Goal: Task Accomplishment & Management: Manage account settings

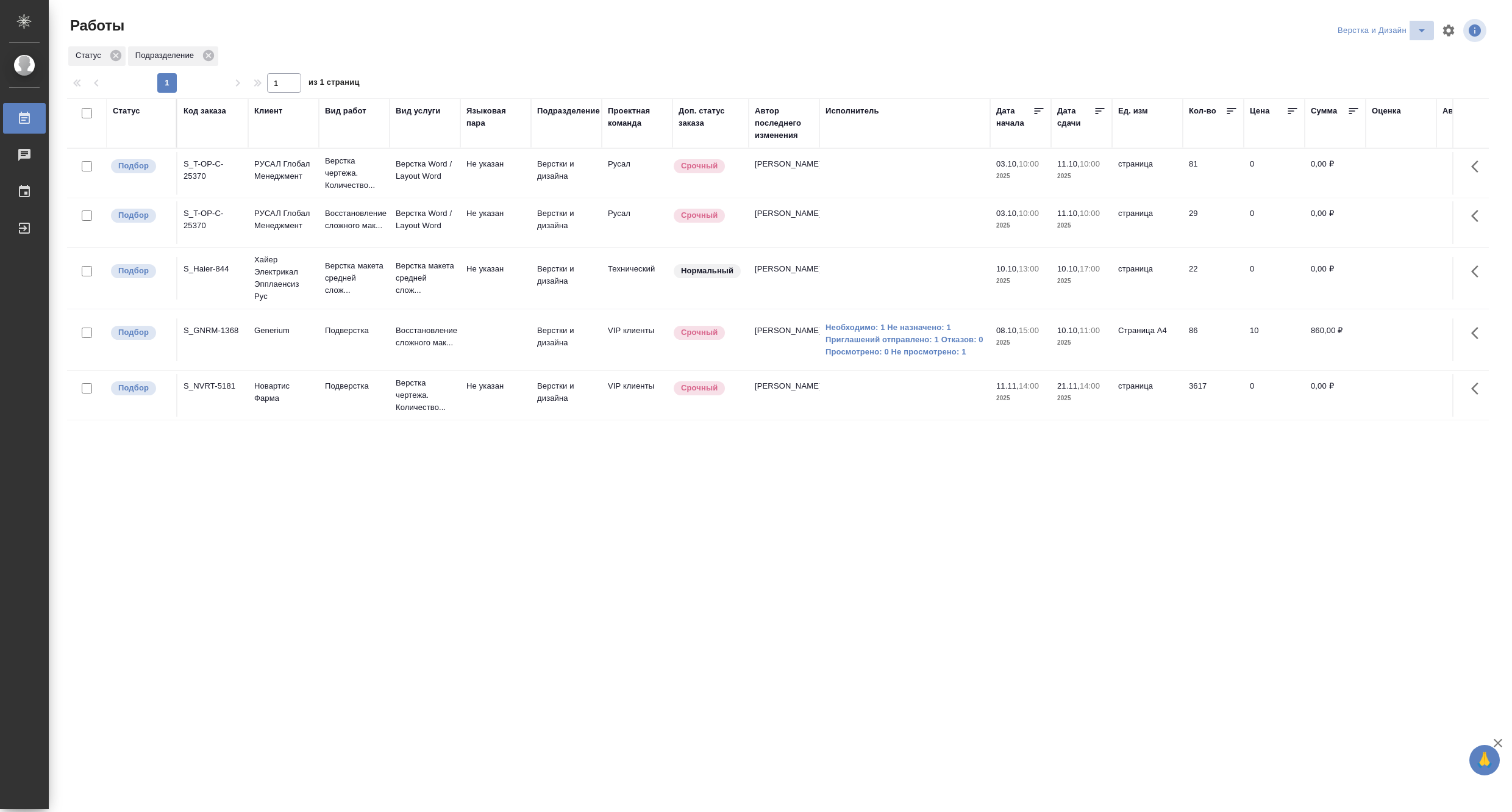
click at [1424, 26] on icon "split button" at bounding box center [1422, 30] width 14 height 14
click at [1409, 96] on li "[PERSON_NAME]" at bounding box center [1389, 94] width 117 height 20
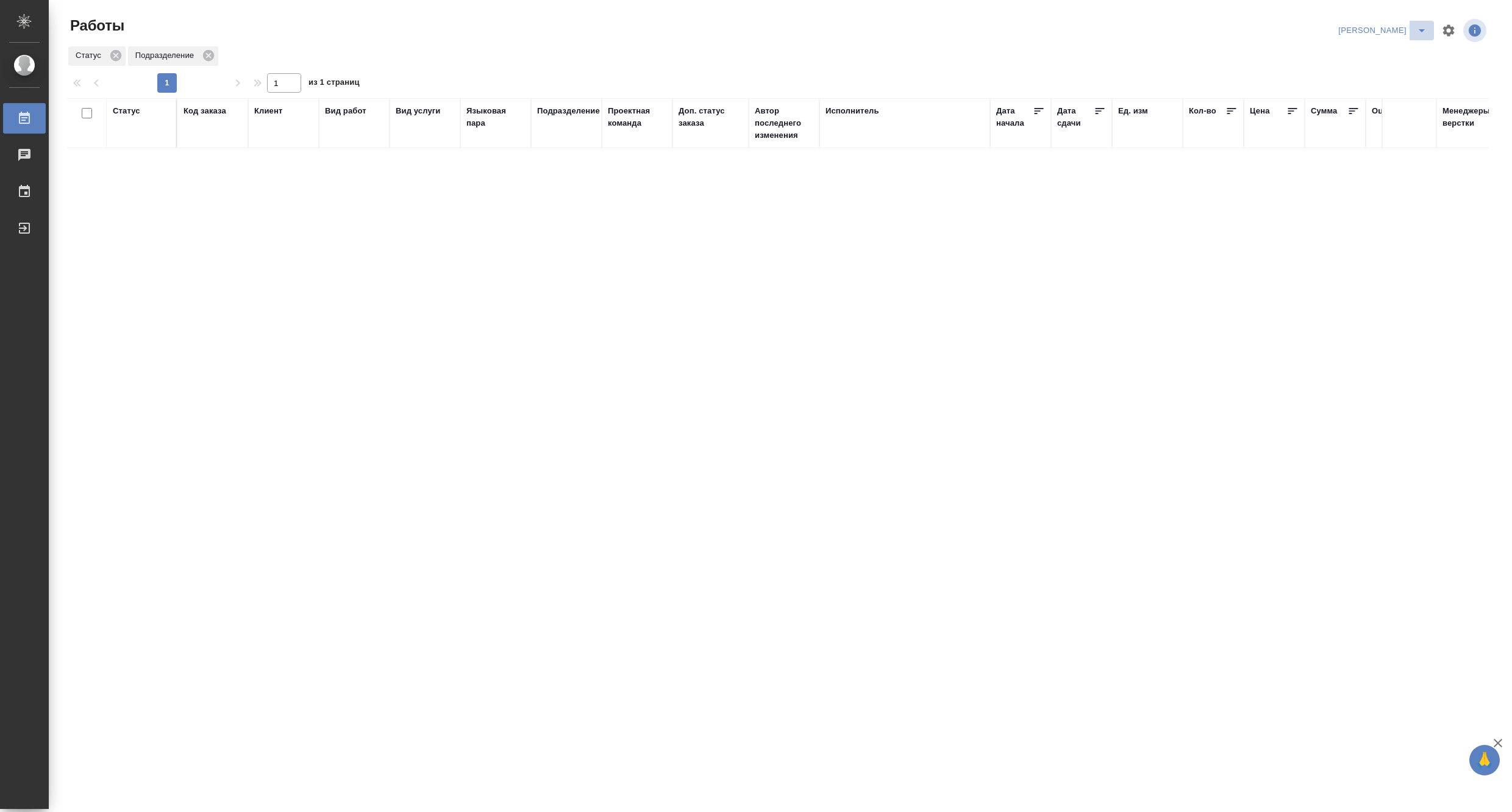
click at [1419, 26] on icon "split button" at bounding box center [1422, 30] width 14 height 14
click at [1369, 55] on li "Матвеева_В работе" at bounding box center [1376, 54] width 117 height 20
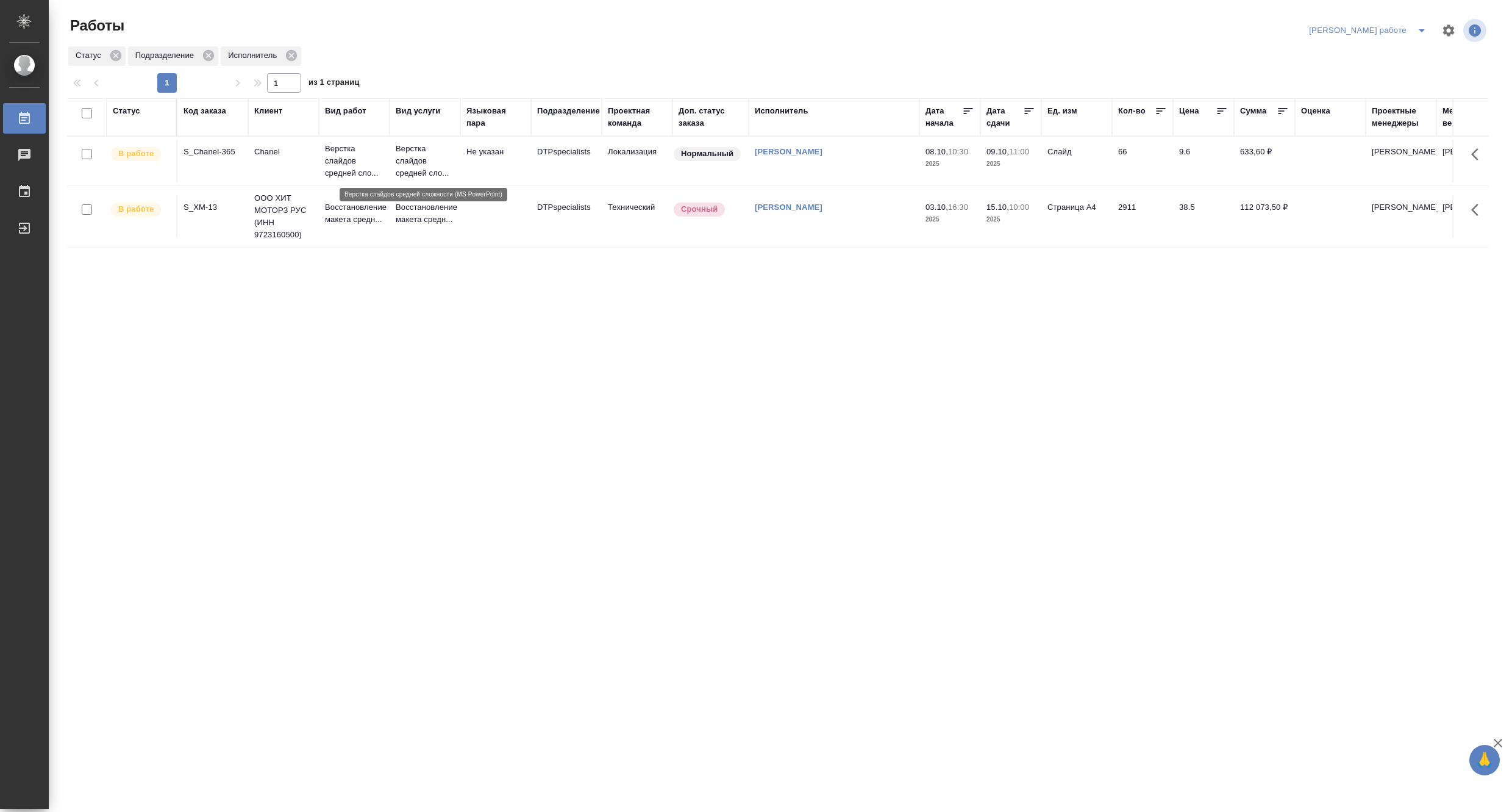
click at [412, 161] on p "Верстка слайдов средней сло..." at bounding box center [425, 161] width 59 height 37
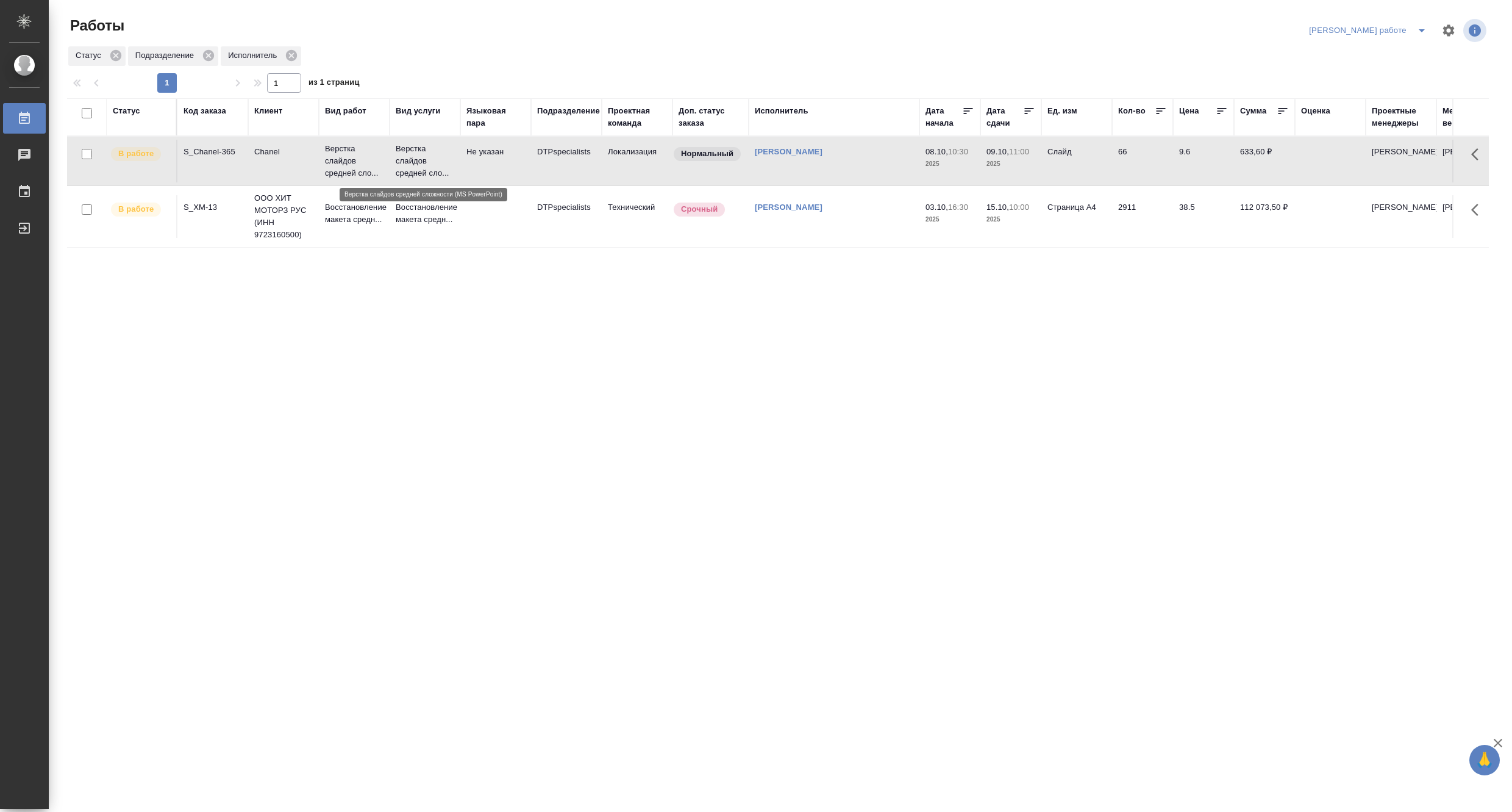
click at [412, 161] on p "Верстка слайдов средней сло..." at bounding box center [425, 161] width 59 height 37
click at [1422, 29] on icon "split button" at bounding box center [1422, 31] width 6 height 3
click at [1380, 90] on li "Ждемс" at bounding box center [1378, 94] width 111 height 20
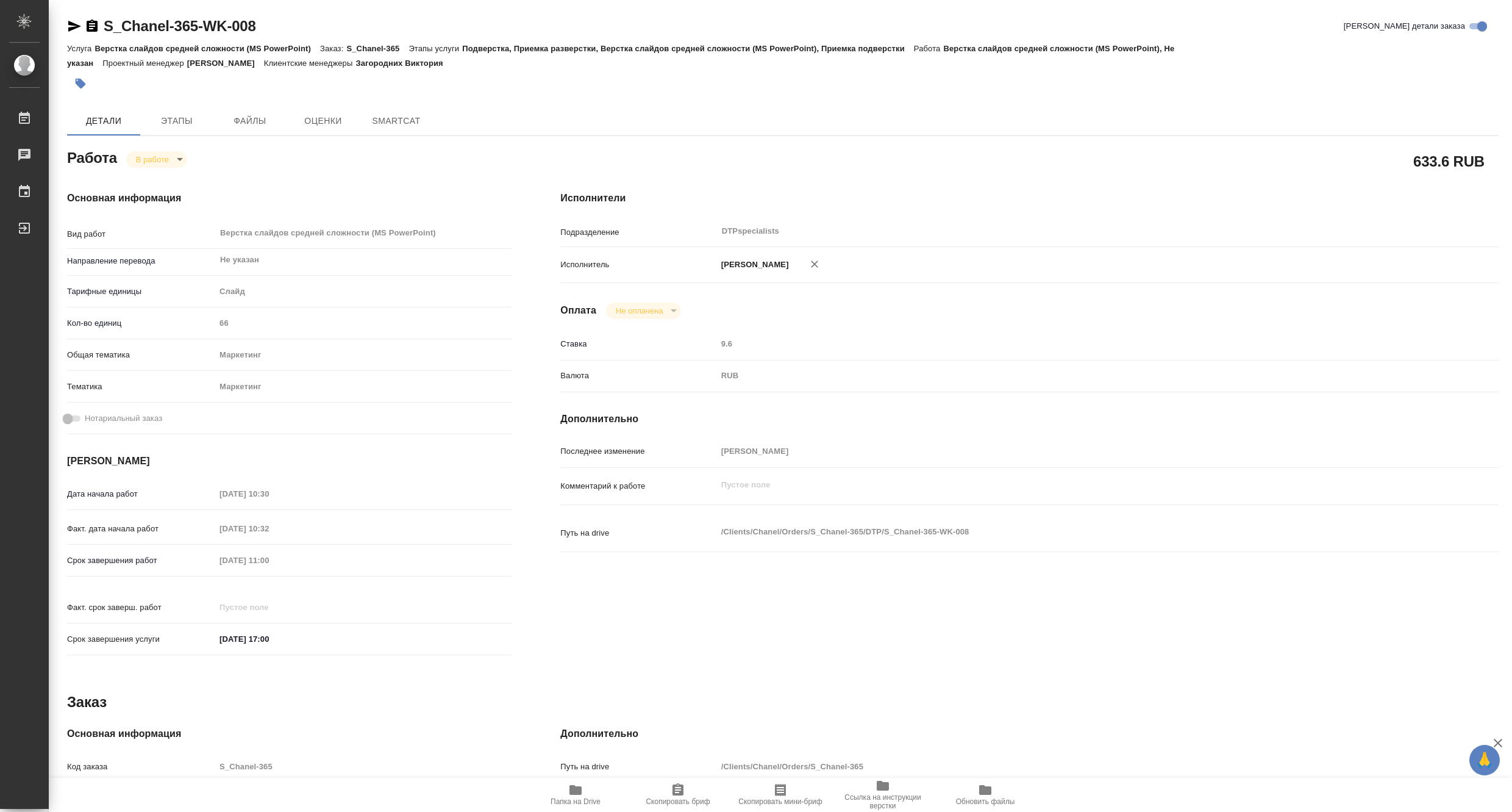
type textarea "x"
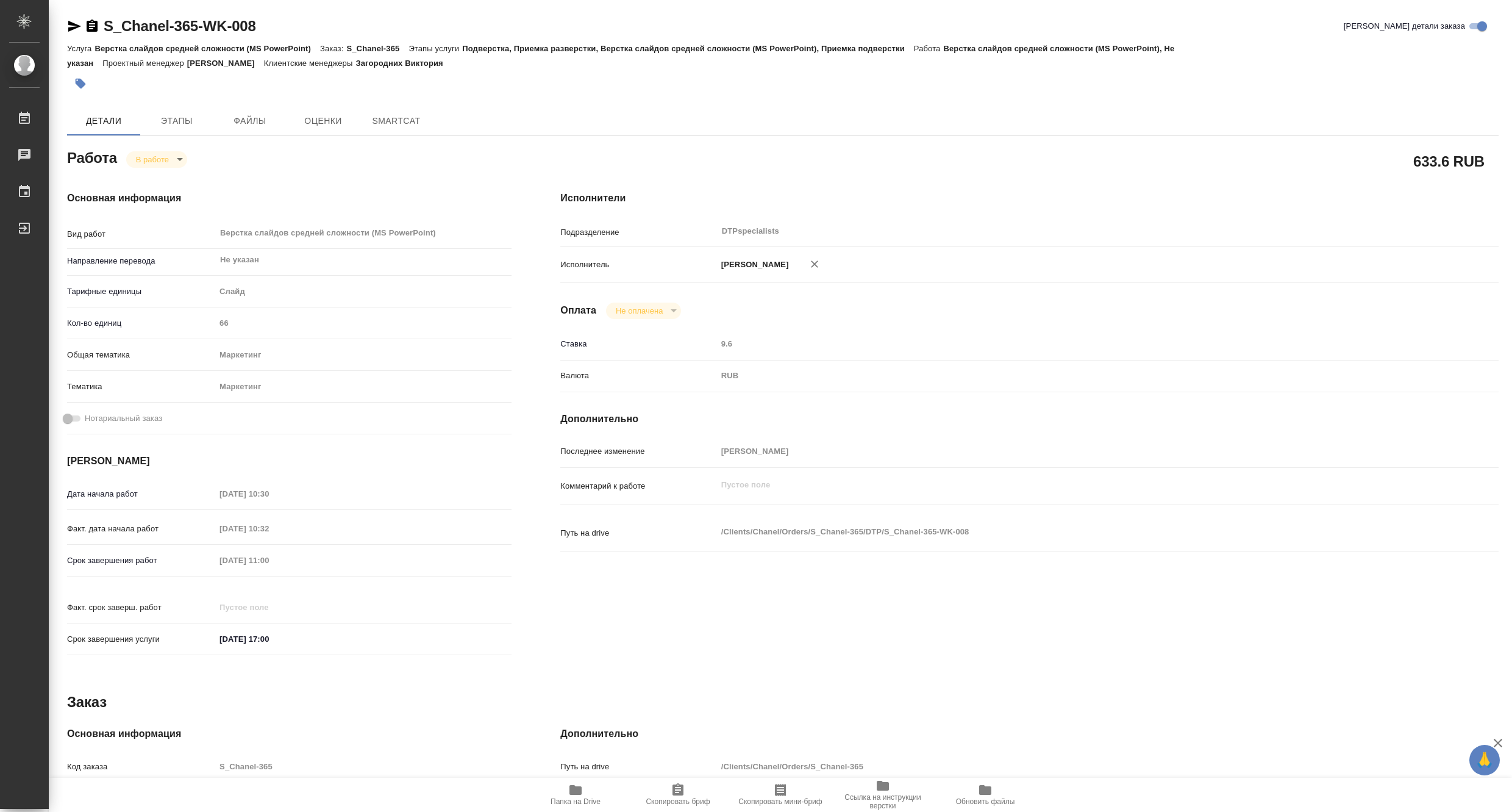
type textarea "x"
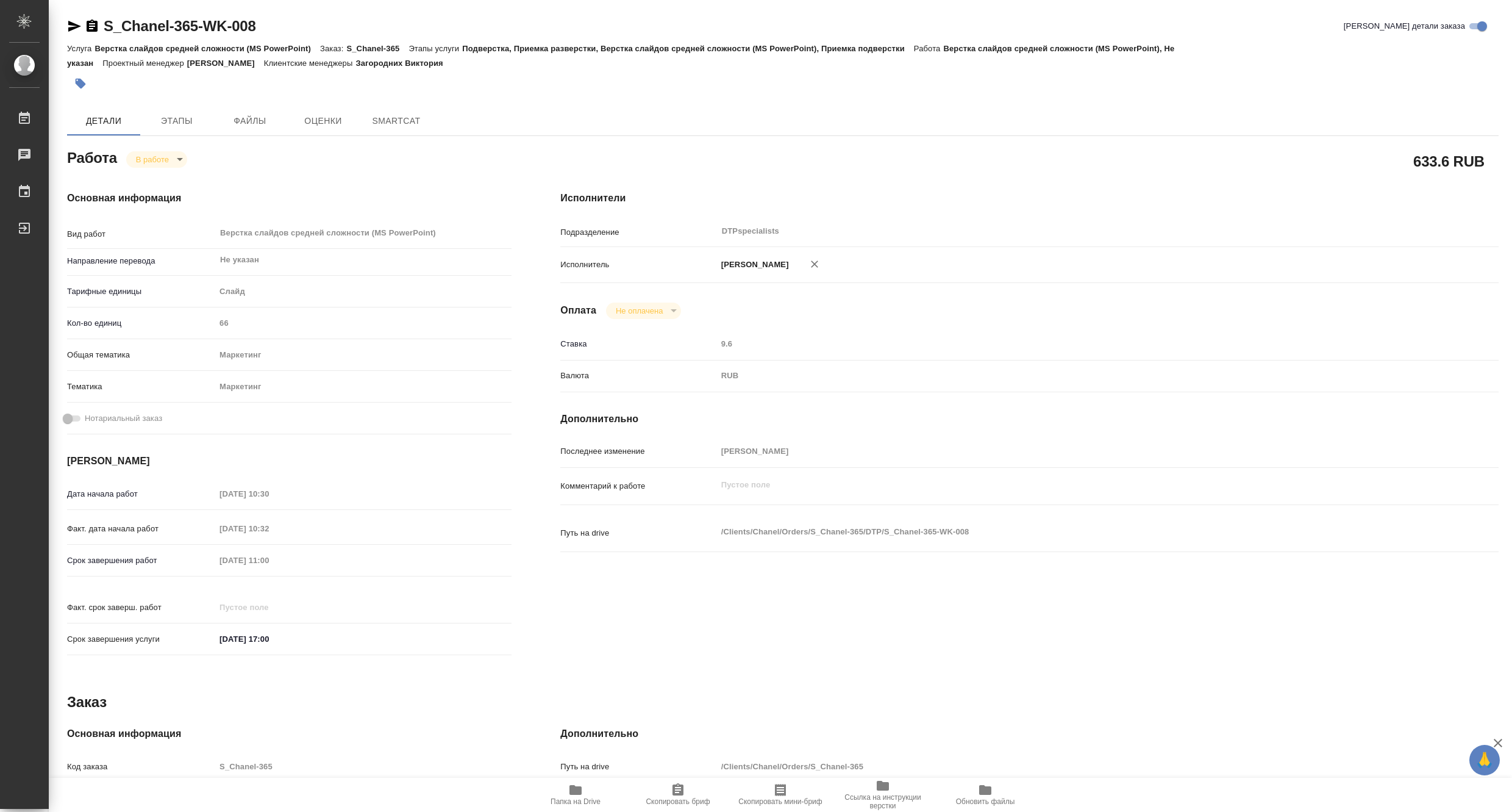
type textarea "x"
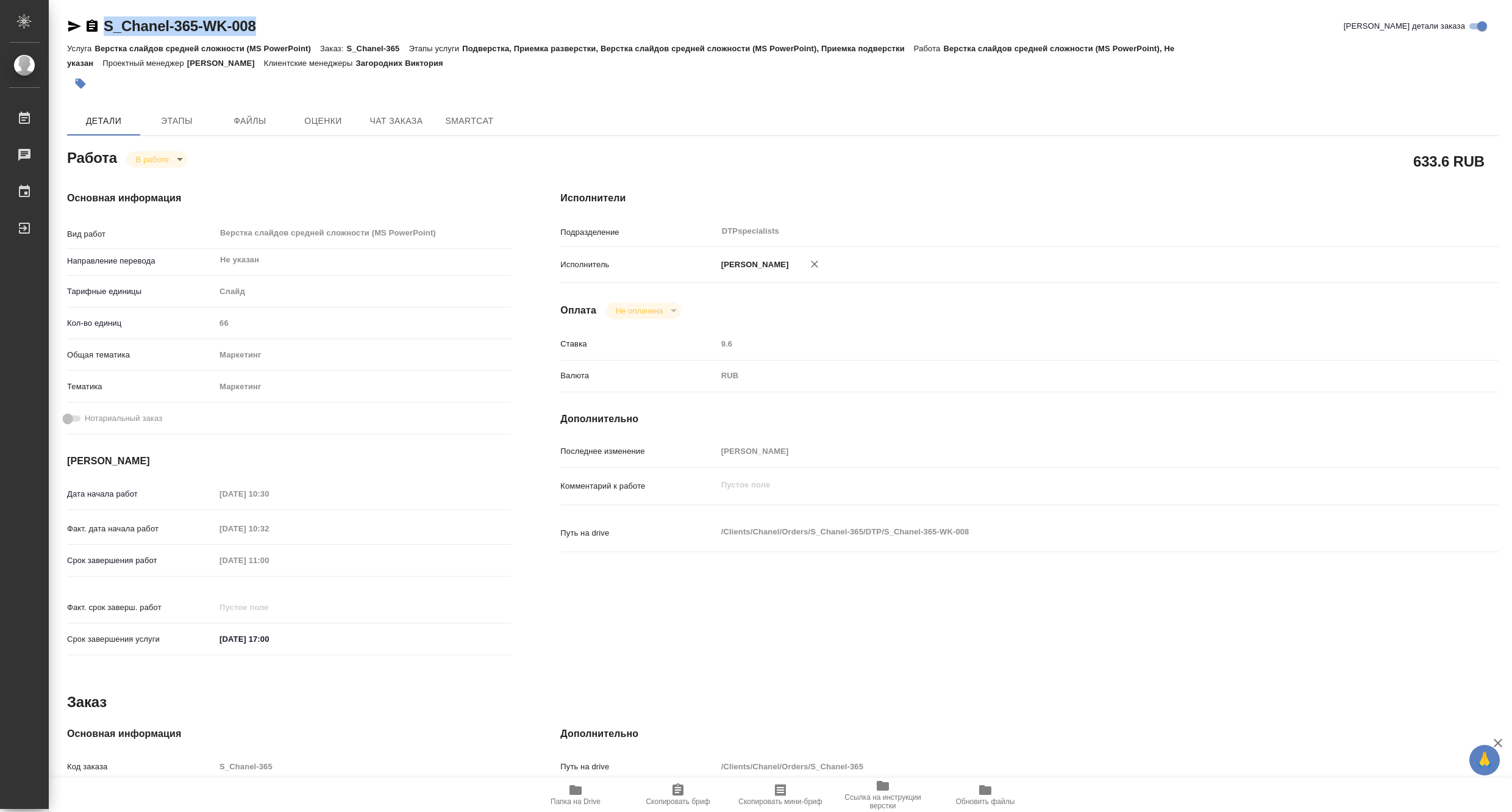
drag, startPoint x: 288, startPoint y: 27, endPoint x: 94, endPoint y: 20, distance: 194.1
click at [94, 20] on div "S_Chanel-365-WK-008 Кратко детали заказа" at bounding box center [783, 26] width 1432 height 20
type textarea "x"
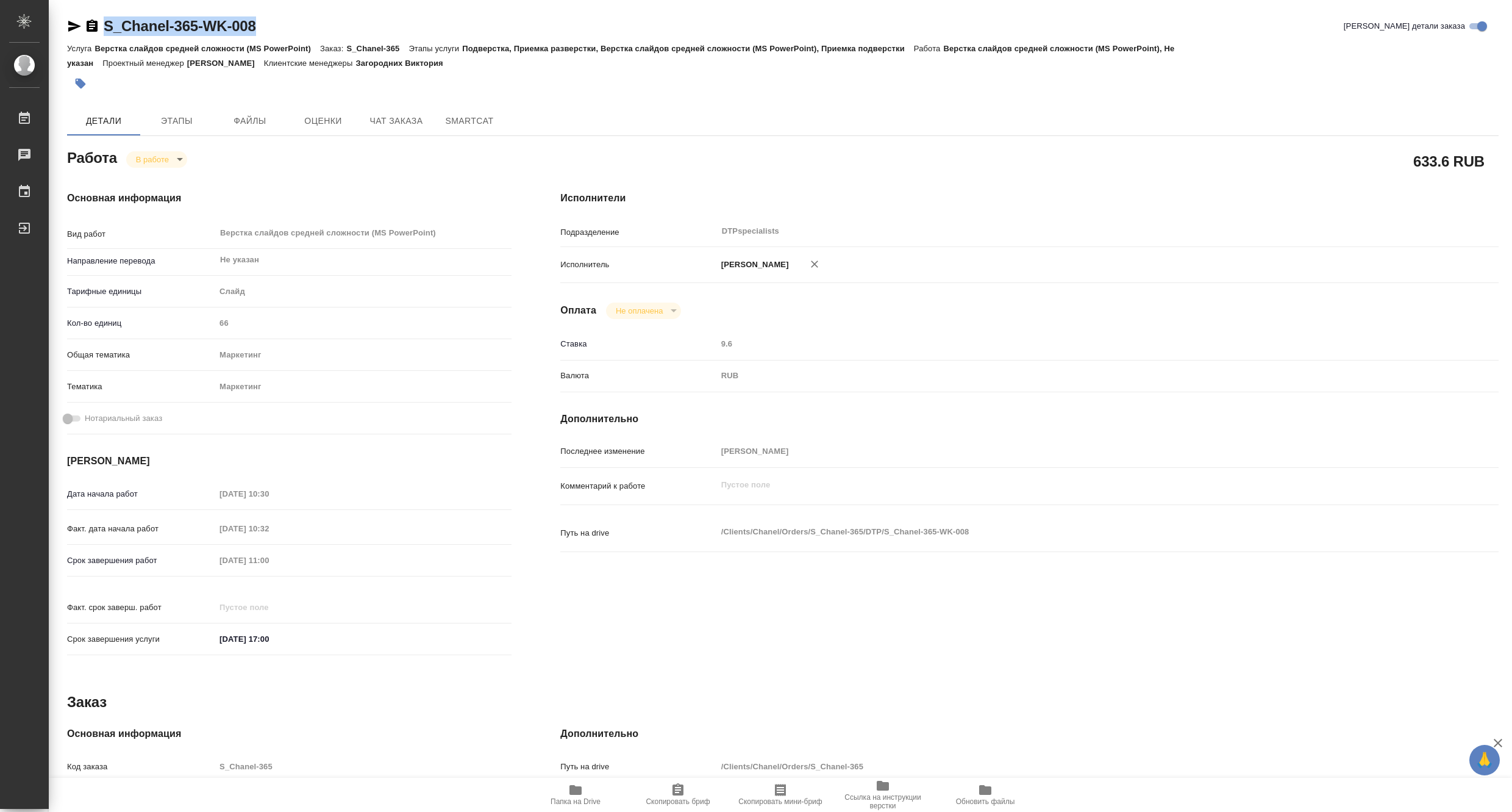
type textarea "x"
copy link "S_Chanel-365-WK-008"
type textarea "x"
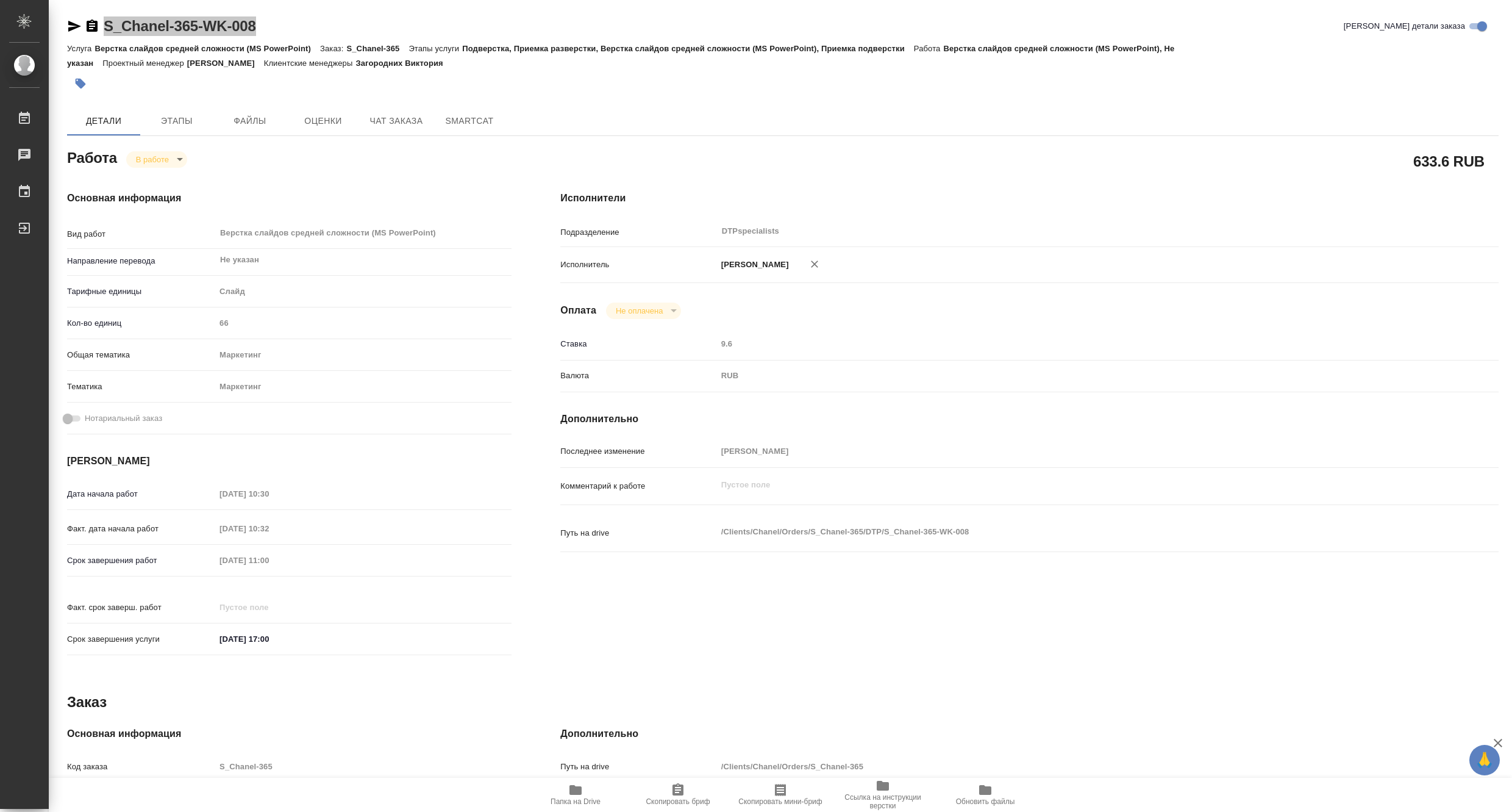
type textarea "x"
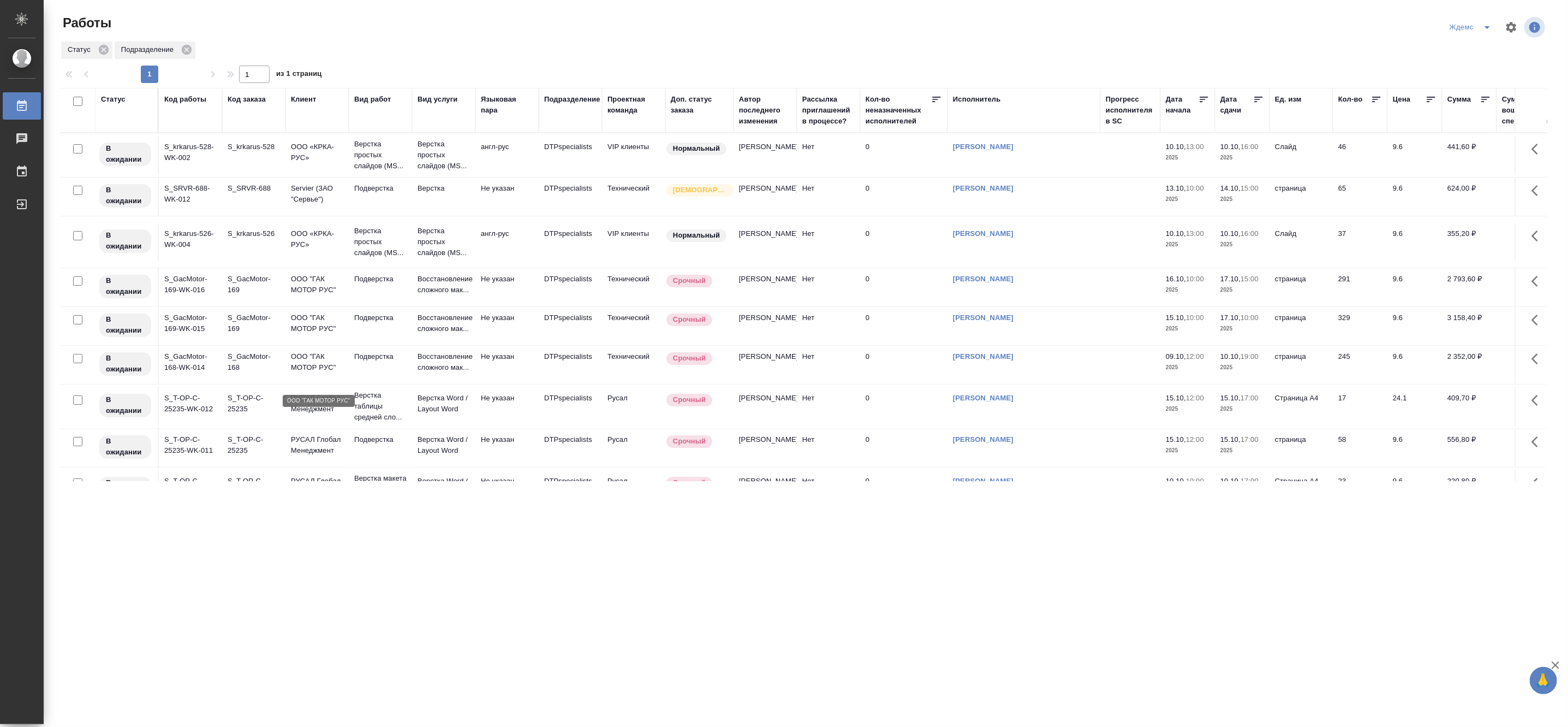
click at [306, 373] on p "ООО "ГАК МОТОР РУС"" at bounding box center [317, 362] width 53 height 22
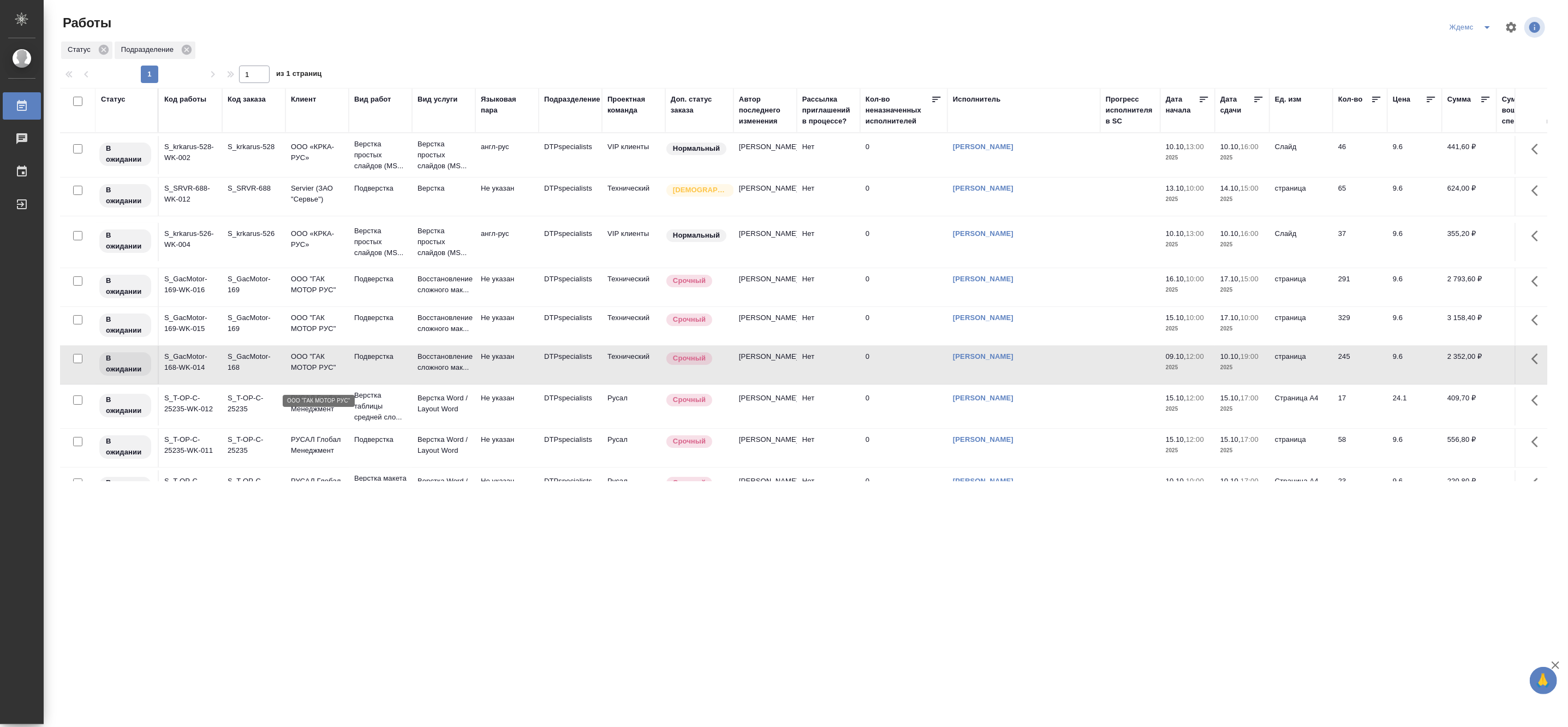
click at [306, 373] on p "ООО "ГАК МОТОР РУС"" at bounding box center [317, 362] width 53 height 22
click at [441, 373] on p "Восстановление сложного мак..." at bounding box center [443, 362] width 53 height 22
click at [1353, 22] on icon "split button" at bounding box center [1487, 27] width 13 height 13
click at [1353, 84] on li "Матвеева_назначено" at bounding box center [1477, 84] width 105 height 18
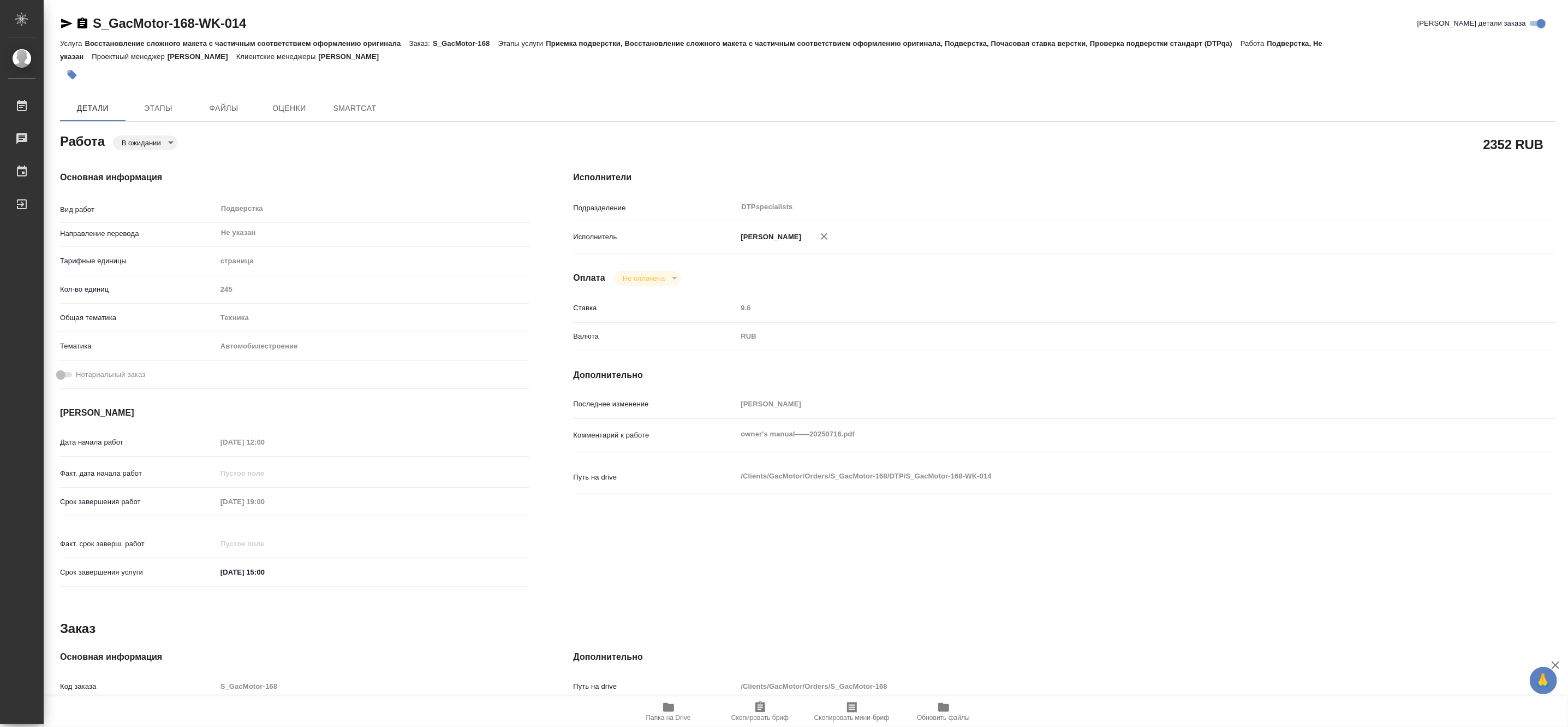
type textarea "x"
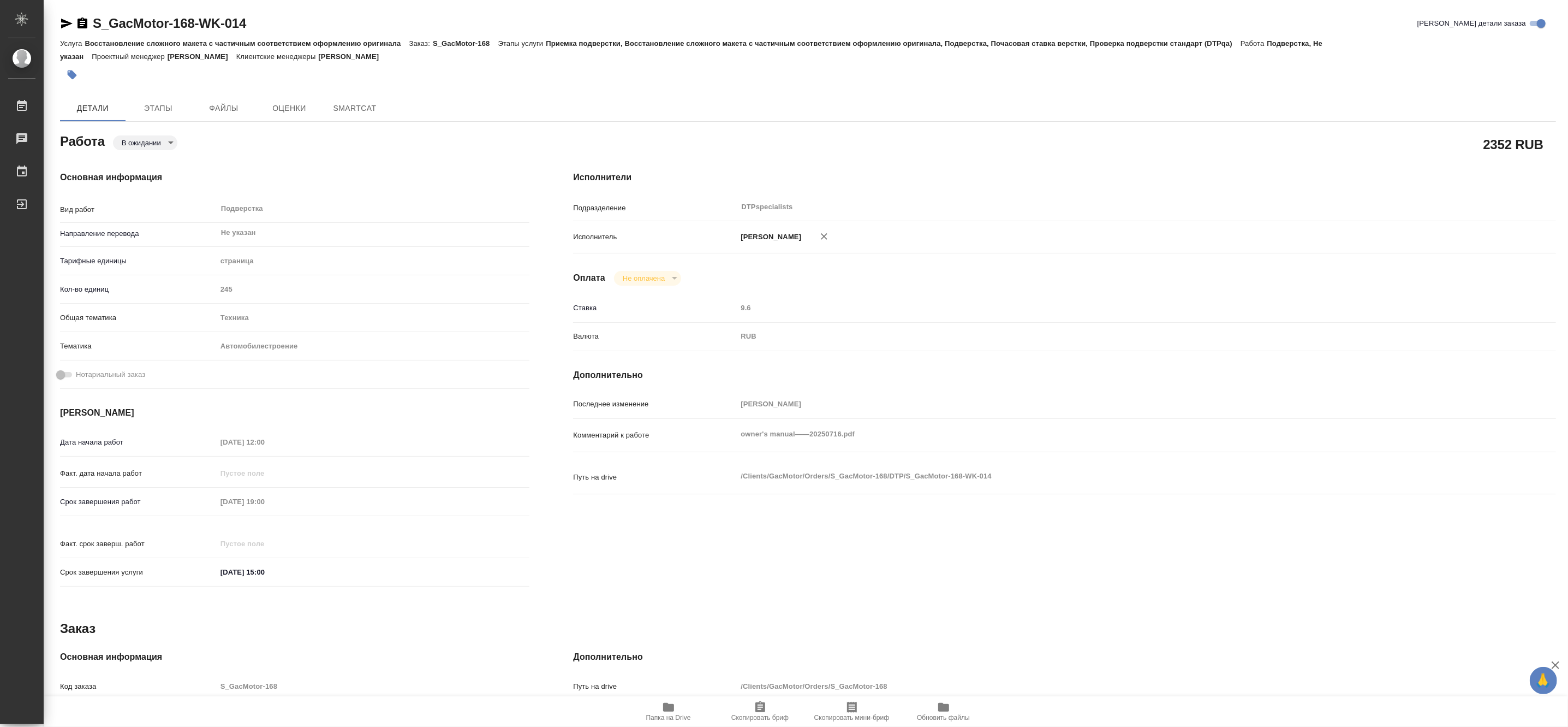
type textarea "x"
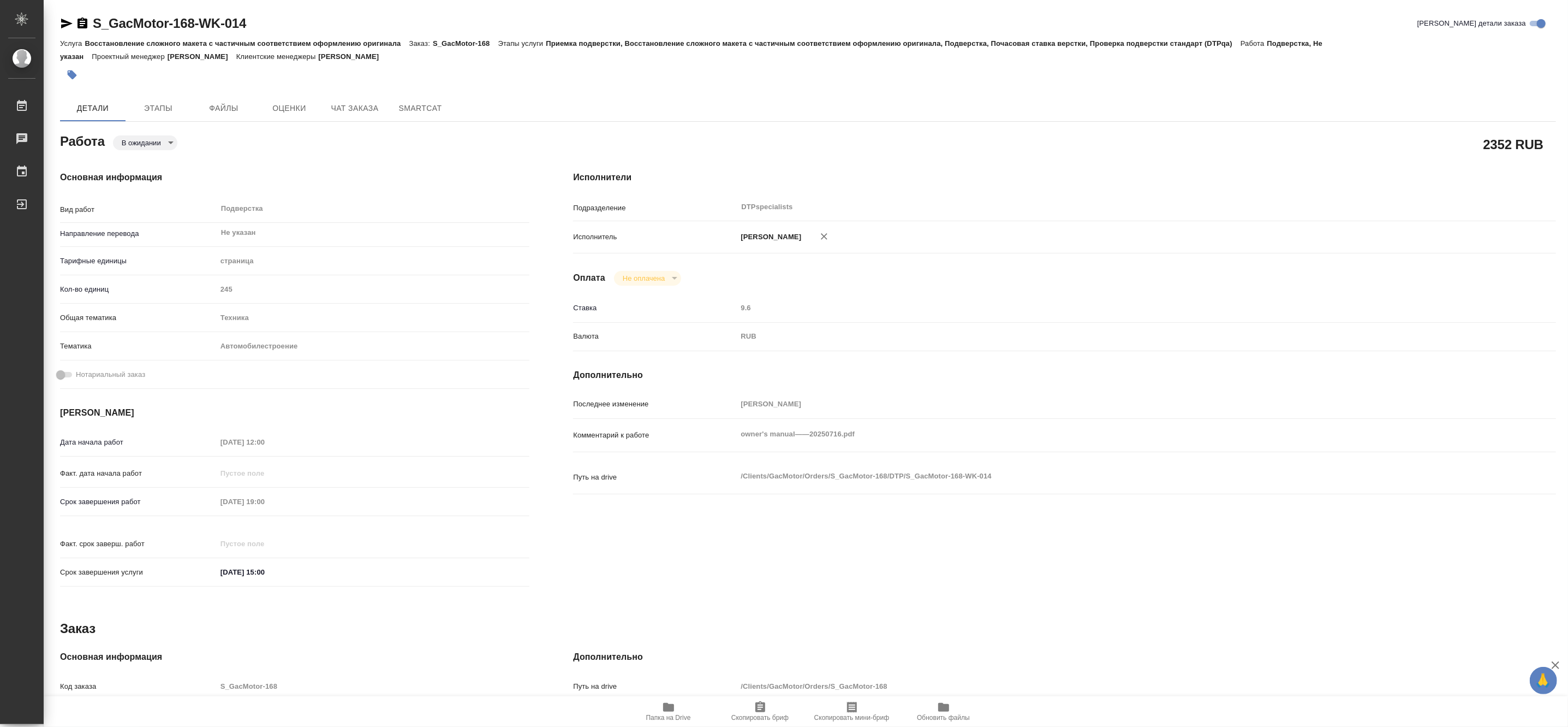
type textarea "x"
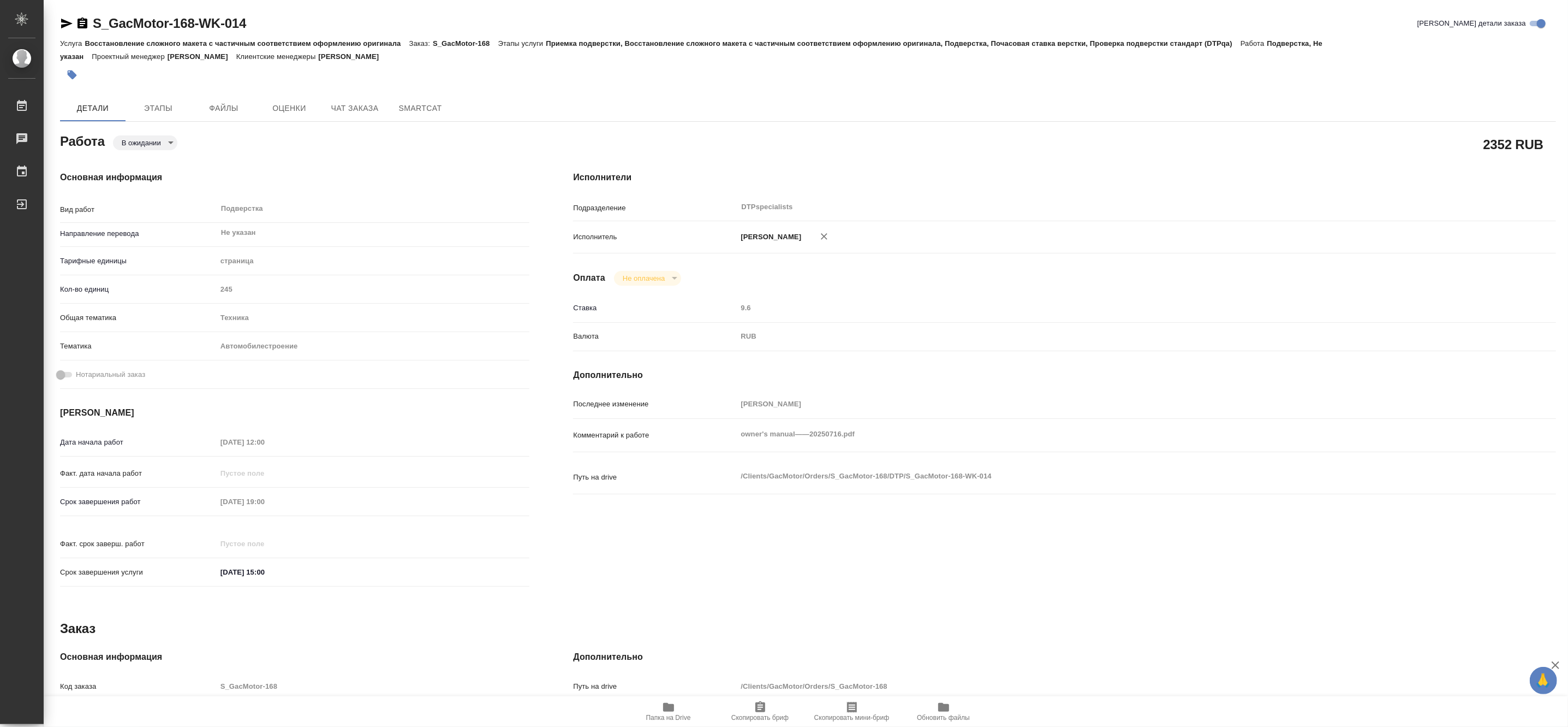
type textarea "x"
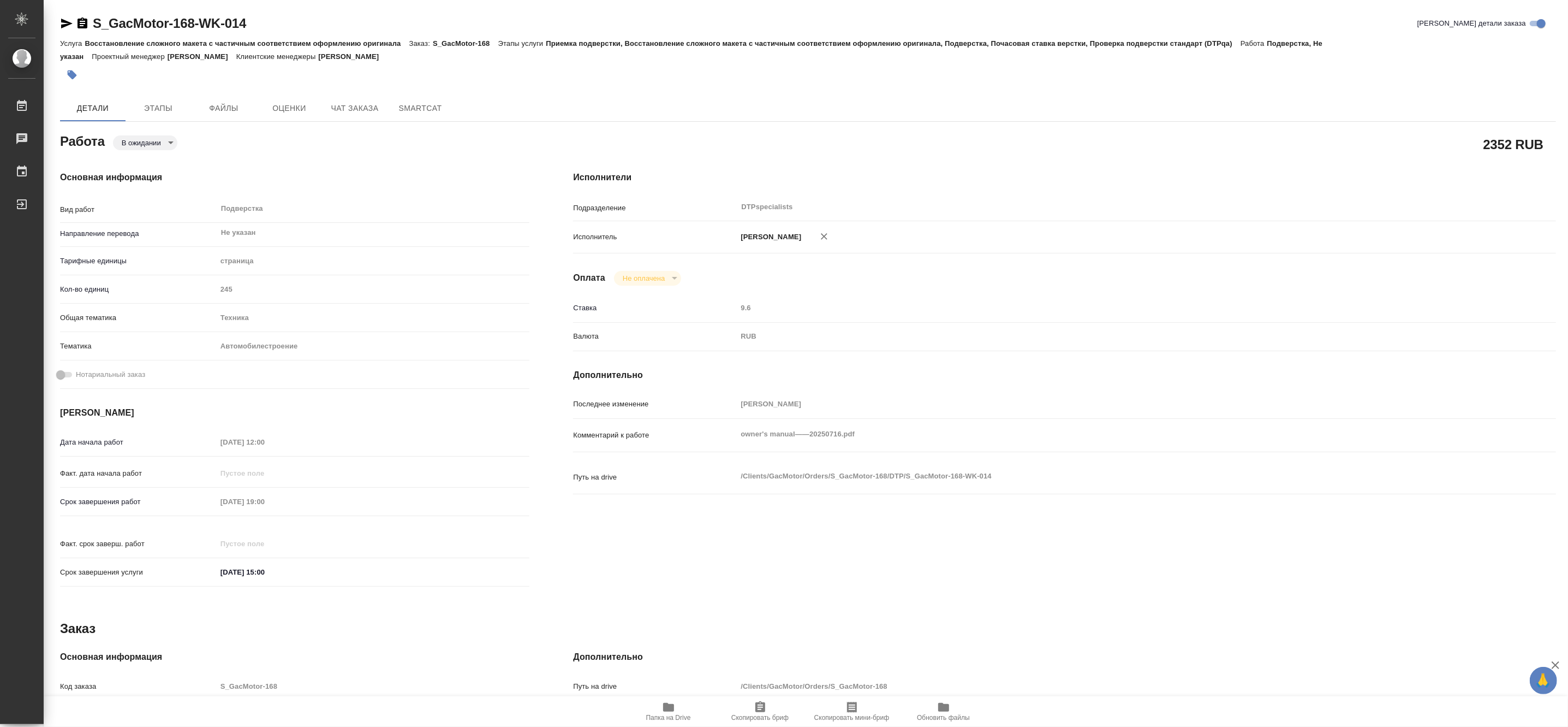
type textarea "x"
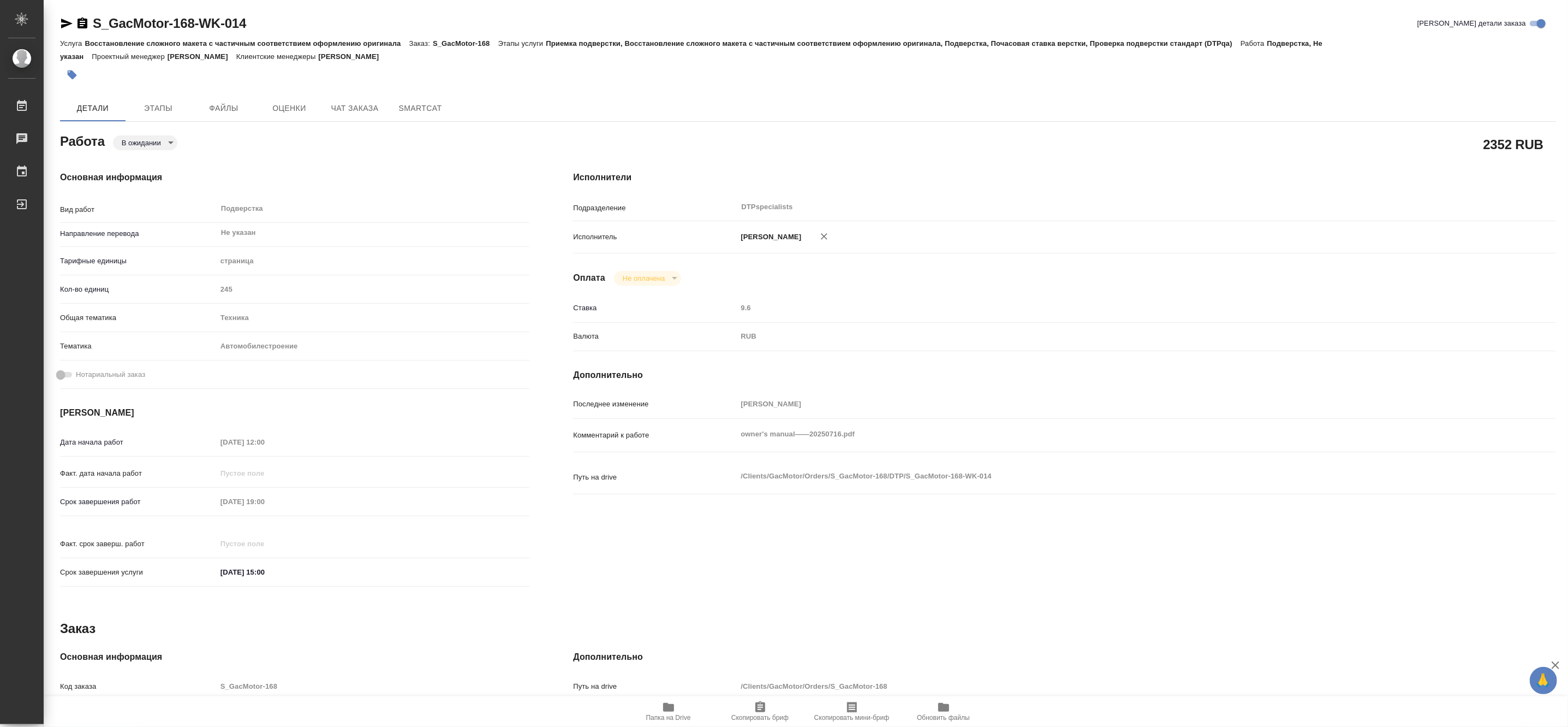
type textarea "x"
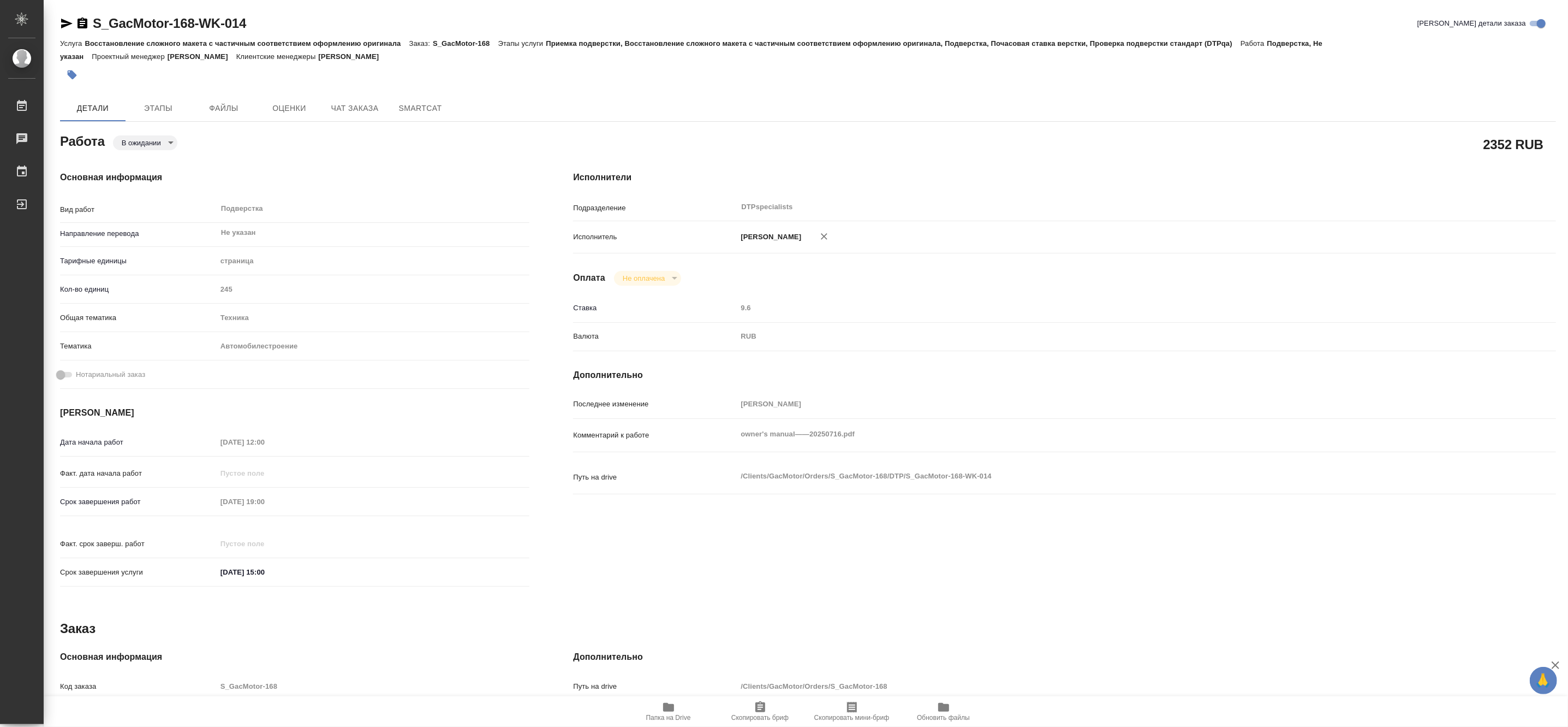
type textarea "x"
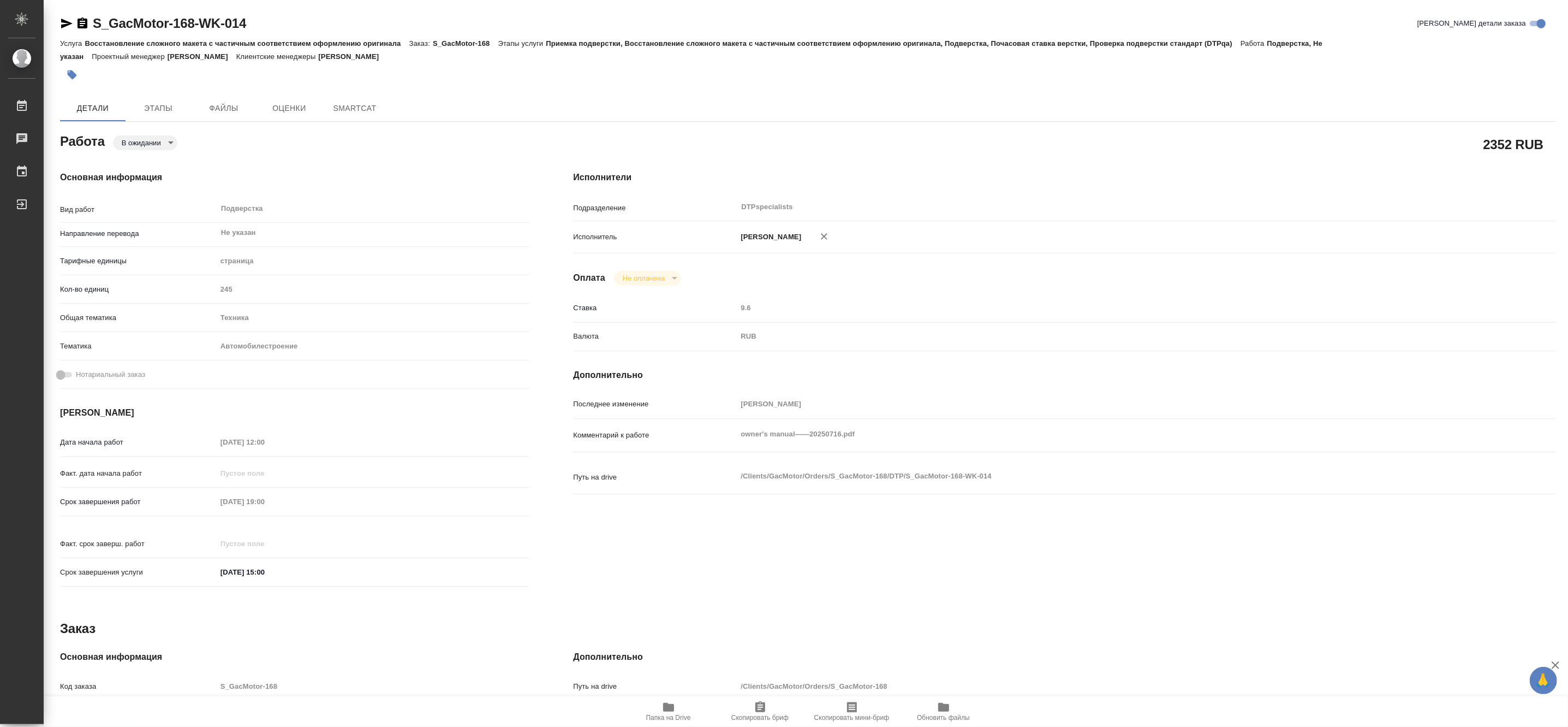
type textarea "x"
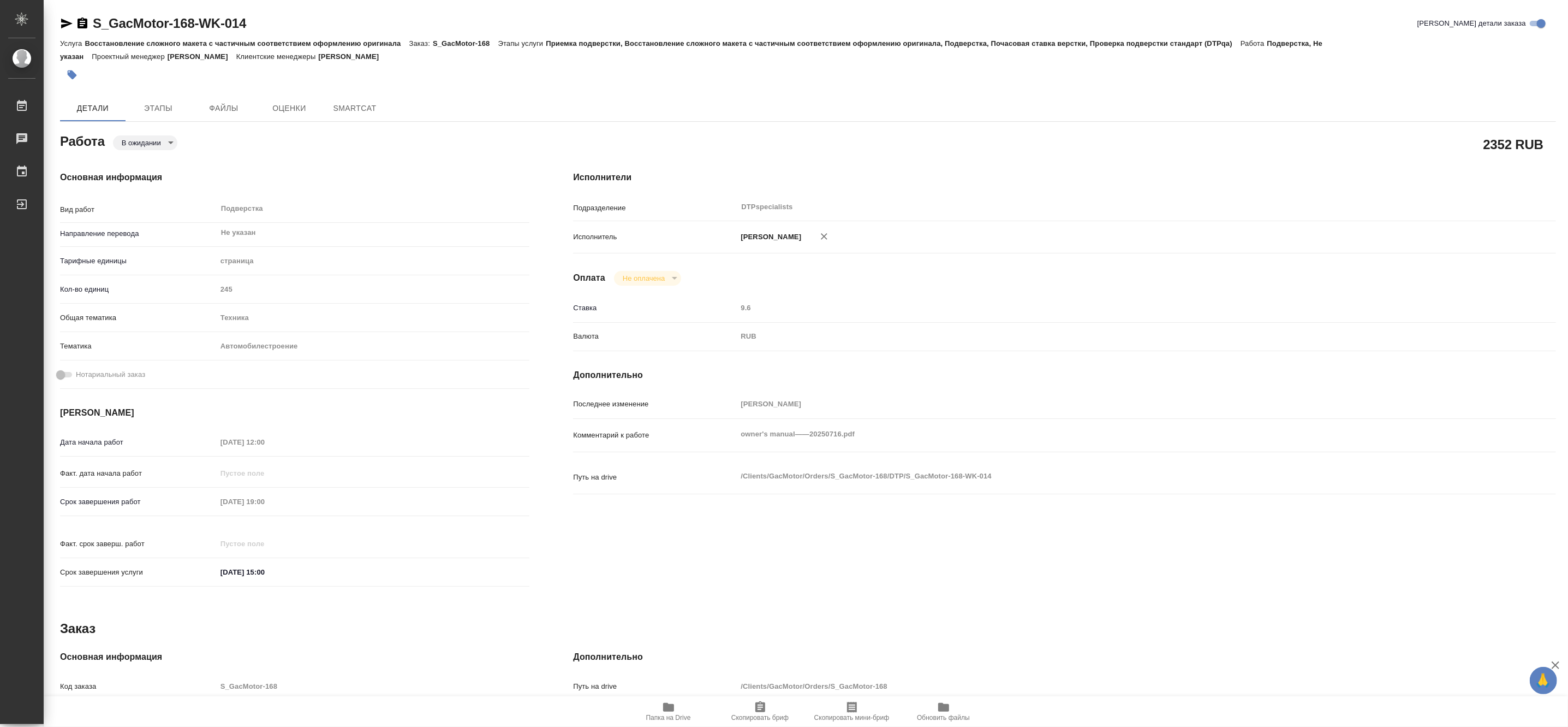
type textarea "x"
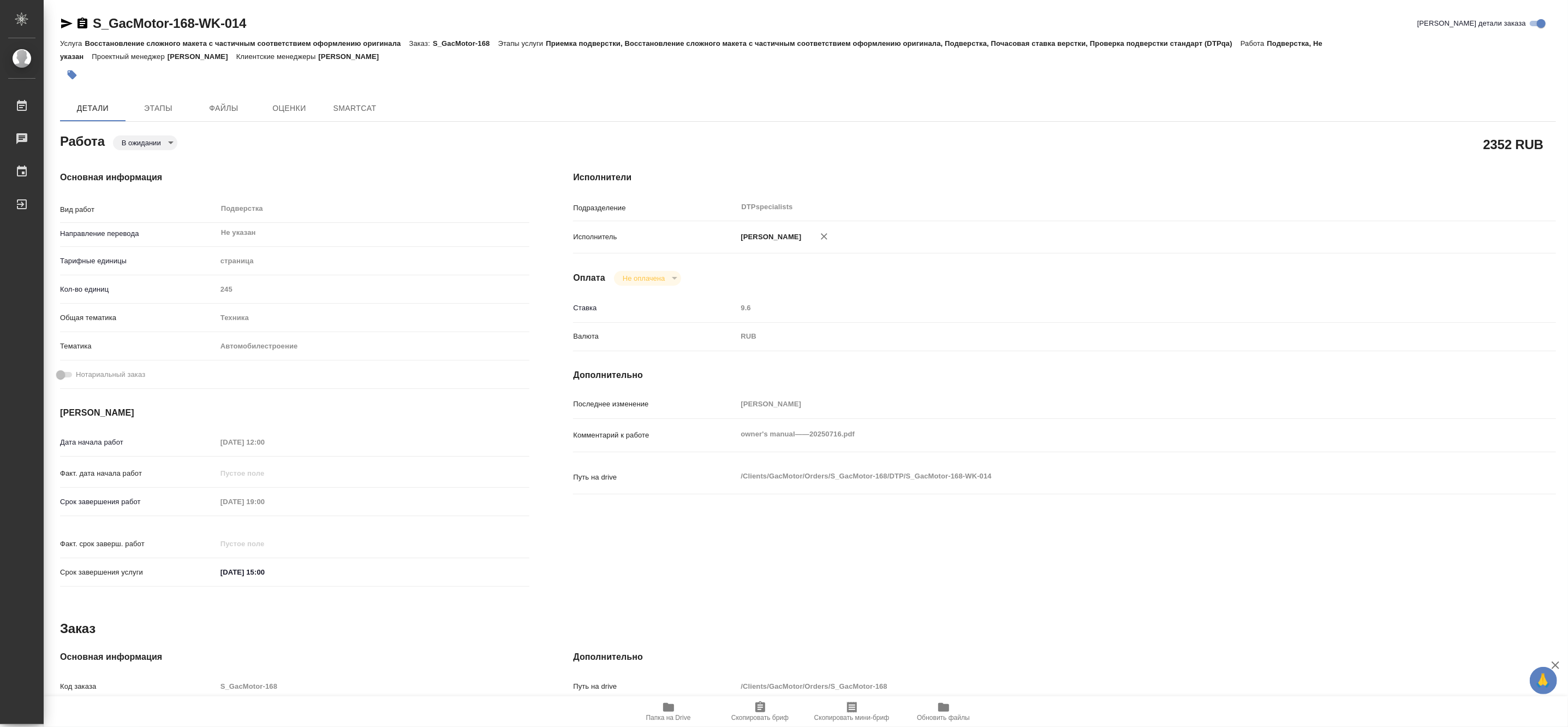
type textarea "x"
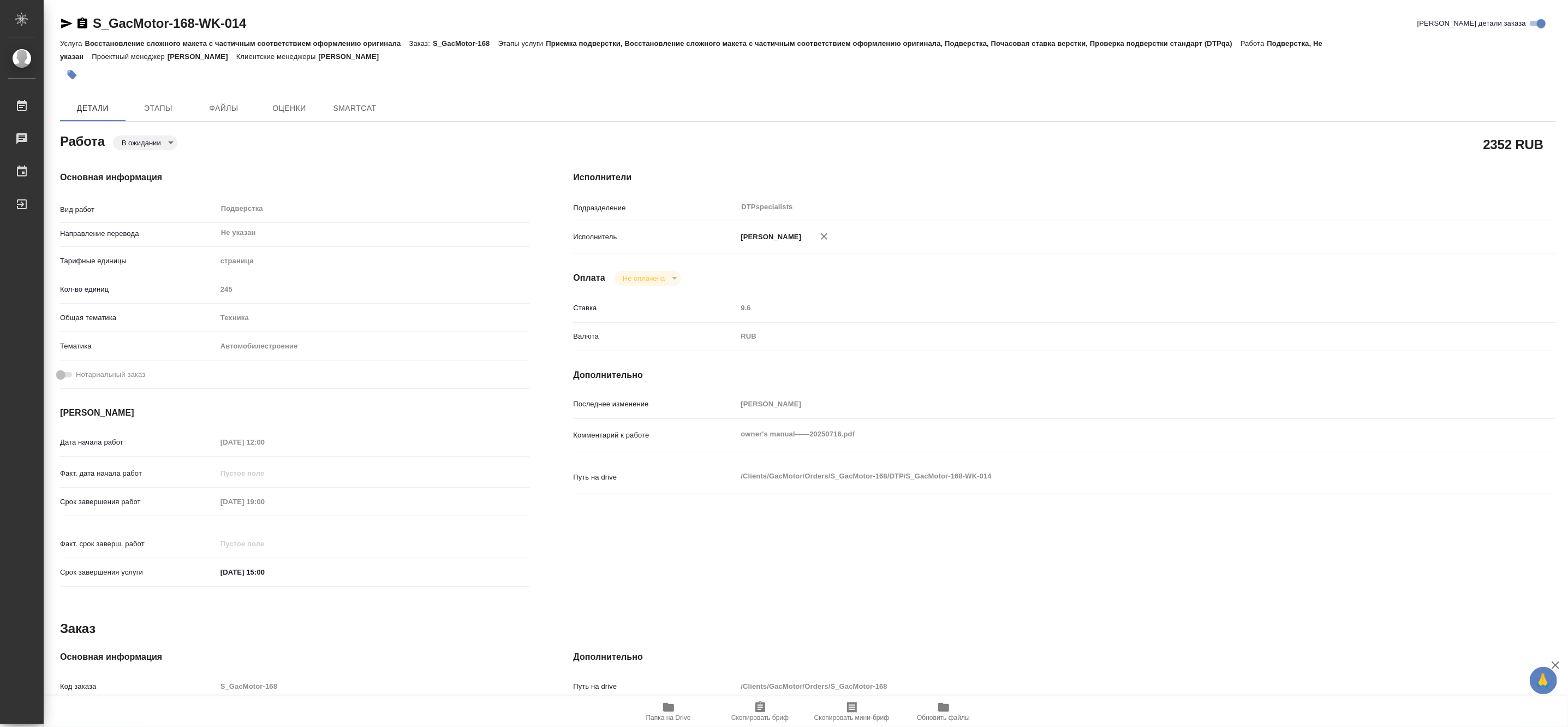
type textarea "x"
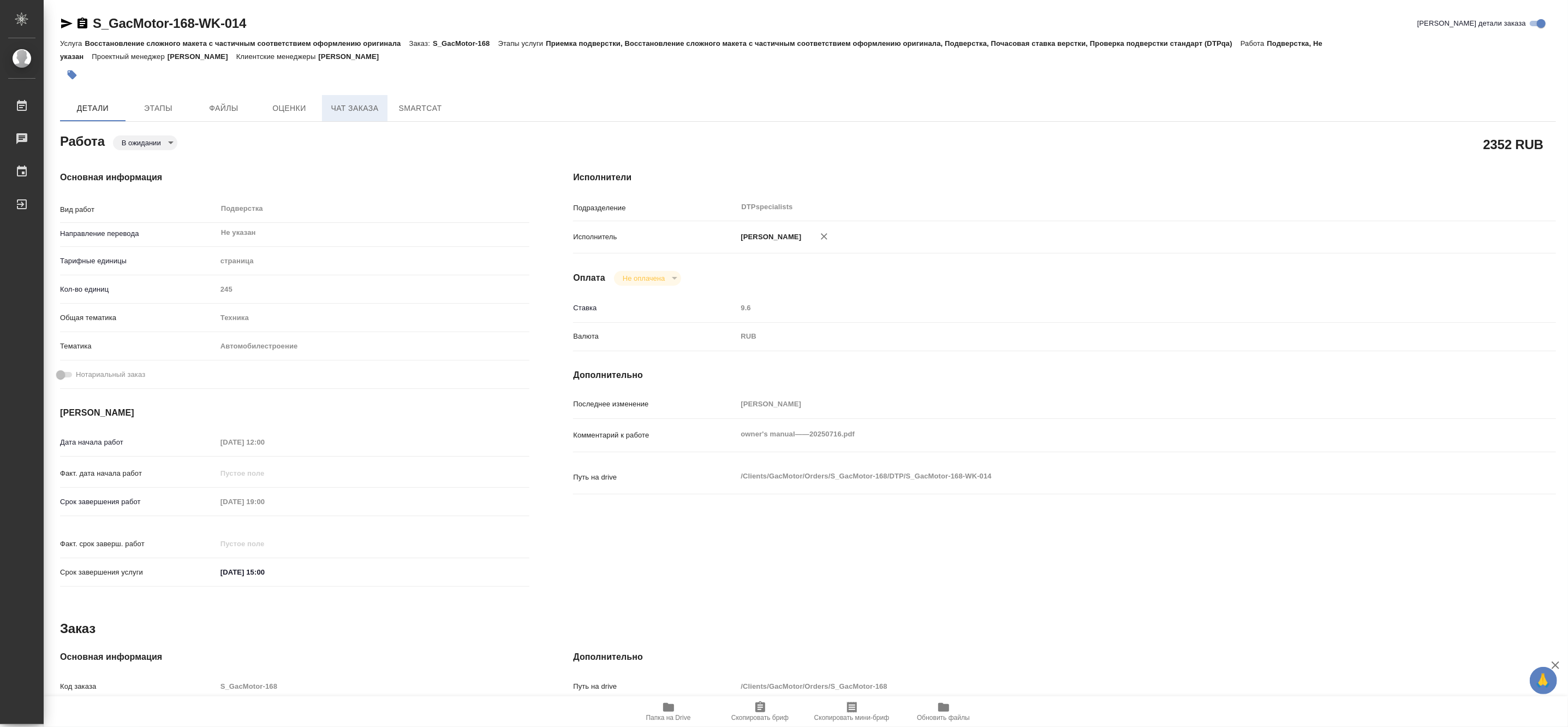
click at [350, 108] on span "Чат заказа" at bounding box center [354, 108] width 53 height 14
type textarea "x"
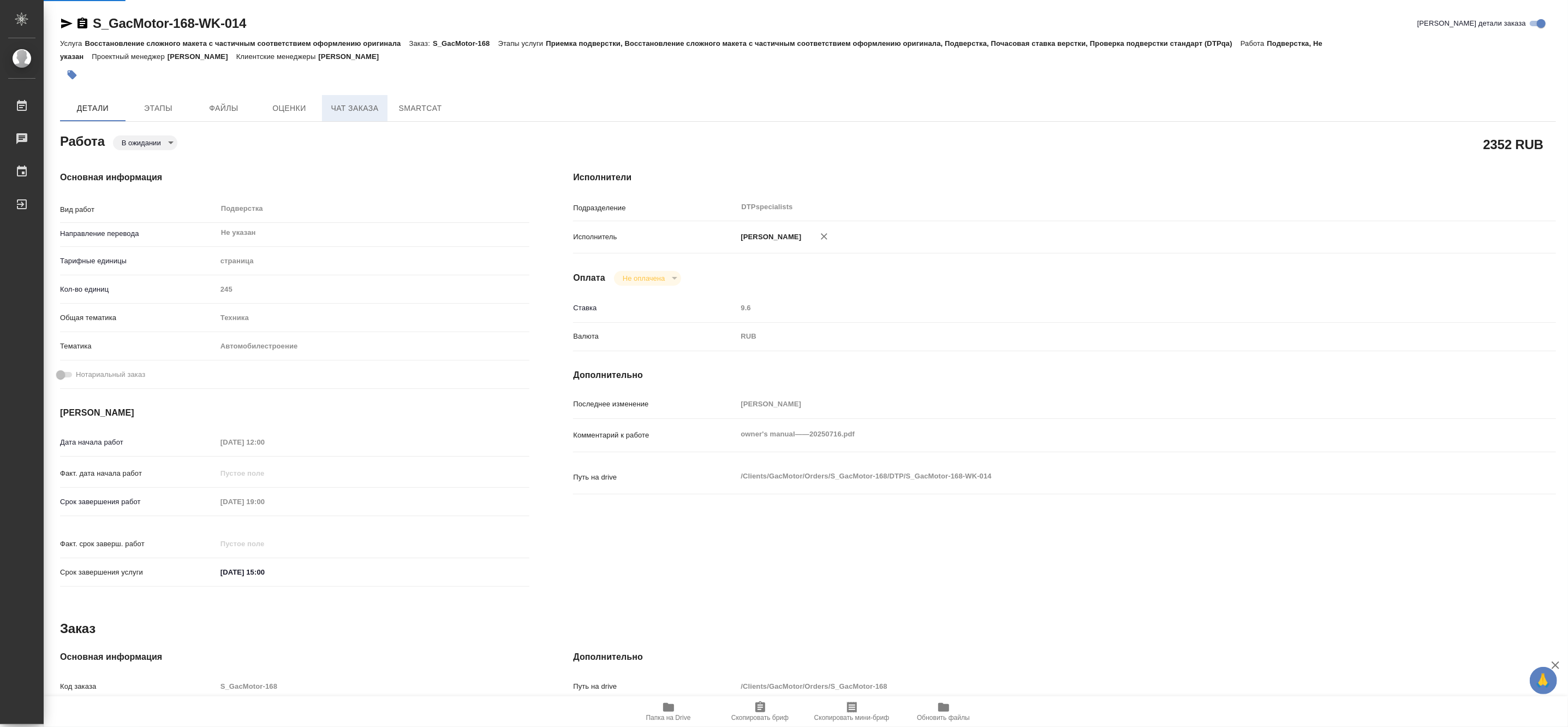
type textarea "x"
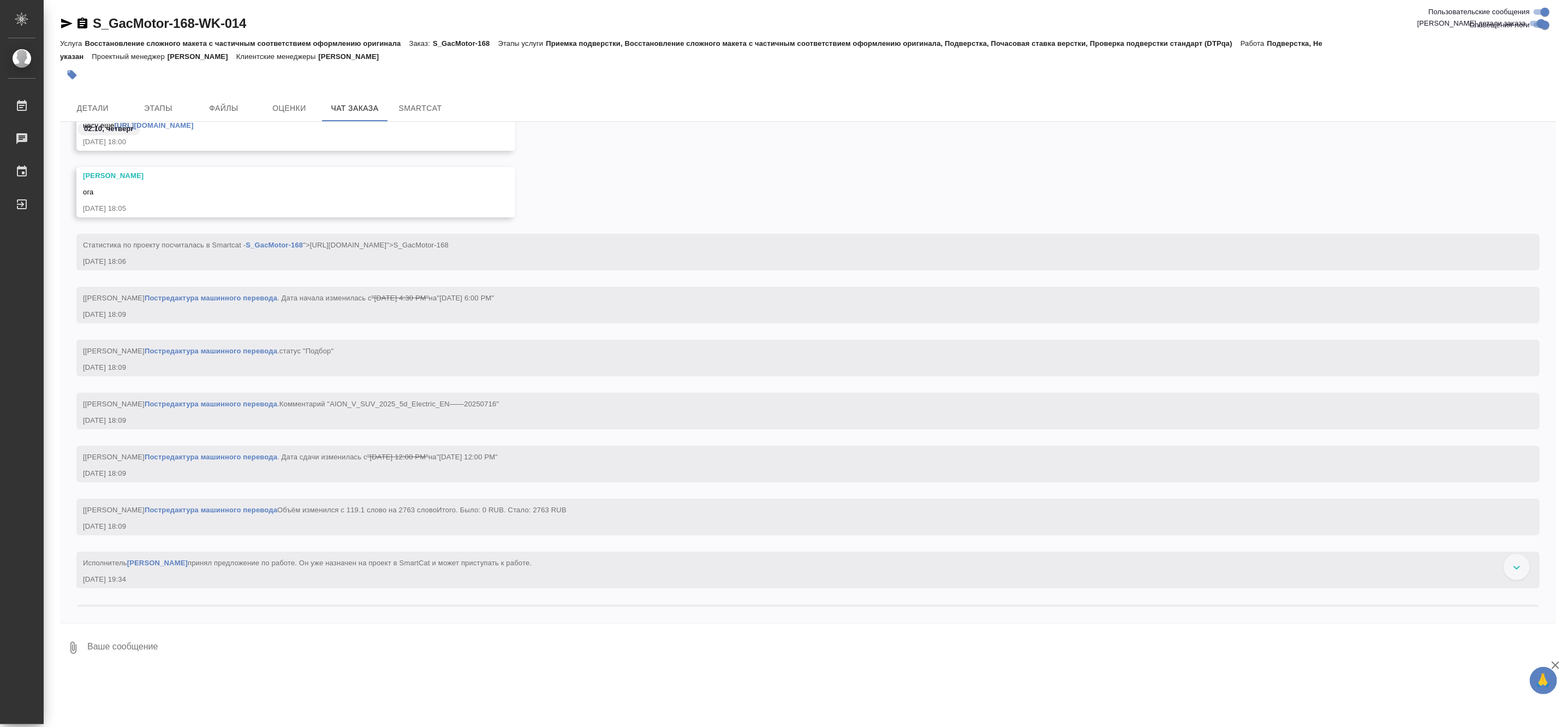
scroll to position [19778, 0]
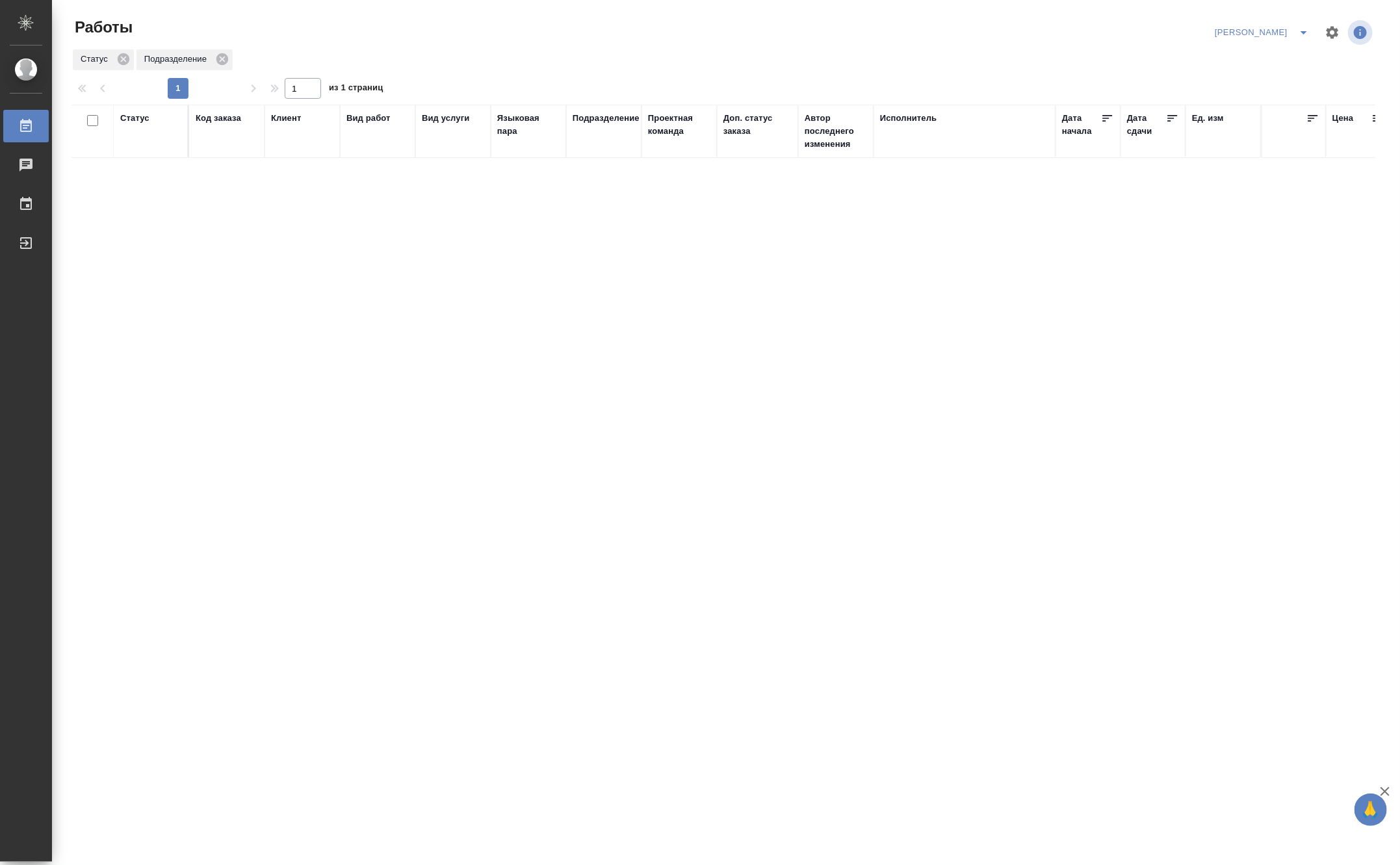
click at [1308, 24] on icon "split button" at bounding box center [1303, 32] width 15 height 15
click at [1278, 52] on li "Матвеева_В работе" at bounding box center [1254, 58] width 125 height 21
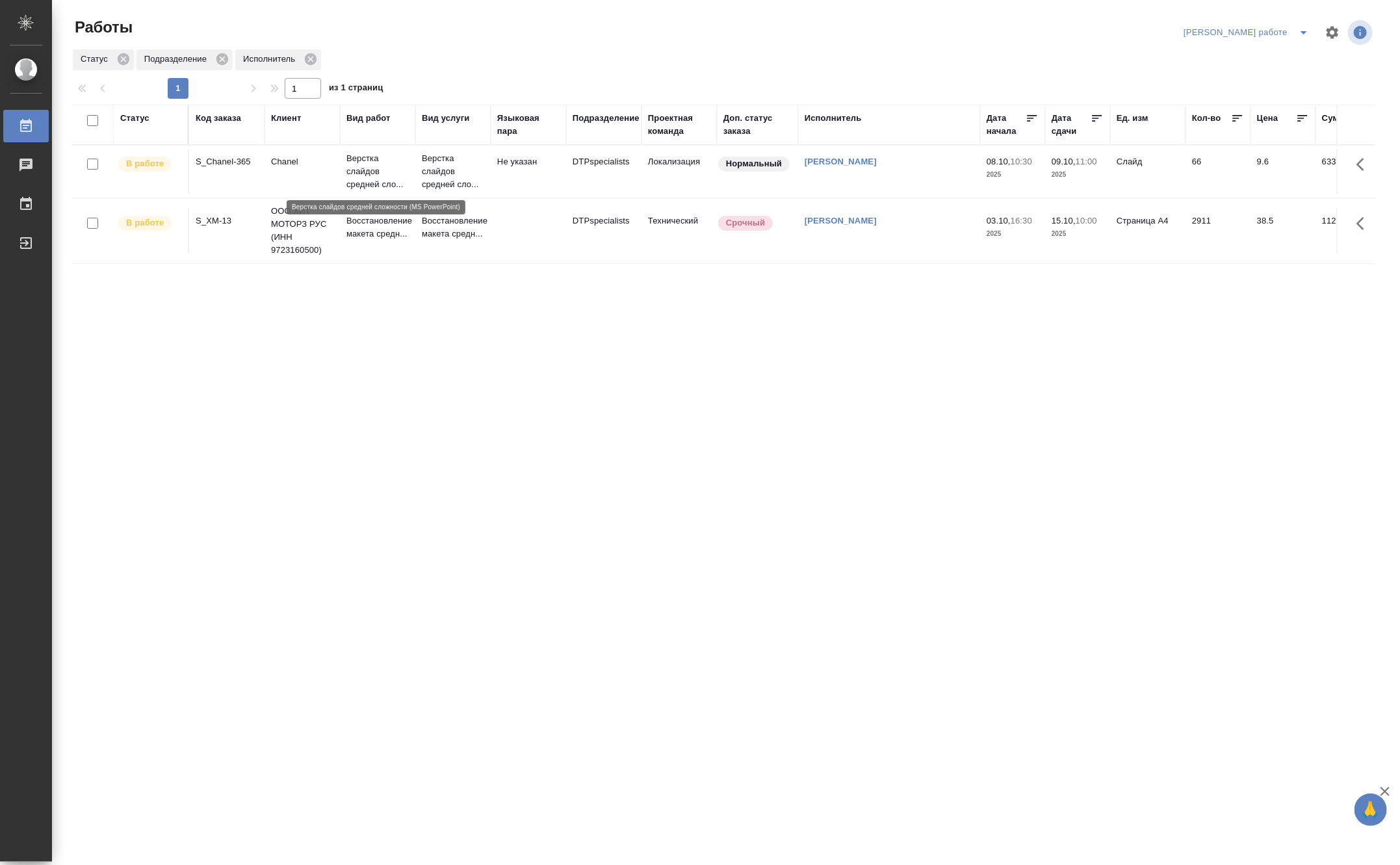
click at [375, 168] on p "Верстка слайдов средней сло..." at bounding box center [377, 171] width 63 height 39
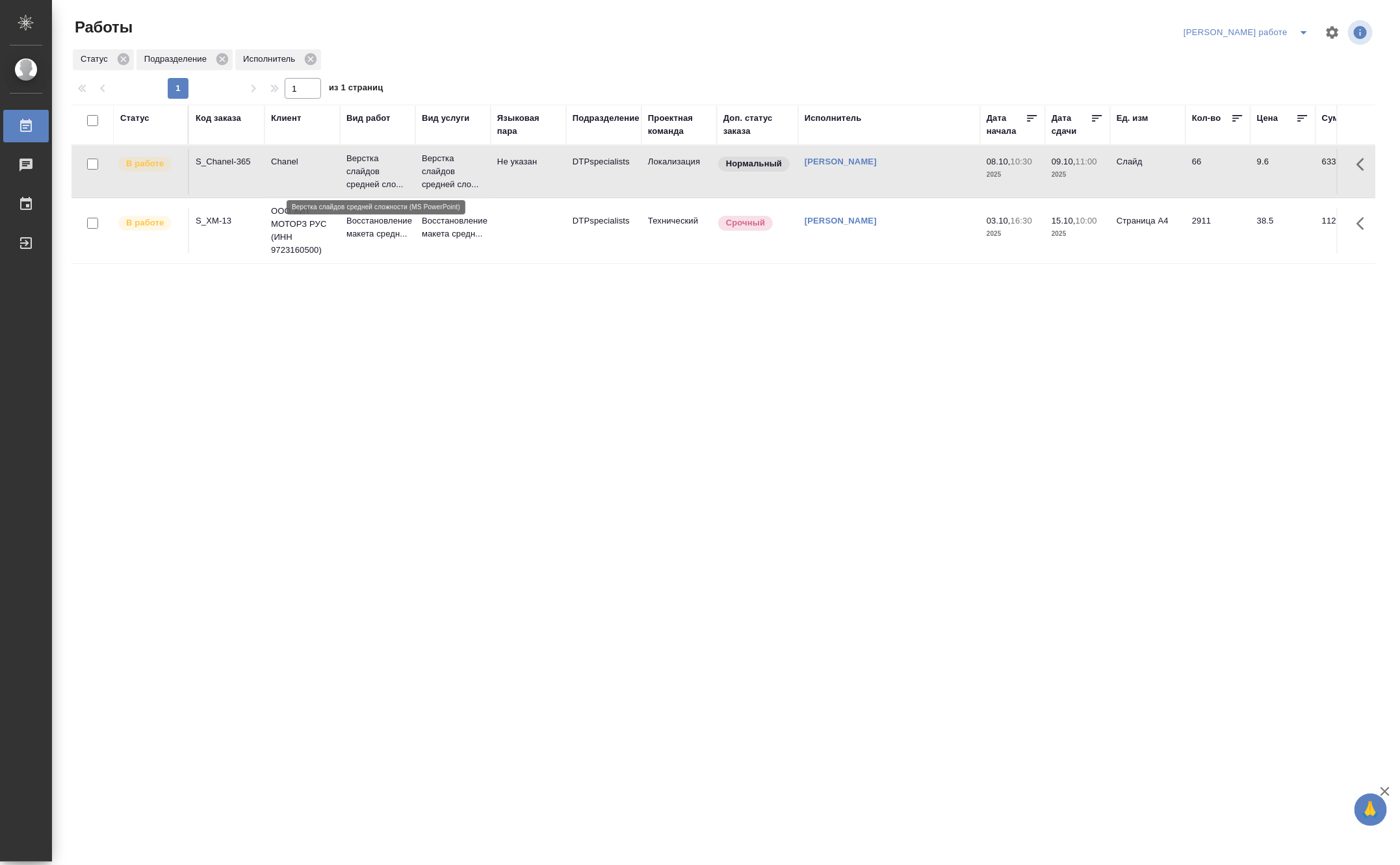
click at [375, 168] on p "Верстка слайдов средней сло..." at bounding box center [377, 171] width 63 height 39
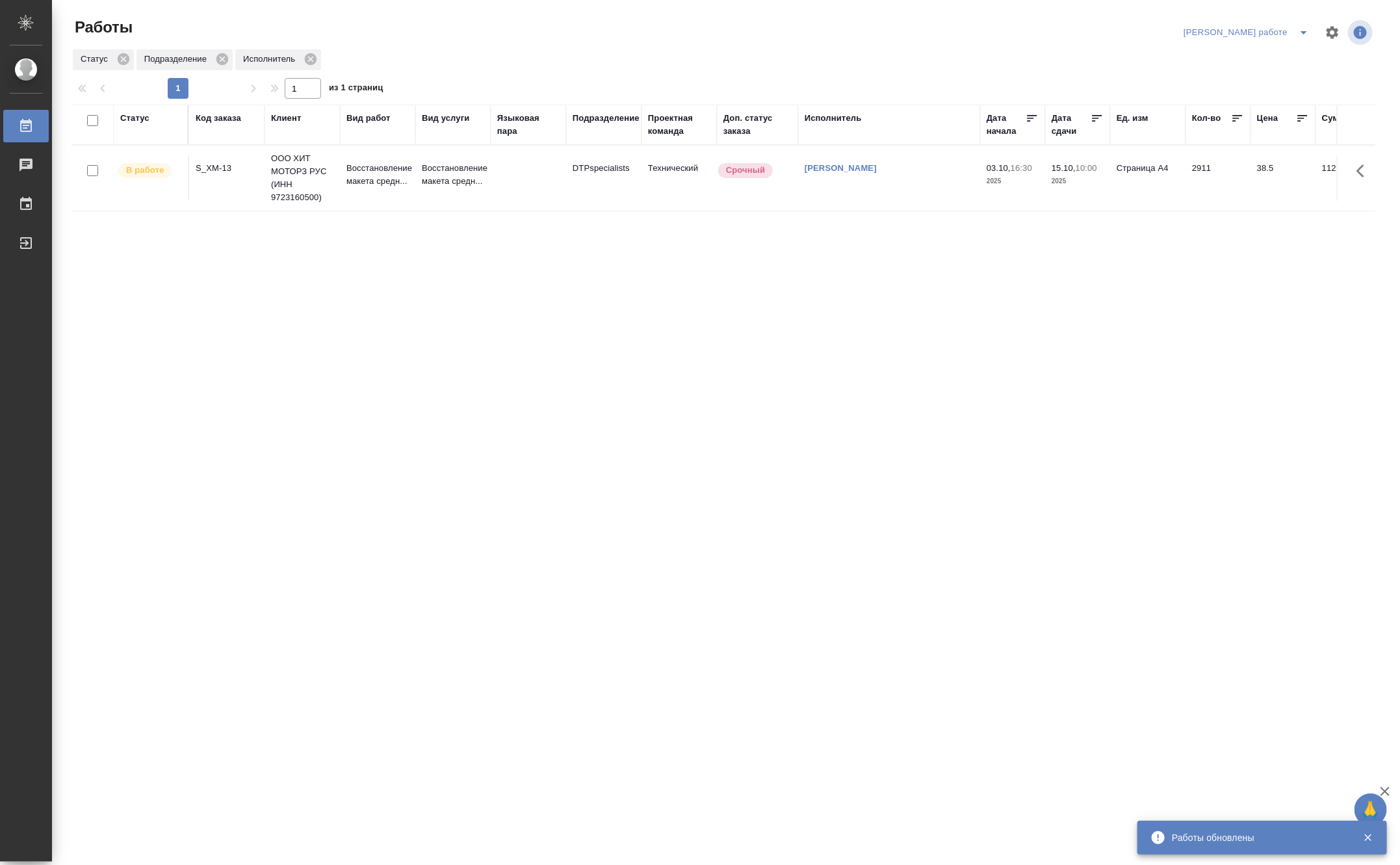
click at [1302, 27] on icon "split button" at bounding box center [1303, 32] width 15 height 15
click at [1286, 73] on li "Матвеева_назначено" at bounding box center [1258, 79] width 118 height 21
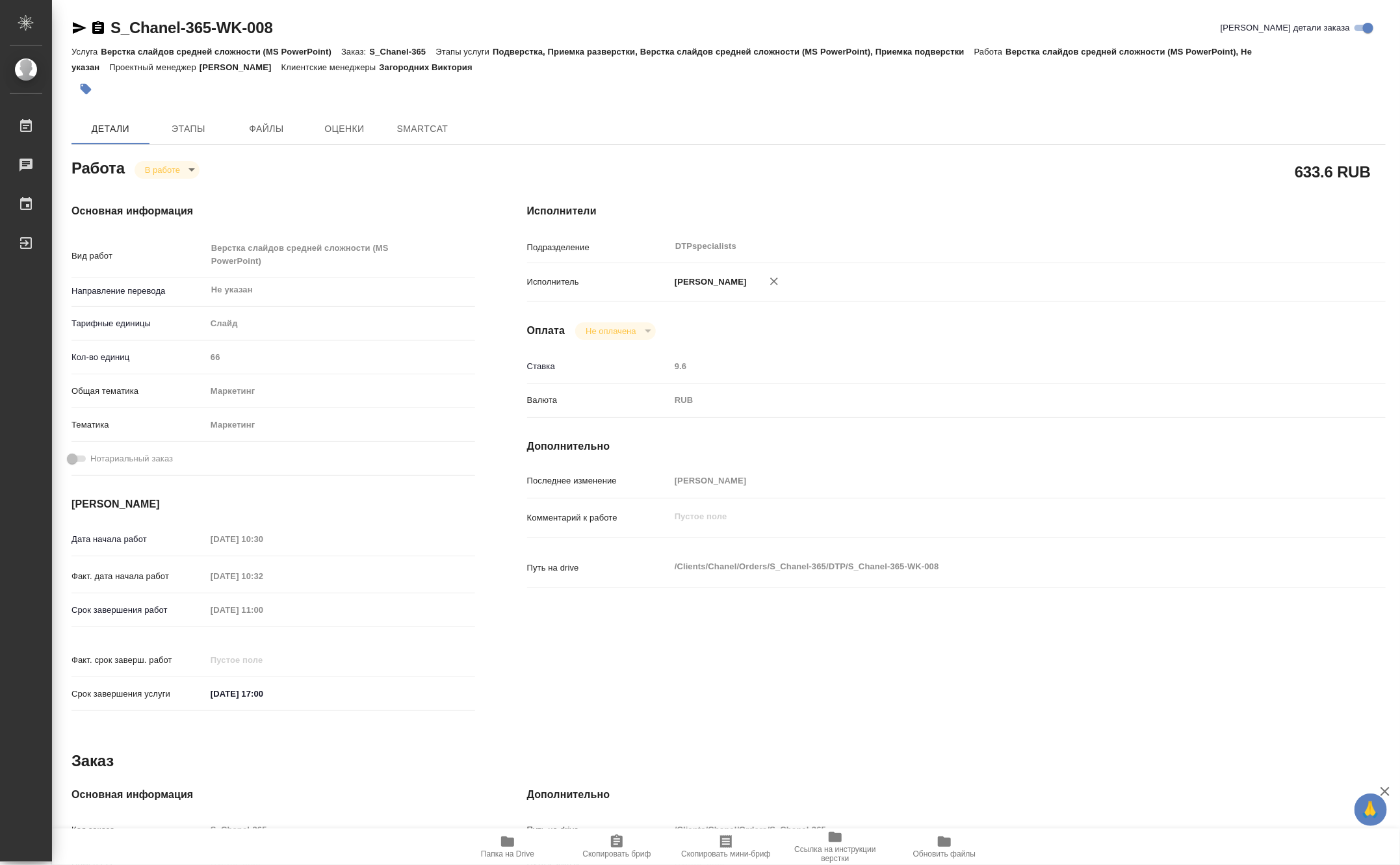
type textarea "x"
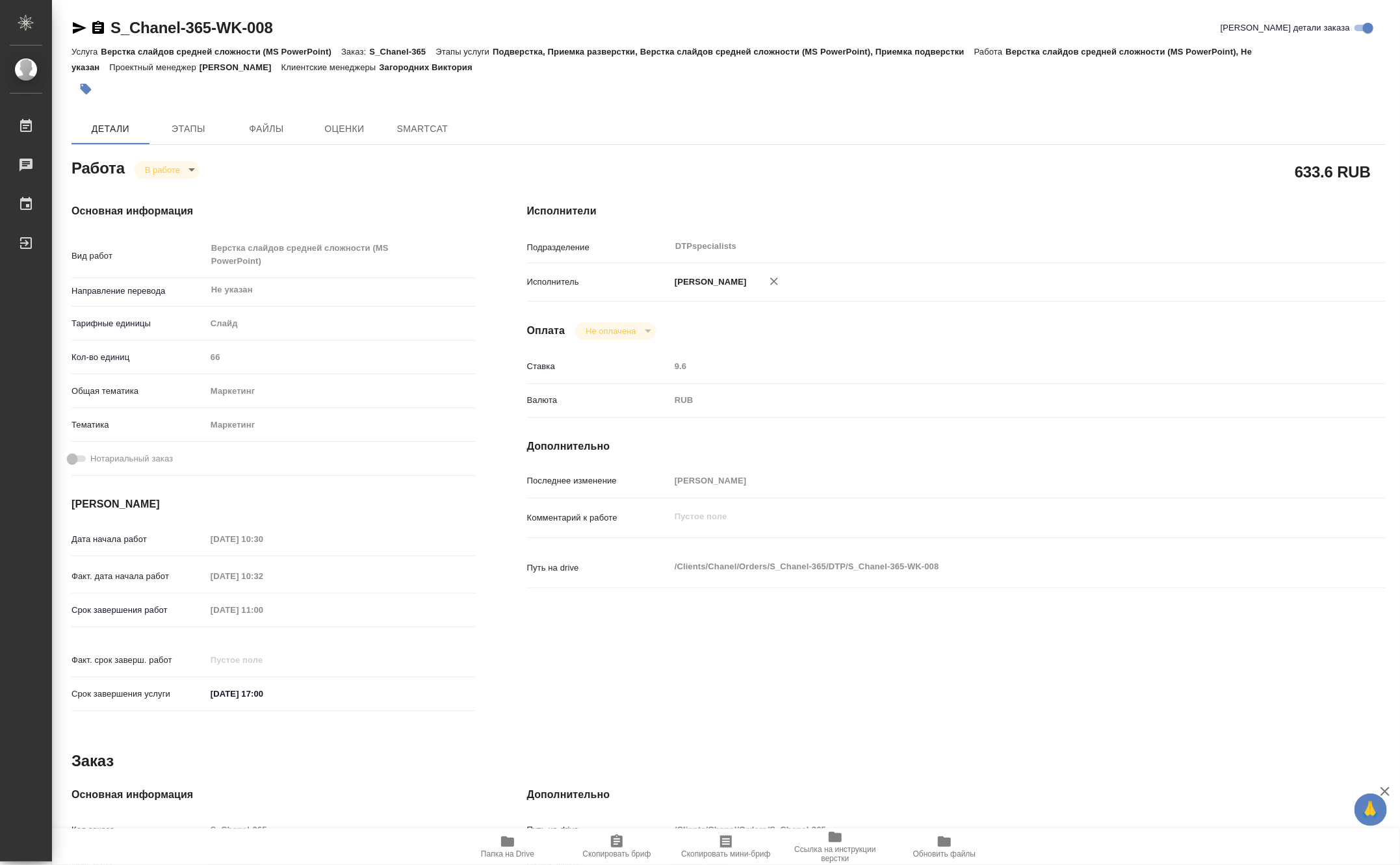
type textarea "x"
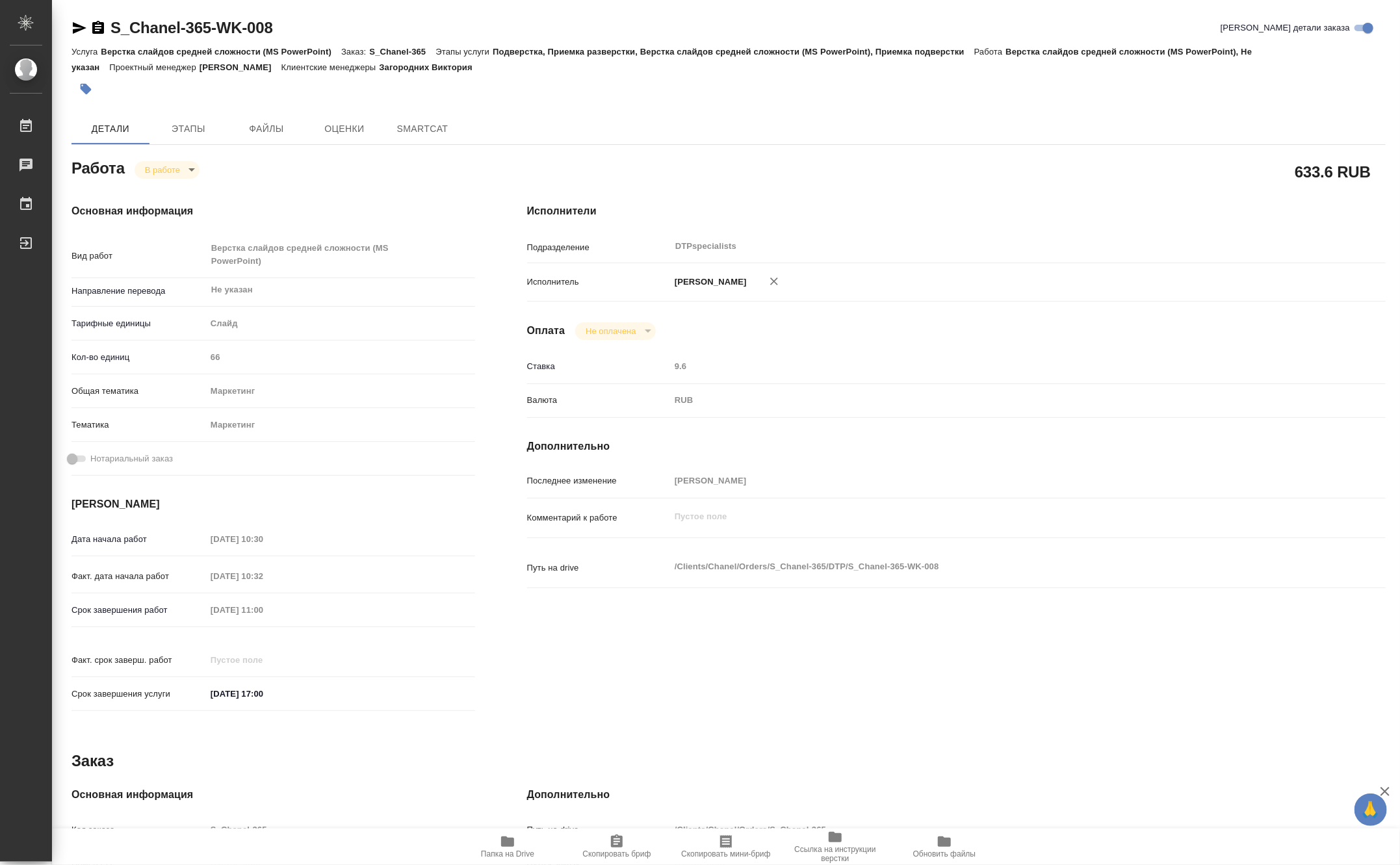
type textarea "x"
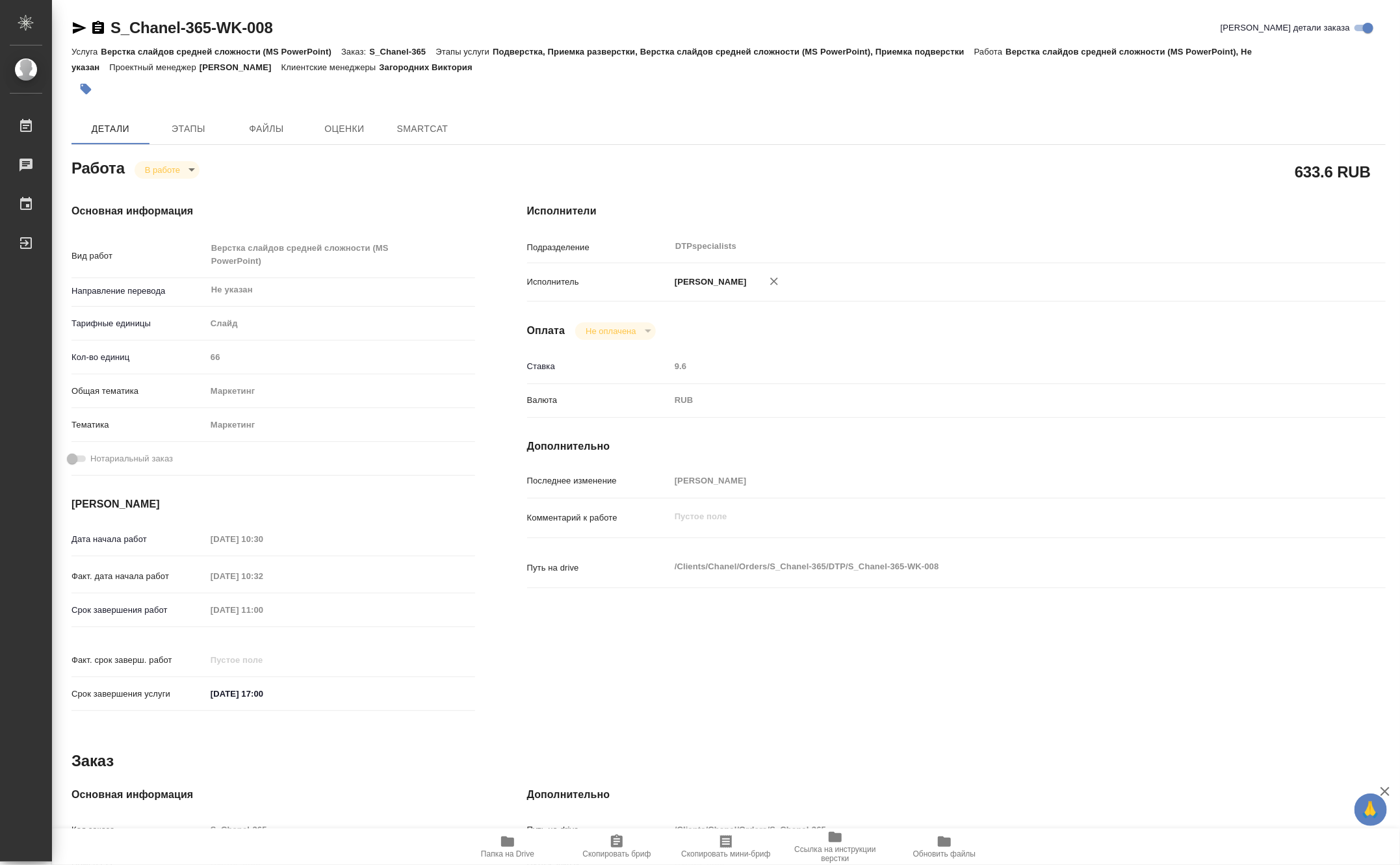
type textarea "x"
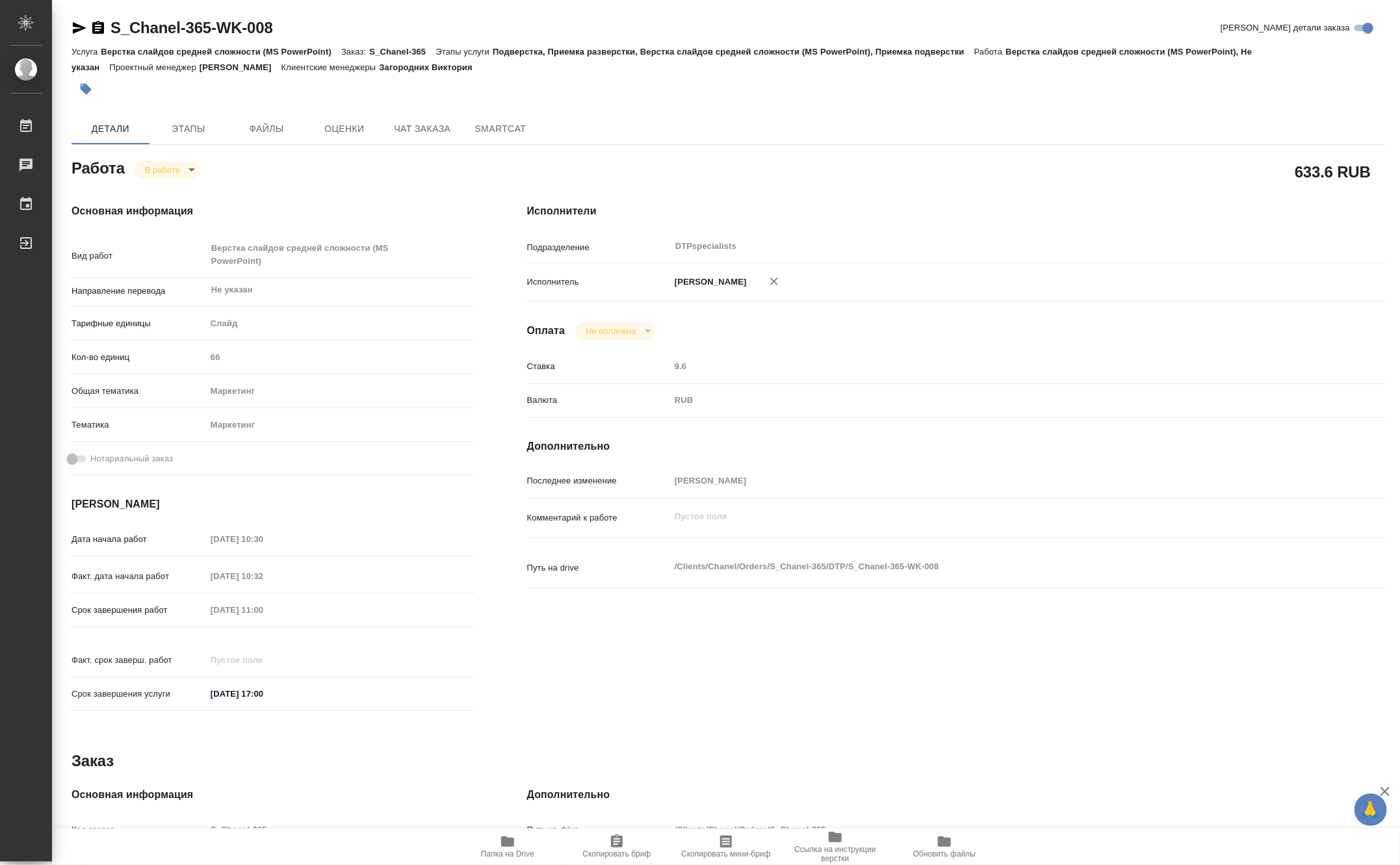
click at [516, 856] on span "Папка на Drive" at bounding box center [507, 854] width 53 height 9
type textarea "x"
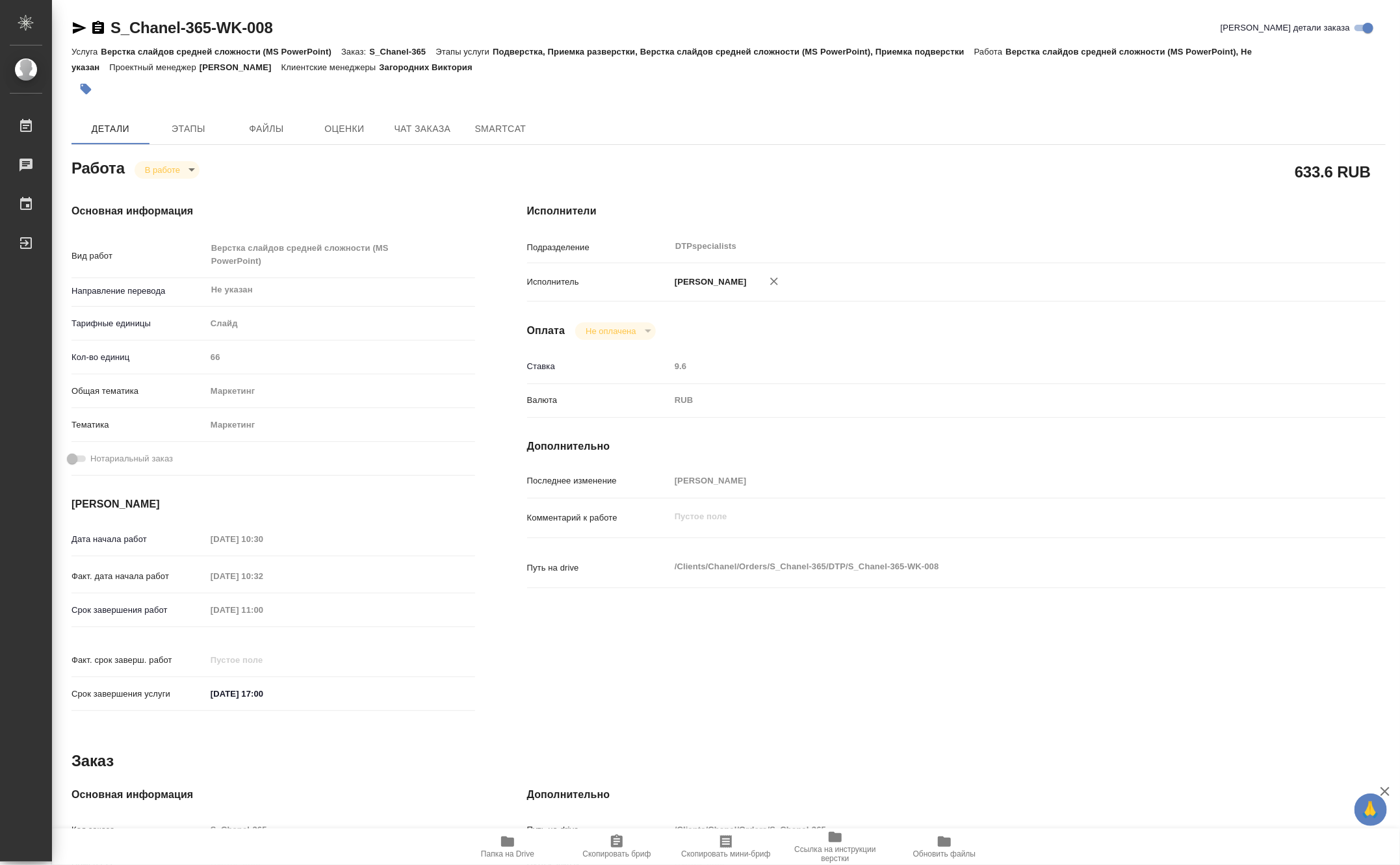
type textarea "x"
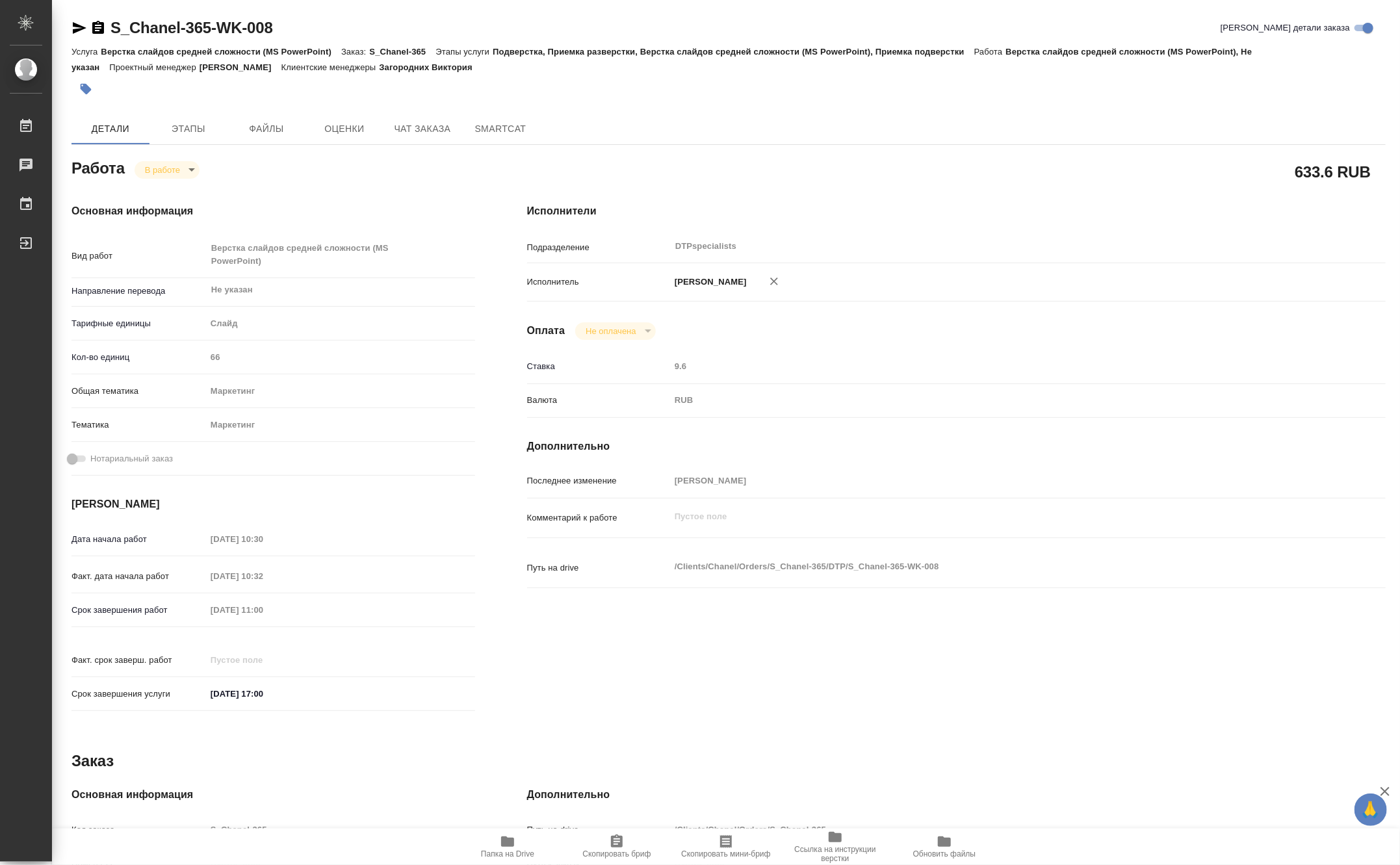
type textarea "x"
click at [160, 166] on body "🙏 .cls-1 fill:#fff; AWATERA Matveeva Maria Работы 0 Чаты График Выйти S_Chanel-…" at bounding box center [700, 432] width 1400 height 865
click at [161, 186] on button "Выполнен" at bounding box center [168, 192] width 47 height 15
type textarea "x"
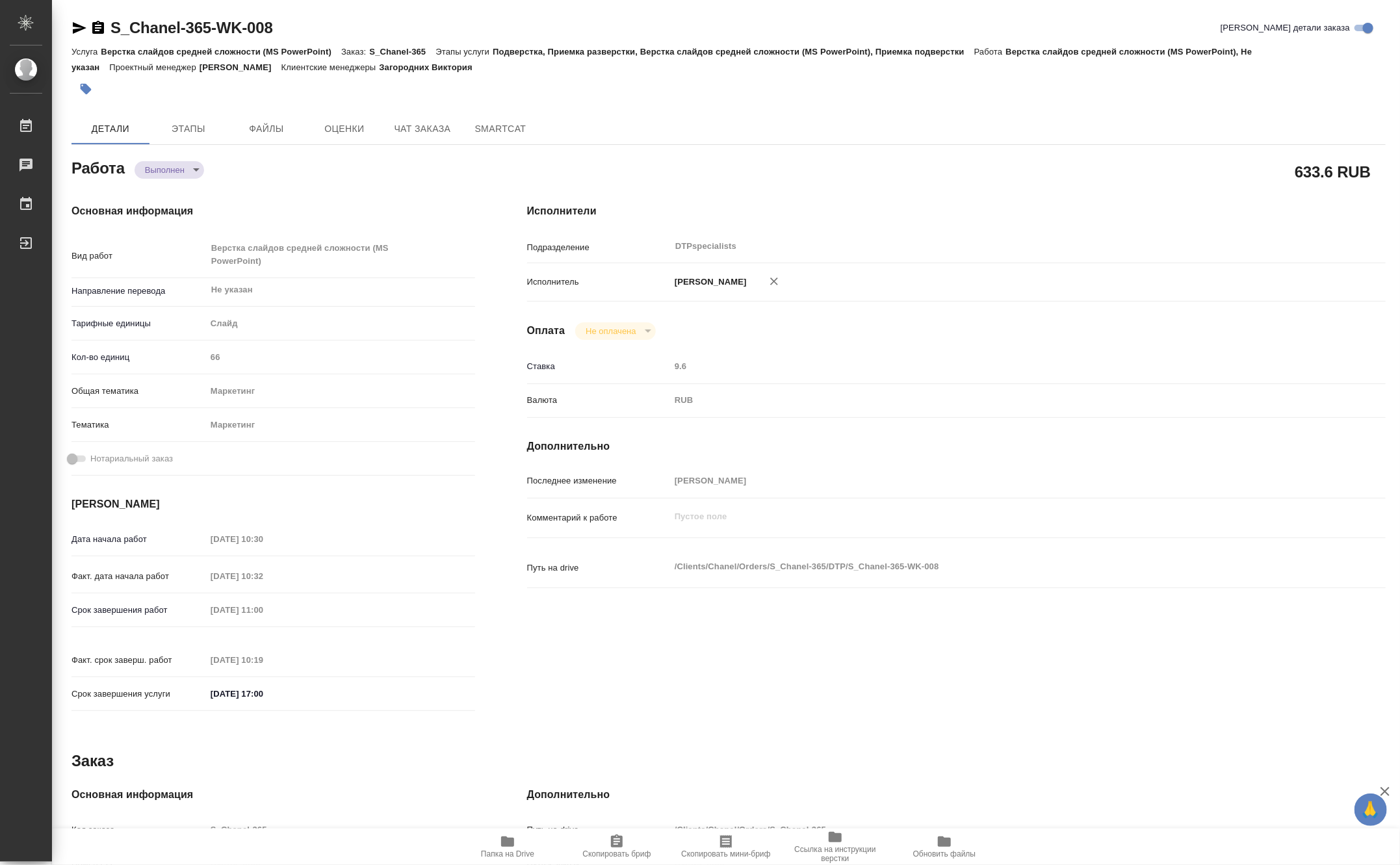
type textarea "x"
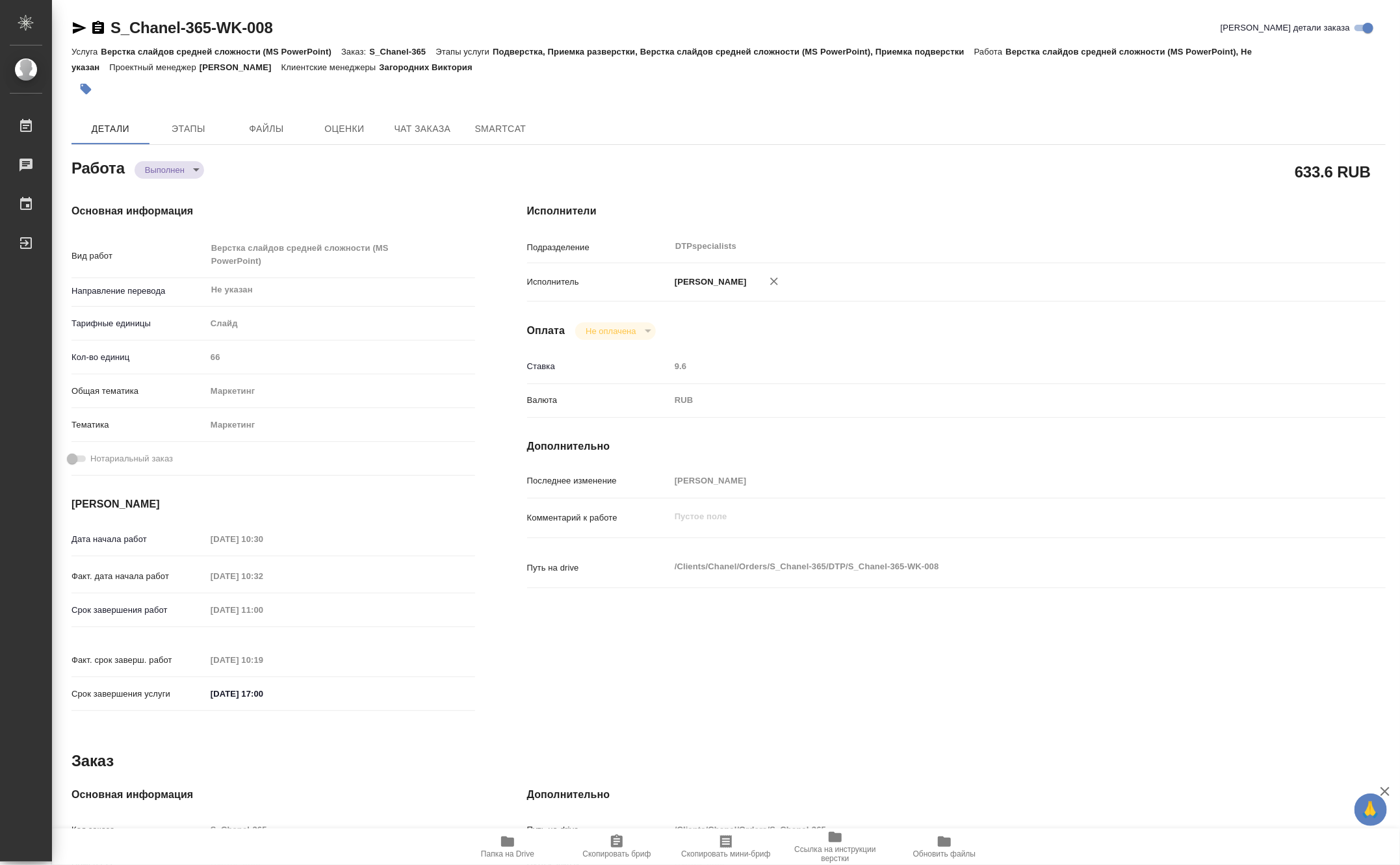
type textarea "x"
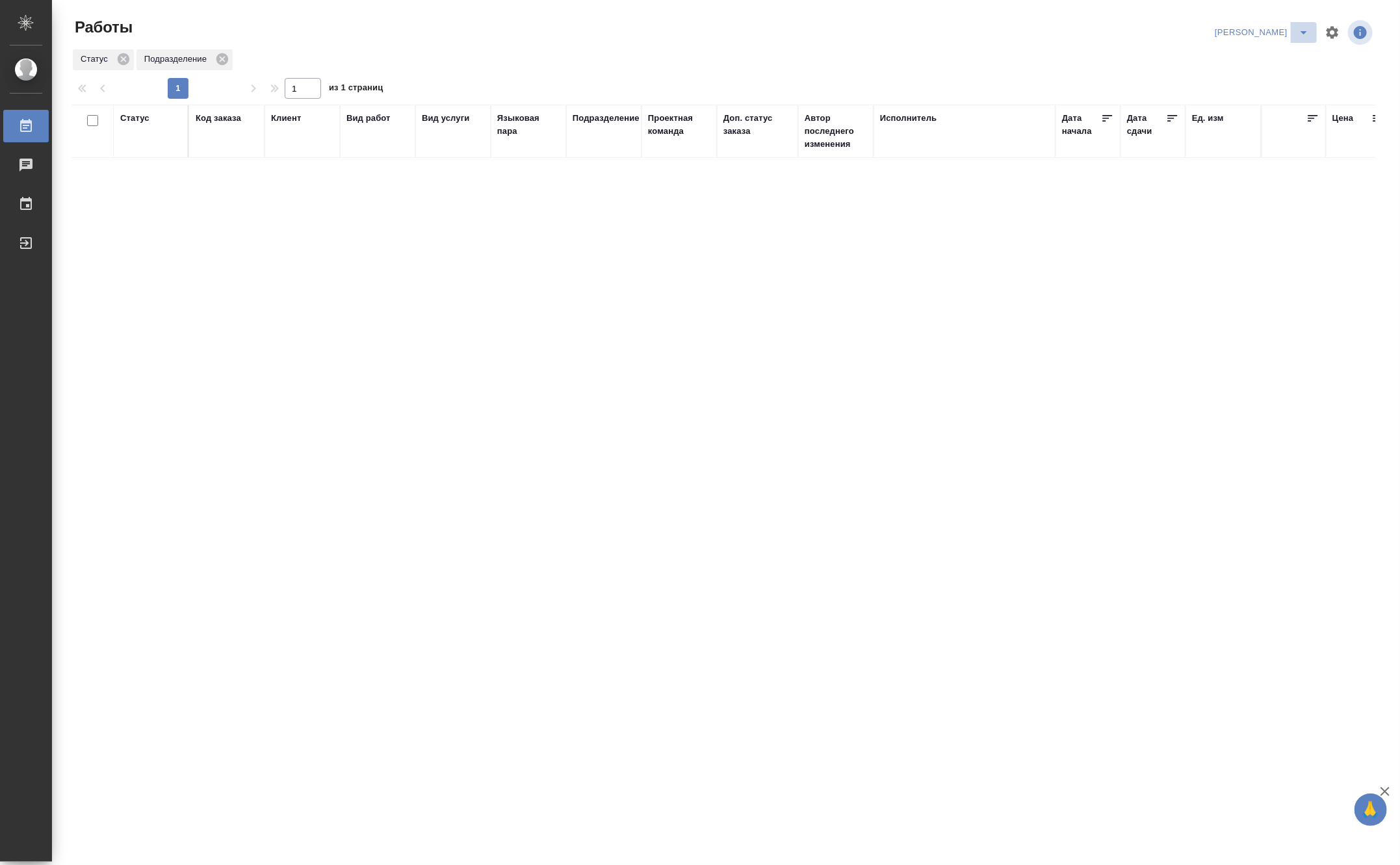
click at [1307, 29] on icon "split button" at bounding box center [1303, 32] width 15 height 15
click at [1288, 116] on li "Верстка и Дизайн" at bounding box center [1254, 121] width 125 height 21
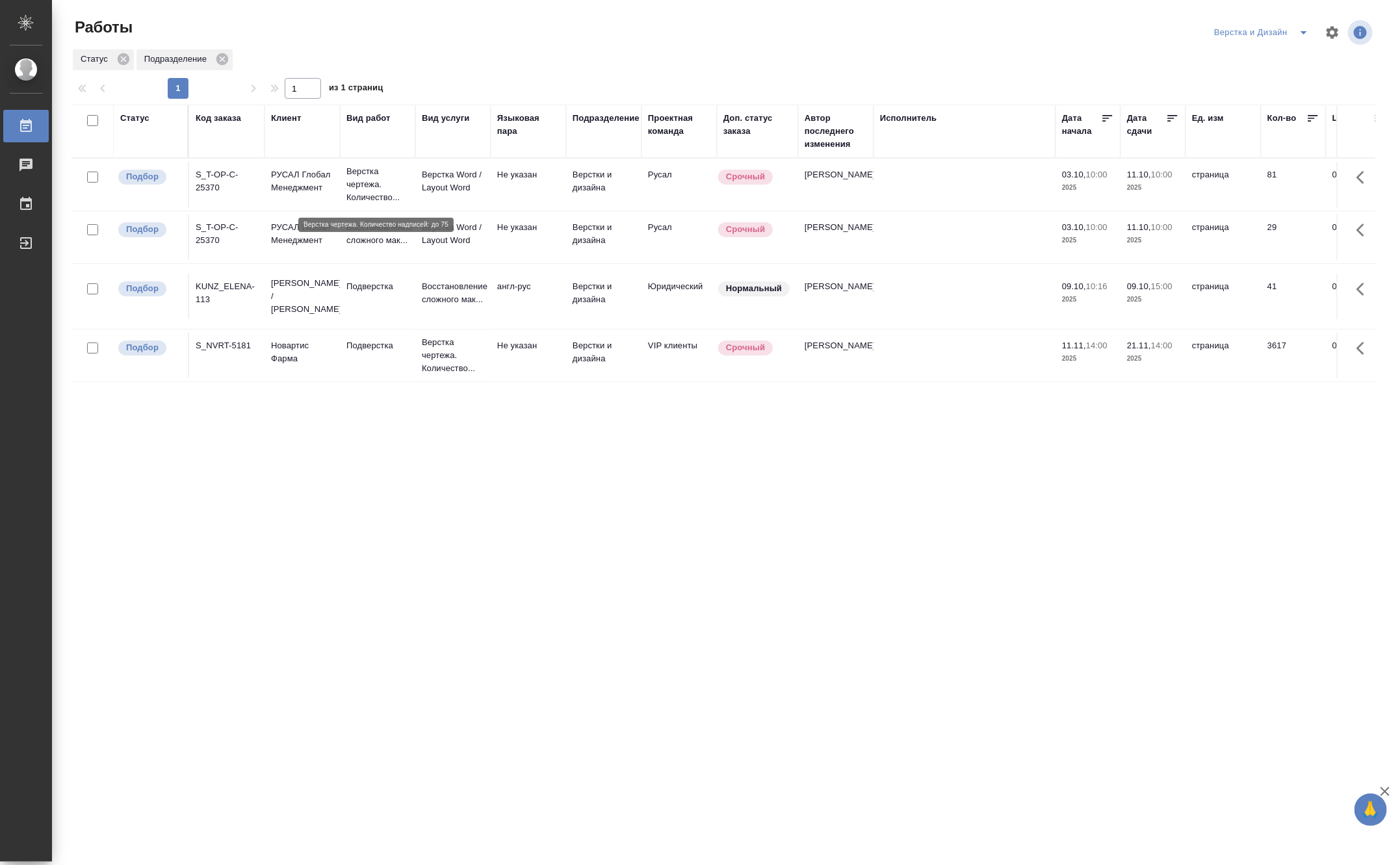
click at [360, 185] on p "Верстка чертежа. Количество..." at bounding box center [377, 184] width 63 height 39
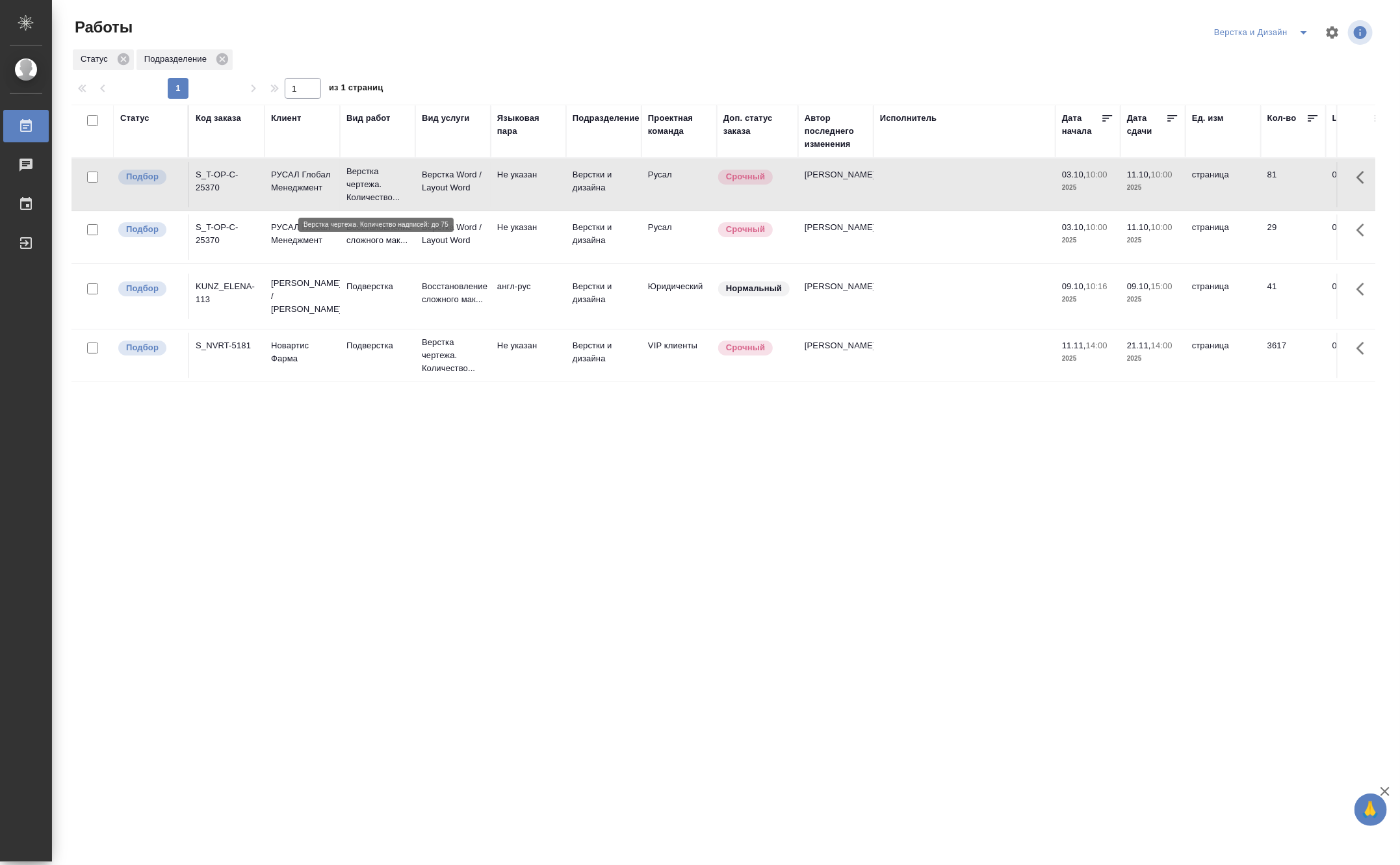
click at [360, 185] on p "Верстка чертежа. Количество..." at bounding box center [377, 184] width 63 height 39
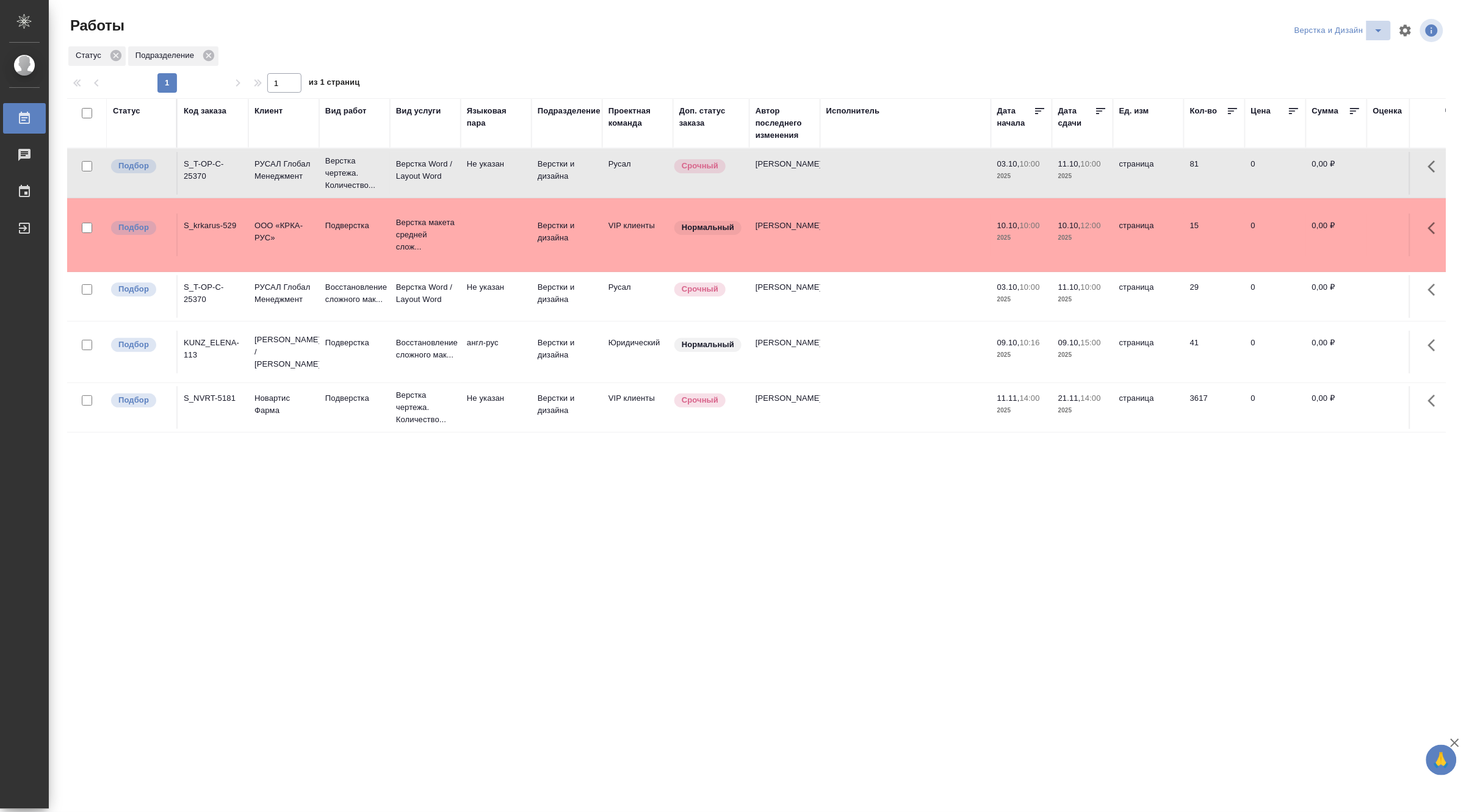
click at [1314, 27] on icon "split button" at bounding box center [1378, 30] width 14 height 14
click at [1314, 92] on li "[PERSON_NAME]" at bounding box center [1346, 94] width 118 height 20
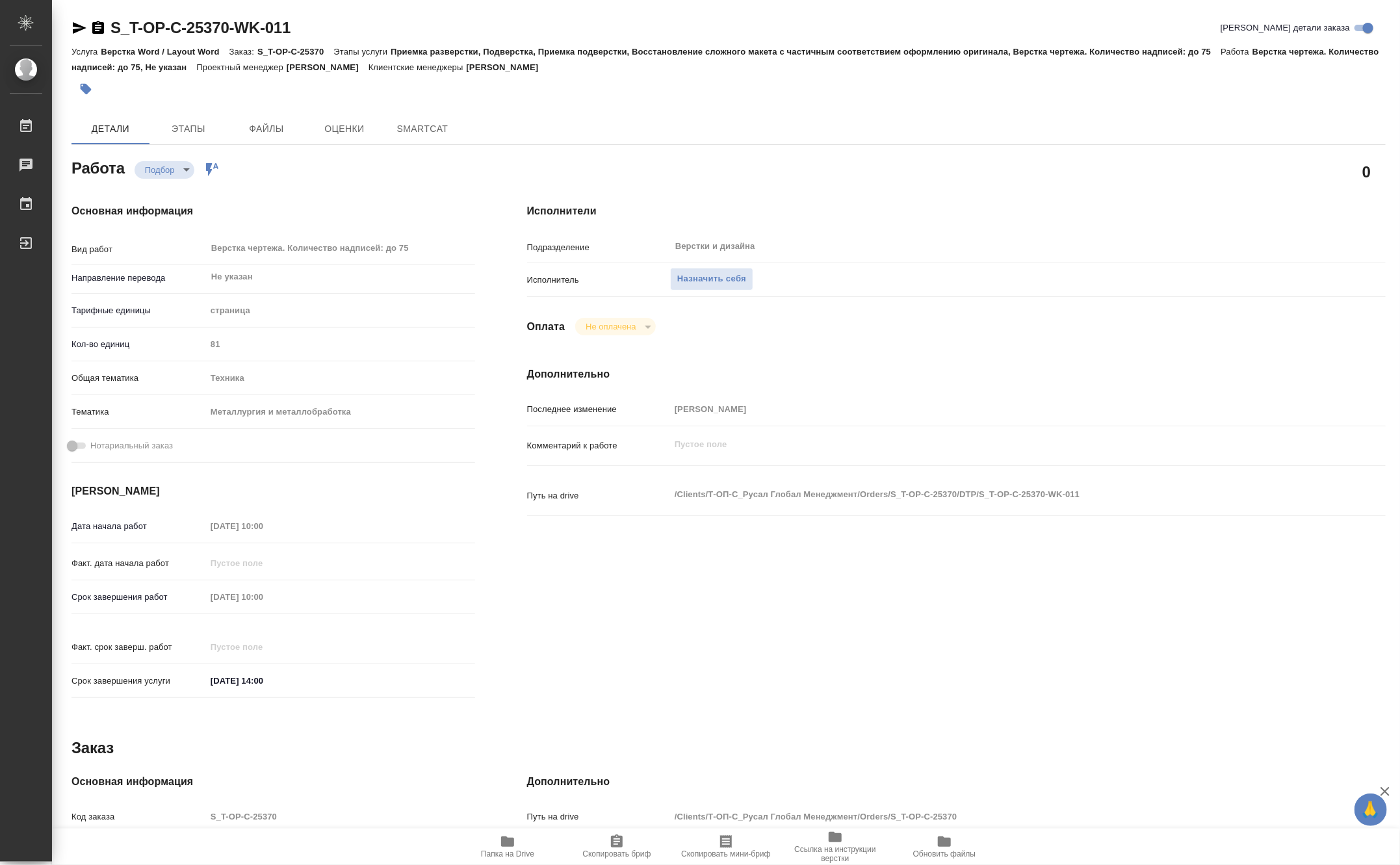
type textarea "x"
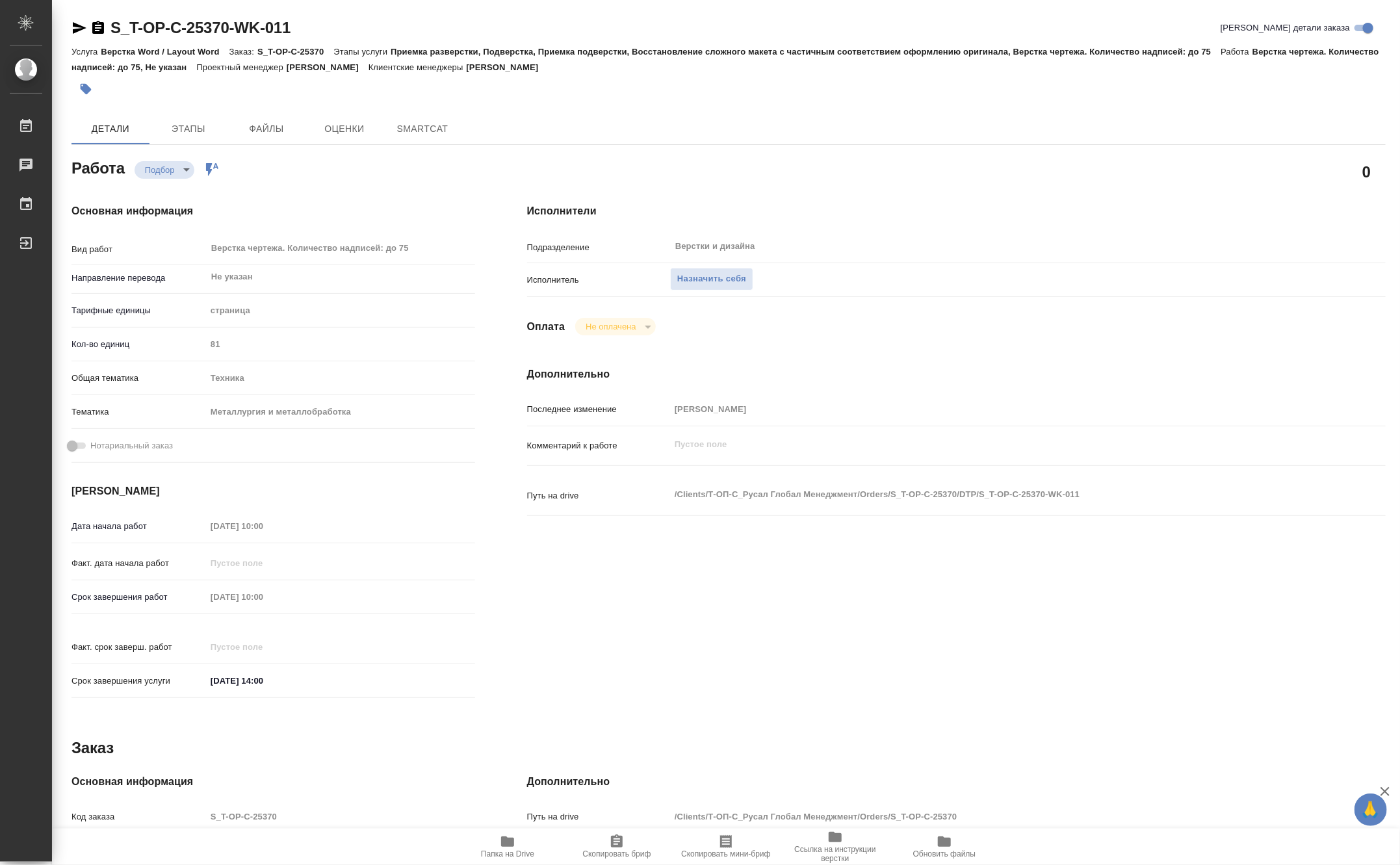
type textarea "x"
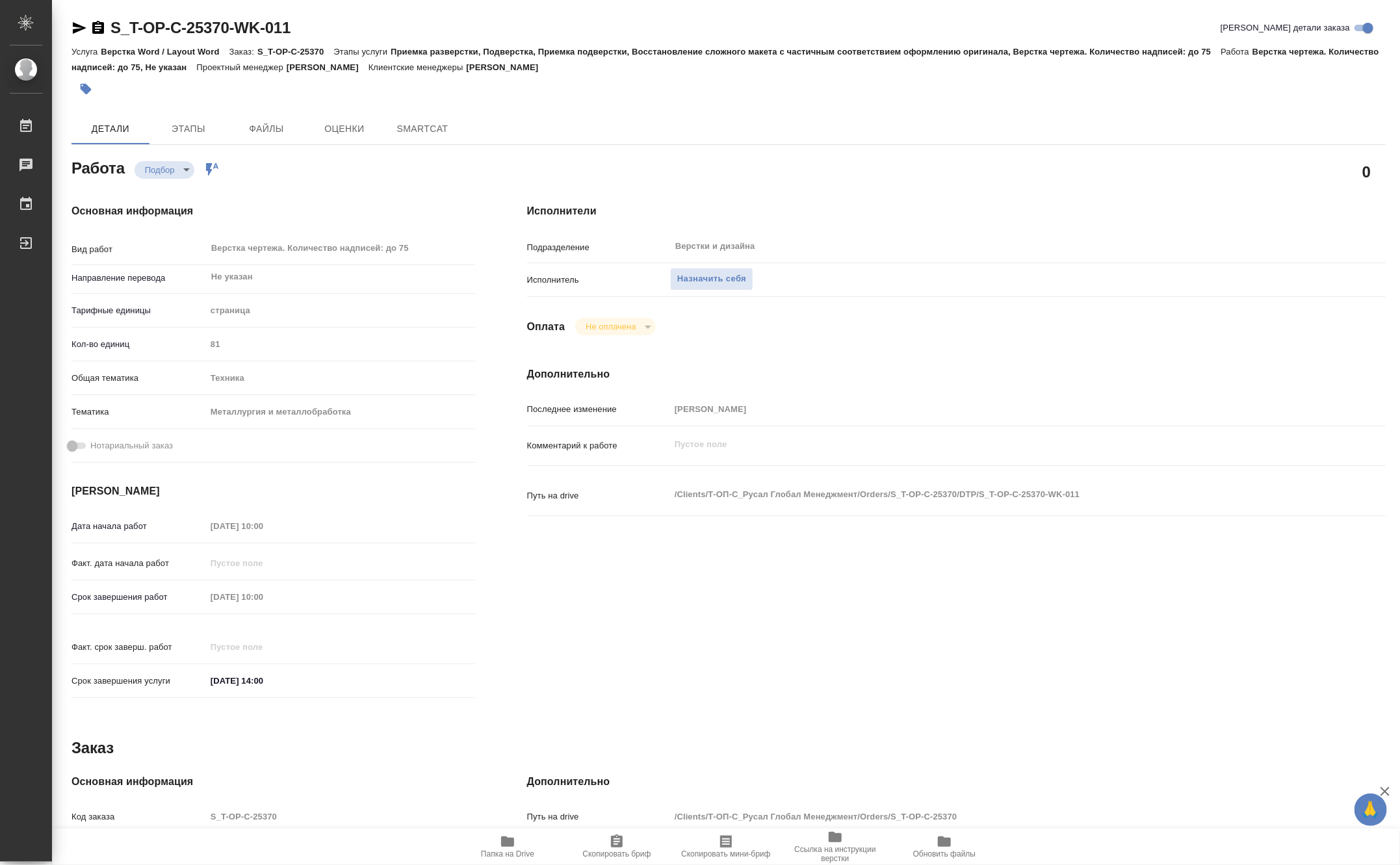
type textarea "x"
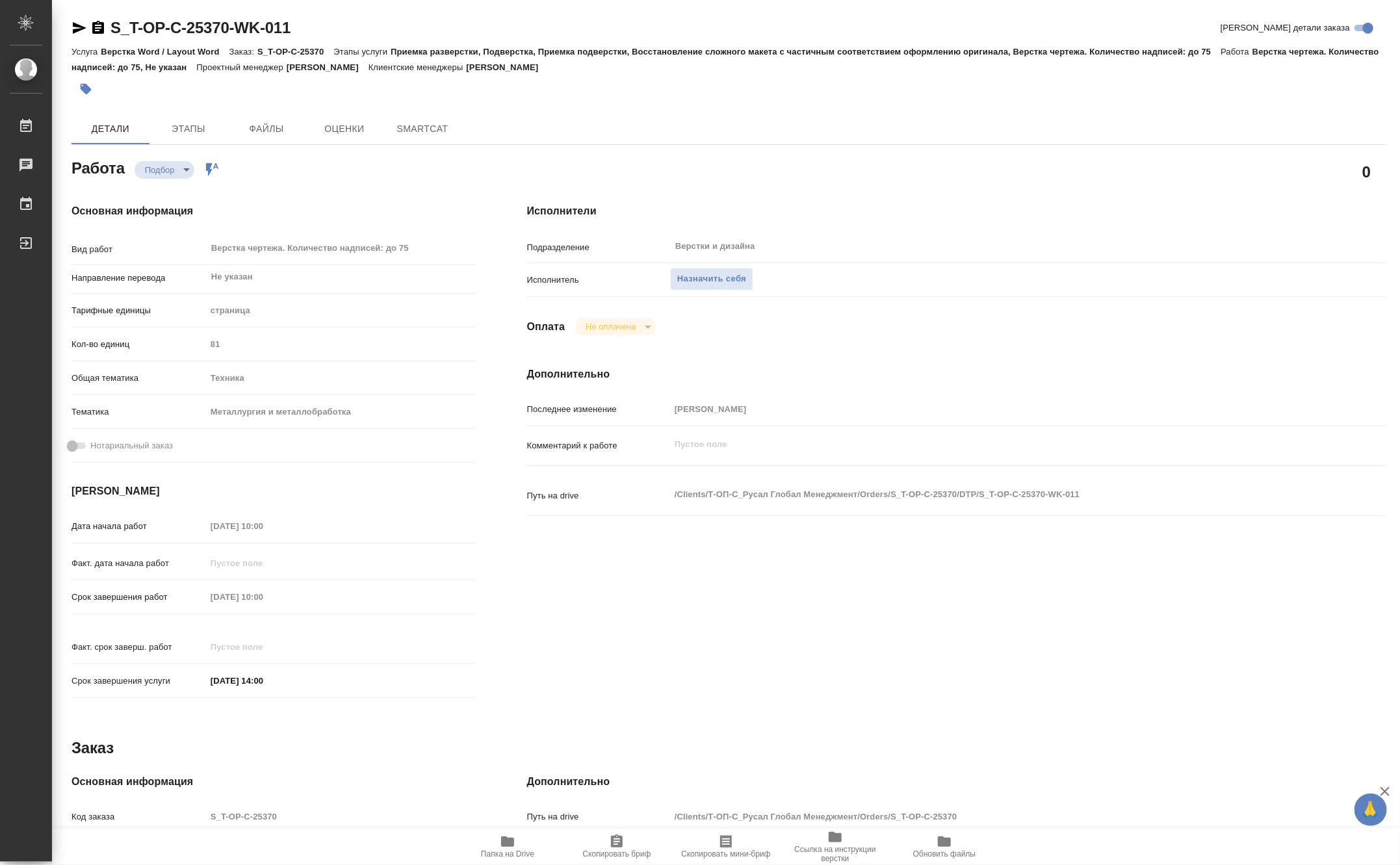
type textarea "x"
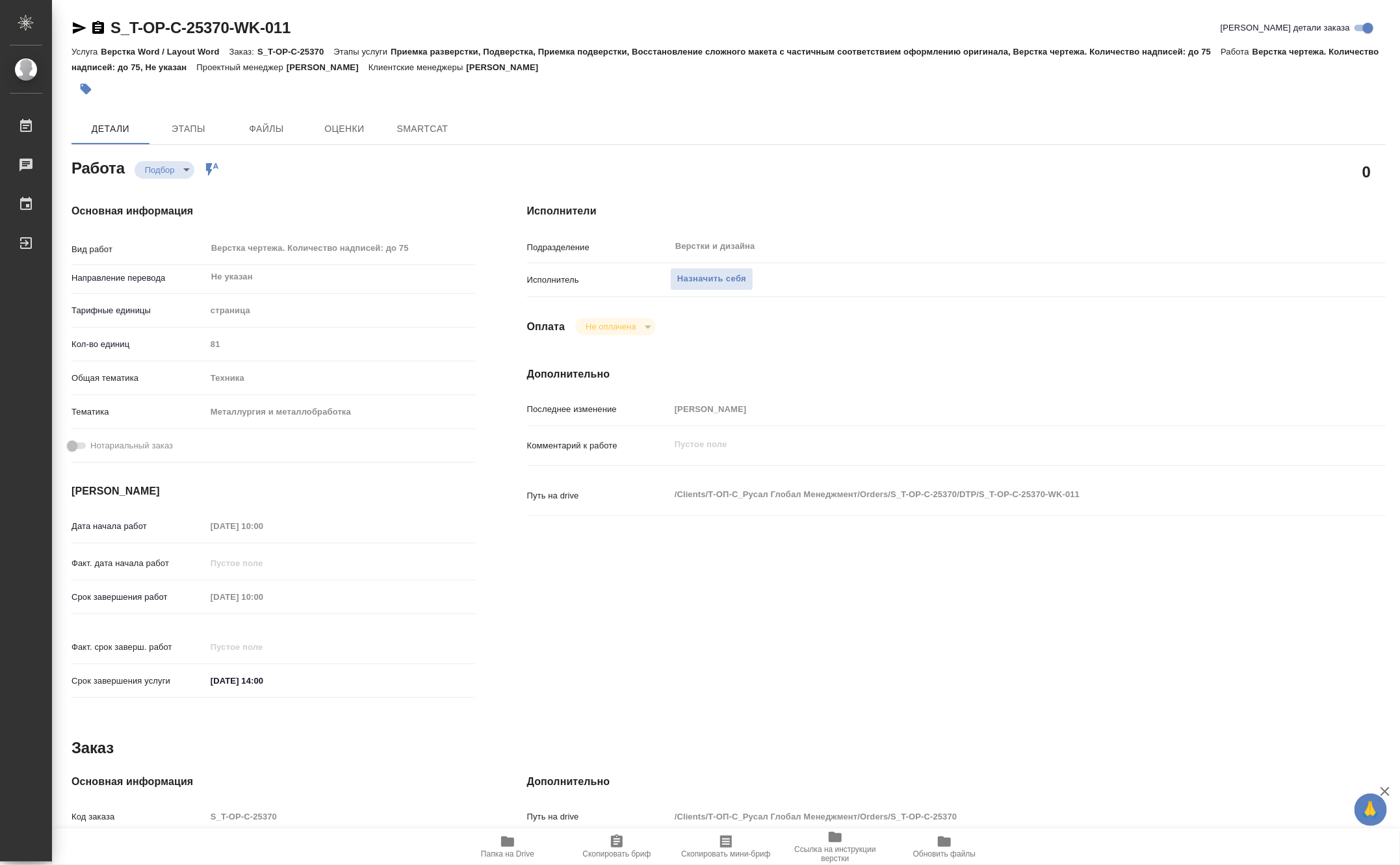
type textarea "x"
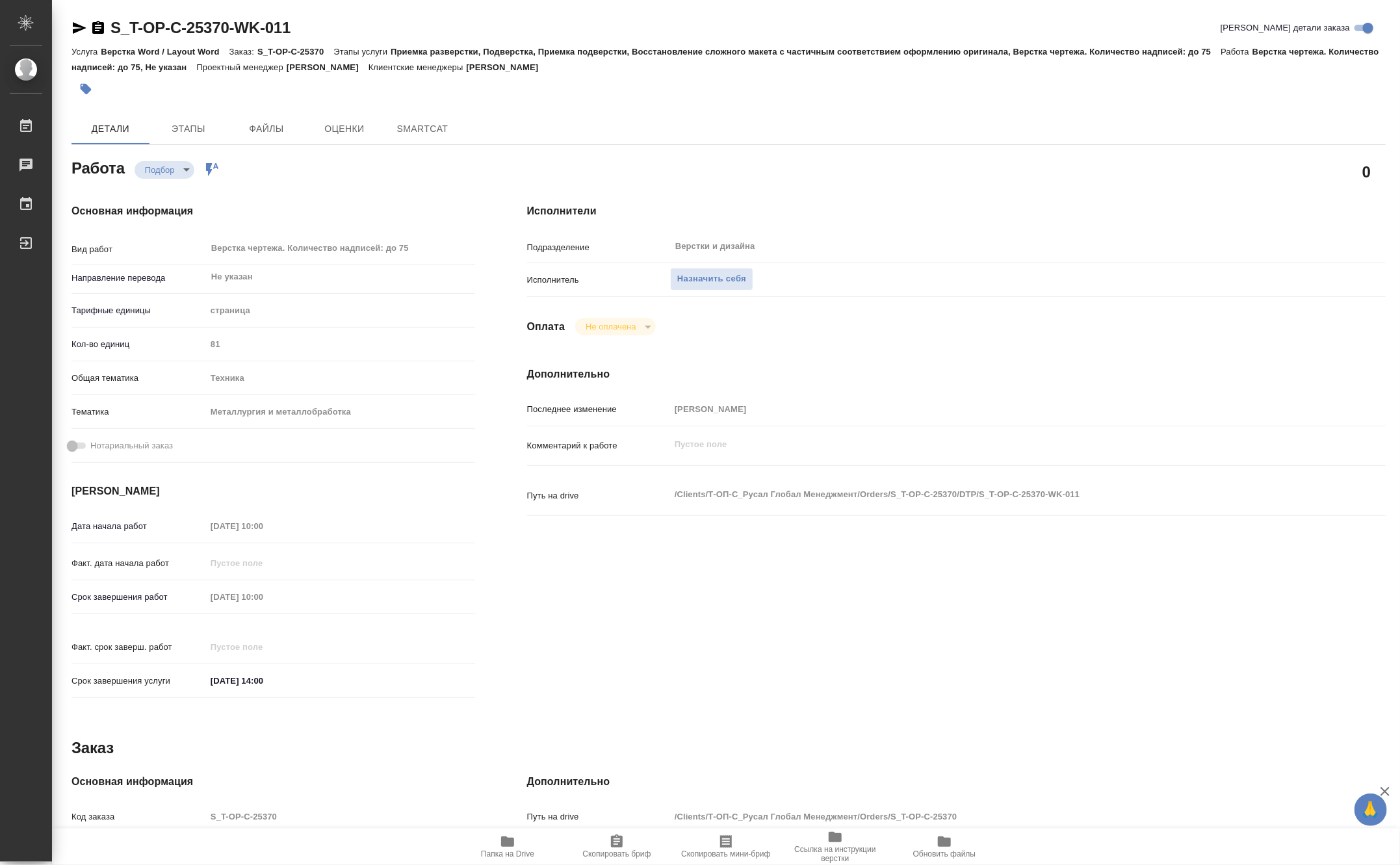
type textarea "x"
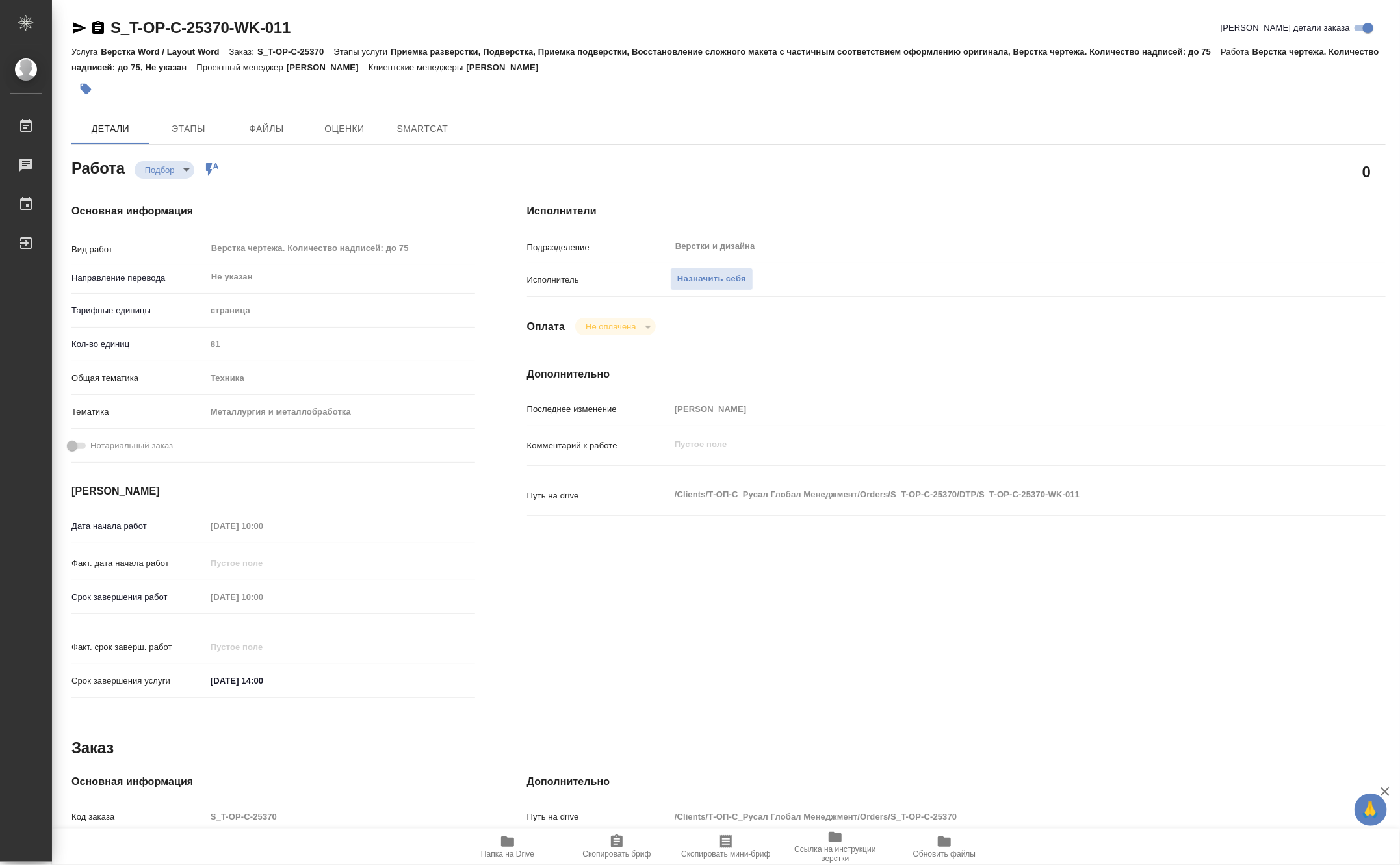
type textarea "x"
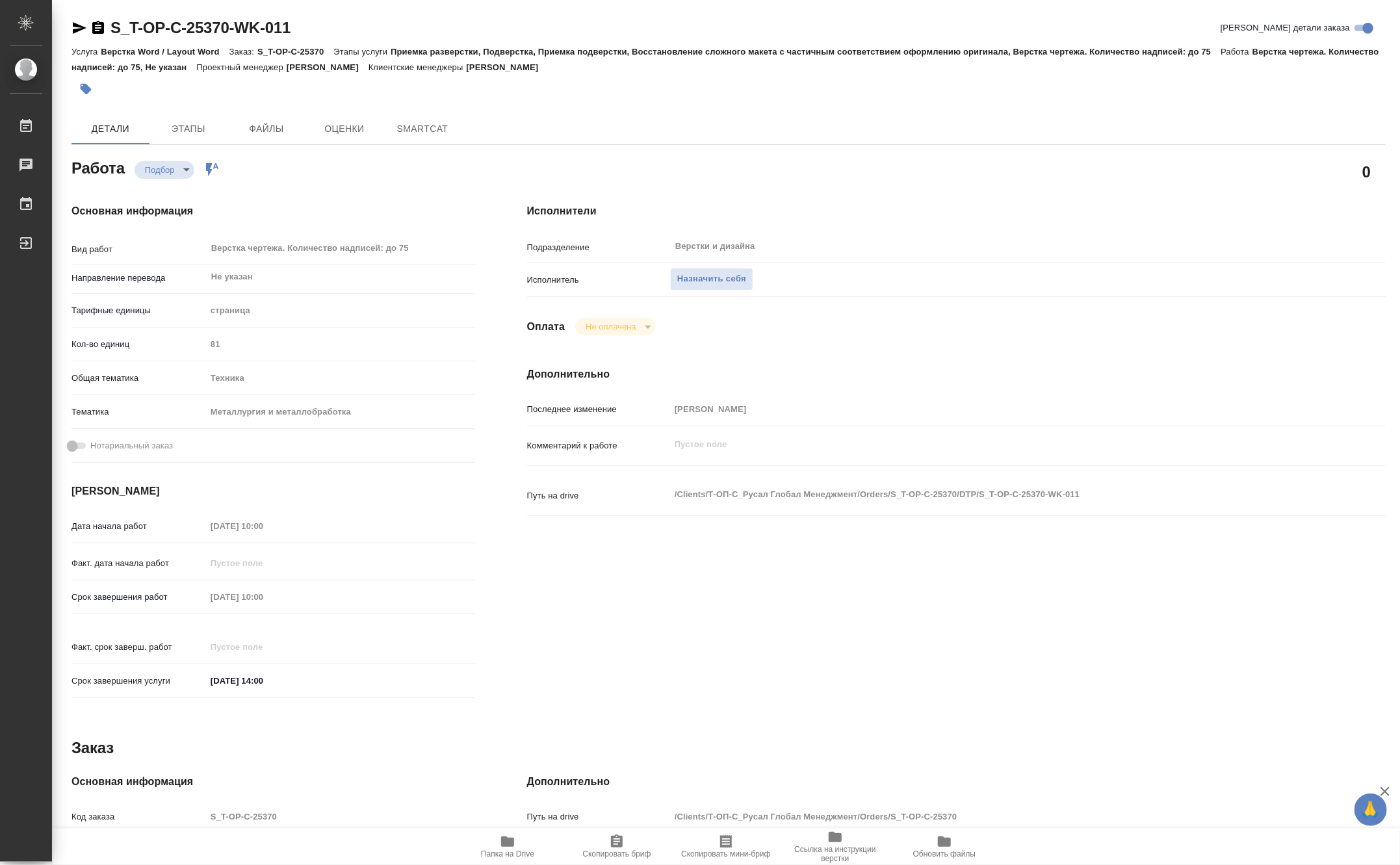
type textarea "x"
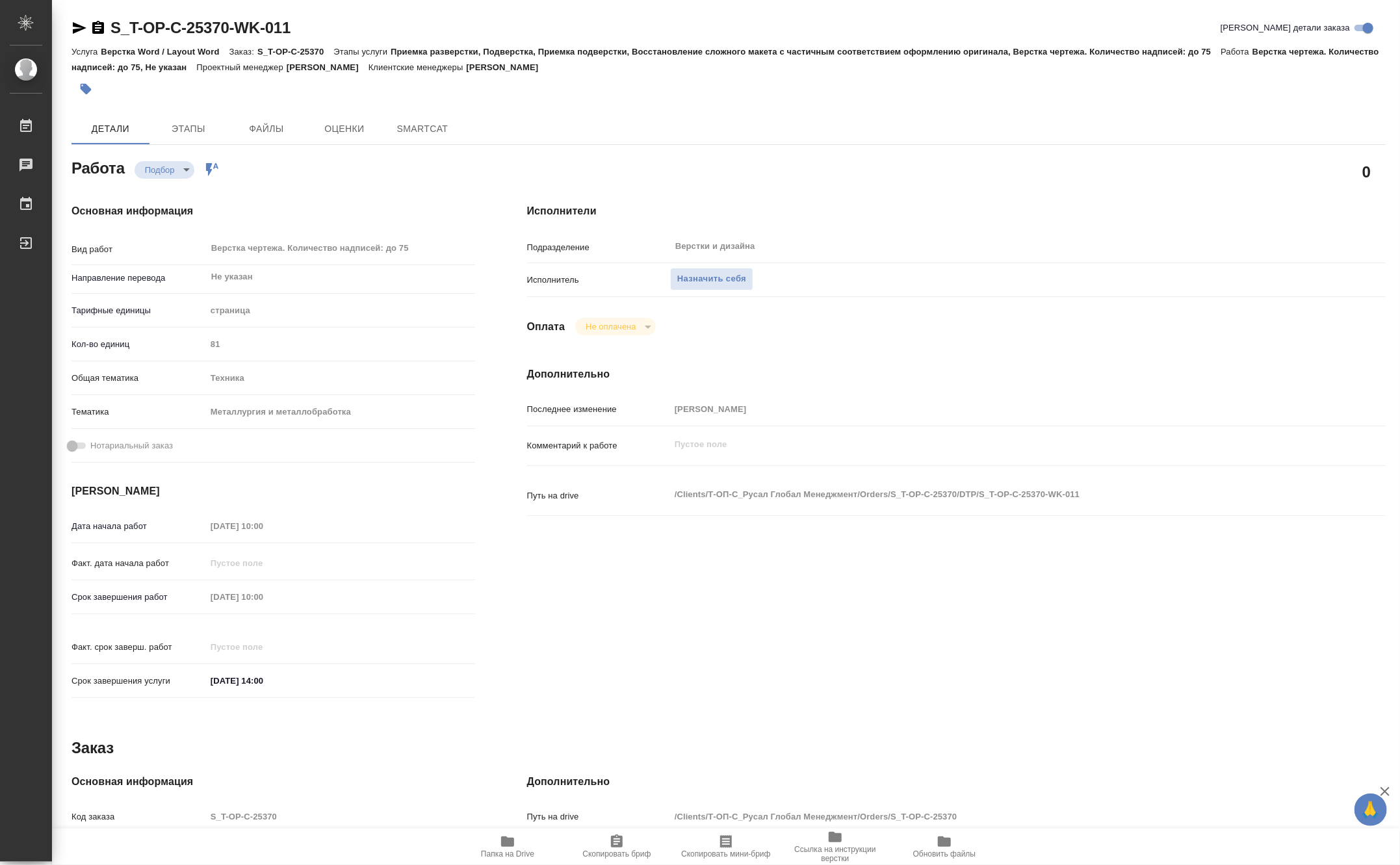
type textarea "x"
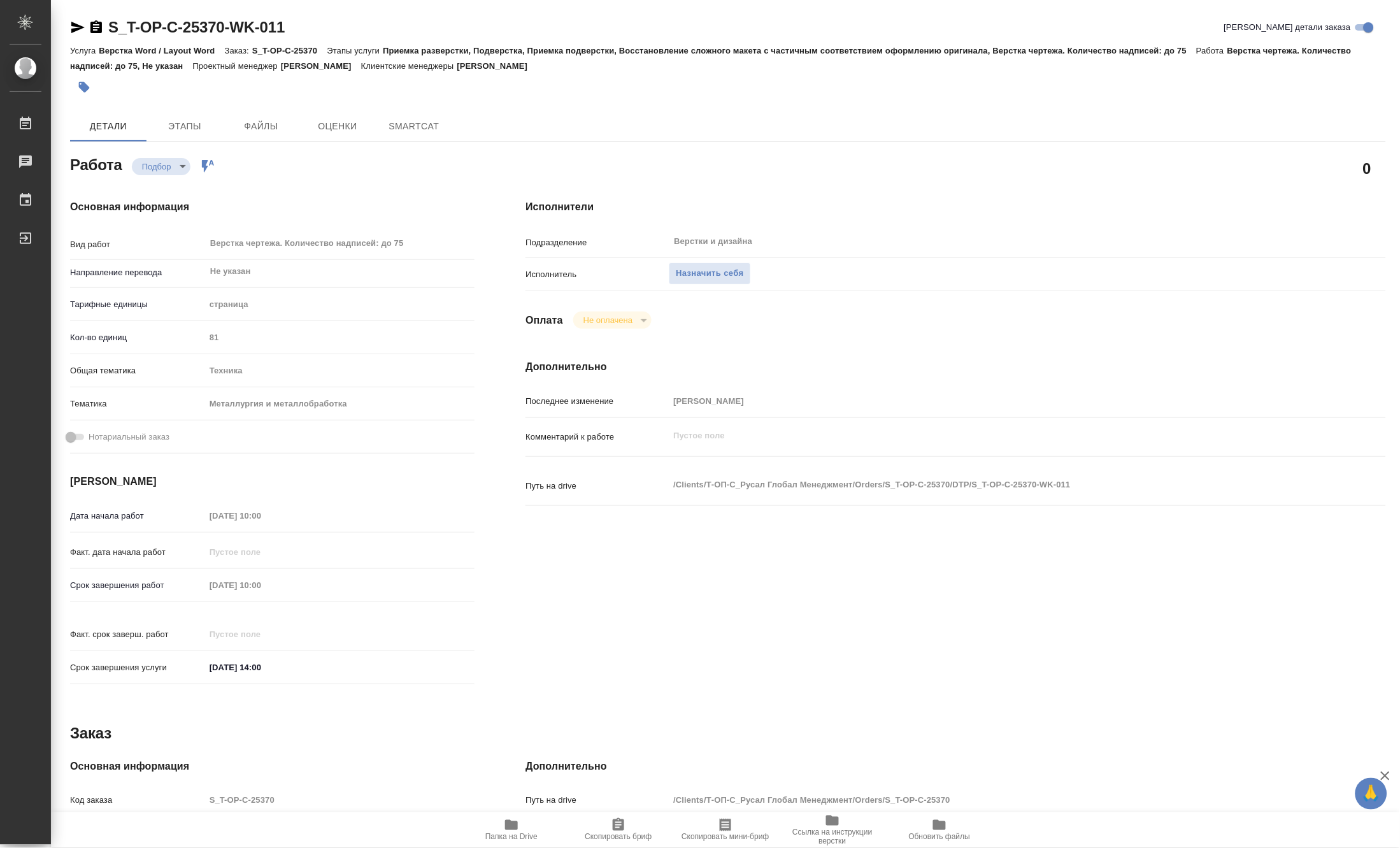
type textarea "x"
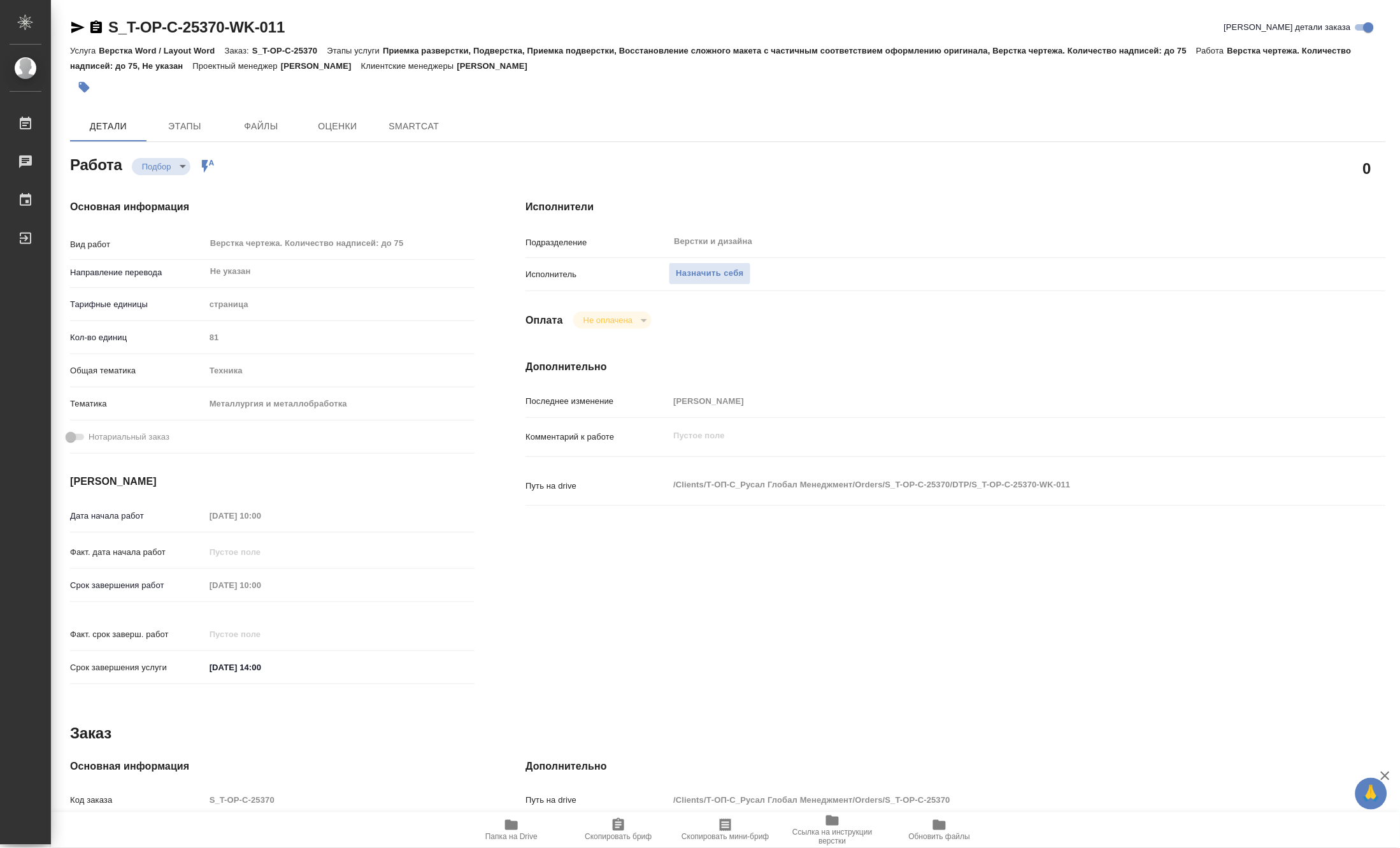
type textarea "x"
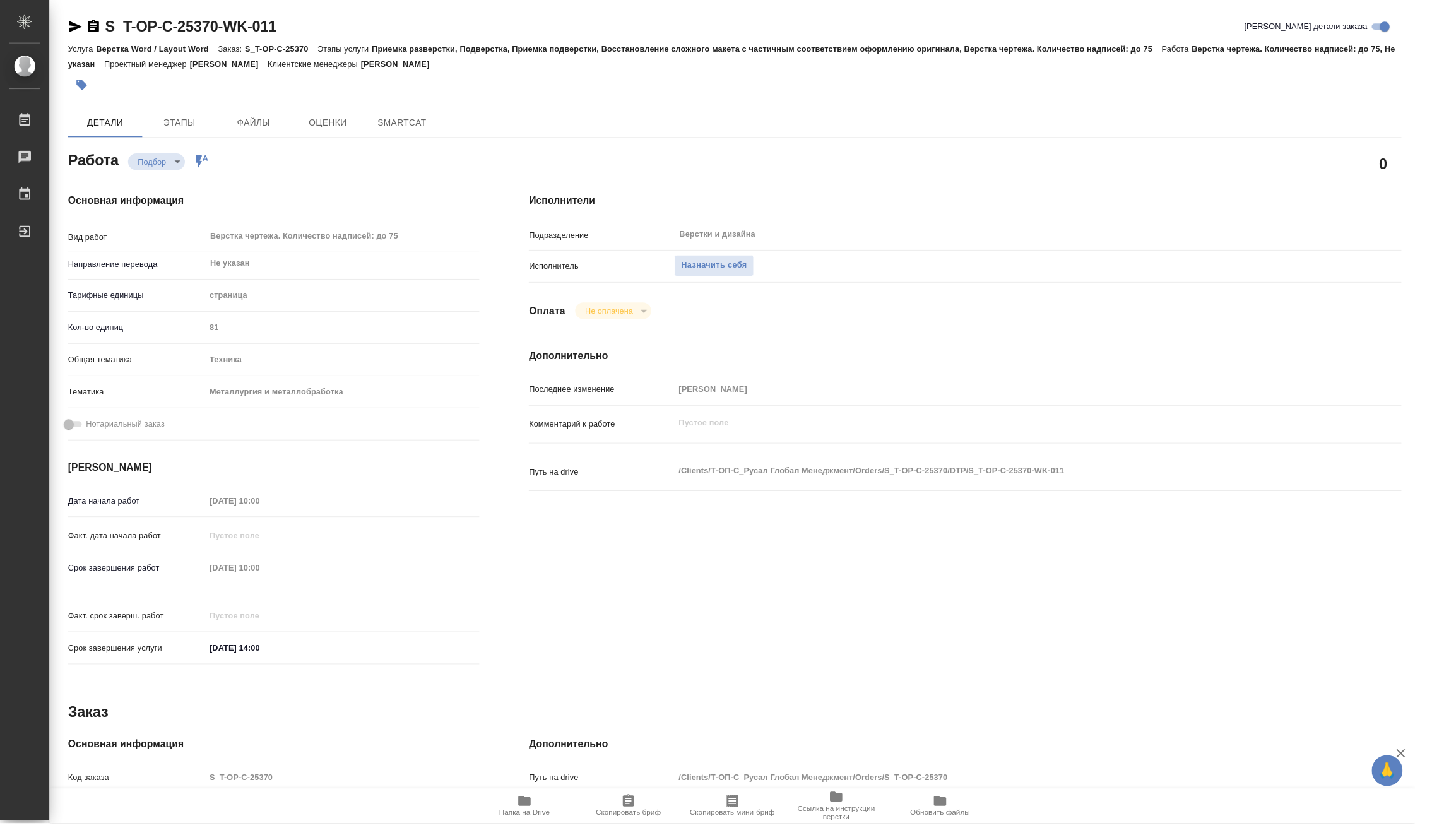
type textarea "x"
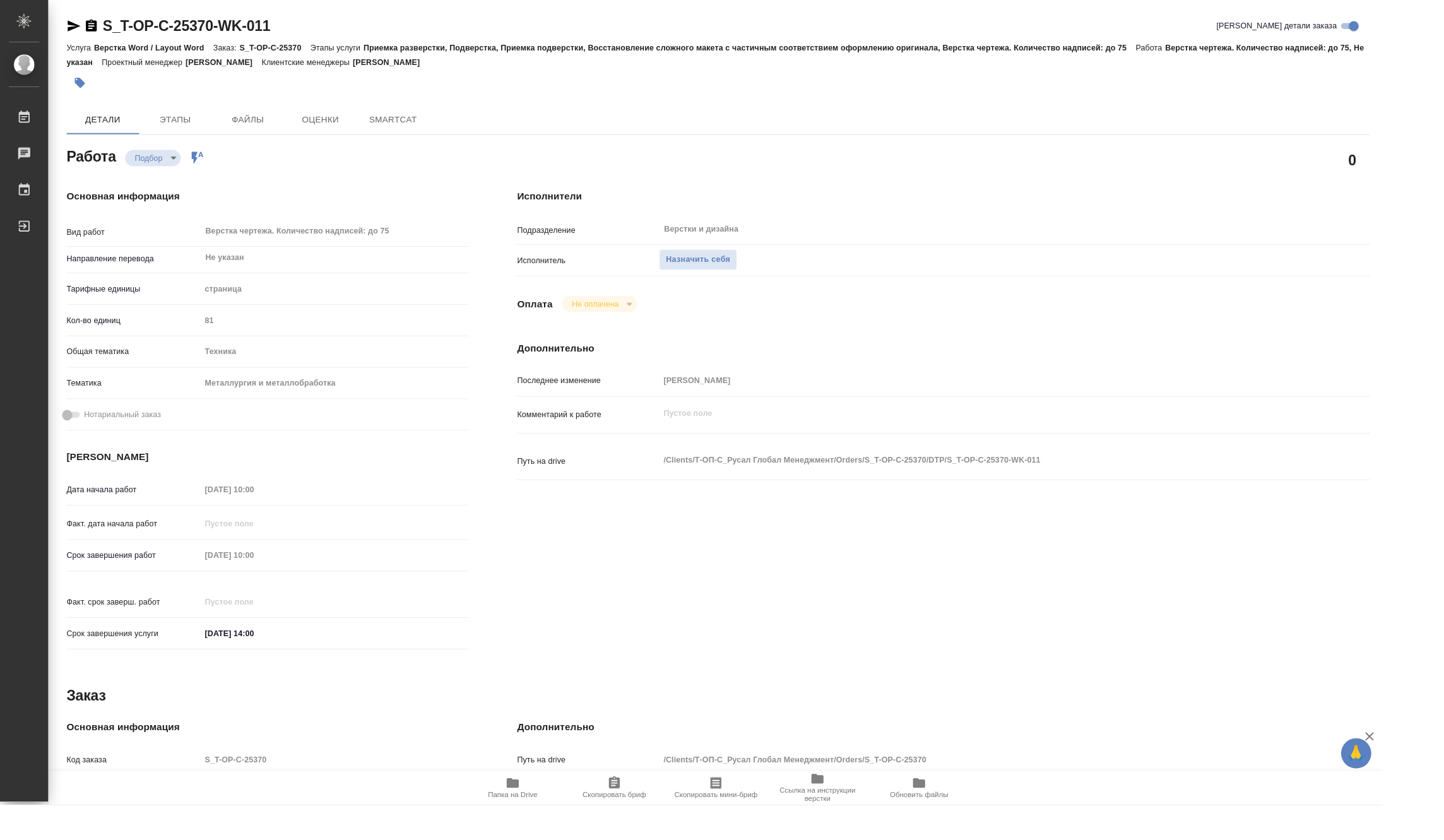
type textarea "x"
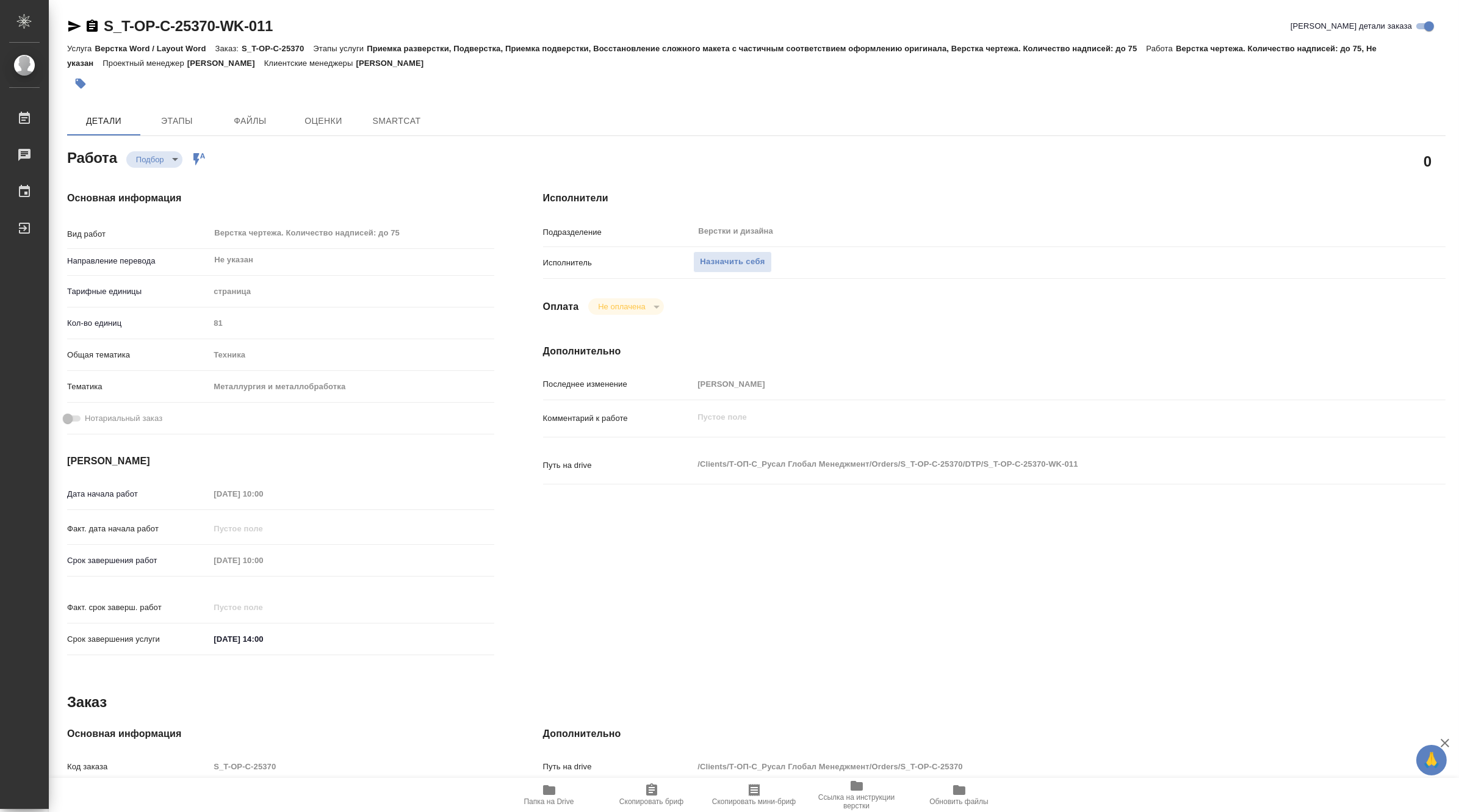
type textarea "x"
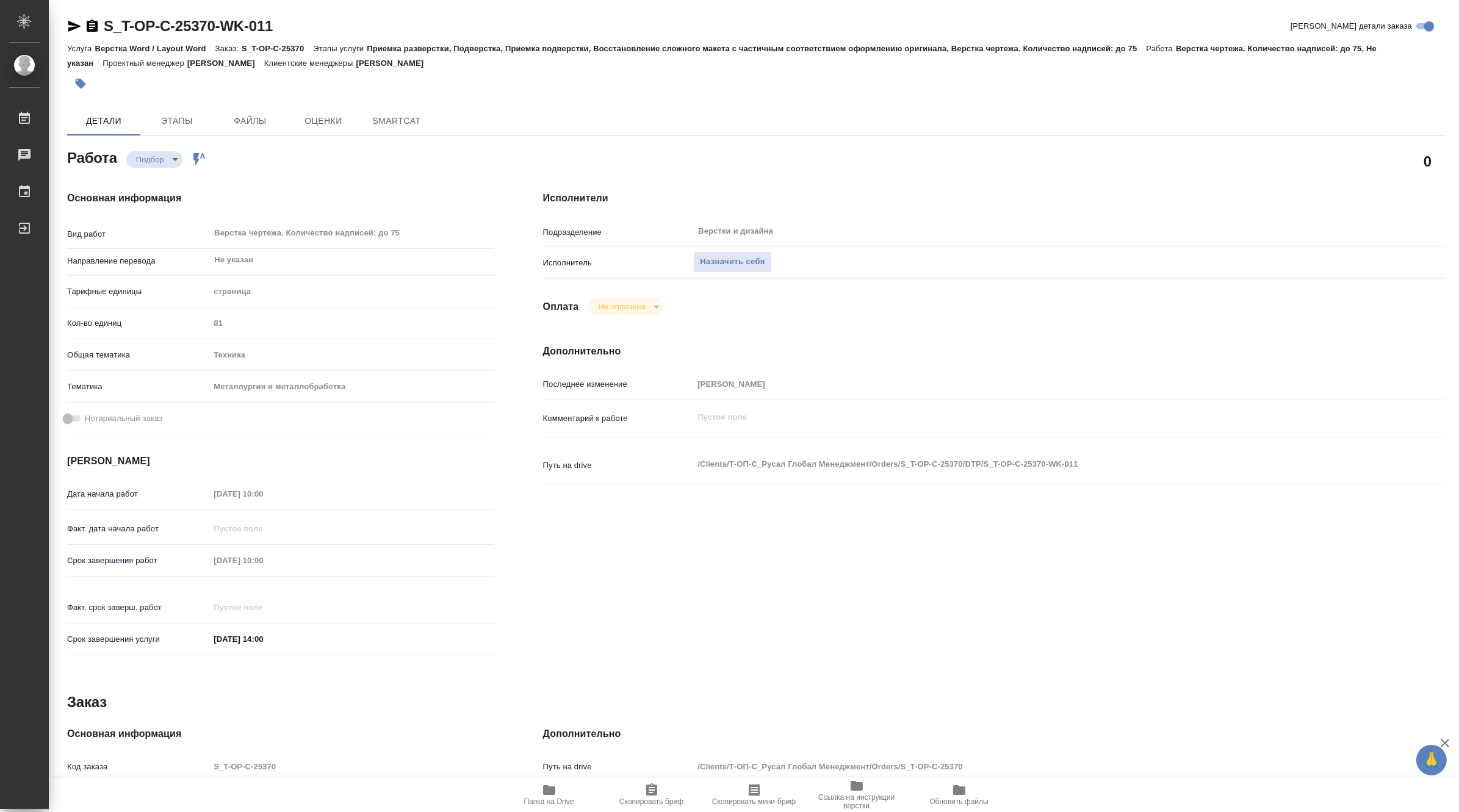
type textarea "x"
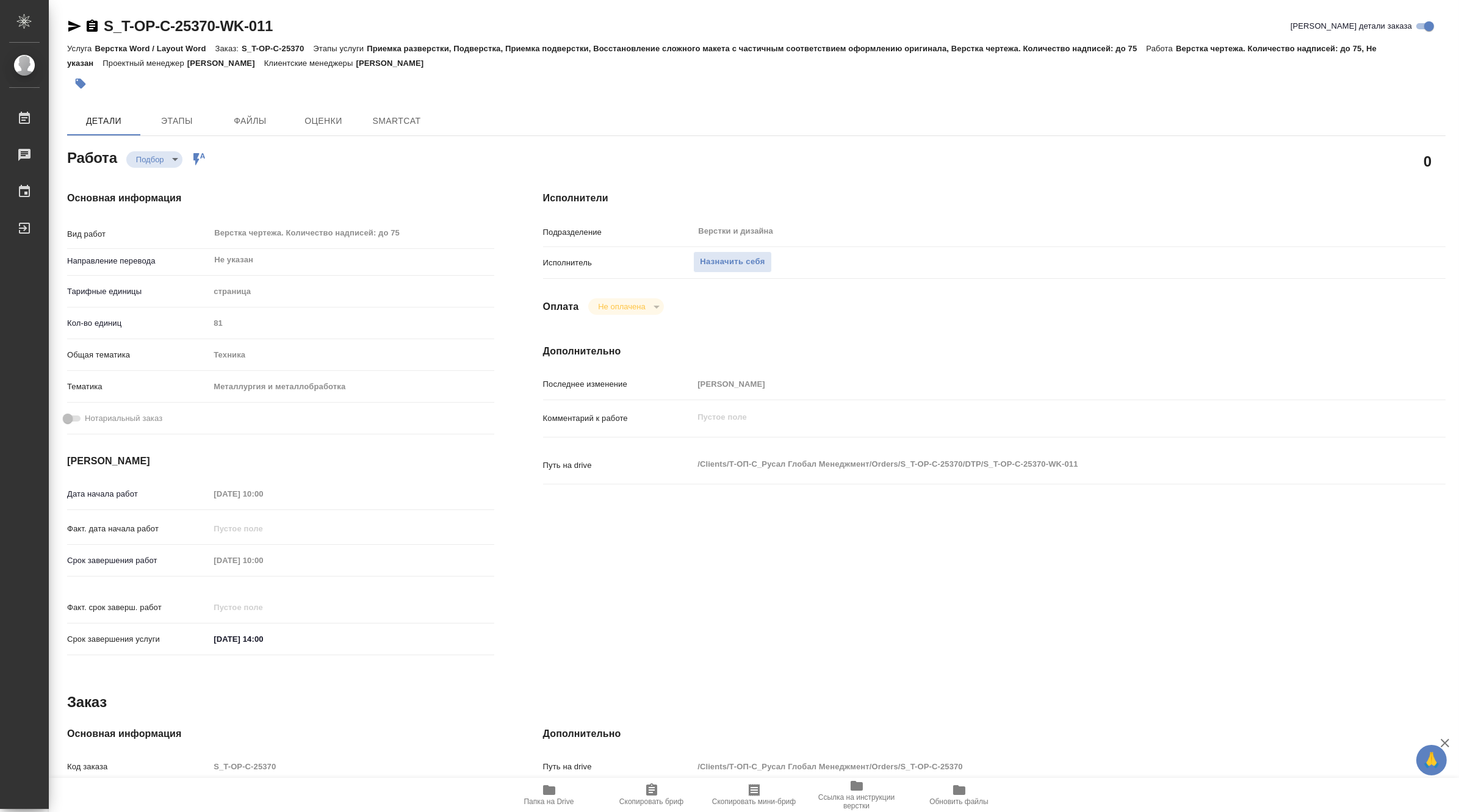
type textarea "x"
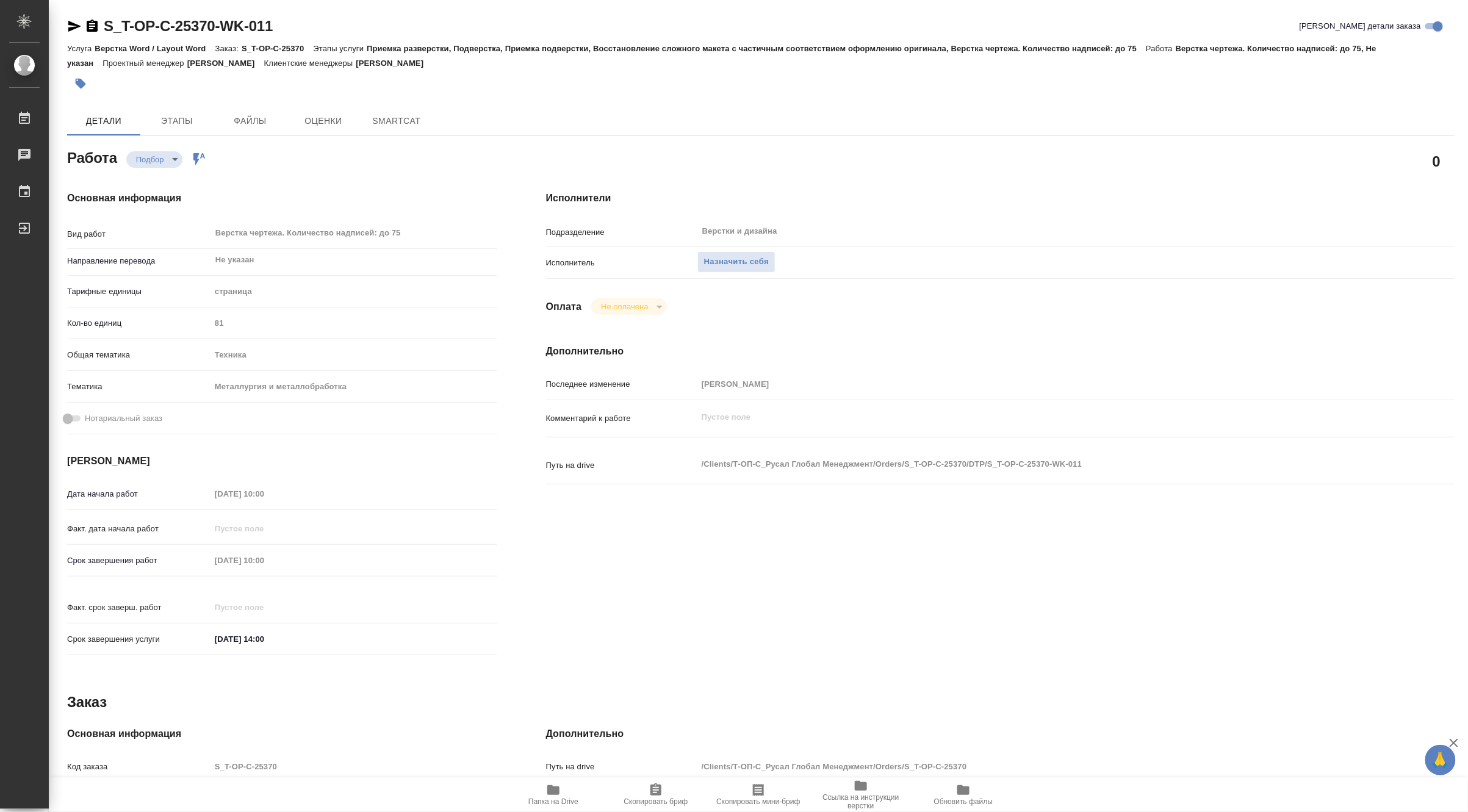
type textarea "x"
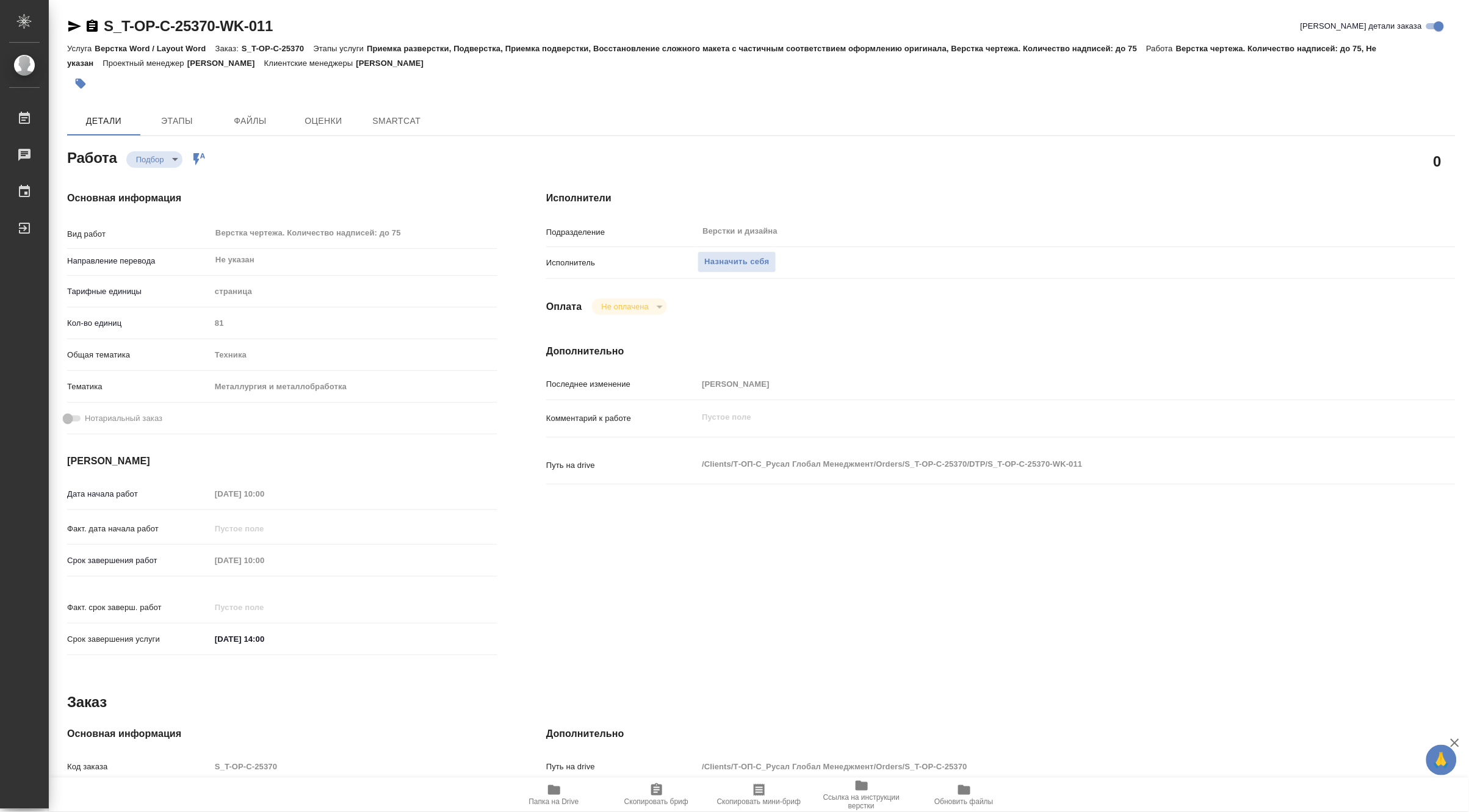
type textarea "x"
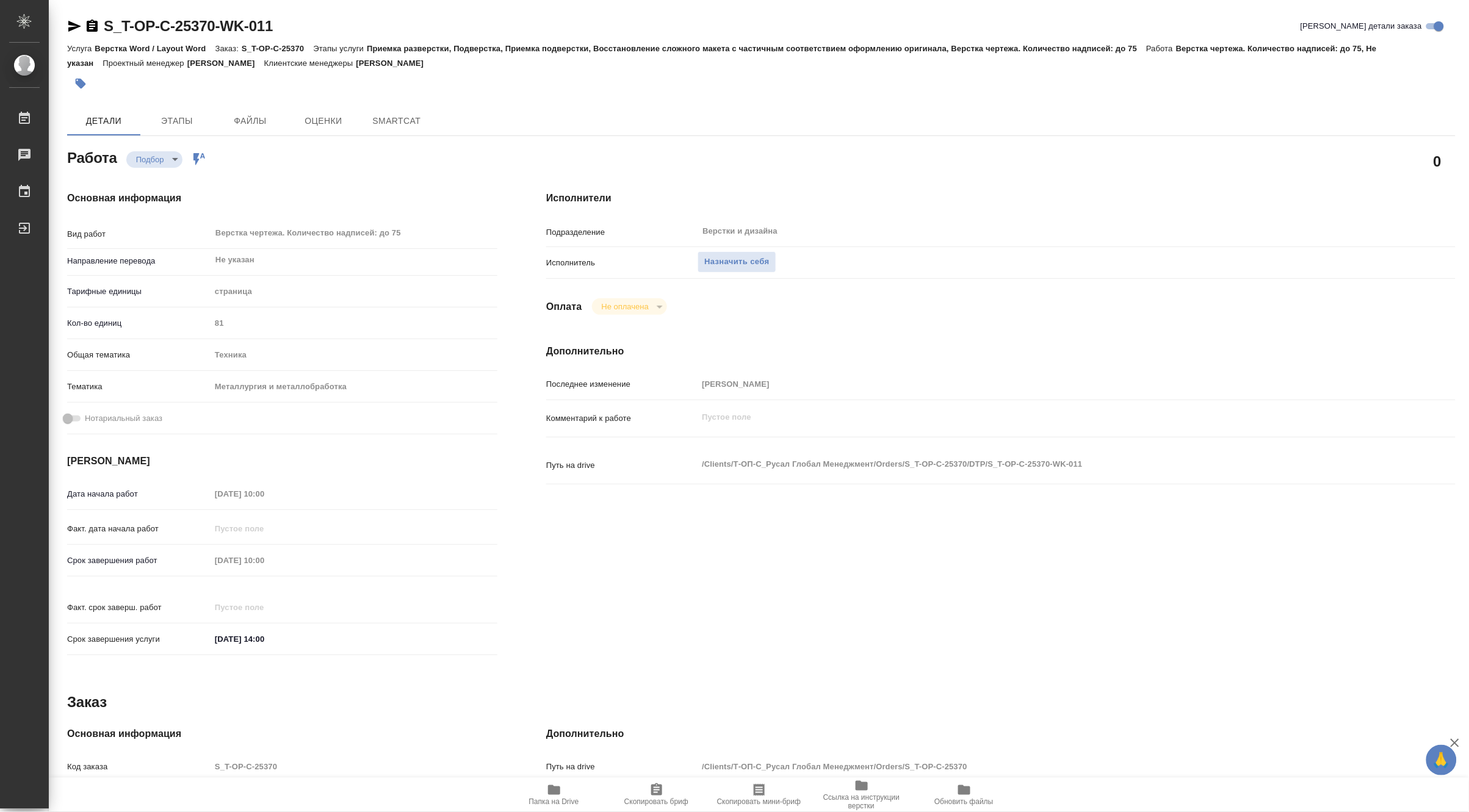
type textarea "x"
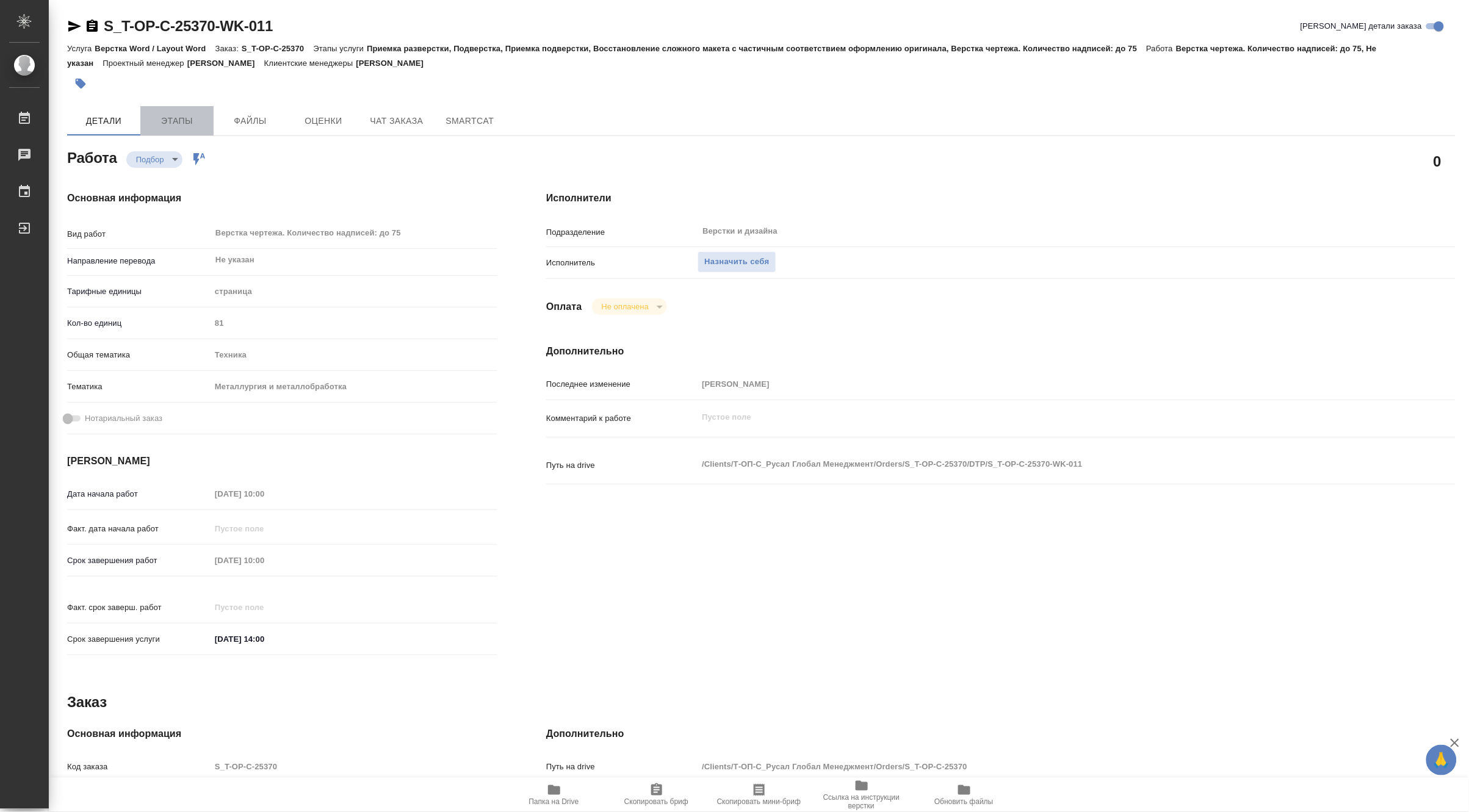
type textarea "x"
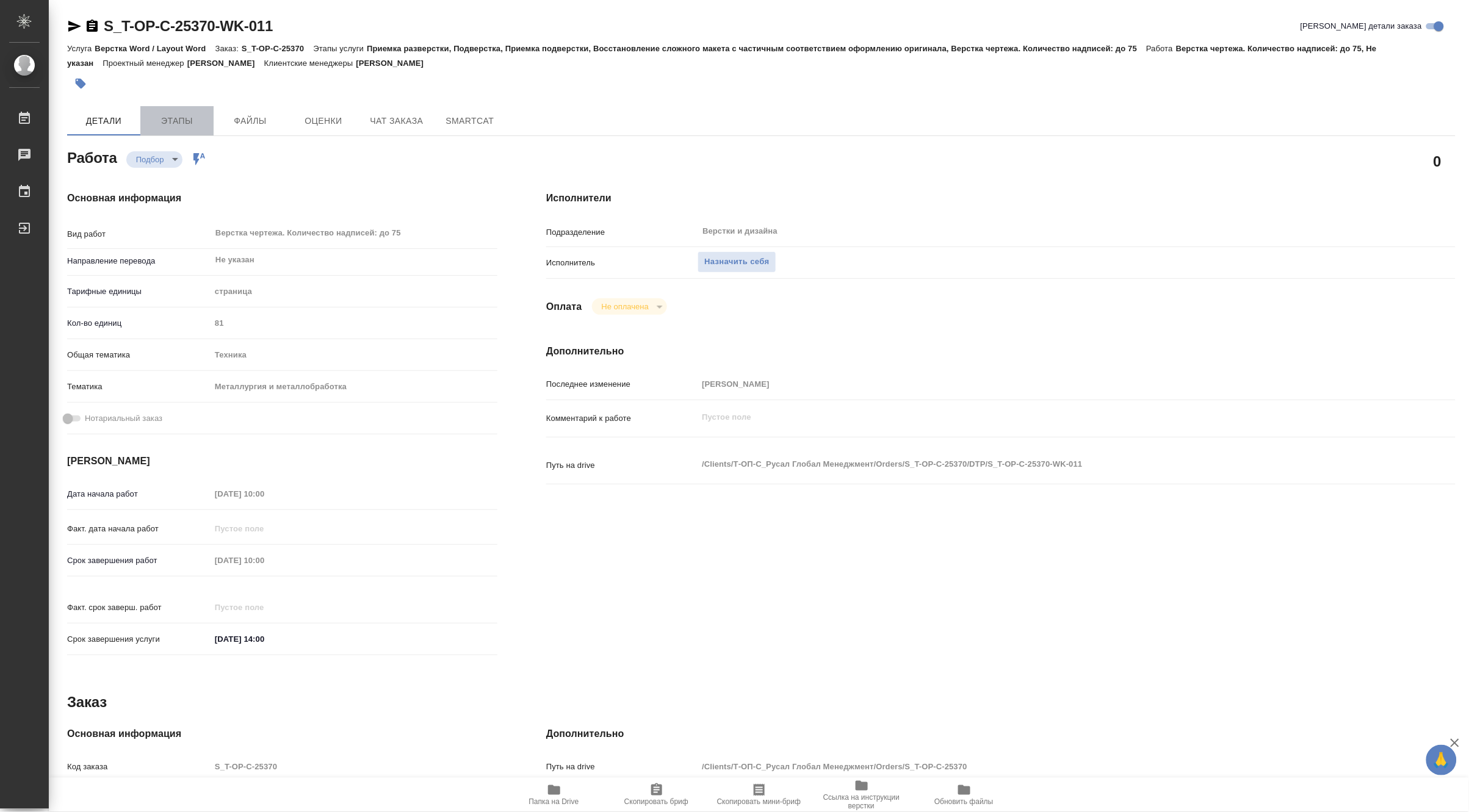
click at [185, 118] on span "Этапы" at bounding box center [176, 121] width 59 height 15
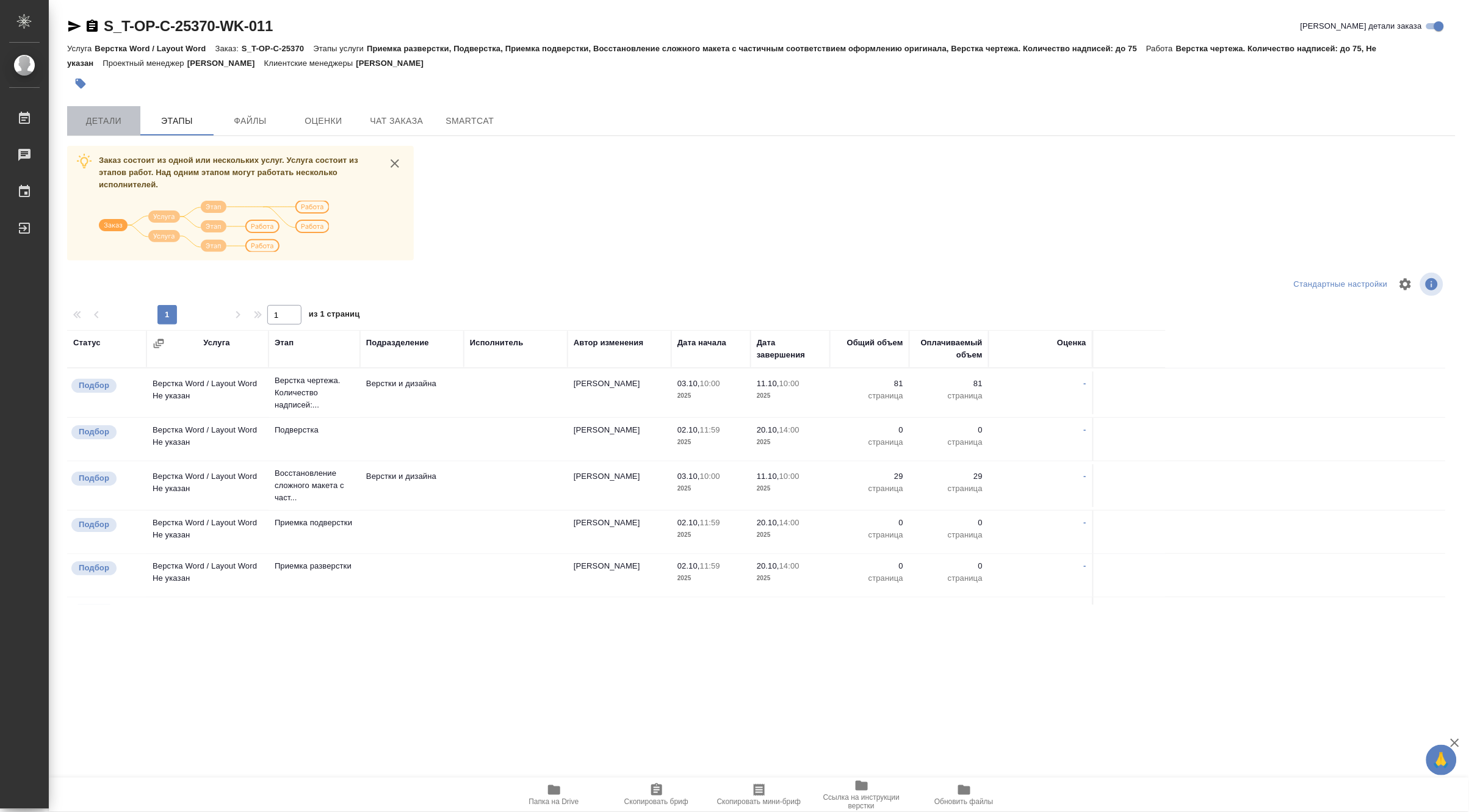
click at [111, 116] on span "Детали" at bounding box center [103, 121] width 59 height 15
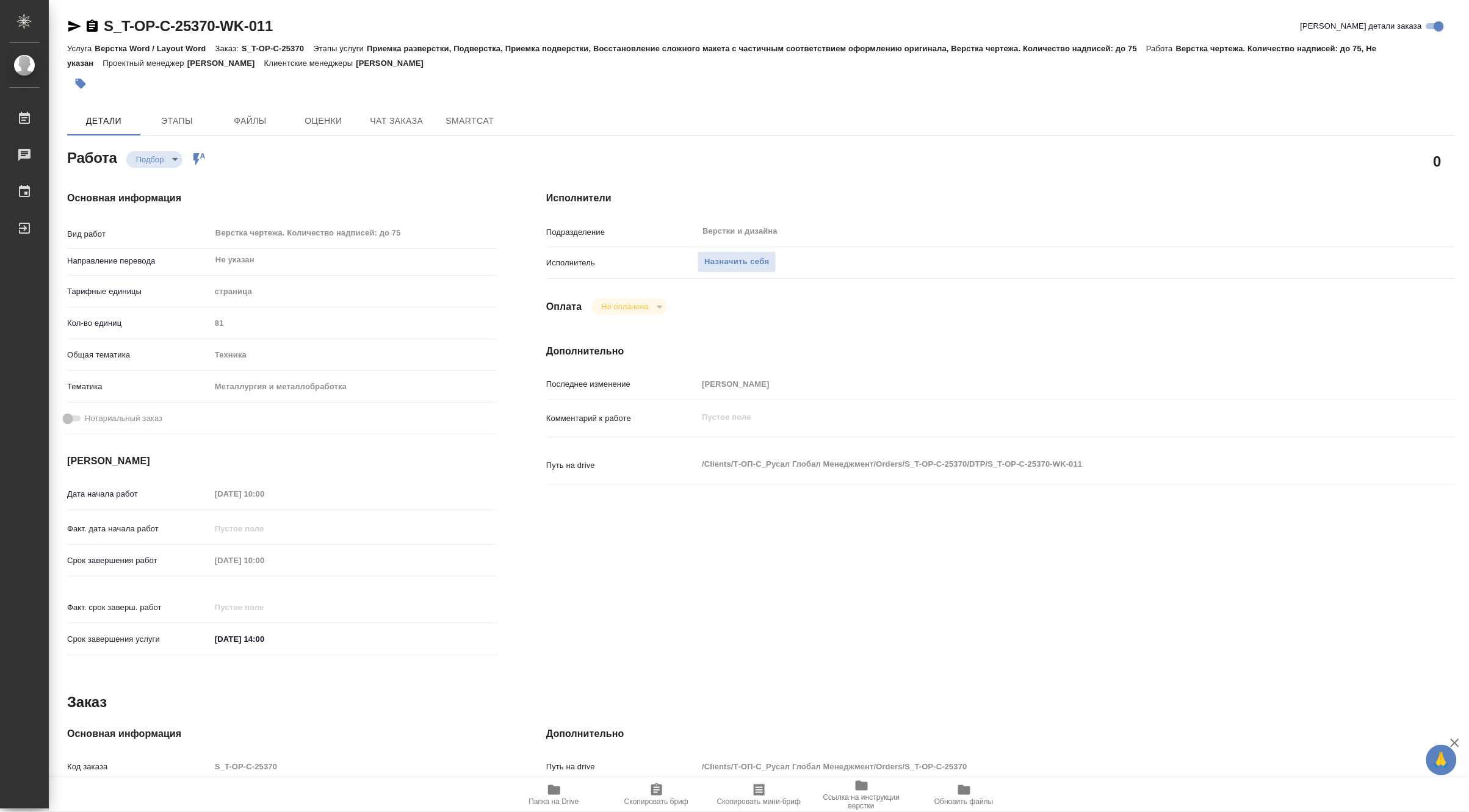
type textarea "x"
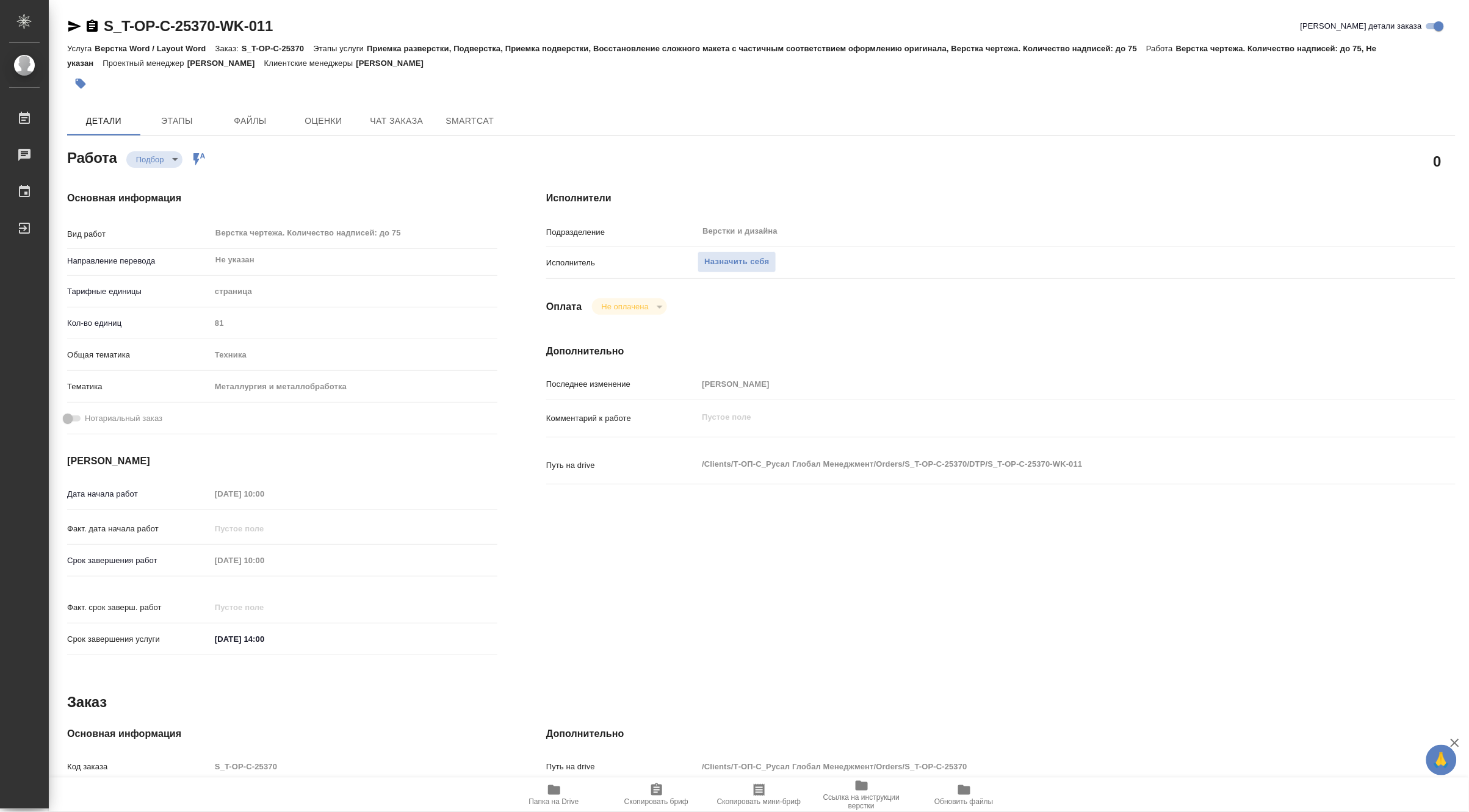
scroll to position [240, 0]
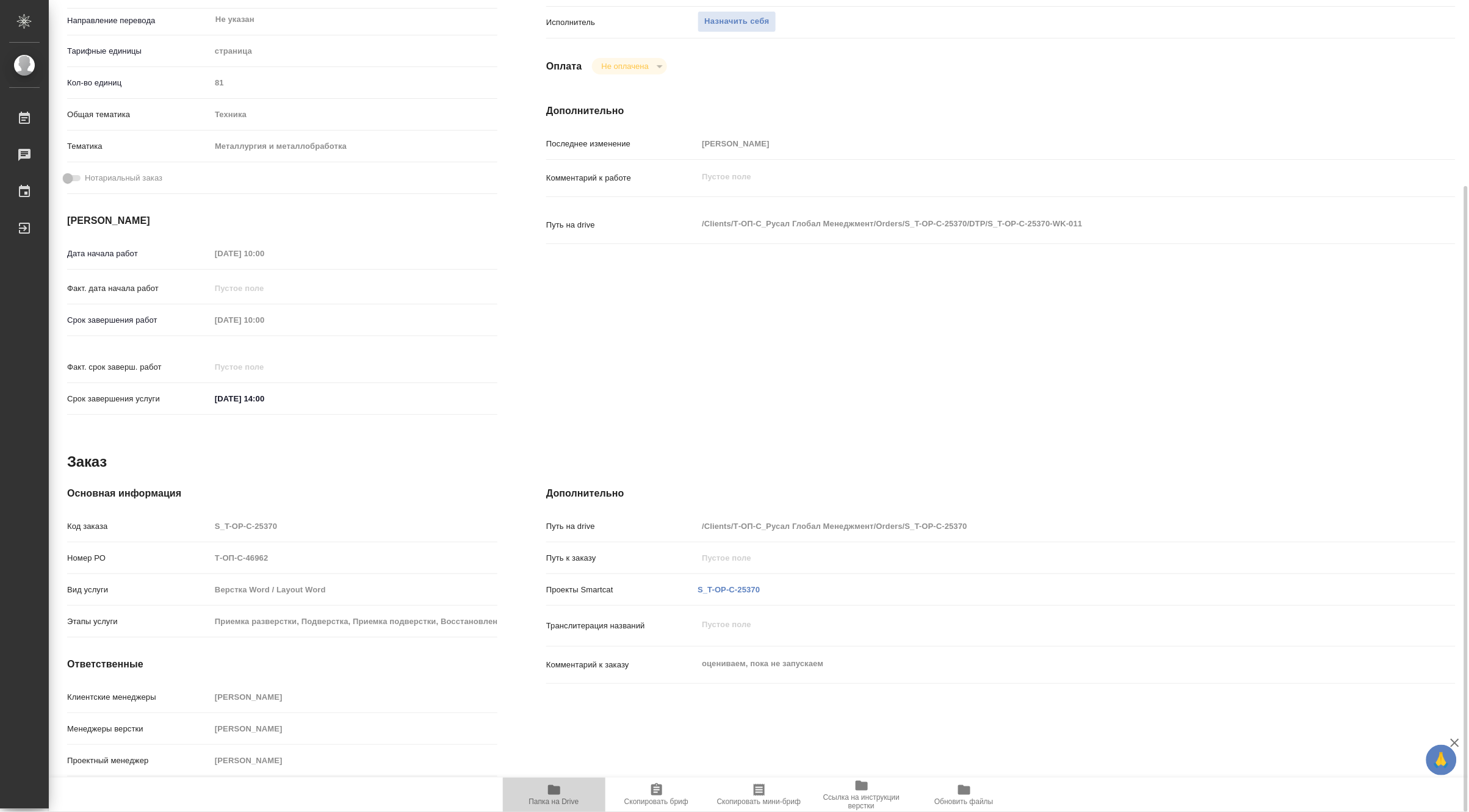
click at [553, 798] on span "Папка на Drive" at bounding box center [554, 802] width 50 height 9
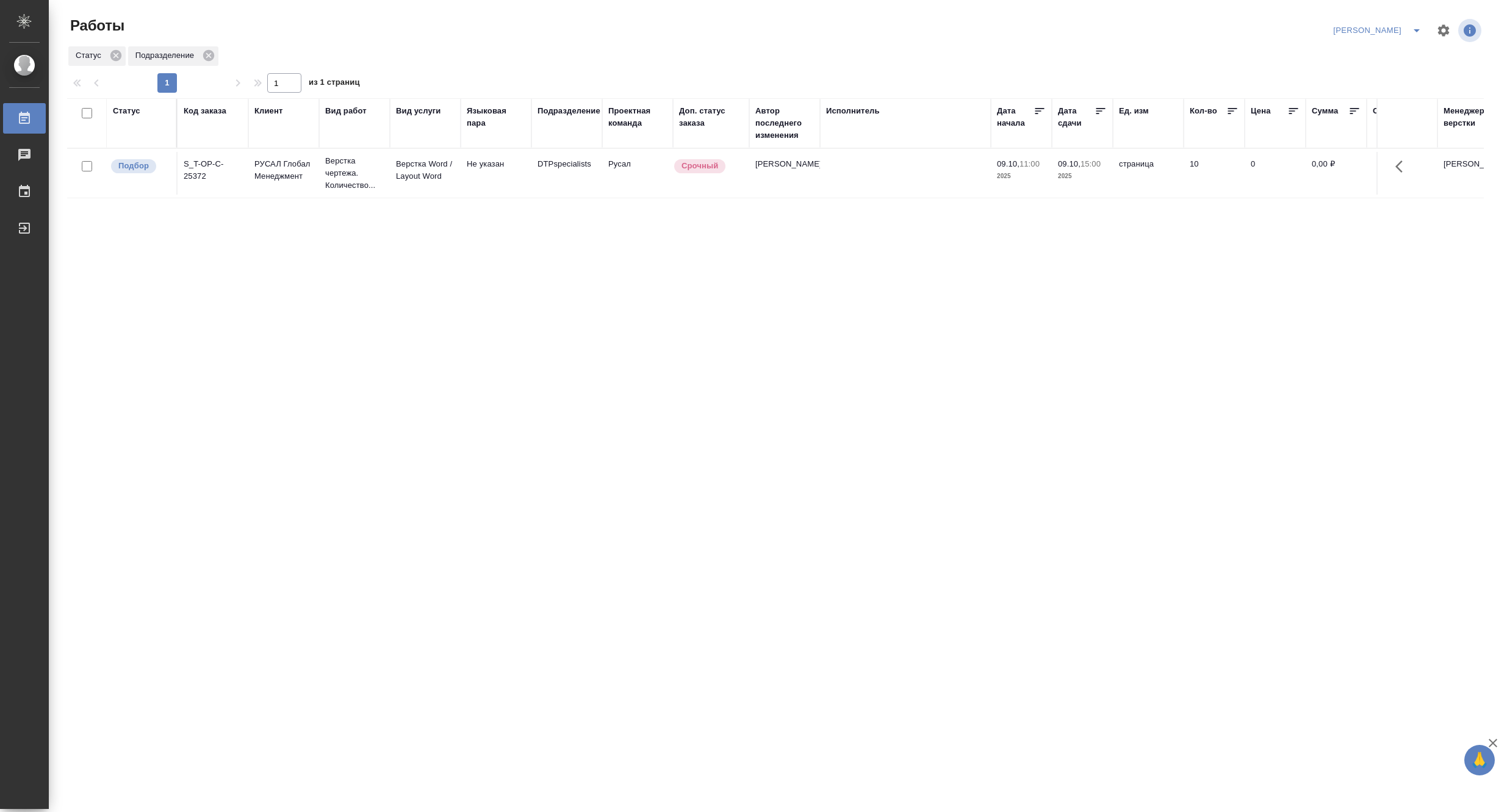
click at [485, 178] on td "Не указан" at bounding box center [496, 173] width 71 height 43
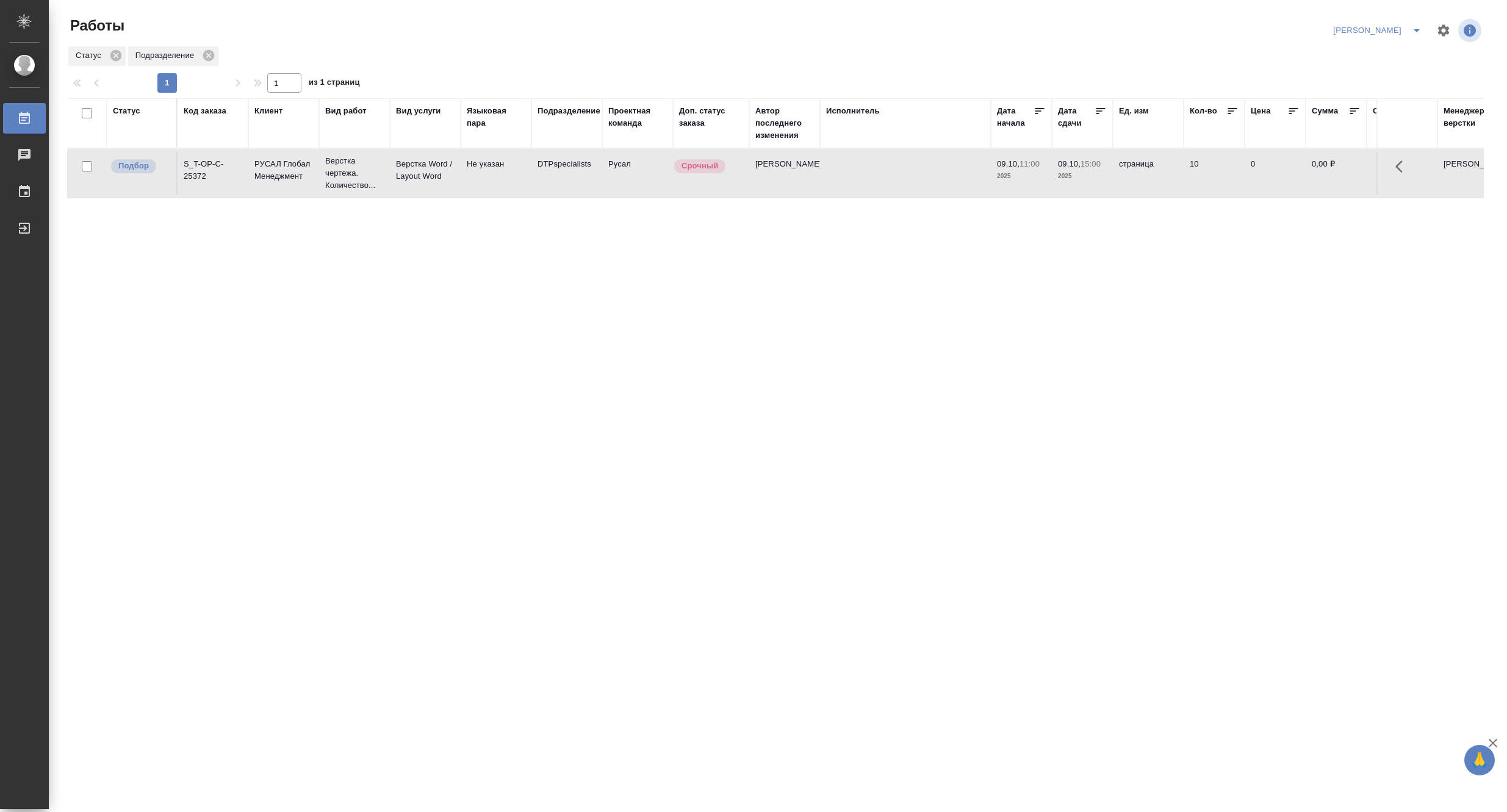
click at [485, 178] on td "Не указан" at bounding box center [496, 173] width 71 height 43
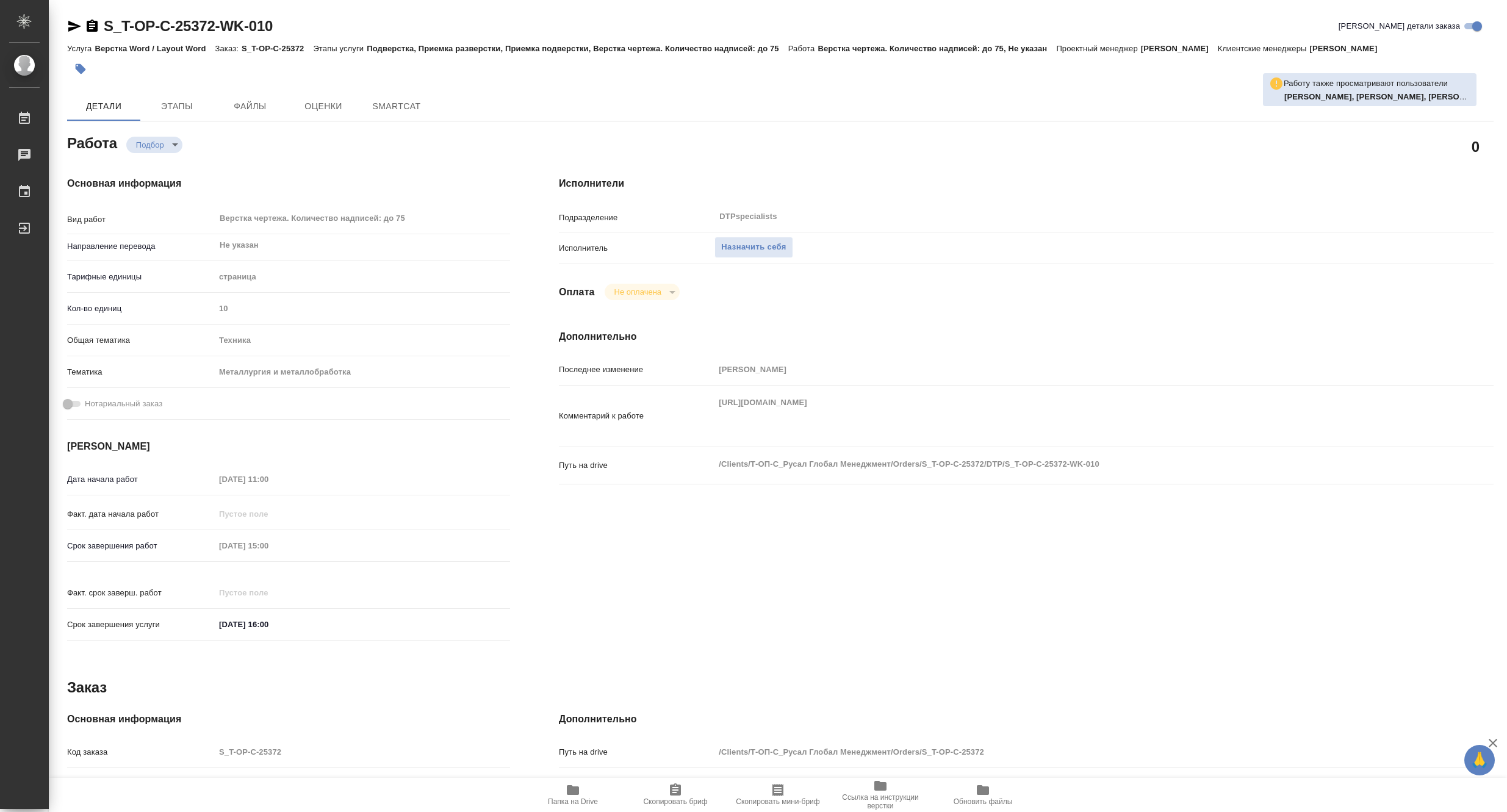
type textarea "x"
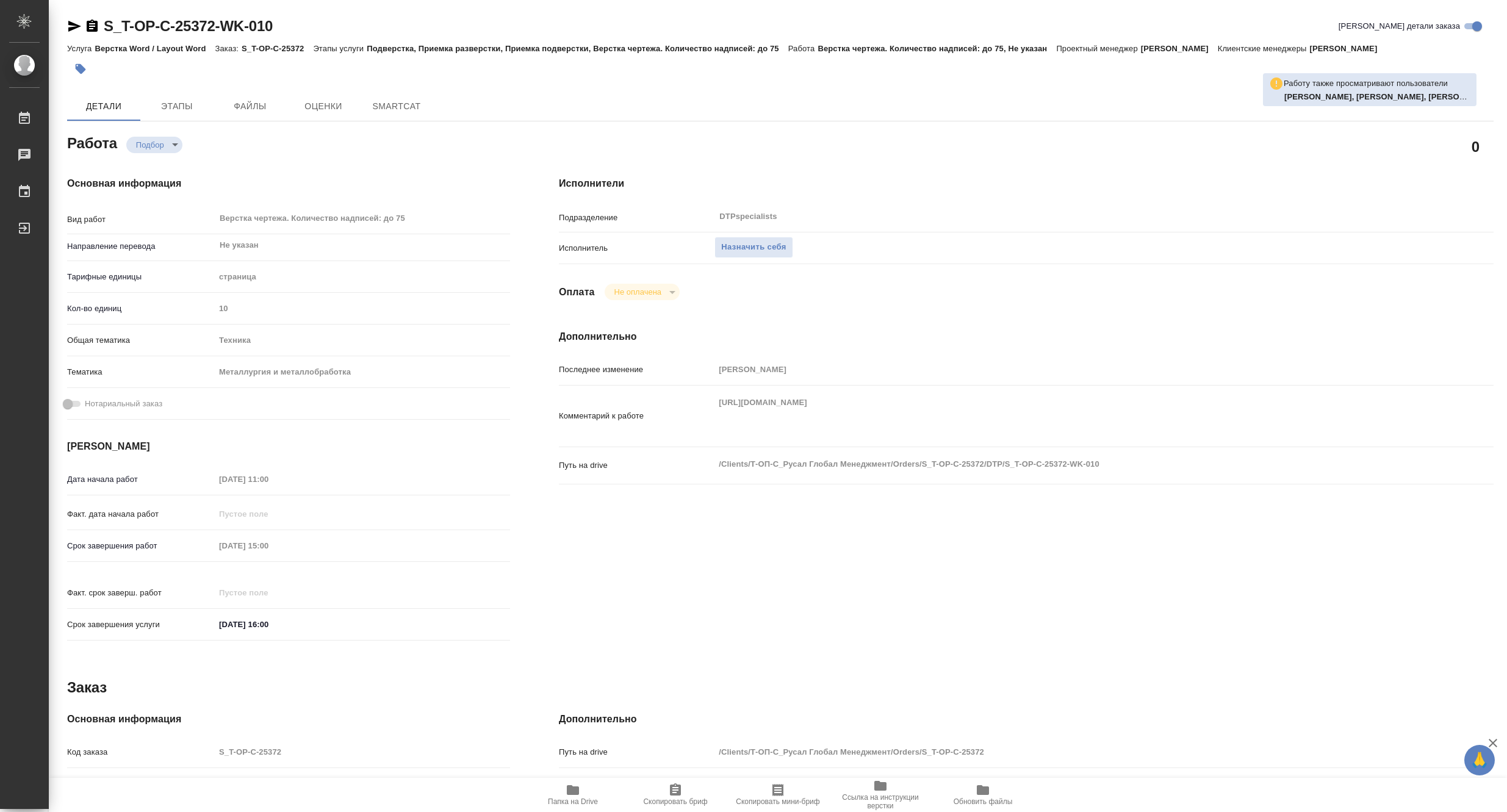
type textarea "x"
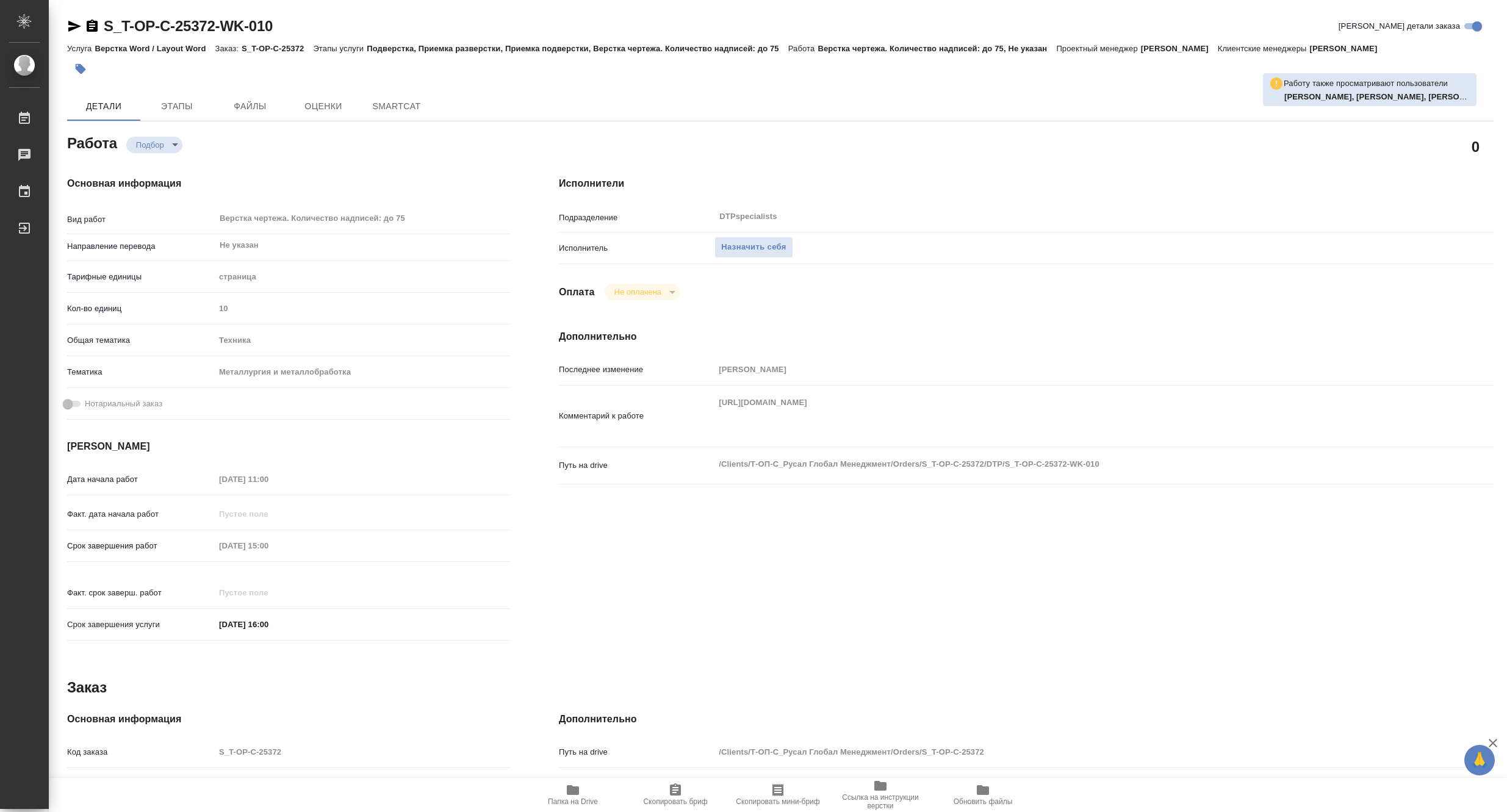
type textarea "x"
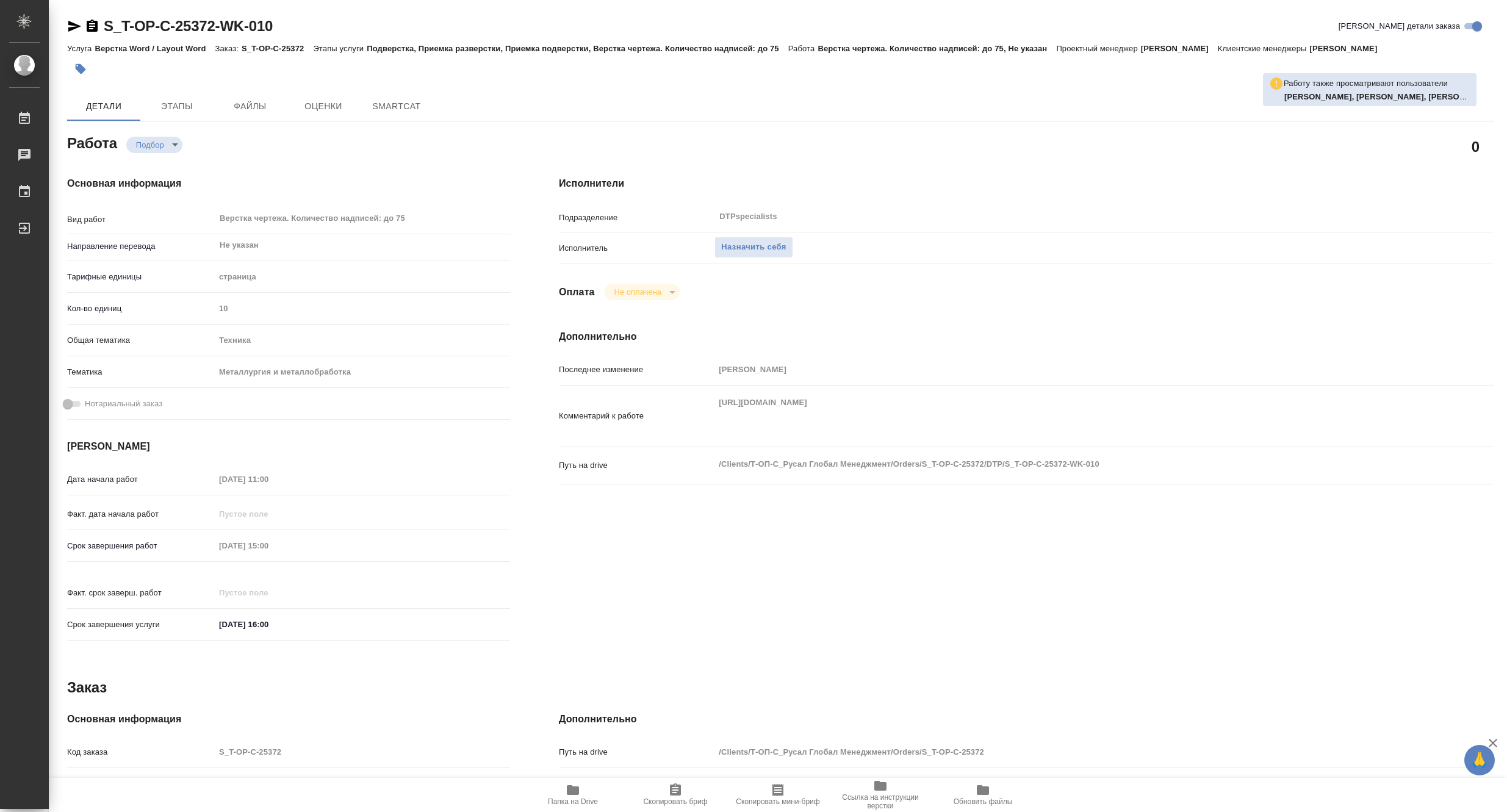
type textarea "x"
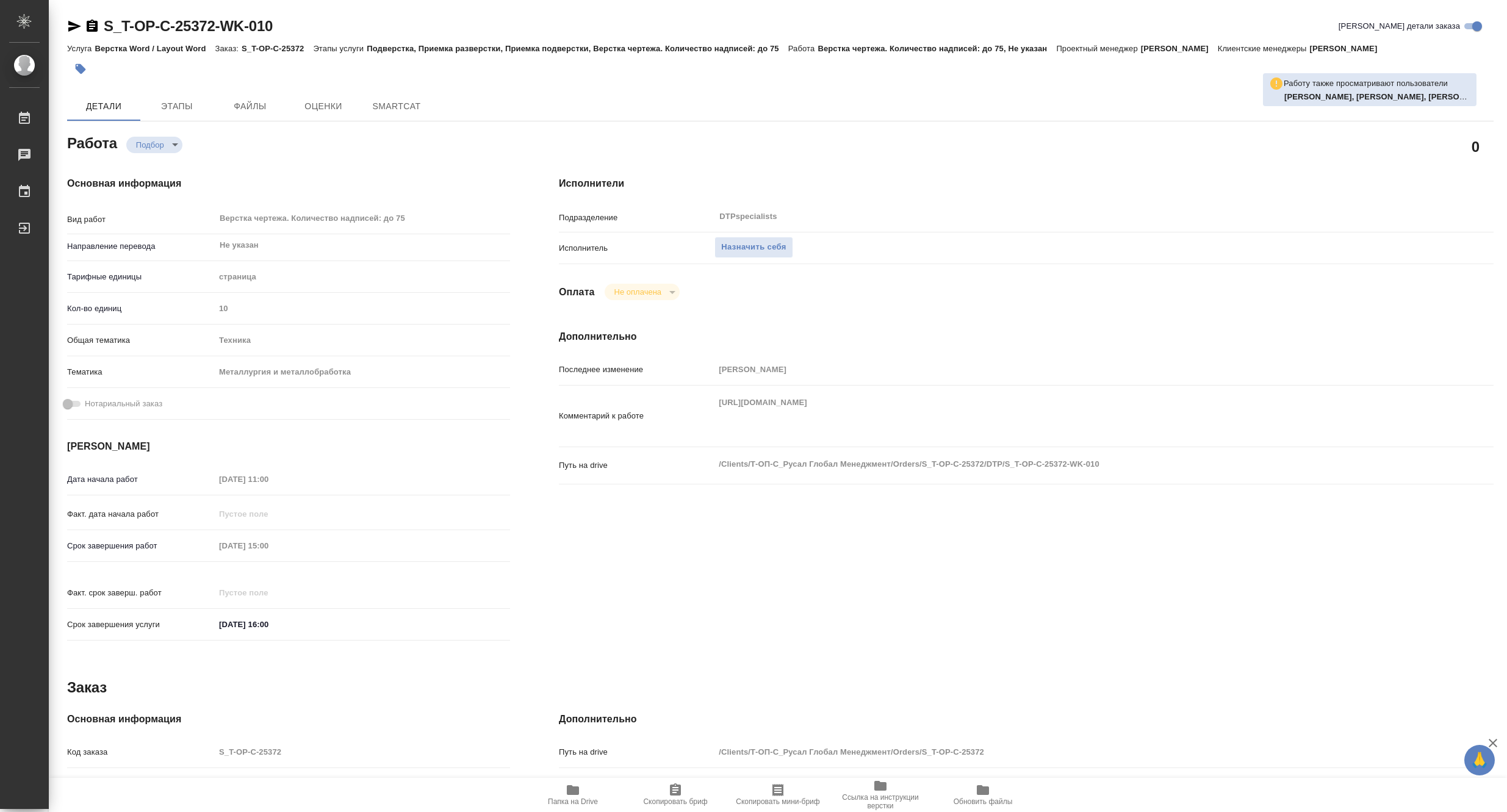
type textarea "x"
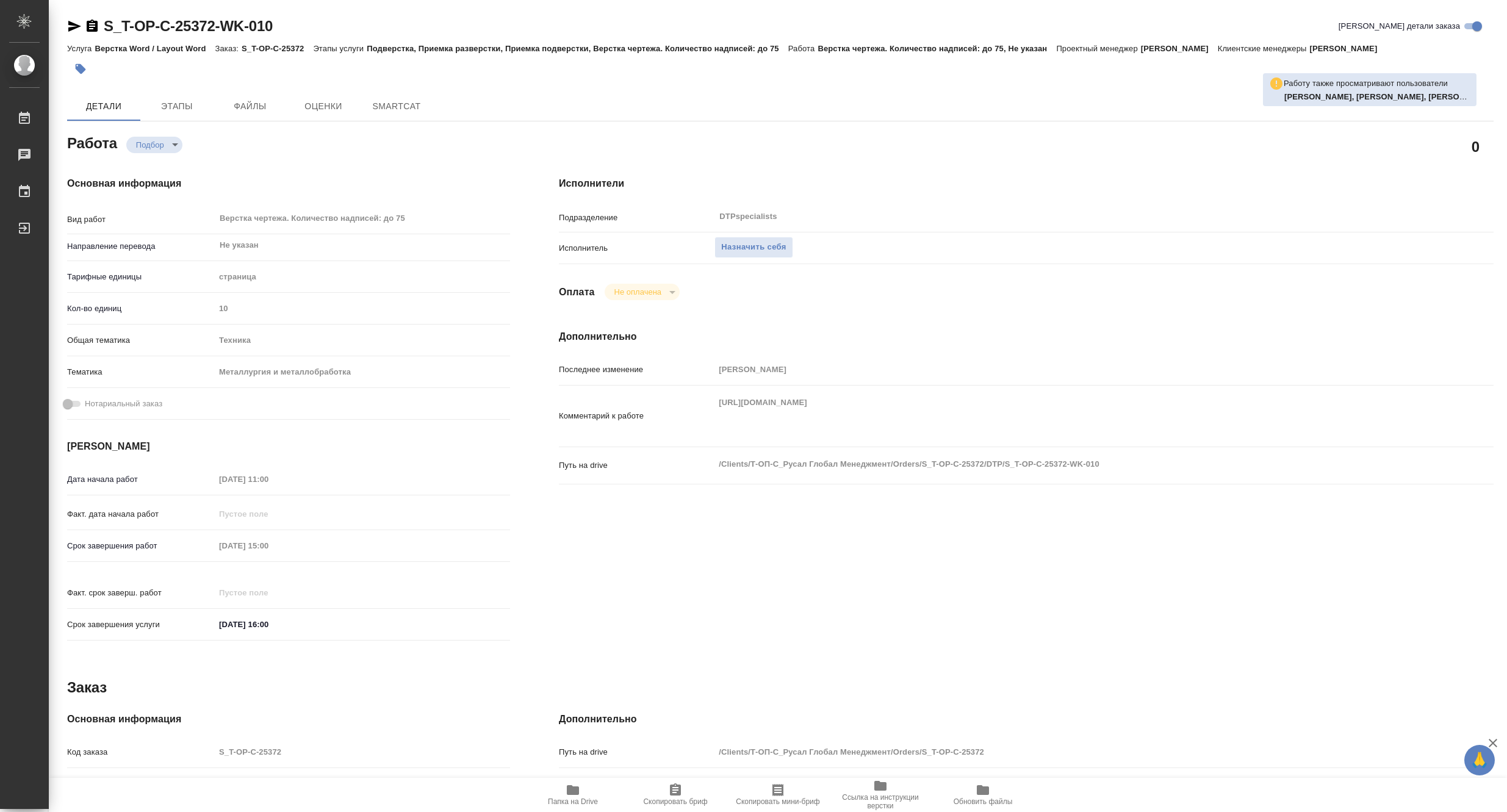
type textarea "x"
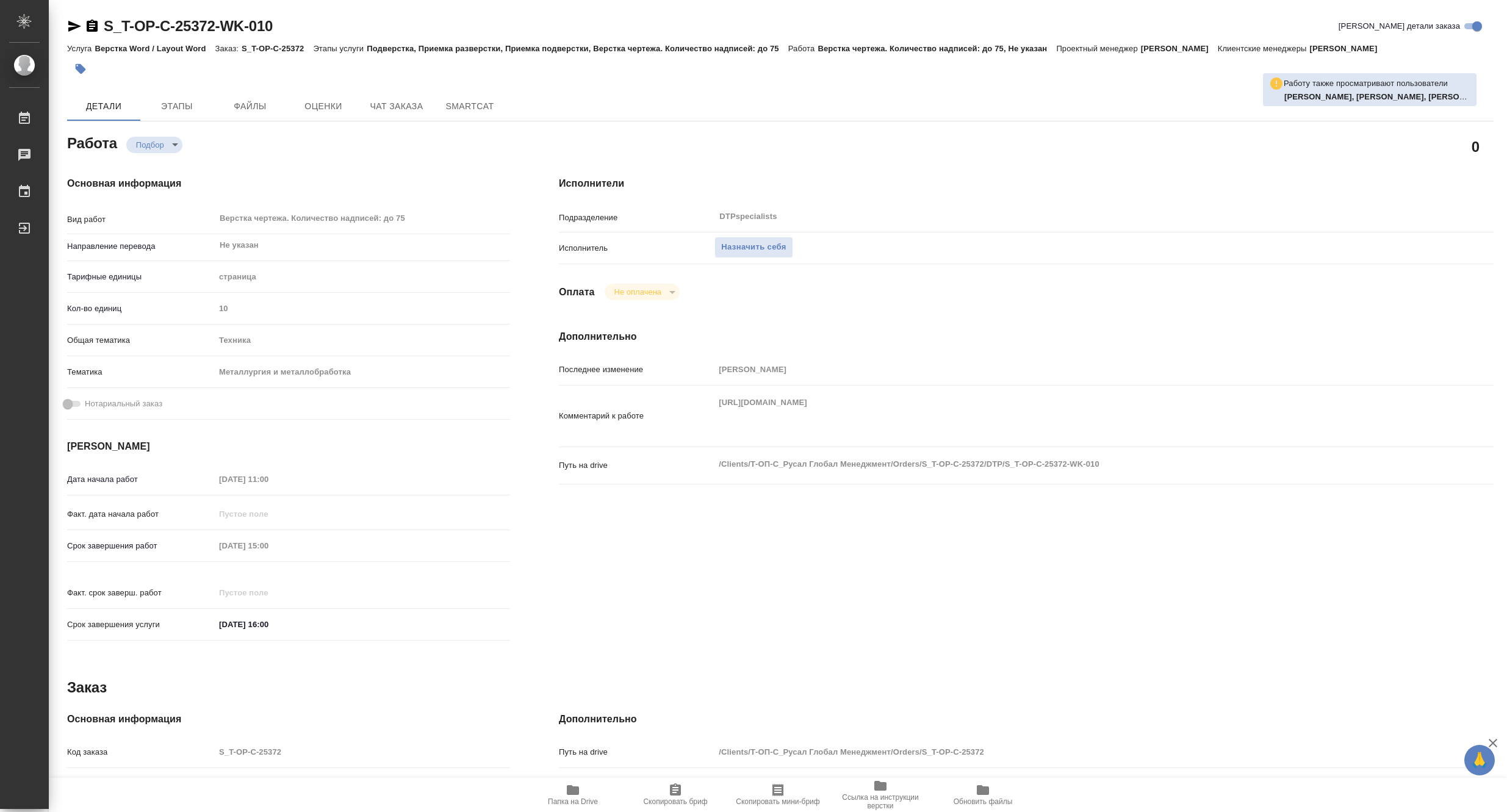
type textarea "x"
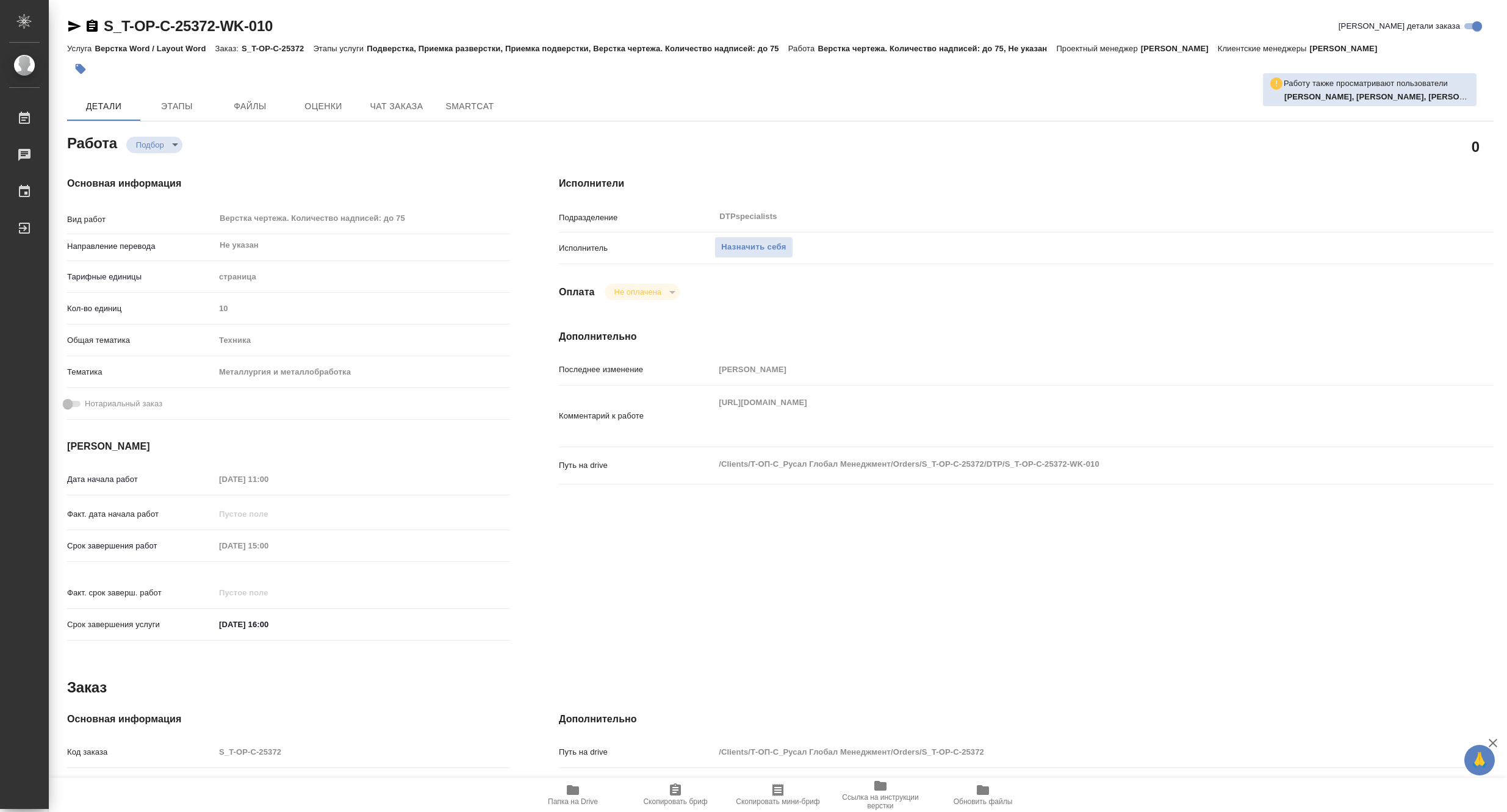
type textarea "x"
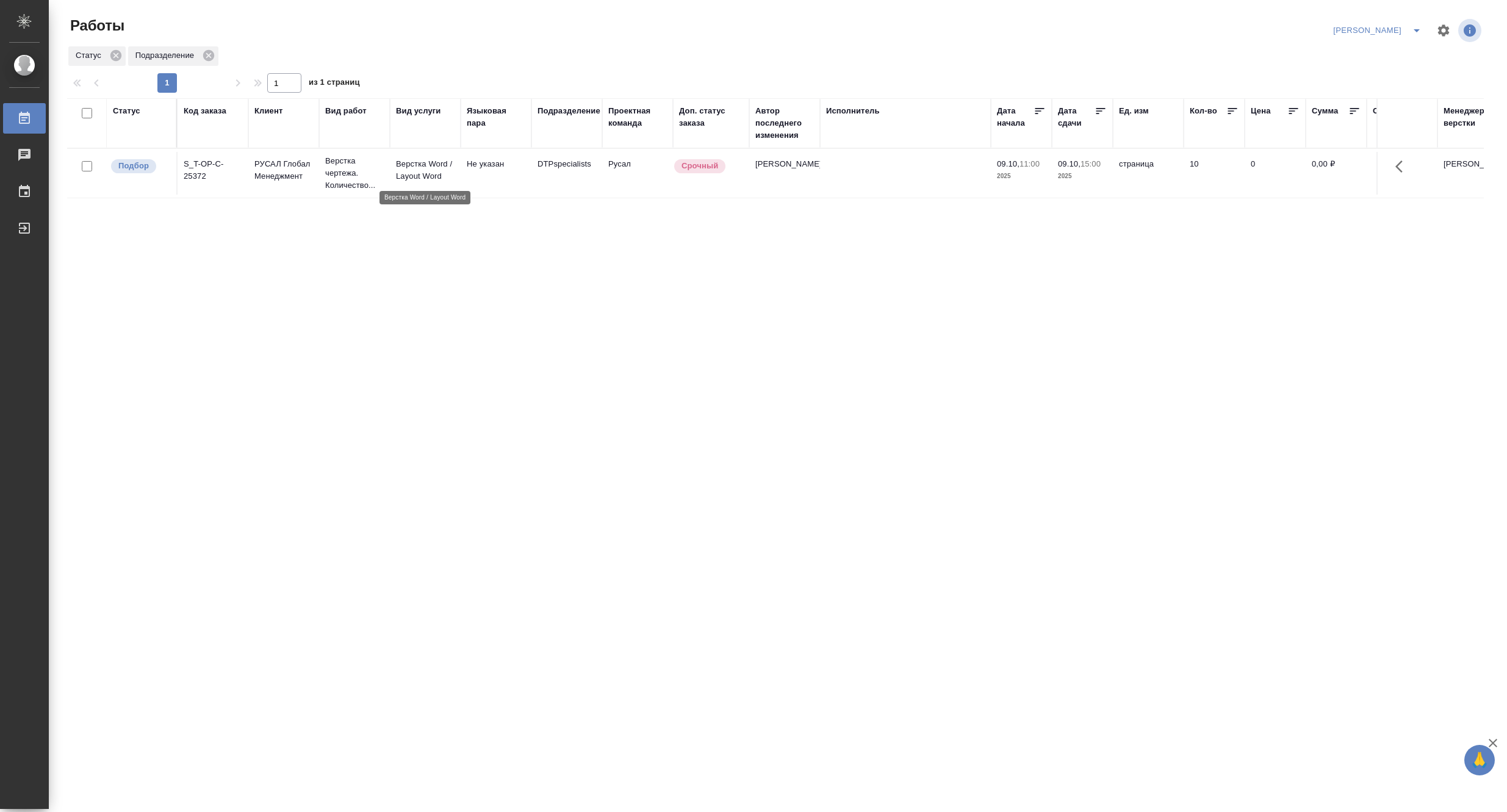
click at [421, 165] on p "Верстка Word / Layout Word" at bounding box center [425, 170] width 59 height 25
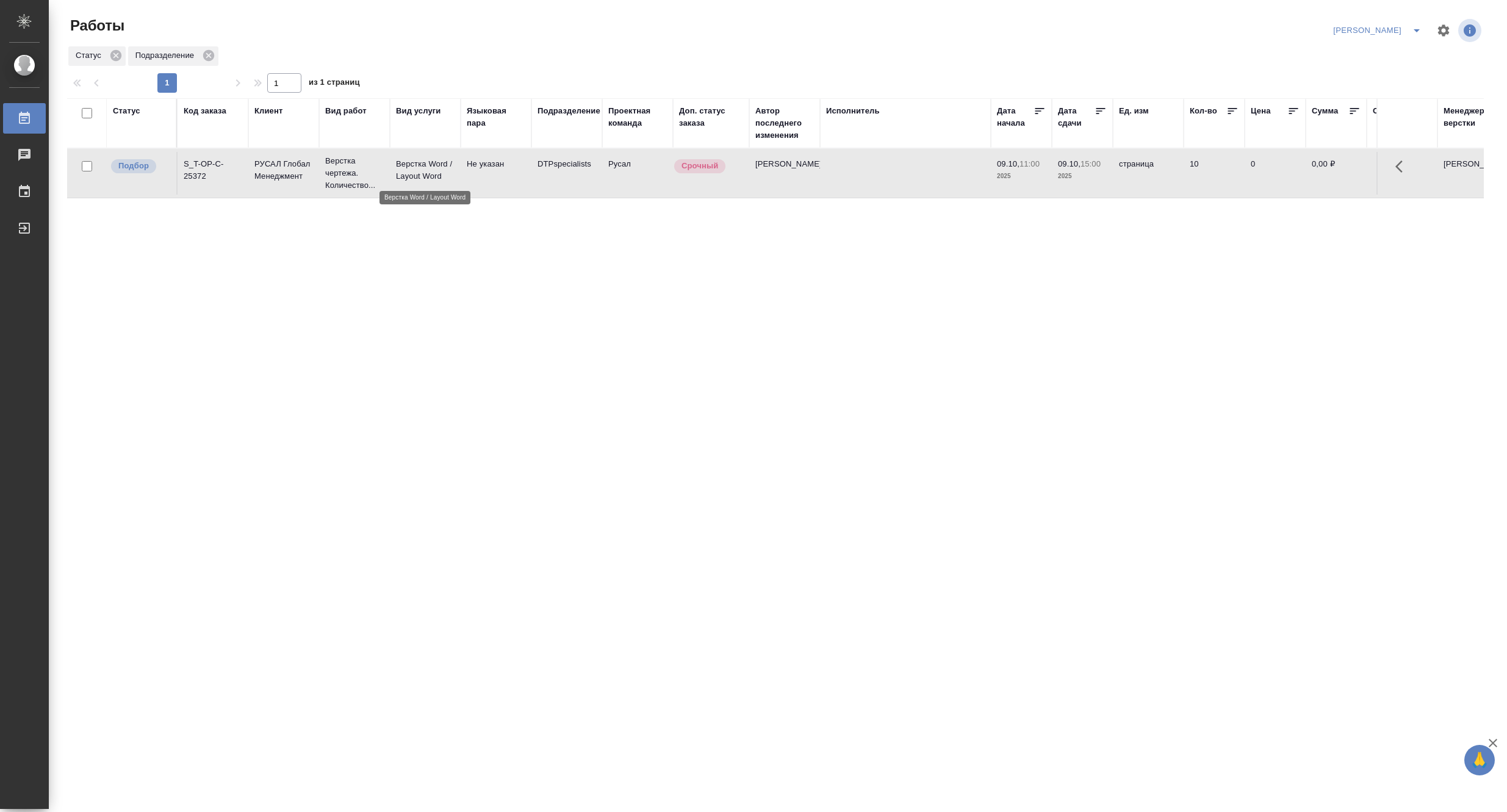
click at [421, 165] on p "Верстка Word / Layout Word" at bounding box center [425, 170] width 59 height 25
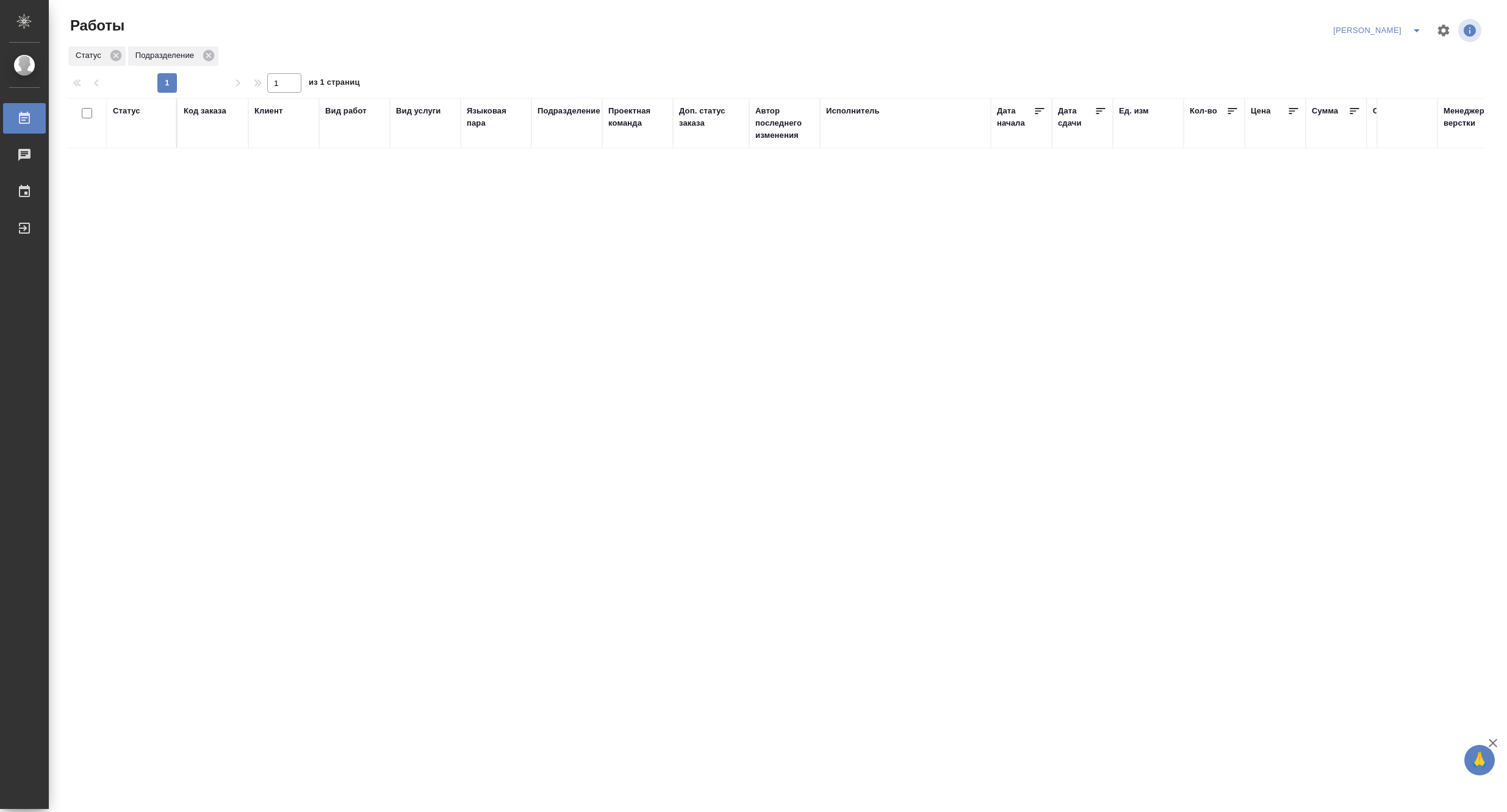
click at [202, 110] on div "Код заказа" at bounding box center [205, 111] width 43 height 12
click at [210, 163] on input "text" at bounding box center [213, 157] width 59 height 15
paste input "S_T-OP-C-25372"
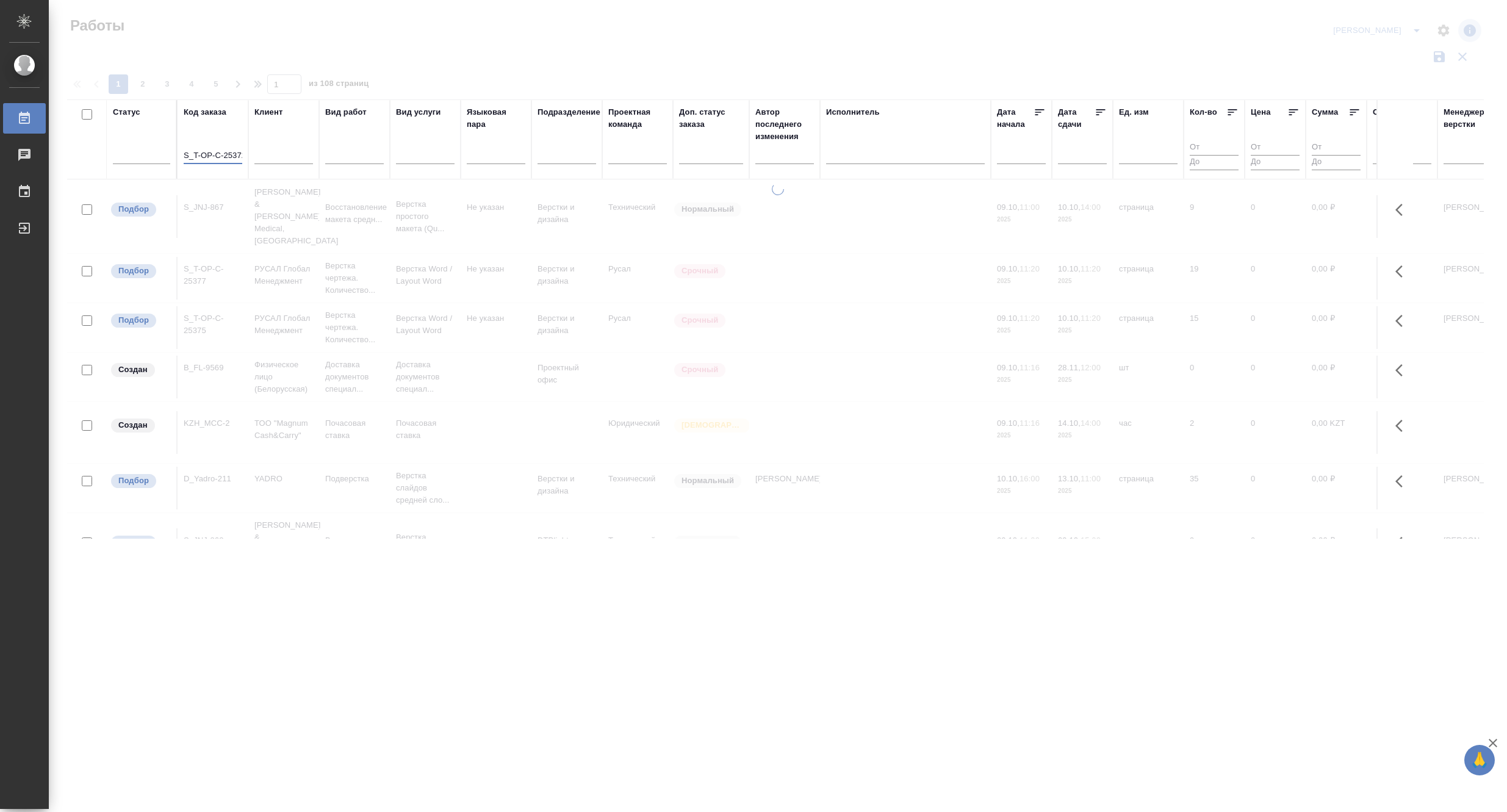
scroll to position [0, 6]
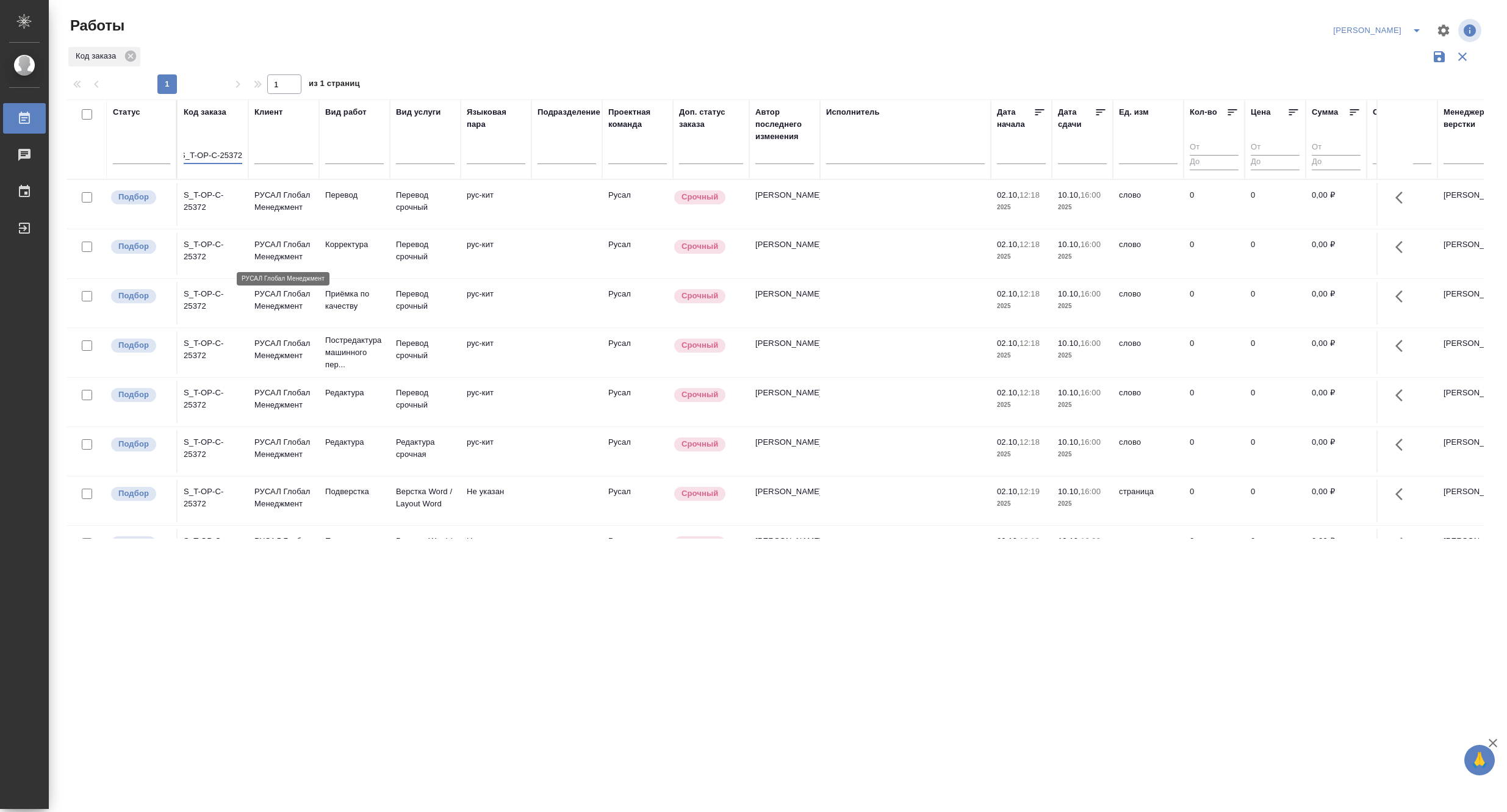
type input "S_T-OP-C-25372"
click at [293, 248] on p "РУСАЛ Глобал Менеджмент" at bounding box center [284, 250] width 59 height 25
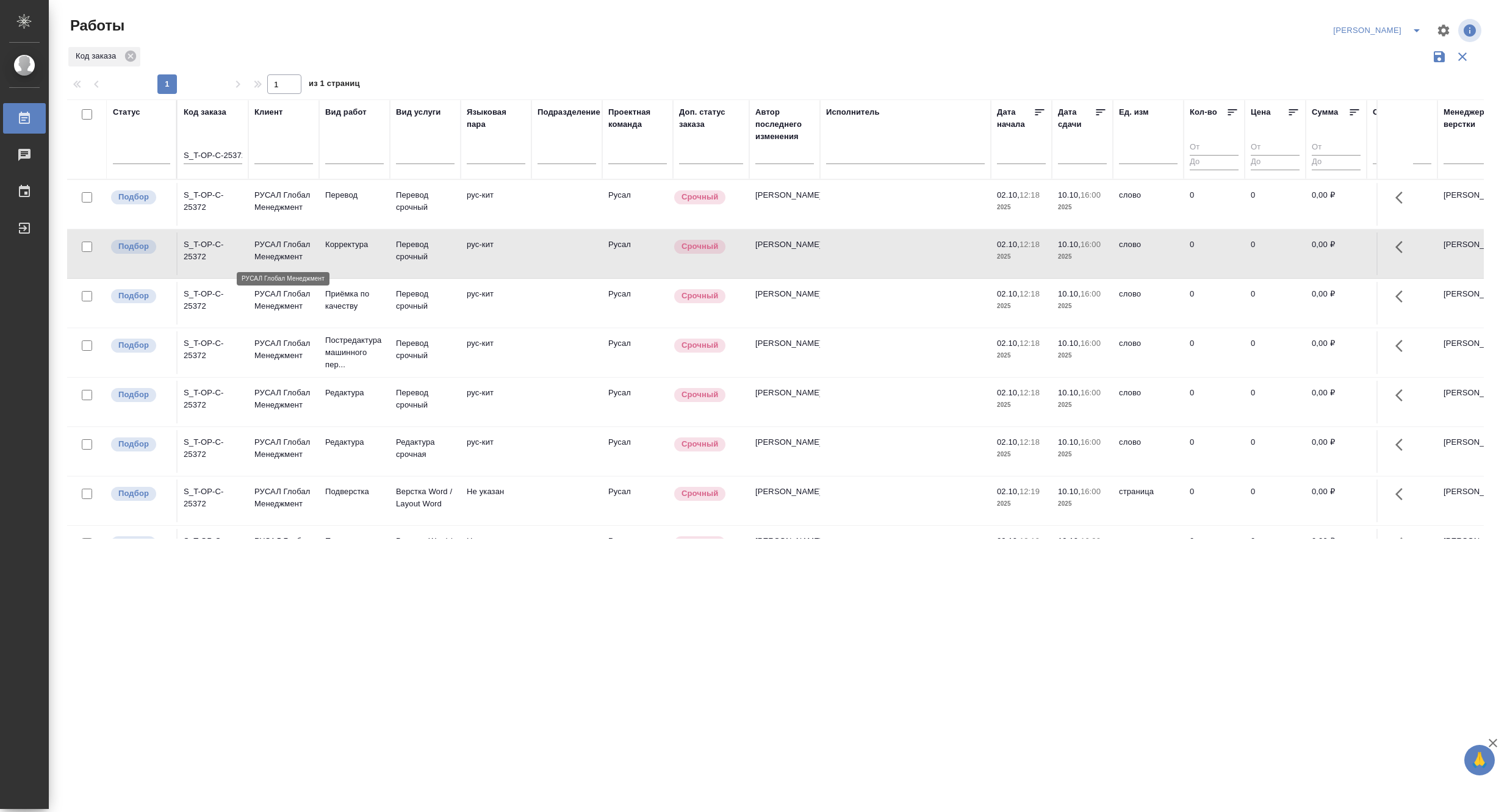
click at [293, 248] on p "РУСАЛ Глобал Менеджмент" at bounding box center [284, 250] width 59 height 25
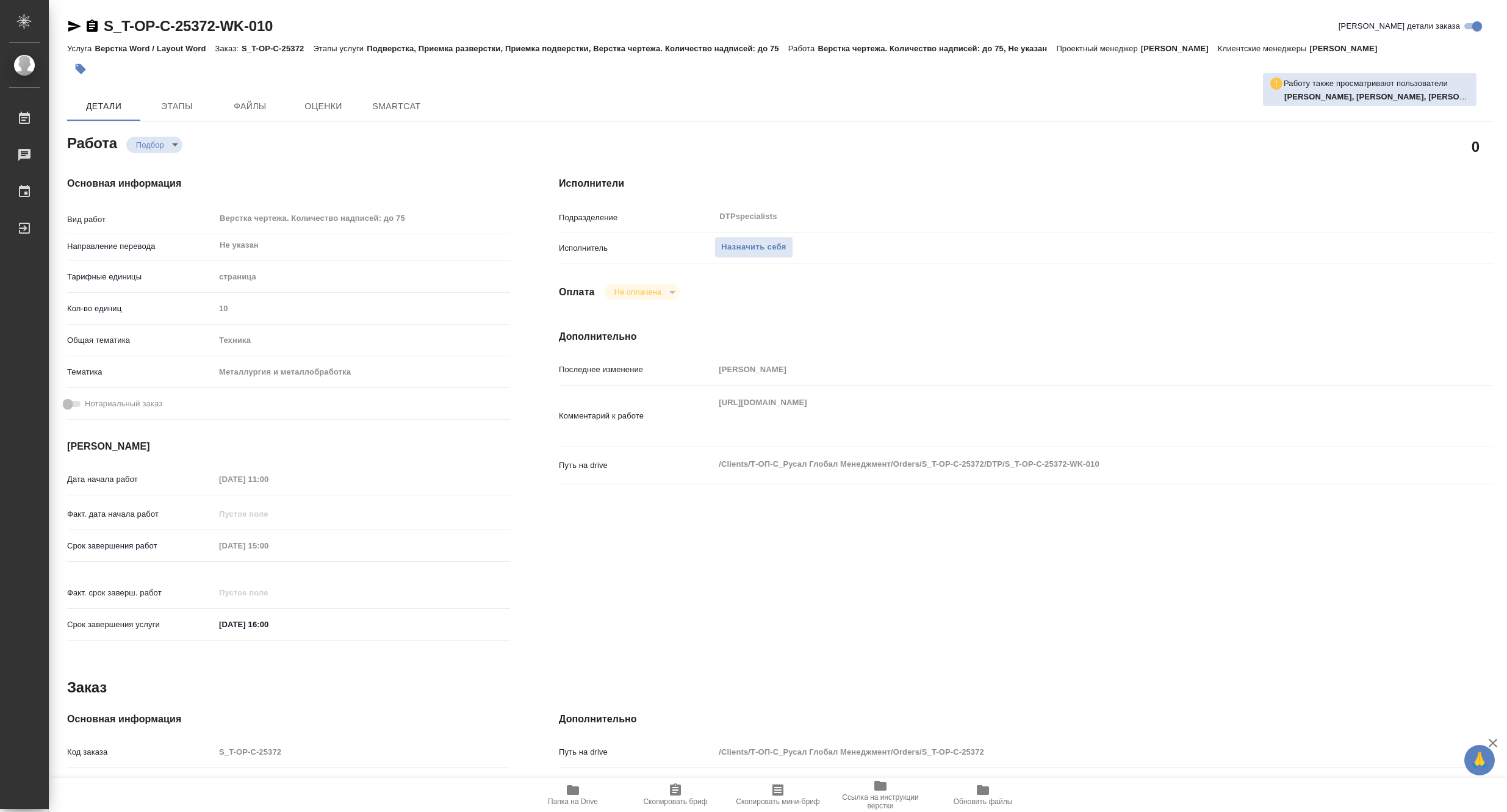
type textarea "x"
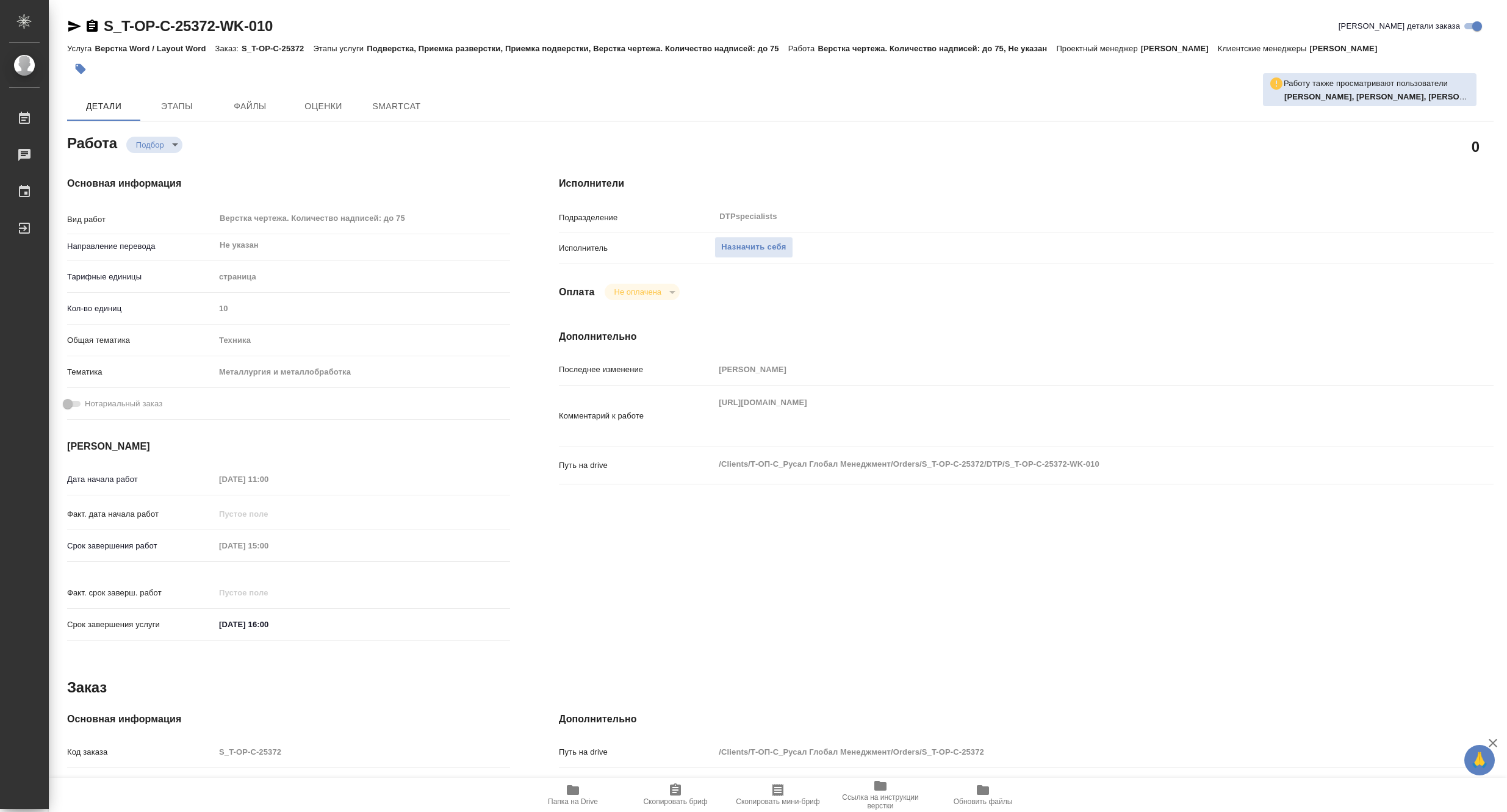
type textarea "x"
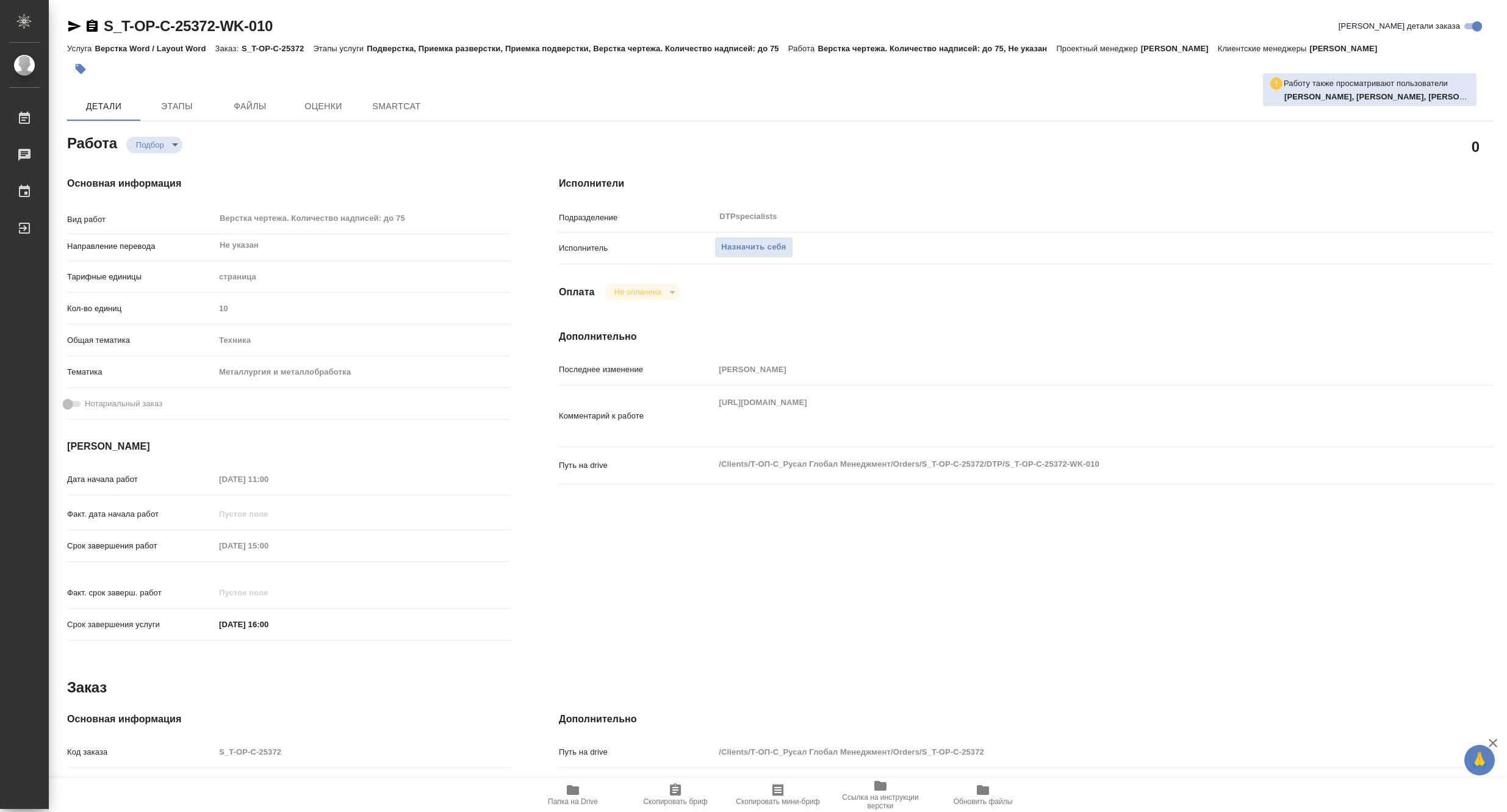
type textarea "x"
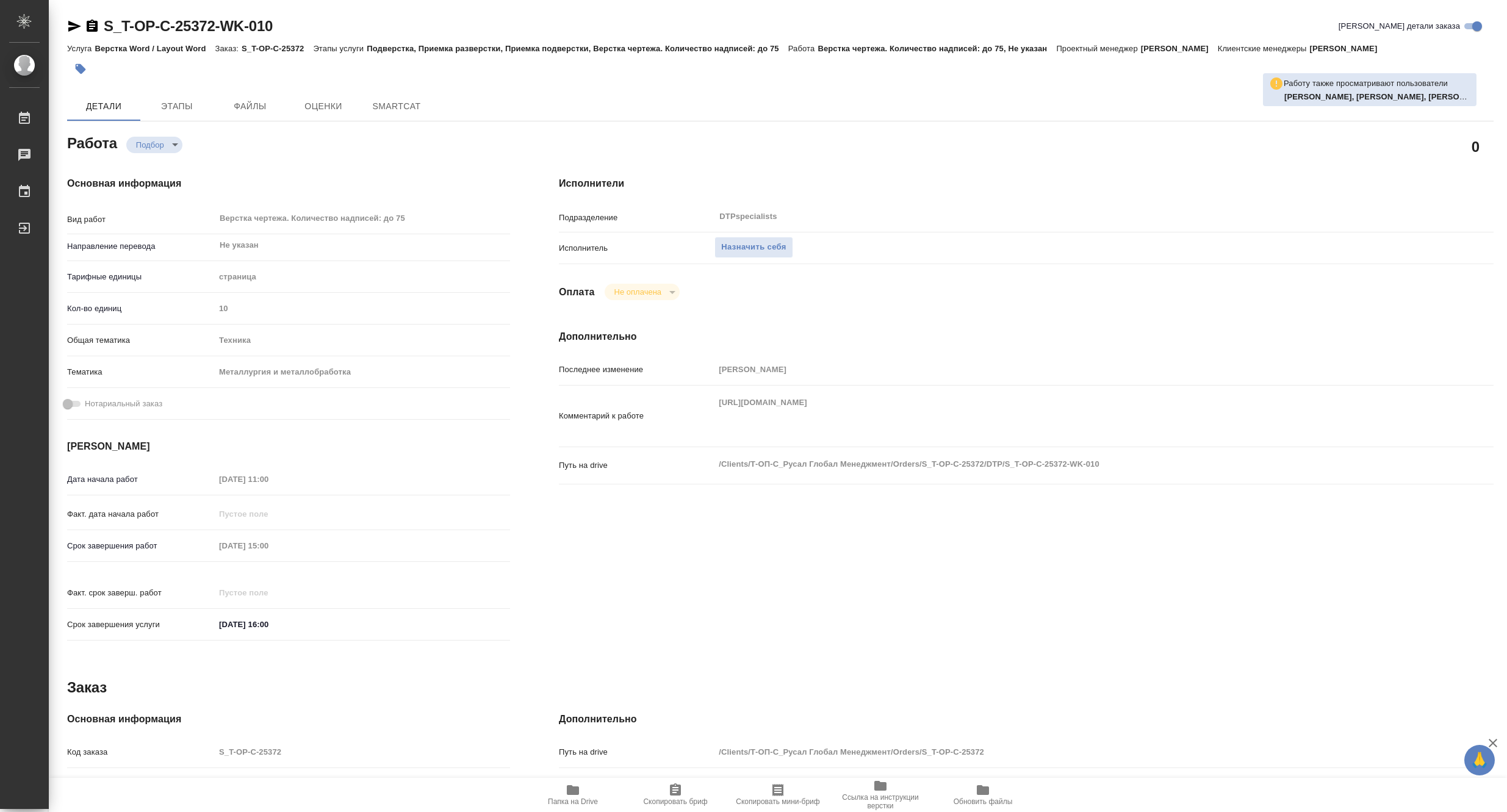
type textarea "x"
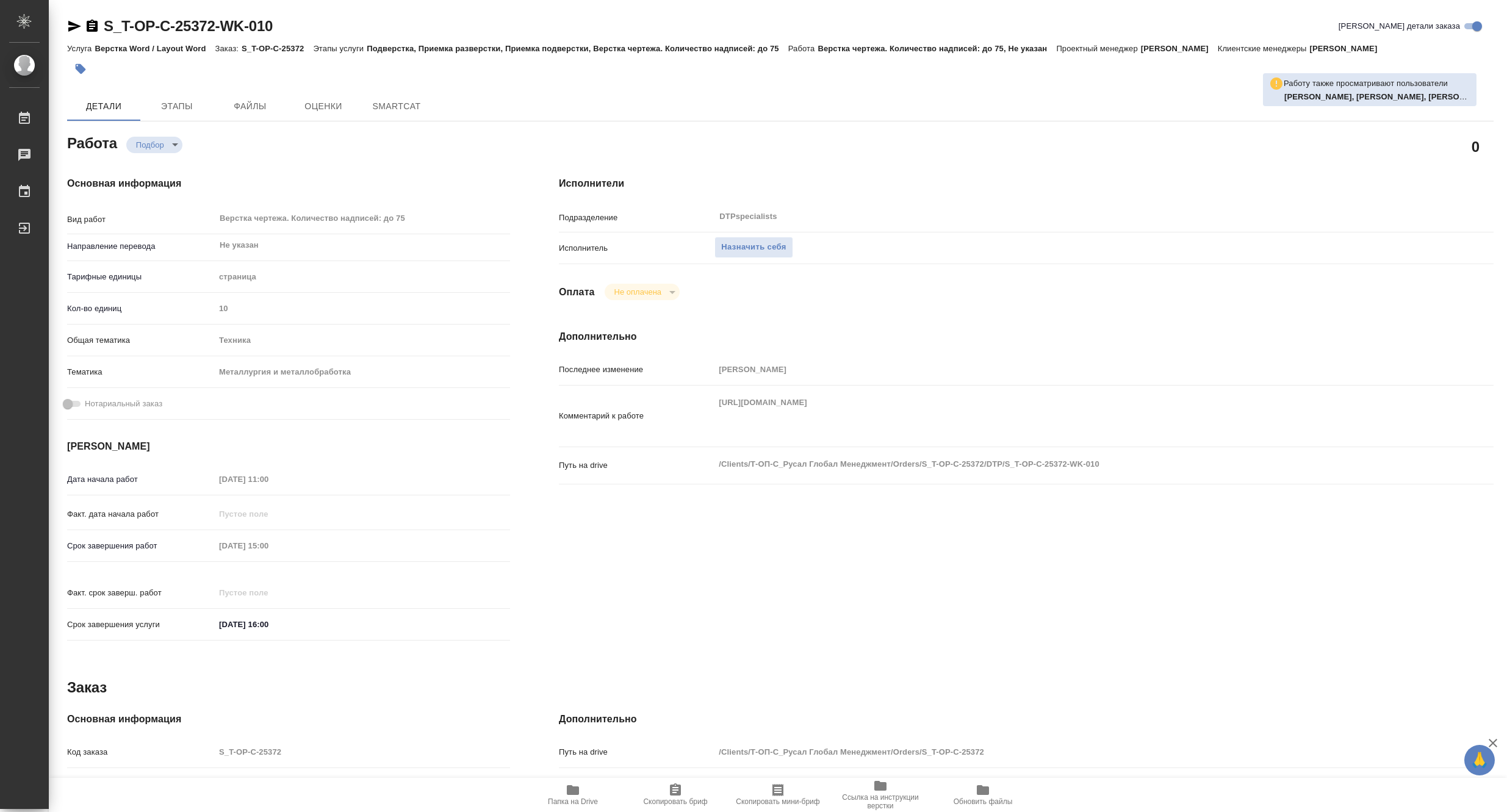
type textarea "x"
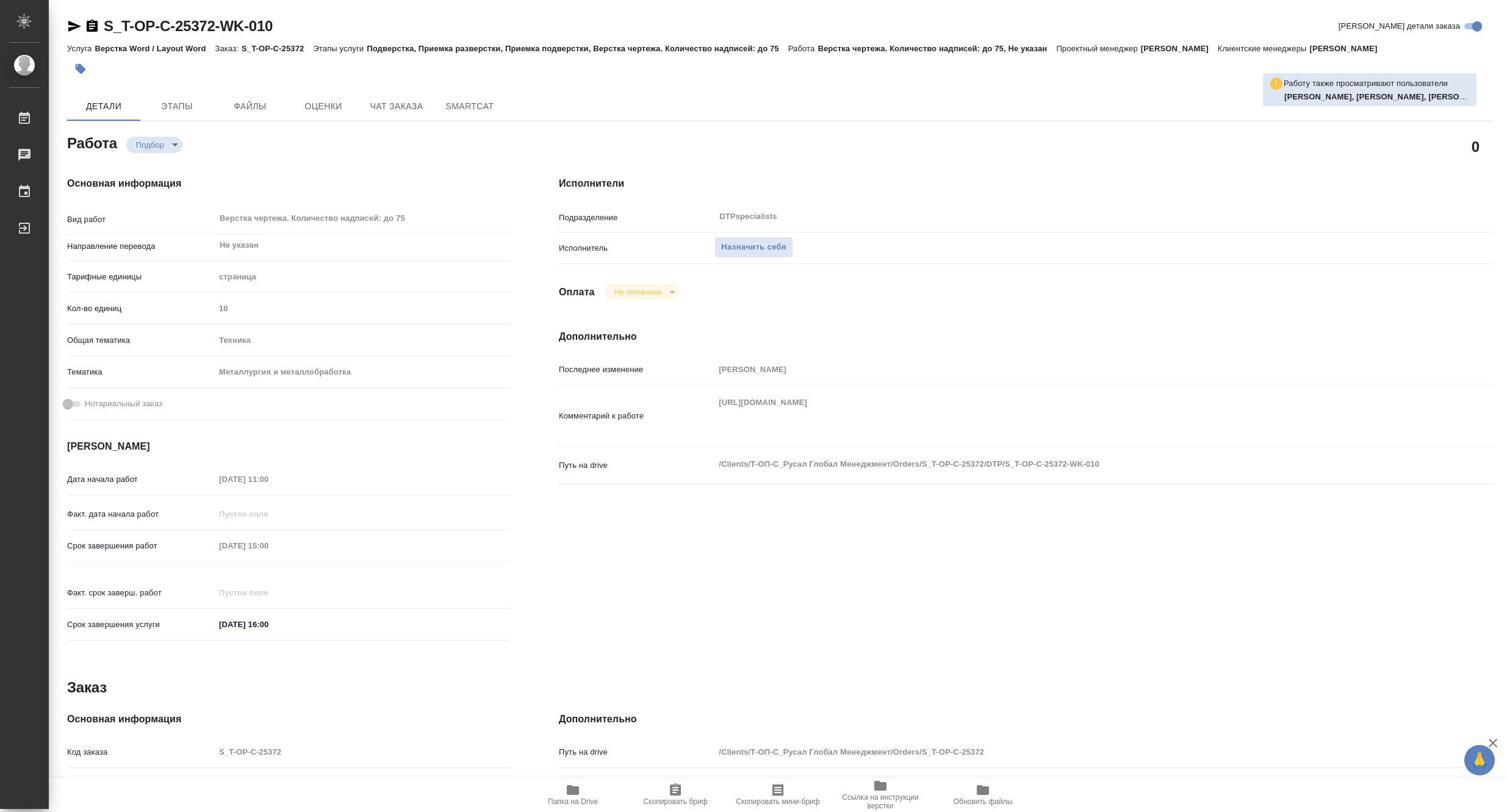
type textarea "x"
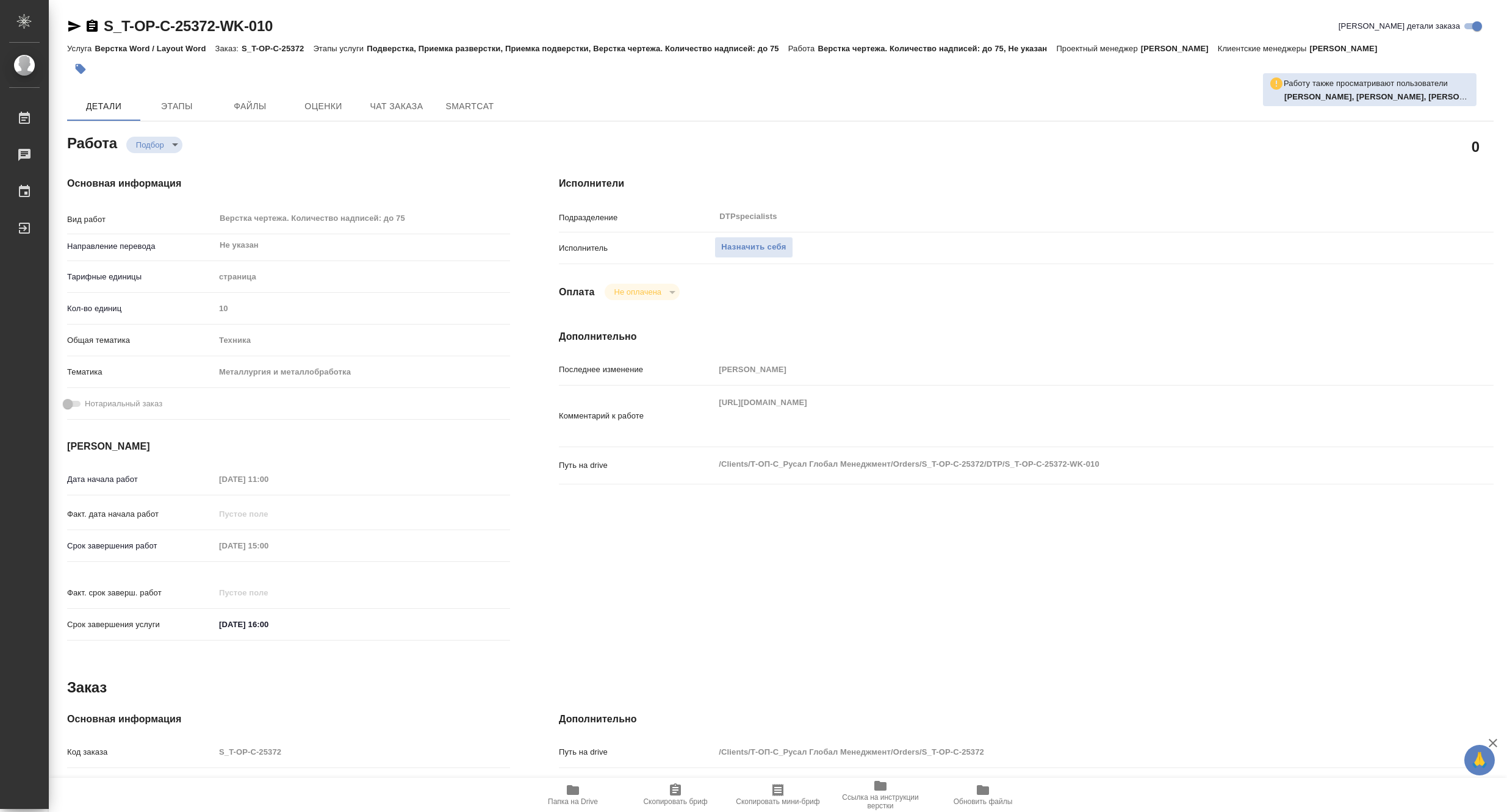
type textarea "x"
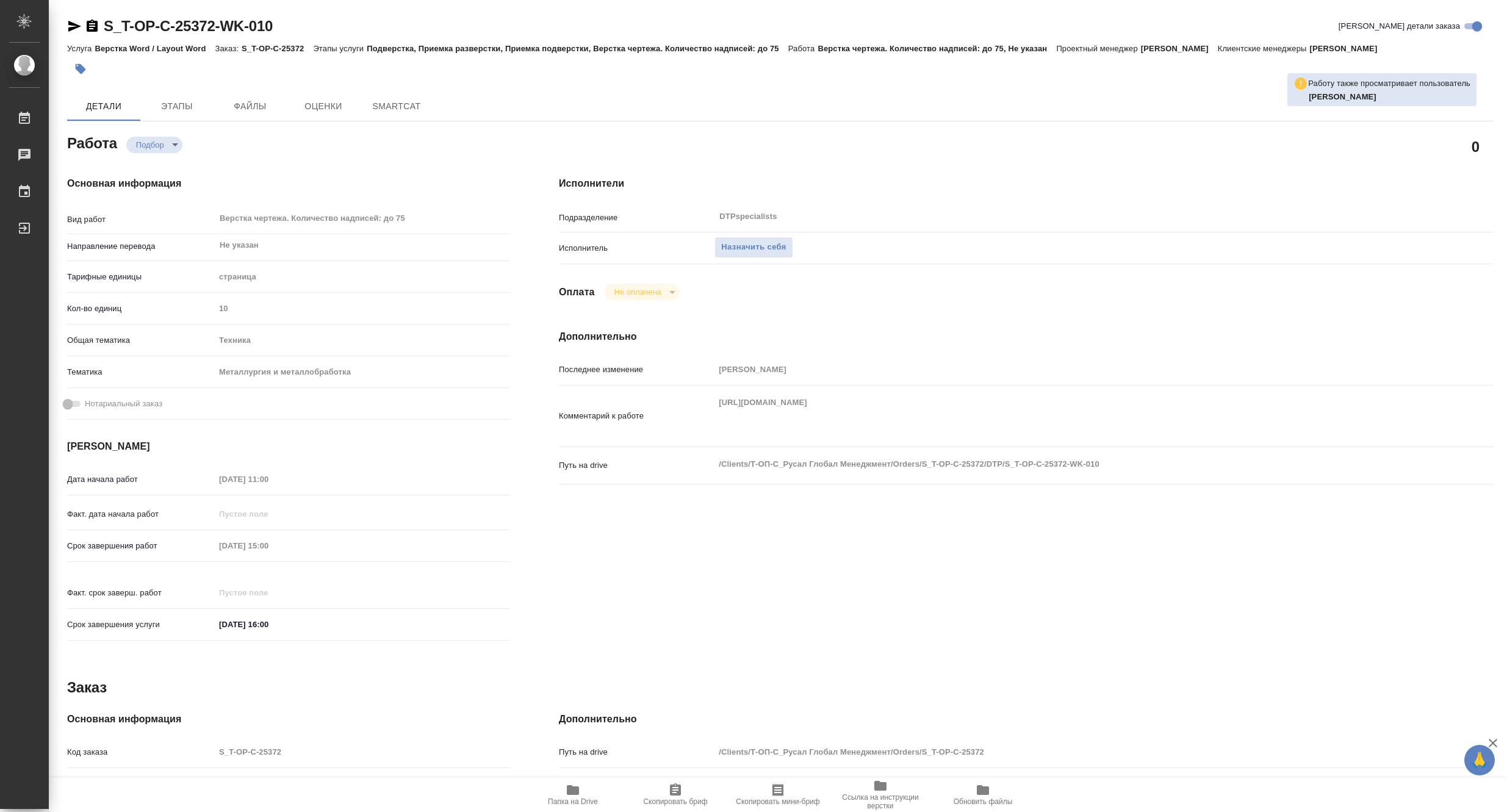
type textarea "x"
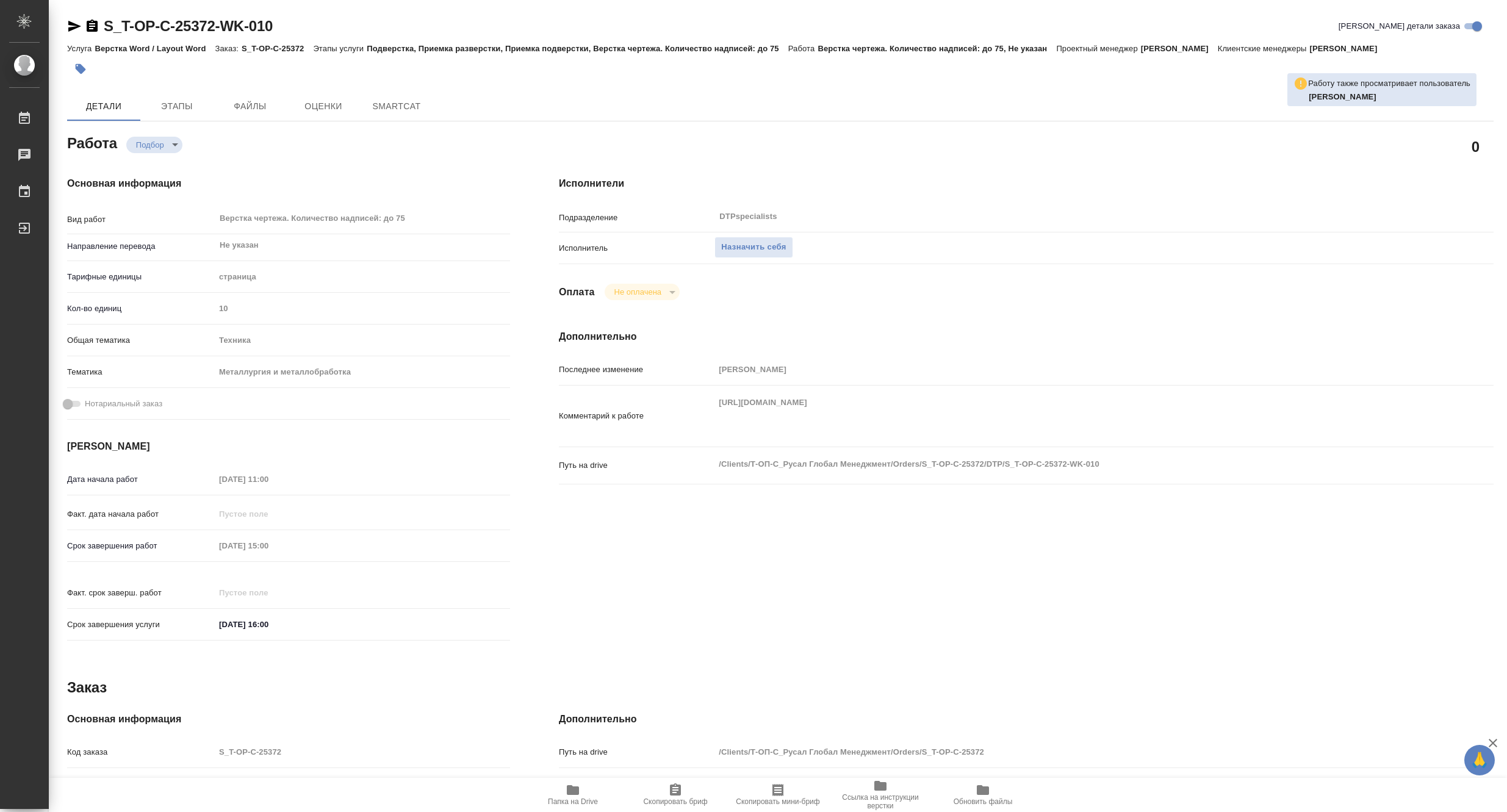
type textarea "x"
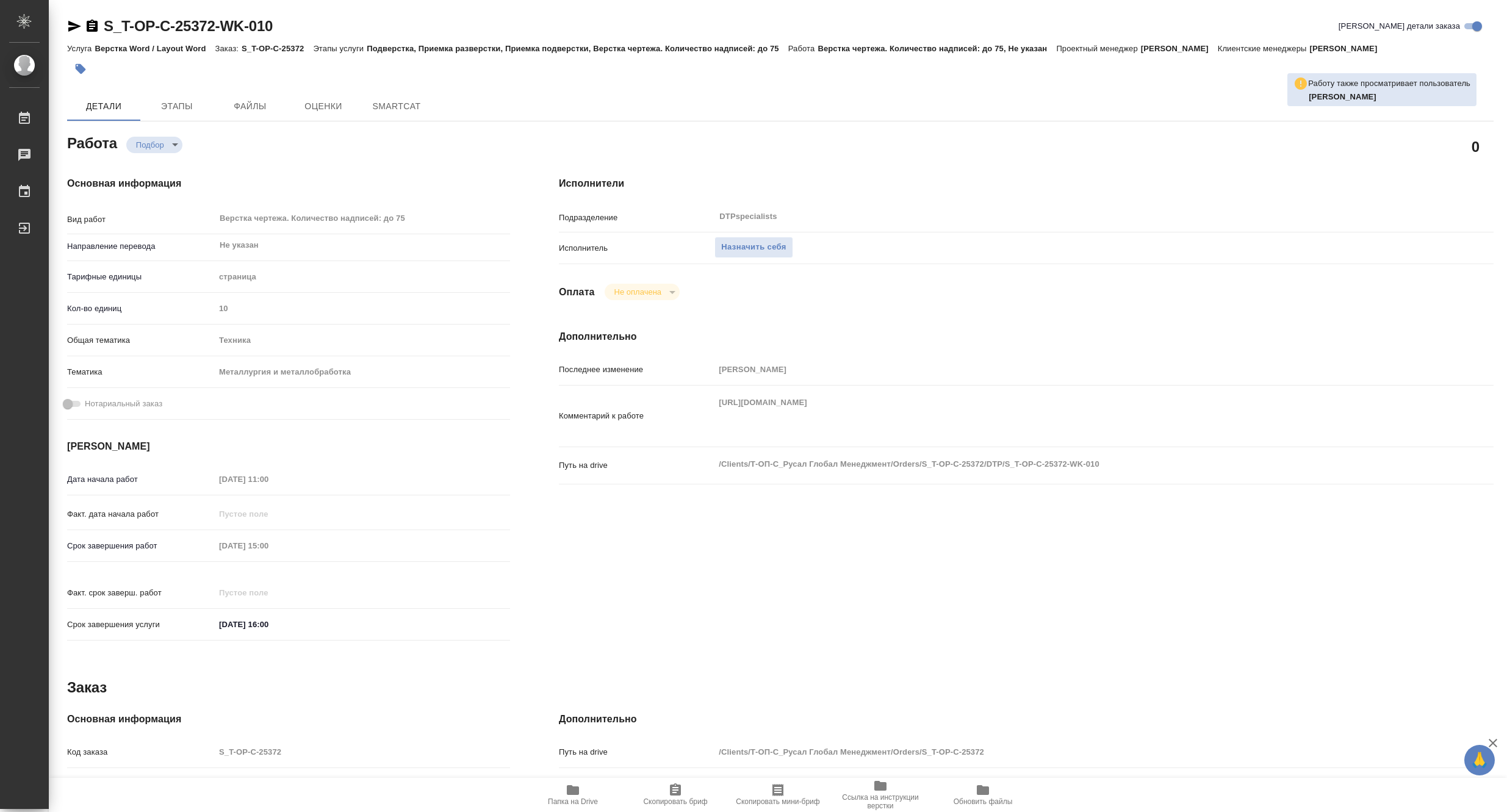
type textarea "x"
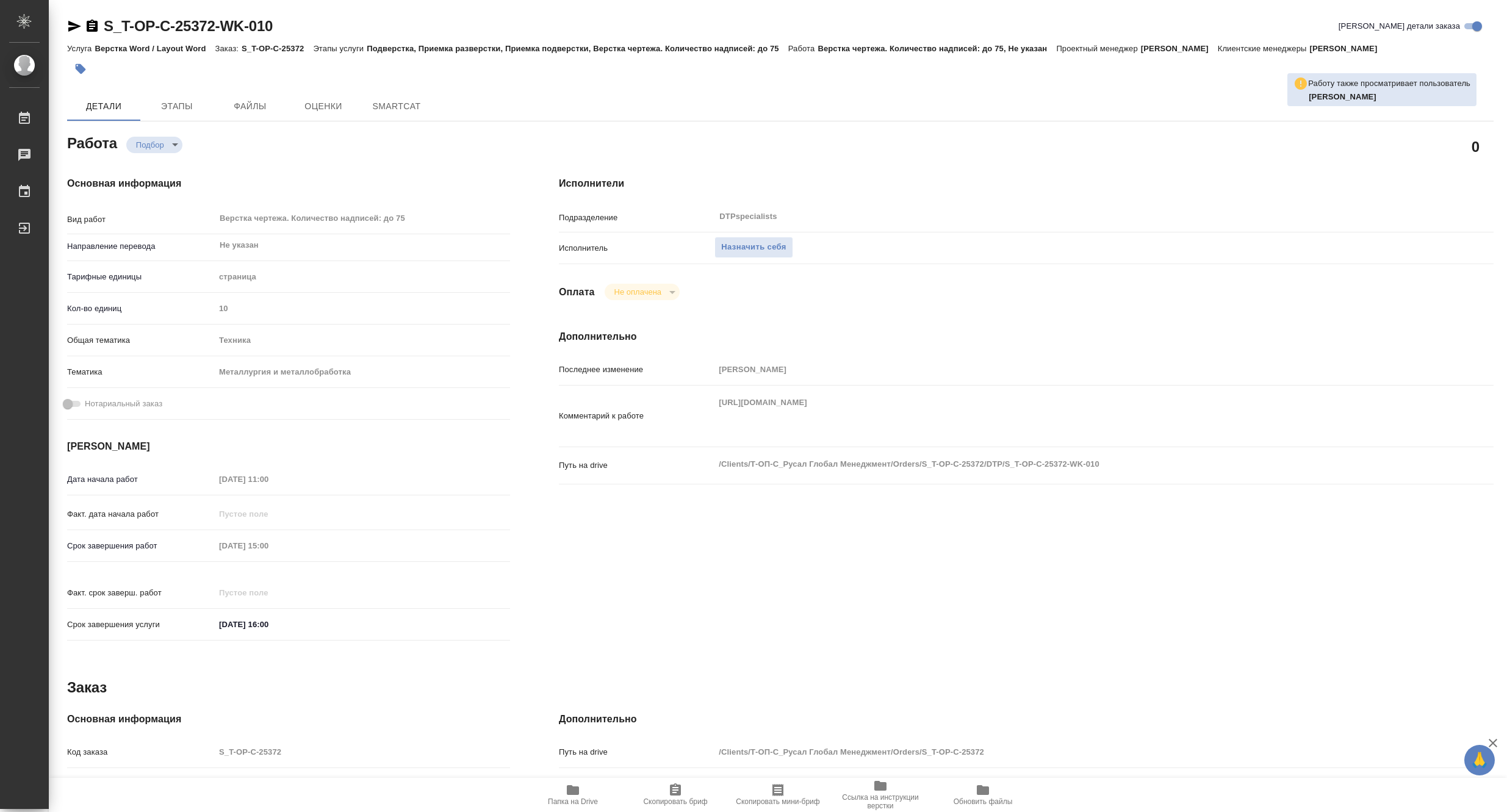
type textarea "x"
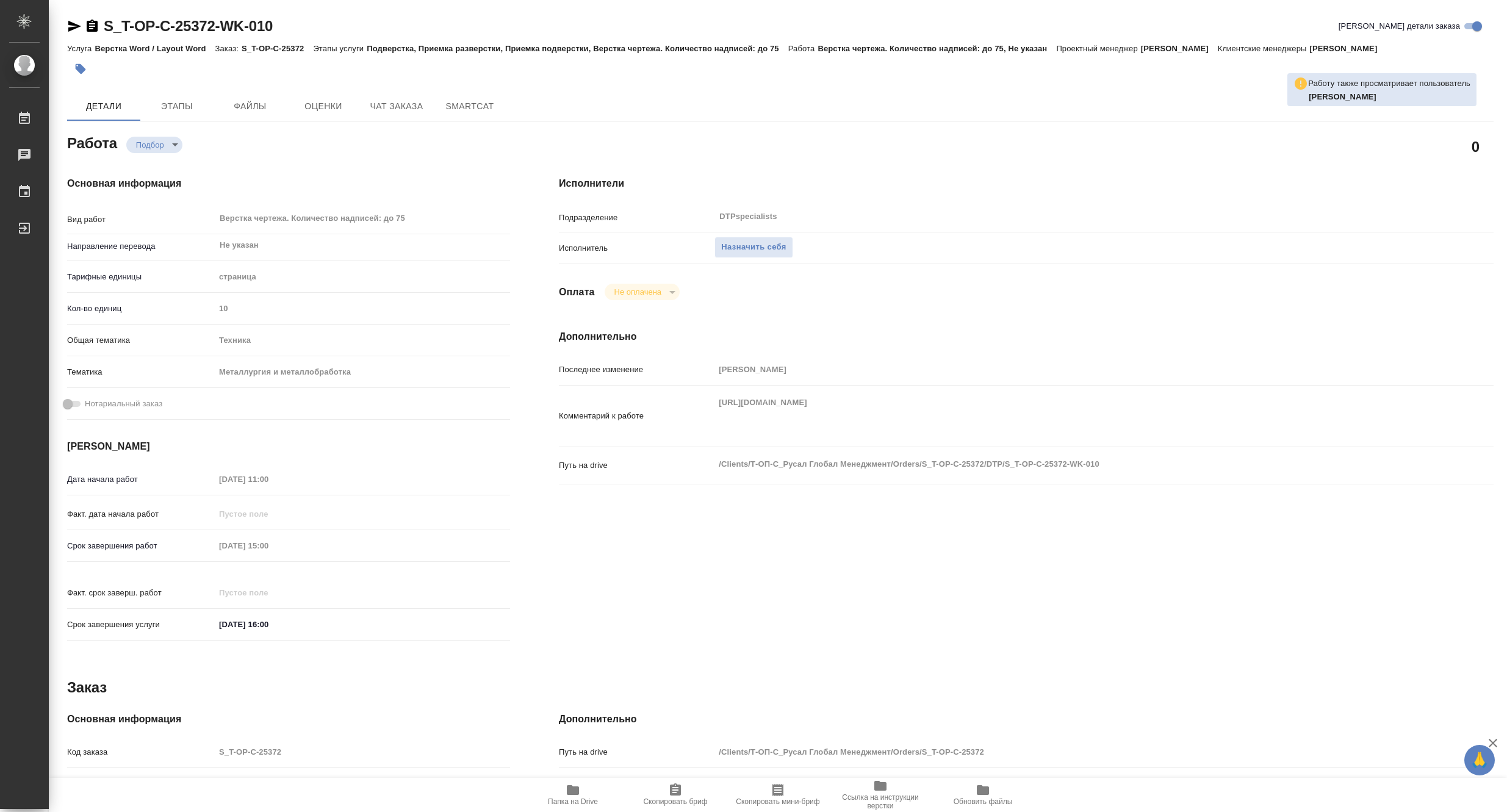
type textarea "x"
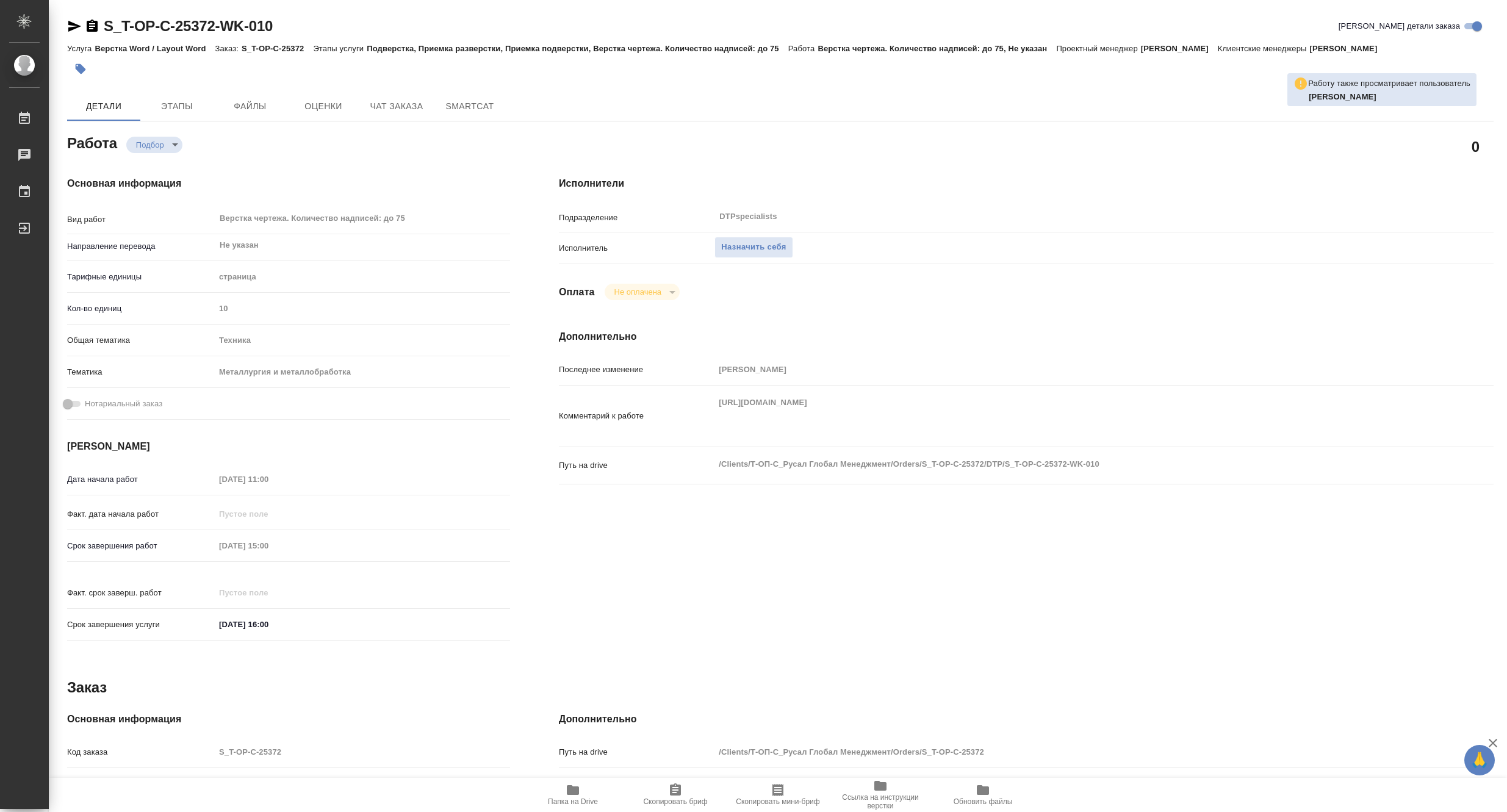
type textarea "x"
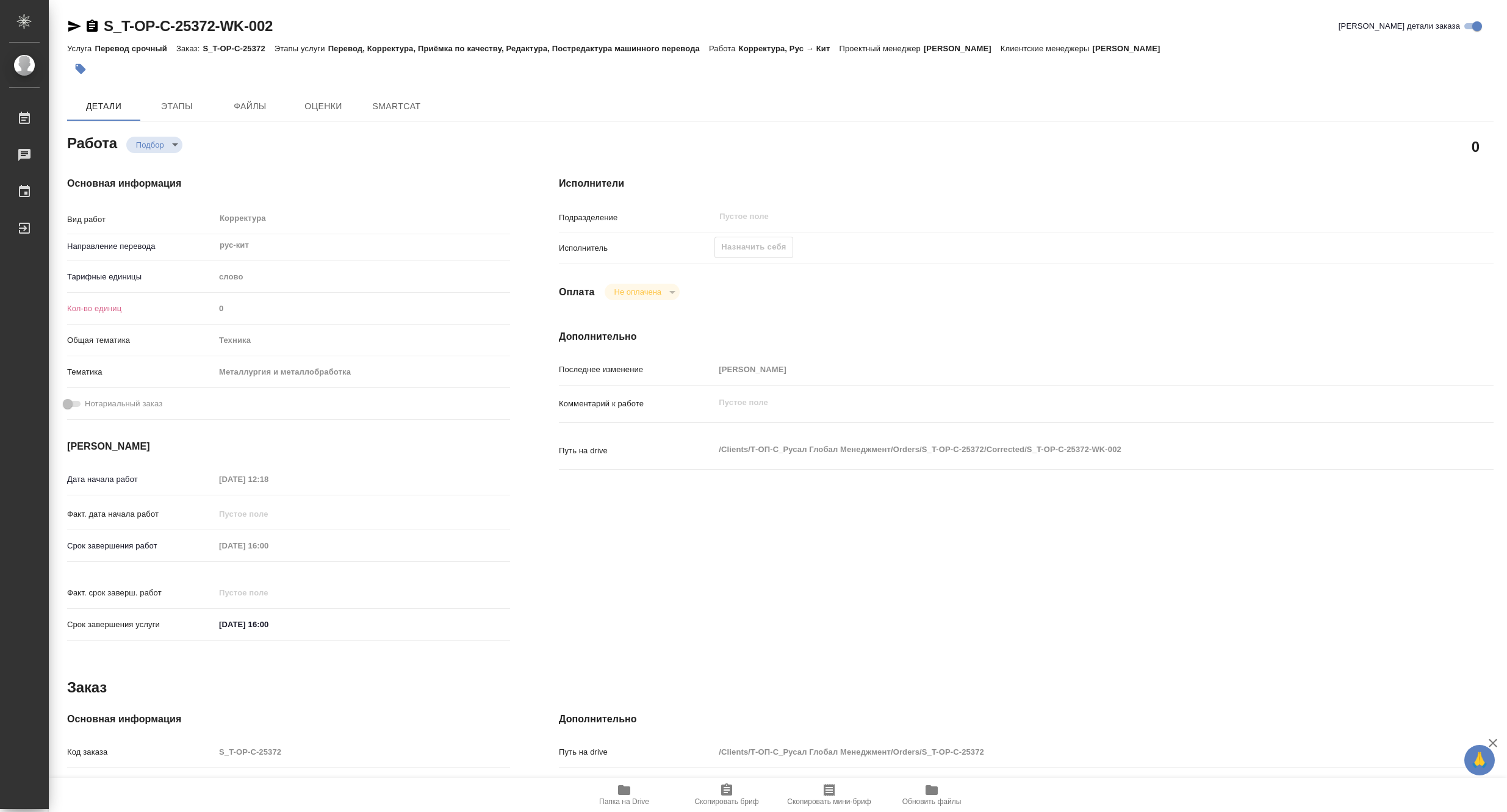
type textarea "x"
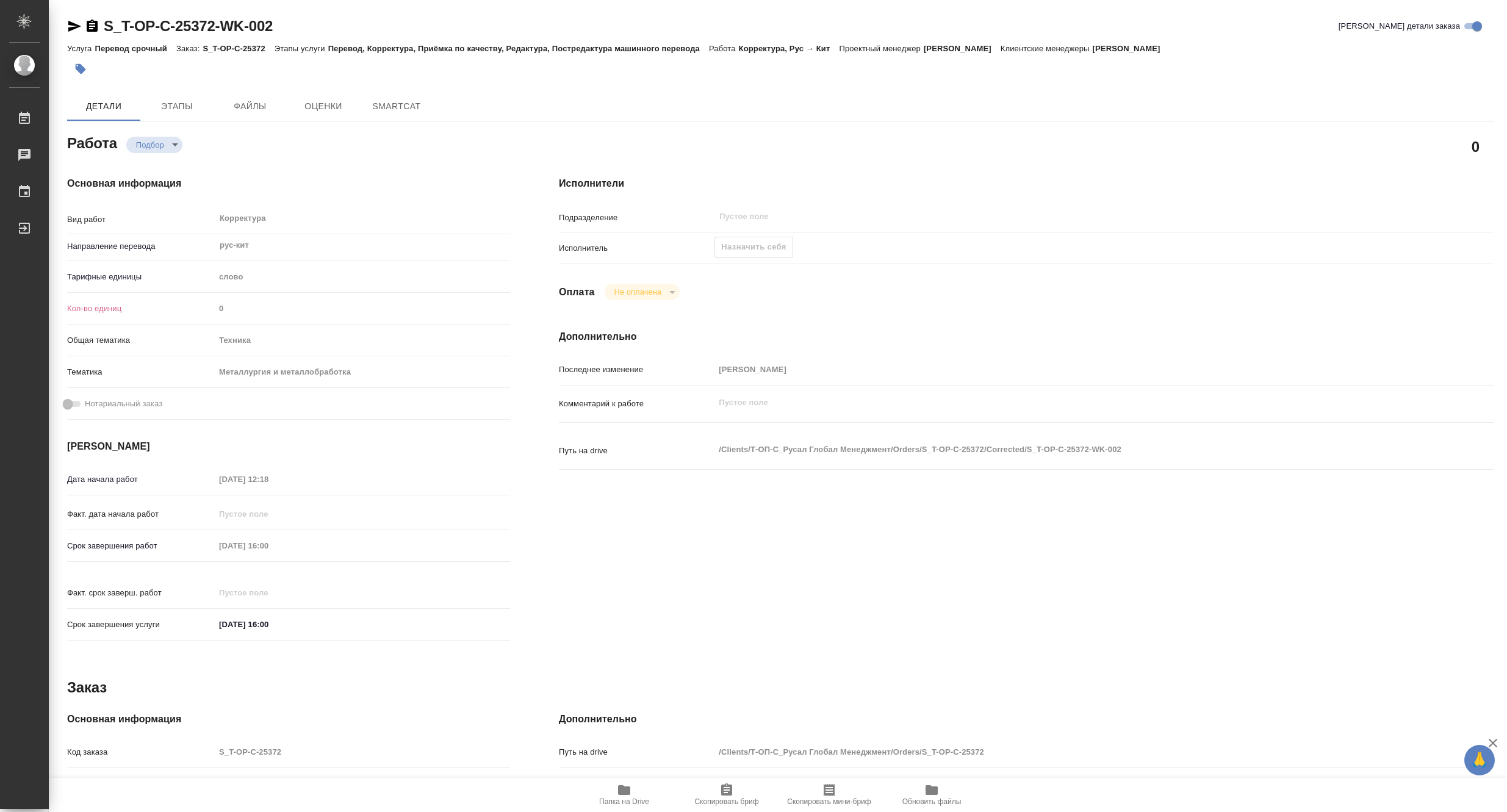
type textarea "x"
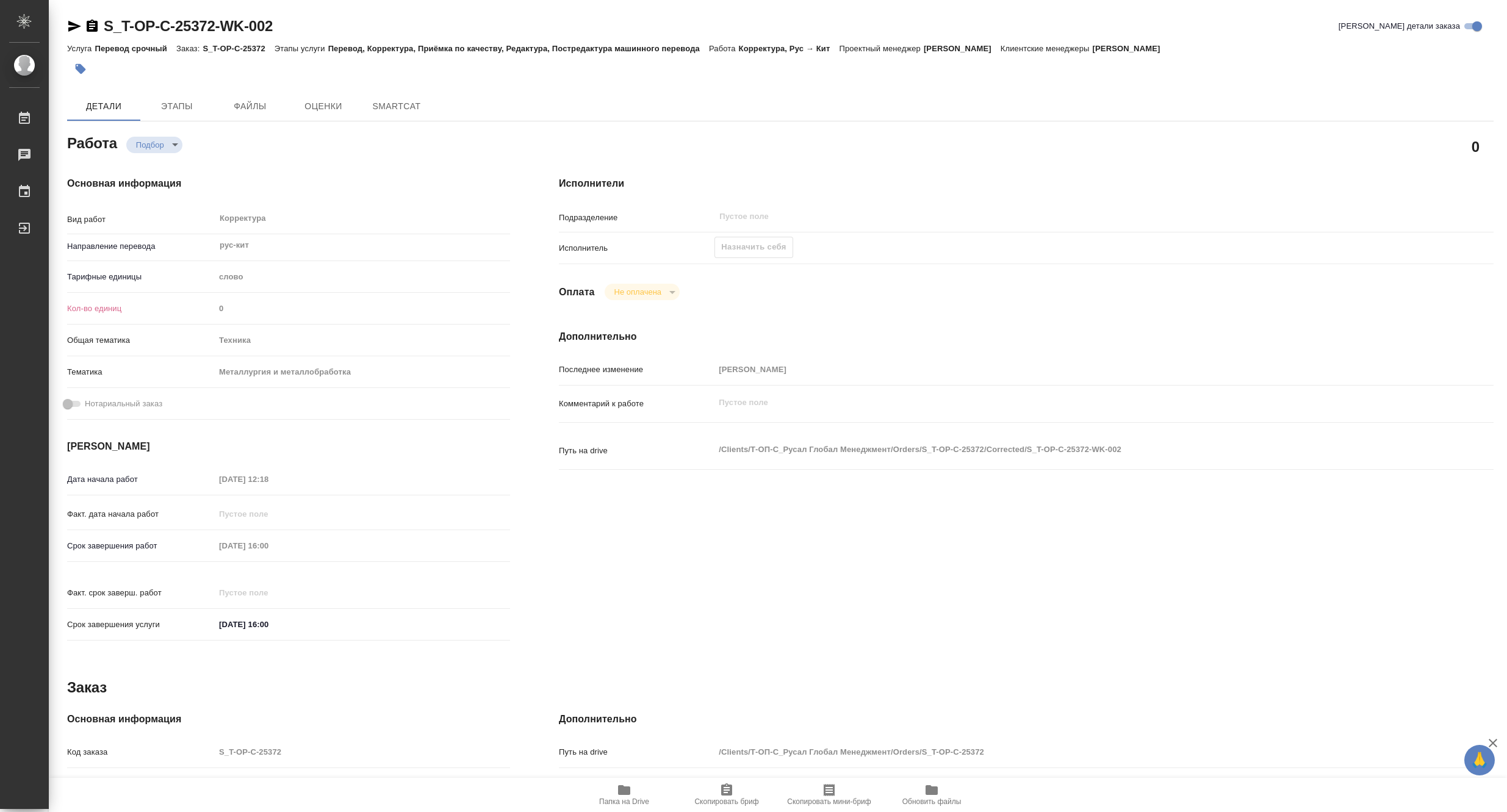
type textarea "x"
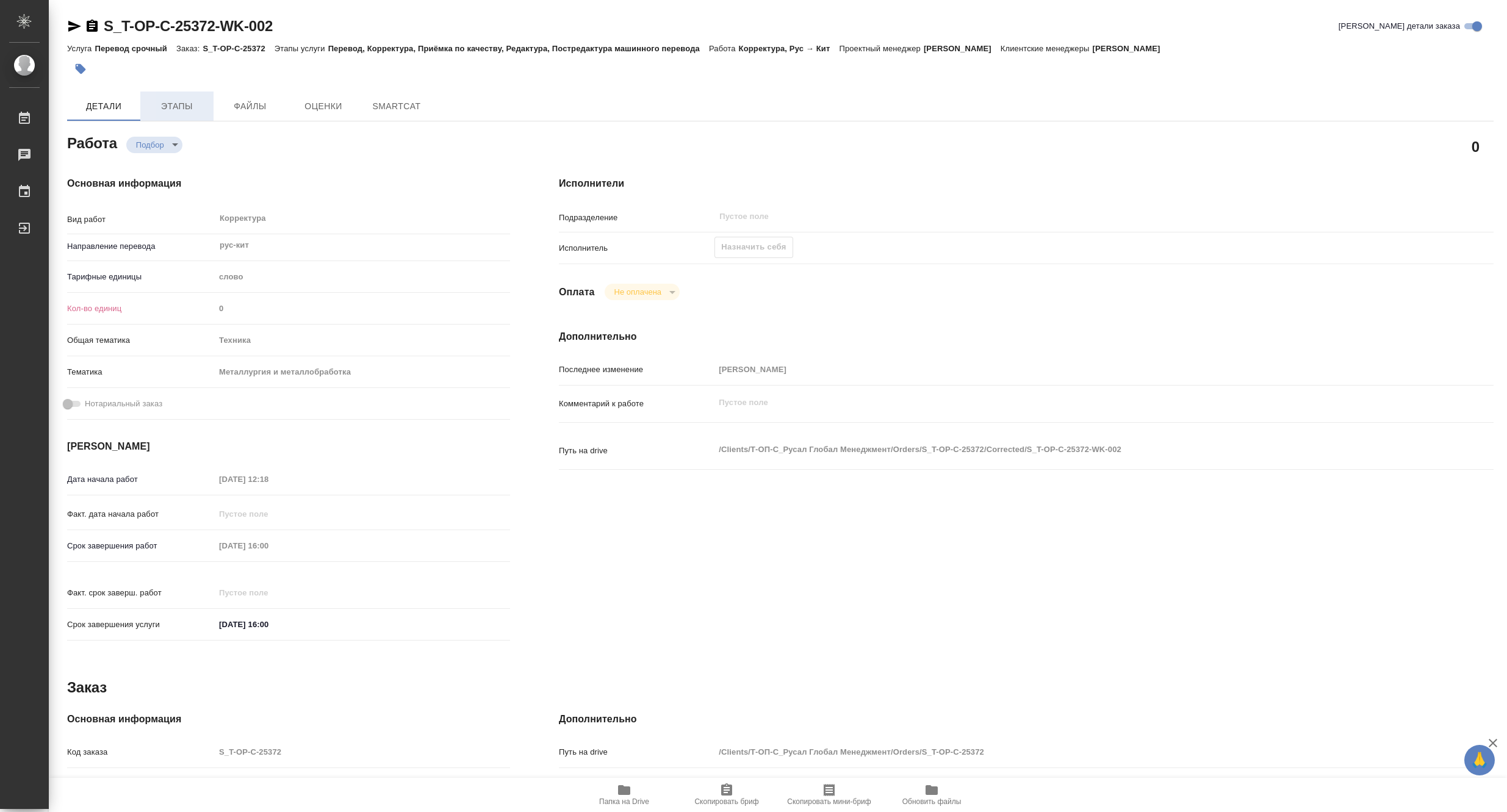
type textarea "x"
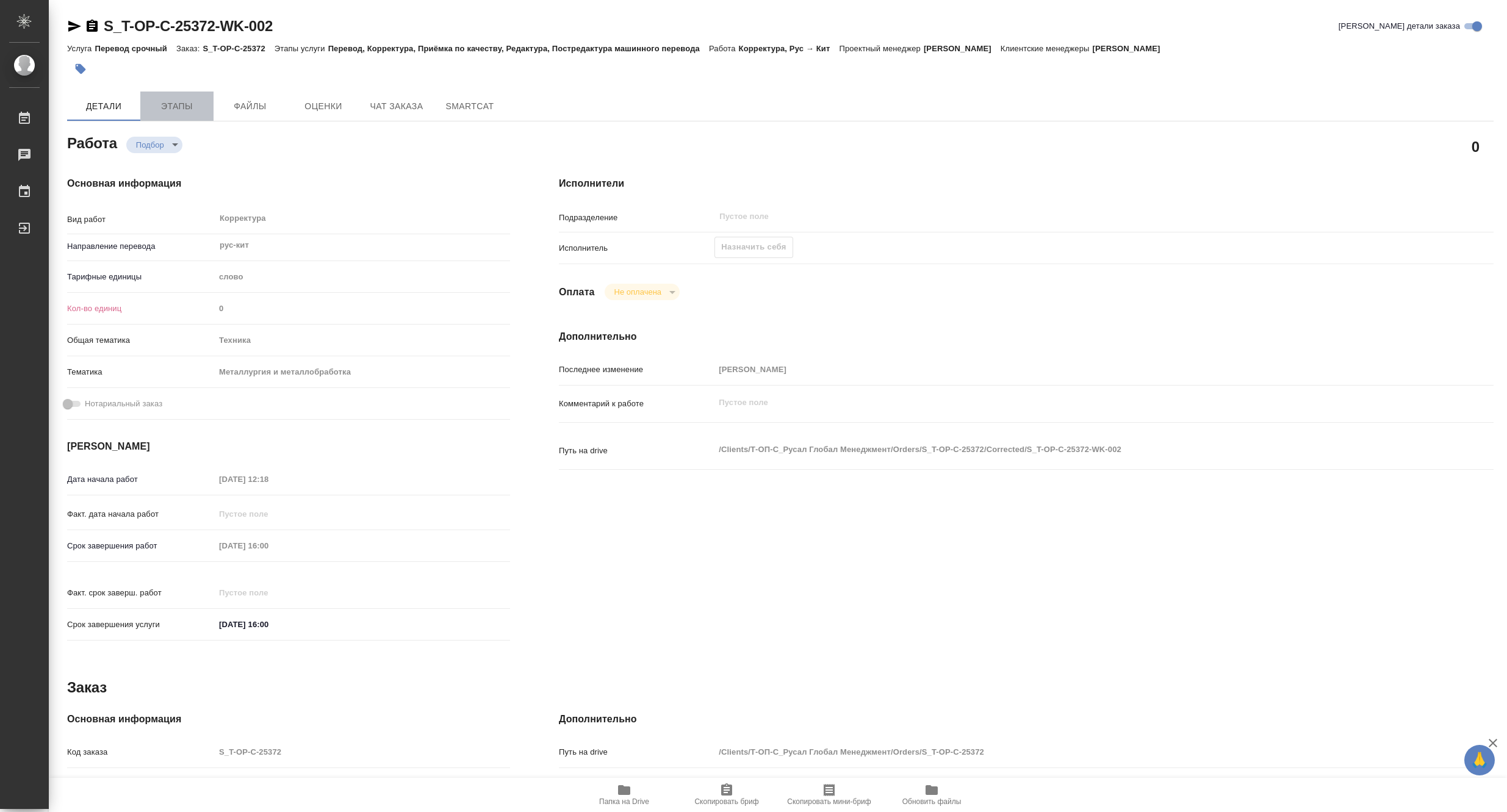
click at [179, 112] on span "Этапы" at bounding box center [176, 106] width 59 height 15
type textarea "x"
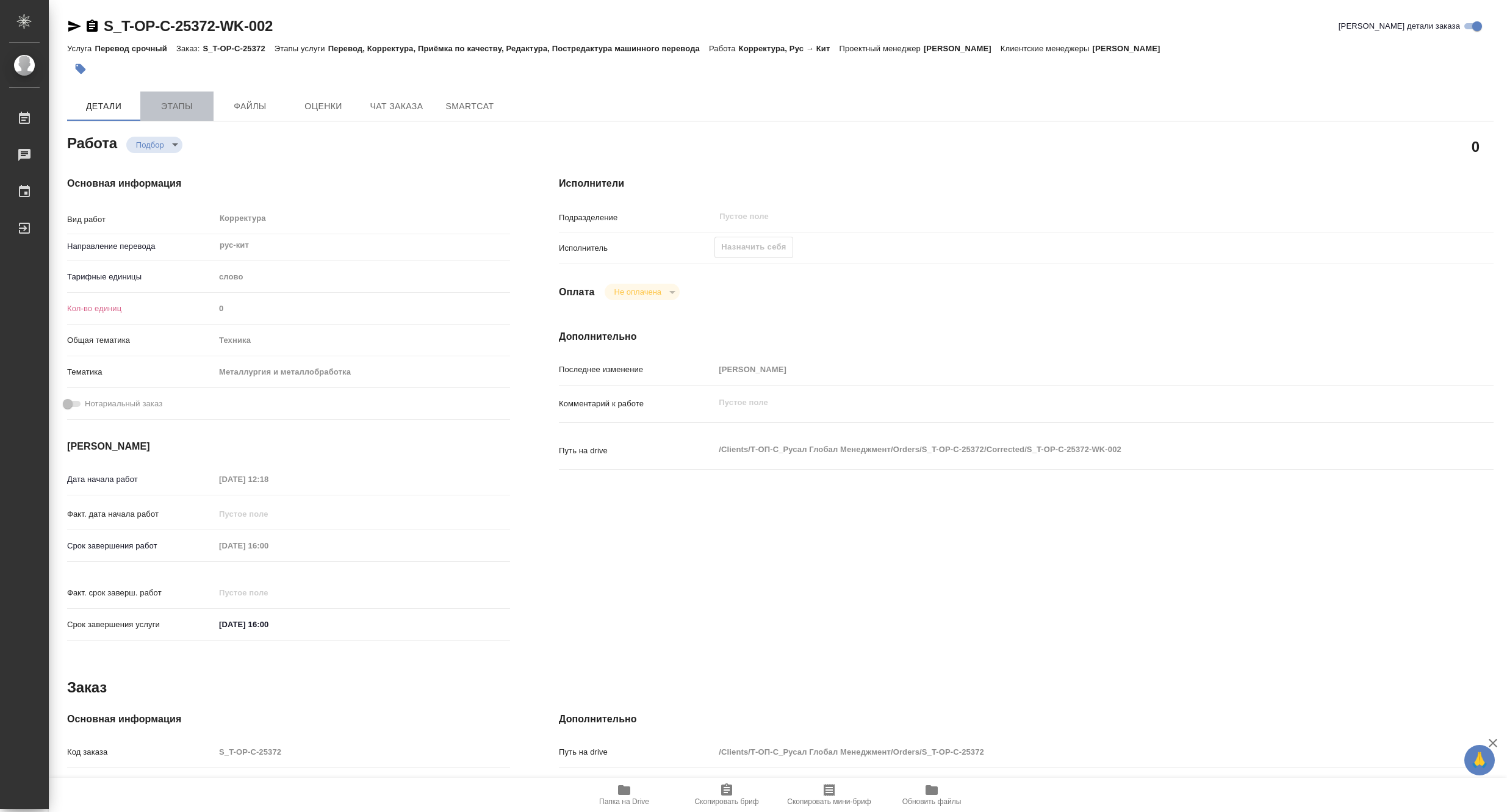
type textarea "x"
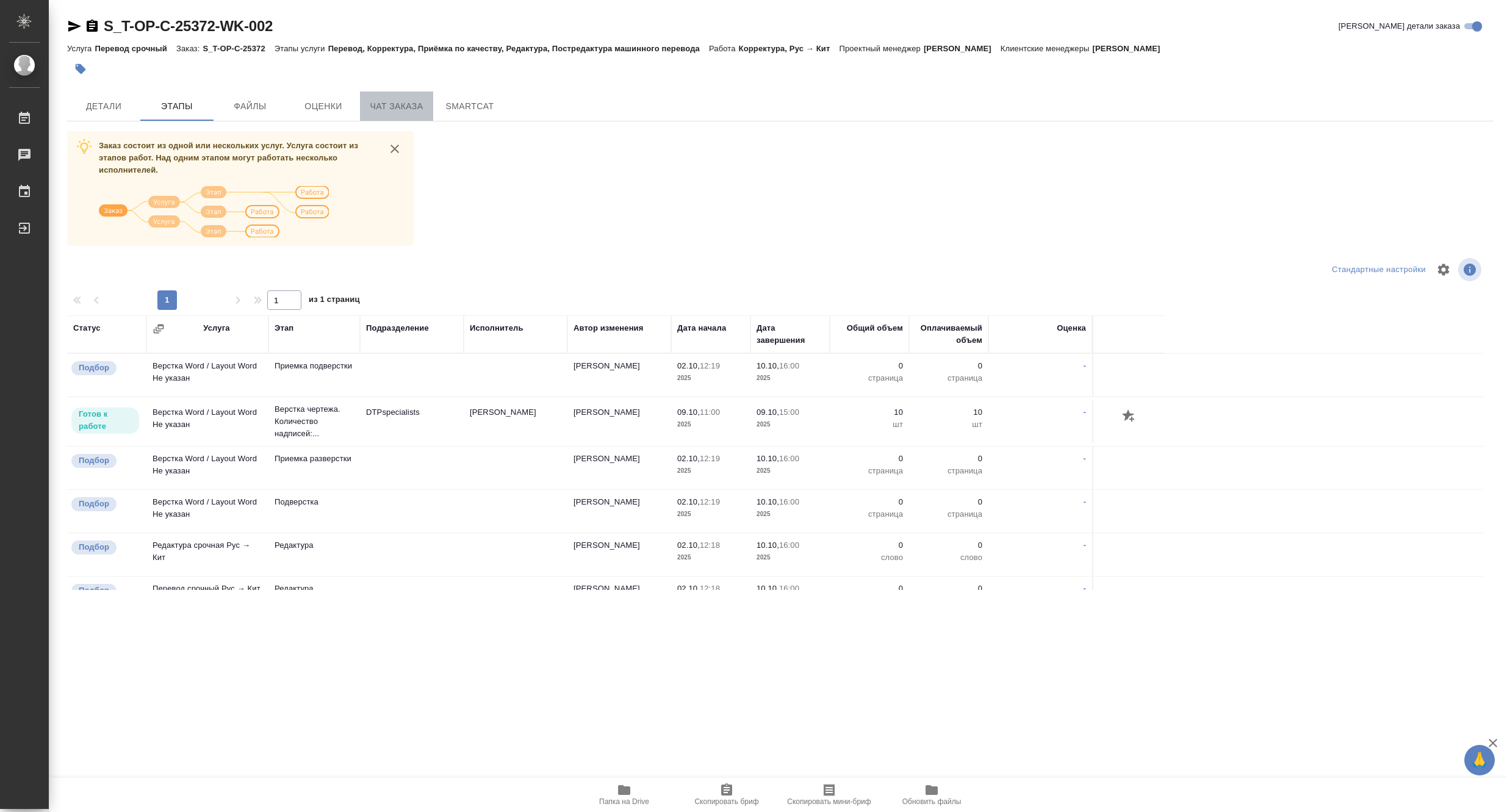
click at [400, 109] on span "Чат заказа" at bounding box center [396, 106] width 59 height 15
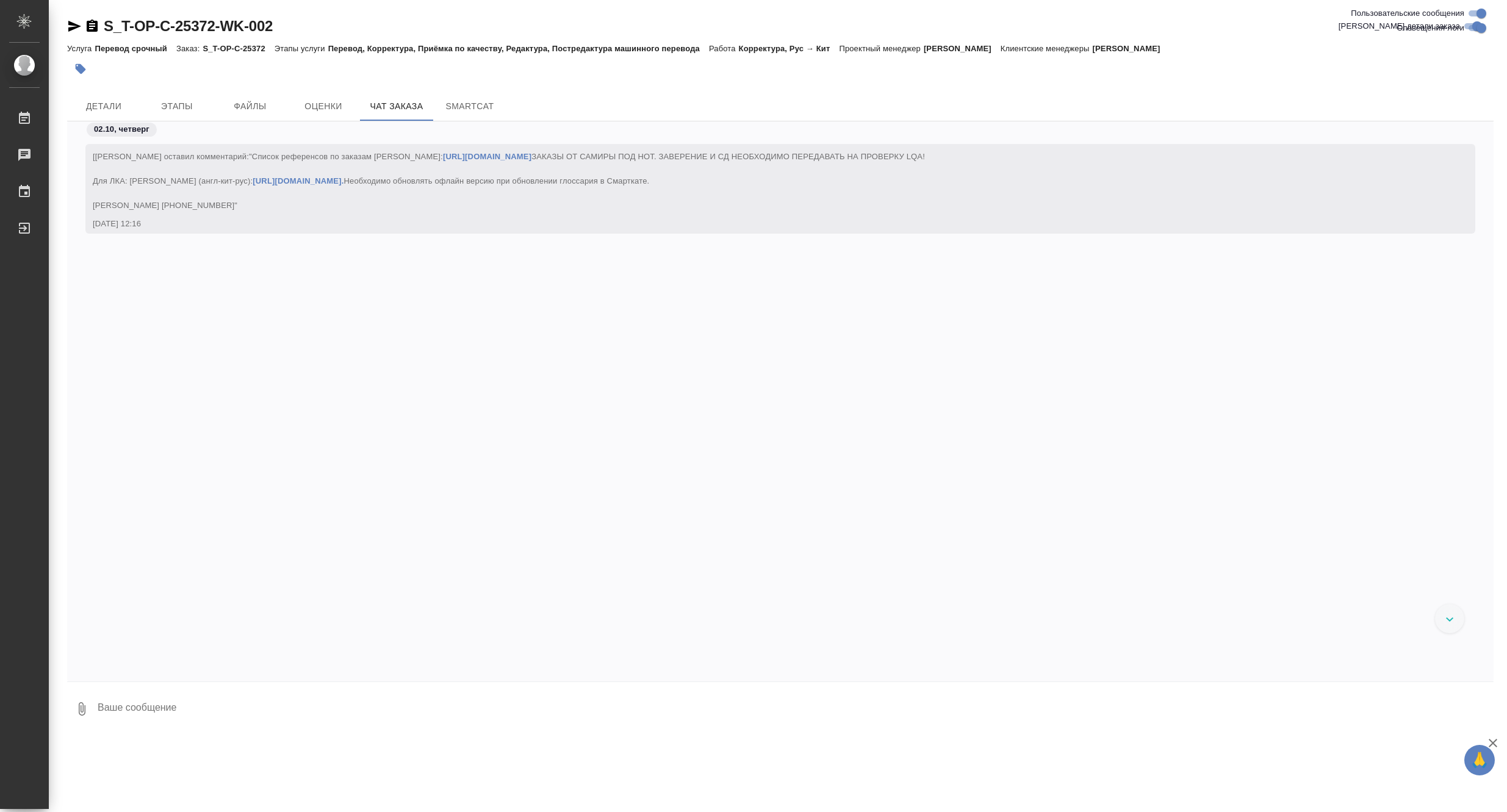
scroll to position [3138, 0]
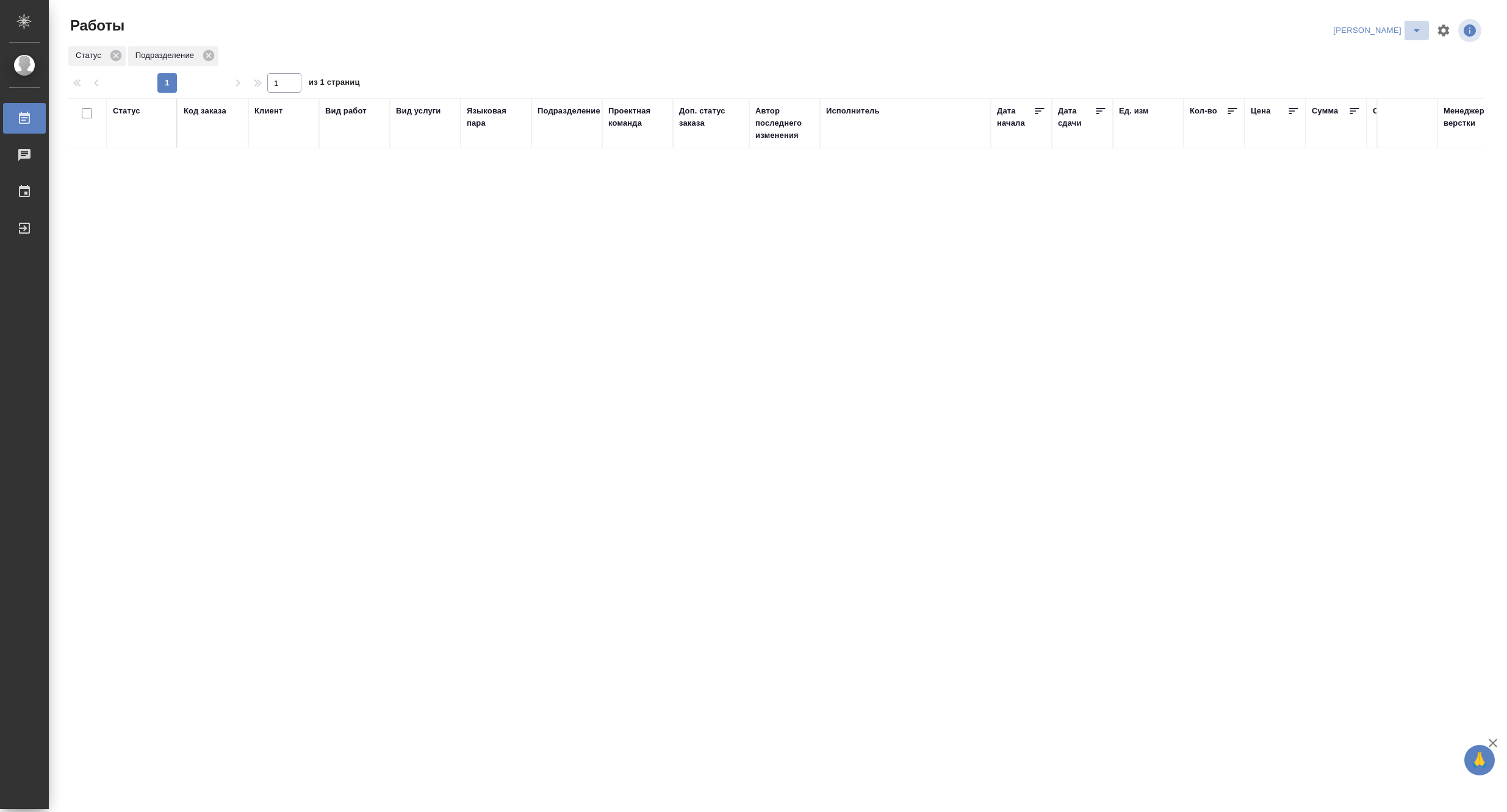
click at [1422, 27] on icon "split button" at bounding box center [1417, 30] width 14 height 14
click at [1382, 116] on li "Верстка и Дизайн" at bounding box center [1371, 113] width 117 height 20
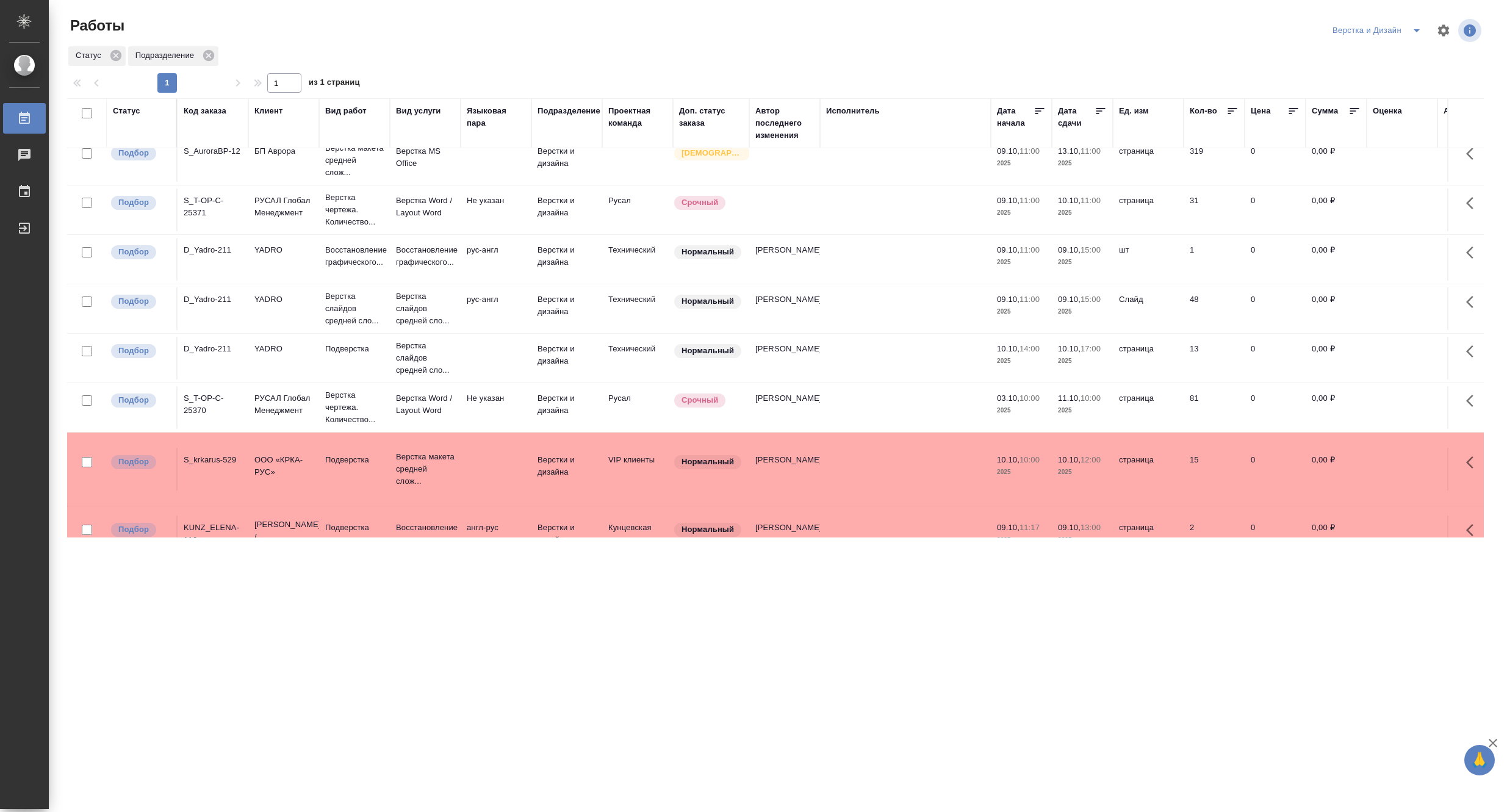
scroll to position [252, 0]
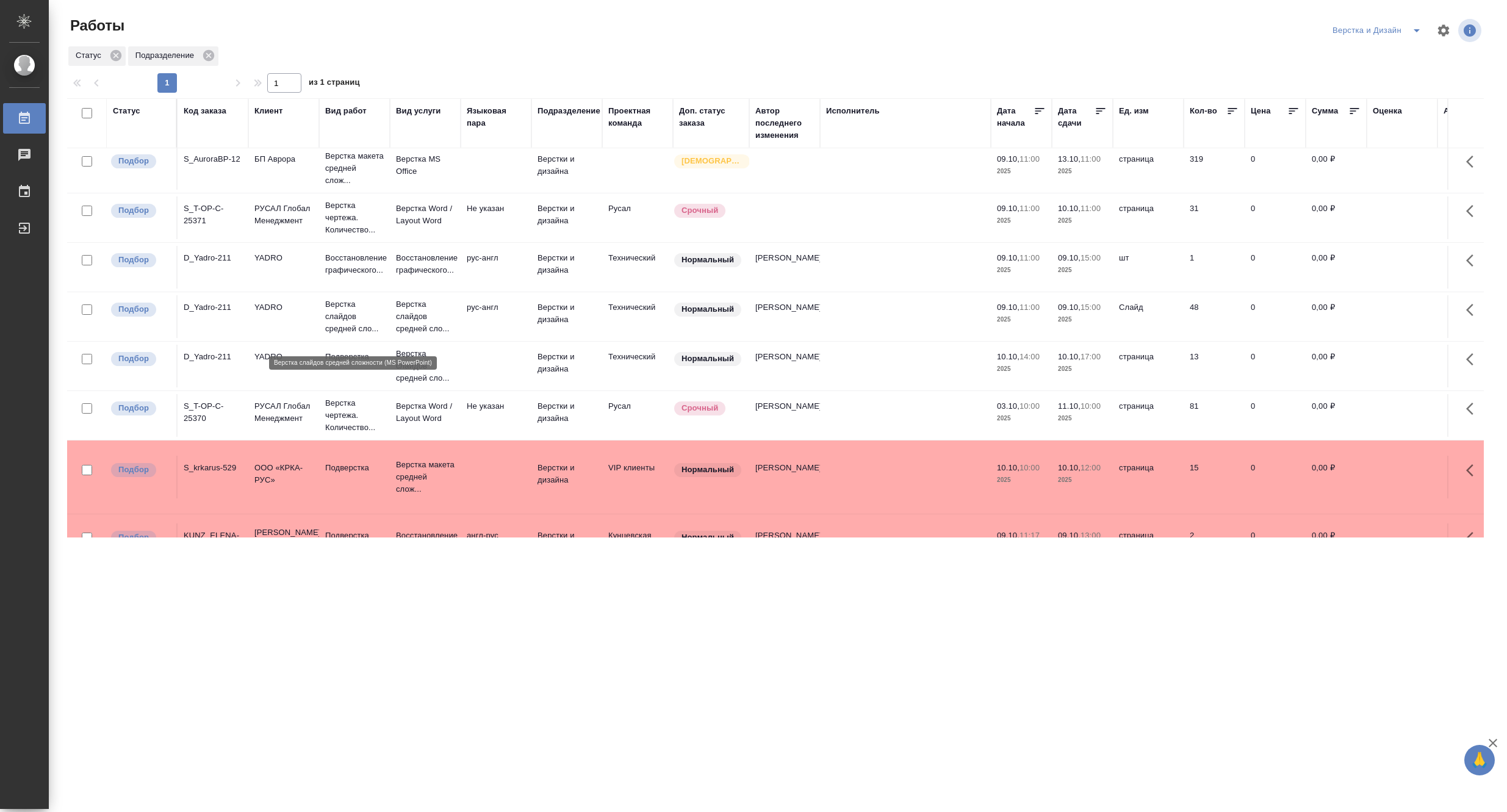
click at [335, 319] on p "Верстка слайдов средней сло..." at bounding box center [354, 316] width 59 height 37
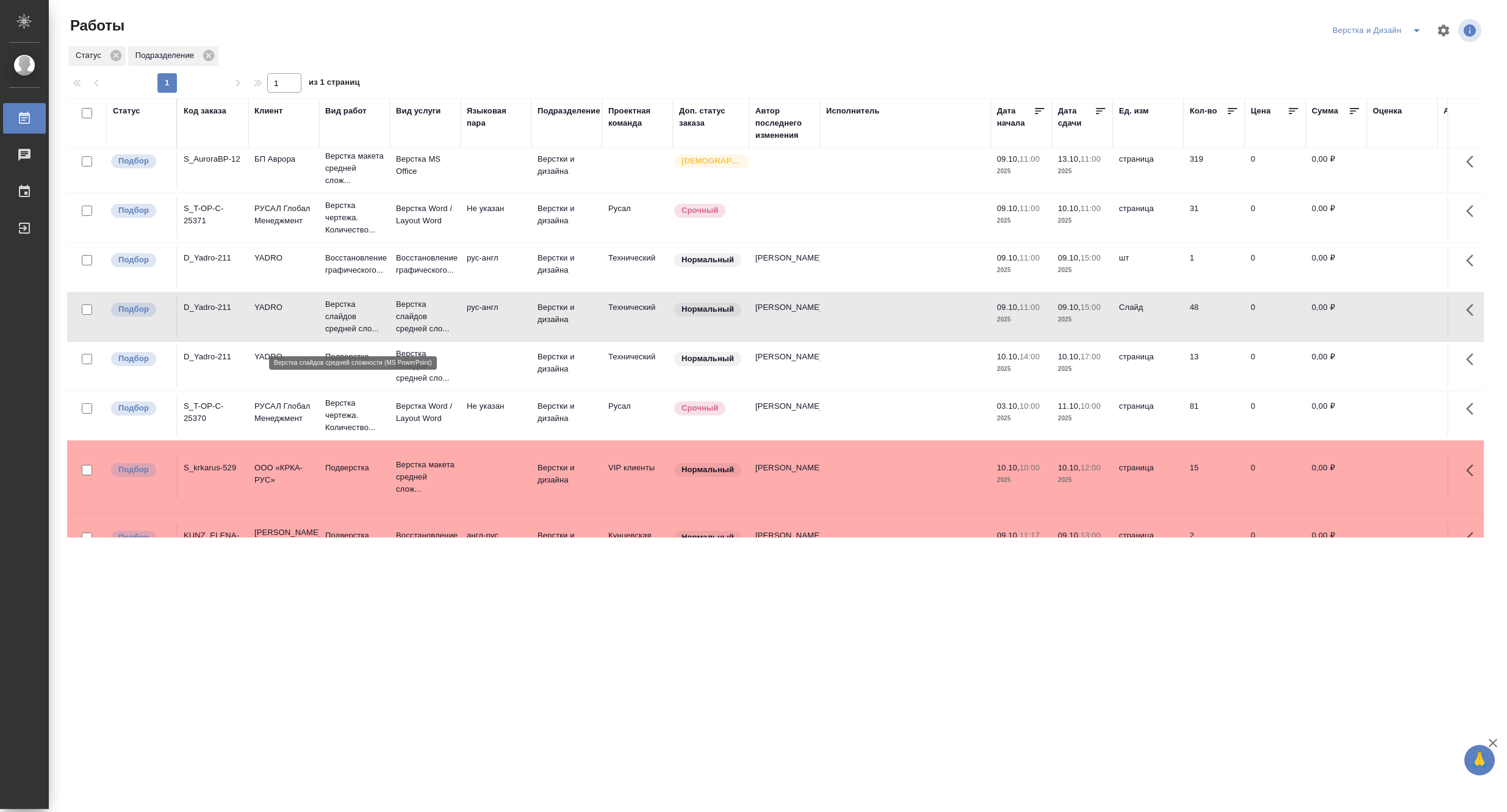
click at [335, 319] on p "Верстка слайдов средней сло..." at bounding box center [354, 316] width 59 height 37
click at [1421, 27] on icon "split button" at bounding box center [1417, 30] width 14 height 14
click at [1407, 84] on li "Матвеева_назначено" at bounding box center [1384, 94] width 117 height 20
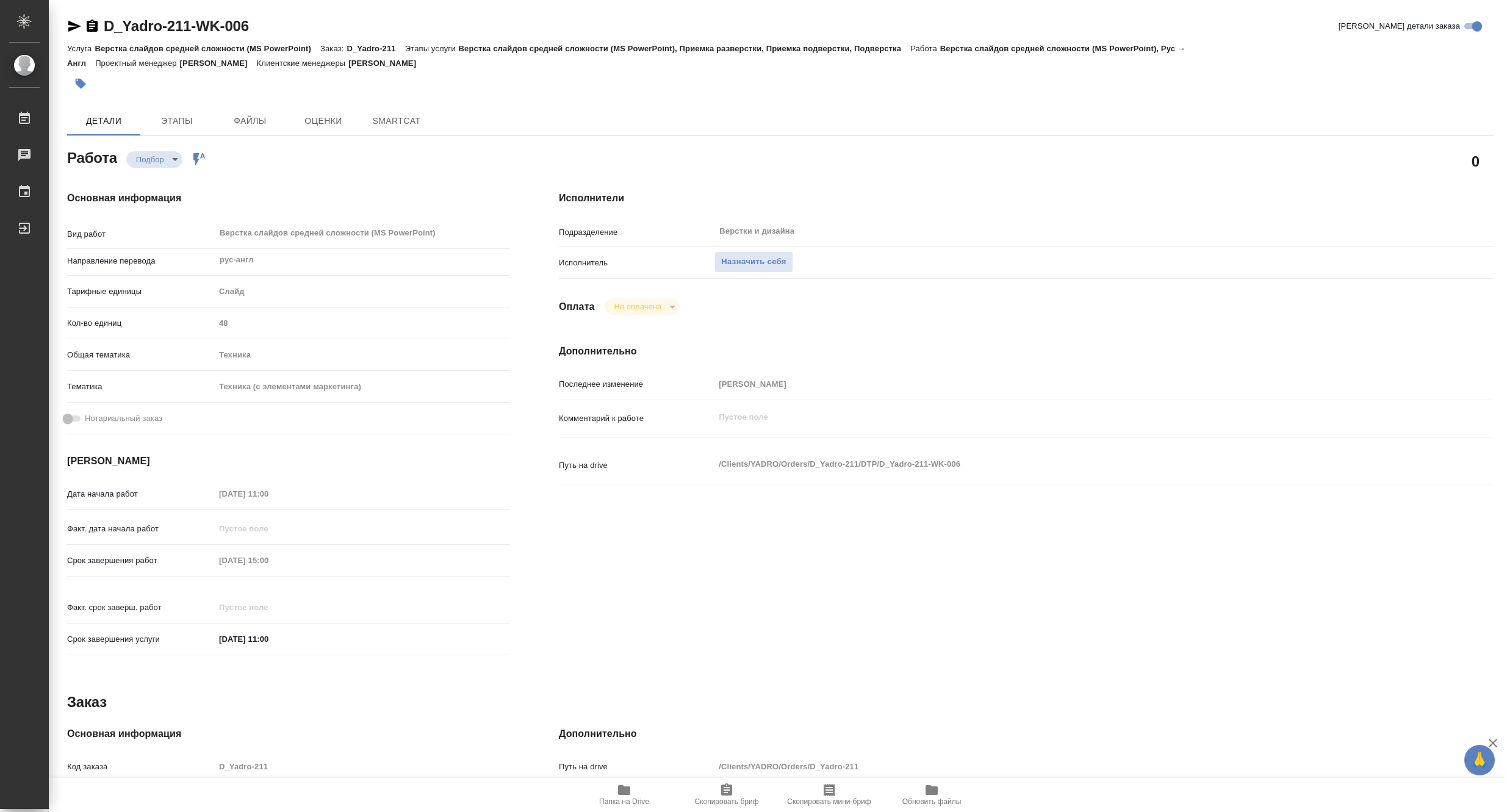
type textarea "x"
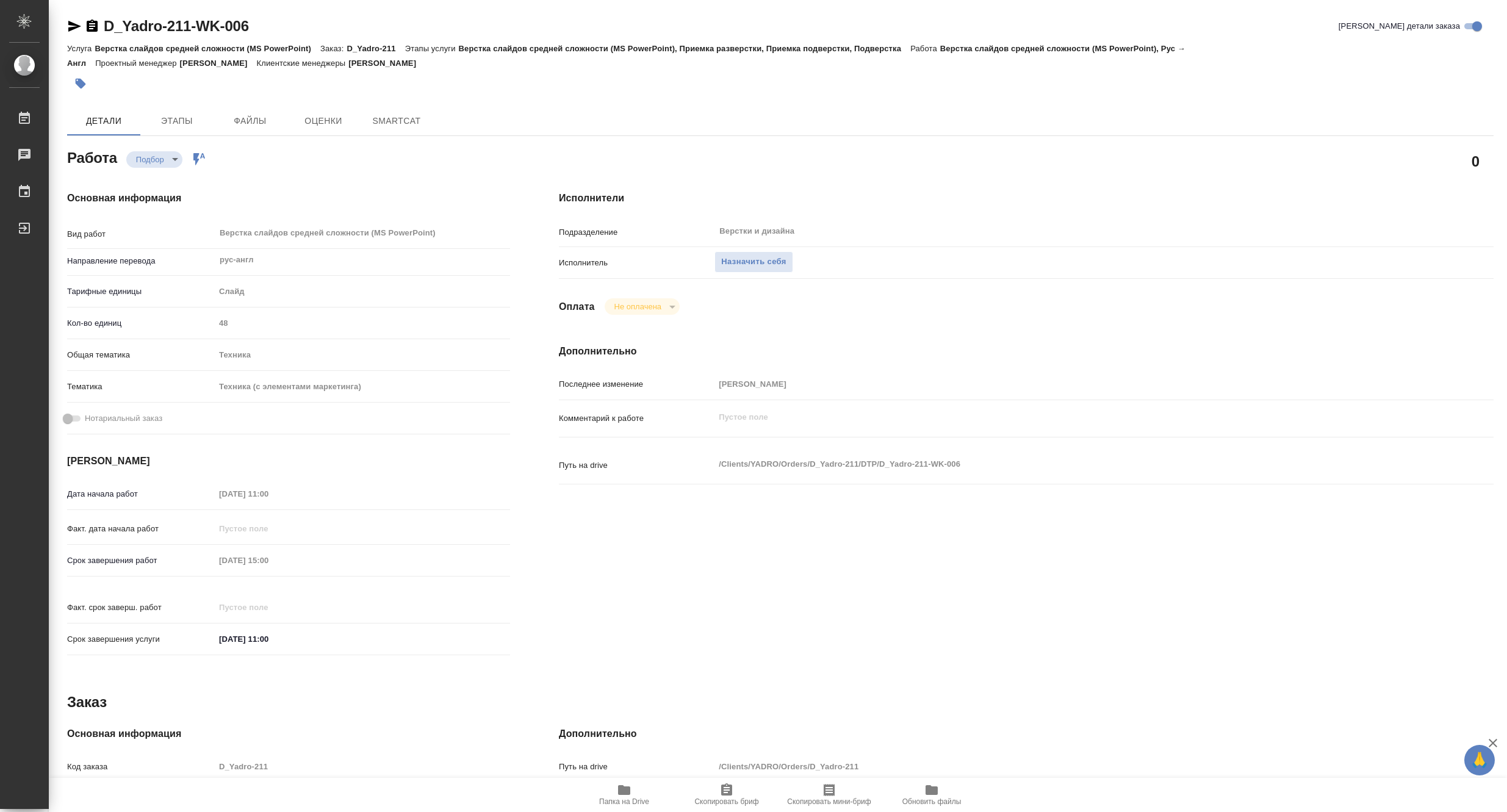
type textarea "x"
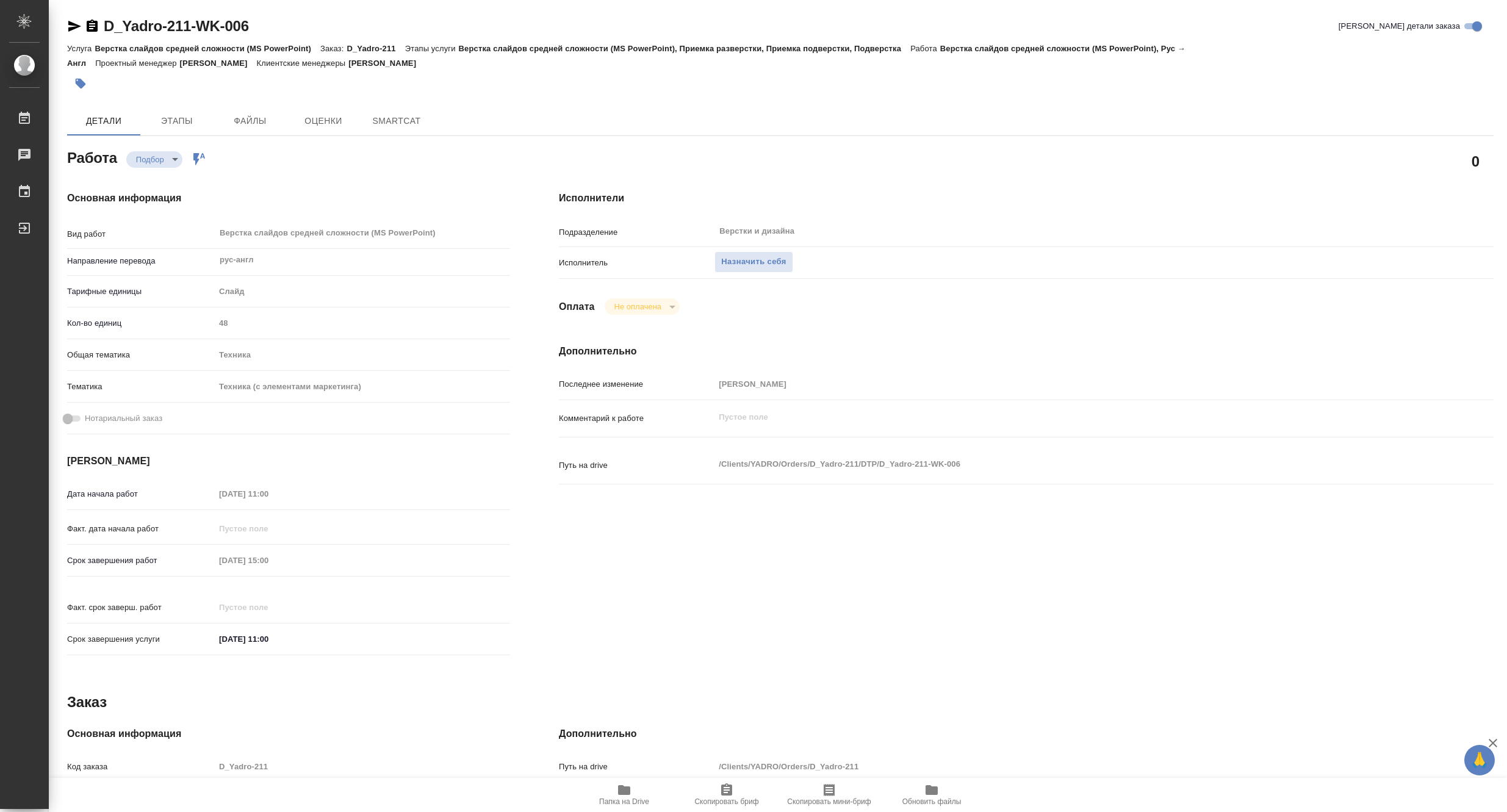
type textarea "x"
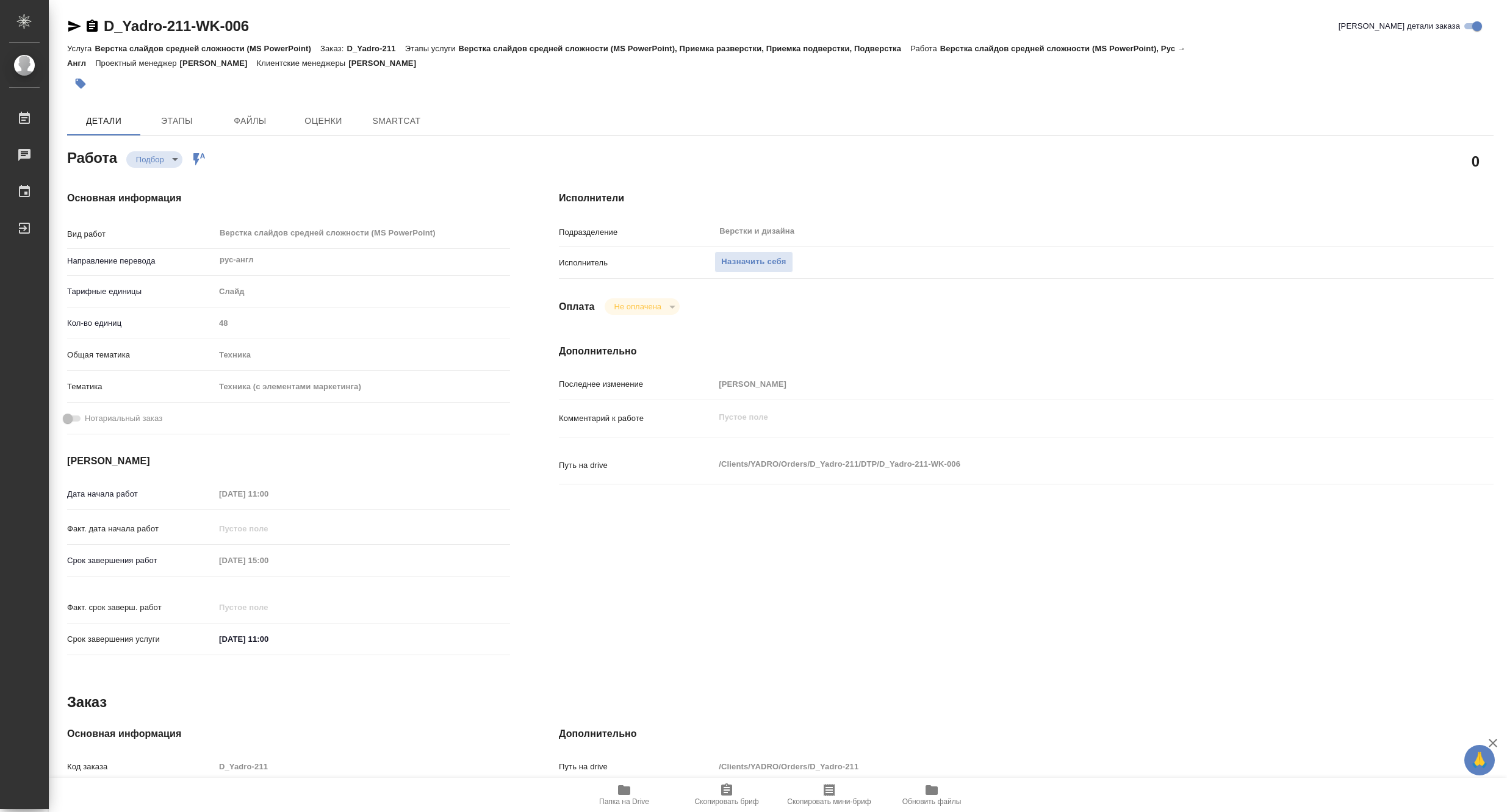
type textarea "x"
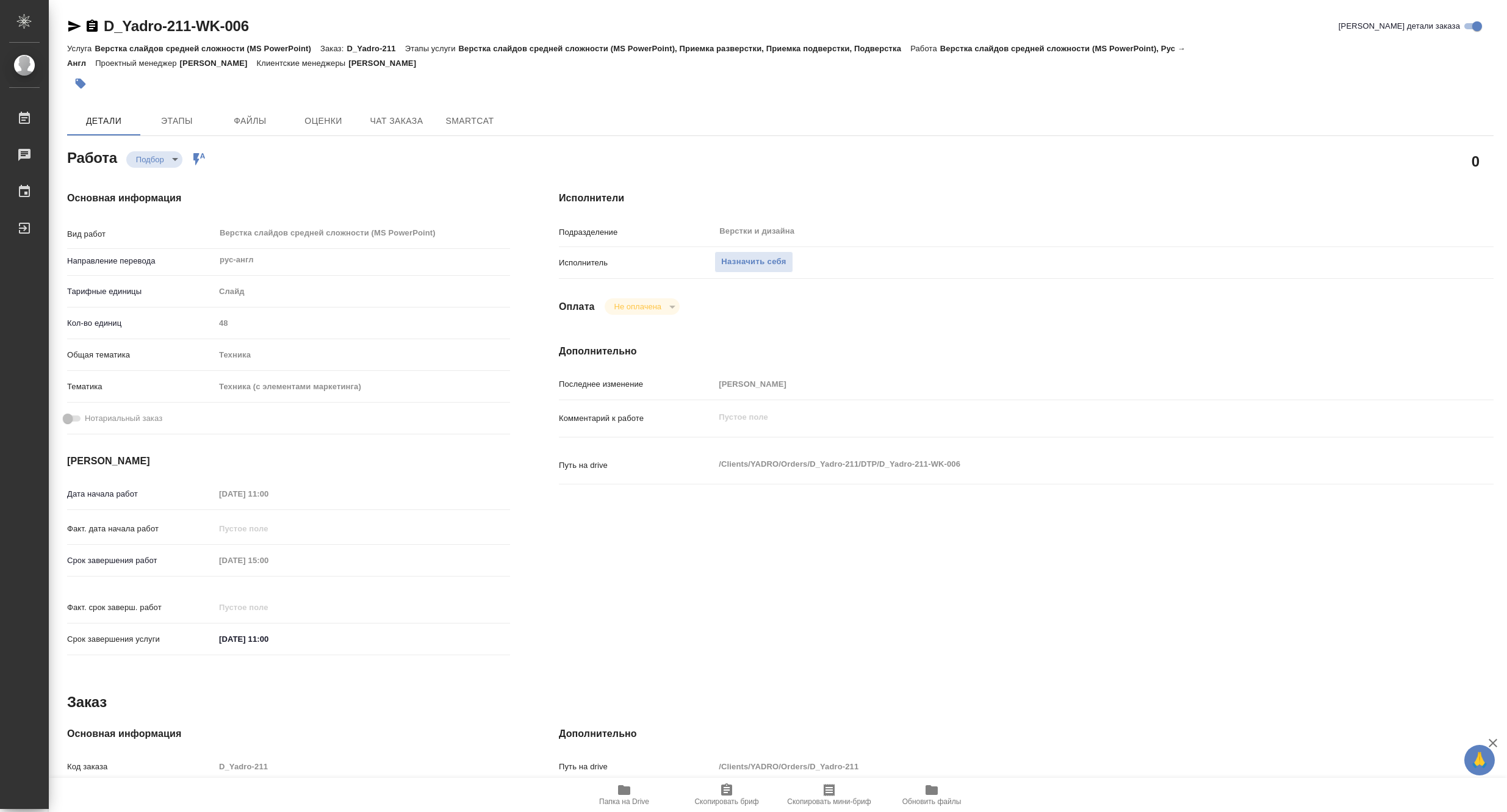
scroll to position [240, 0]
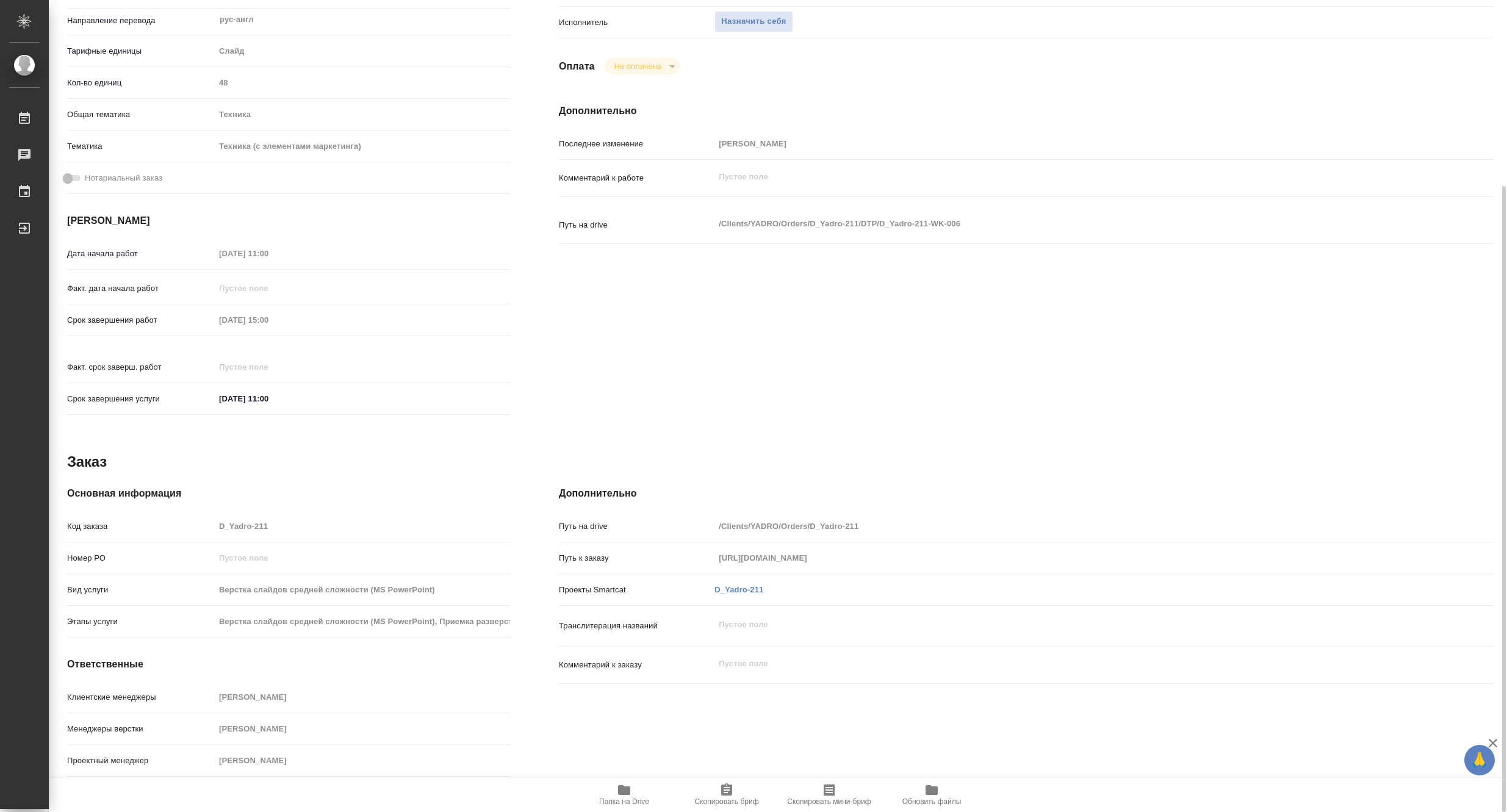
type textarea "x"
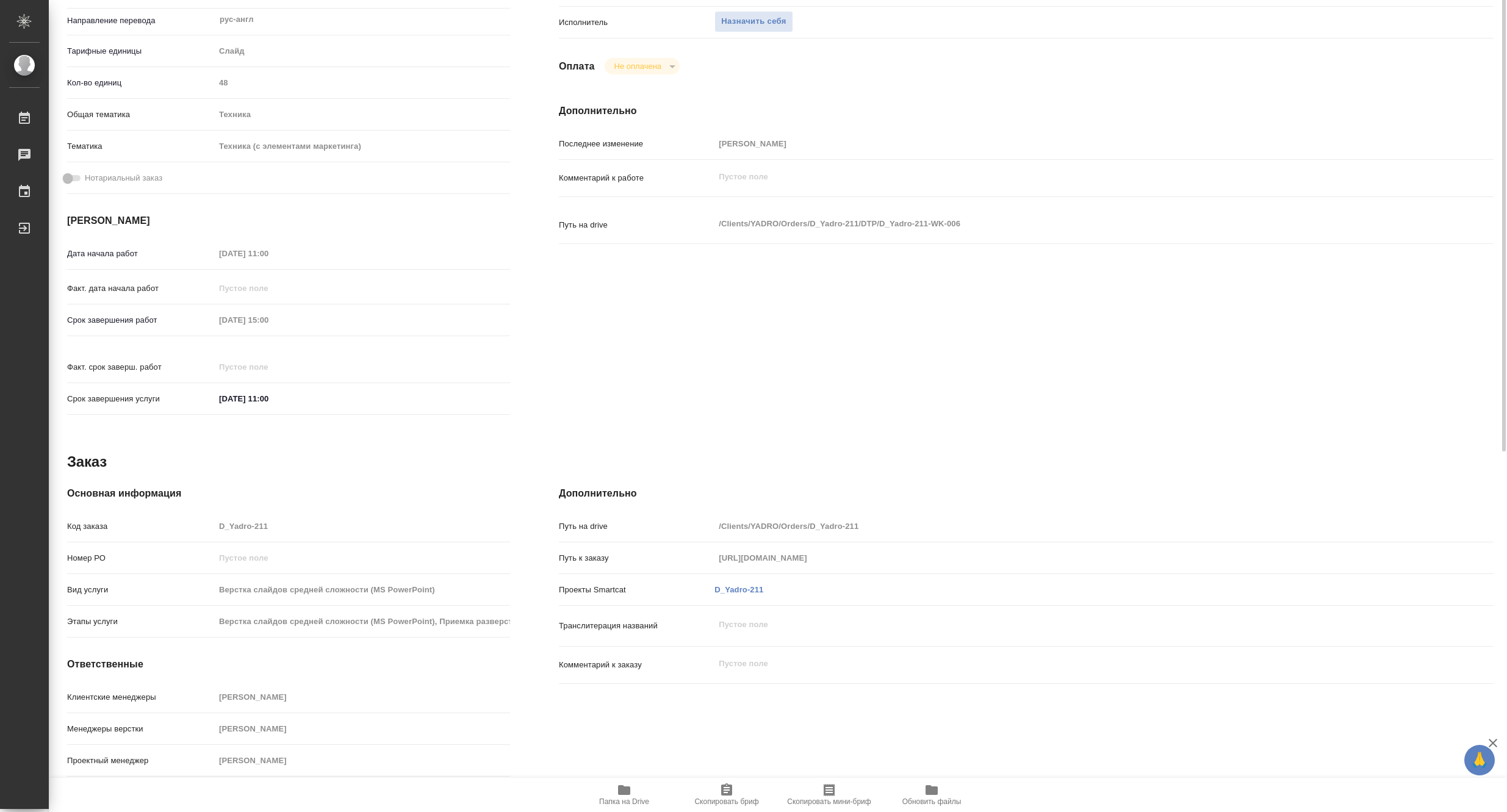
scroll to position [0, 0]
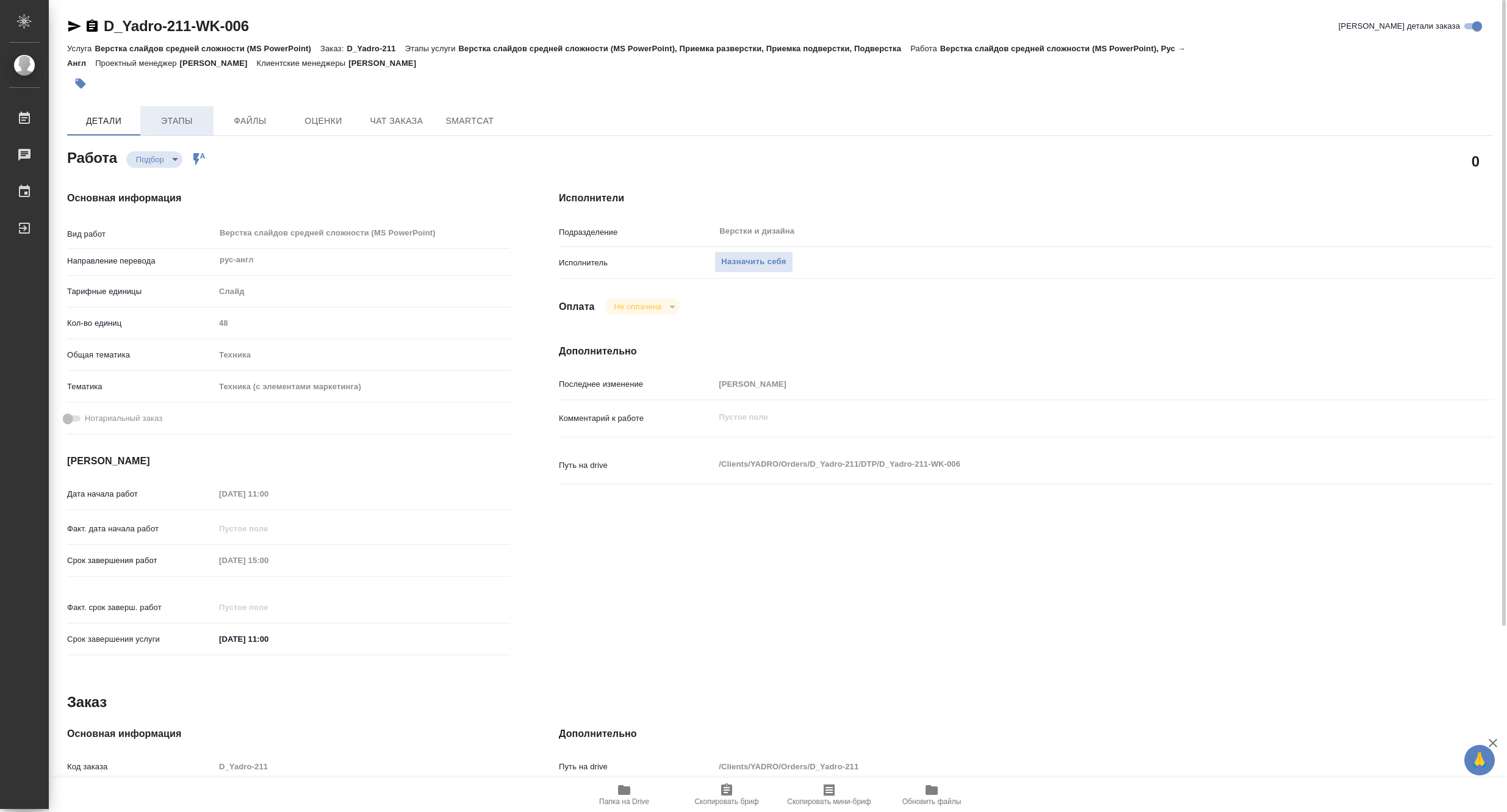
type textarea "x"
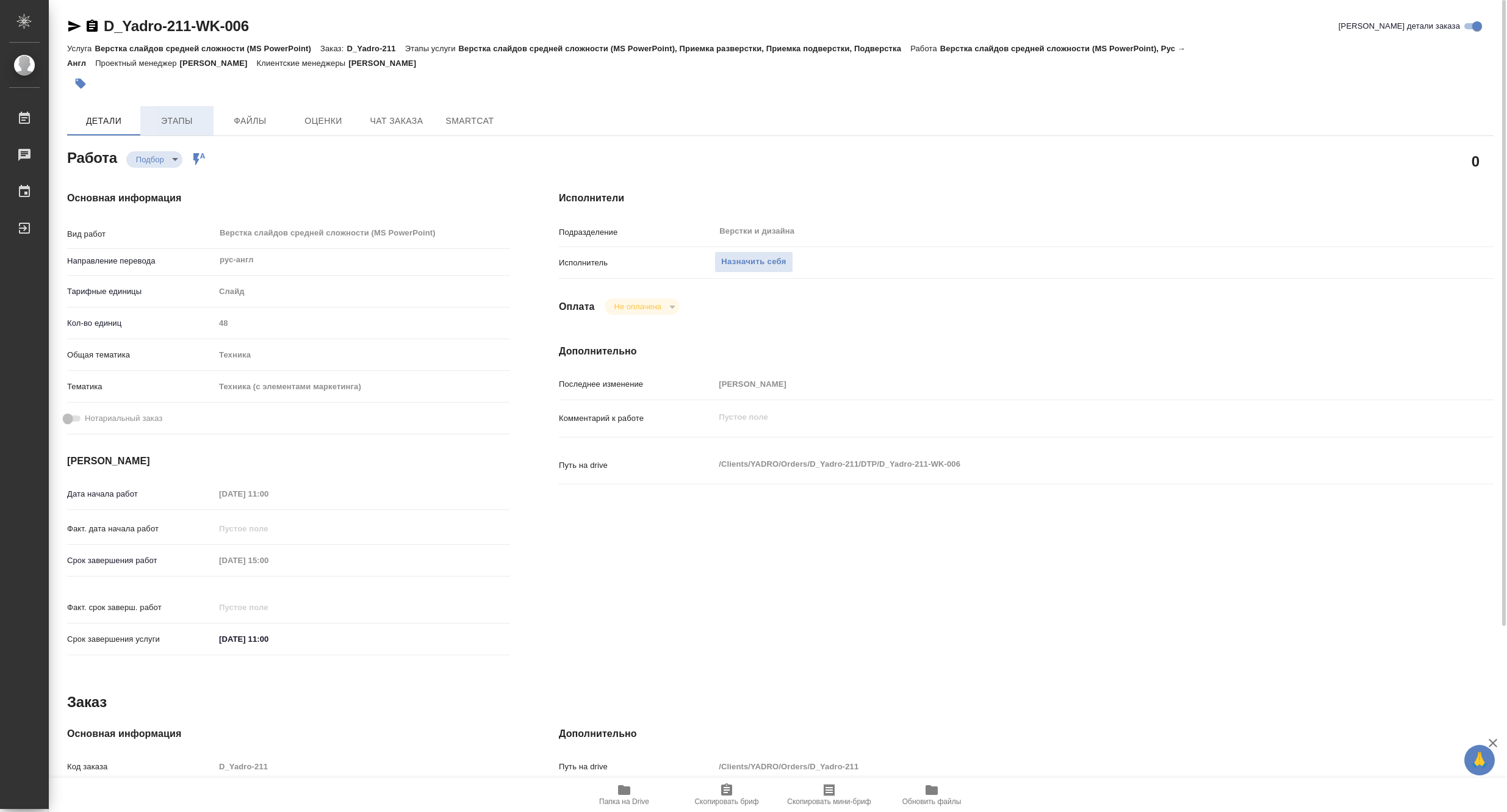
click at [180, 113] on span "Этапы" at bounding box center [176, 121] width 59 height 15
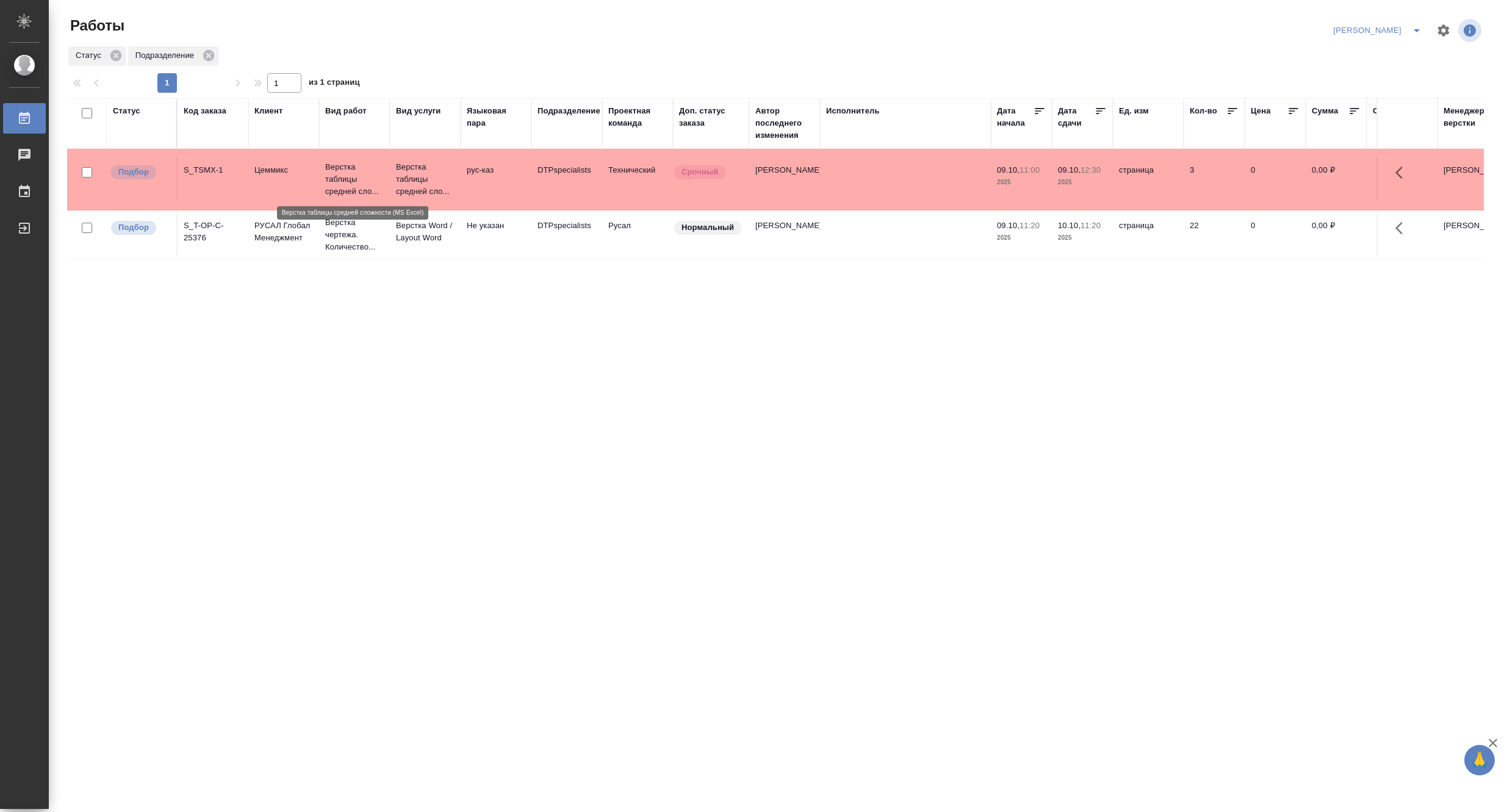
click at [337, 184] on p "Верстка таблицы средней сло..." at bounding box center [354, 179] width 59 height 37
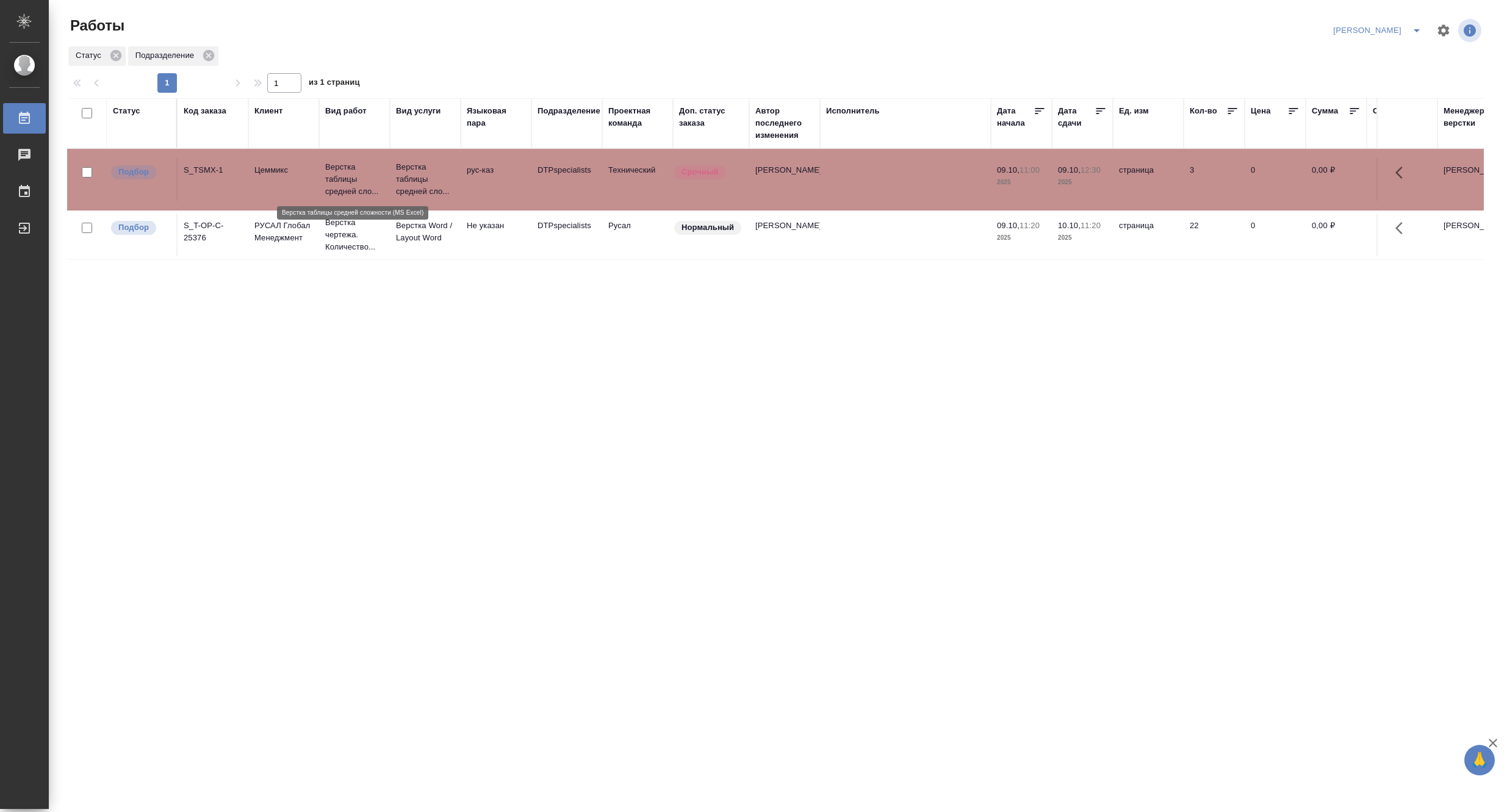
click at [337, 184] on p "Верстка таблицы средней сло..." at bounding box center [354, 179] width 59 height 37
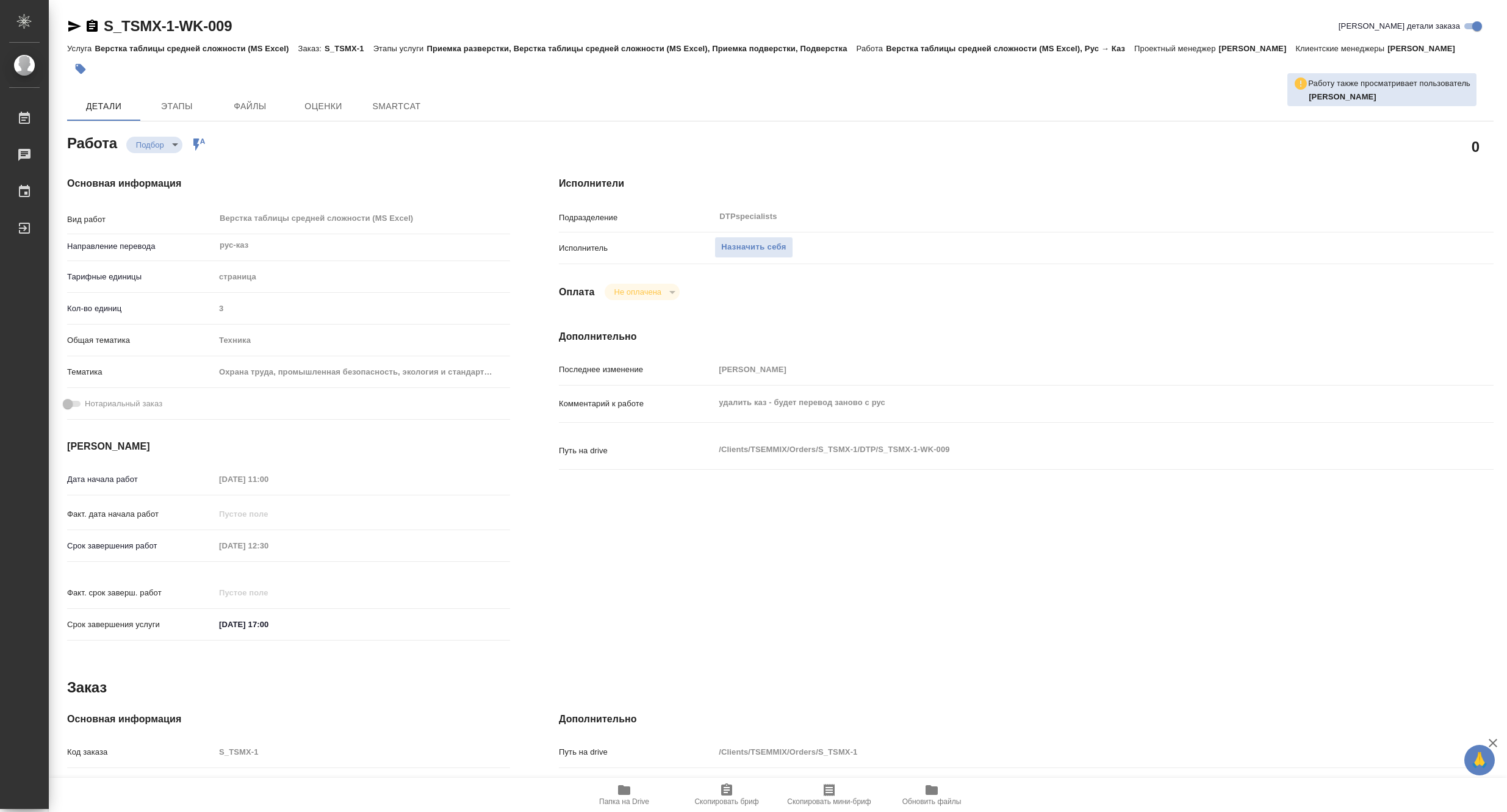
type textarea "x"
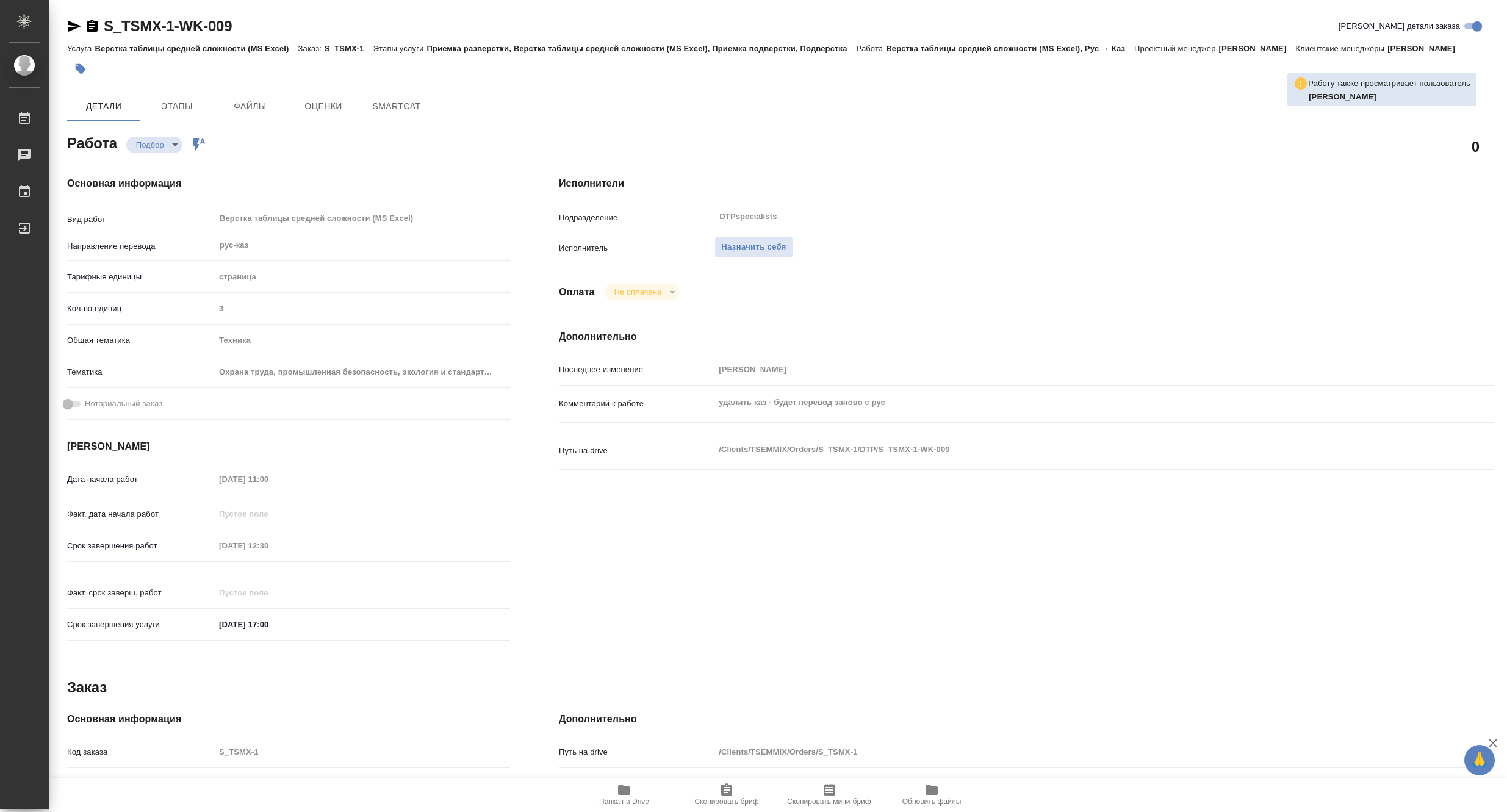
type textarea "x"
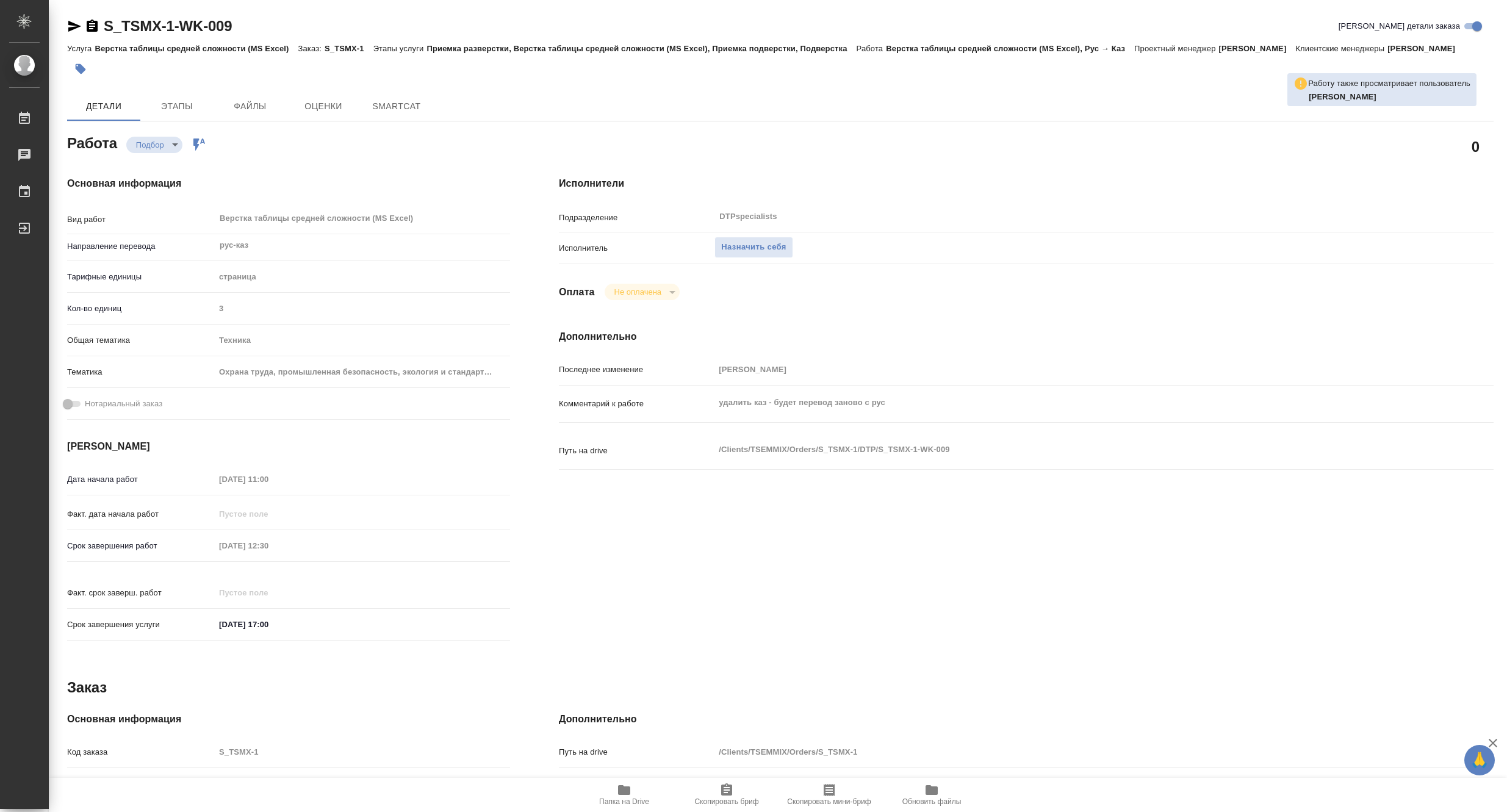
type textarea "x"
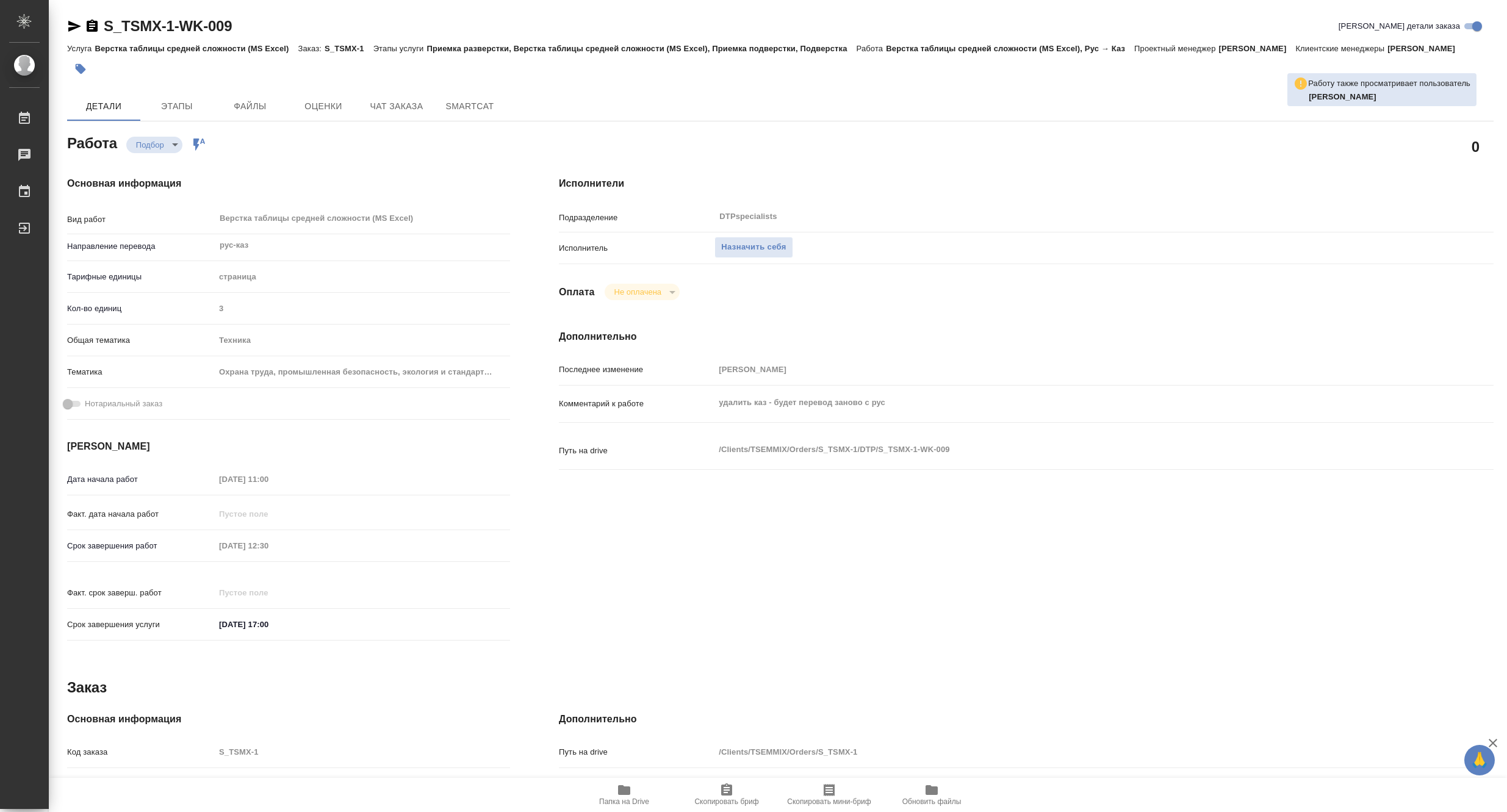
type textarea "x"
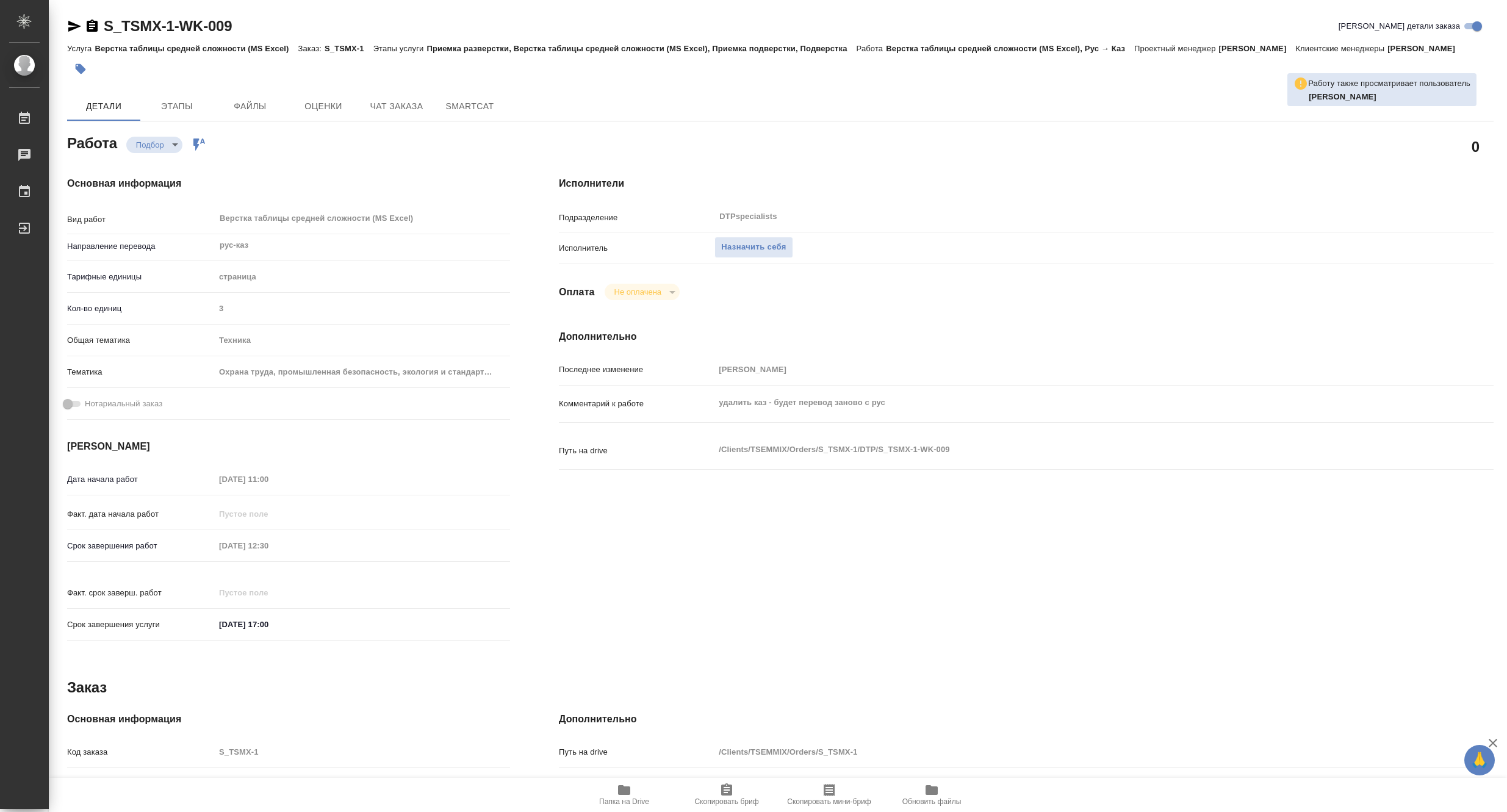
type textarea "x"
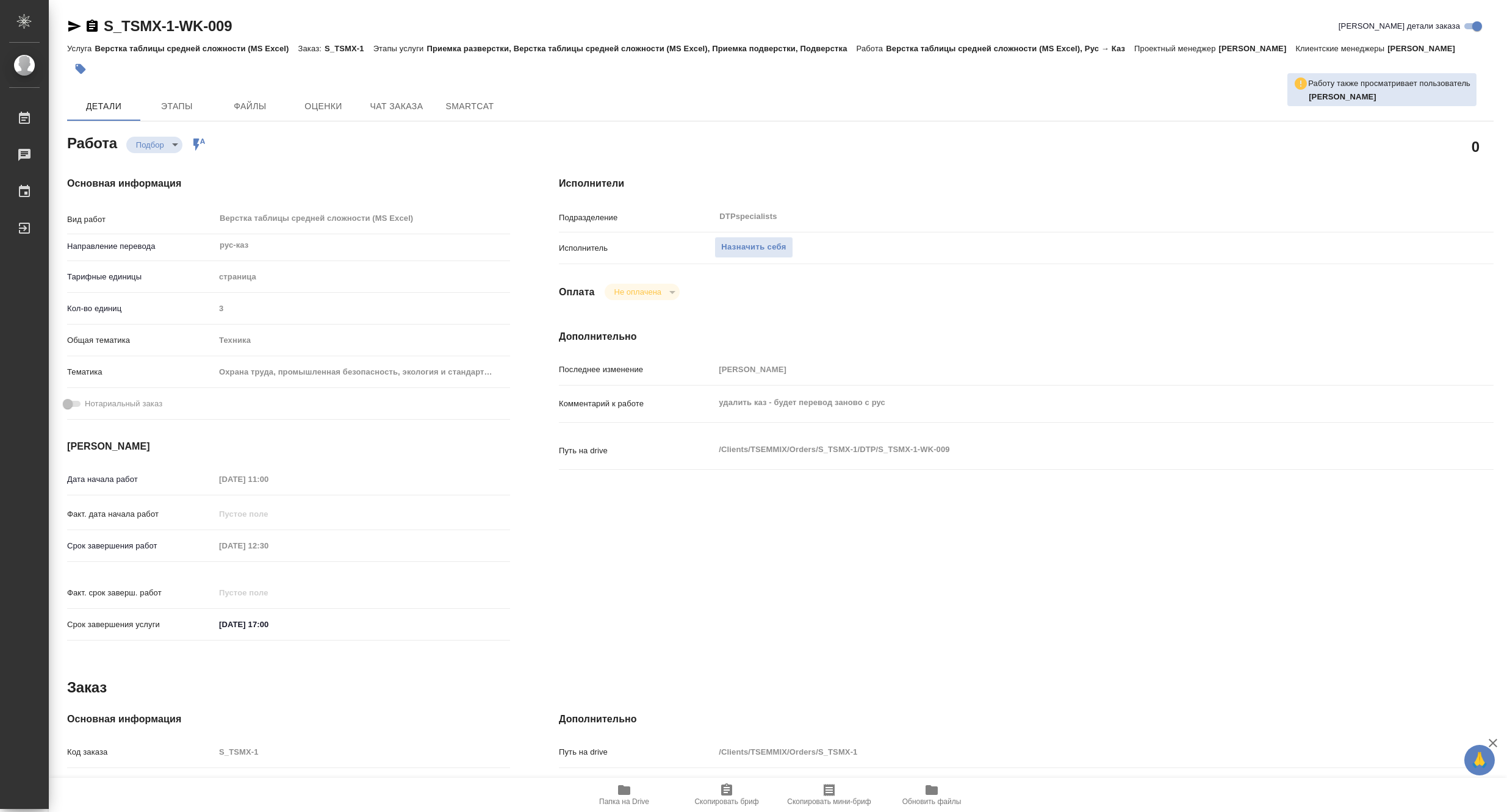
click at [631, 791] on icon "button" at bounding box center [624, 790] width 14 height 14
type textarea "x"
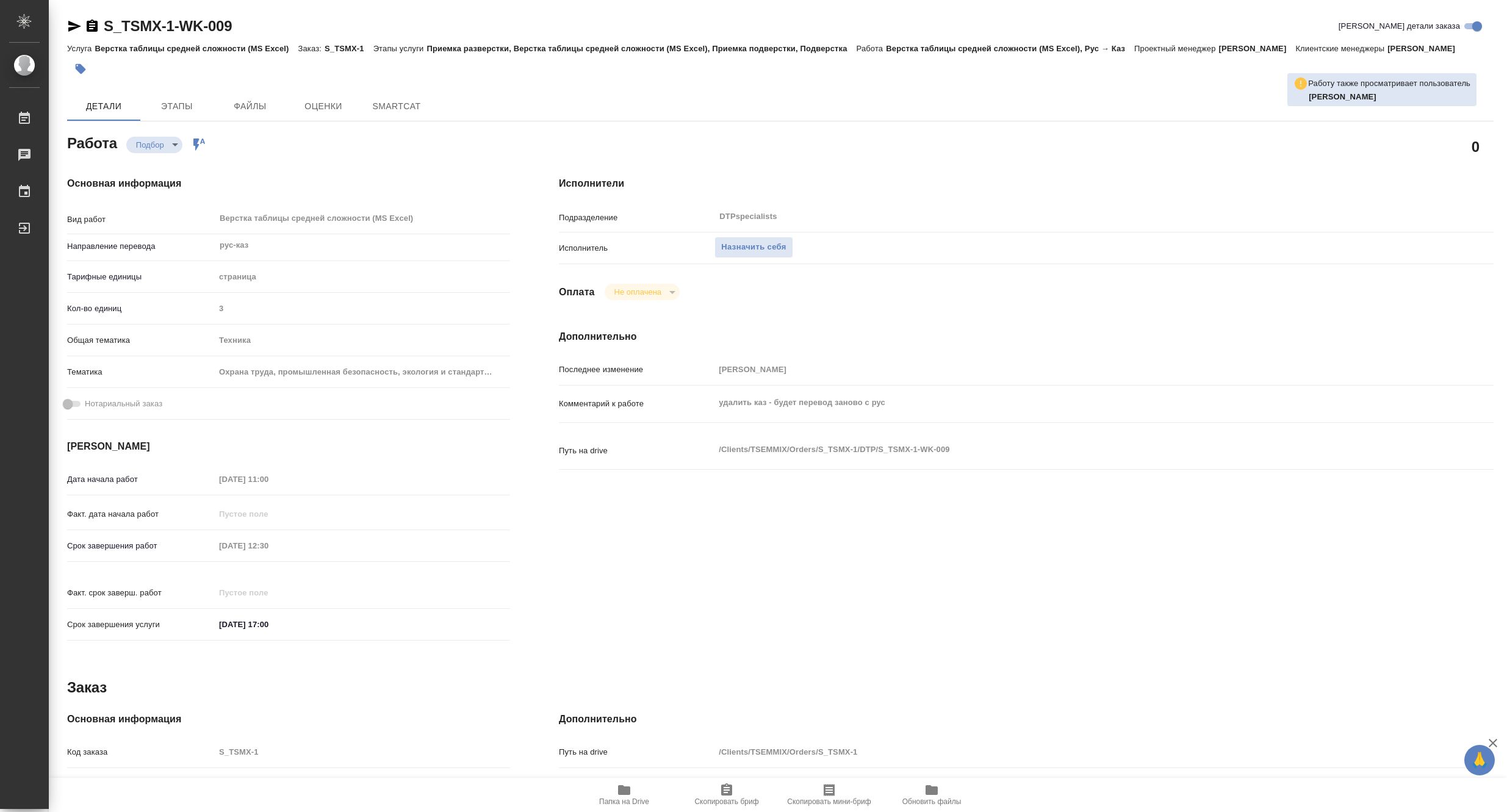
type textarea "x"
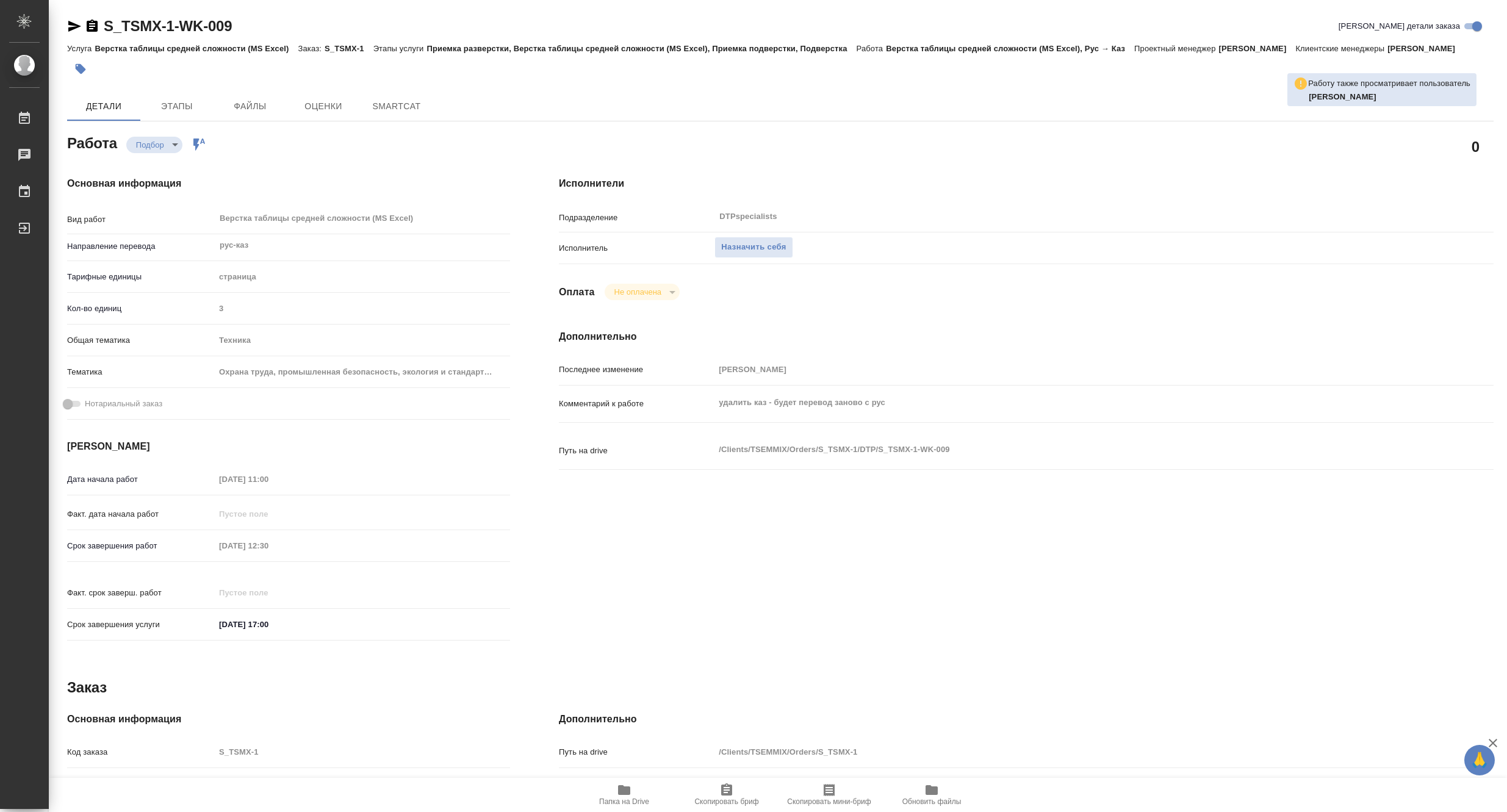
type textarea "x"
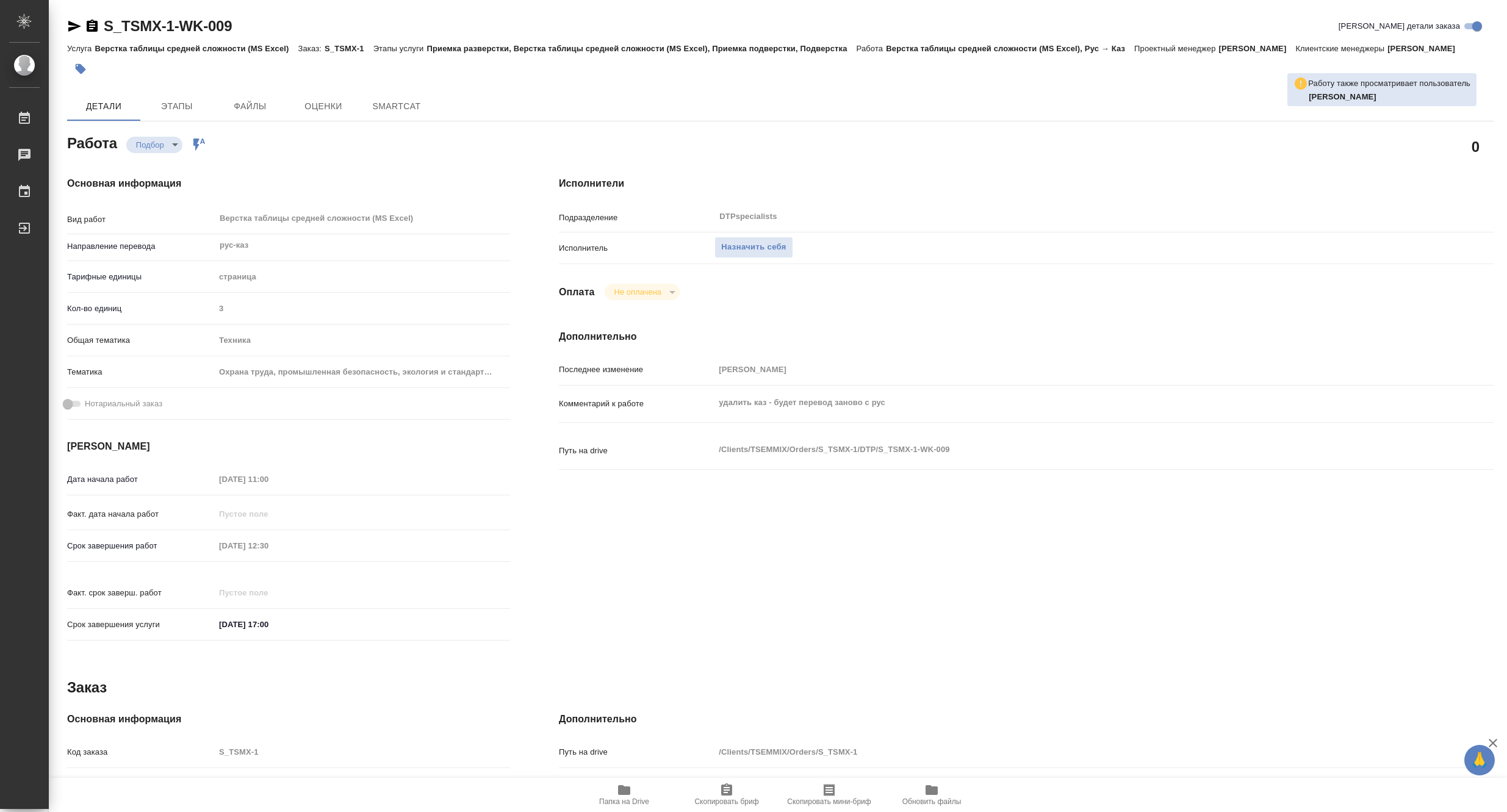
type textarea "x"
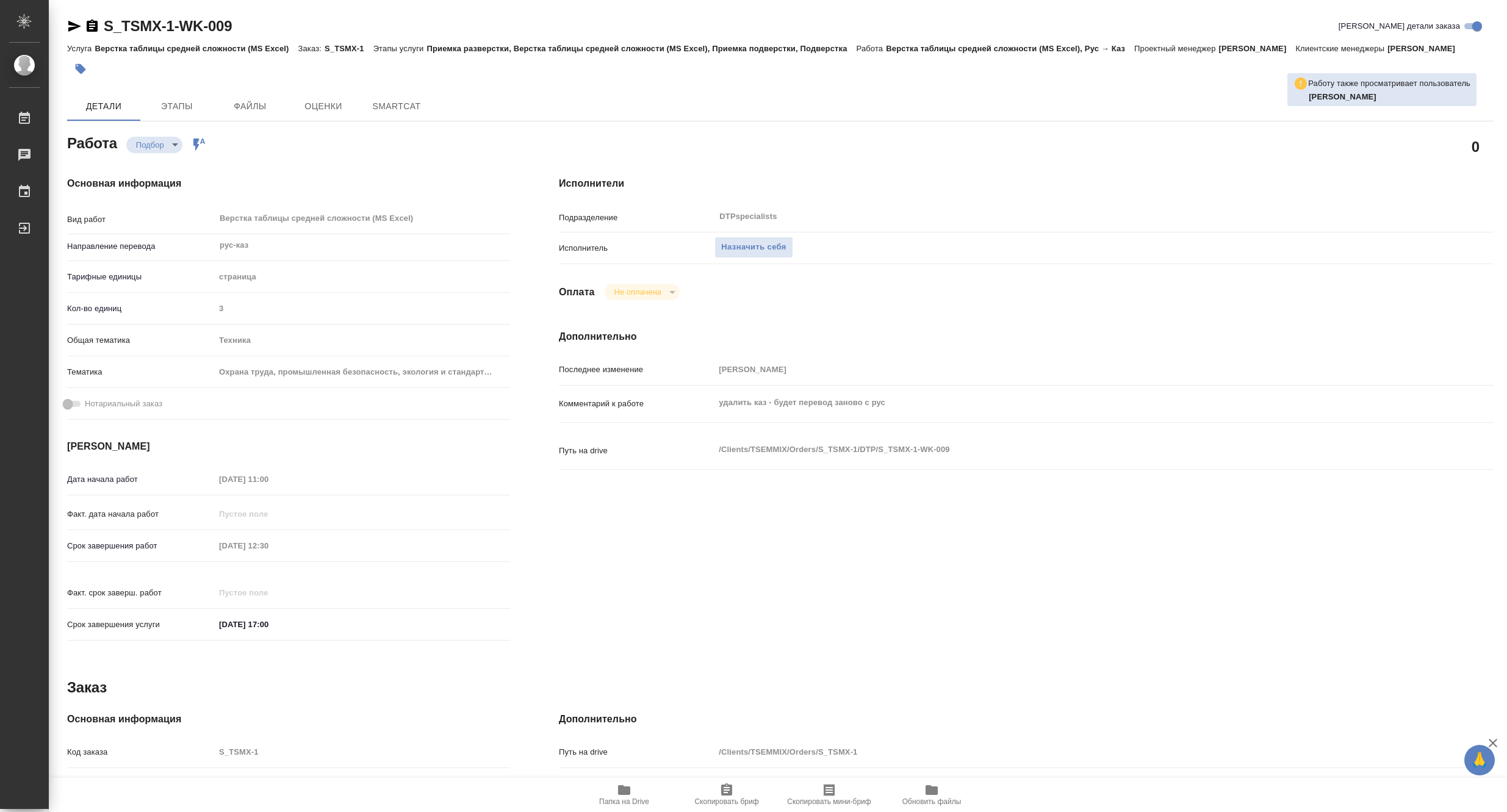
type textarea "x"
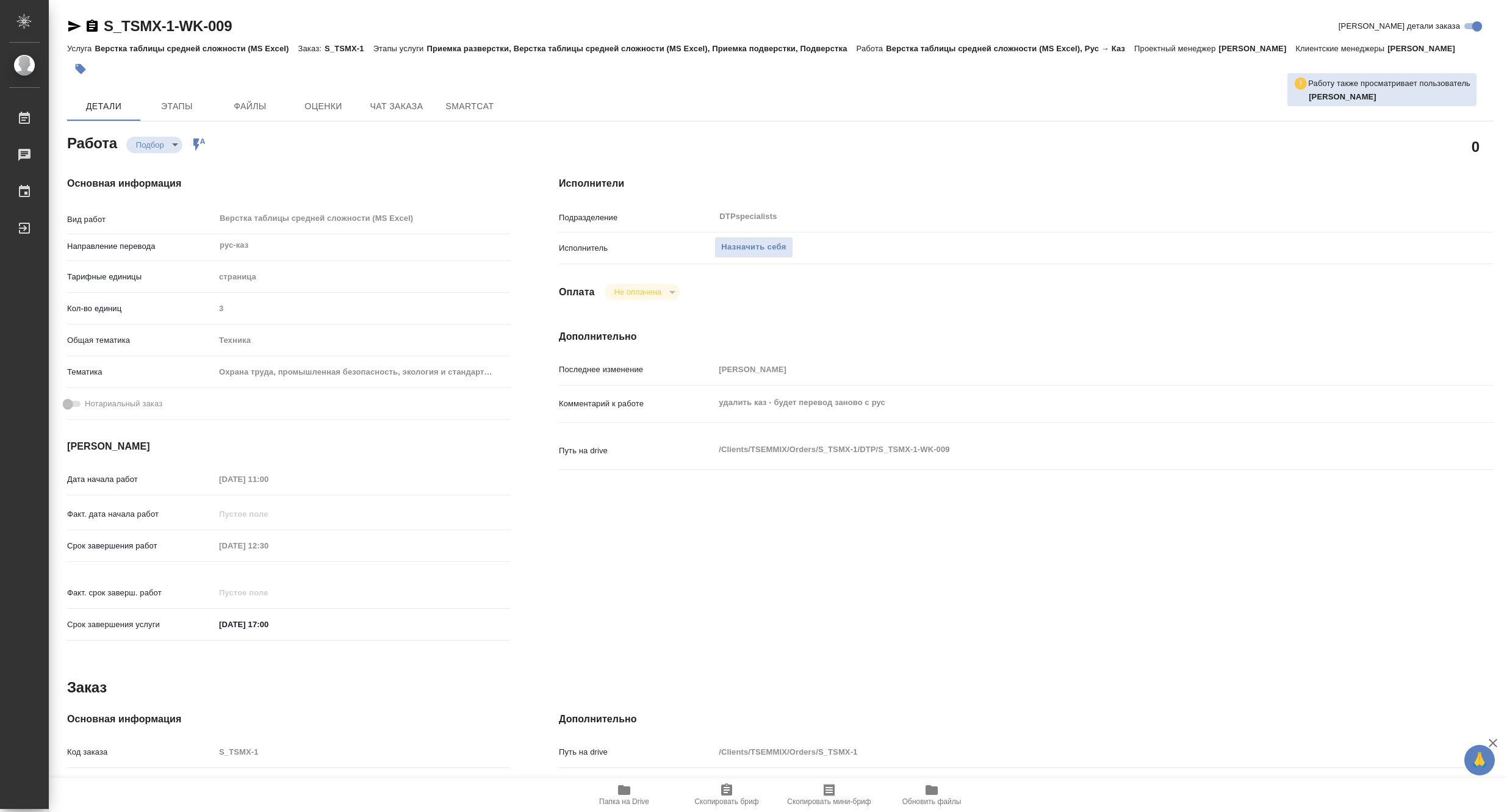
type textarea "x"
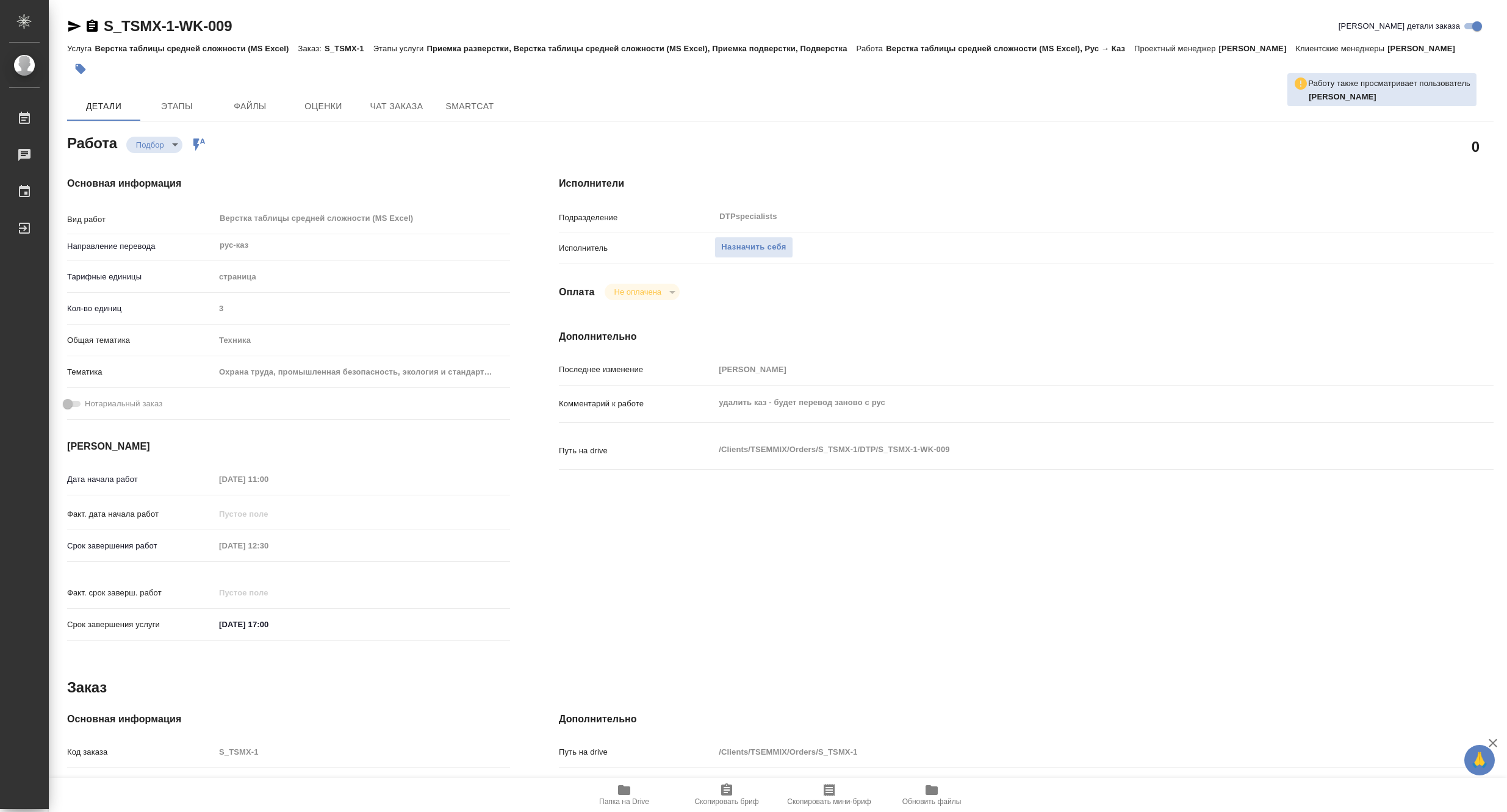
type textarea "x"
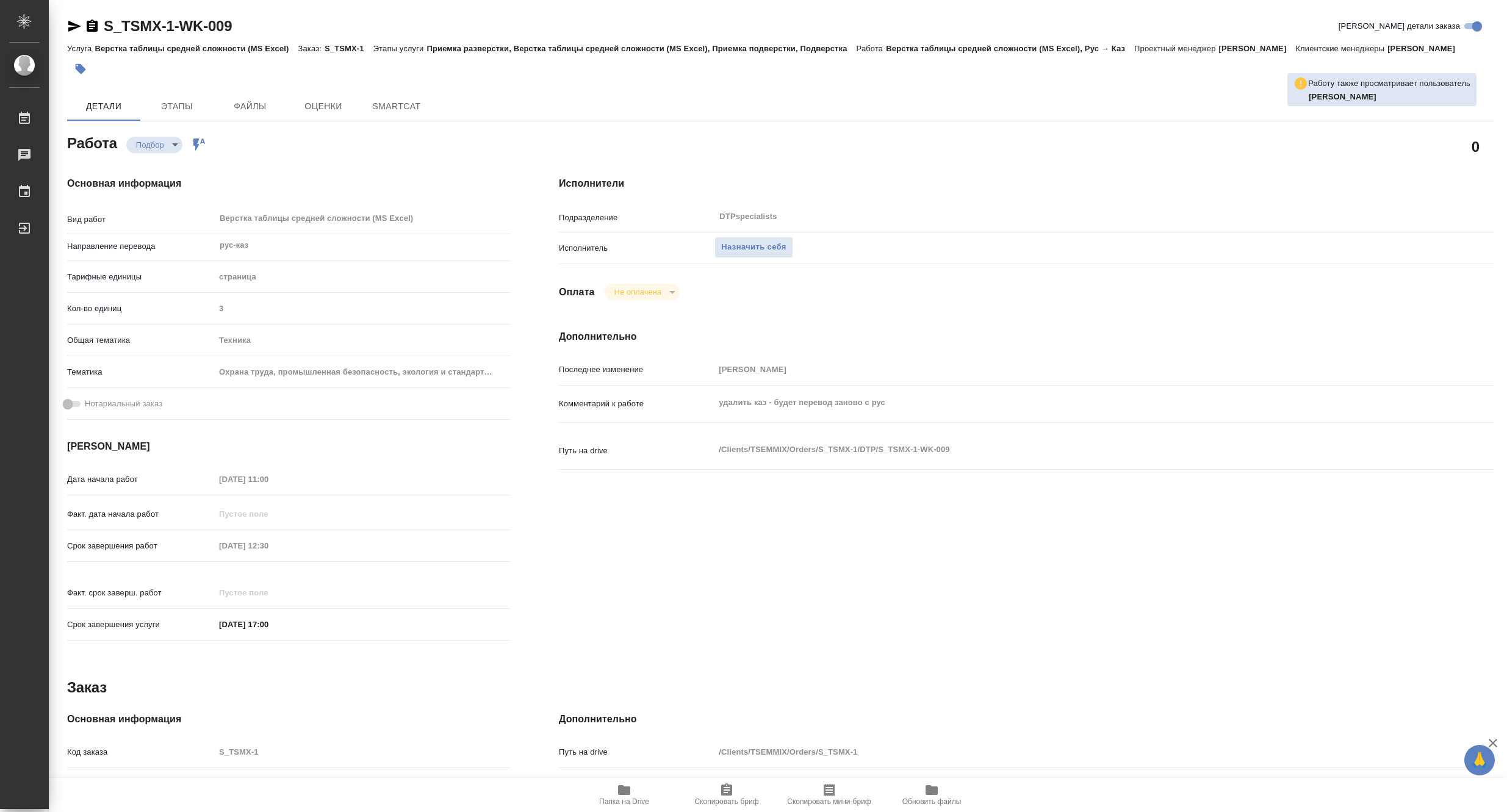
type textarea "x"
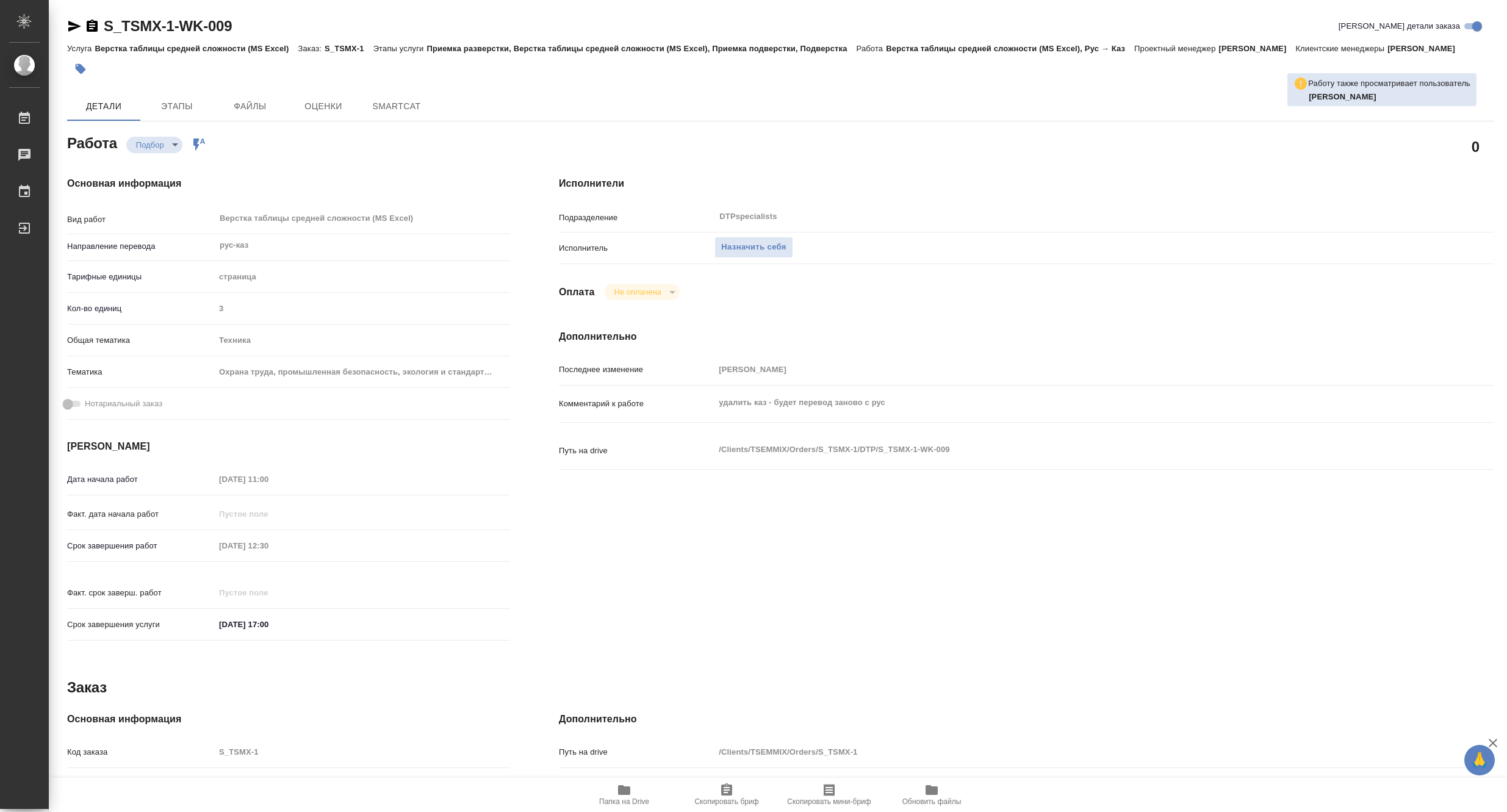
type textarea "x"
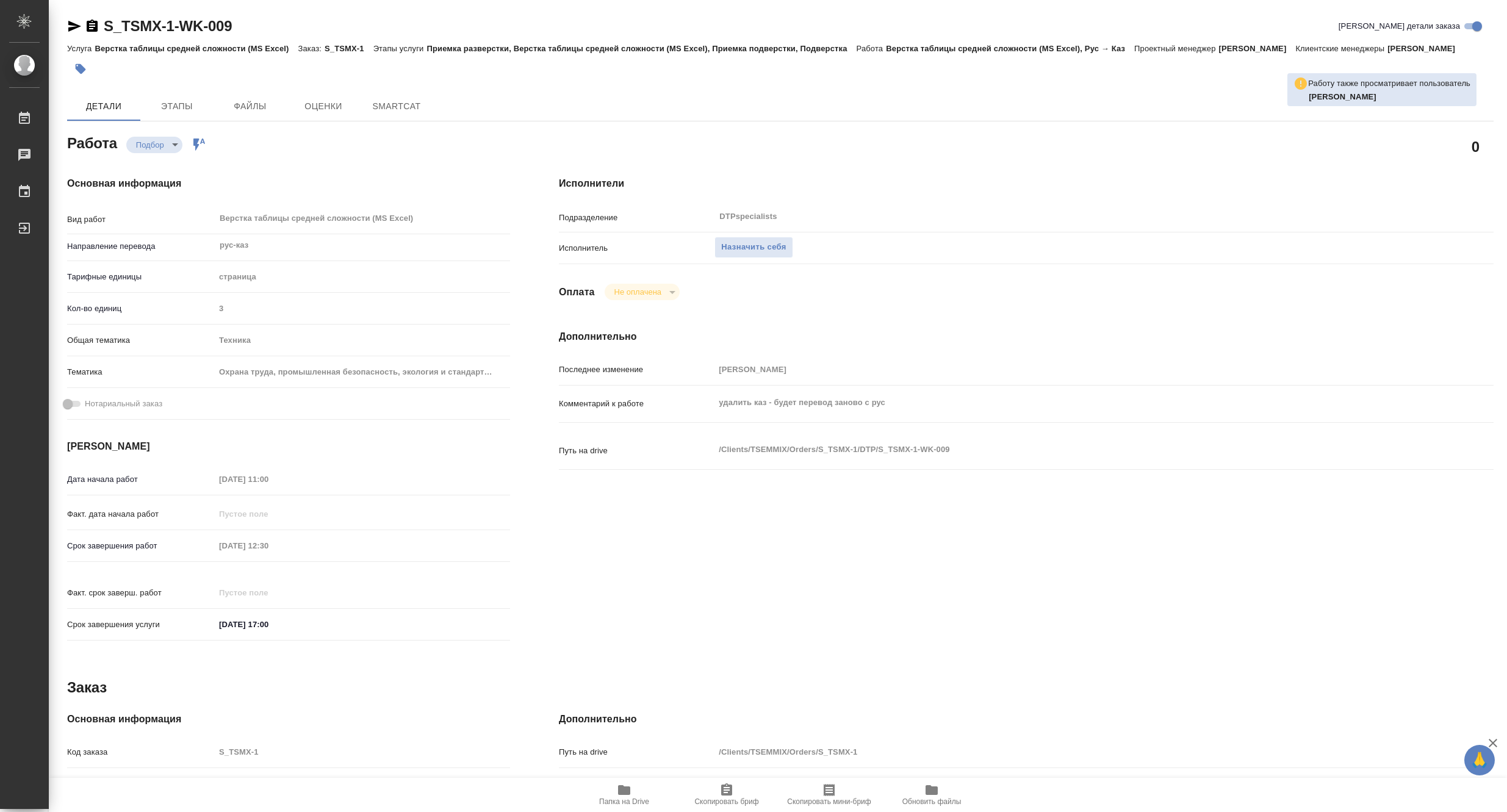
type textarea "x"
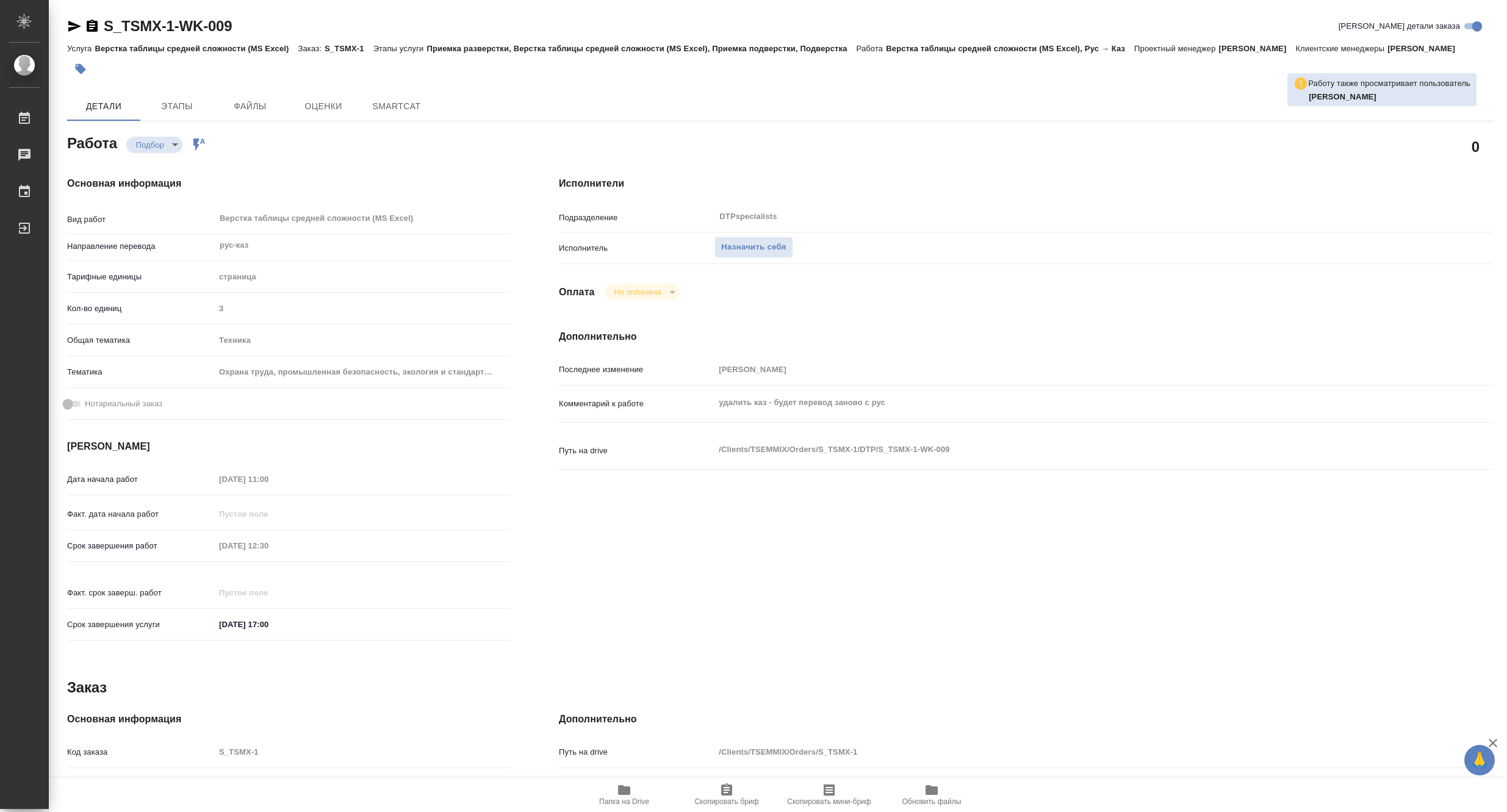
type textarea "x"
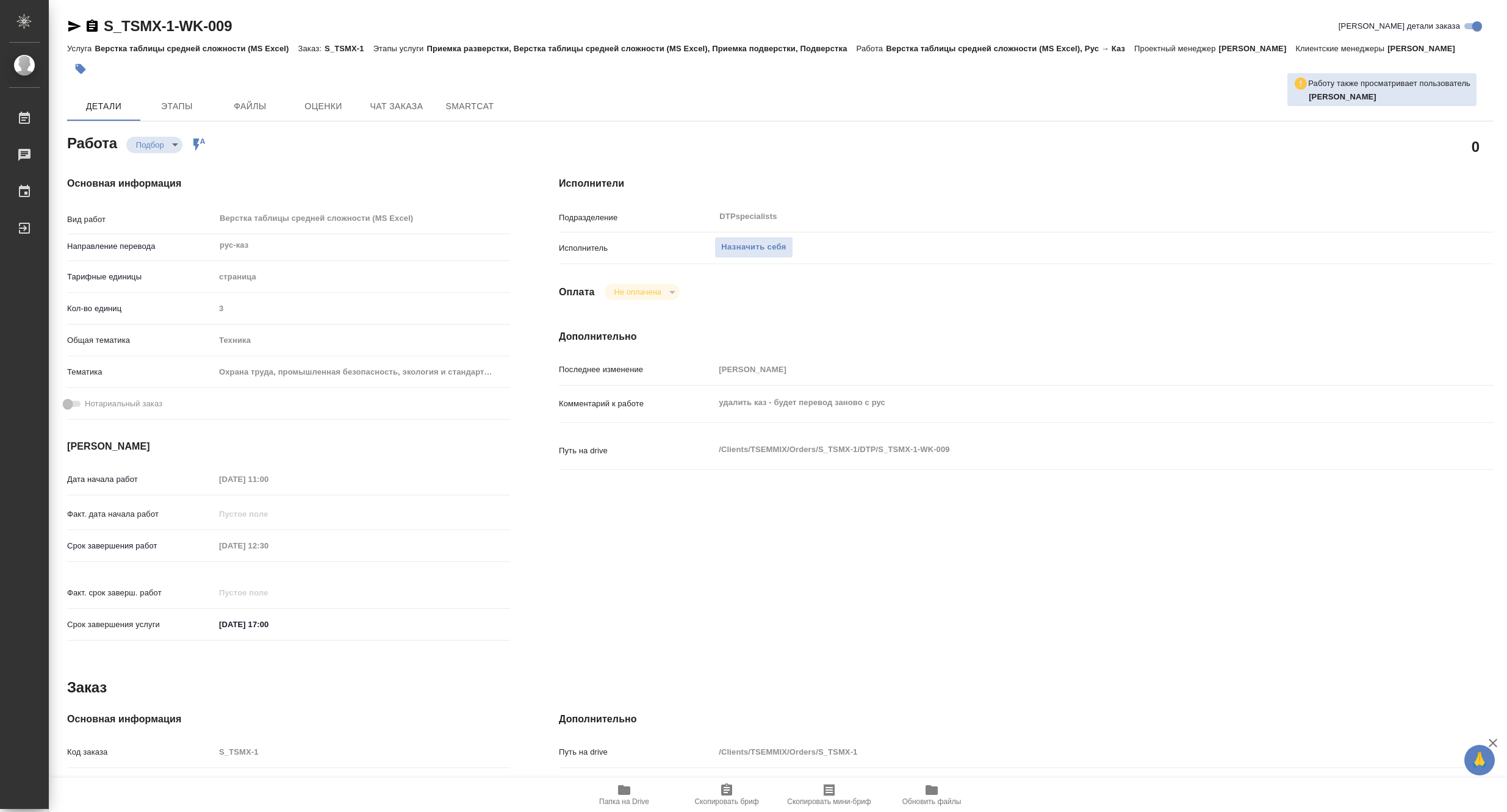
type textarea "x"
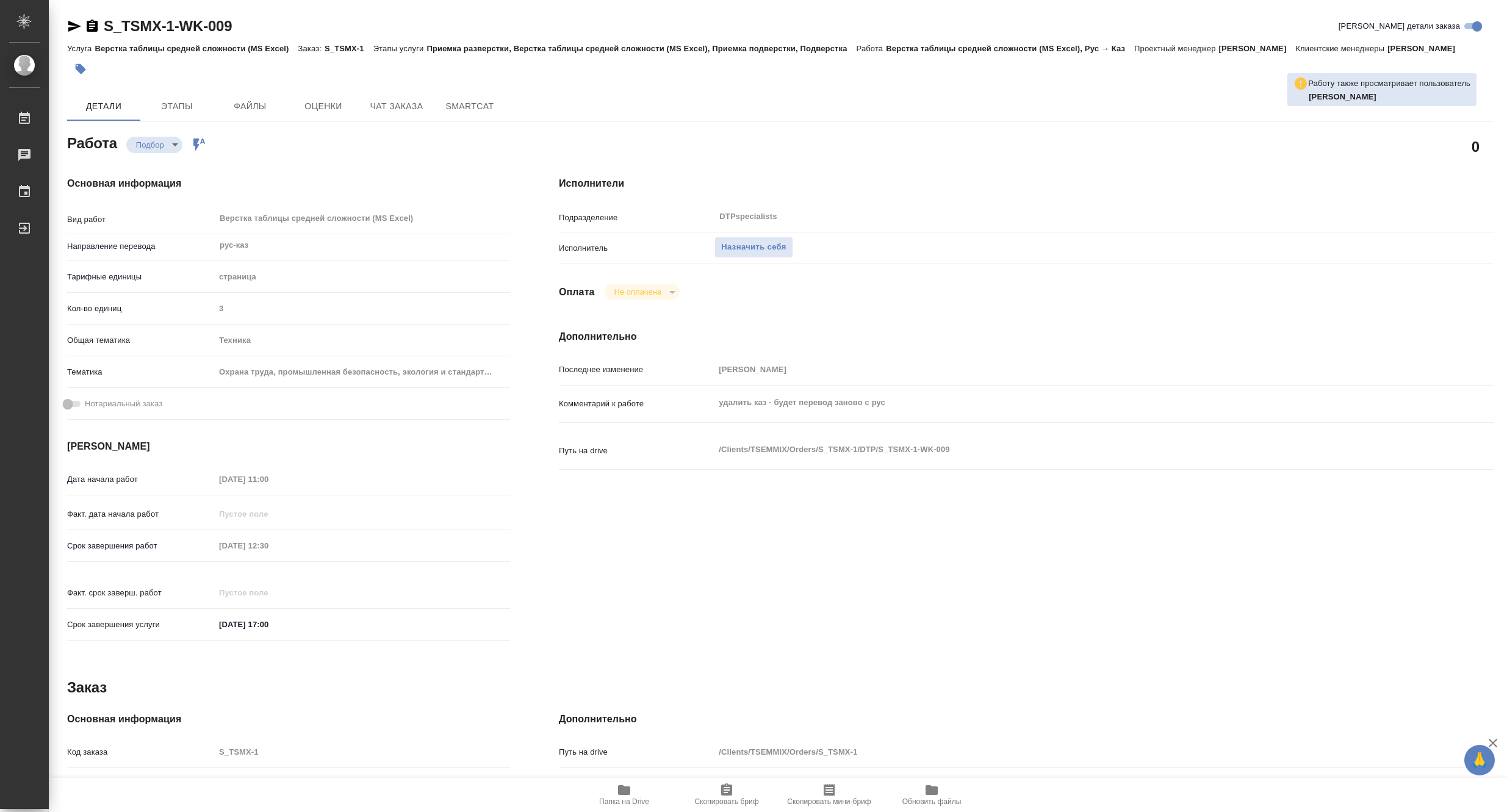
type textarea "x"
click at [771, 253] on span "Назначить себя" at bounding box center [754, 247] width 65 height 14
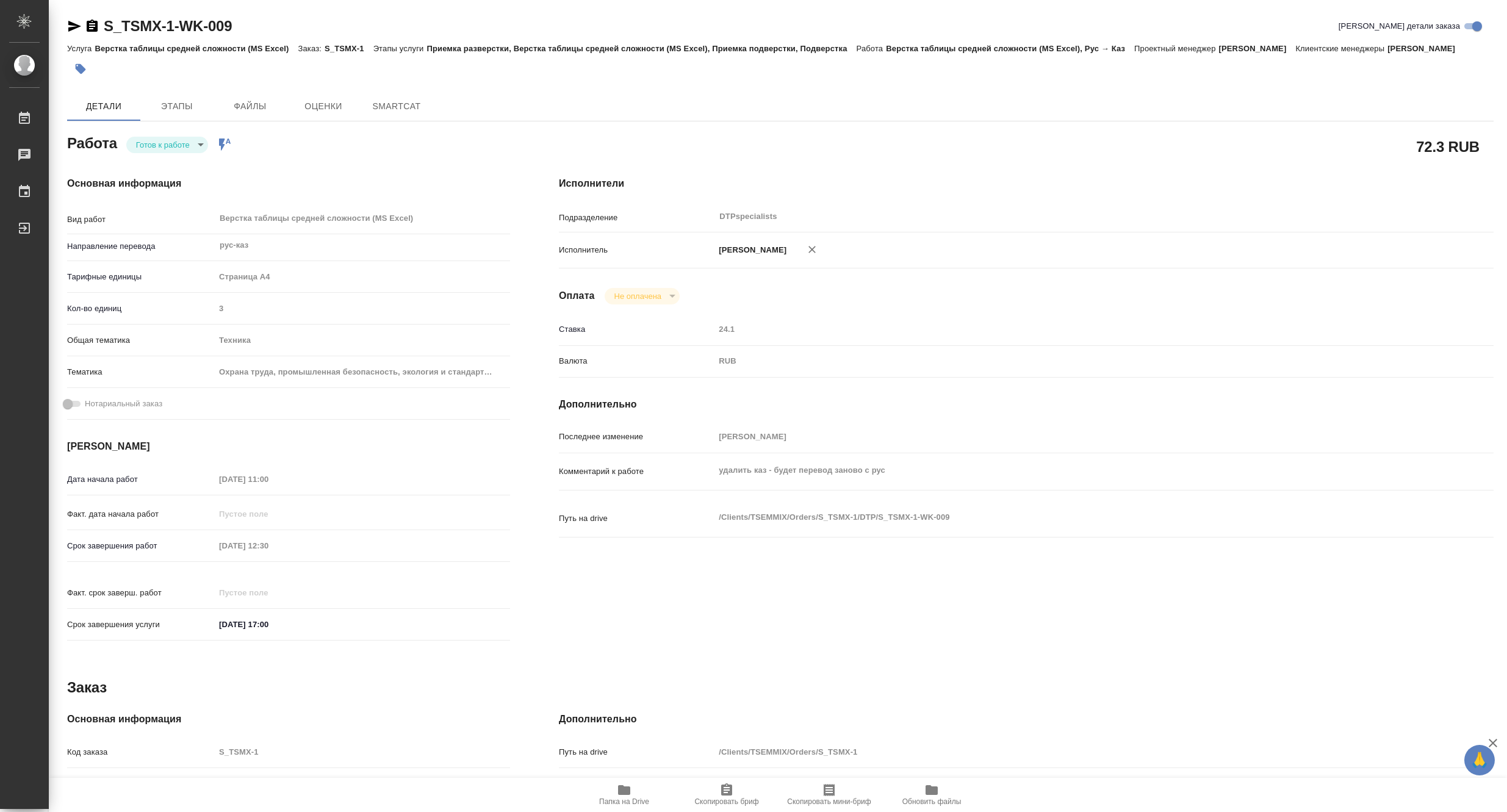
type textarea "x"
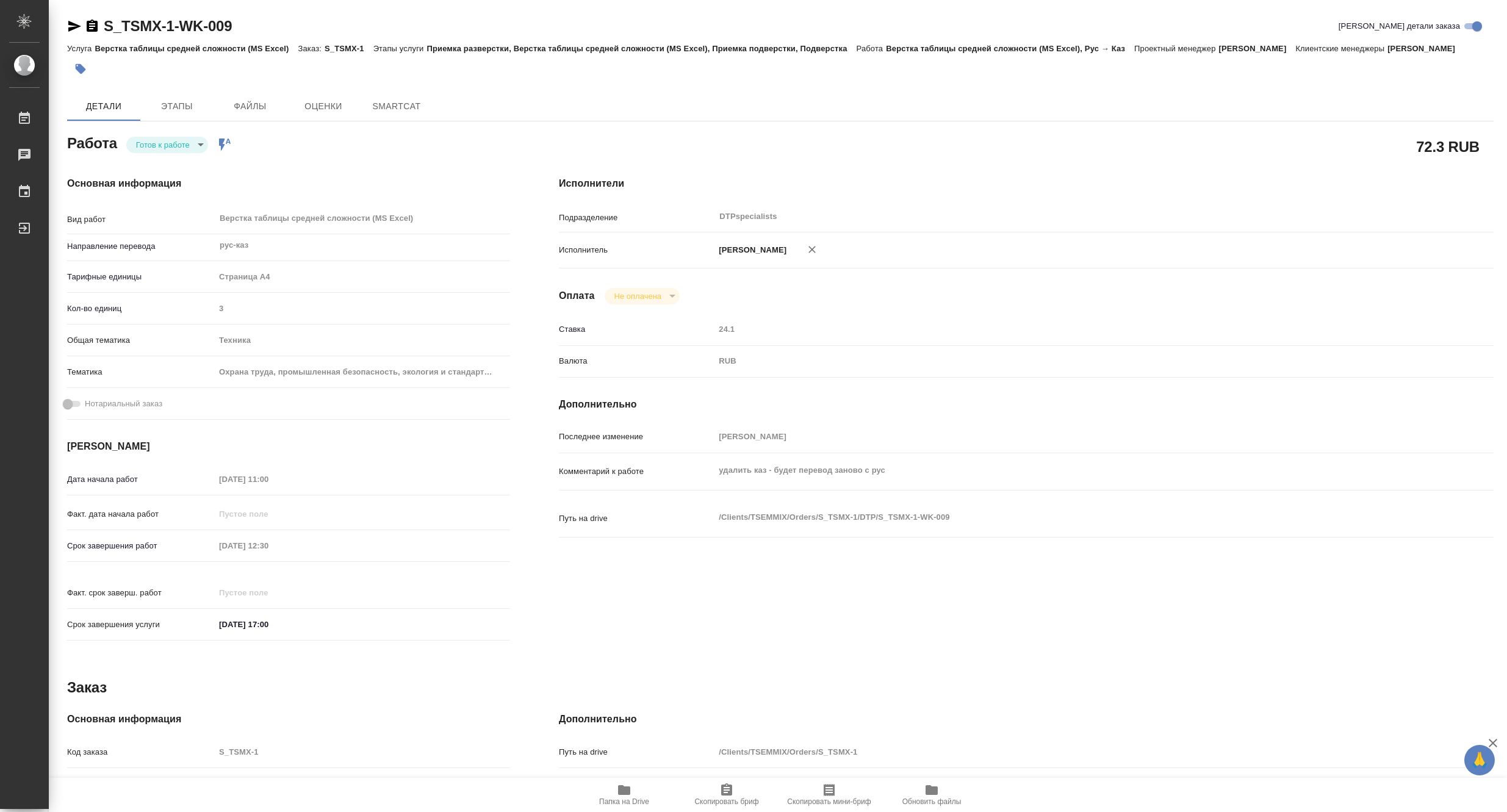
type textarea "x"
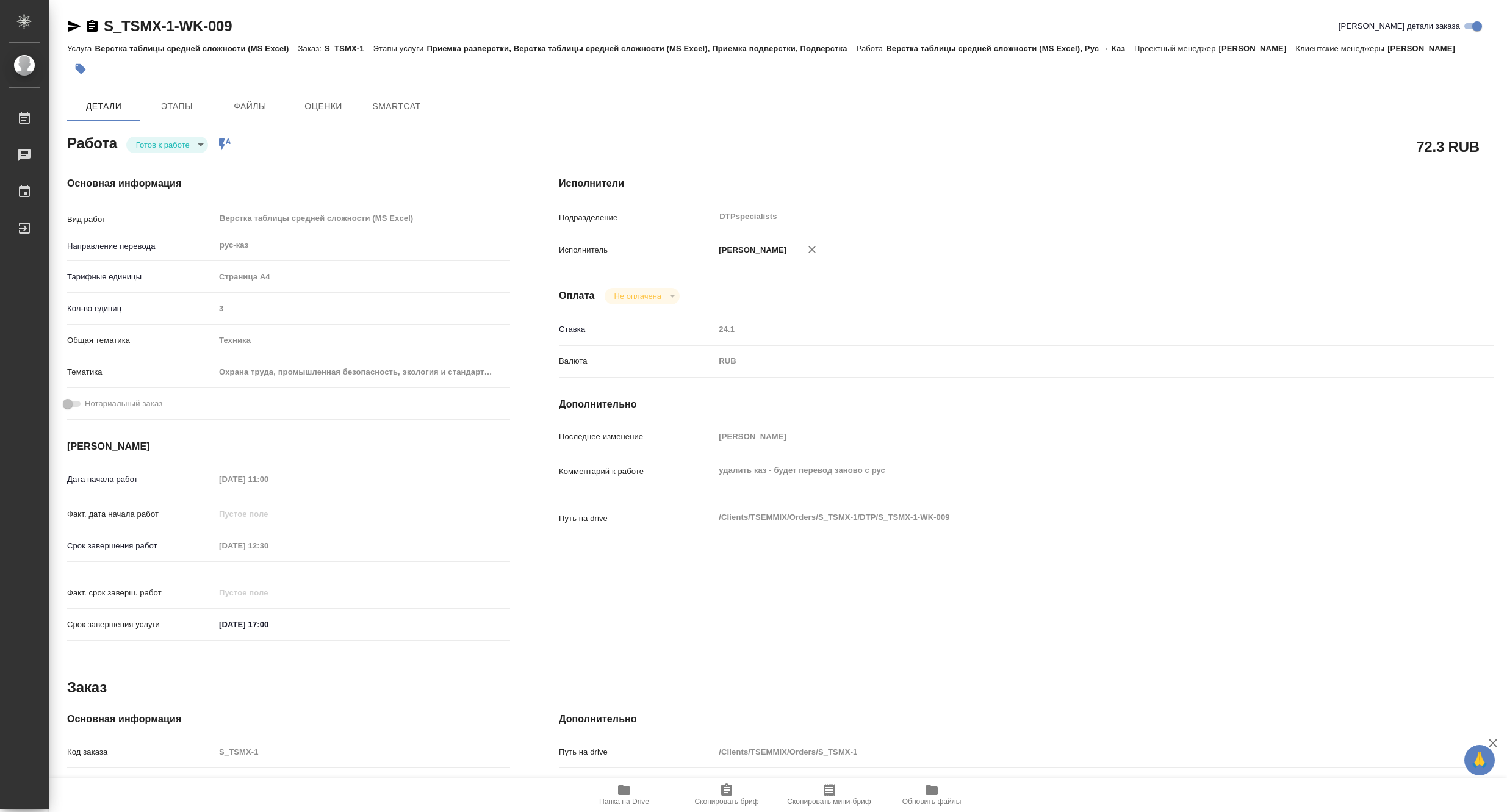
type textarea "x"
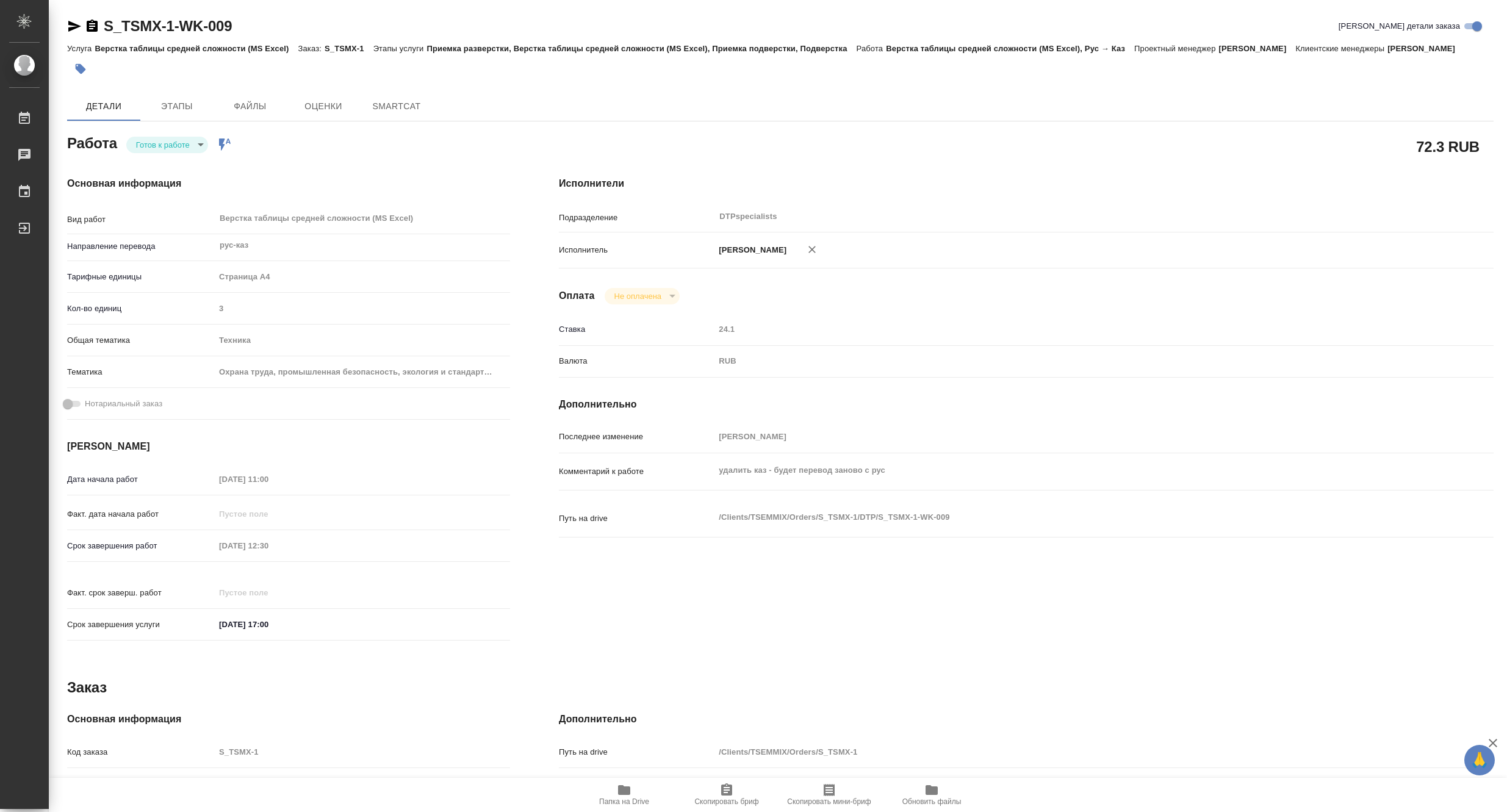
type textarea "x"
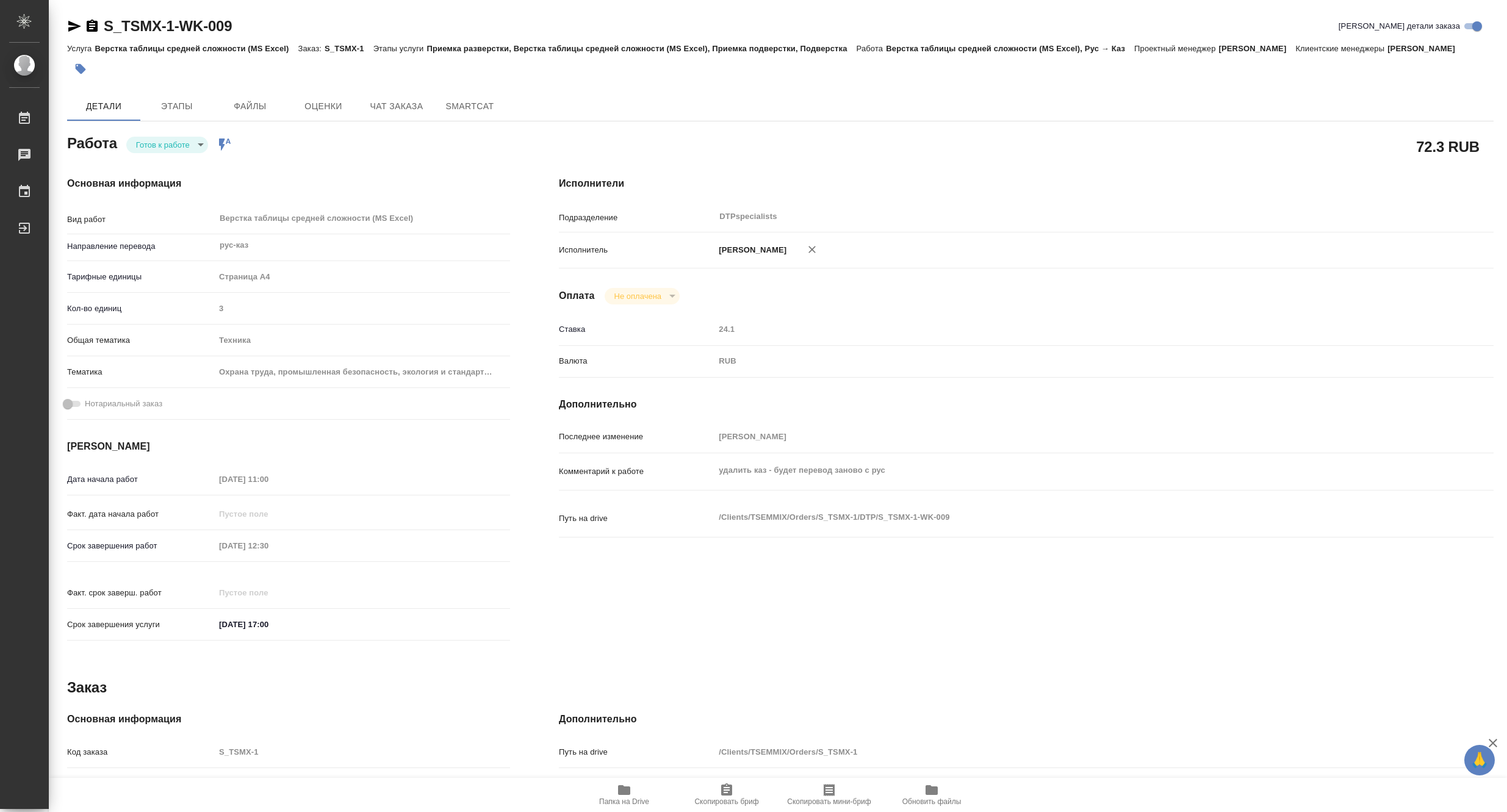
type textarea "x"
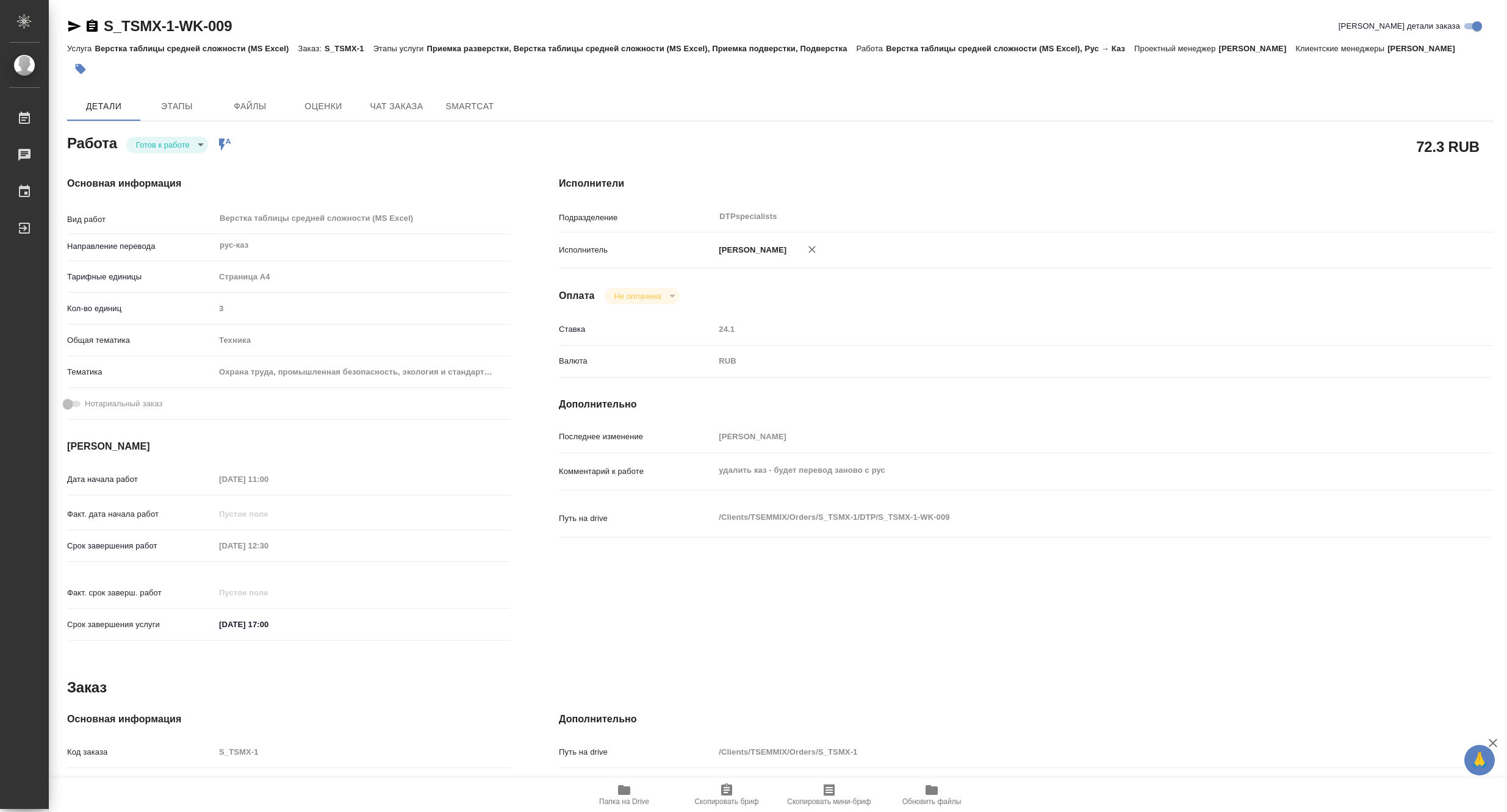
type textarea "x"
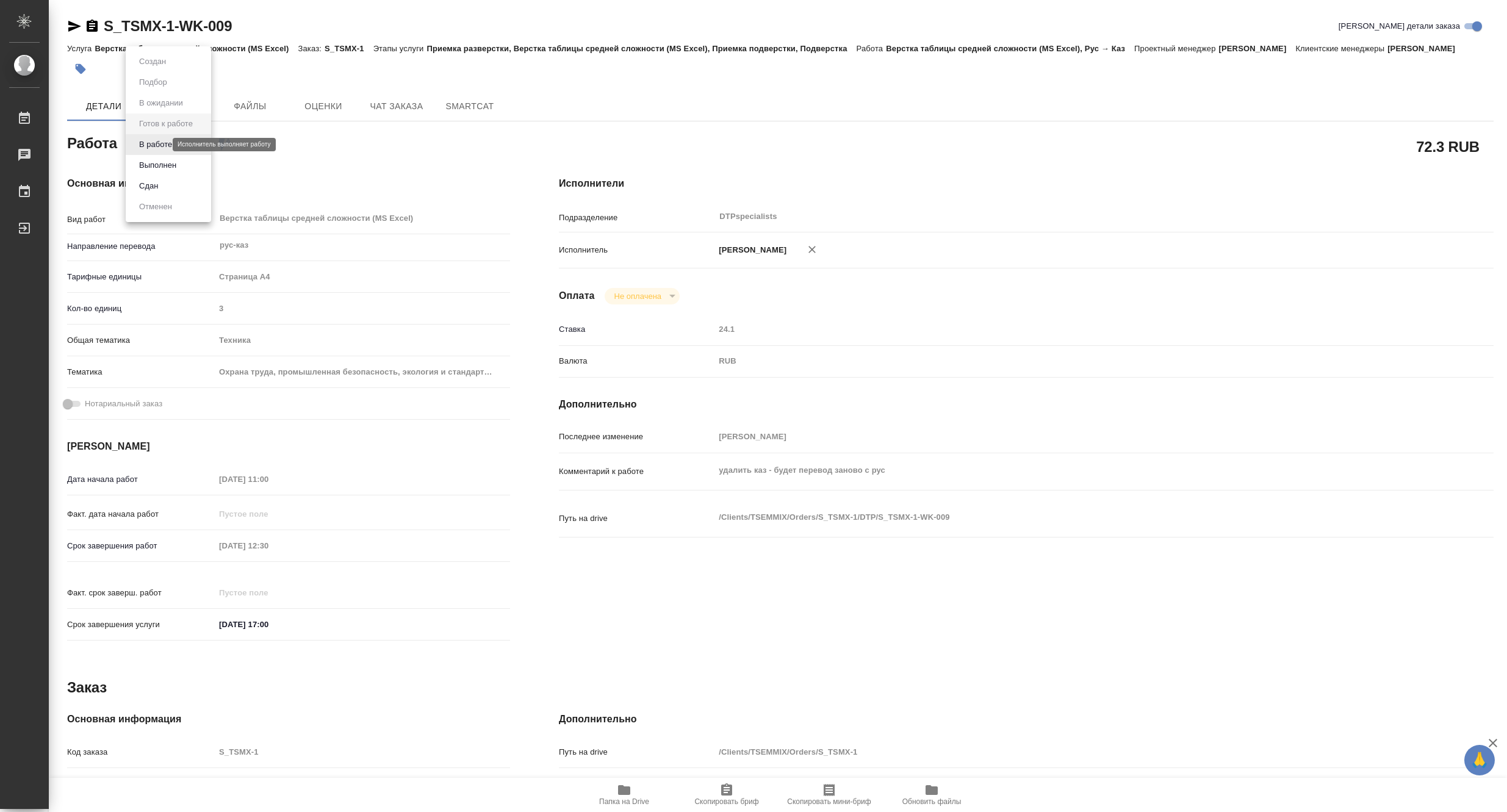
click at [160, 144] on body "🙏 .cls-1 fill:#fff; AWATERA Matveeva Maria Работы 0 Чаты График Выйти S_TSMX-1-…" at bounding box center [754, 406] width 1507 height 812
click at [146, 147] on button "В работе" at bounding box center [155, 145] width 40 height 14
type textarea "x"
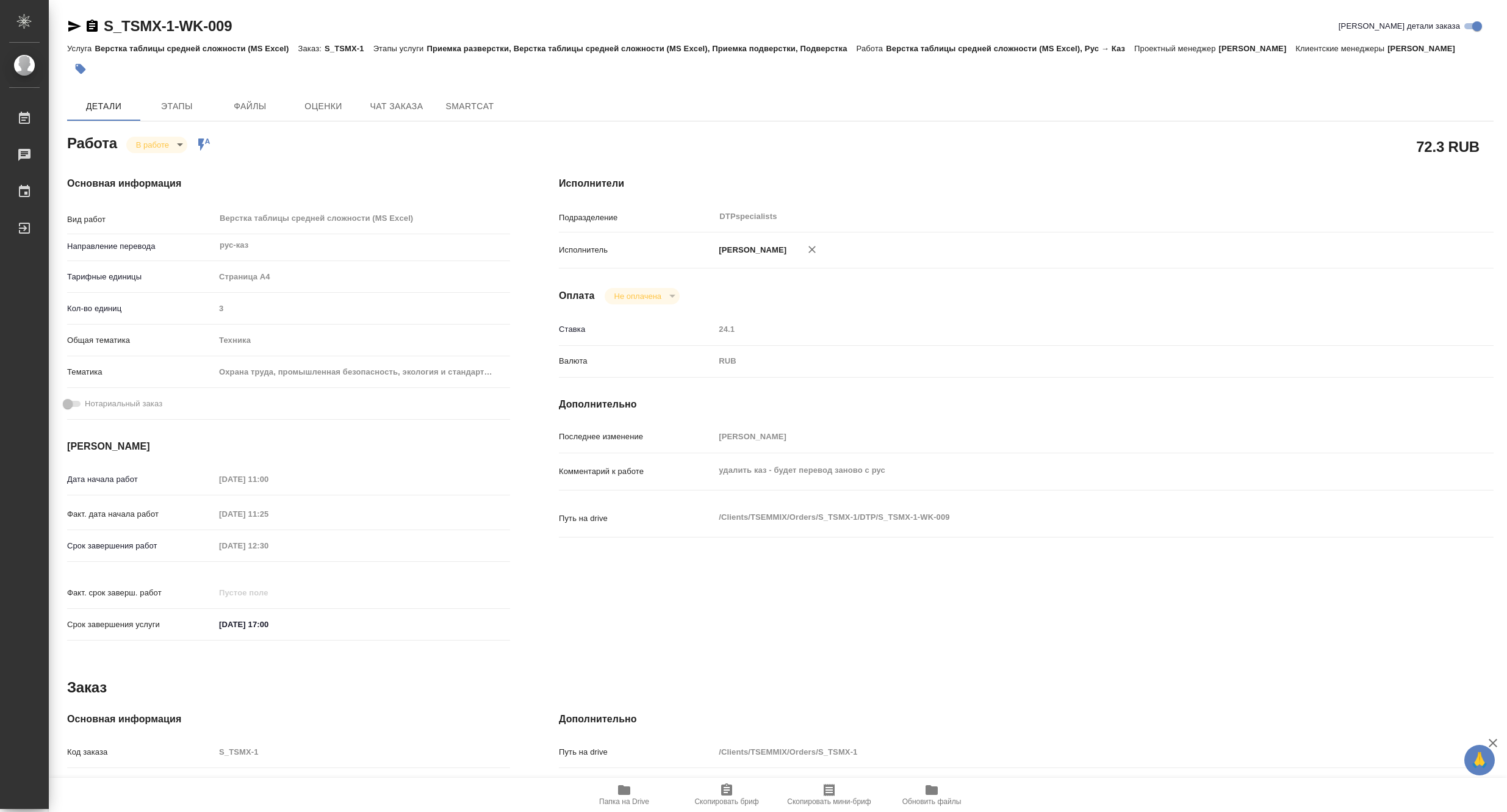
type textarea "x"
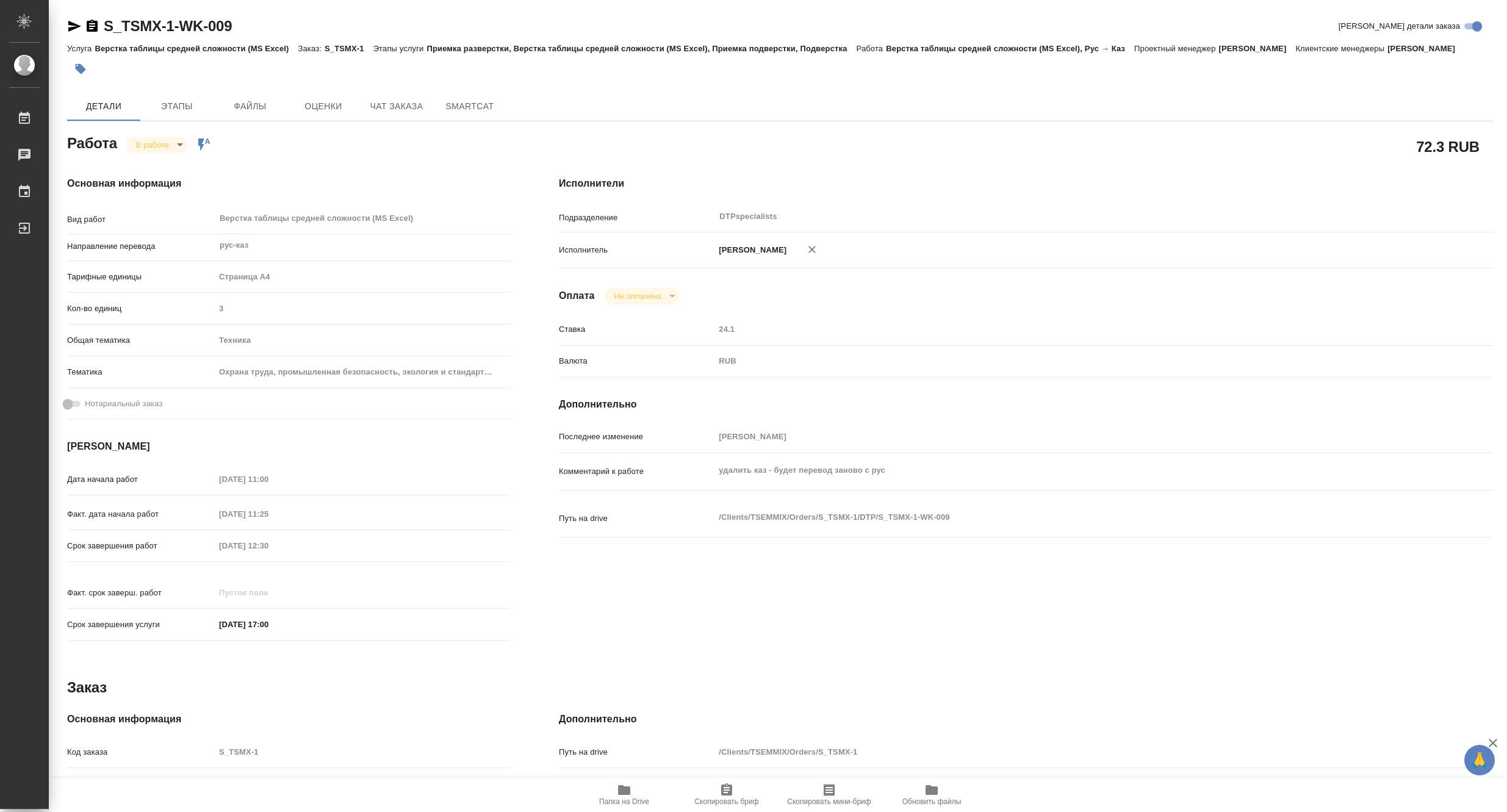
type textarea "x"
click at [621, 791] on icon "button" at bounding box center [624, 789] width 12 height 9
drag, startPoint x: 267, startPoint y: 27, endPoint x: 105, endPoint y: 19, distance: 162.2
click at [105, 19] on div "S_TSMX-1-WK-009 Кратко детали заказа" at bounding box center [781, 26] width 1427 height 20
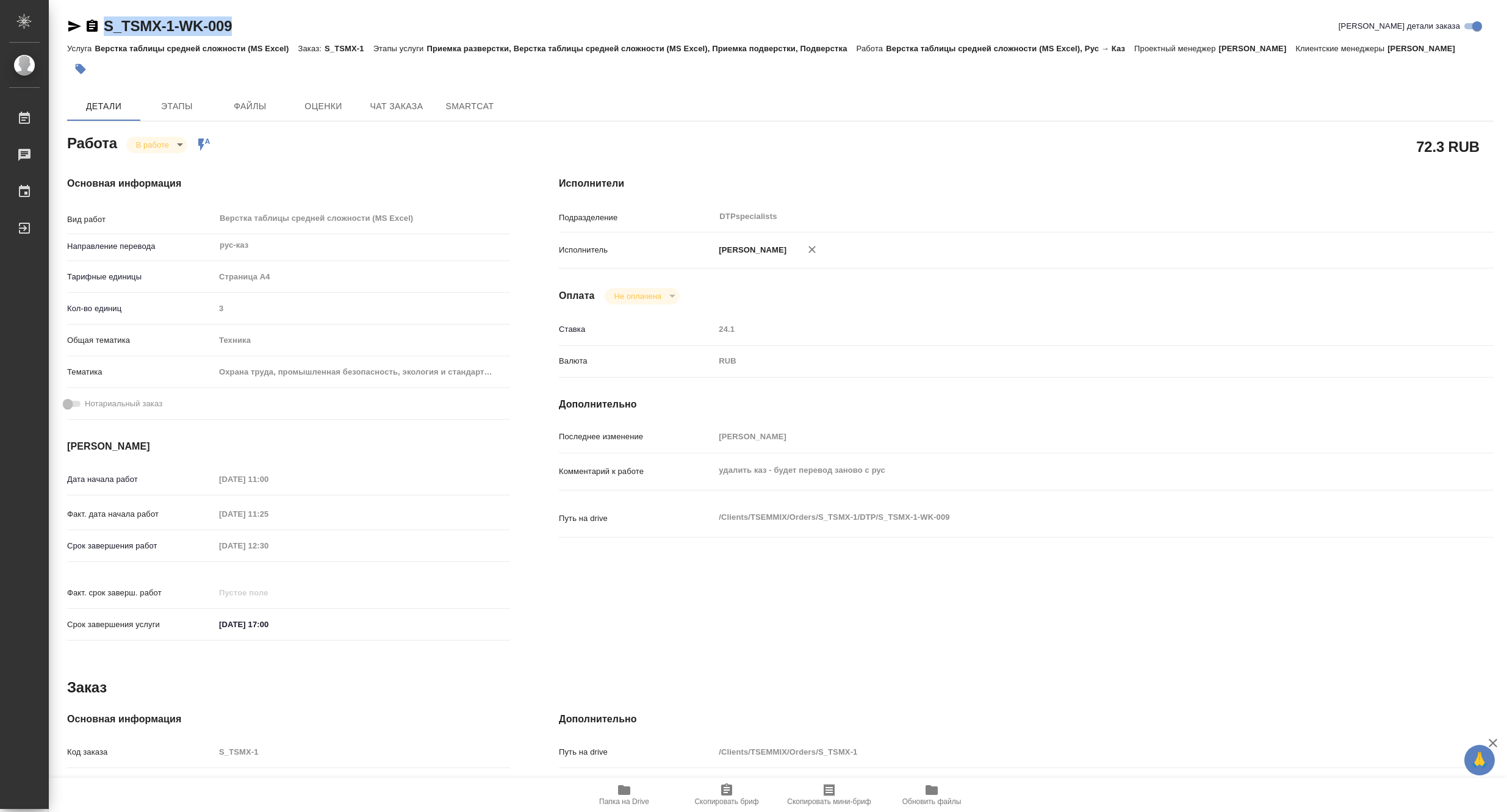
copy link "S_TSMX-1-WK-009"
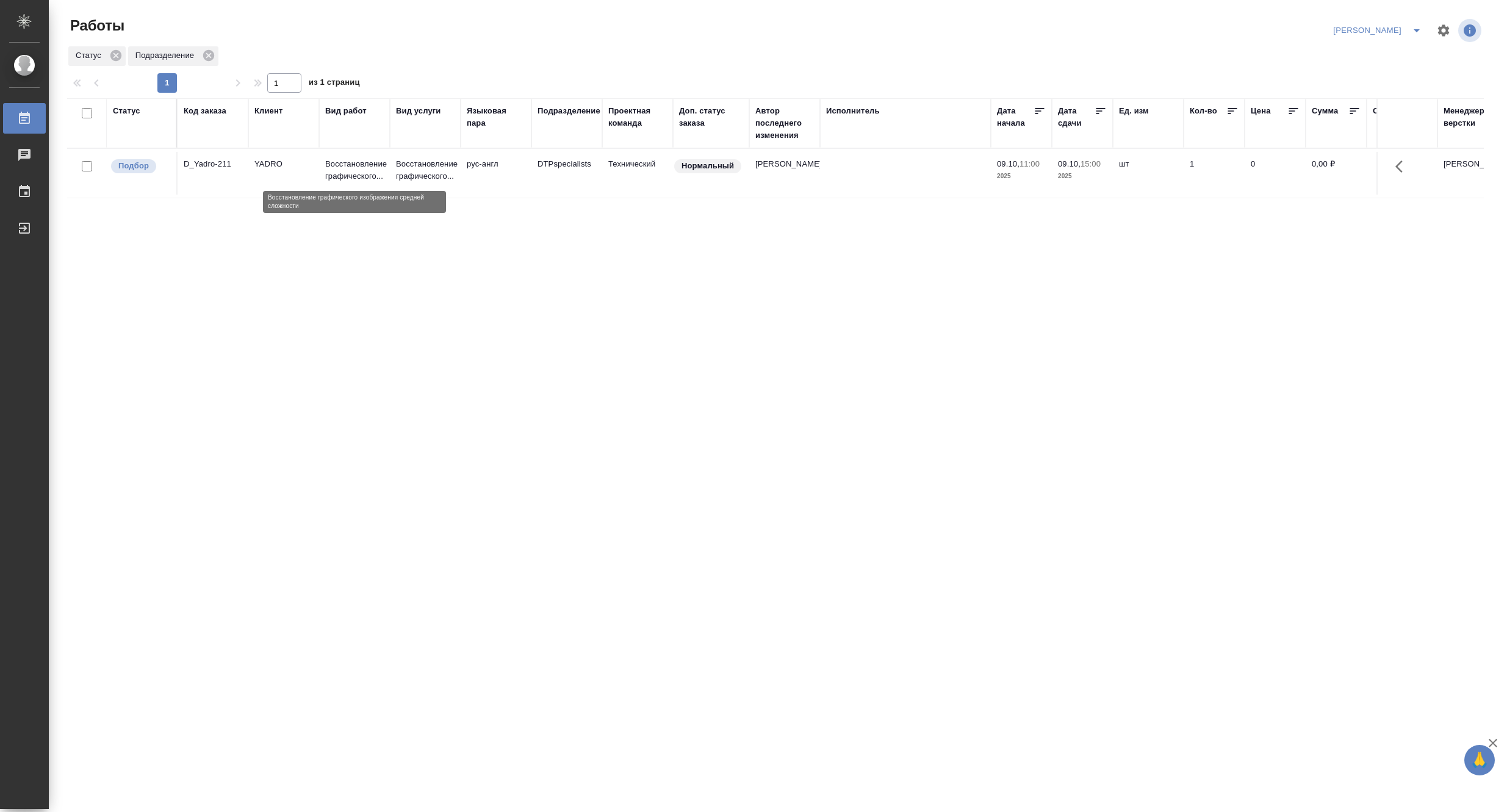
click at [384, 168] on p "Восстановление графического..." at bounding box center [354, 170] width 59 height 25
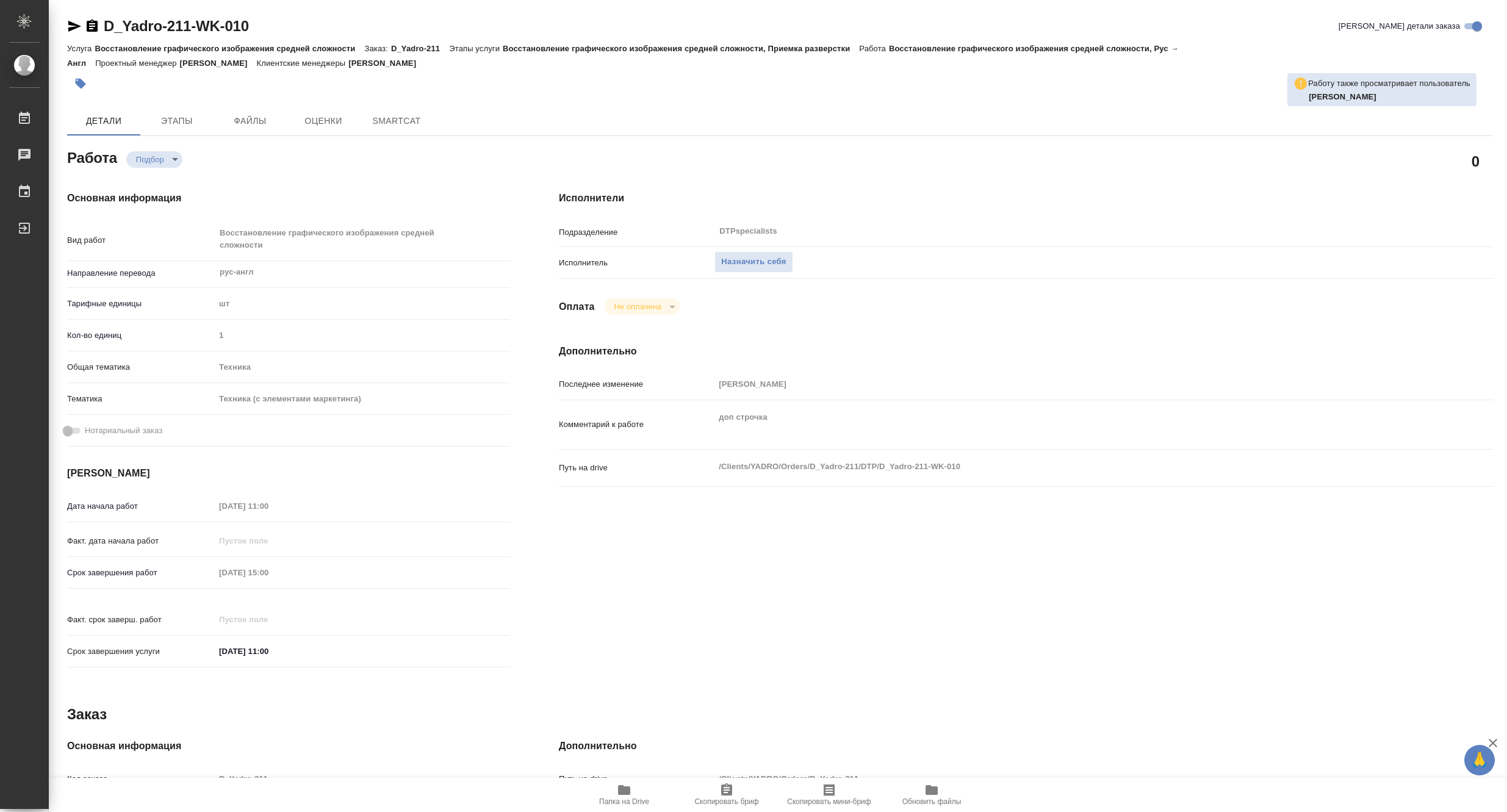
type textarea "x"
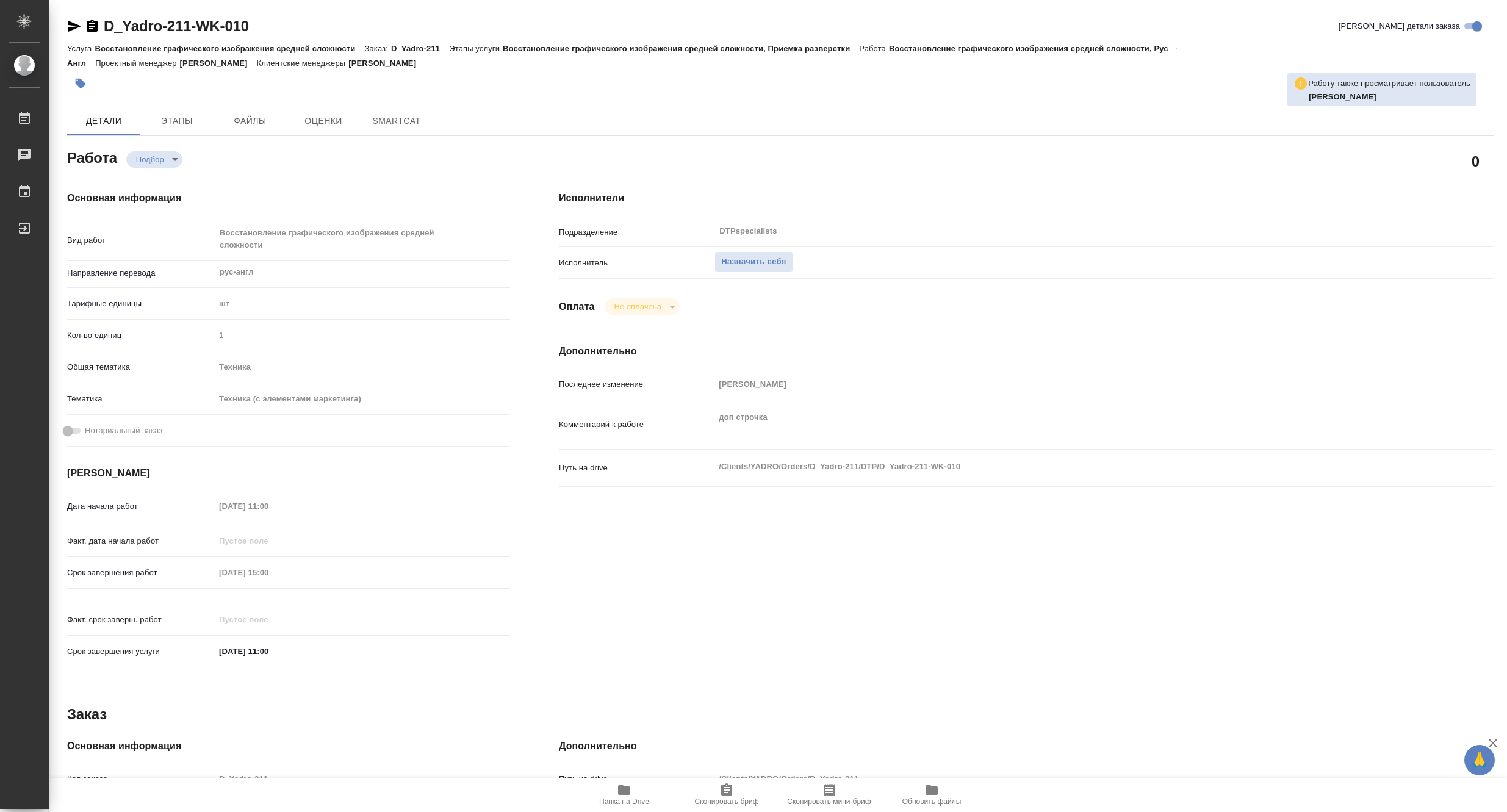
type textarea "x"
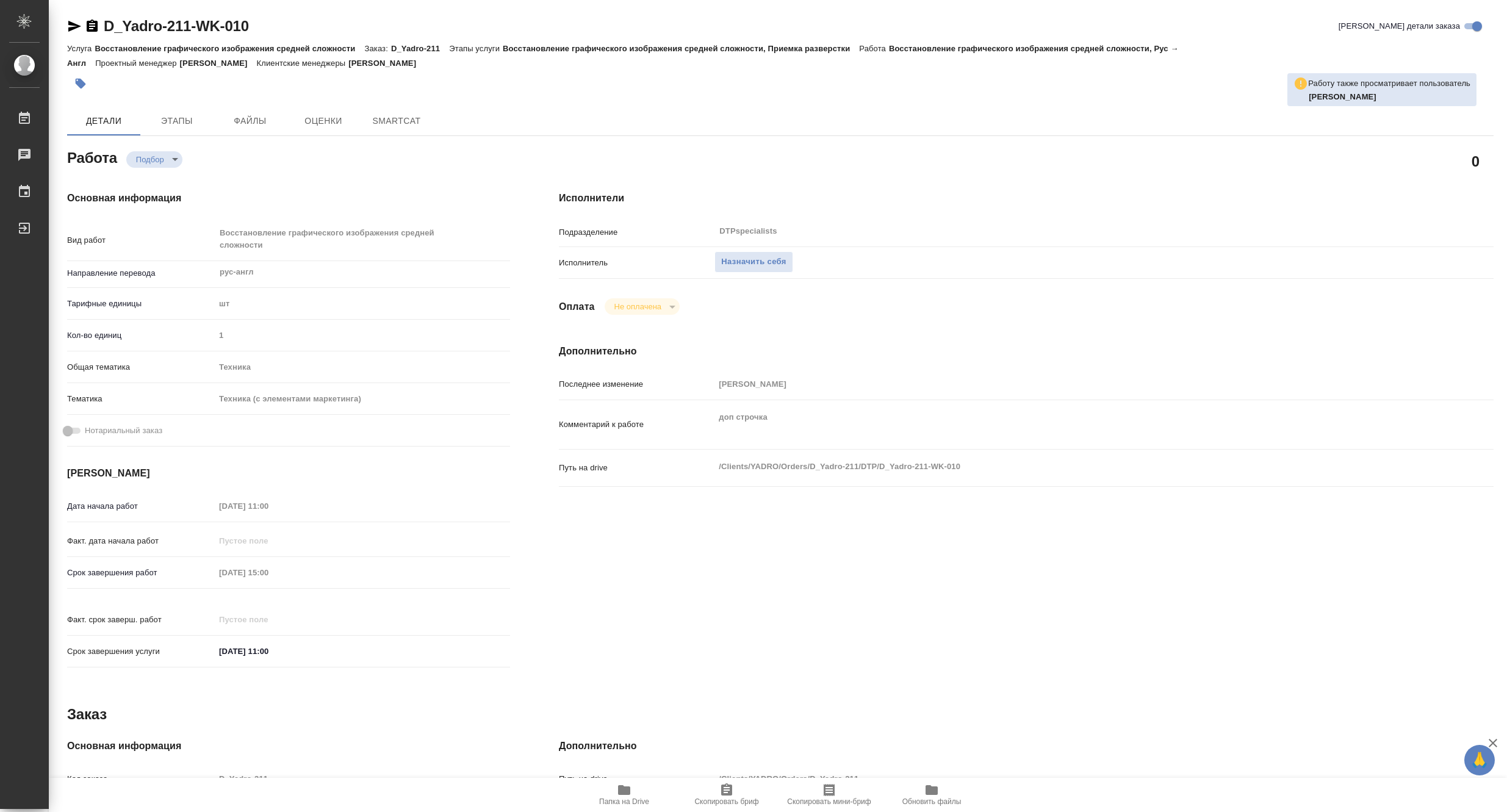
type textarea "x"
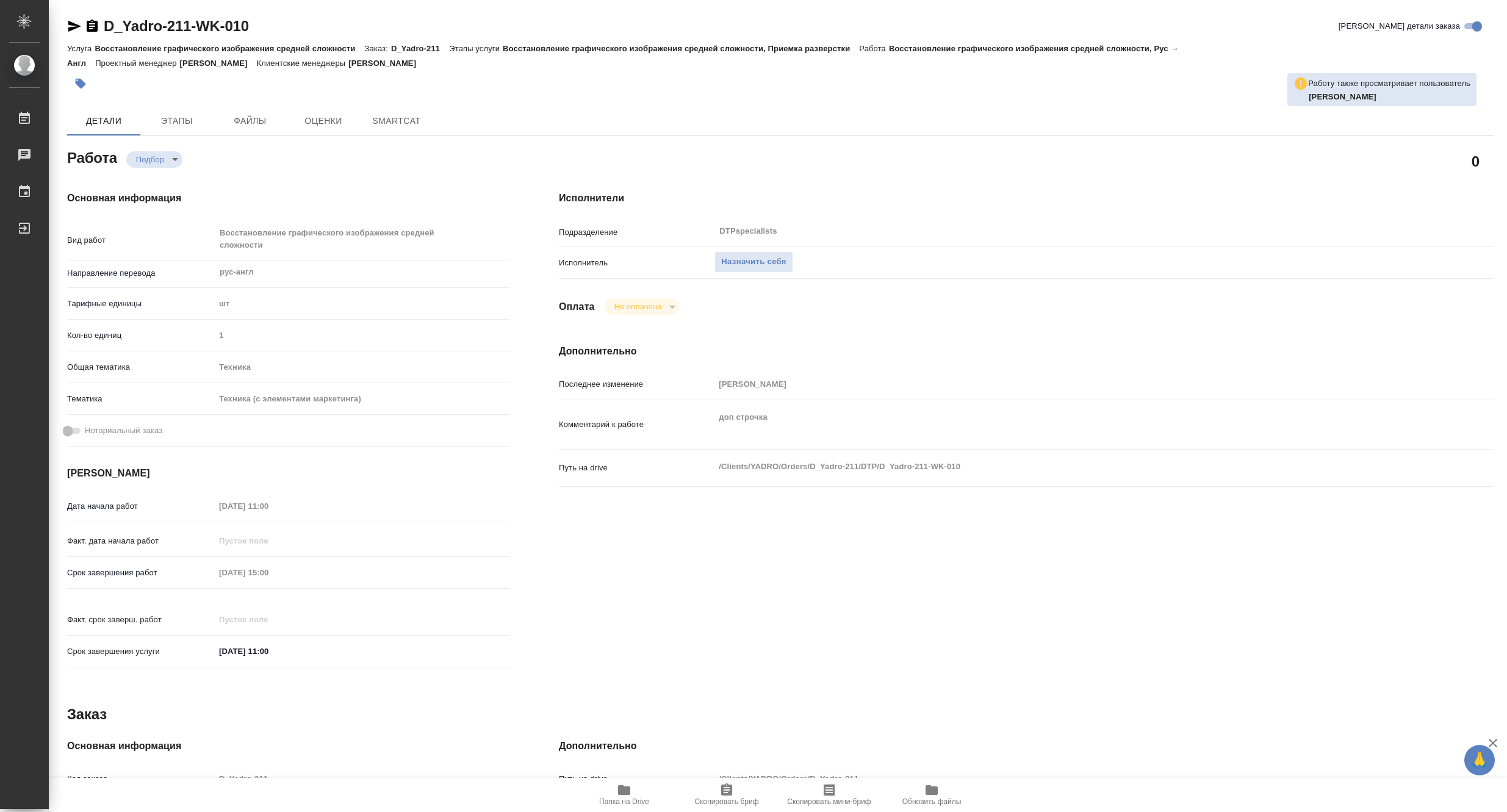
type textarea "x"
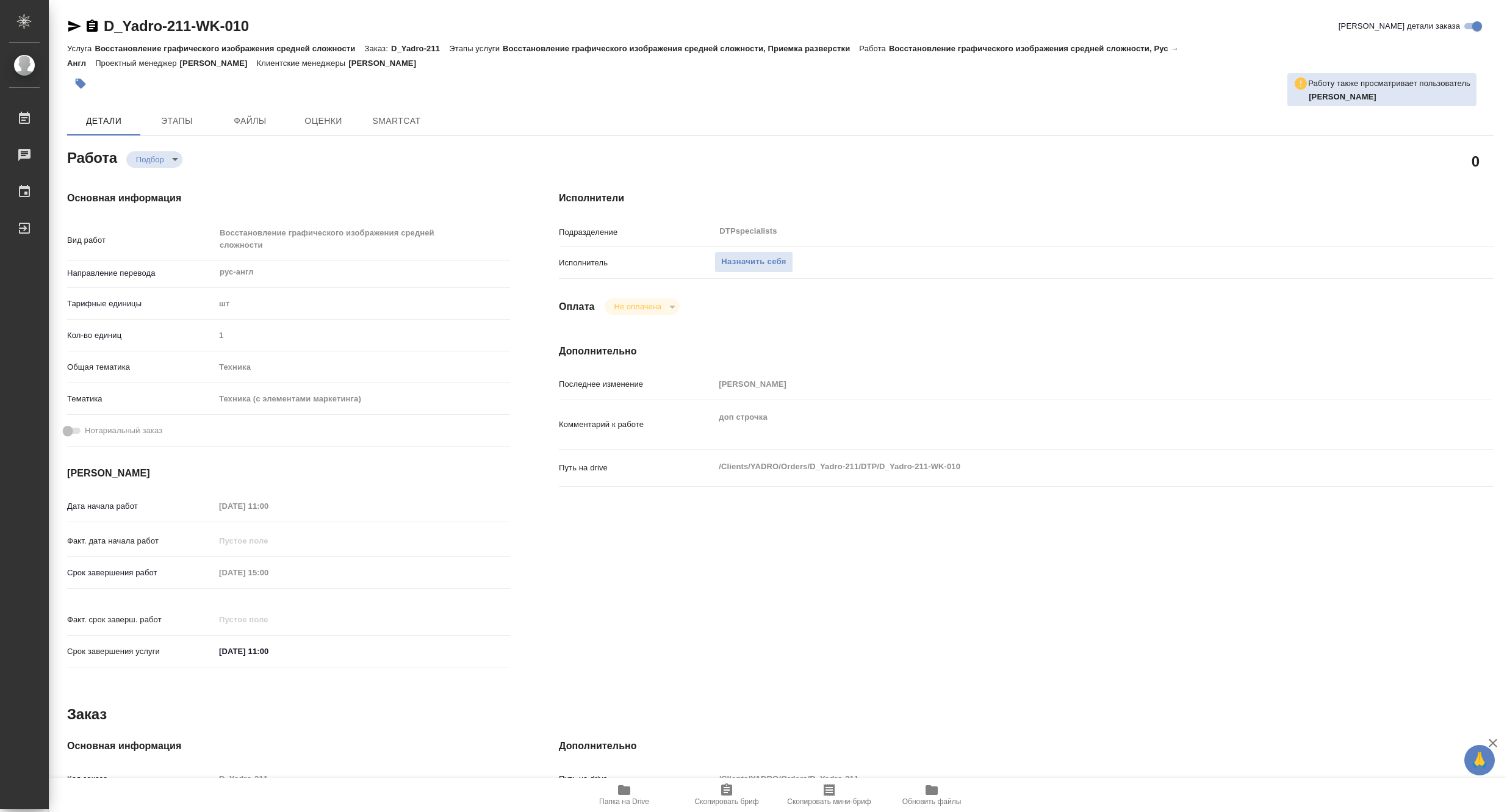
type textarea "x"
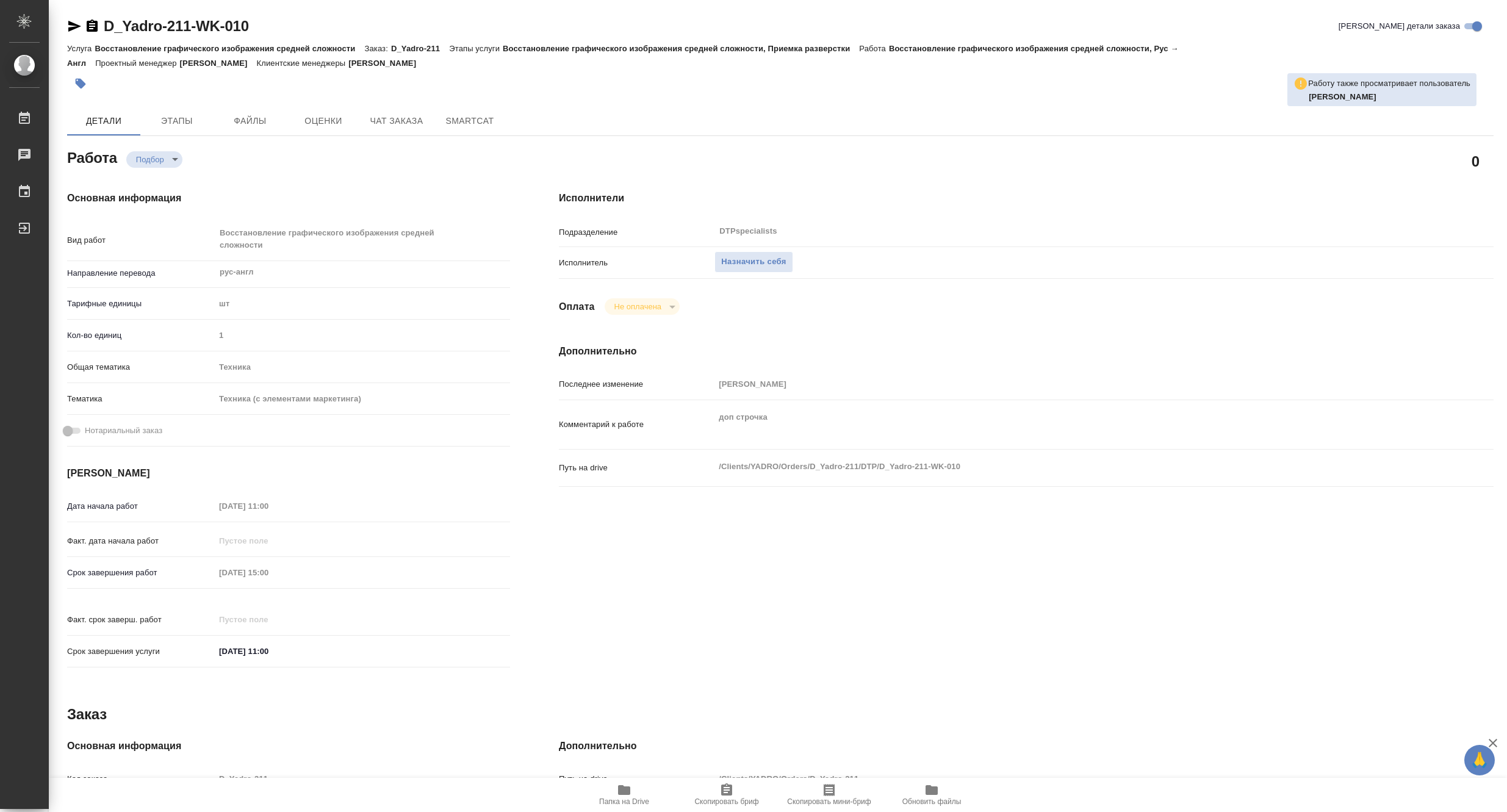
type textarea "x"
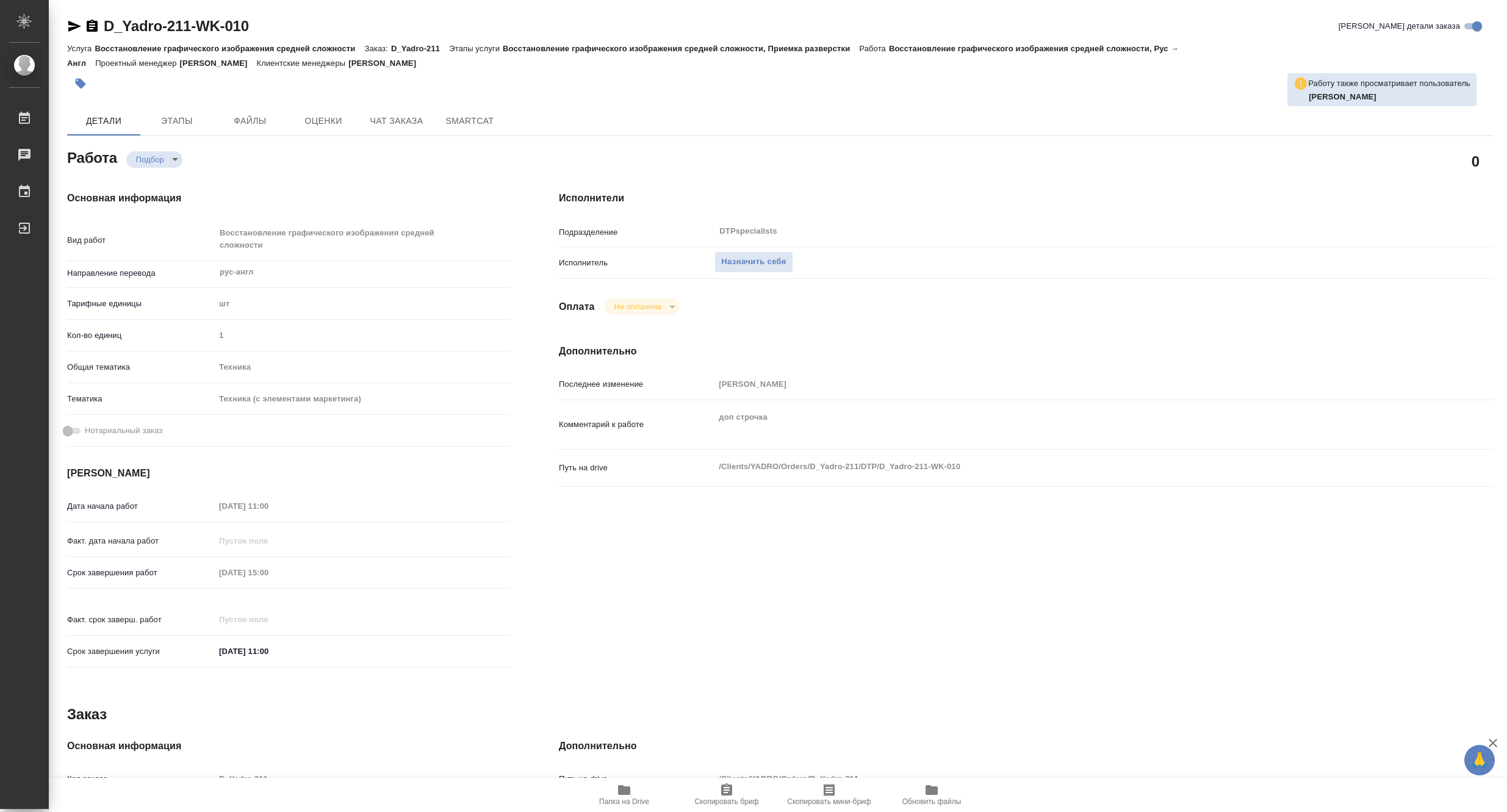
type textarea "x"
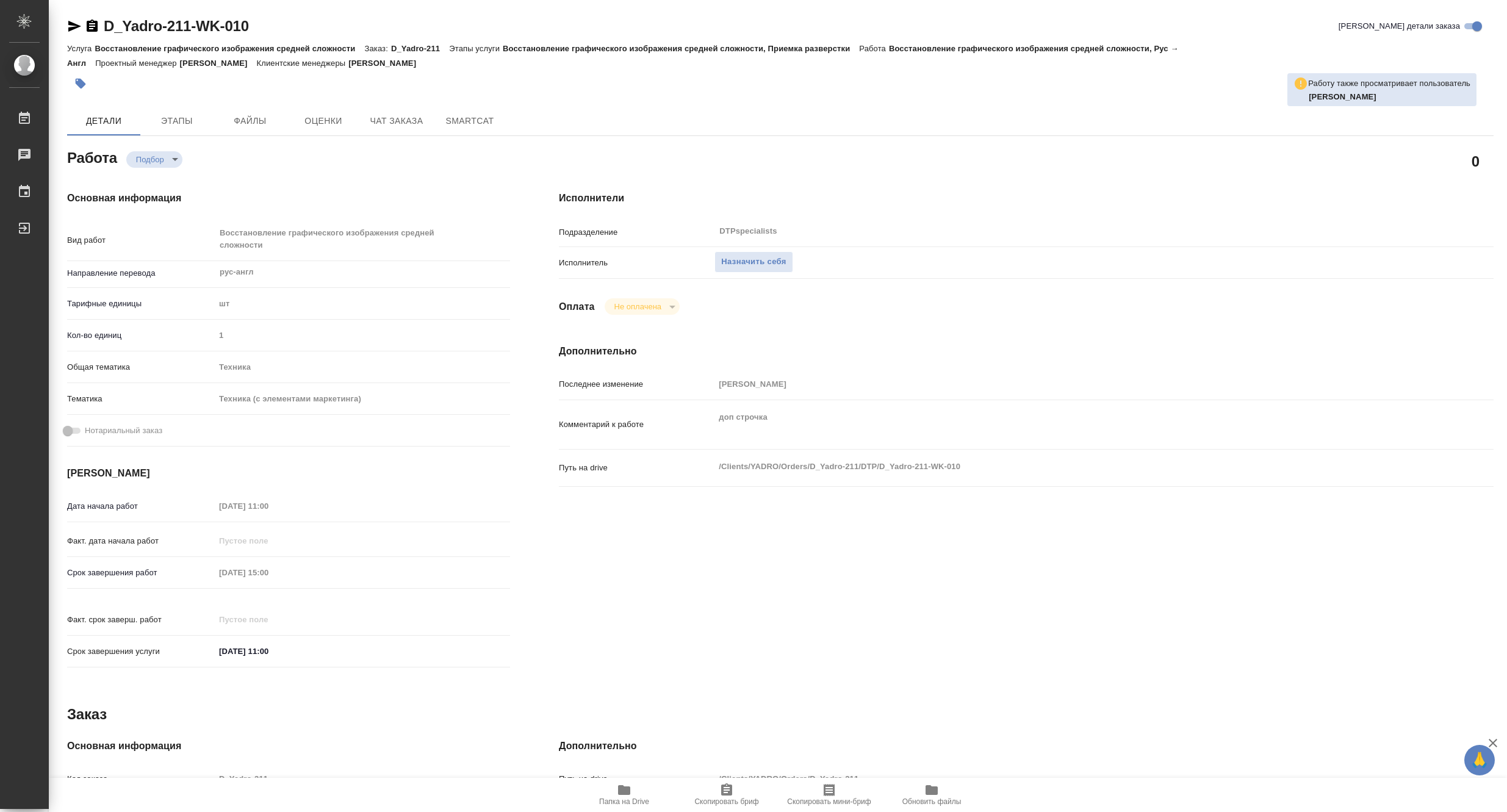
type textarea "x"
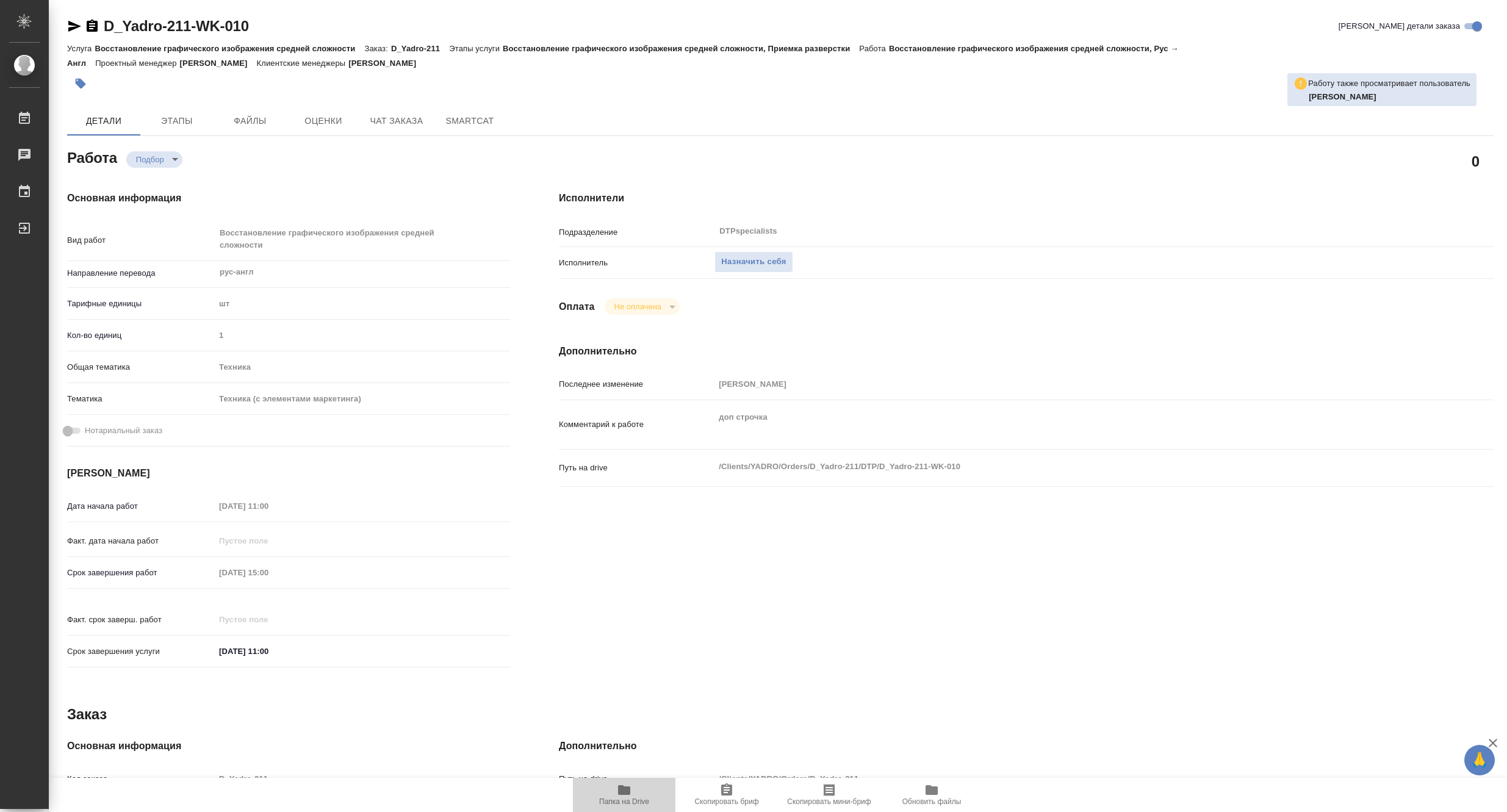
click at [623, 794] on icon "button" at bounding box center [624, 789] width 12 height 9
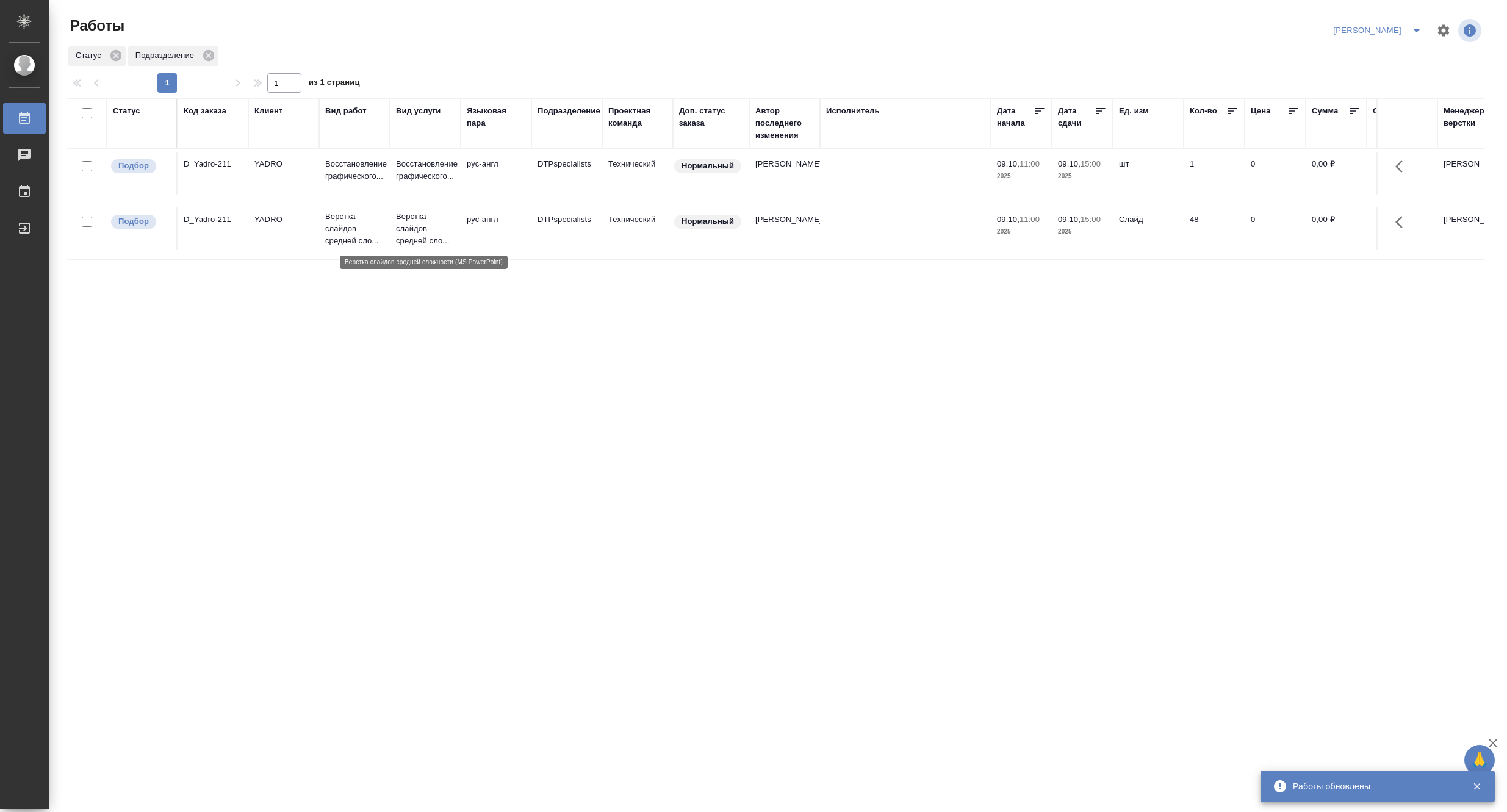
click at [431, 226] on p "Верстка слайдов средней сло..." at bounding box center [425, 228] width 59 height 37
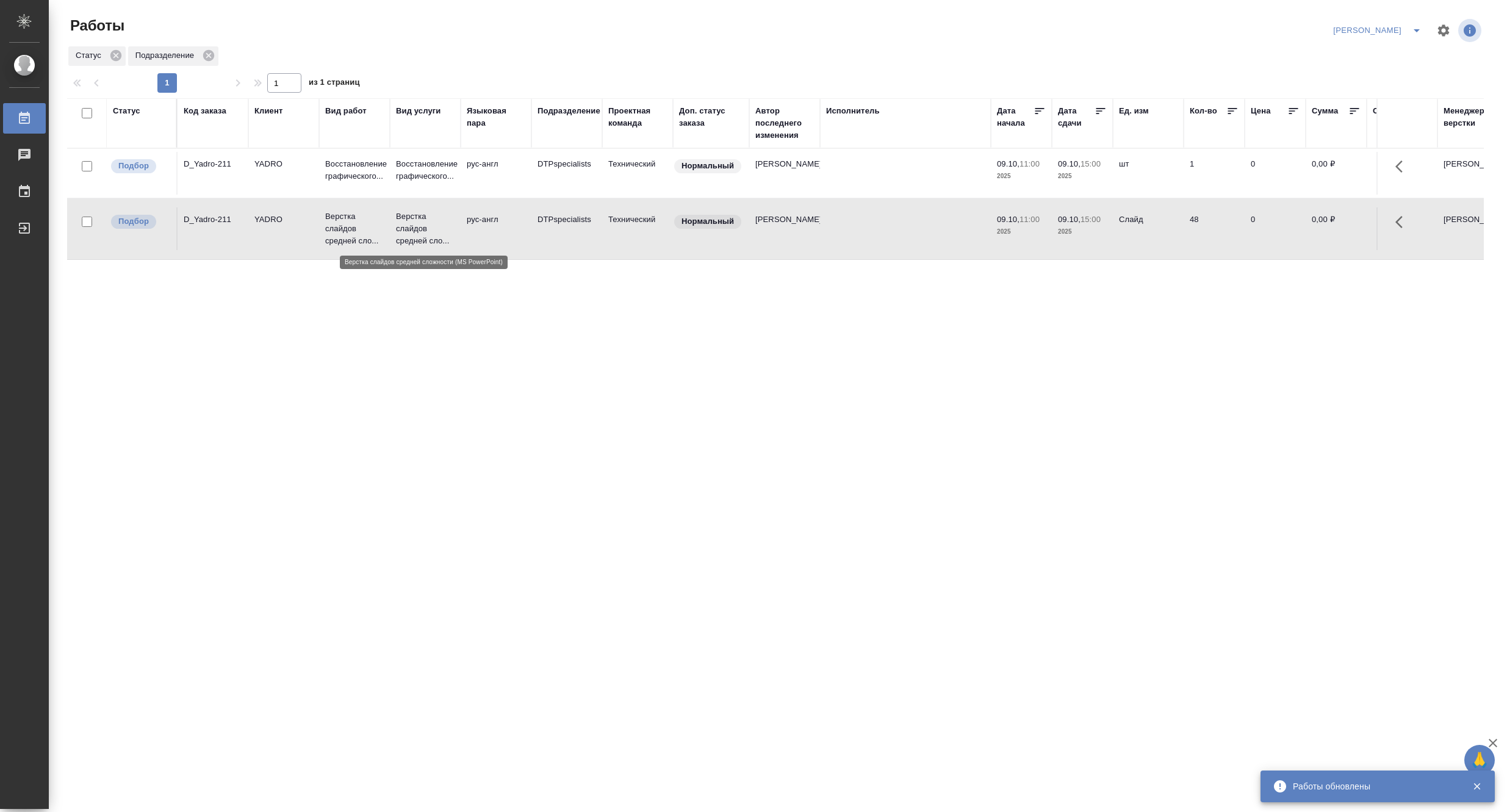
click at [431, 226] on p "Верстка слайдов средней сло..." at bounding box center [425, 228] width 59 height 37
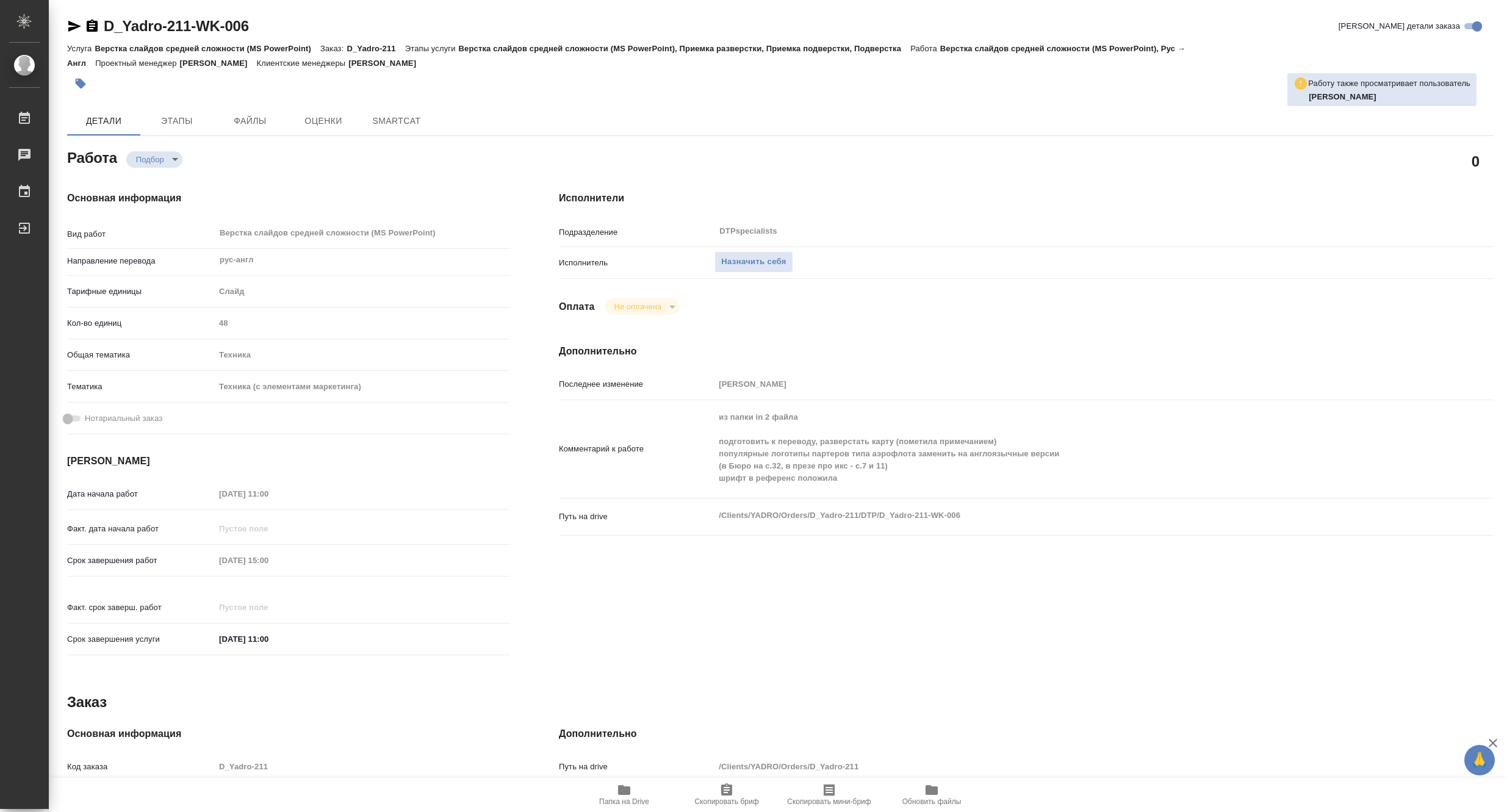
type textarea "x"
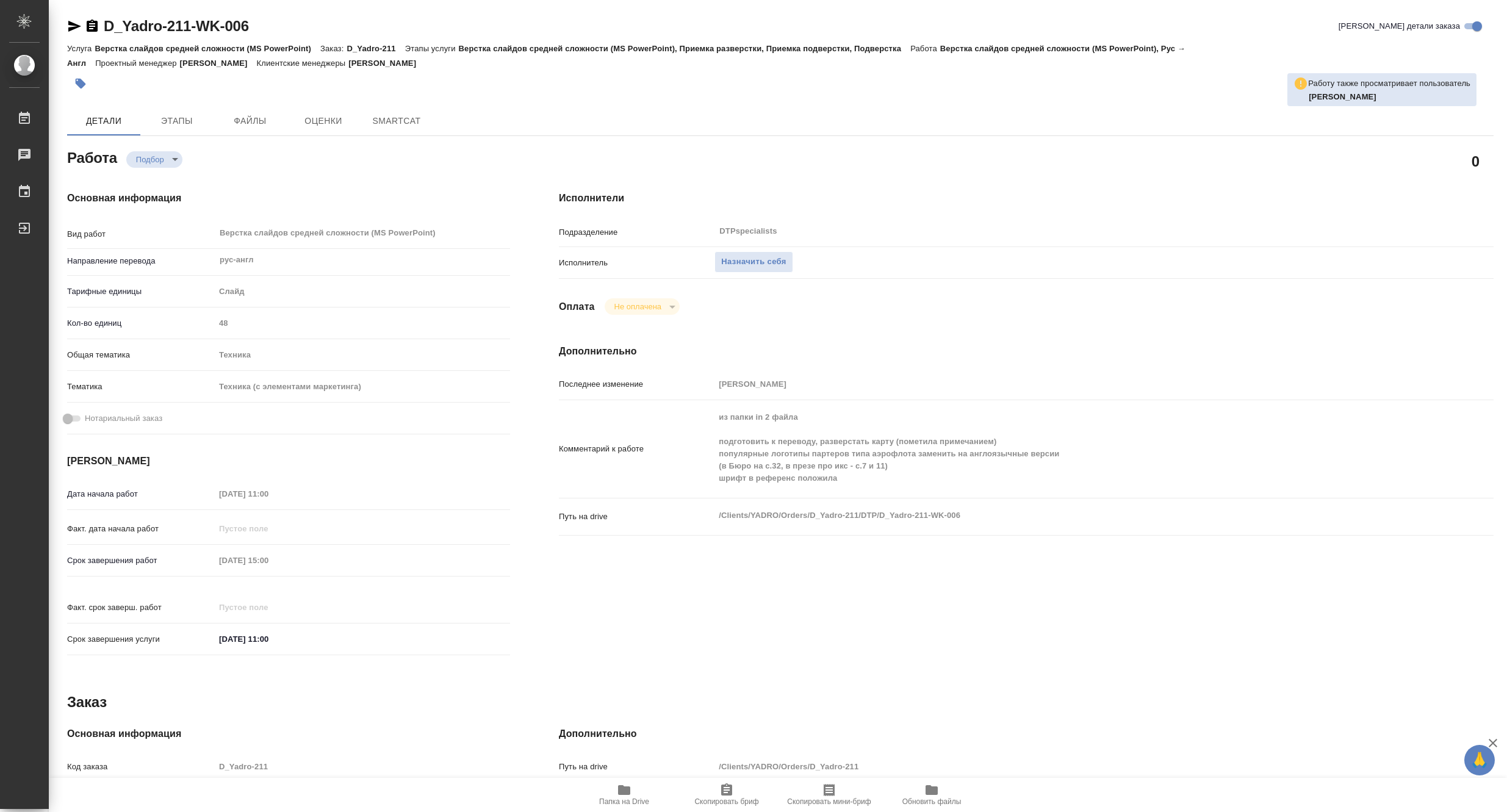
type textarea "x"
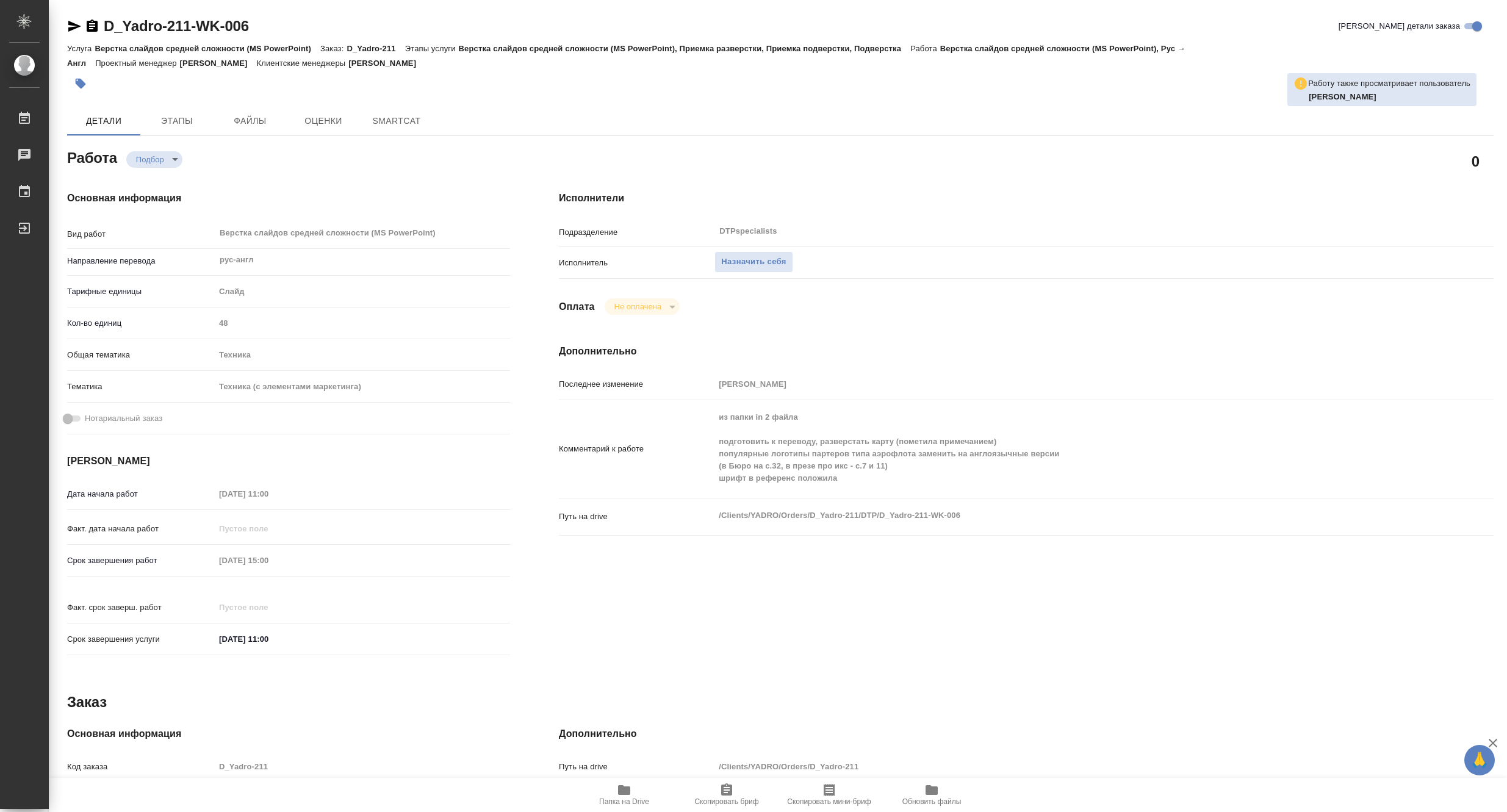
type textarea "x"
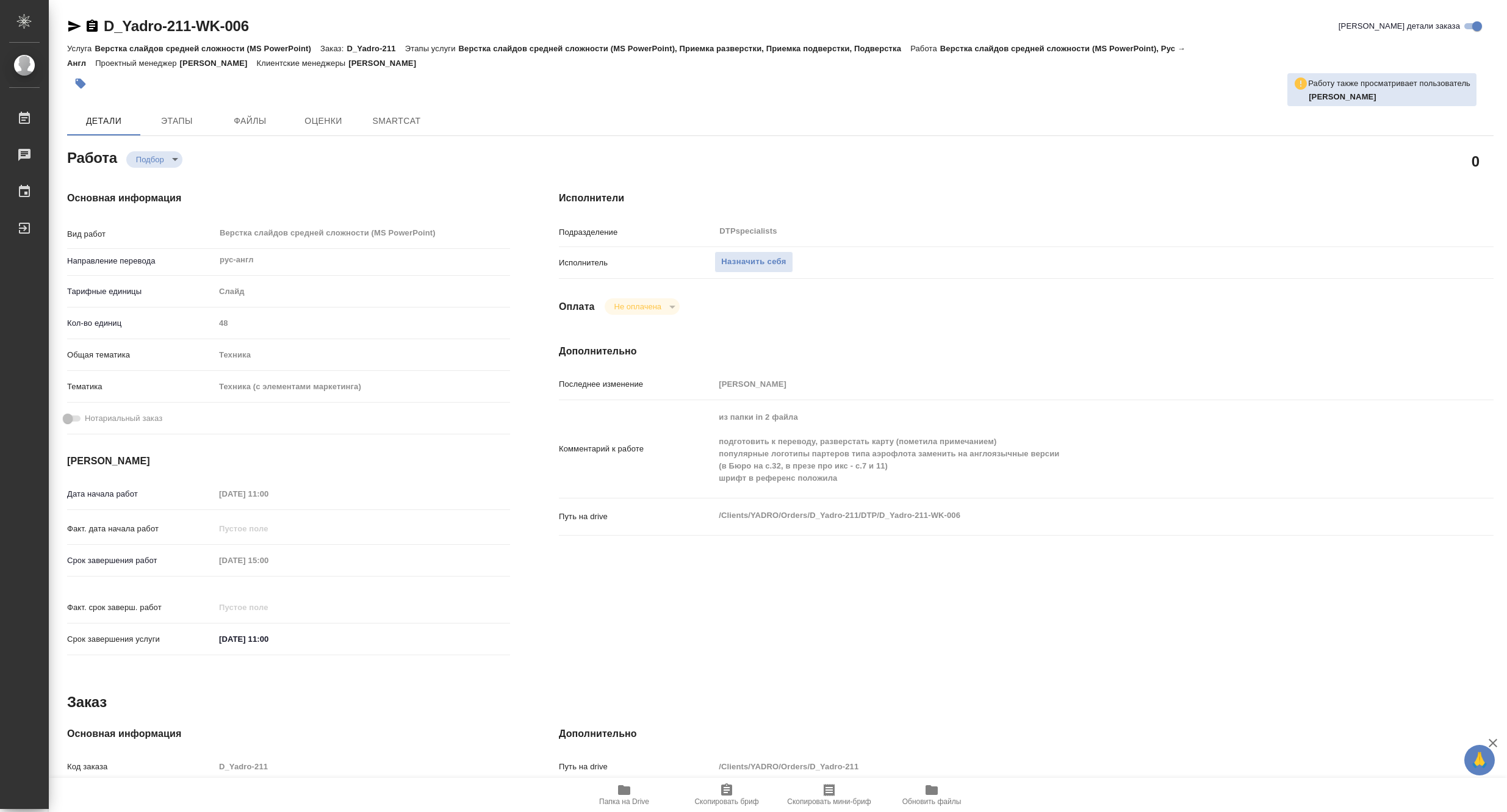
type textarea "x"
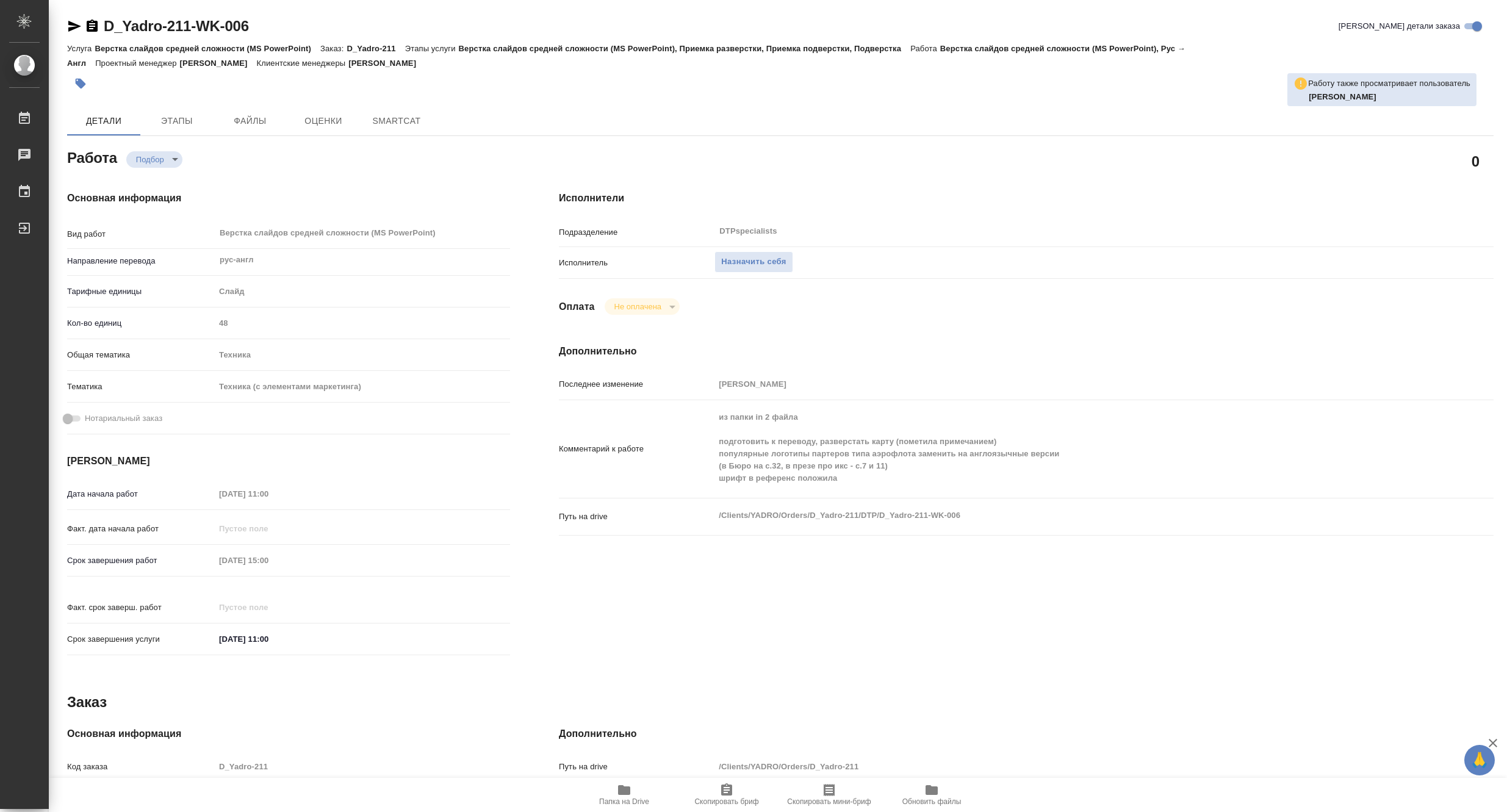
type textarea "x"
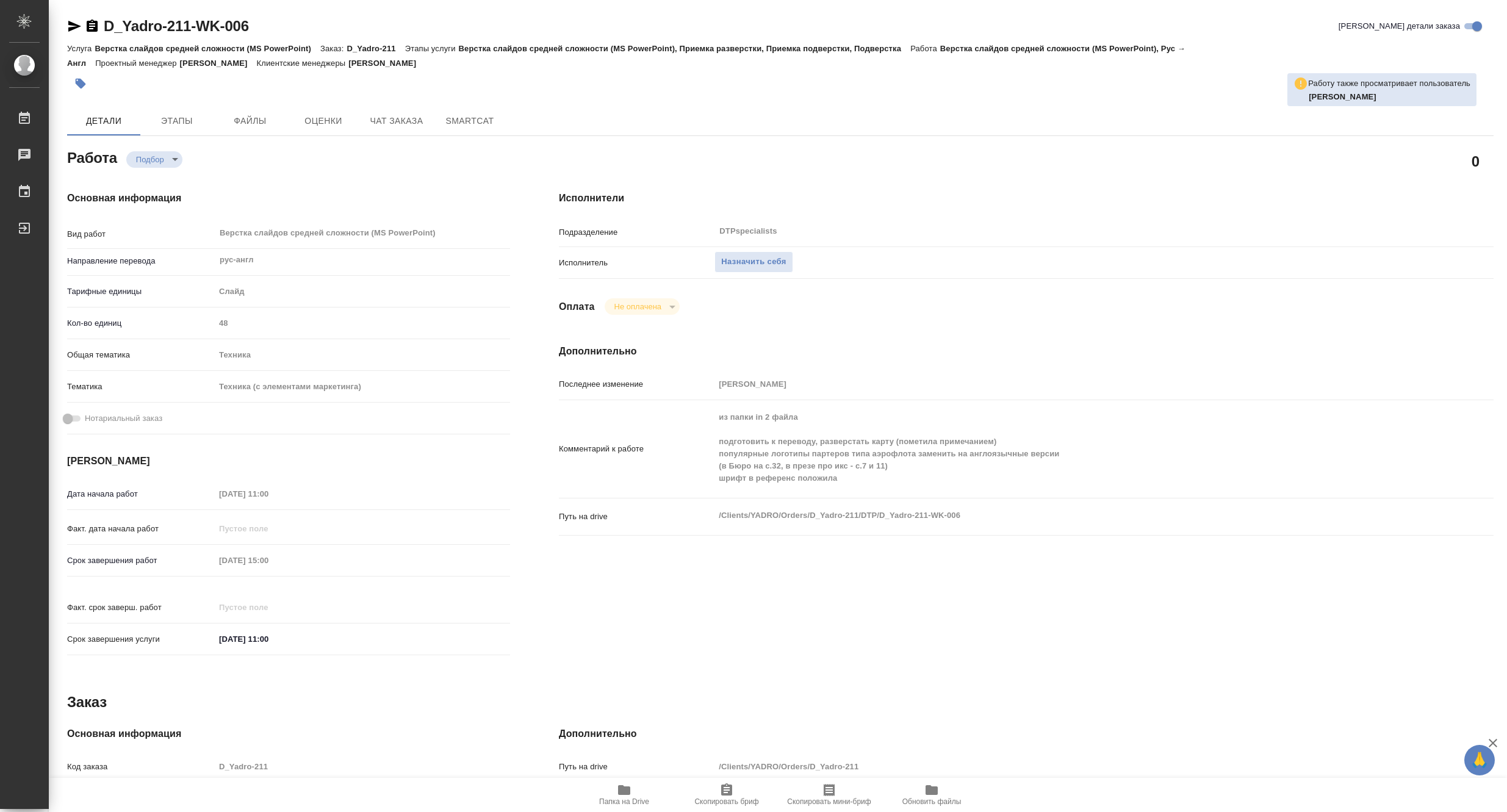
type textarea "x"
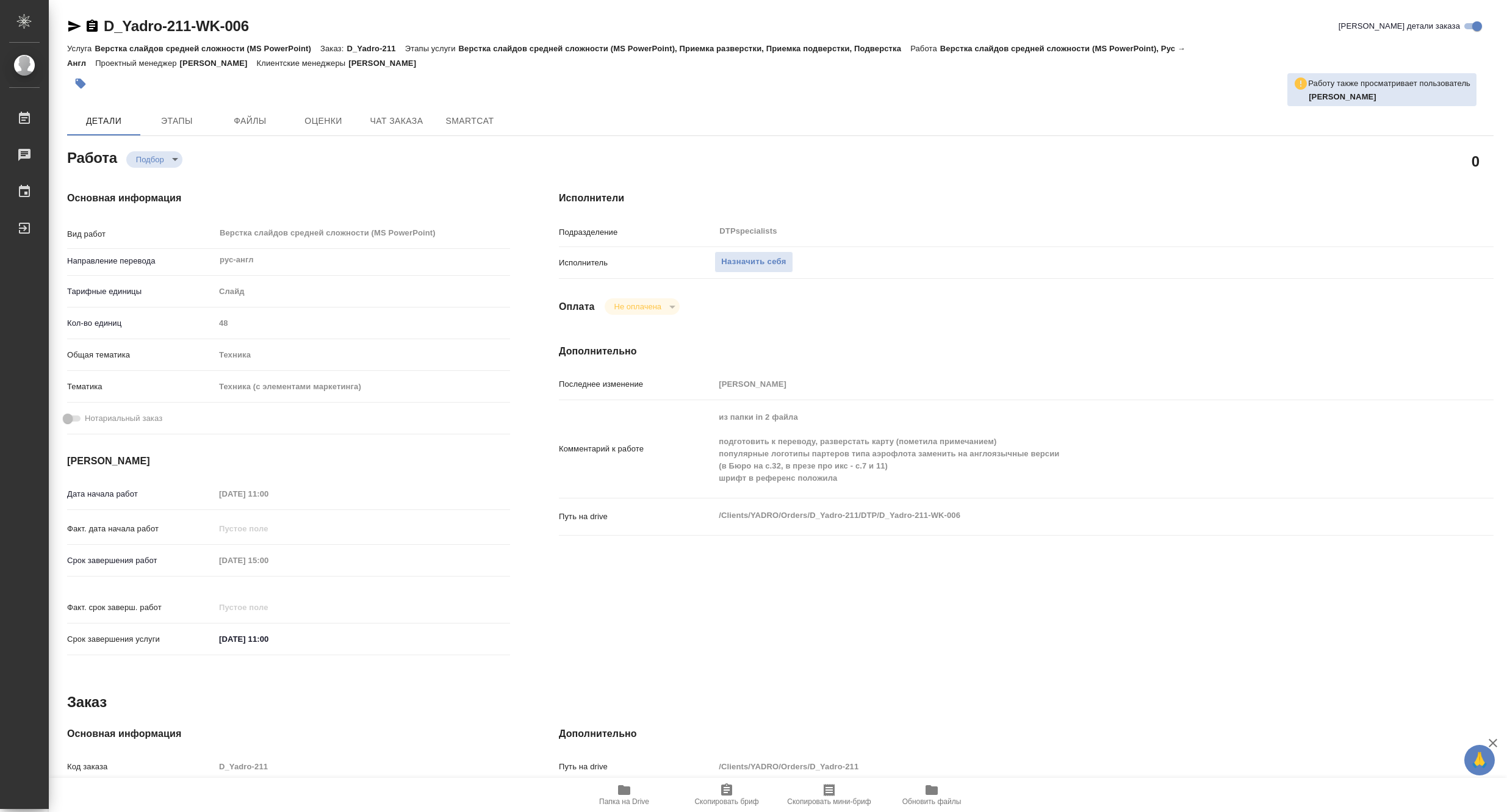
type textarea "x"
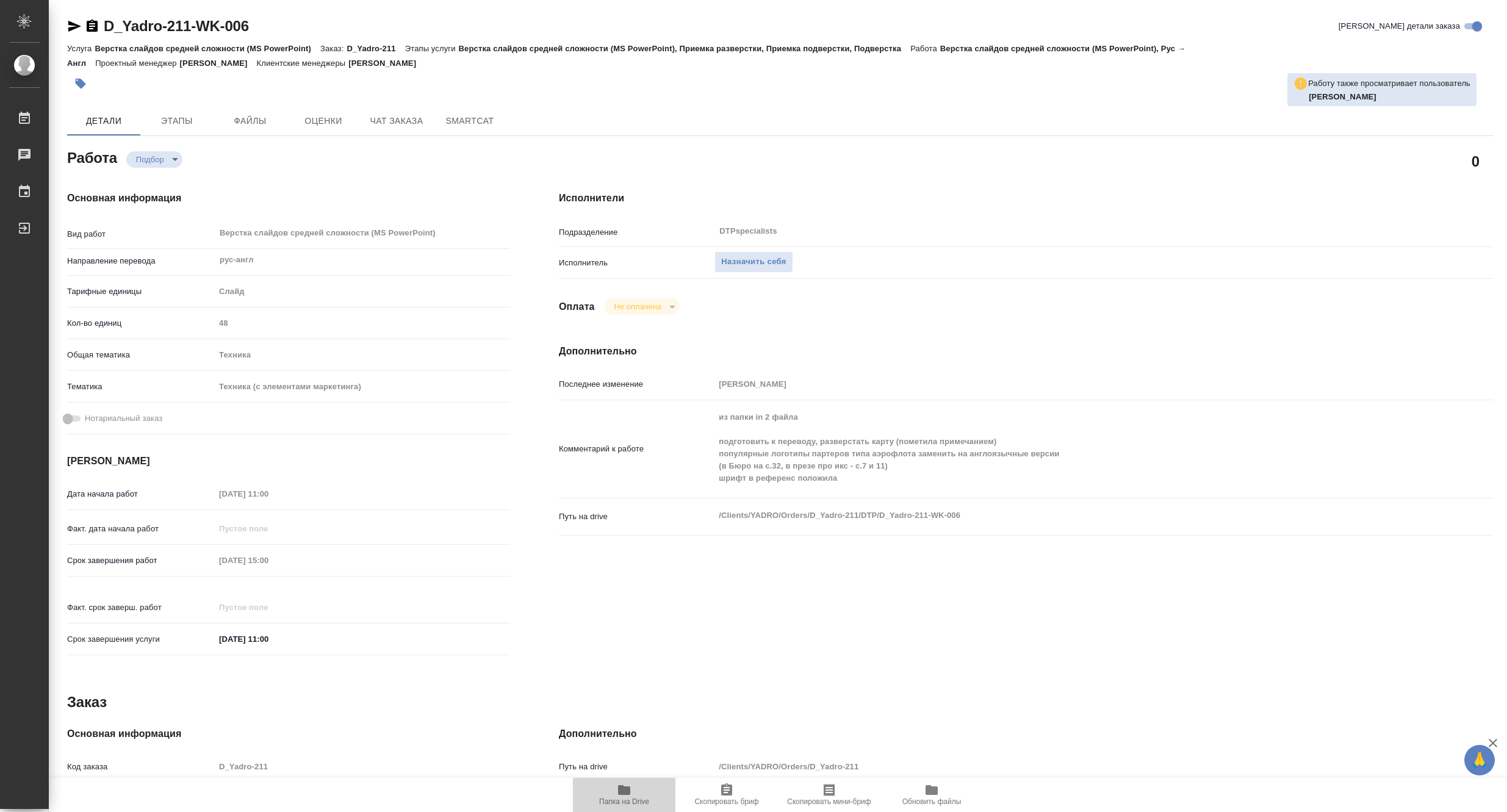
click at [625, 794] on icon "button" at bounding box center [624, 789] width 12 height 9
type textarea "x"
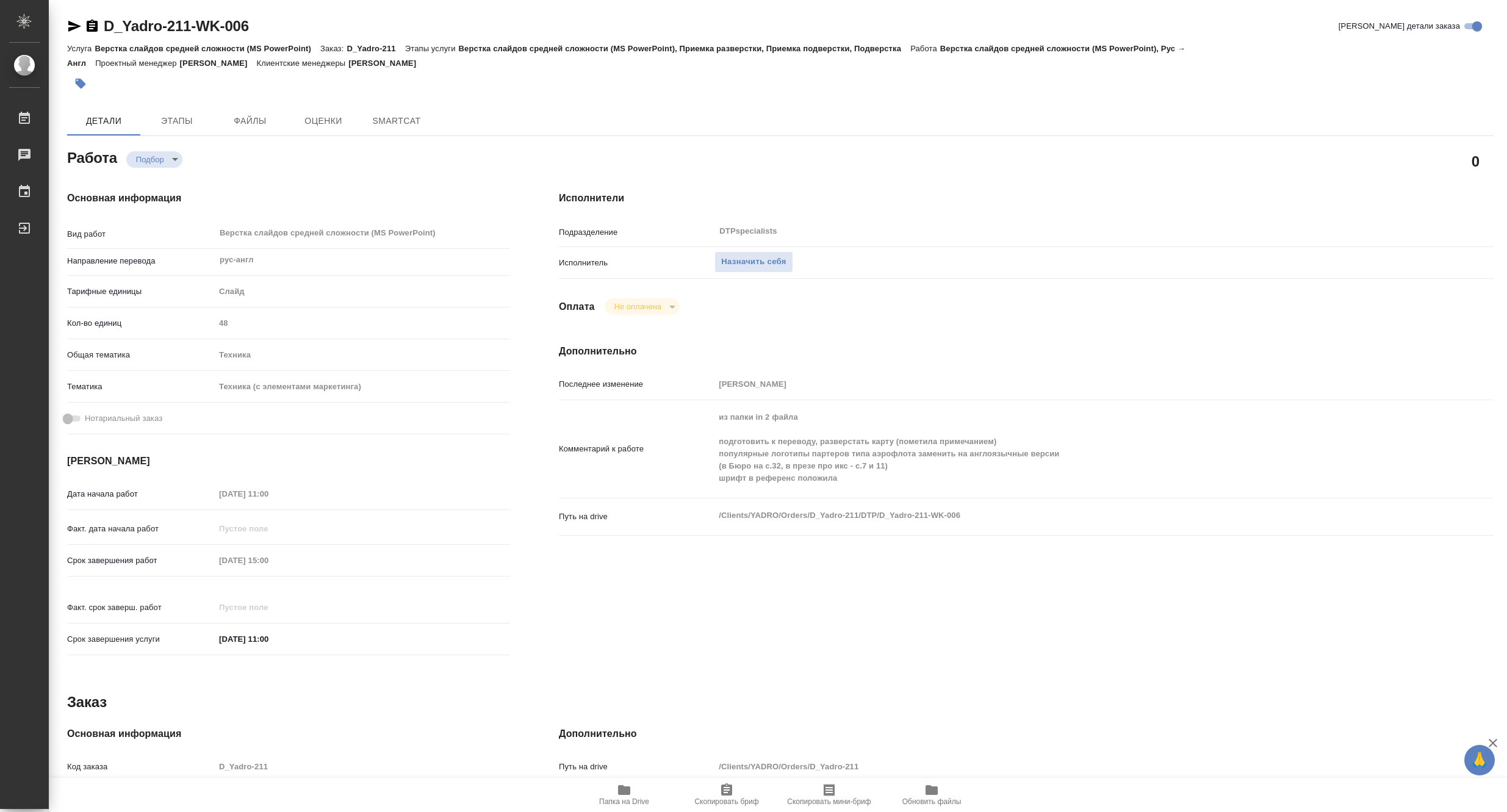
type textarea "x"
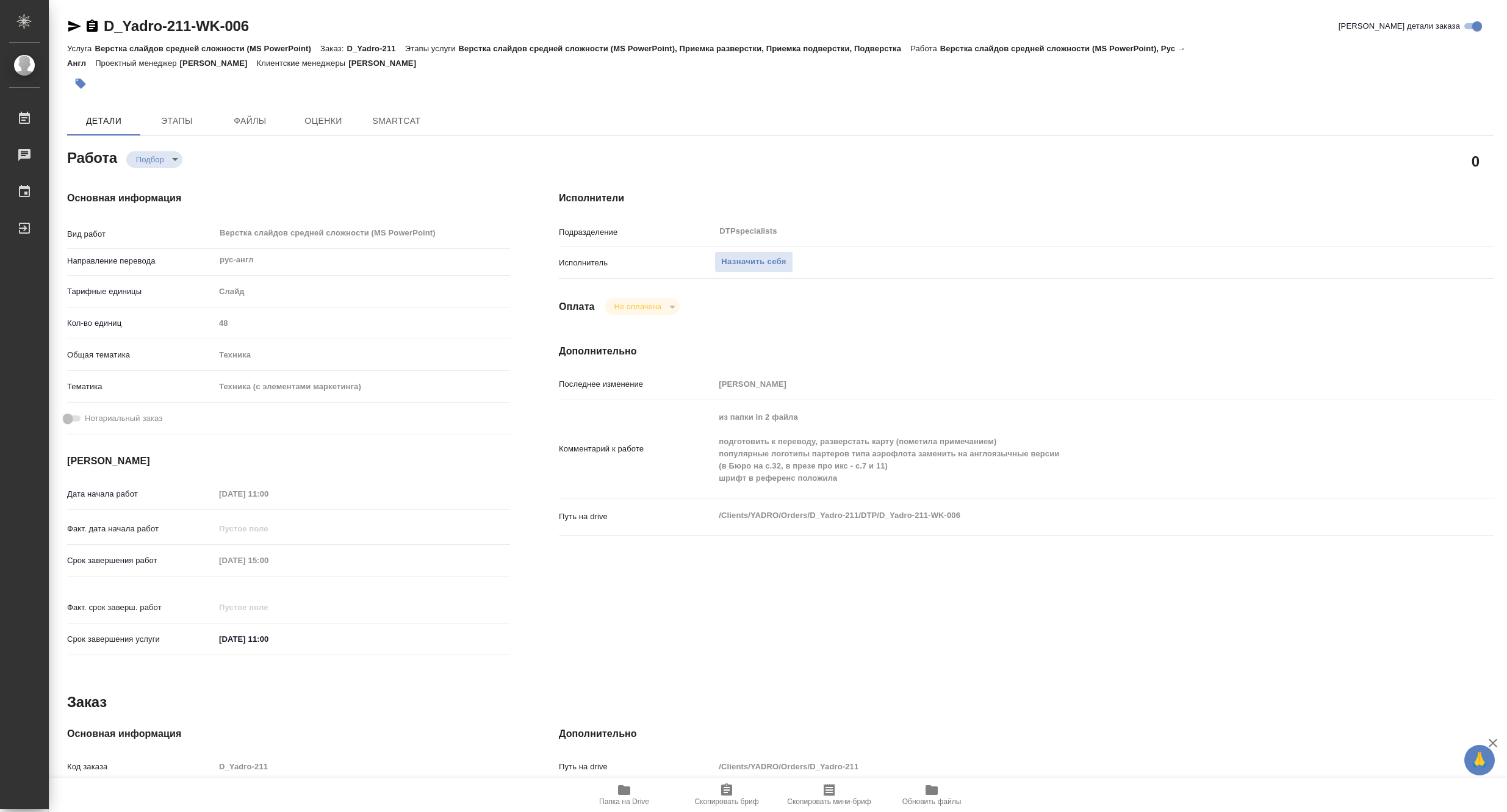
type textarea "x"
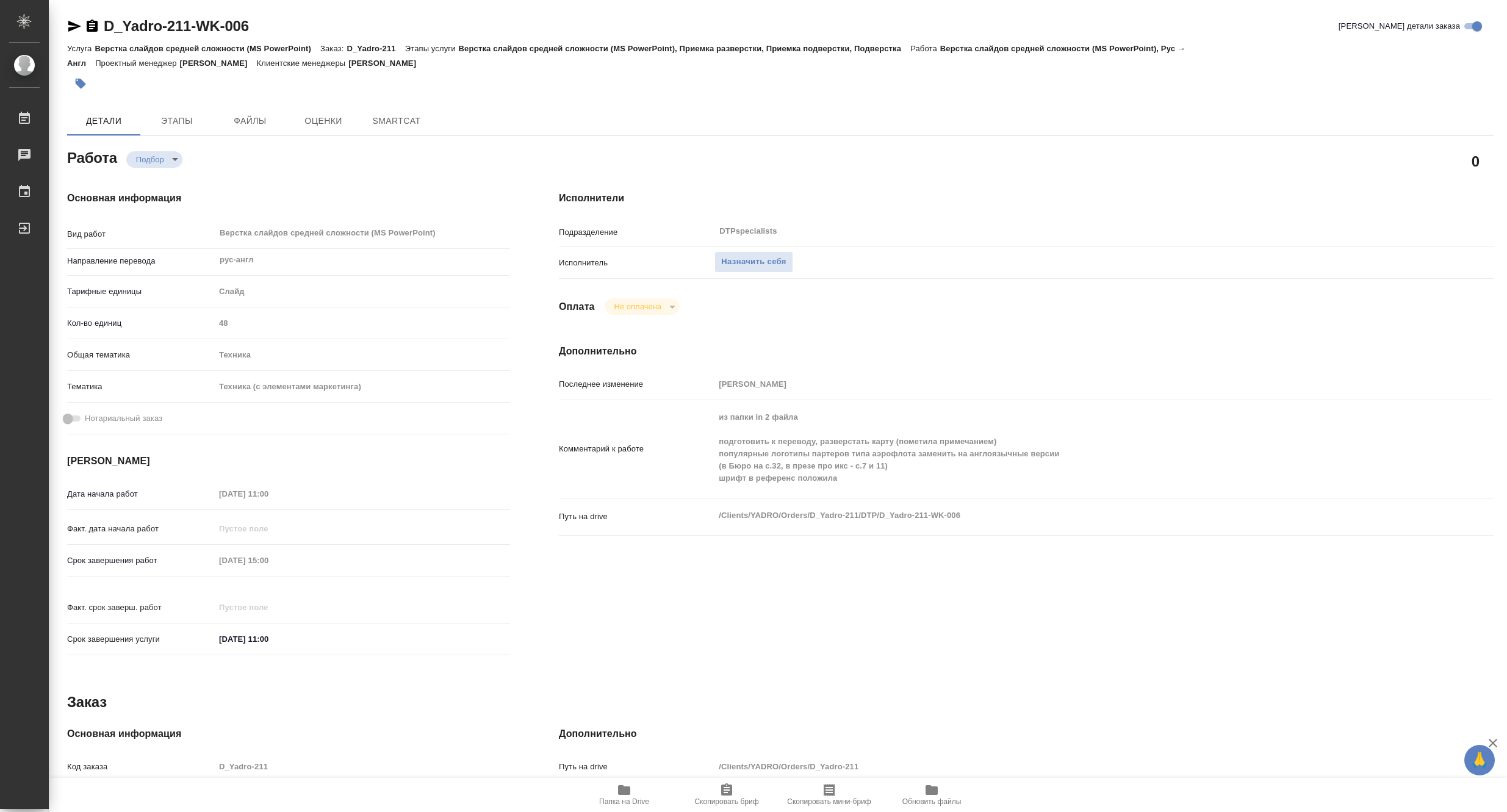
type textarea "x"
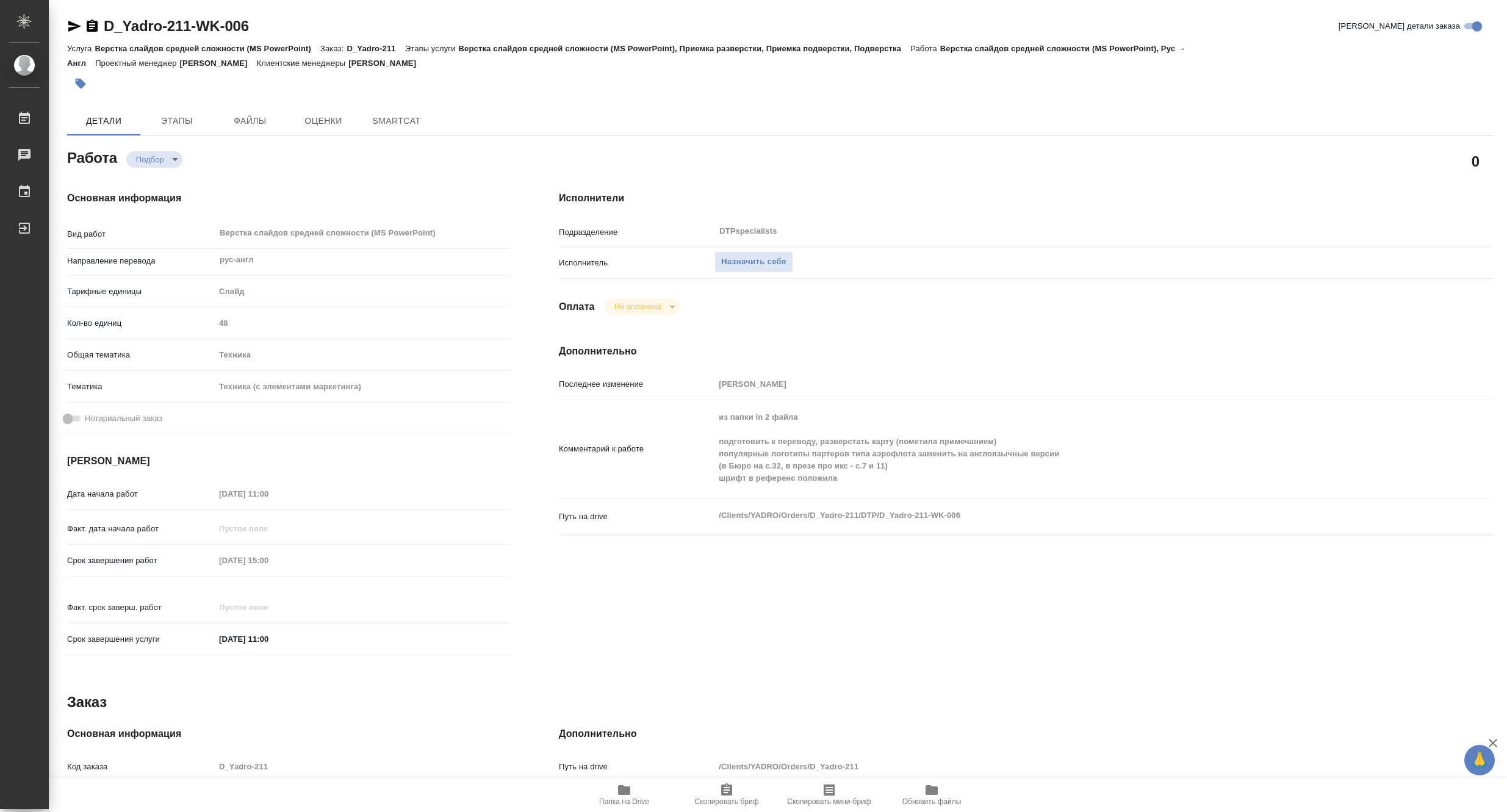
type textarea "x"
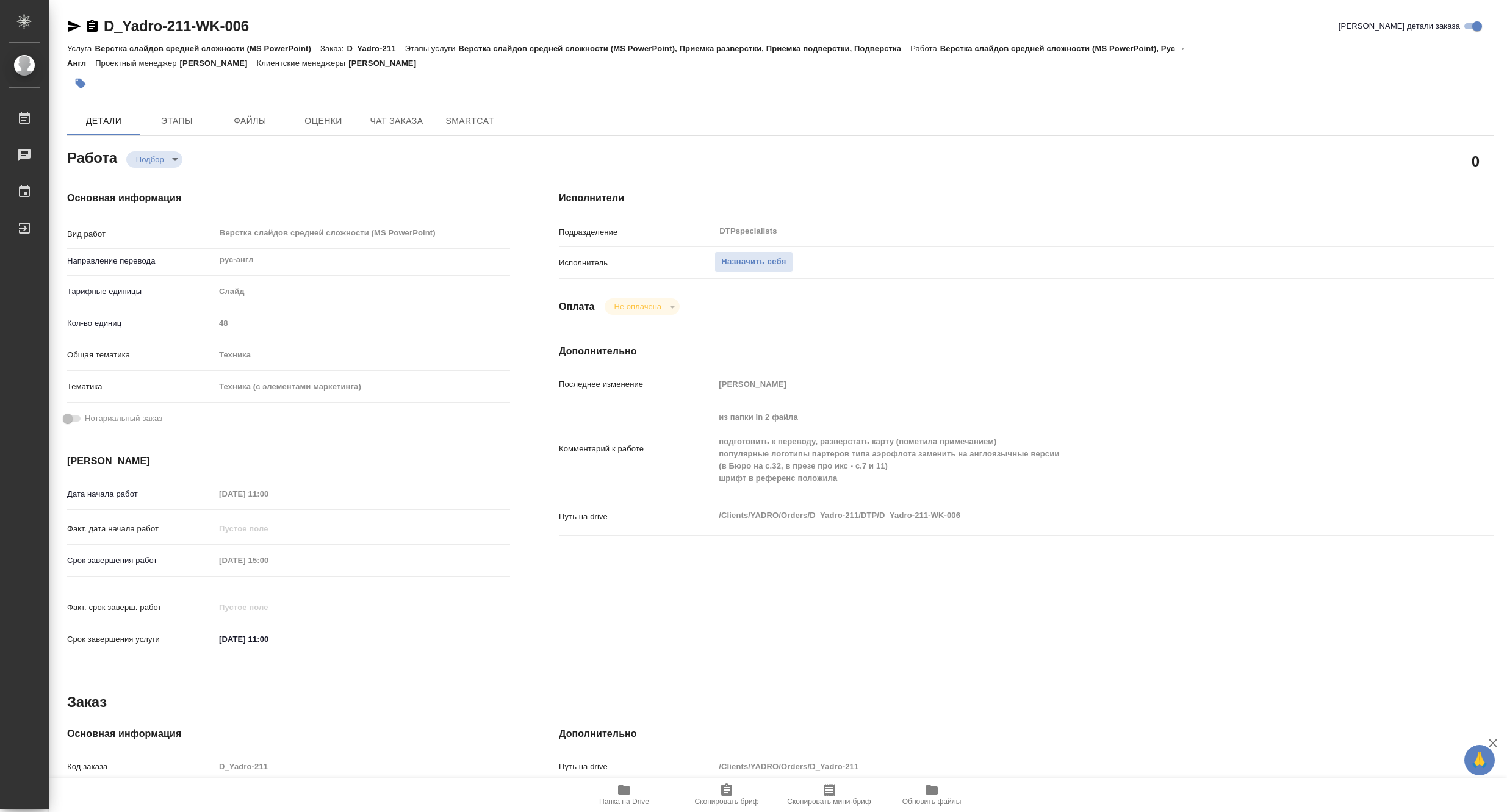
type textarea "x"
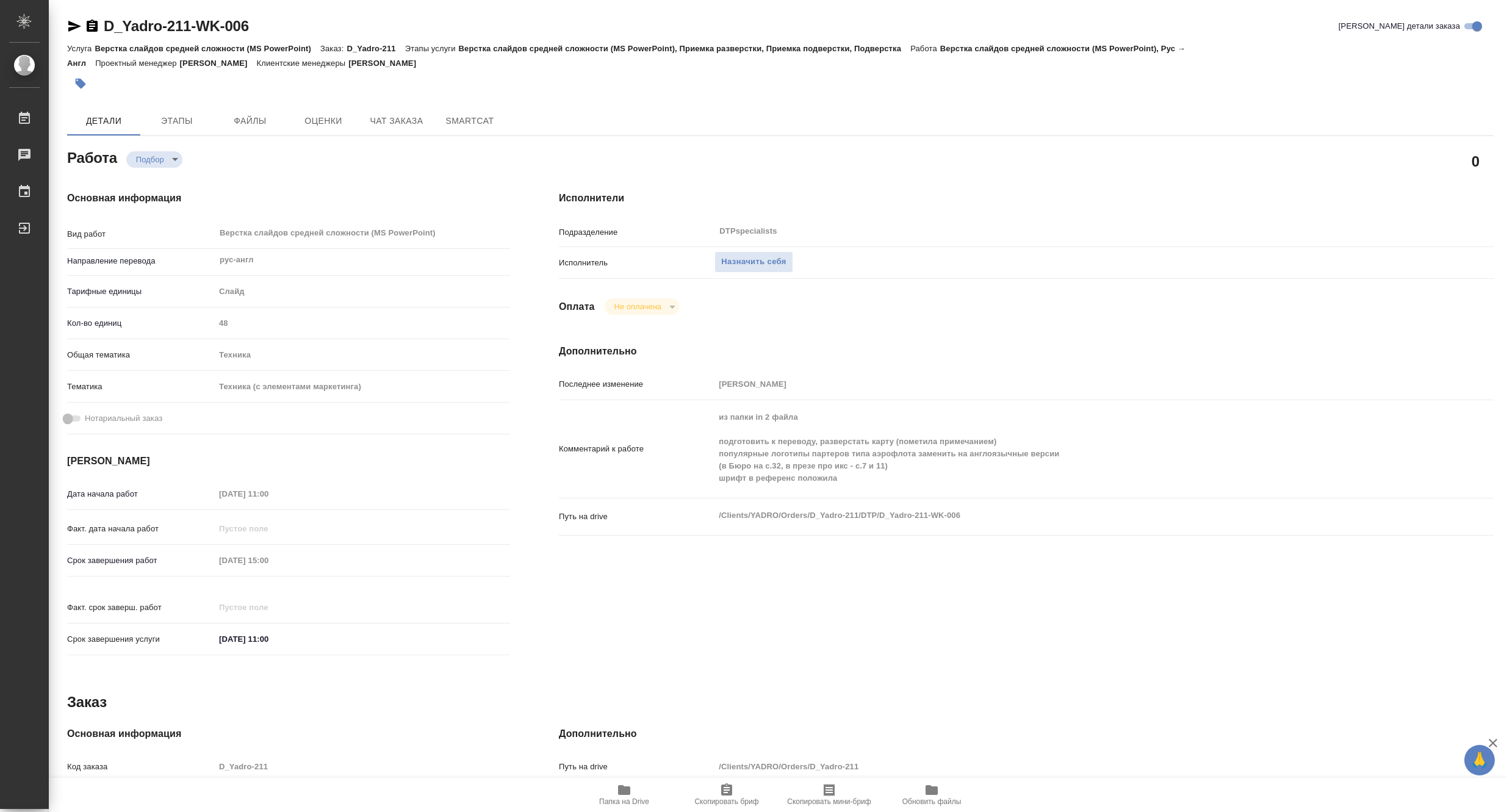
type textarea "x"
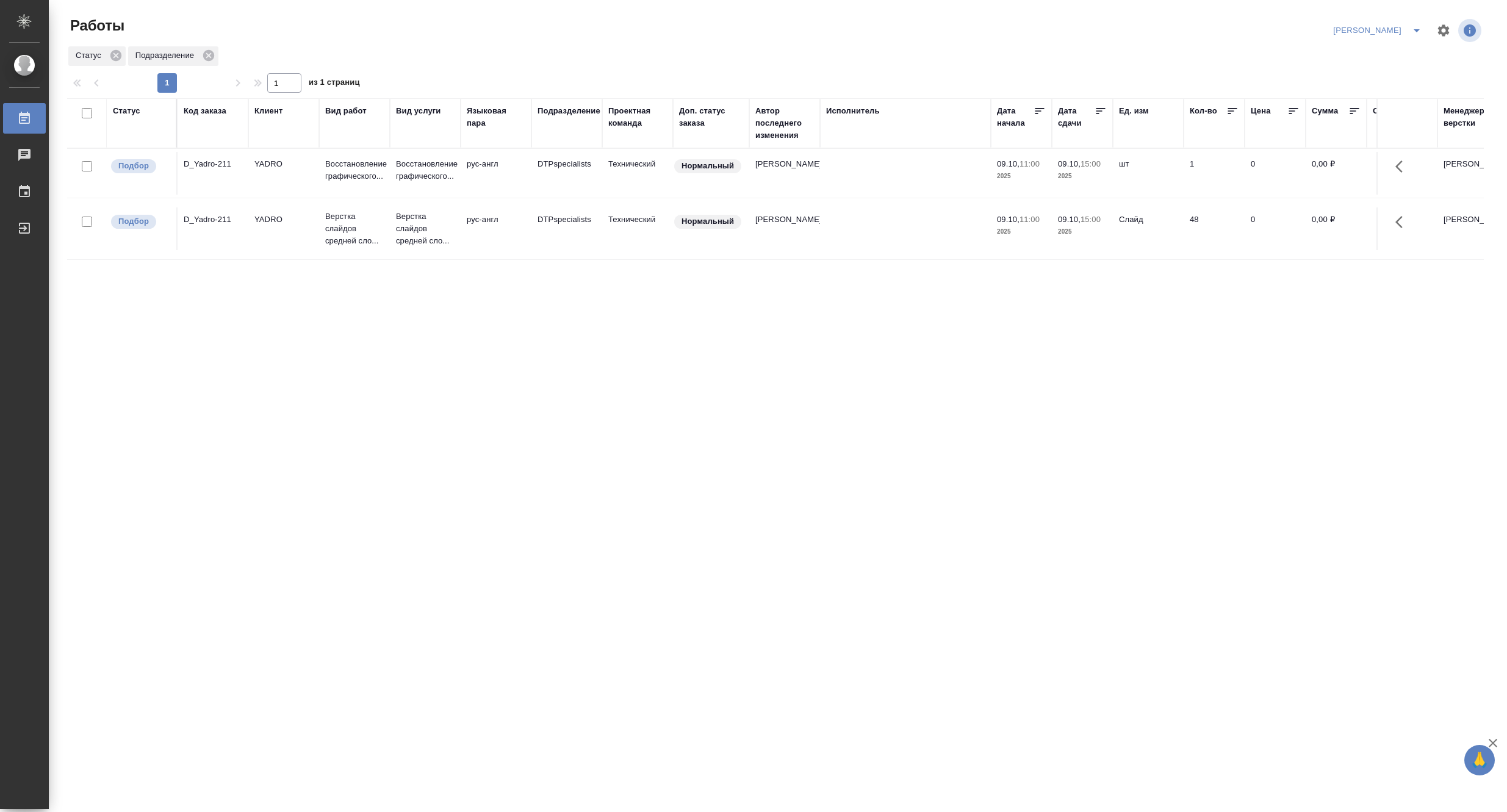
click at [391, 215] on td "Верстка слайдов средней сло..." at bounding box center [425, 228] width 71 height 49
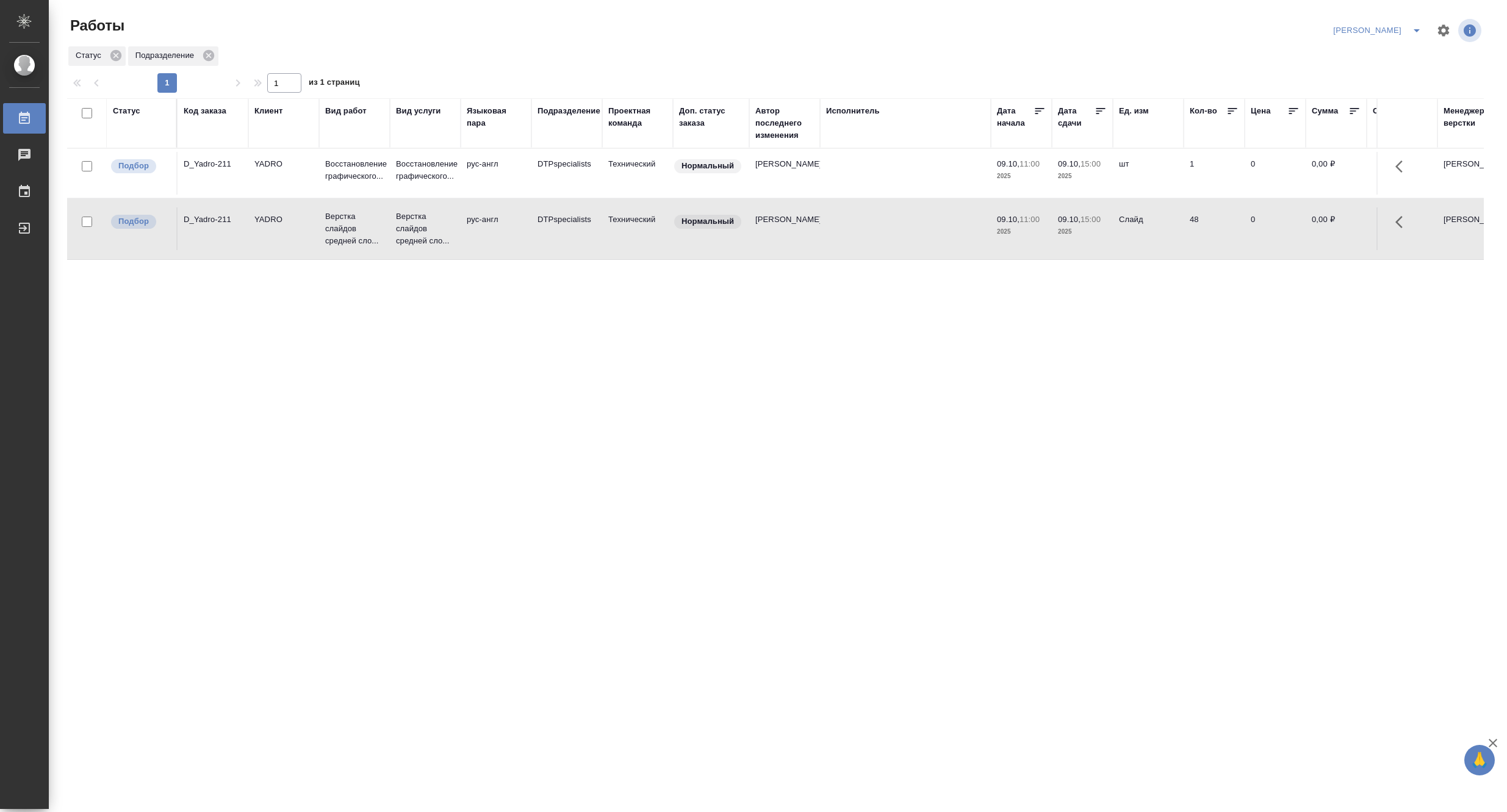
click at [391, 215] on td "Верстка слайдов средней сло..." at bounding box center [425, 228] width 71 height 49
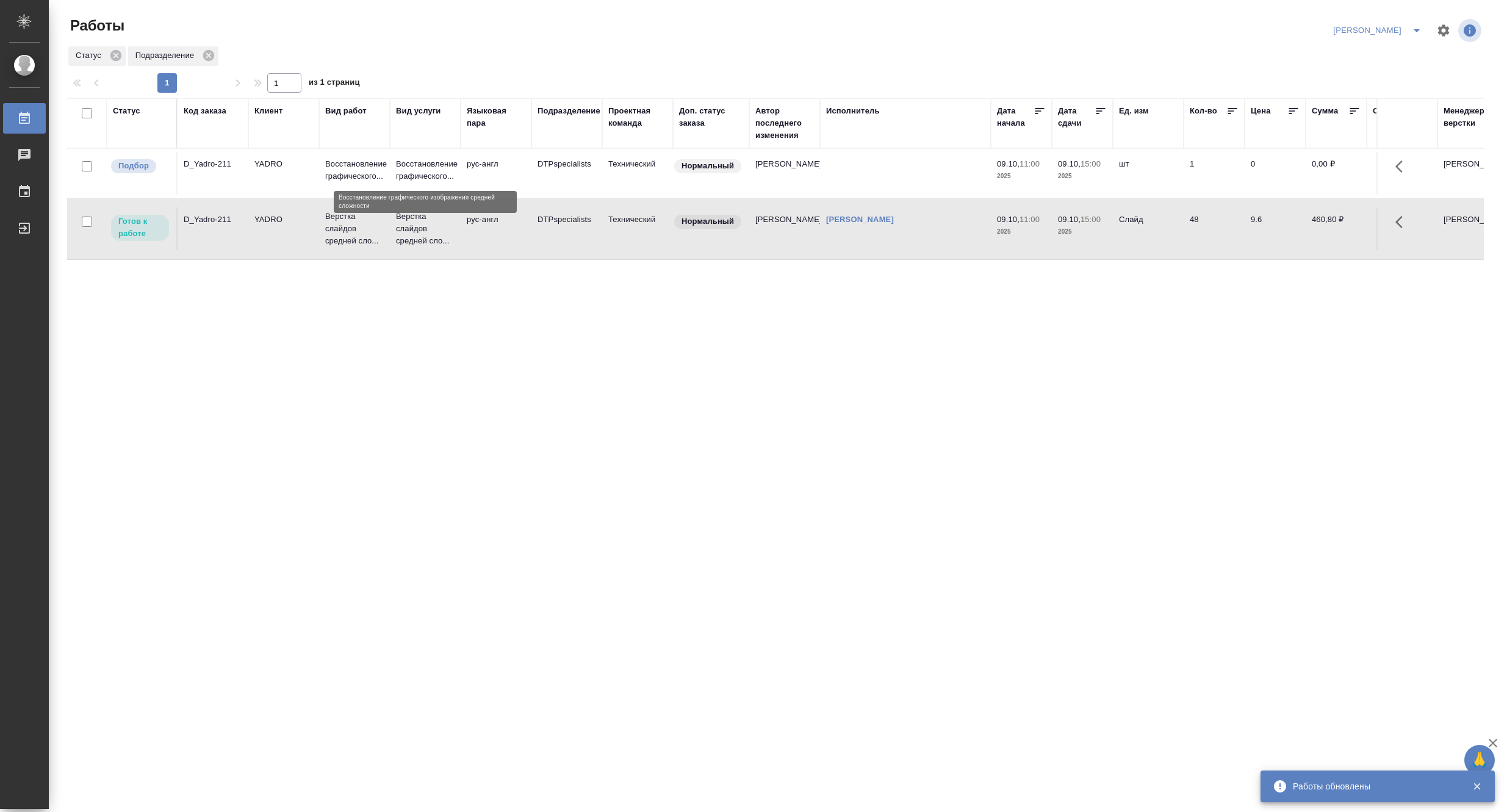
click at [426, 173] on p "Восстановление графического..." at bounding box center [425, 170] width 59 height 25
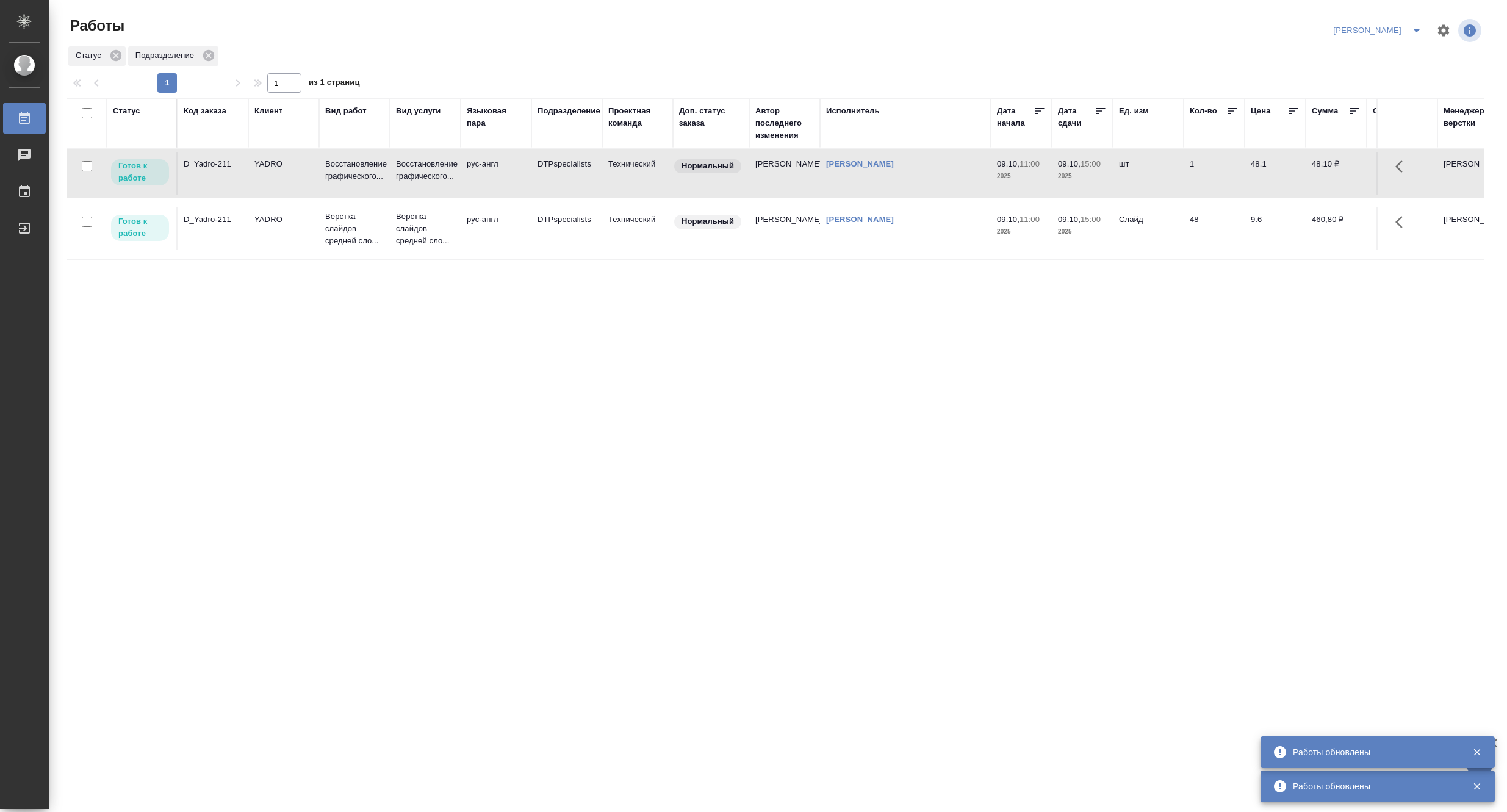
click at [1418, 26] on icon "split button" at bounding box center [1417, 30] width 14 height 14
click at [1373, 61] on li "[PERSON_NAME] работе" at bounding box center [1371, 54] width 117 height 20
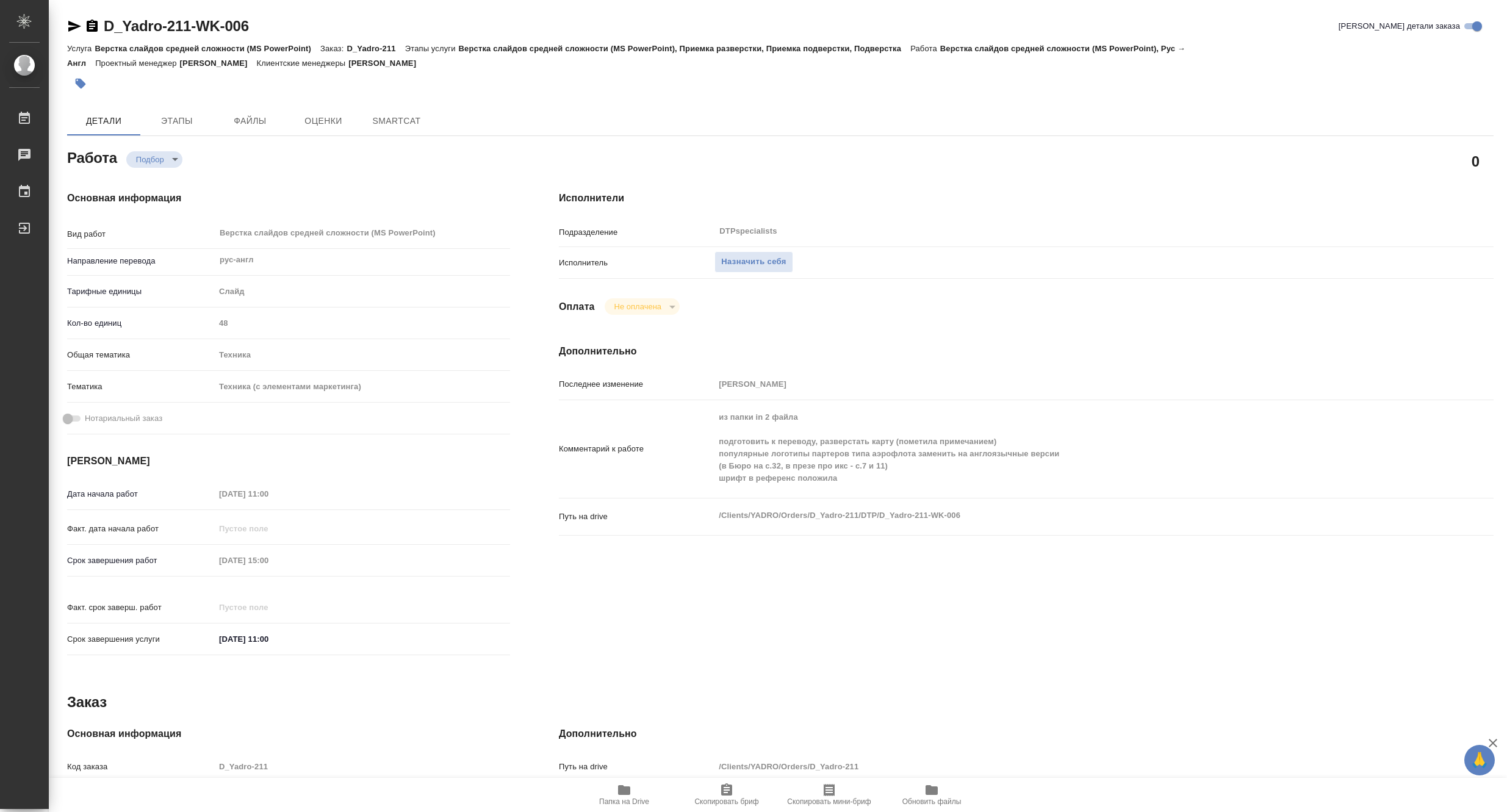
type textarea "x"
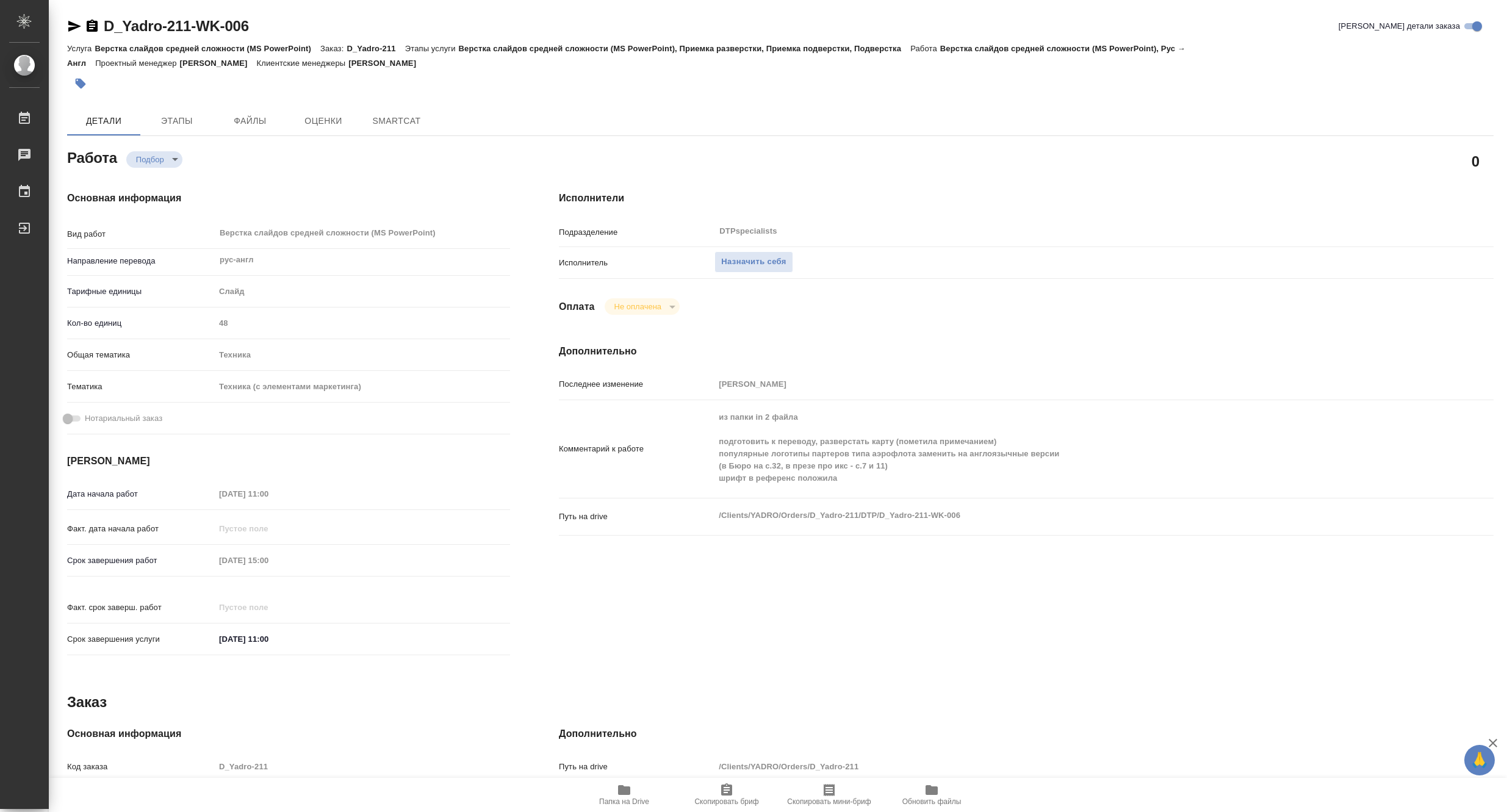
type textarea "x"
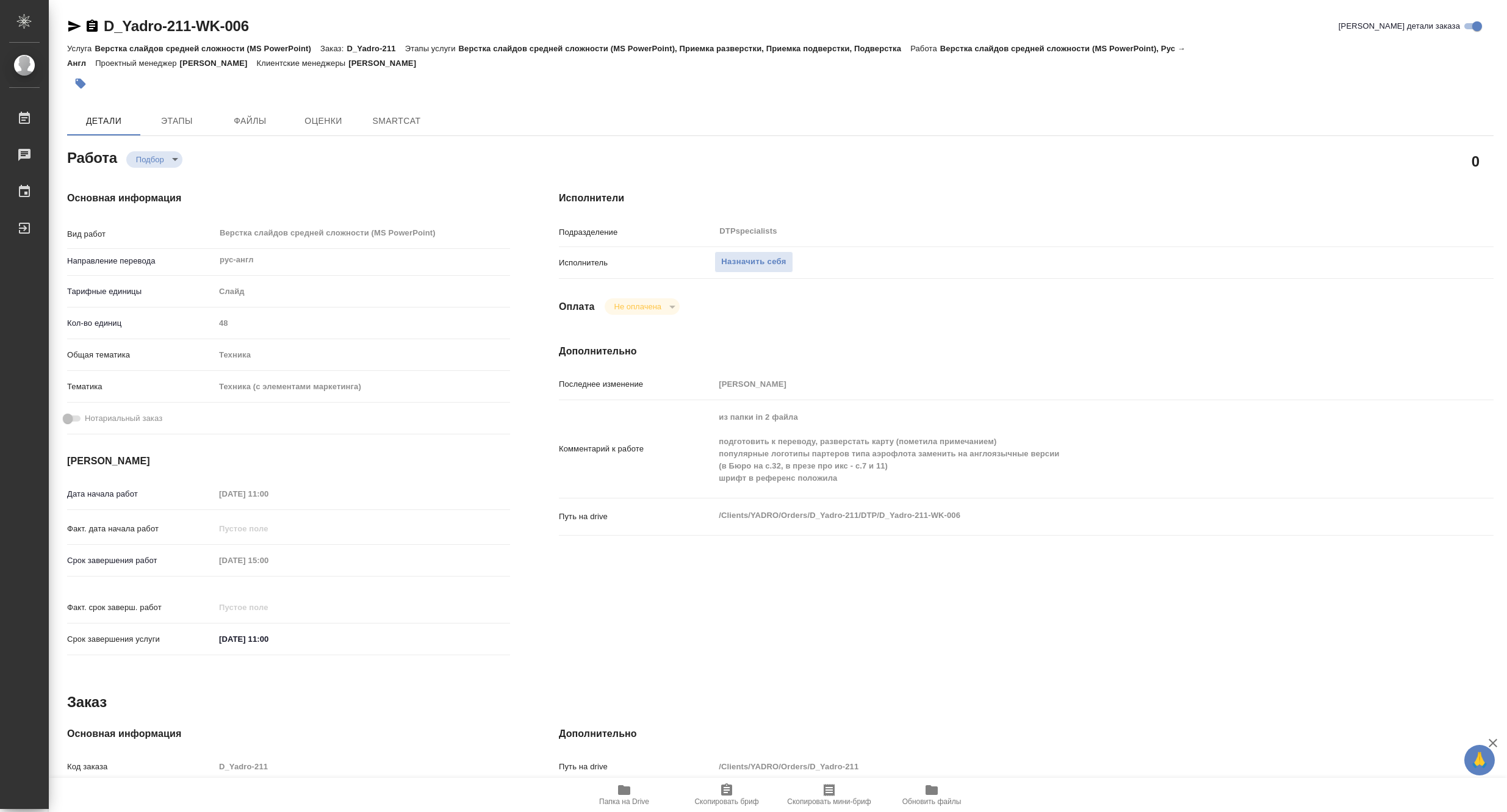
type textarea "x"
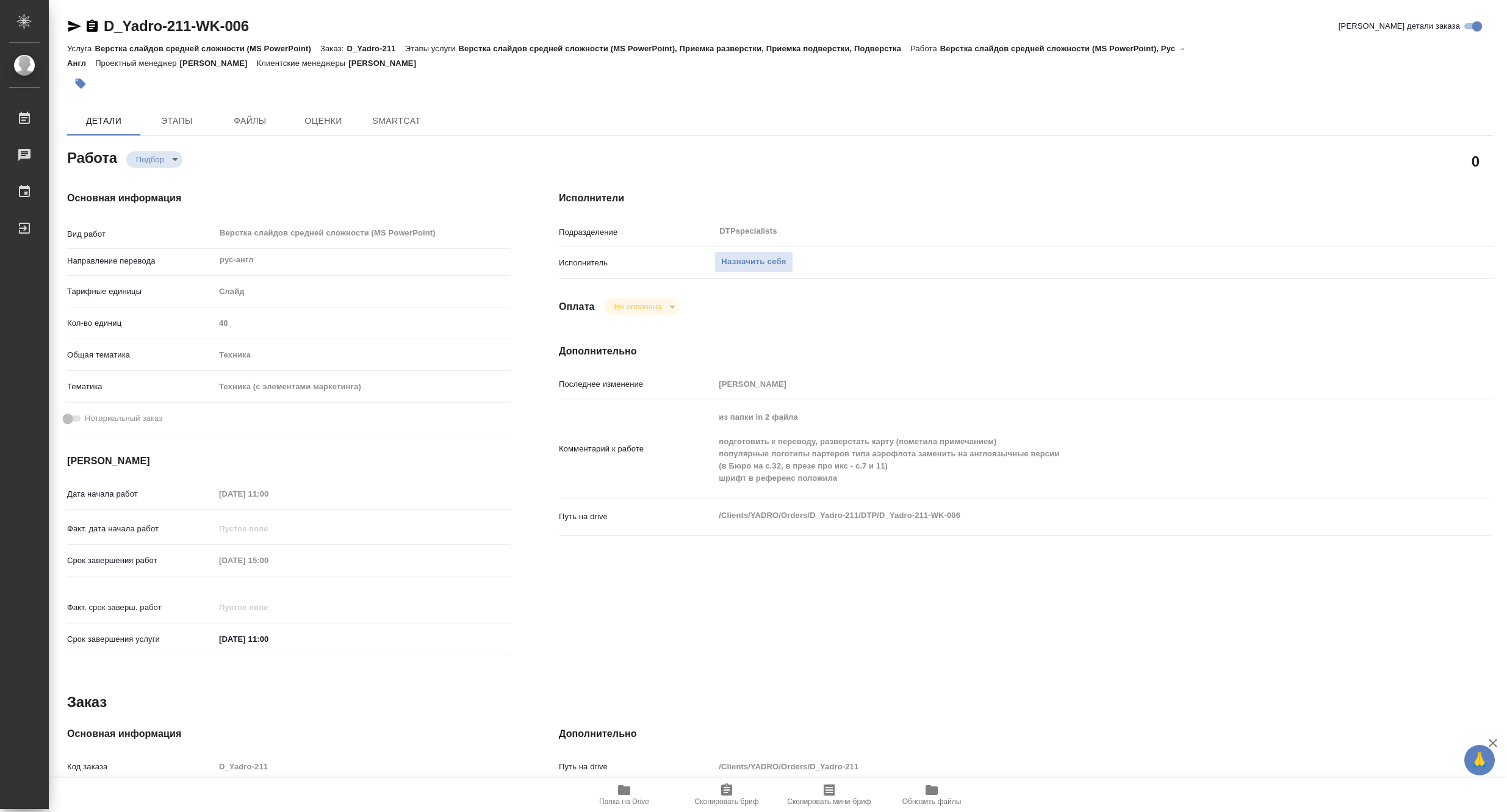
type textarea "x"
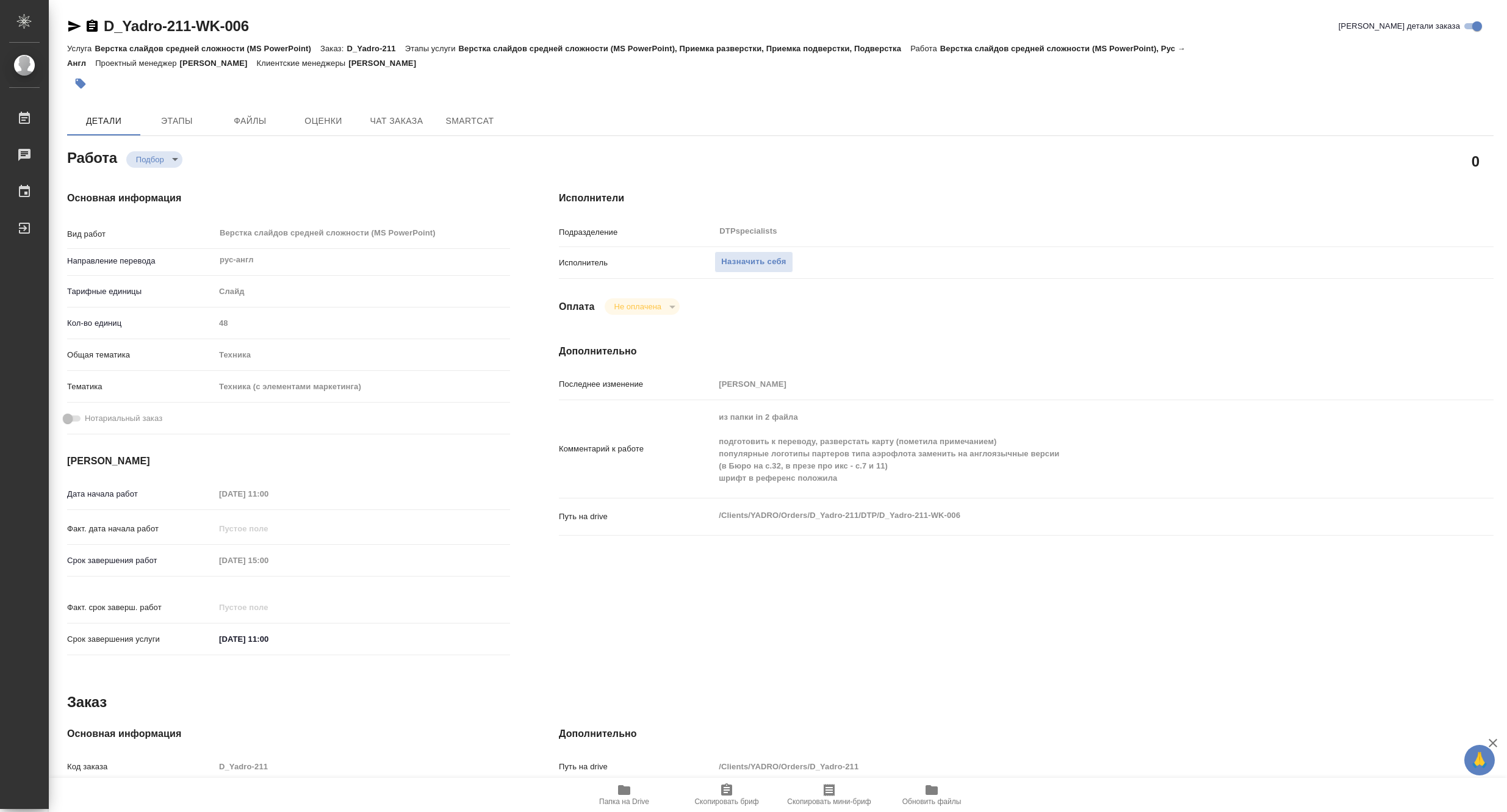
type textarea "x"
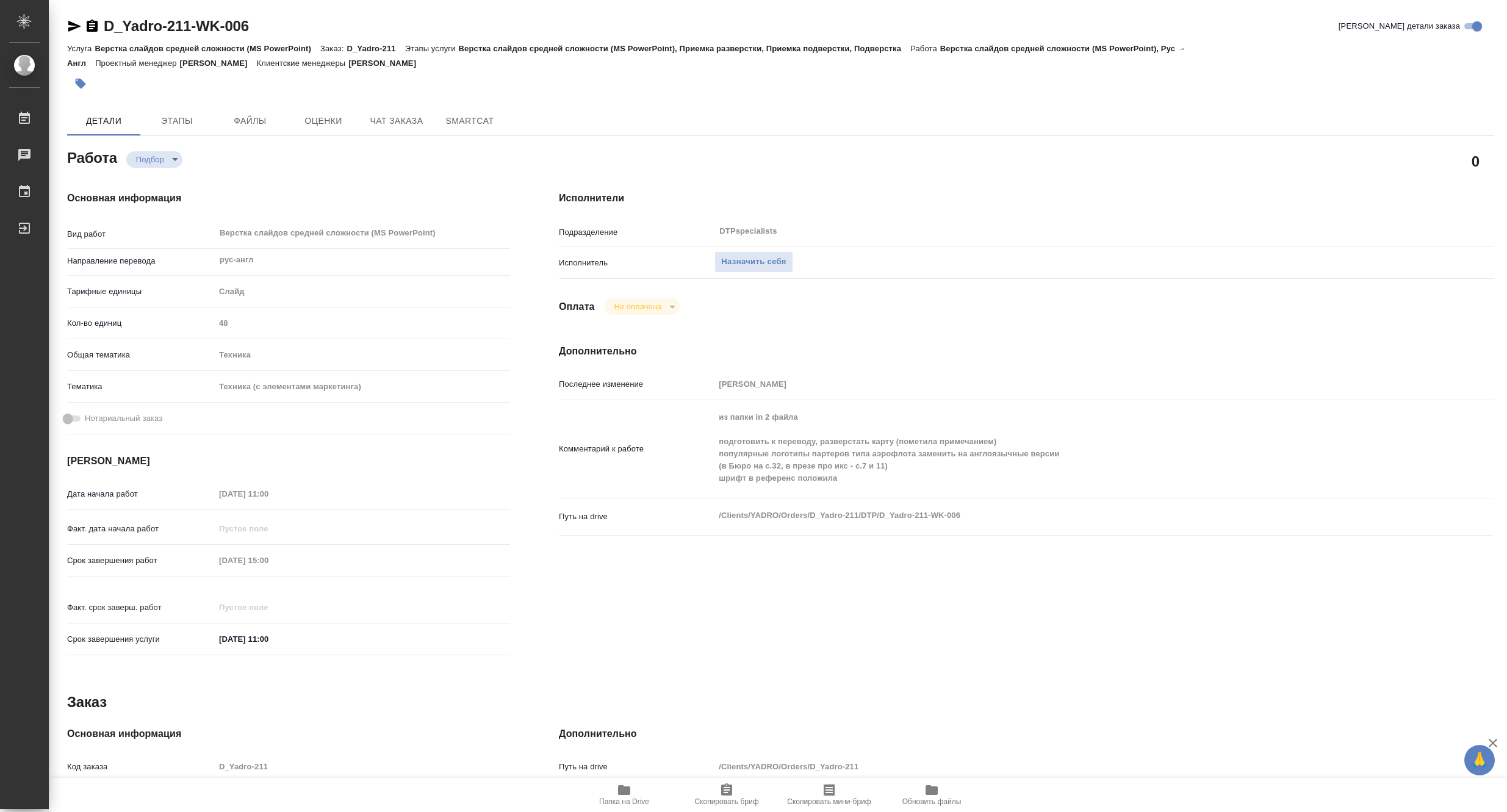
type textarea "x"
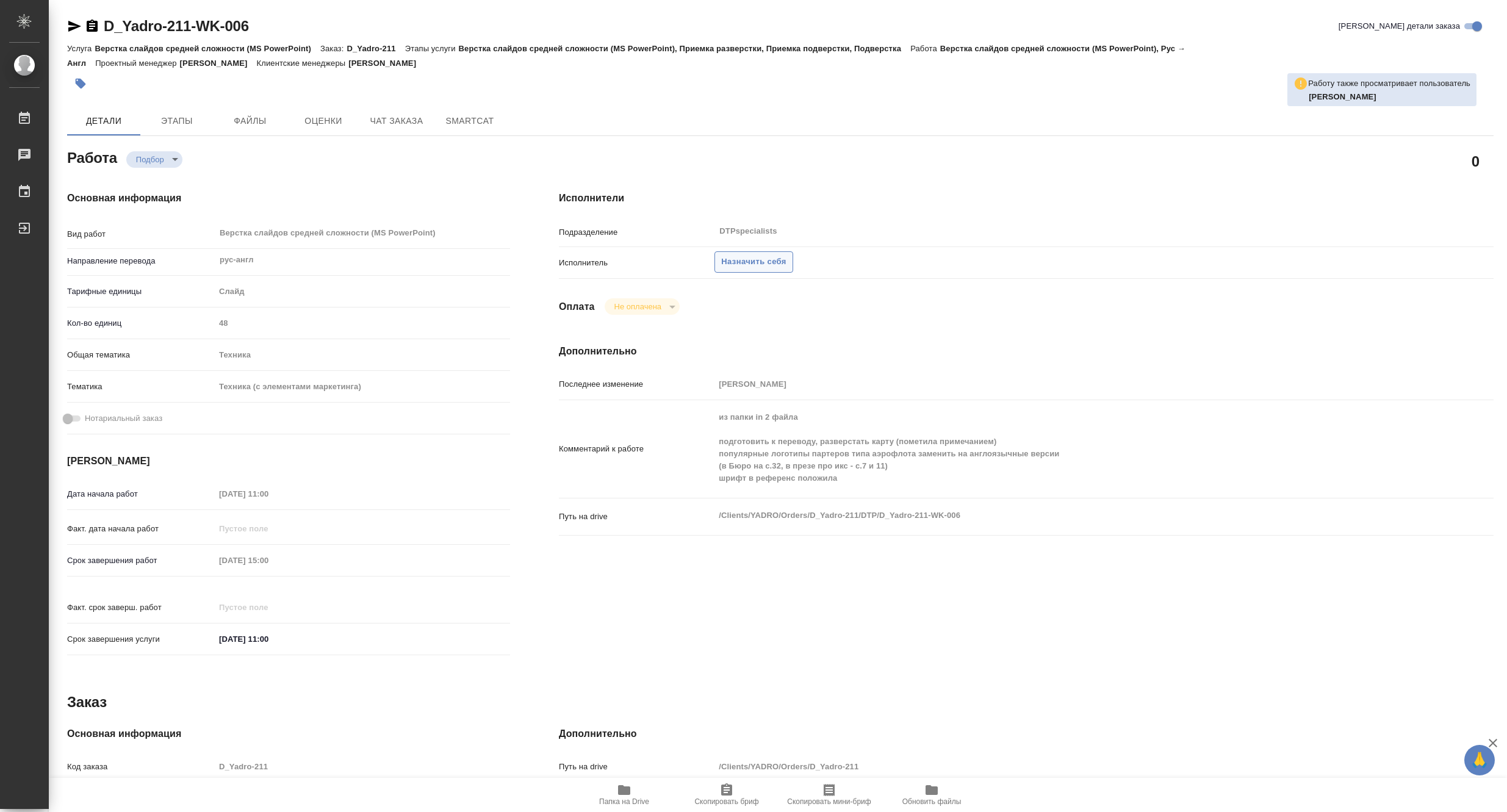
click at [748, 261] on span "Назначить себя" at bounding box center [754, 262] width 65 height 14
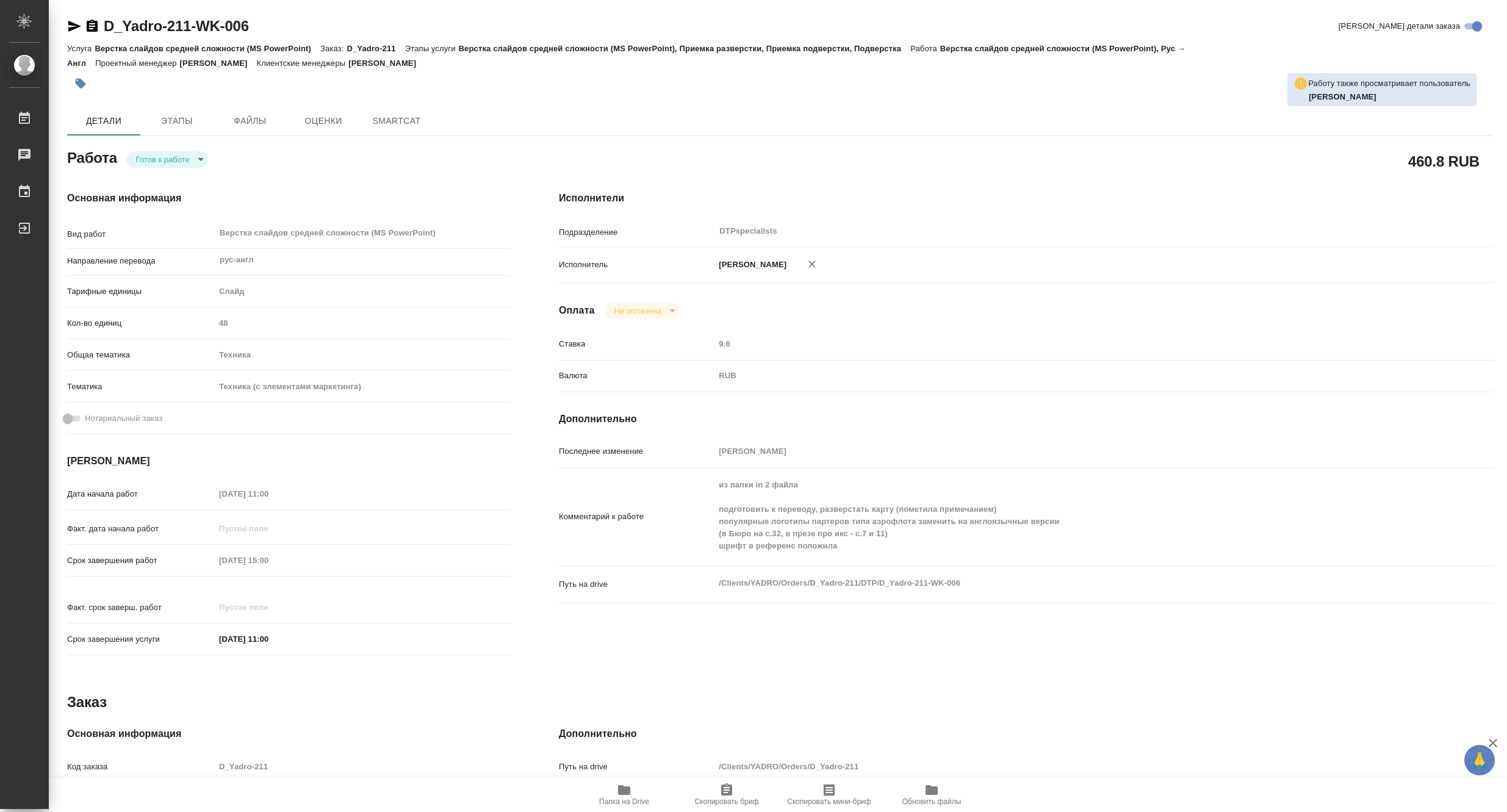
type textarea "x"
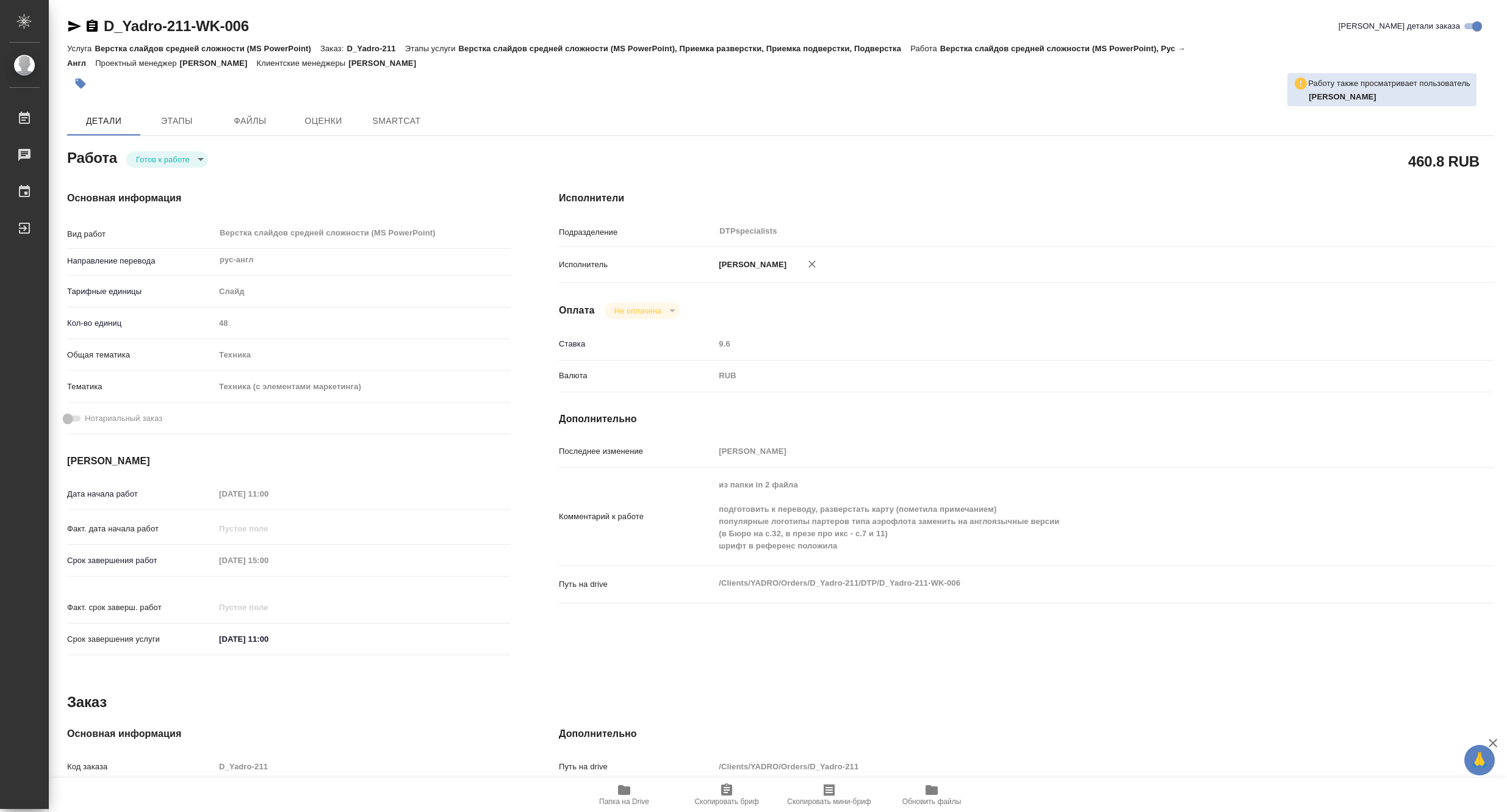
type textarea "x"
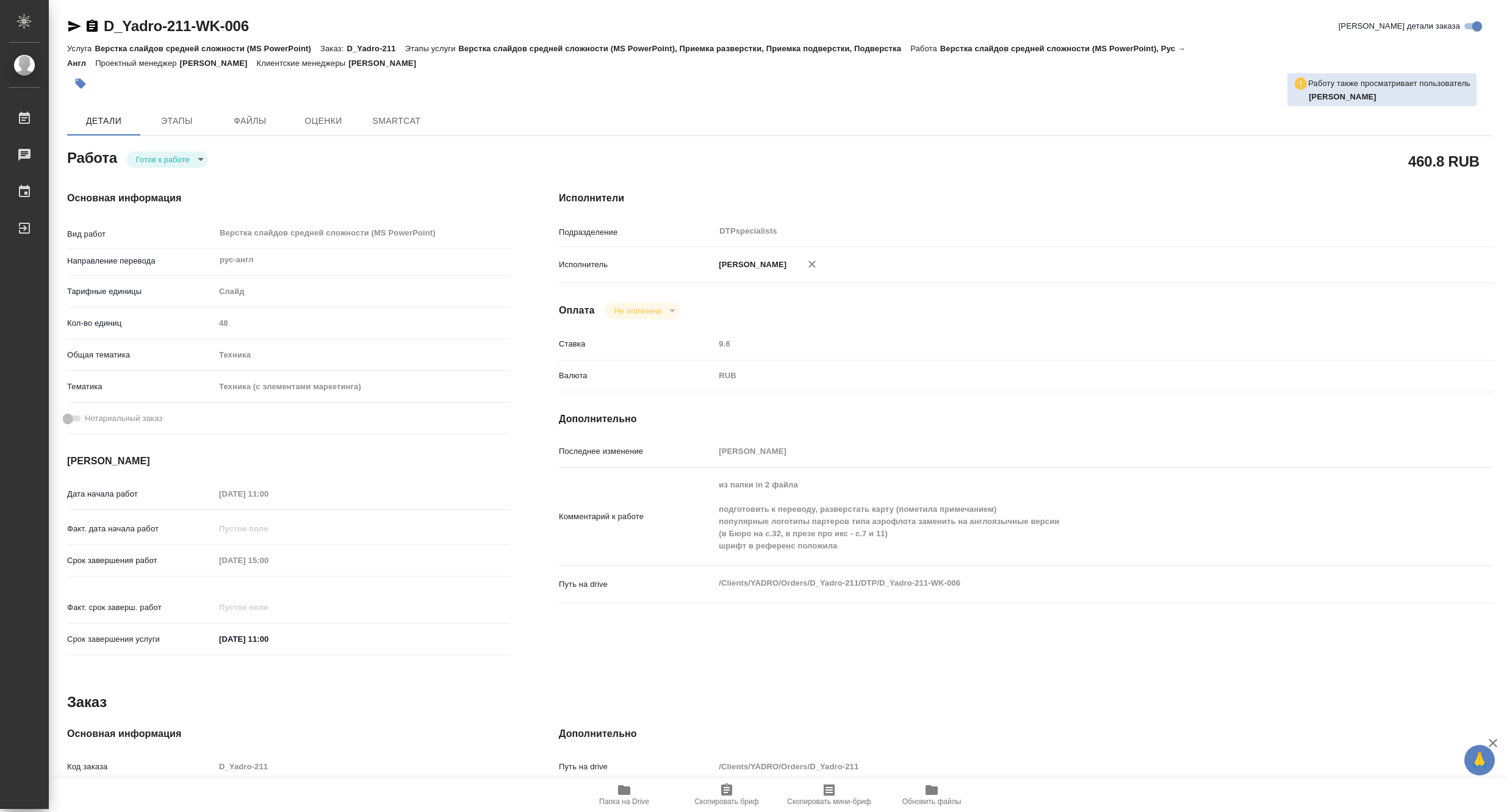
type textarea "x"
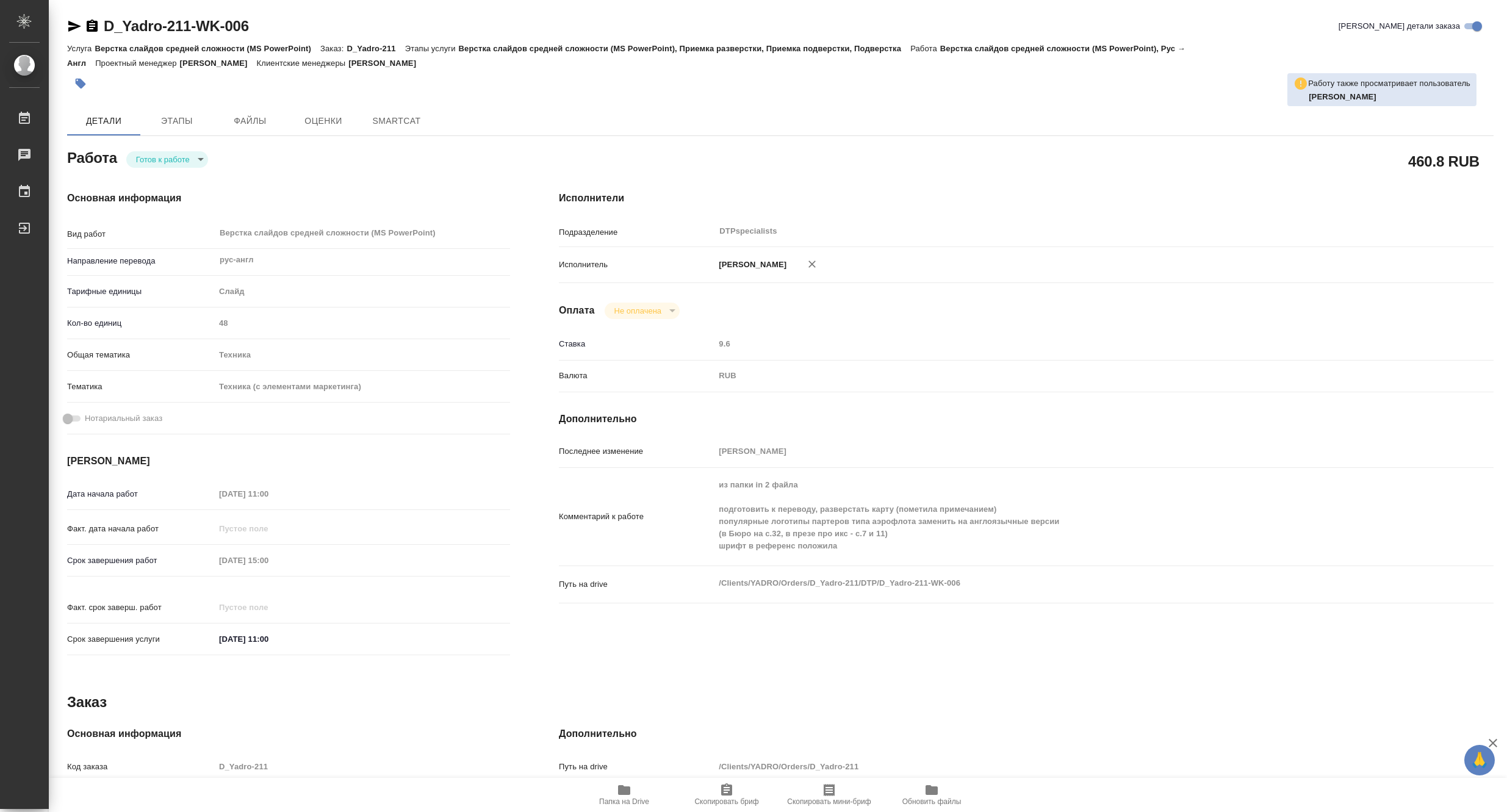
type textarea "x"
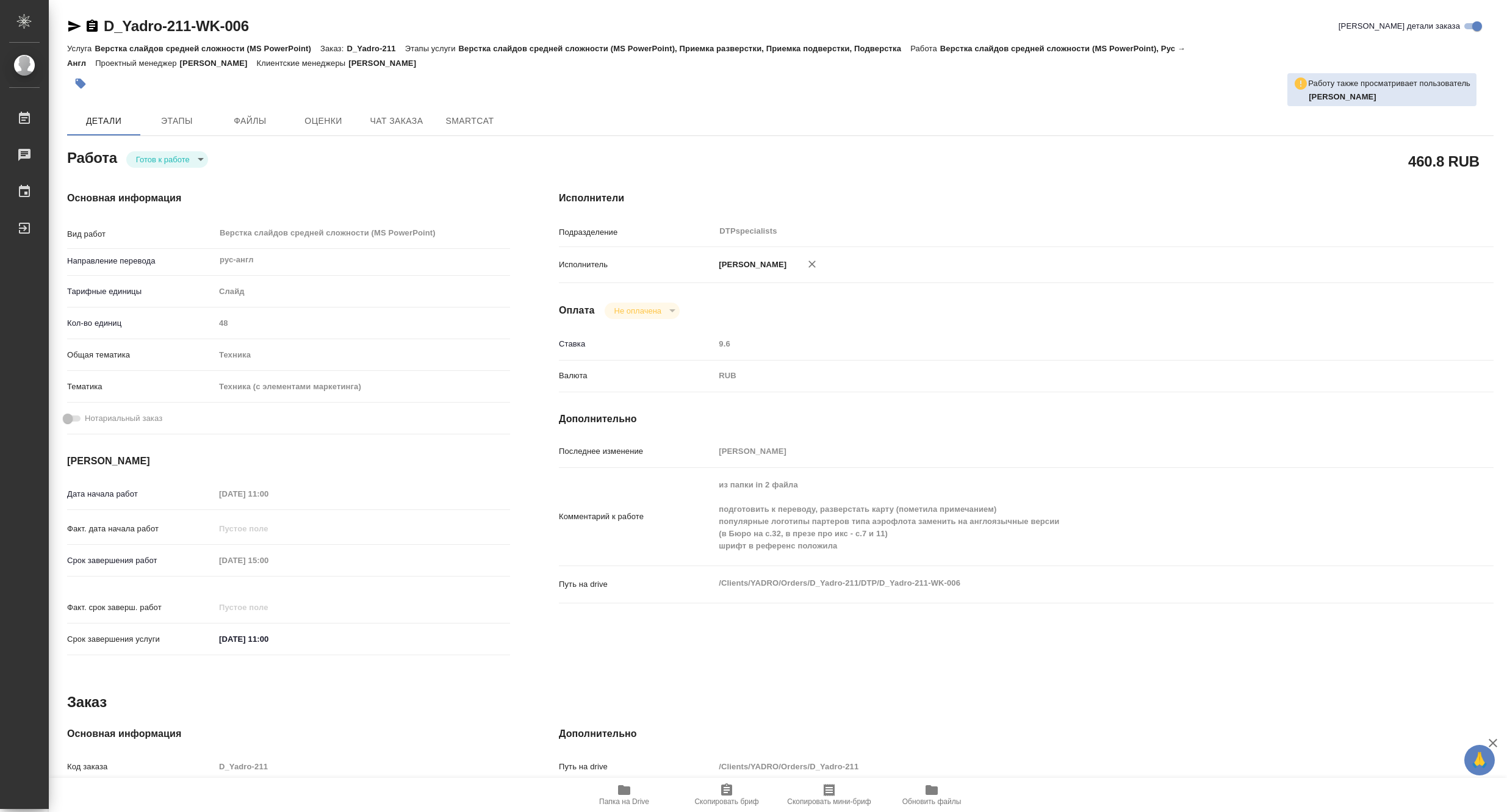
type textarea "x"
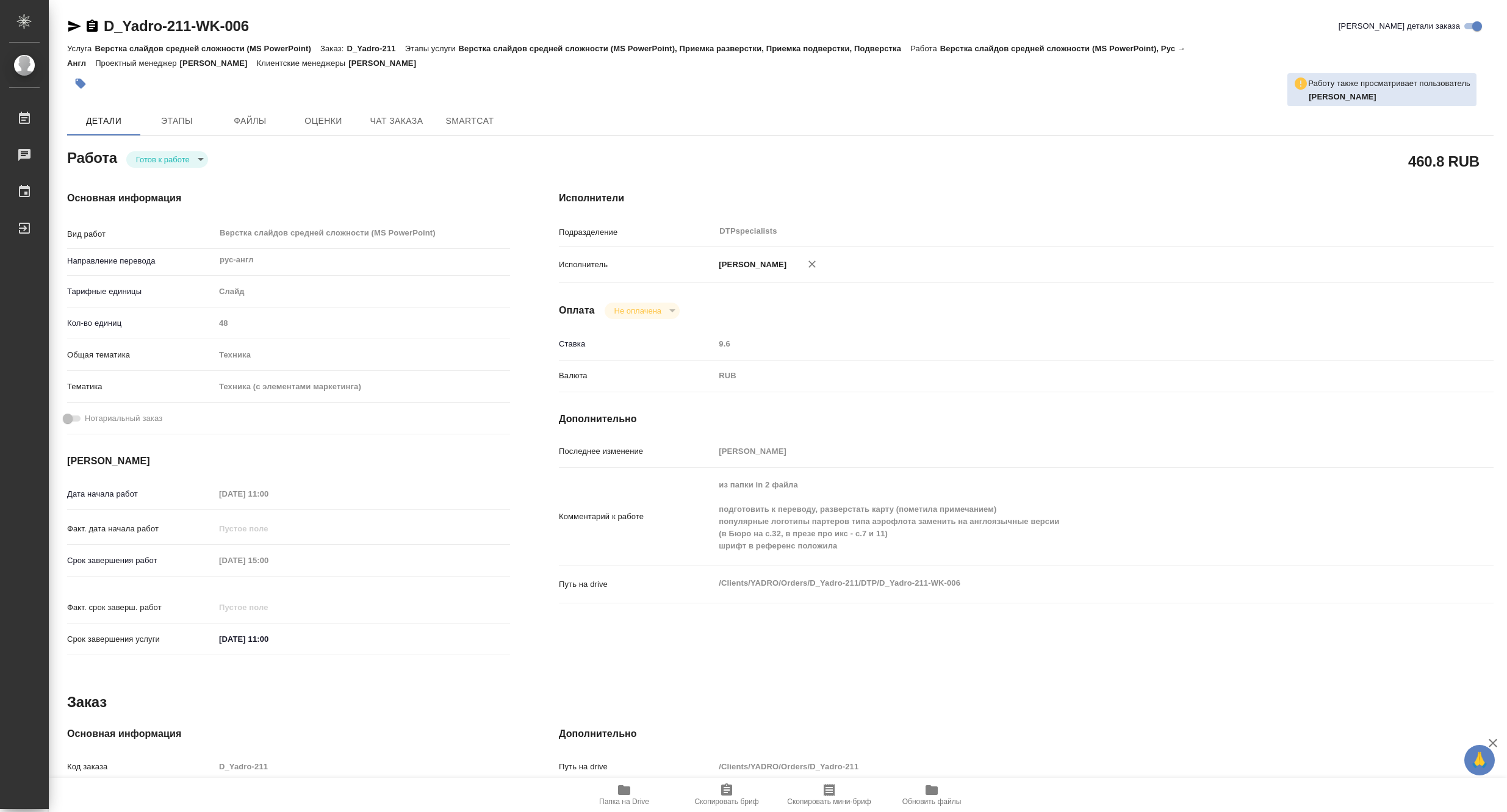
type textarea "x"
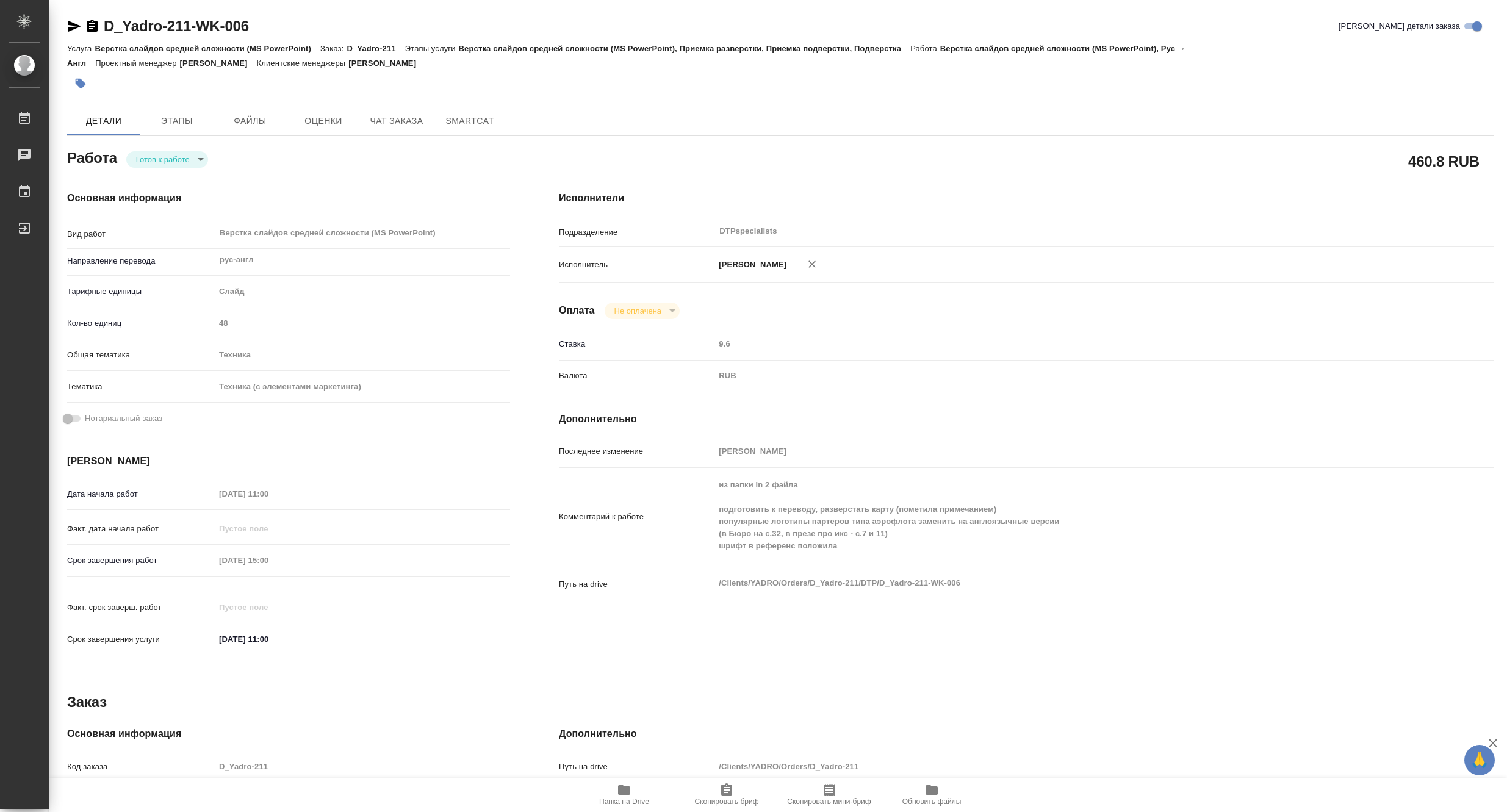
click at [147, 157] on body "🙏 .cls-1 fill:#fff; AWATERA Matveeva Maria Работы 0 Чаты График Выйти D_Yadro-2…" at bounding box center [754, 406] width 1507 height 812
click at [146, 160] on button "В работе" at bounding box center [155, 159] width 40 height 14
type textarea "x"
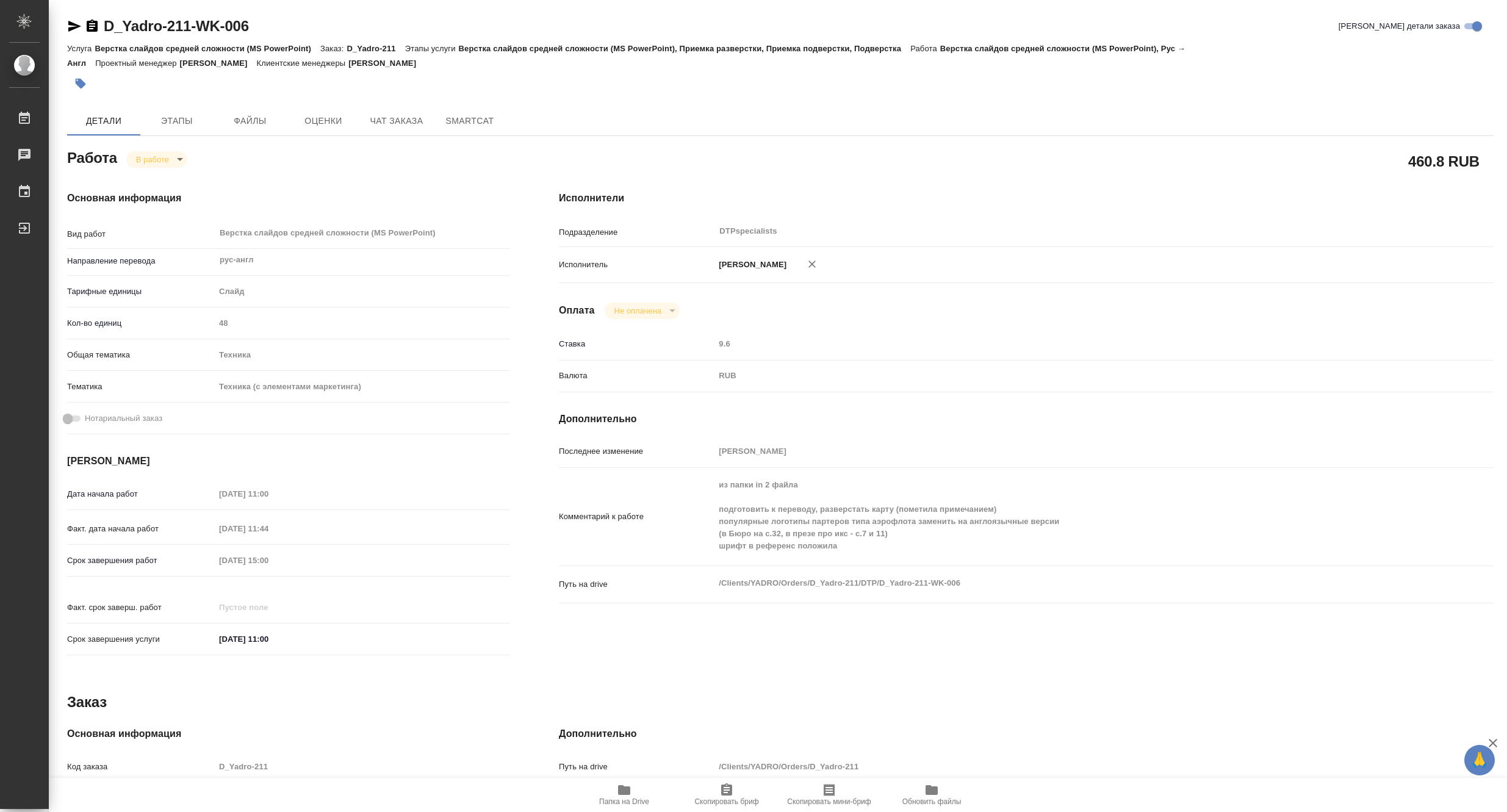
type textarea "x"
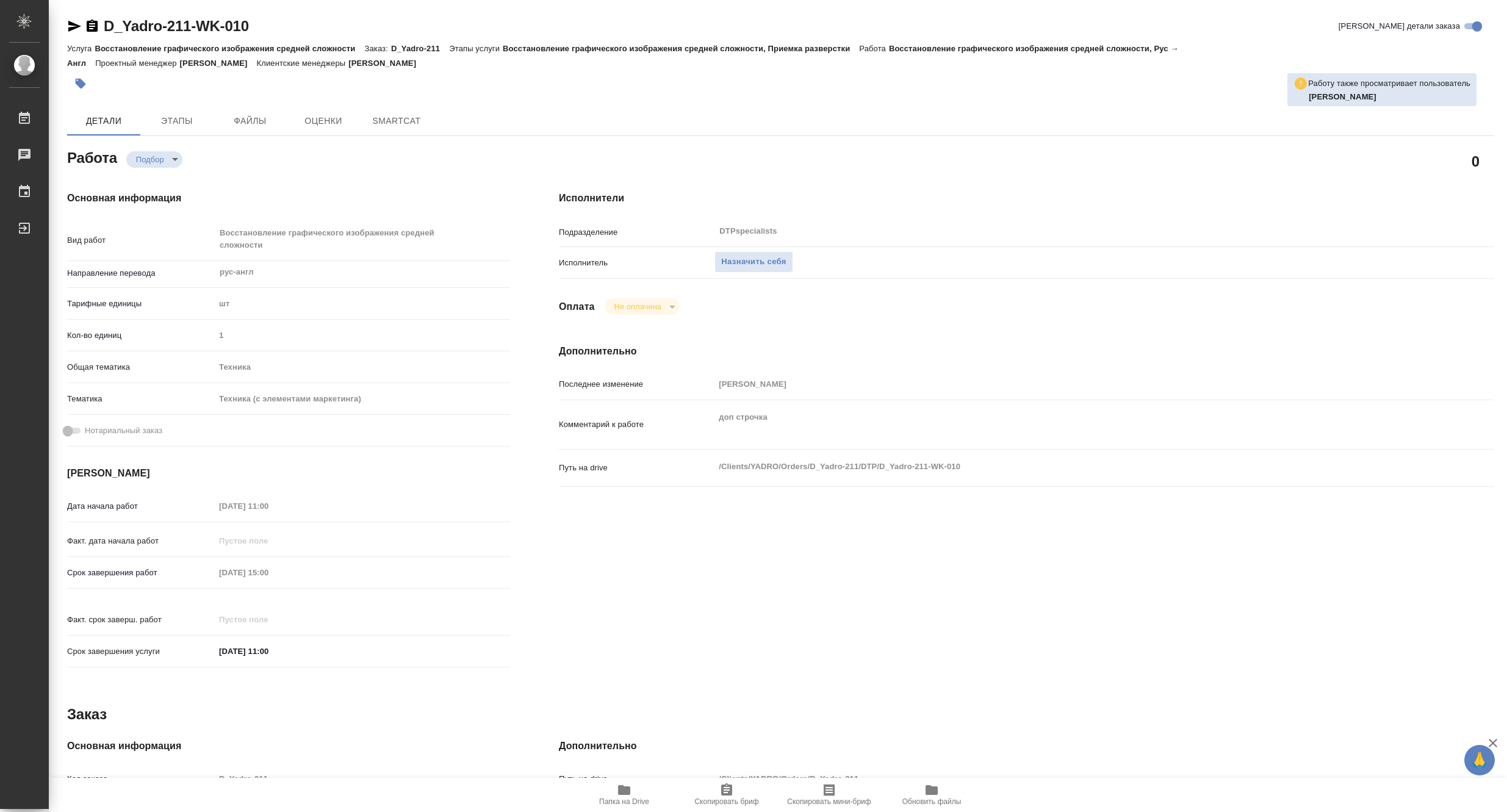
type textarea "x"
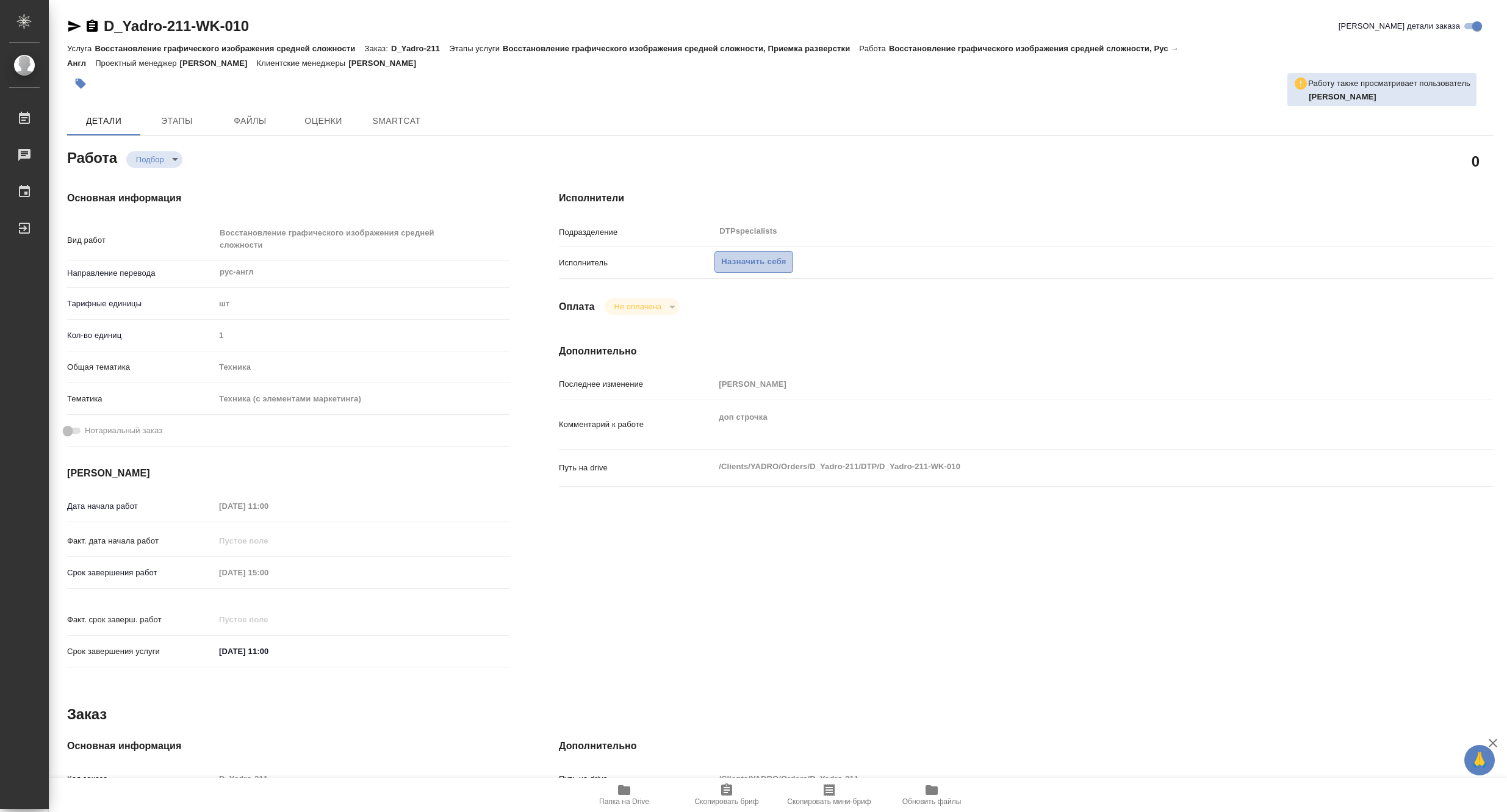
click at [766, 266] on span "Назначить себя" at bounding box center [754, 262] width 65 height 14
type textarea "x"
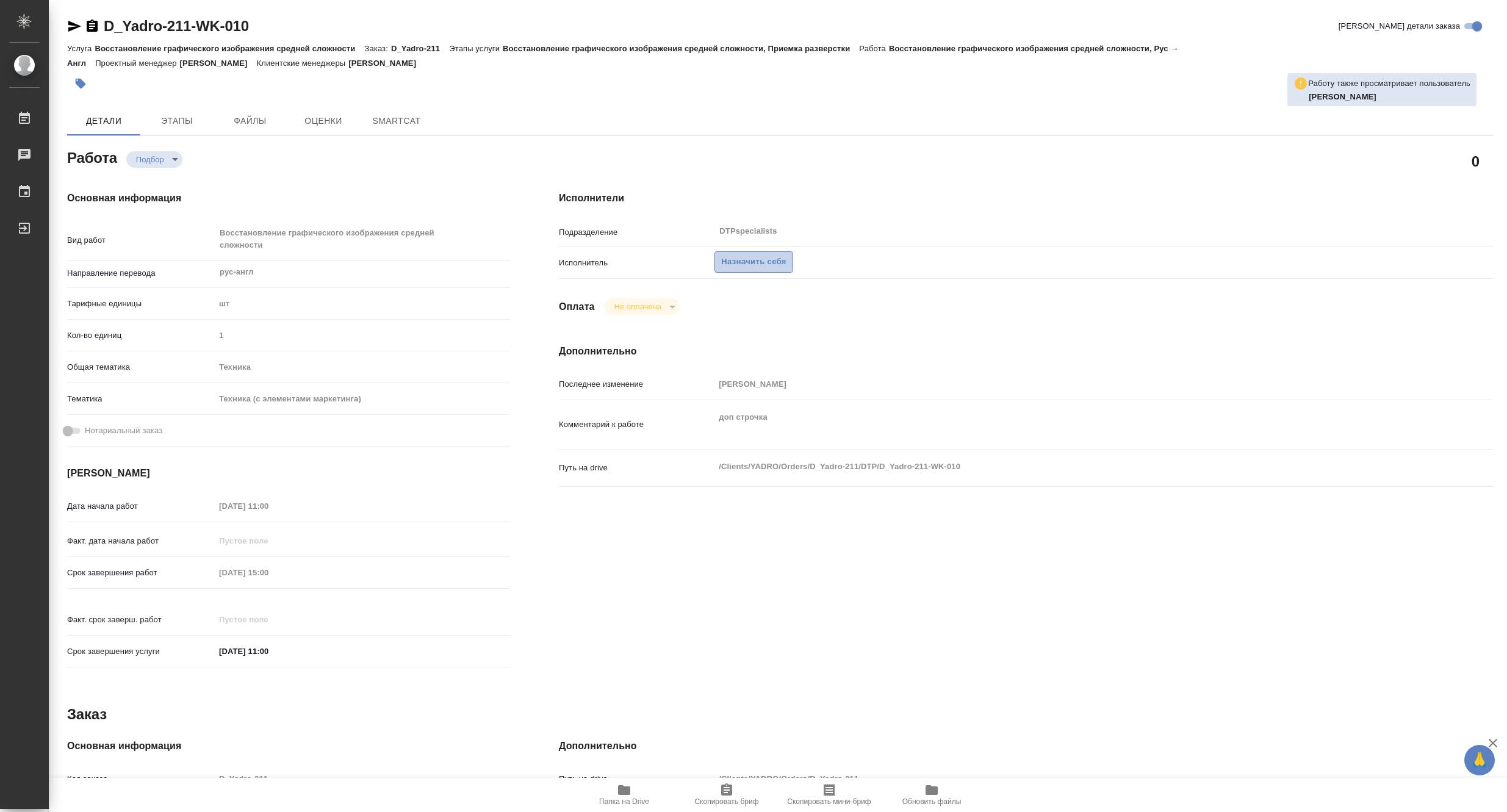
type textarea "x"
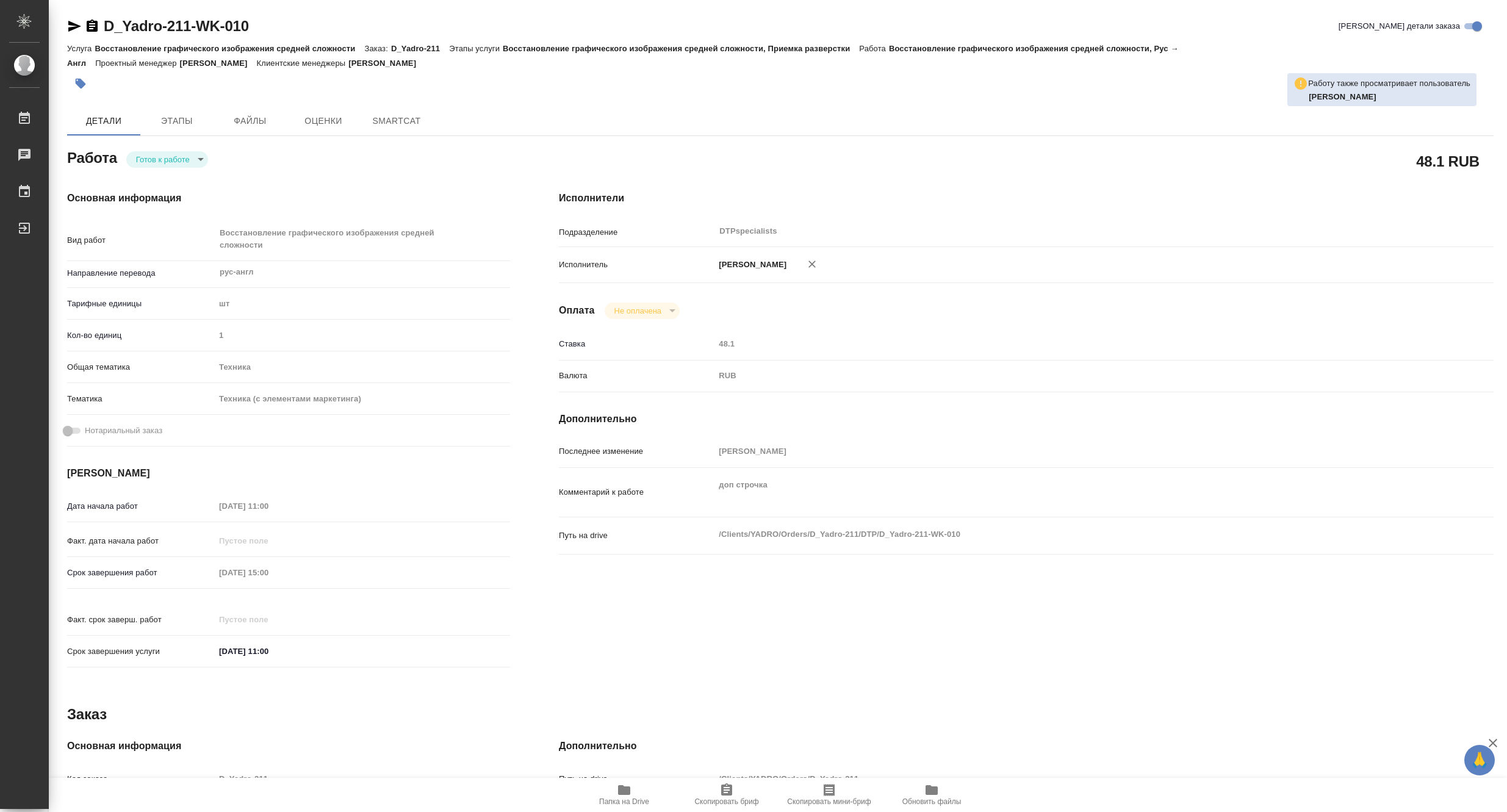
type textarea "x"
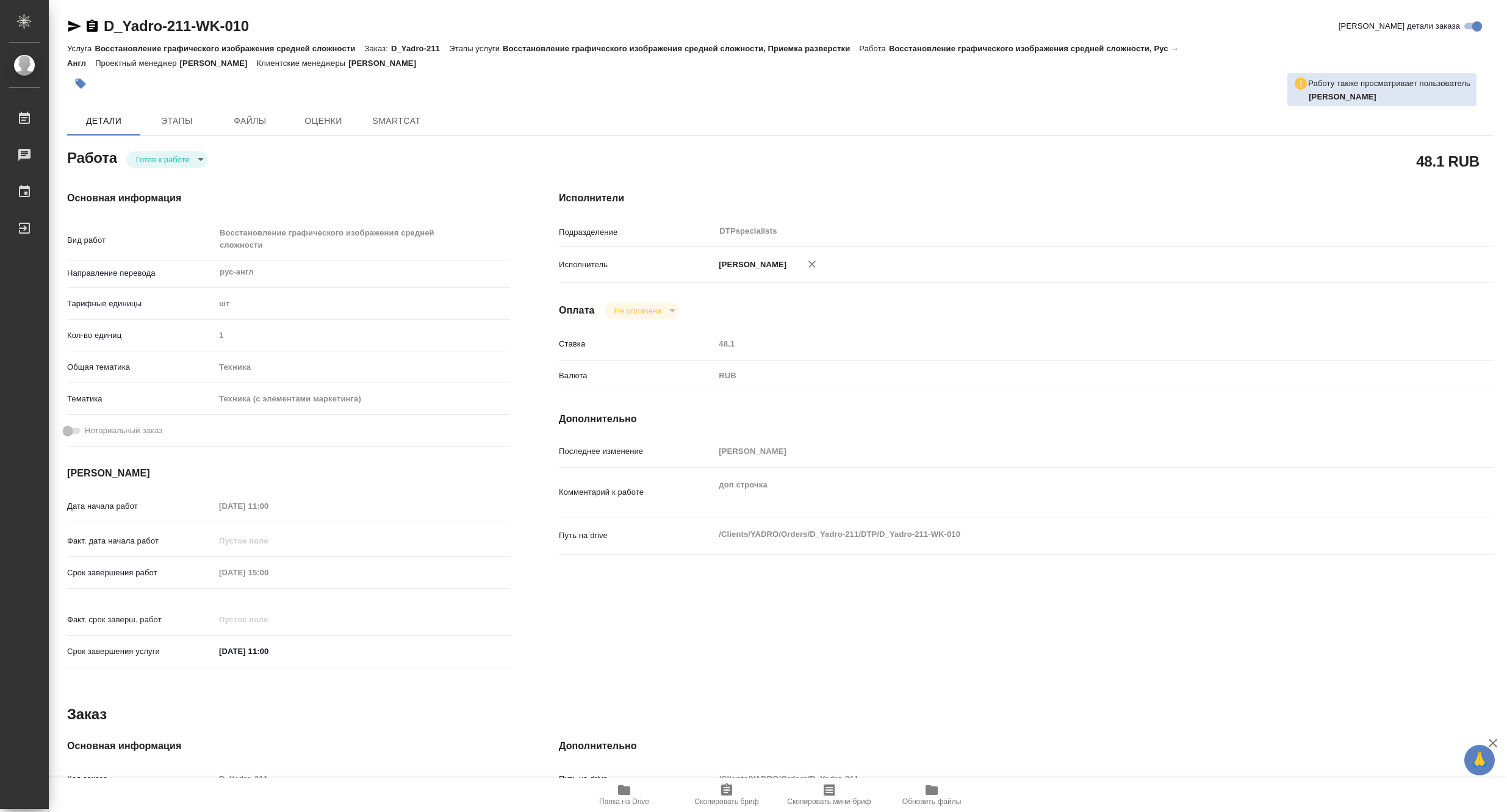
type textarea "x"
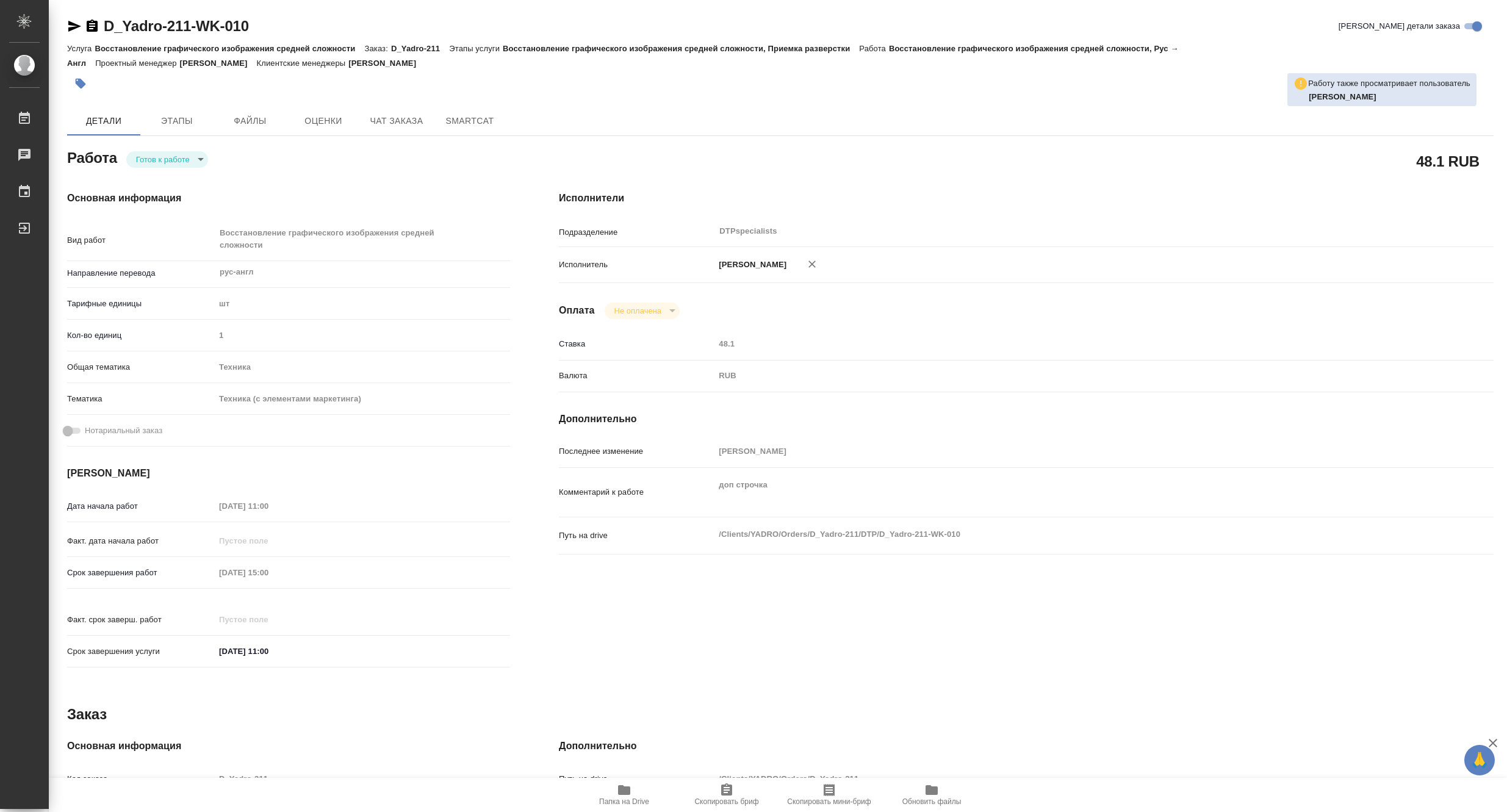
type textarea "x"
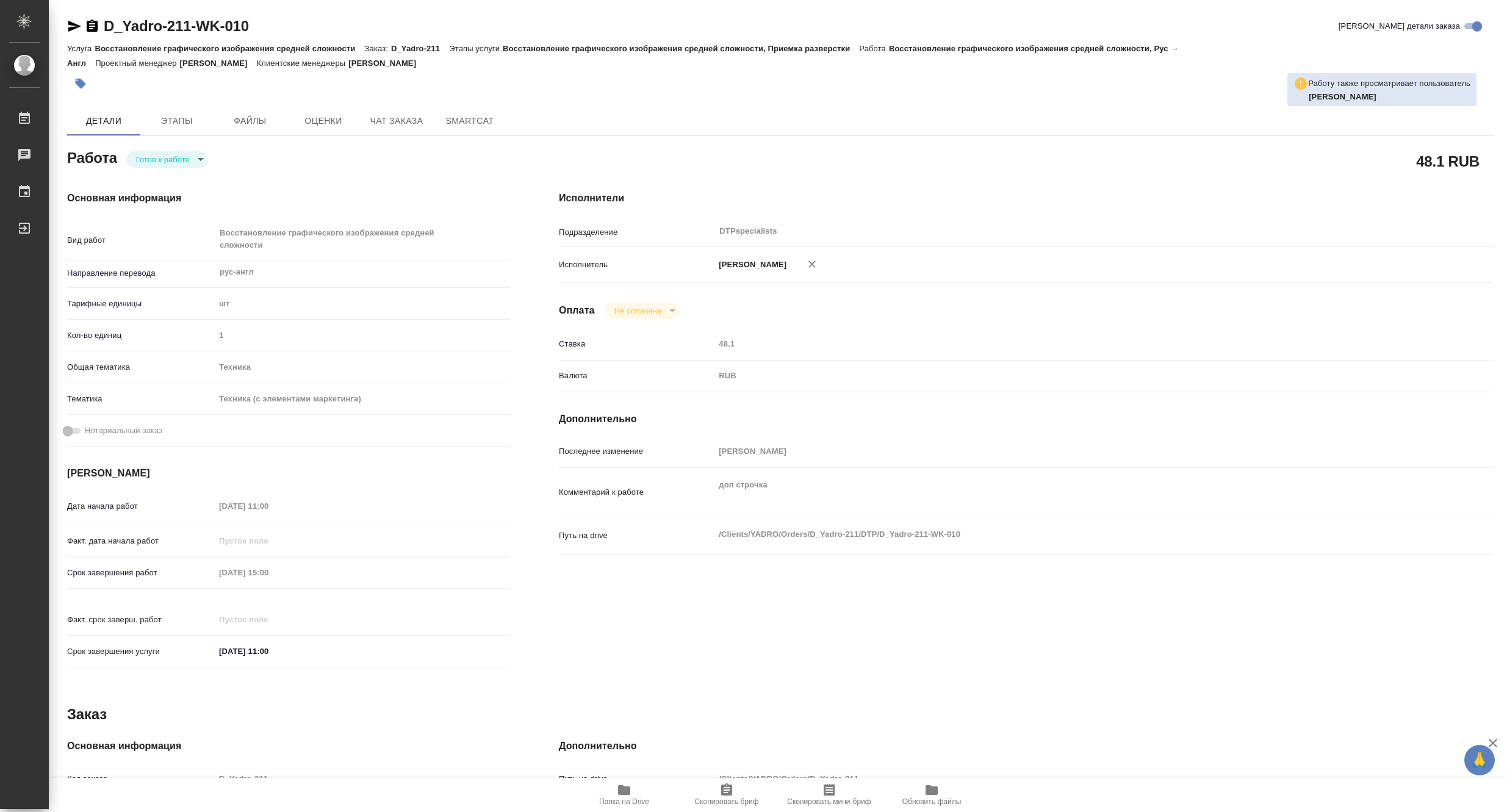
type textarea "x"
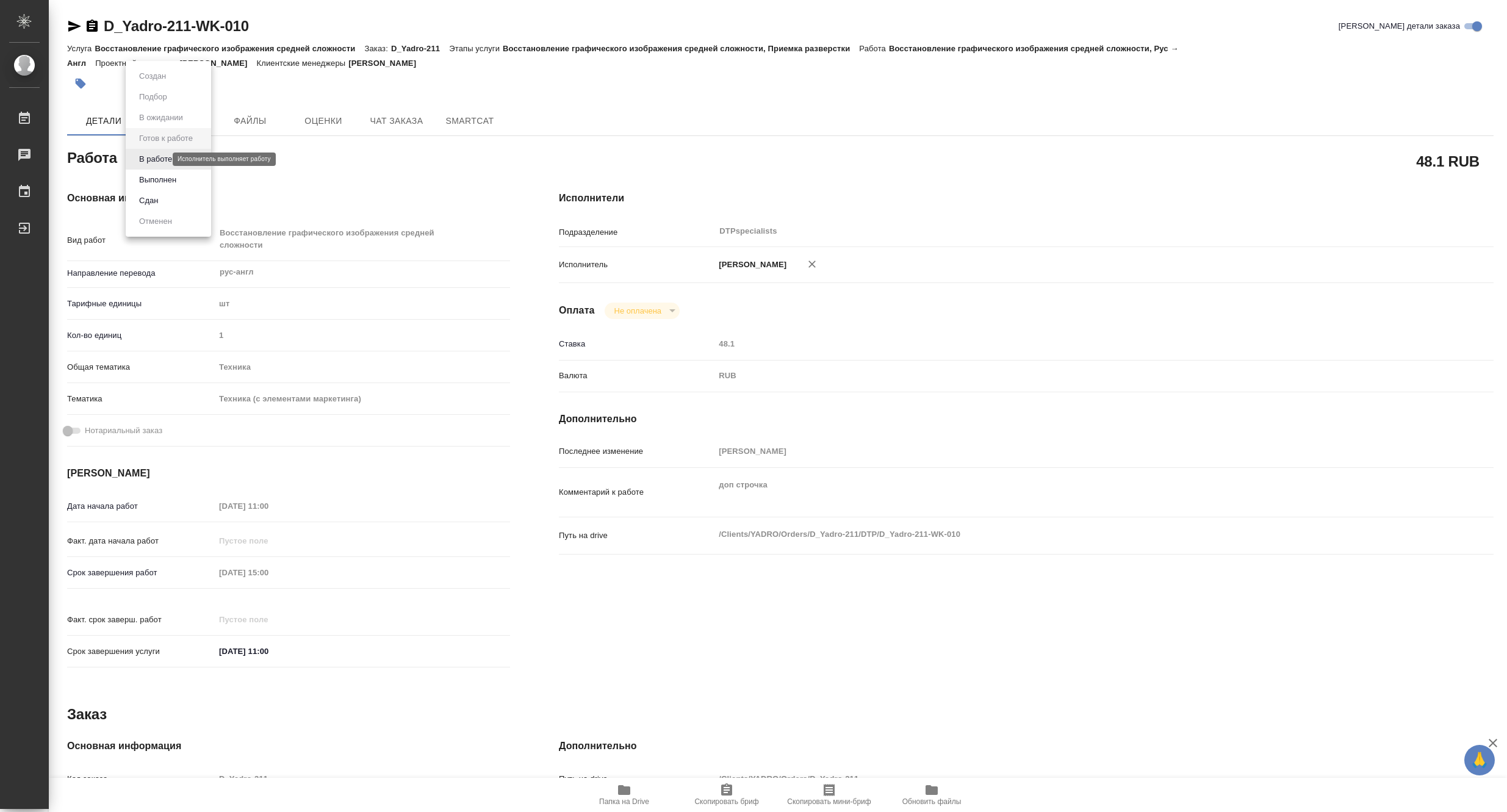
click at [143, 161] on body "🙏 .cls-1 fill:#fff; AWATERA Matveeva Maria Работы 0 Чаты График Выйти D_Yadro-2…" at bounding box center [754, 406] width 1507 height 812
click at [137, 160] on button "В работе" at bounding box center [155, 159] width 40 height 14
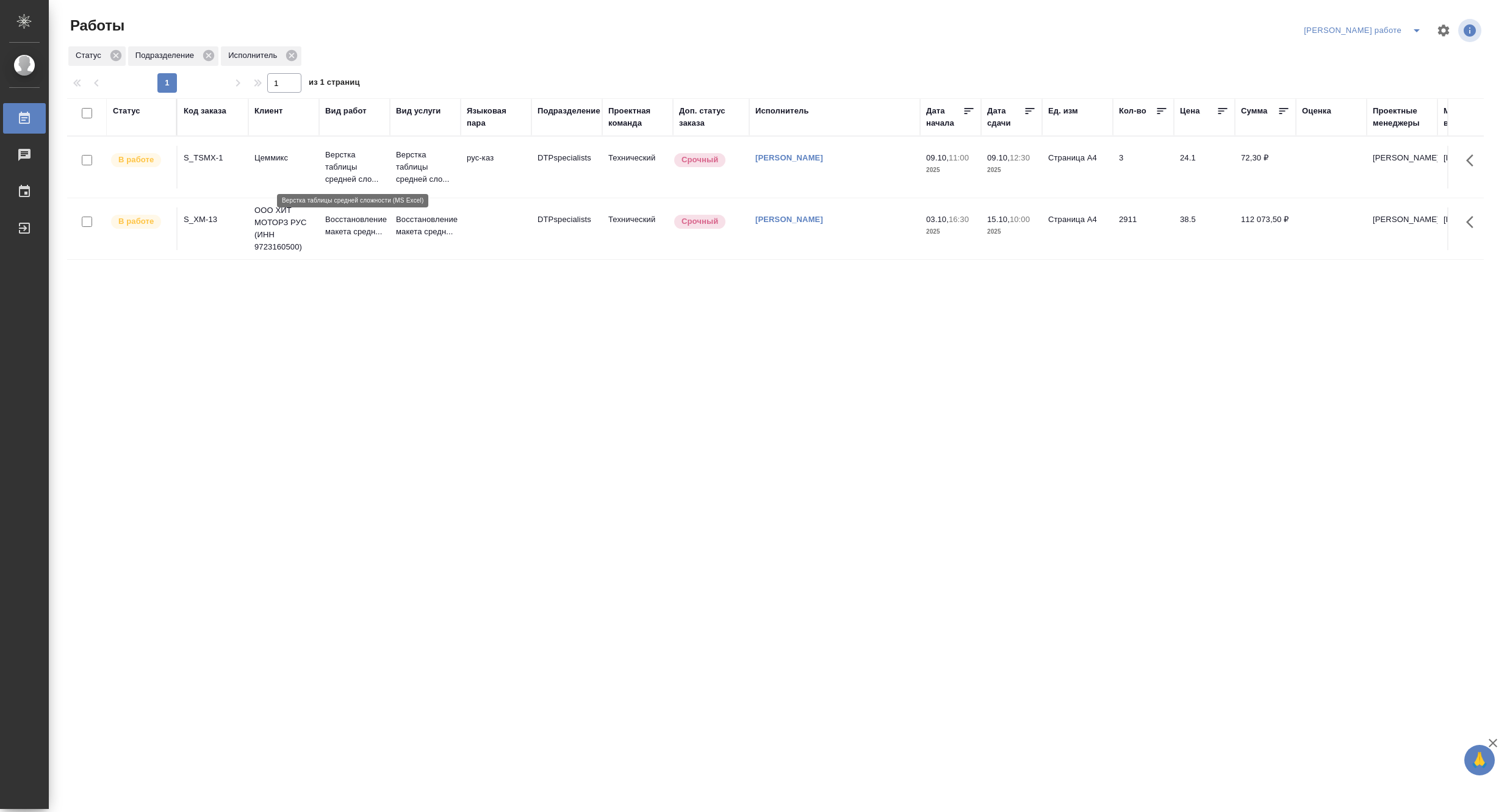
click at [341, 163] on p "Верстка таблицы средней сло..." at bounding box center [354, 167] width 59 height 37
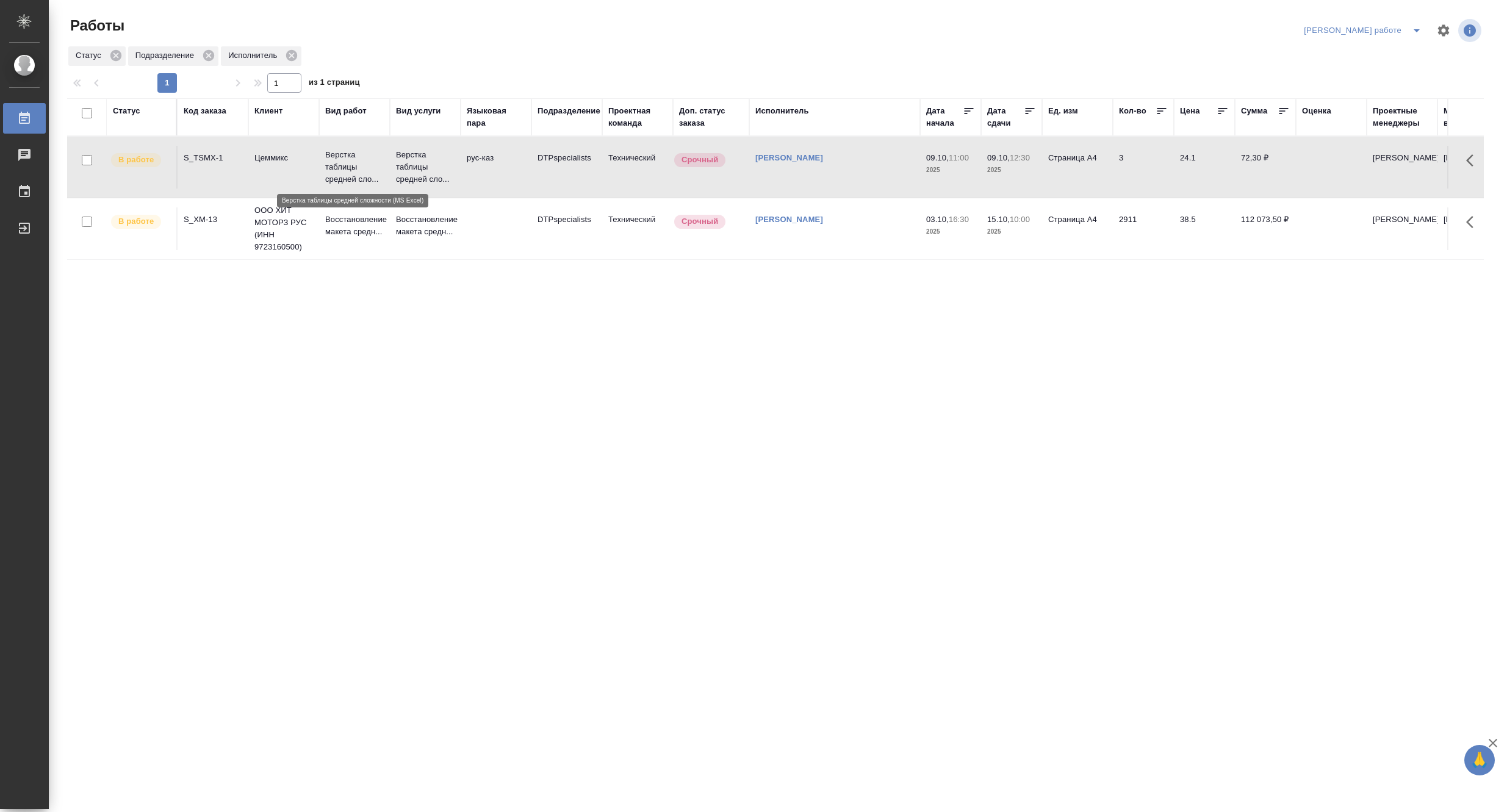
click at [341, 163] on p "Верстка таблицы средней сло..." at bounding box center [354, 167] width 59 height 37
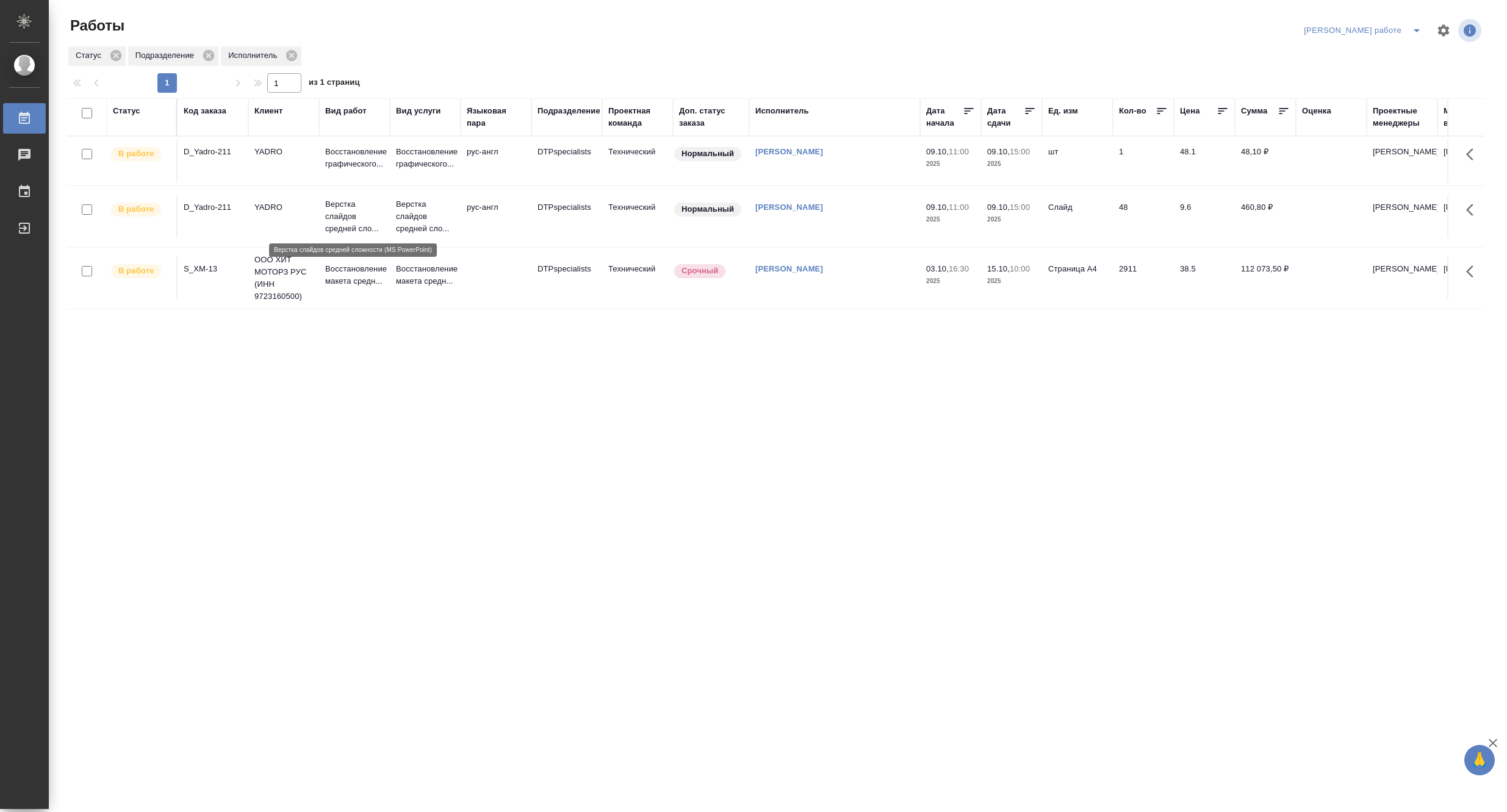
click at [337, 215] on p "Верстка слайдов средней сло..." at bounding box center [354, 216] width 59 height 37
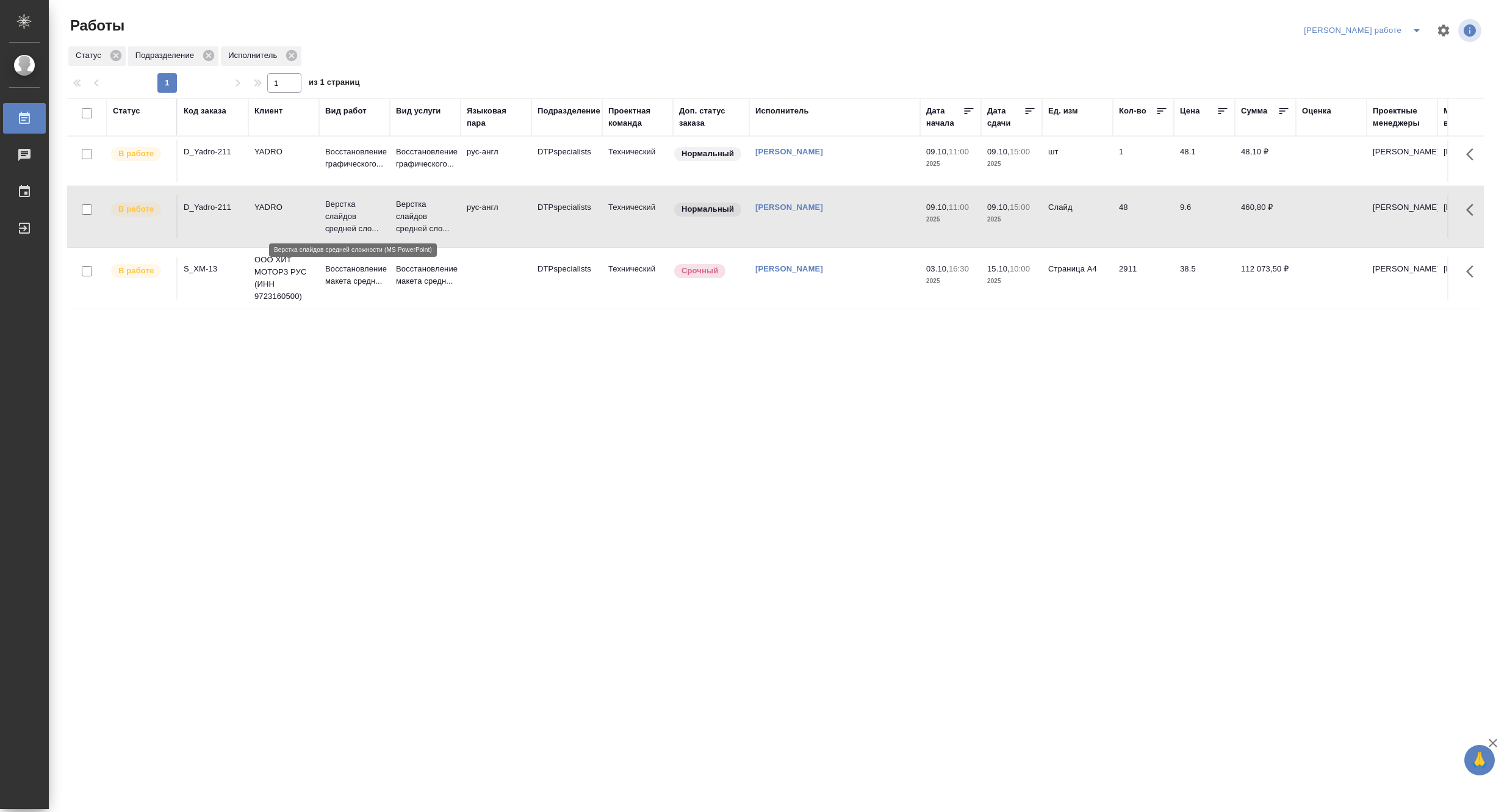
click at [337, 215] on p "Верстка слайдов средней сло..." at bounding box center [354, 216] width 59 height 37
click at [1418, 23] on icon "split button" at bounding box center [1417, 30] width 14 height 14
click at [1396, 111] on li "Верстка и Дизайн" at bounding box center [1373, 113] width 111 height 20
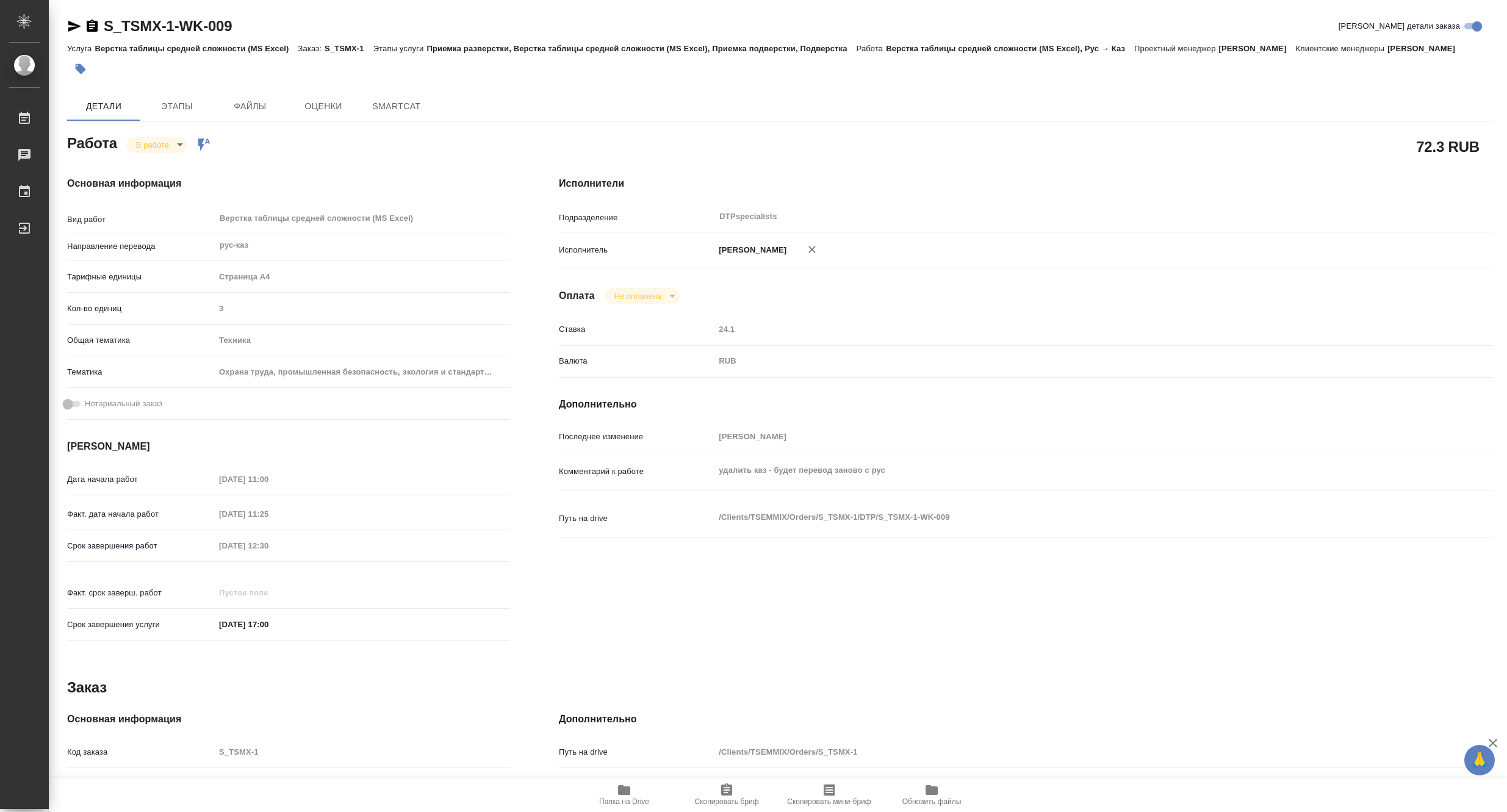
type textarea "x"
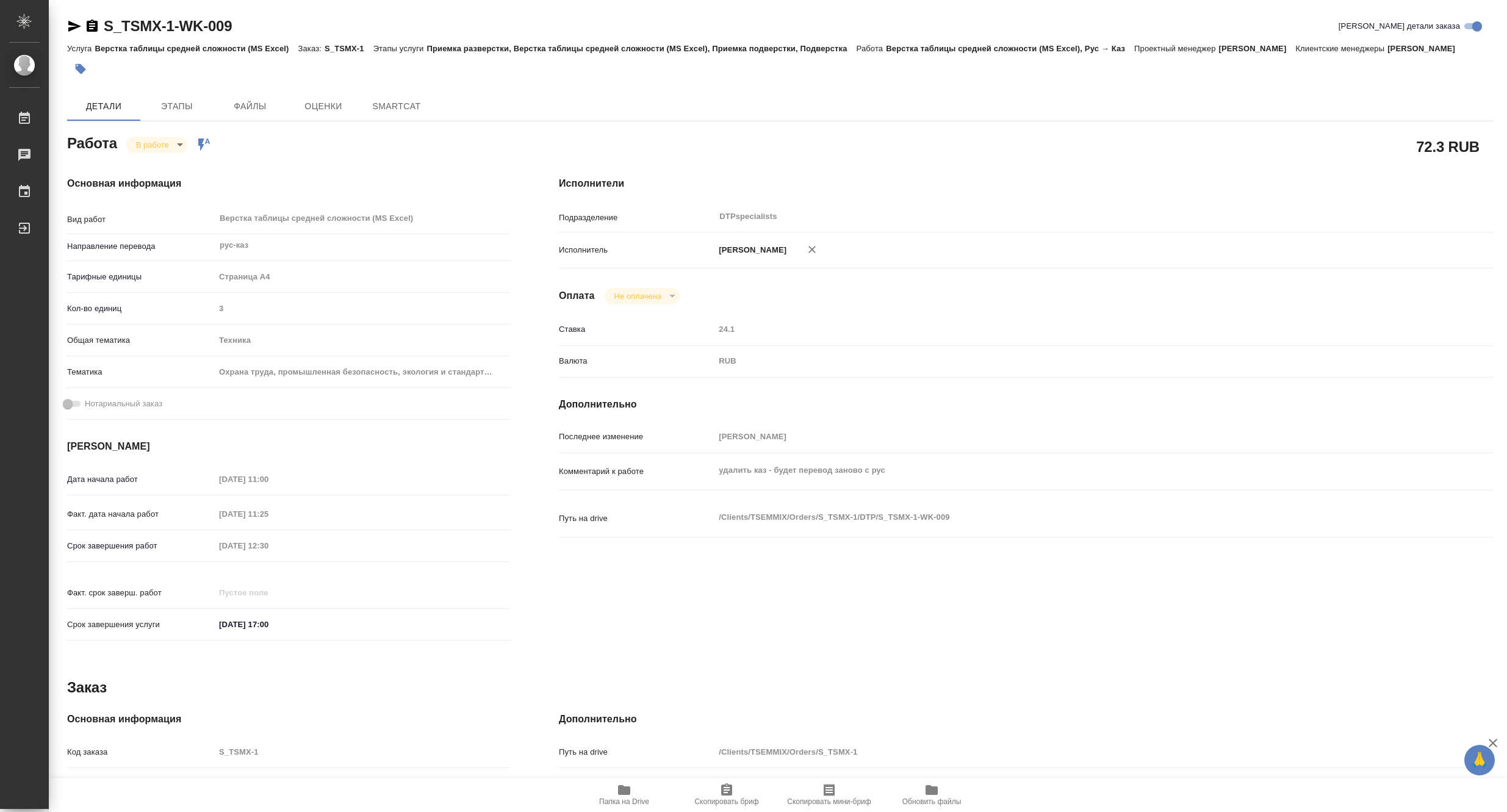
type textarea "x"
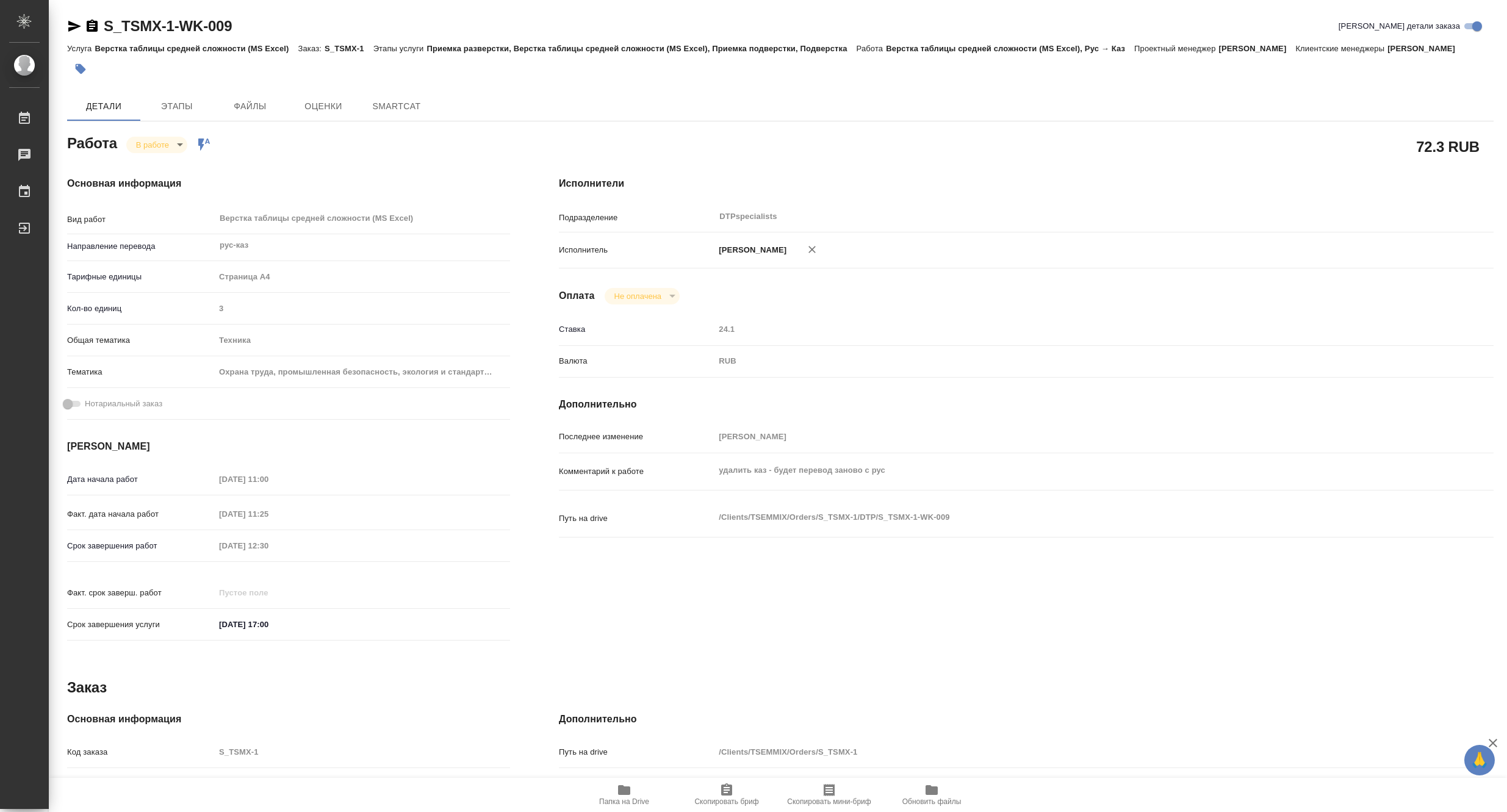
type textarea "x"
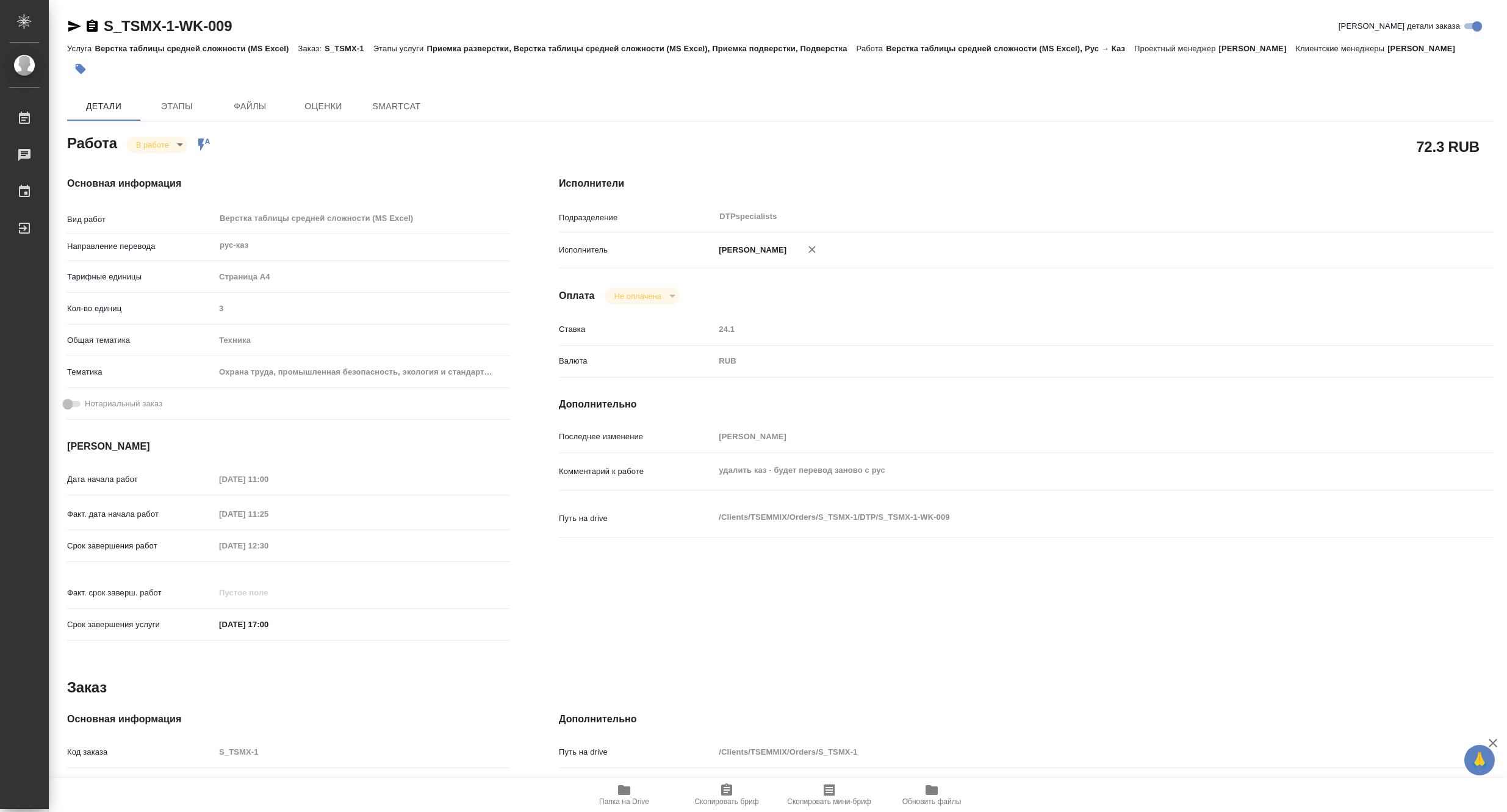
type textarea "x"
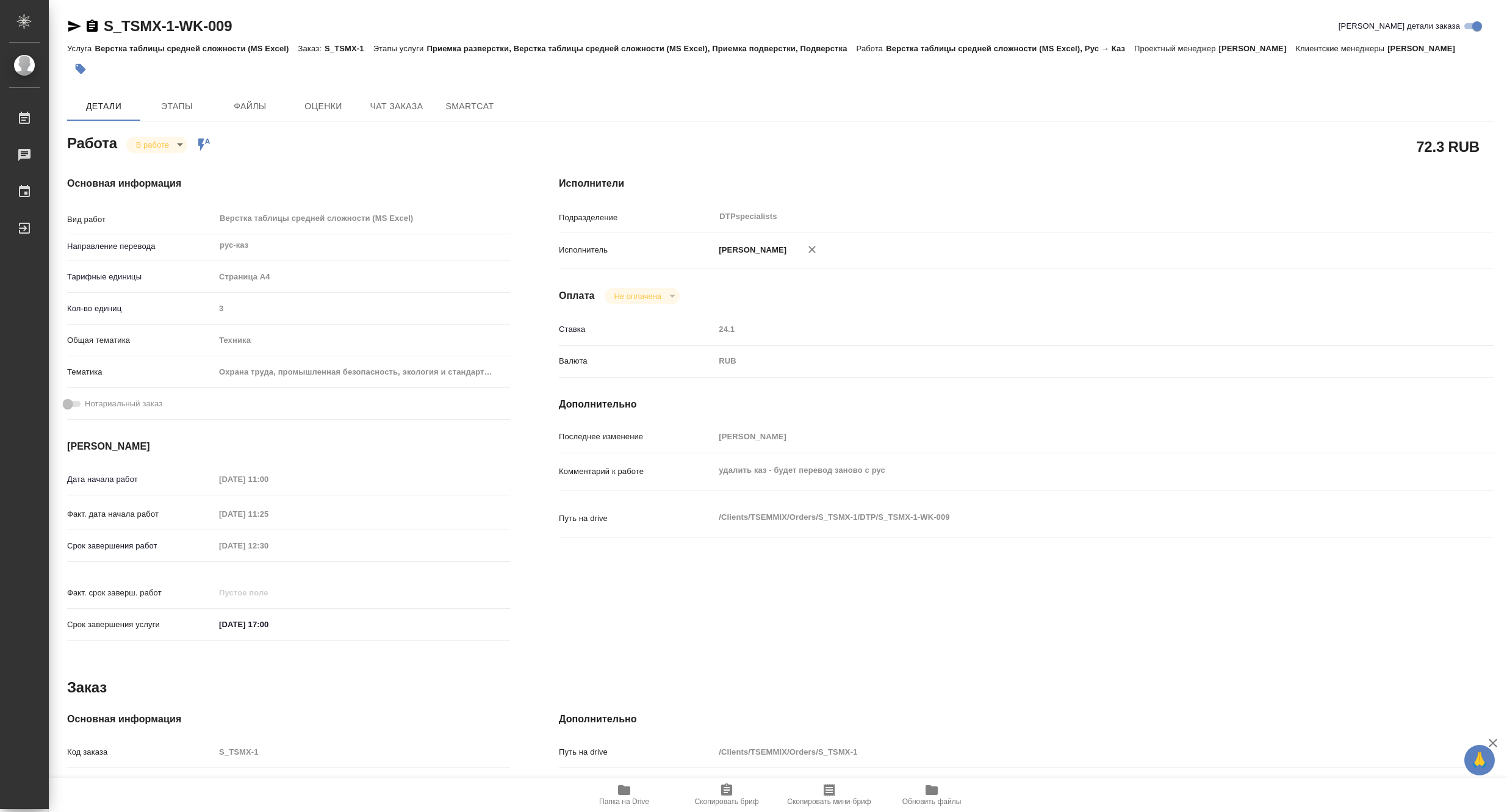
click at [636, 795] on span "Папка на Drive" at bounding box center [624, 794] width 88 height 23
type textarea "x"
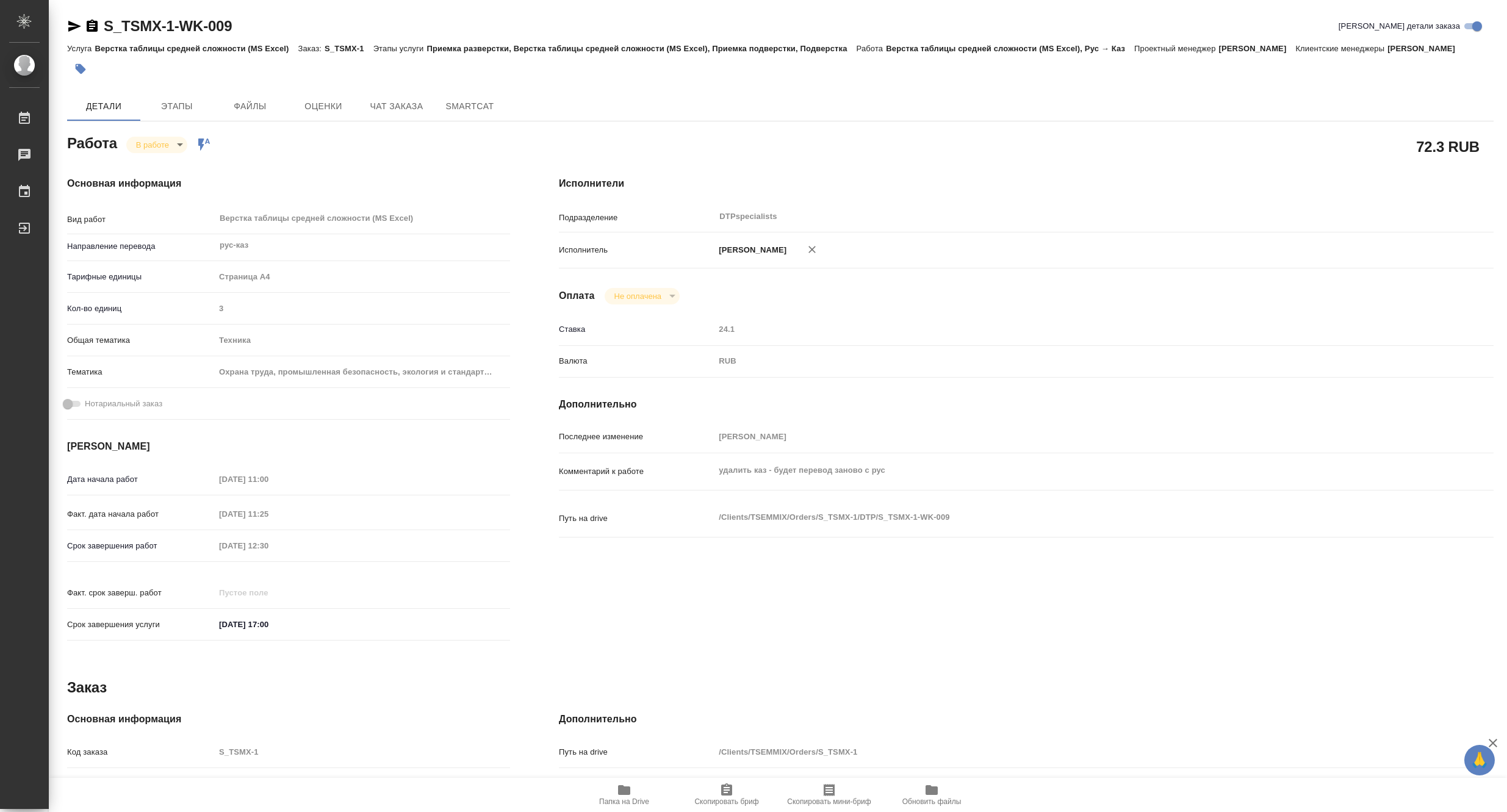
type textarea "x"
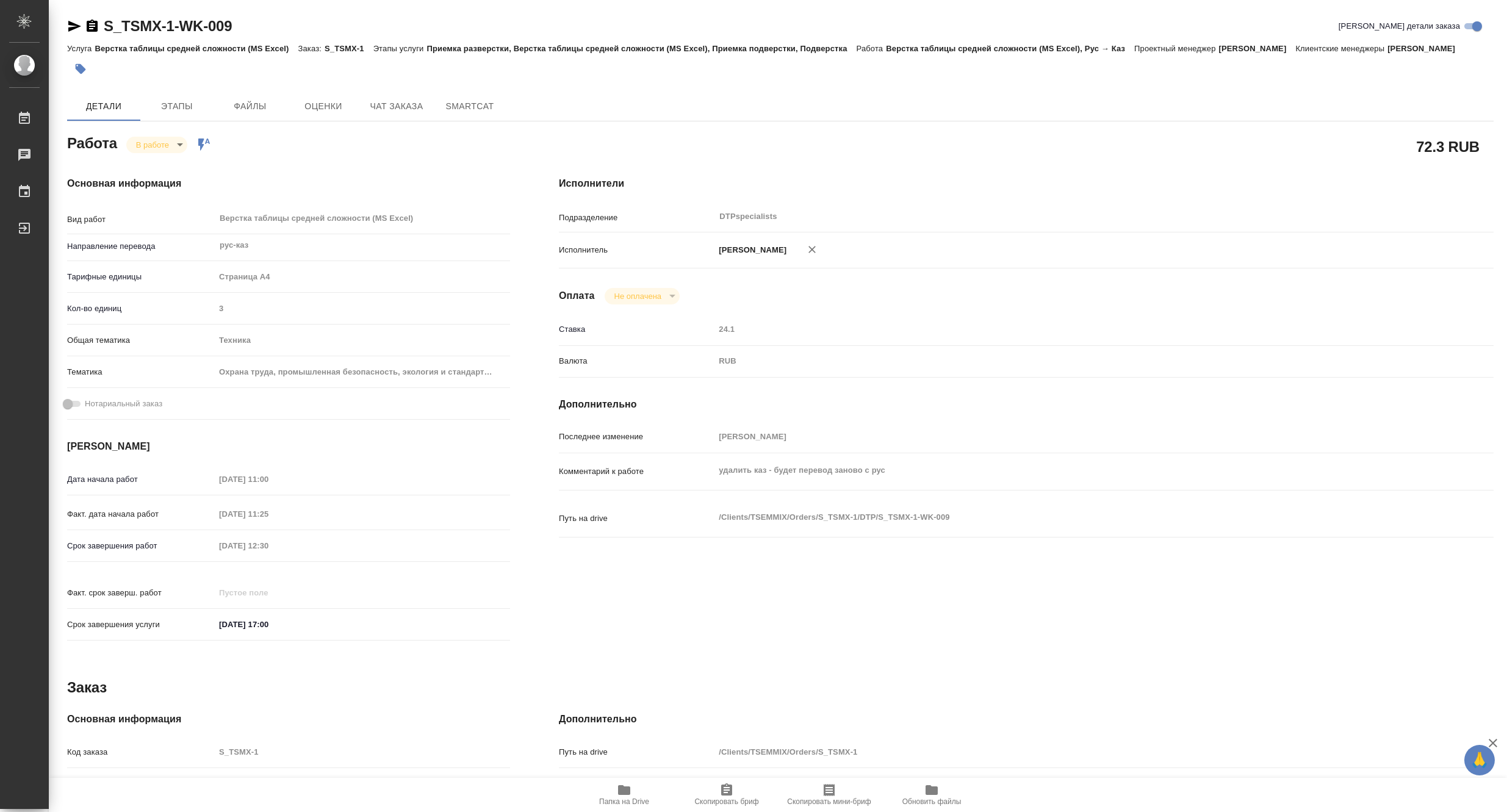
type textarea "x"
click at [143, 141] on body "🙏 .cls-1 fill:#fff; AWATERA [PERSON_NAME] Работы 0 Чаты График Выйти S_TSMX-1-W…" at bounding box center [754, 406] width 1507 height 812
click at [143, 160] on button "Выполнен" at bounding box center [158, 165] width 44 height 14
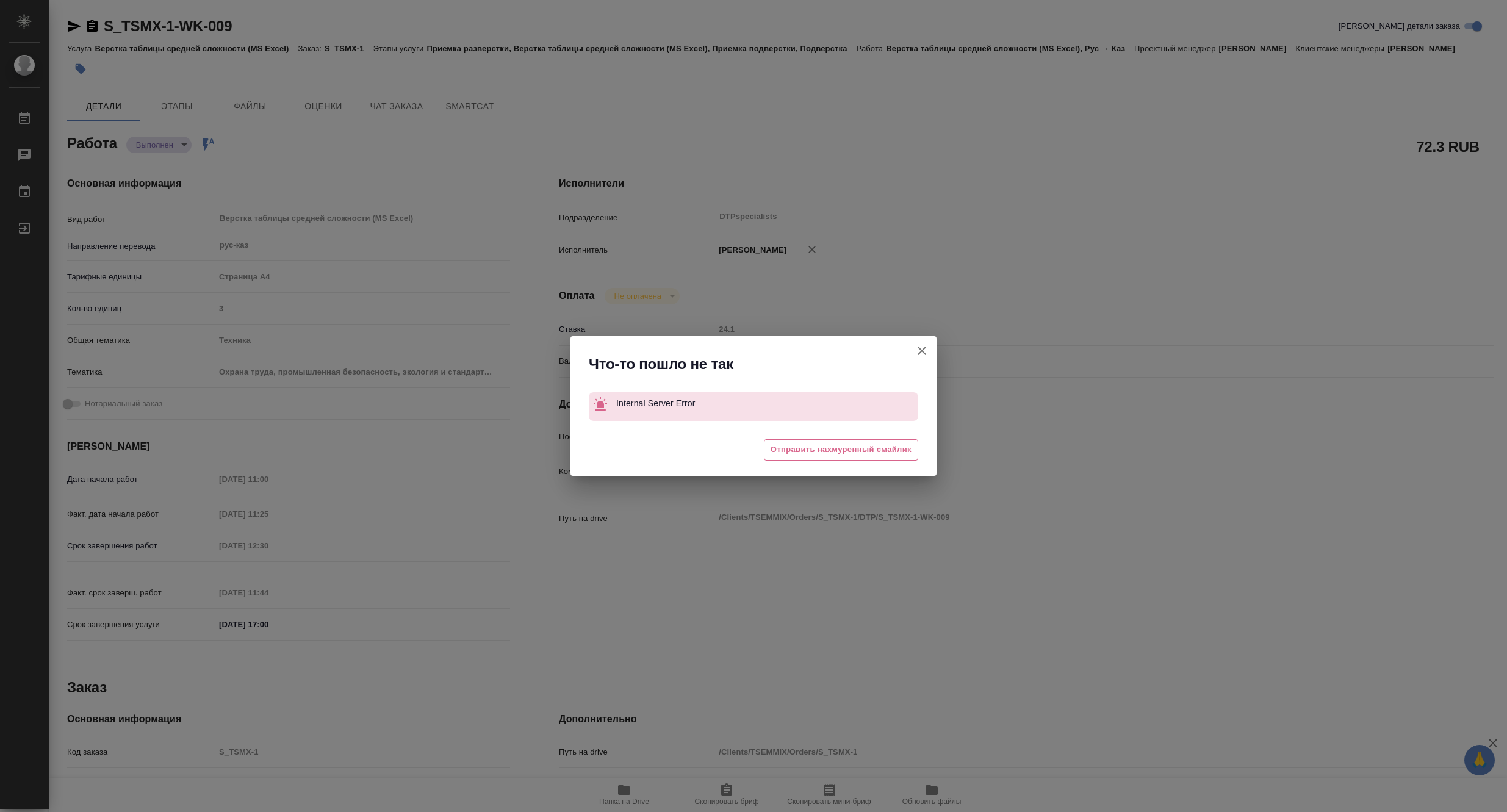
type textarea "x"
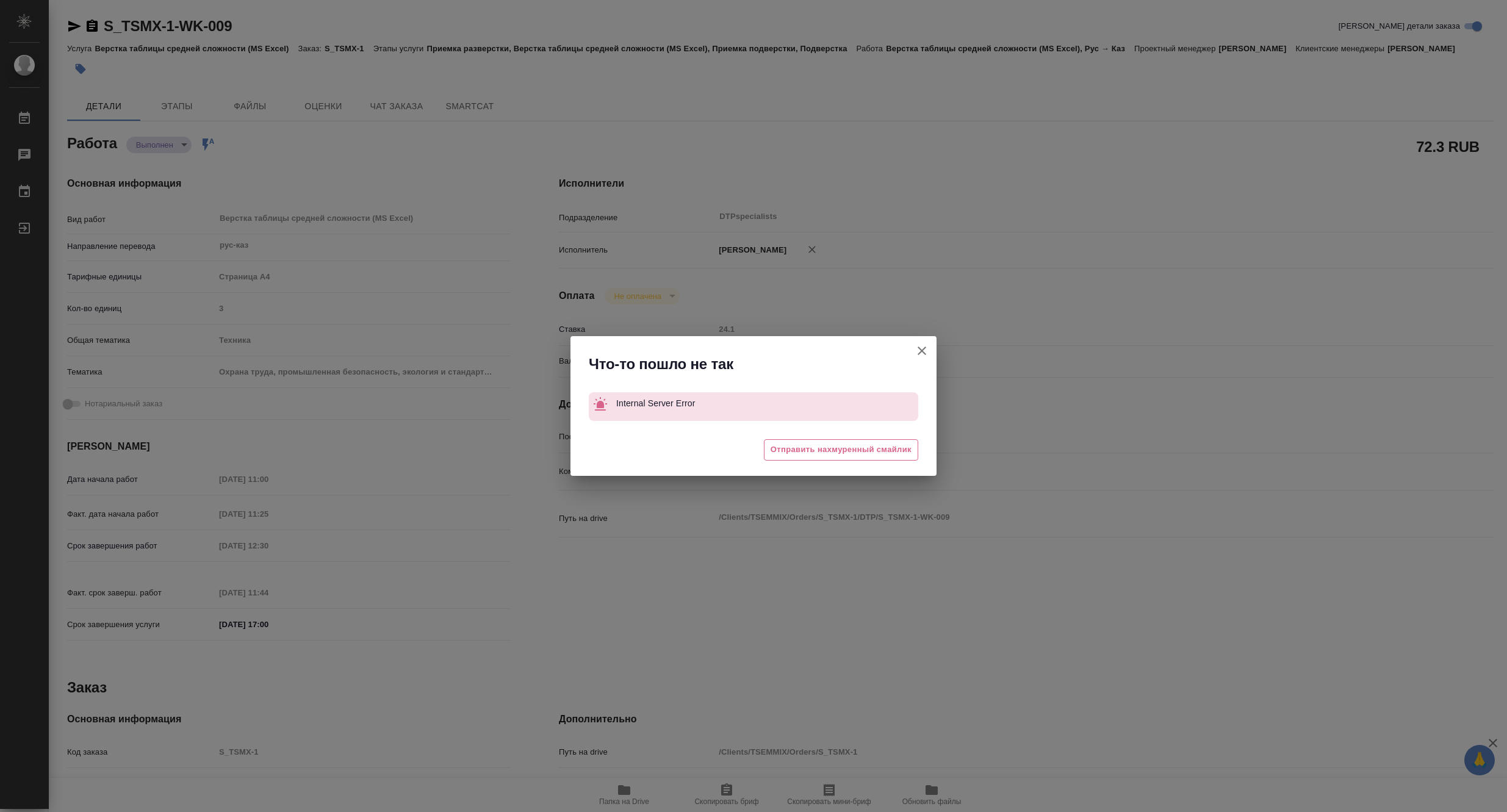
type textarea "x"
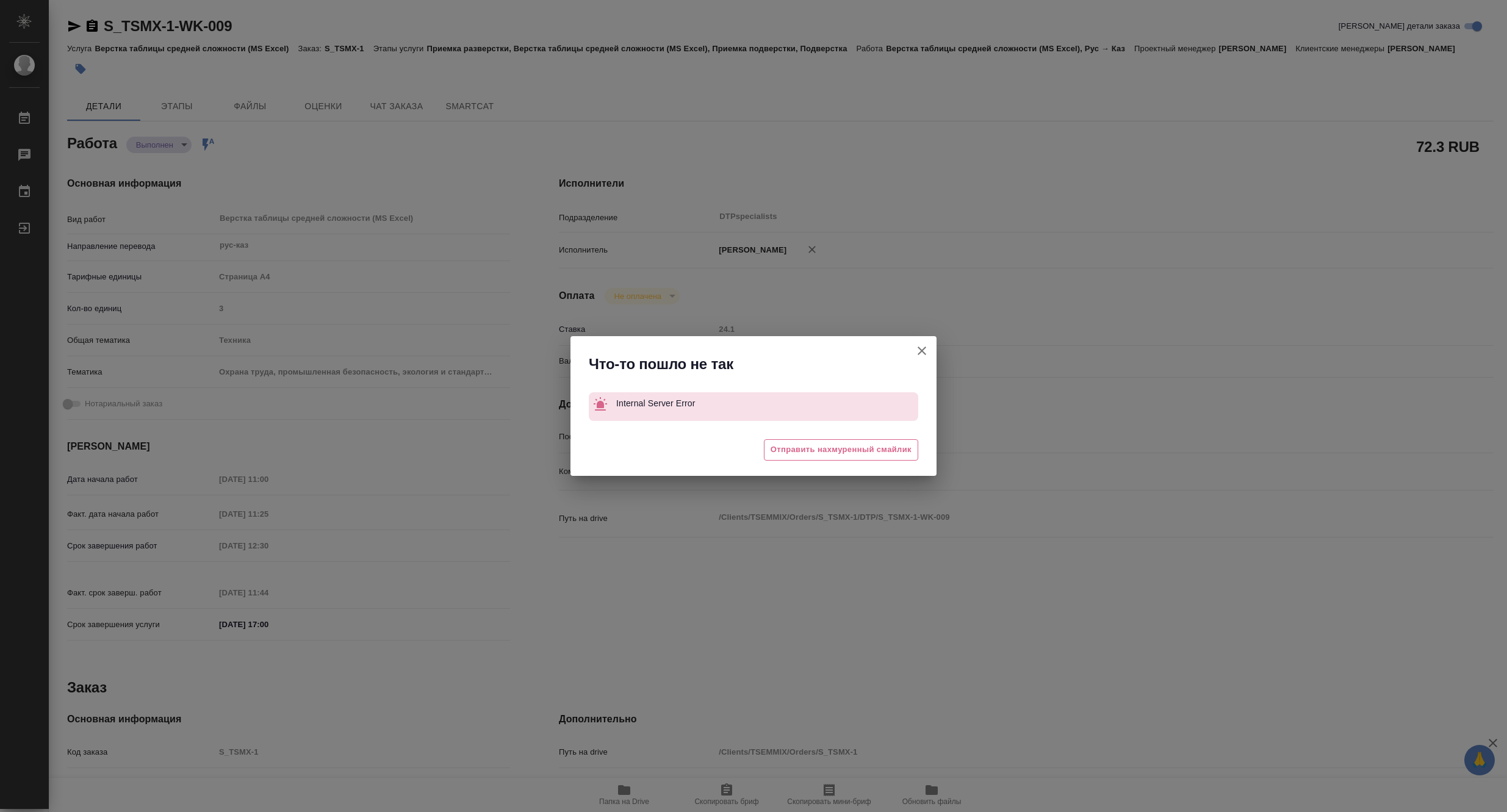
type textarea "x"
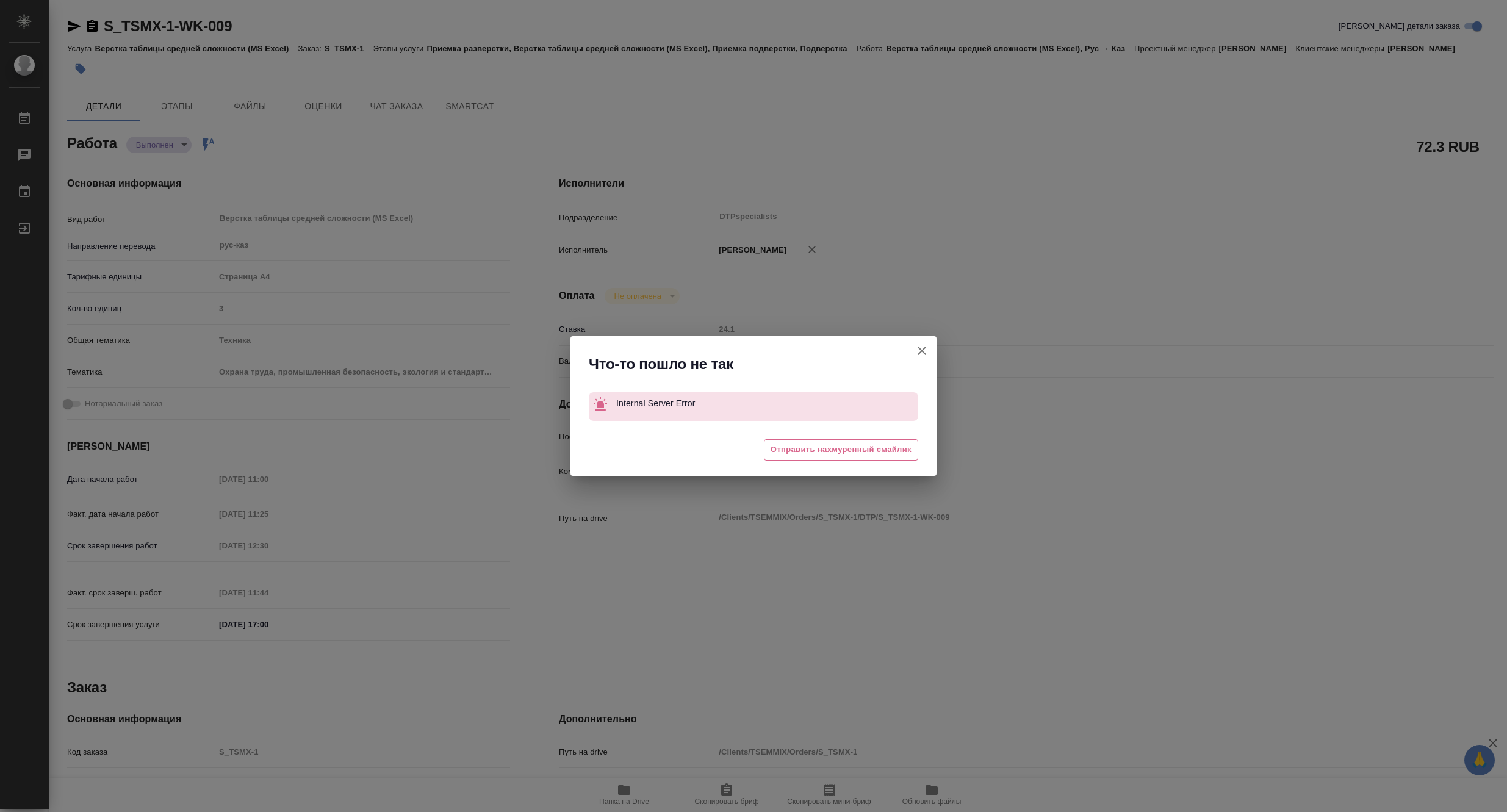
type textarea "x"
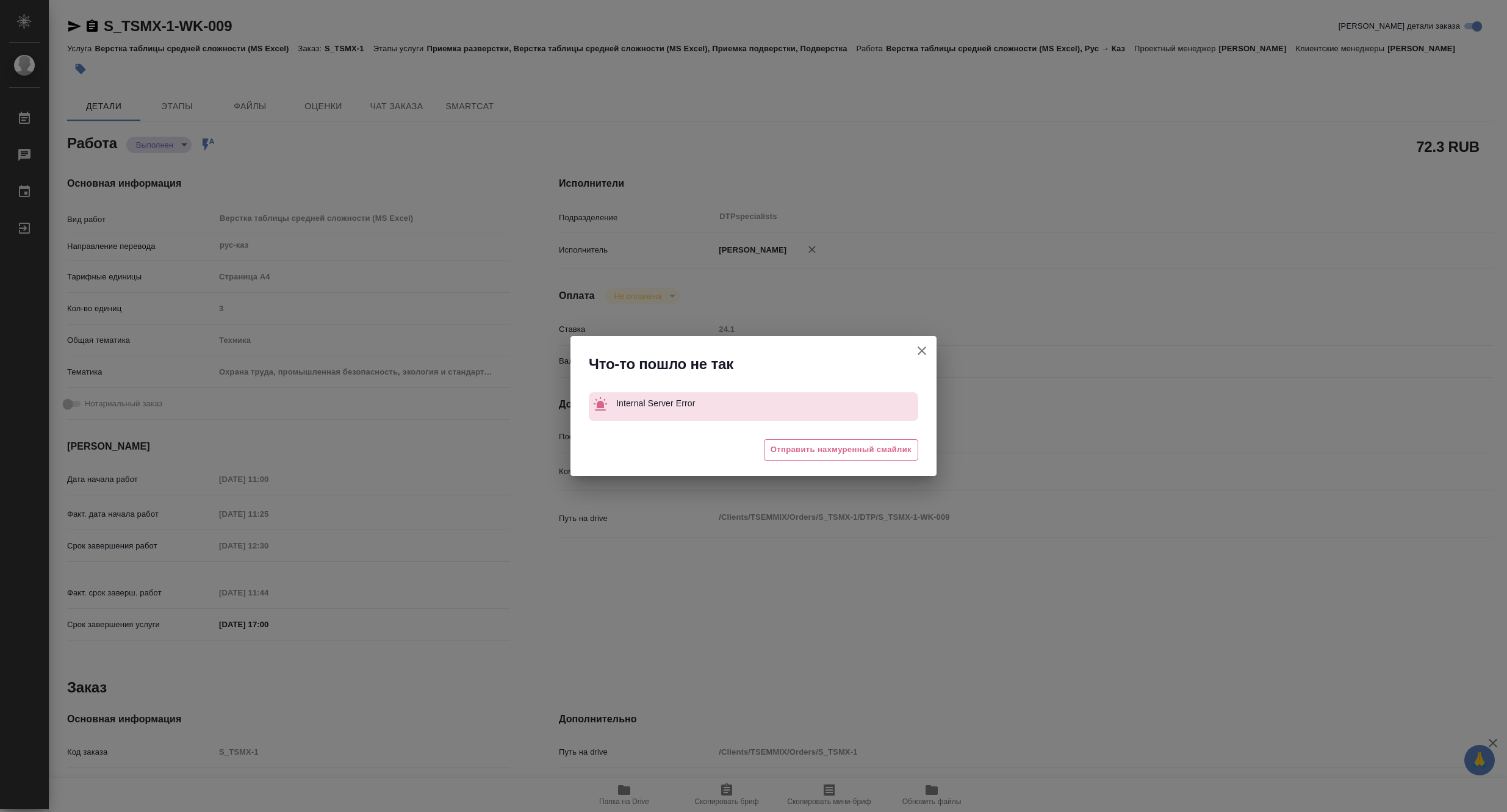
click at [925, 346] on icon "button" at bounding box center [922, 351] width 9 height 9
type textarea "x"
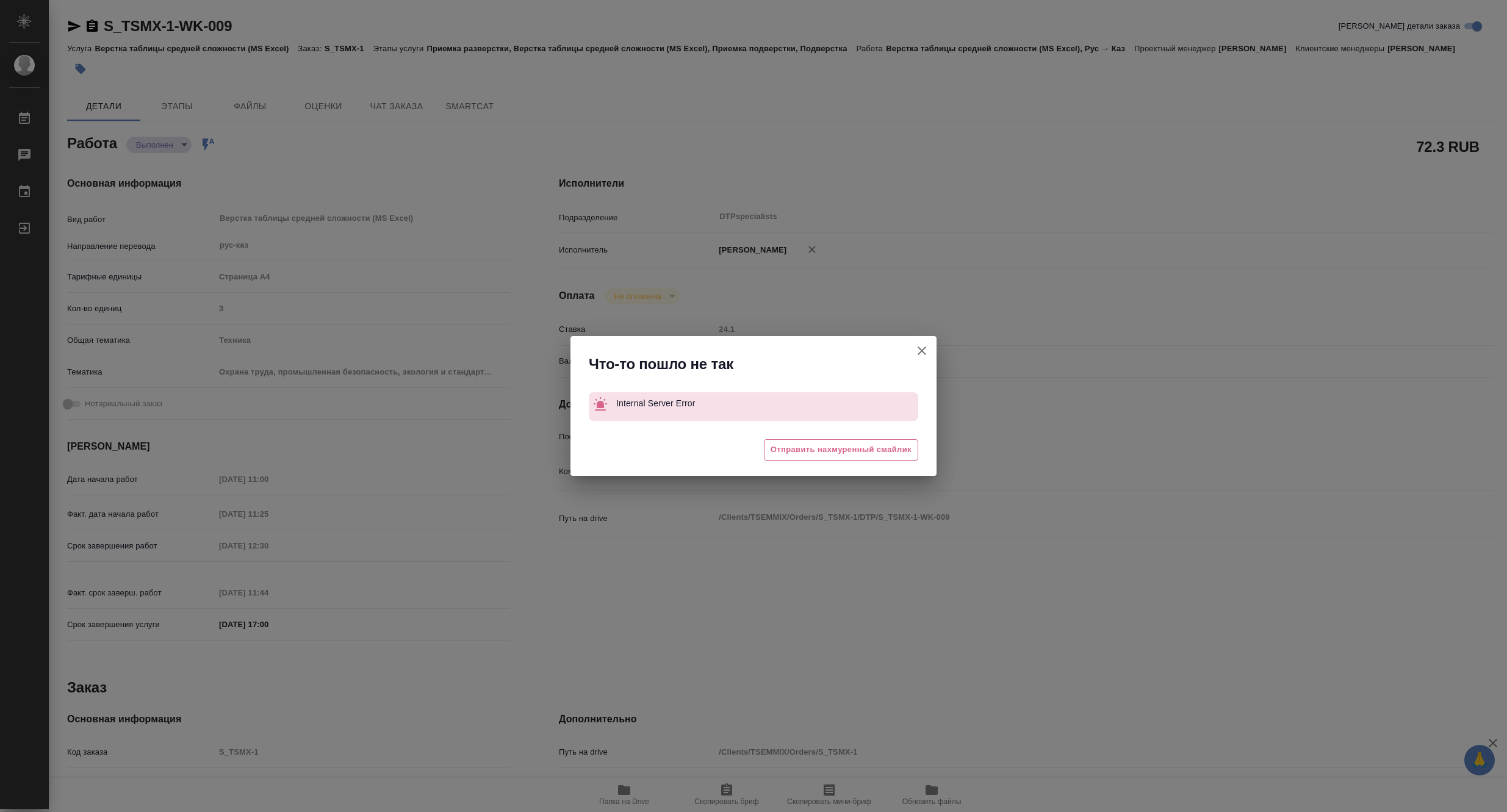
type textarea "x"
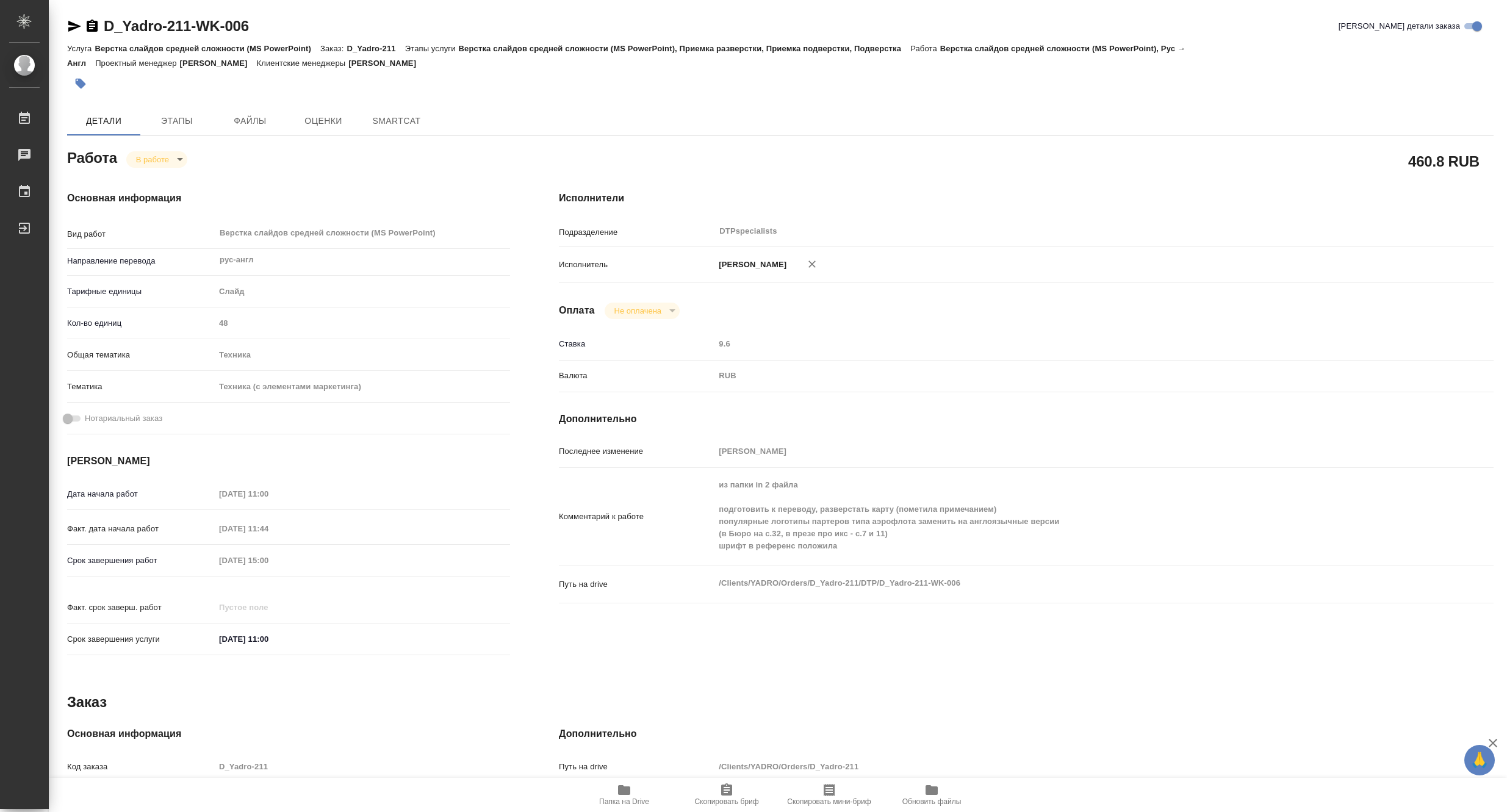
type textarea "x"
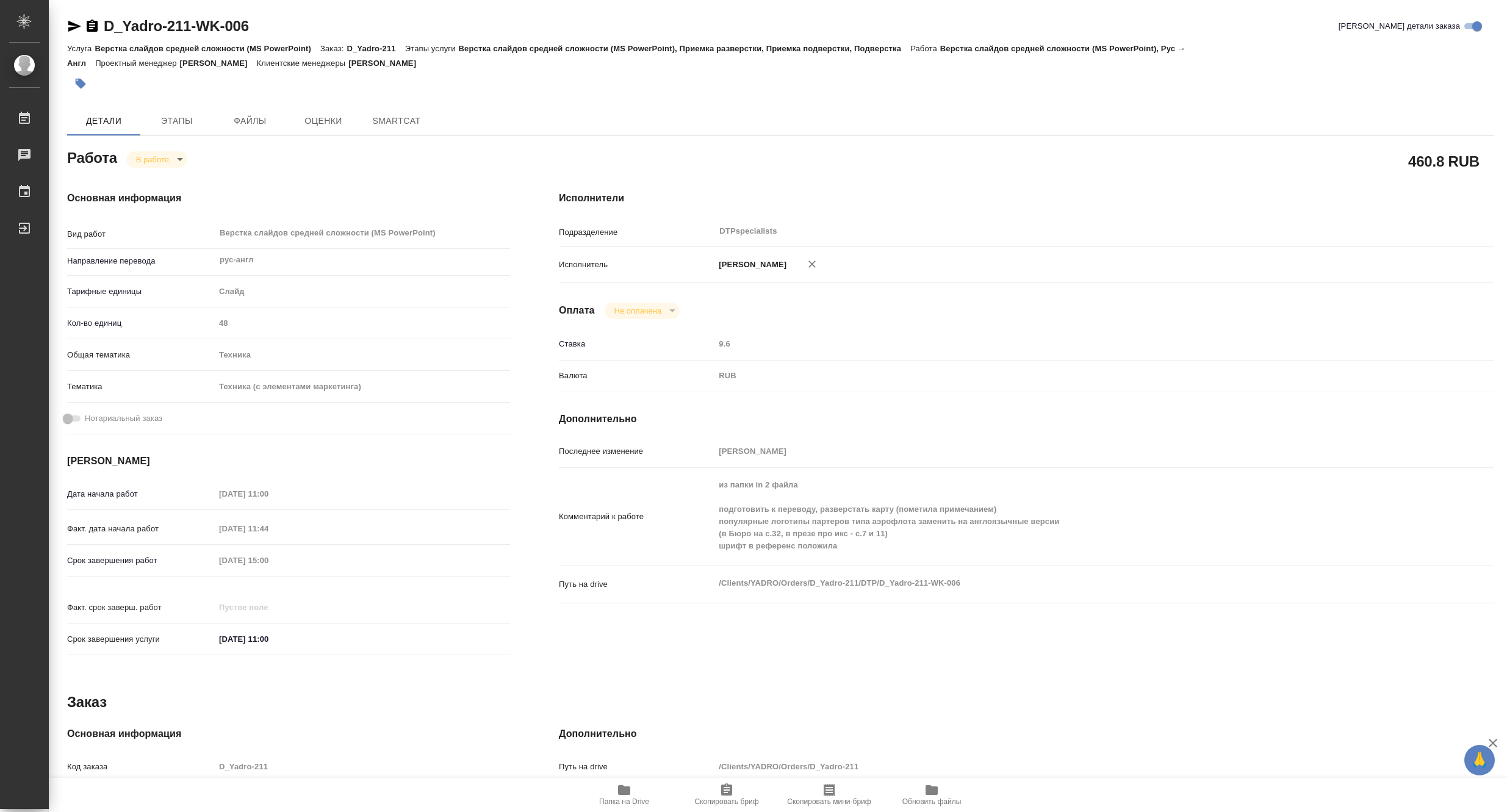
type textarea "x"
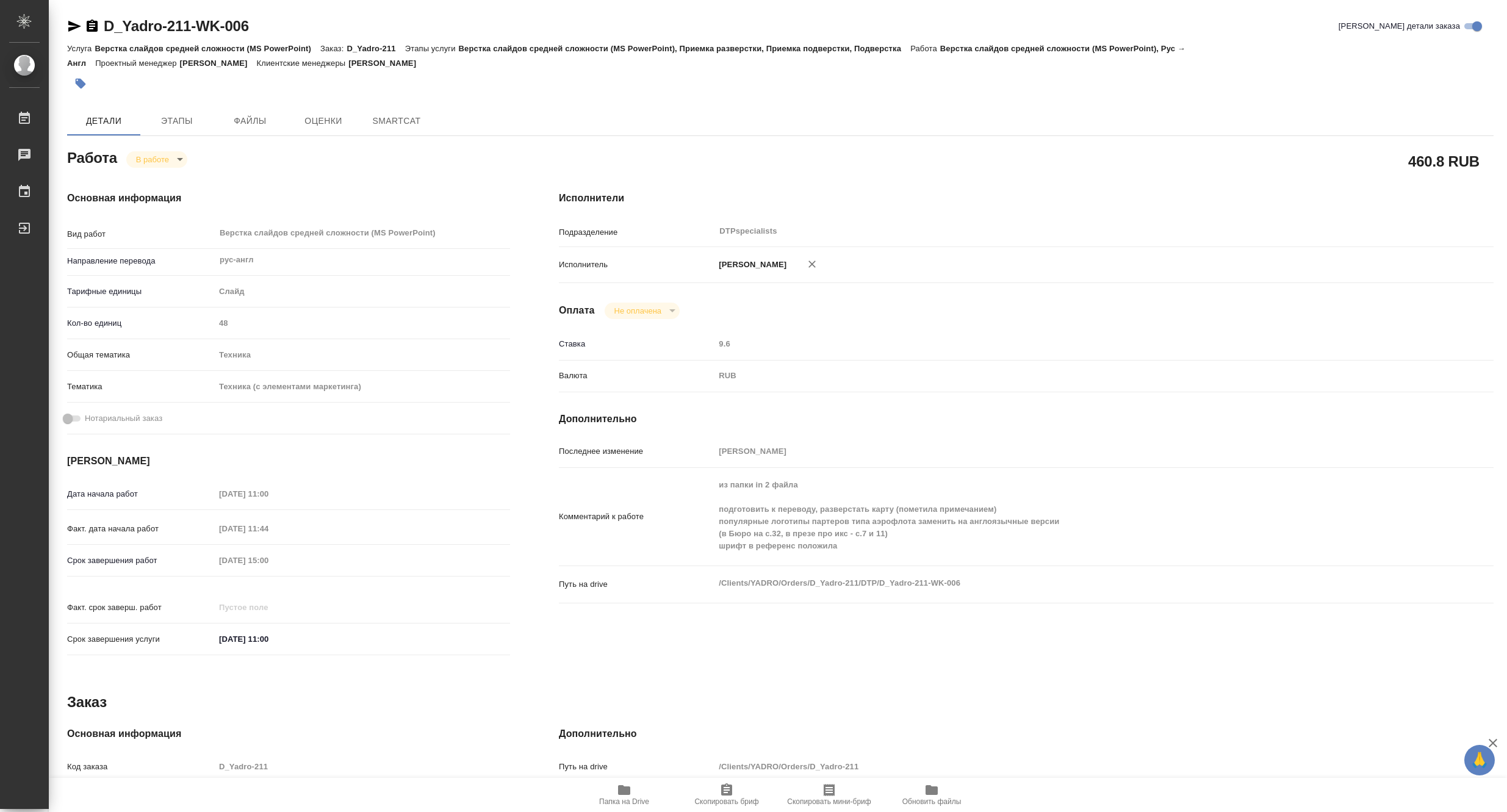
type textarea "x"
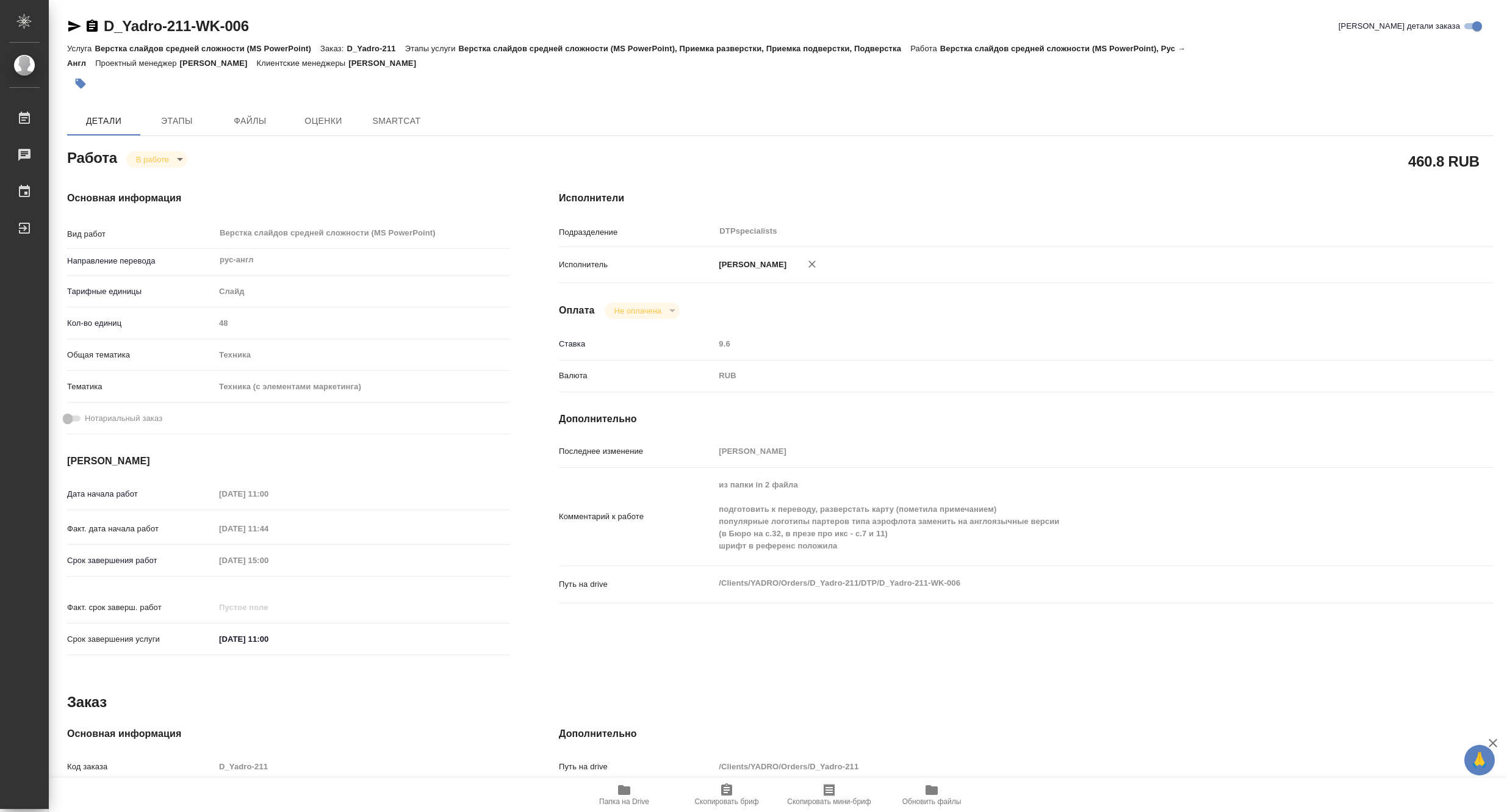
type textarea "x"
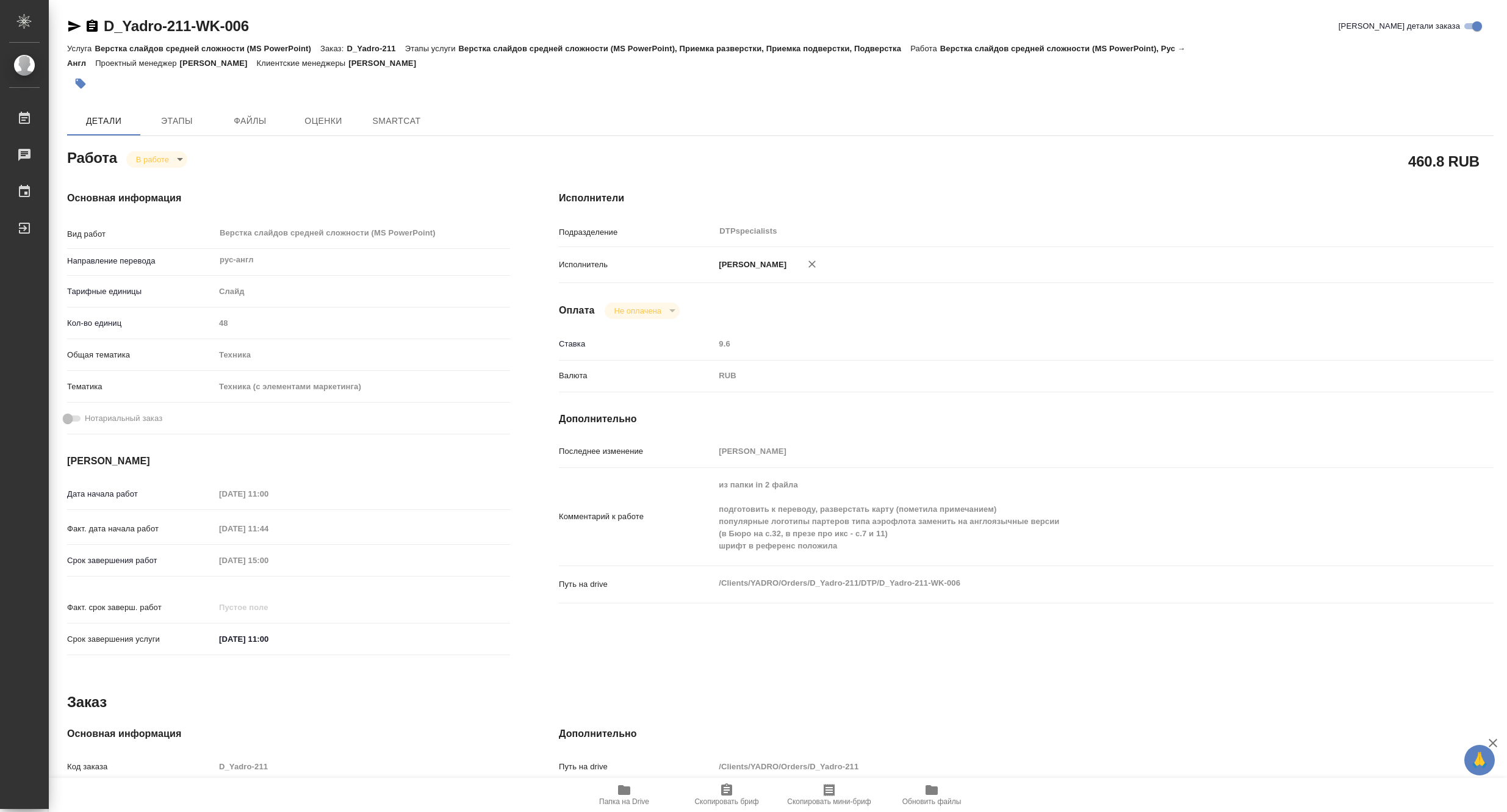
type textarea "x"
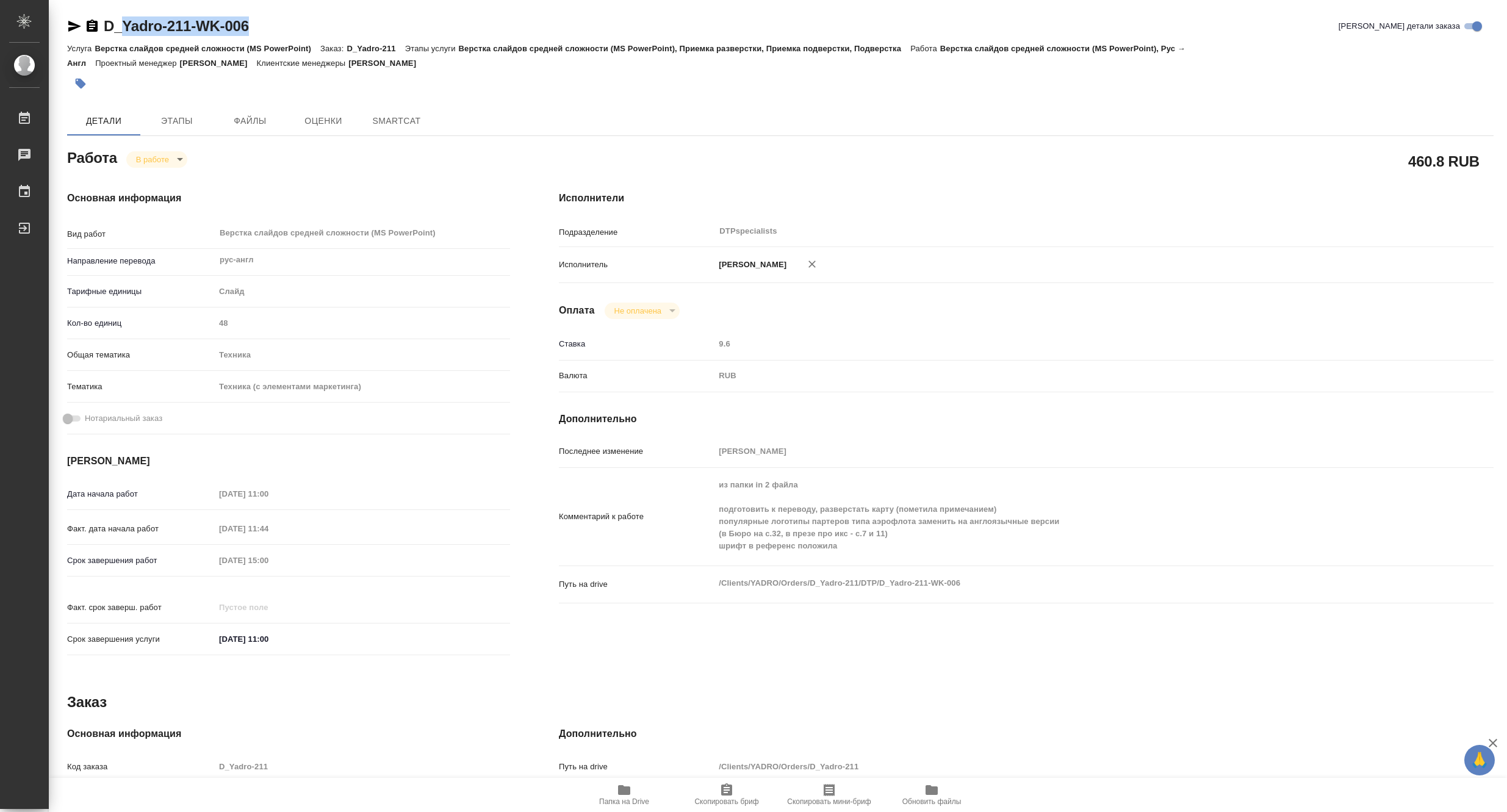
type textarea "x"
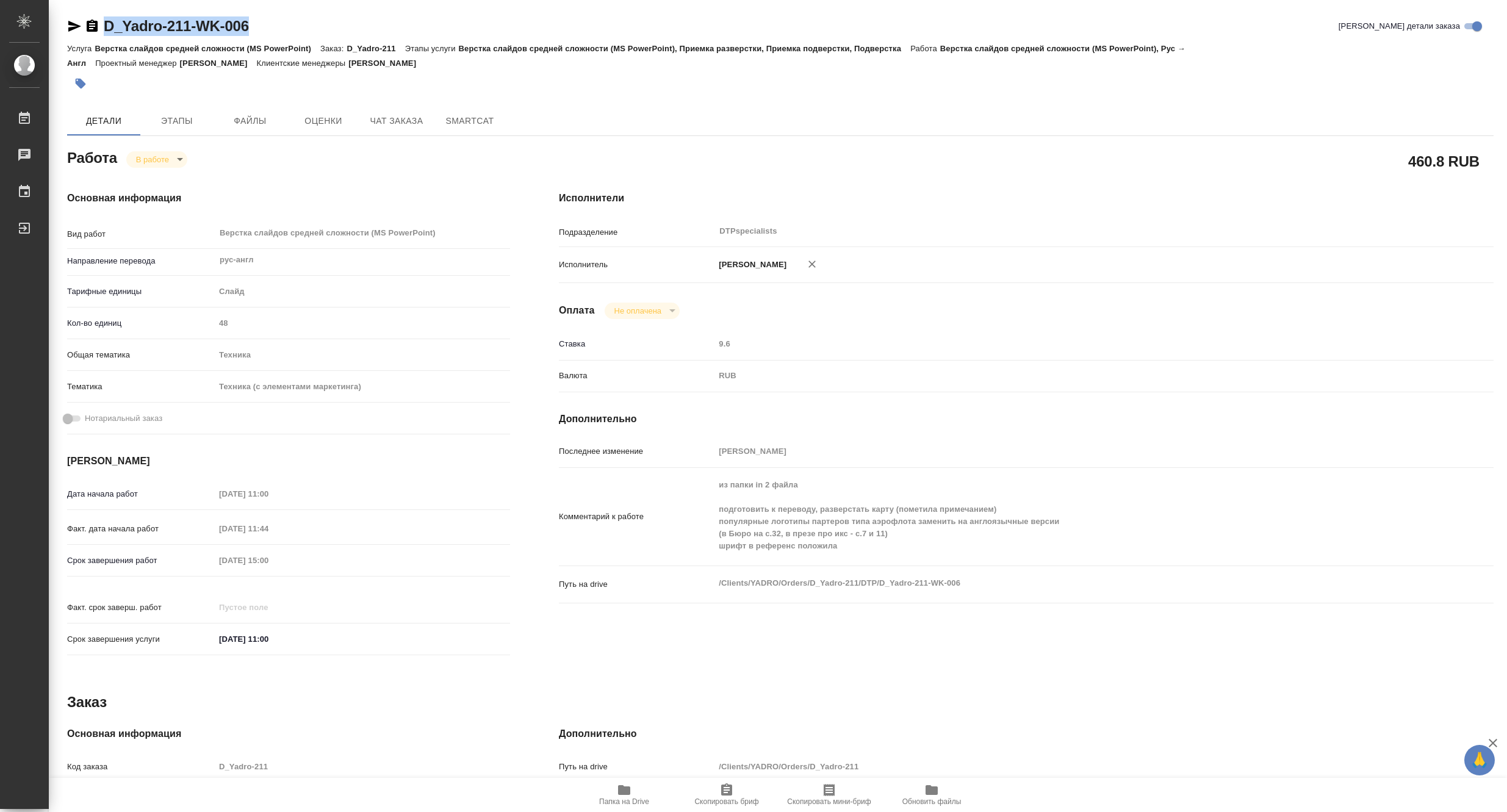
drag, startPoint x: 282, startPoint y: 27, endPoint x: 106, endPoint y: 14, distance: 176.5
click at [106, 14] on div "D_Yadro-211-WK-006 Кратко детали заказа Услуга Верстка слайдов средней сложност…" at bounding box center [780, 526] width 1440 height 1053
copy link "D_Yadro-211-WK-006"
type textarea "x"
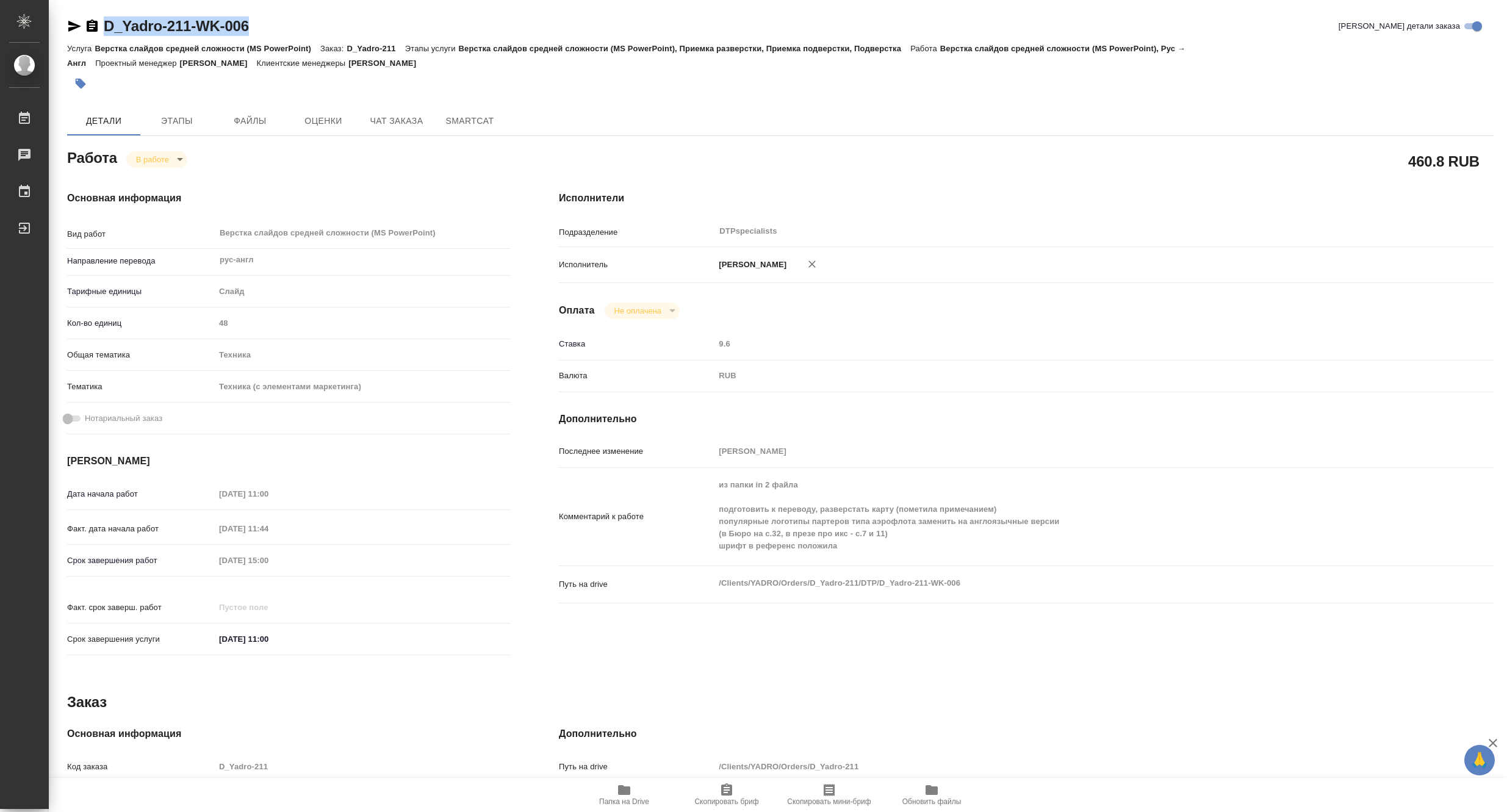
type textarea "x"
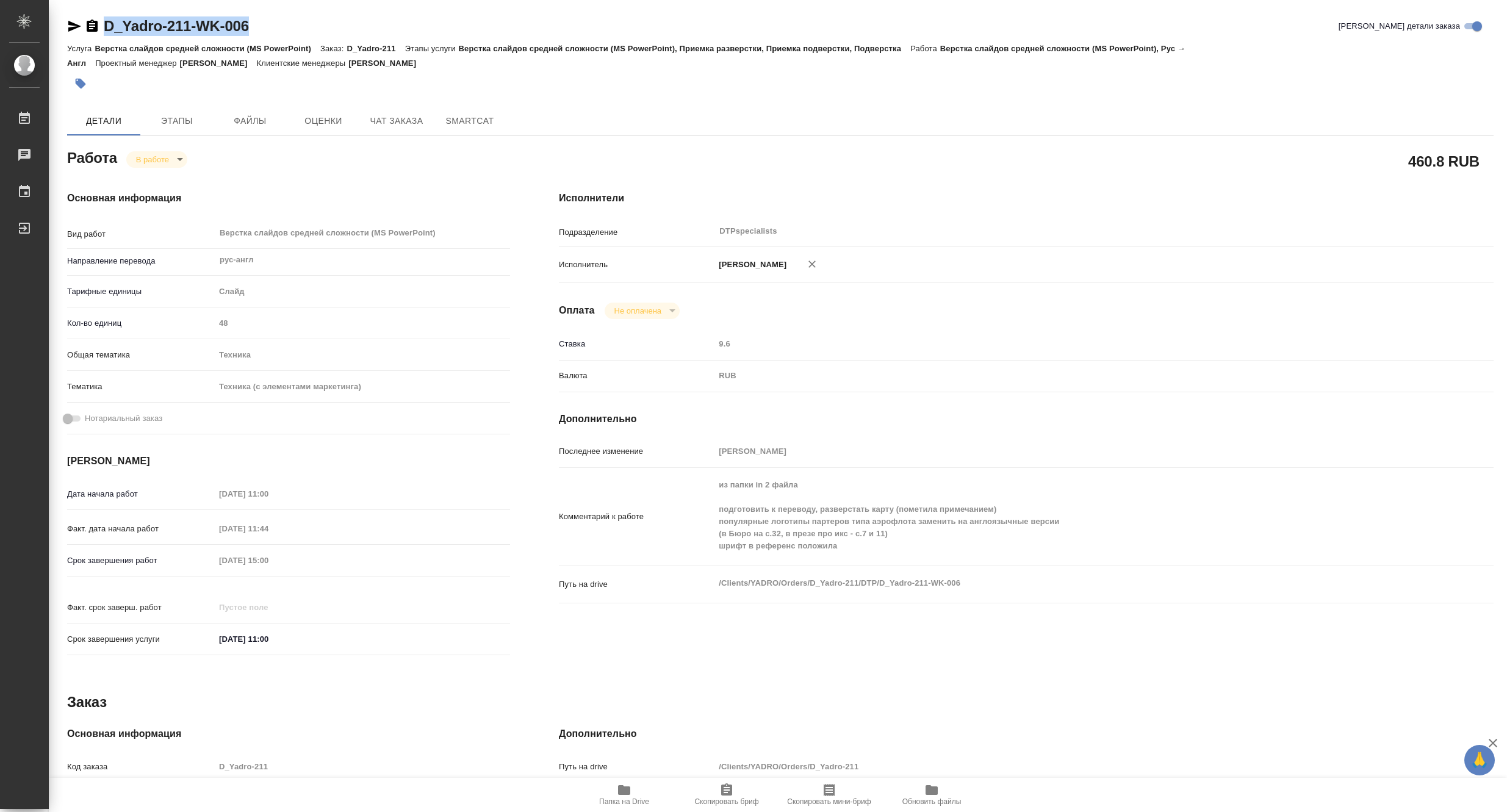
type textarea "x"
click at [66, 28] on div "D_Yadro-211-WK-006 Кратко детали заказа Услуга Верстка слайдов средней сложност…" at bounding box center [780, 526] width 1440 height 1053
click at [68, 23] on icon "button" at bounding box center [74, 26] width 13 height 11
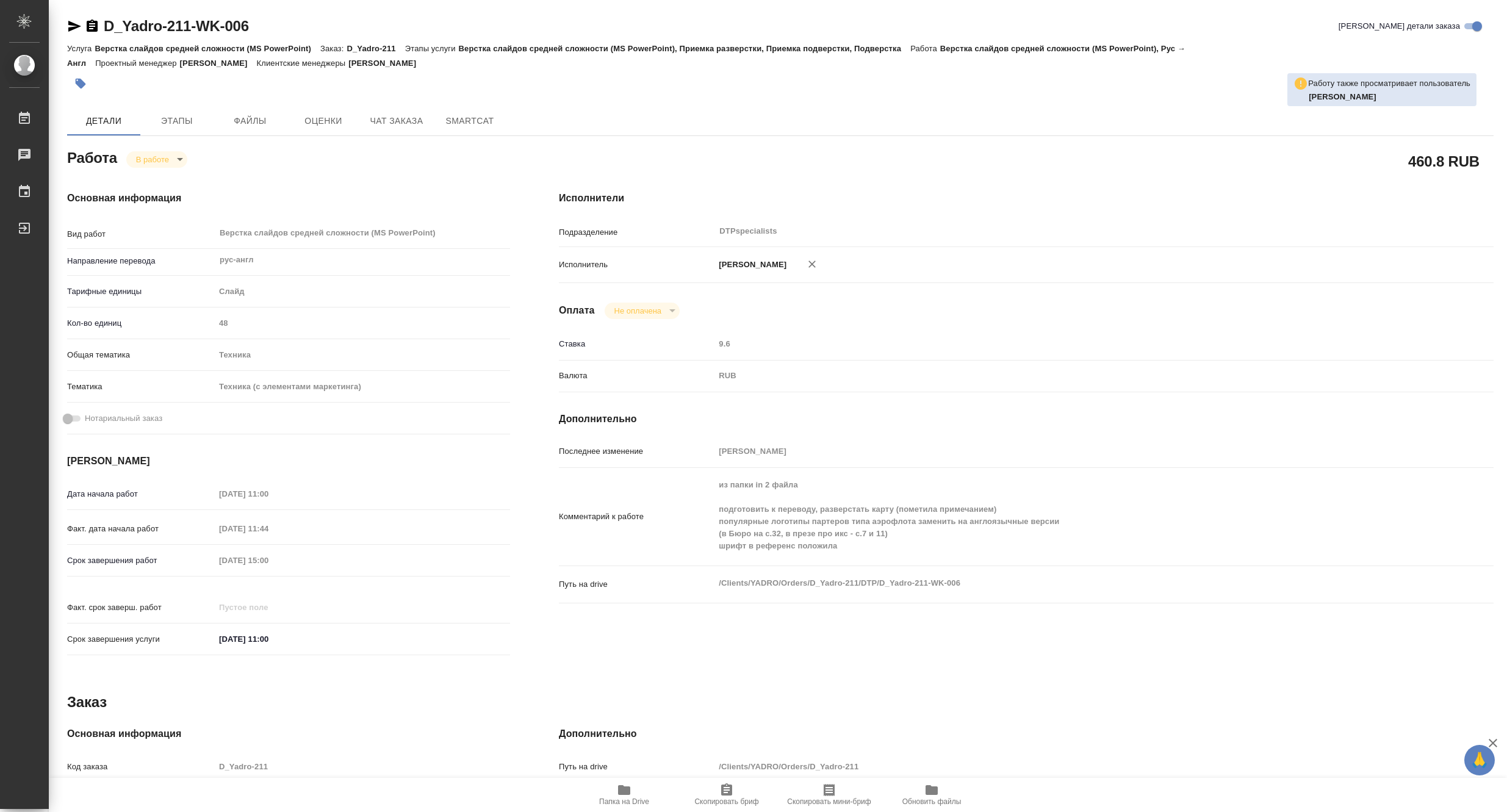
click at [617, 793] on icon "button" at bounding box center [624, 790] width 14 height 14
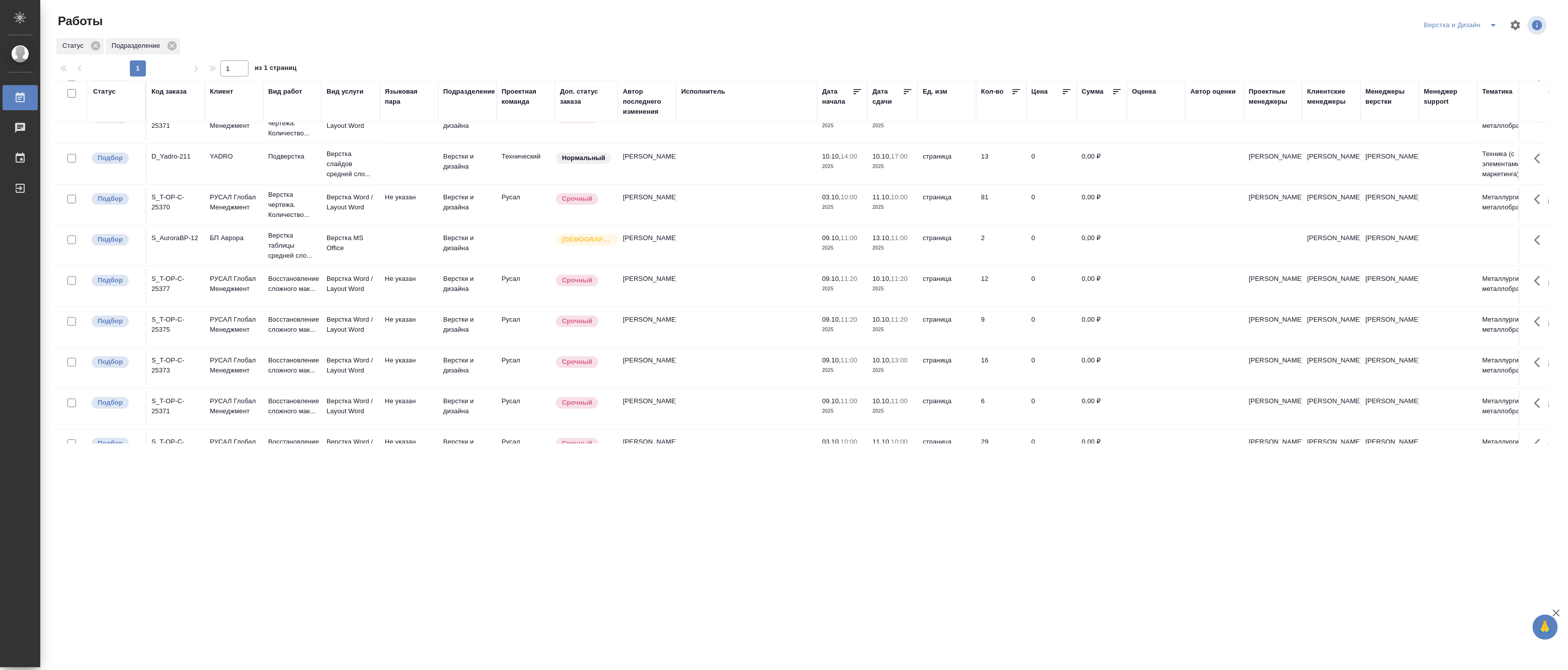
scroll to position [263, 0]
click at [1243, 21] on icon "split button" at bounding box center [1494, 25] width 12 height 12
click at [1243, 81] on li "[PERSON_NAME]" at bounding box center [1467, 77] width 97 height 16
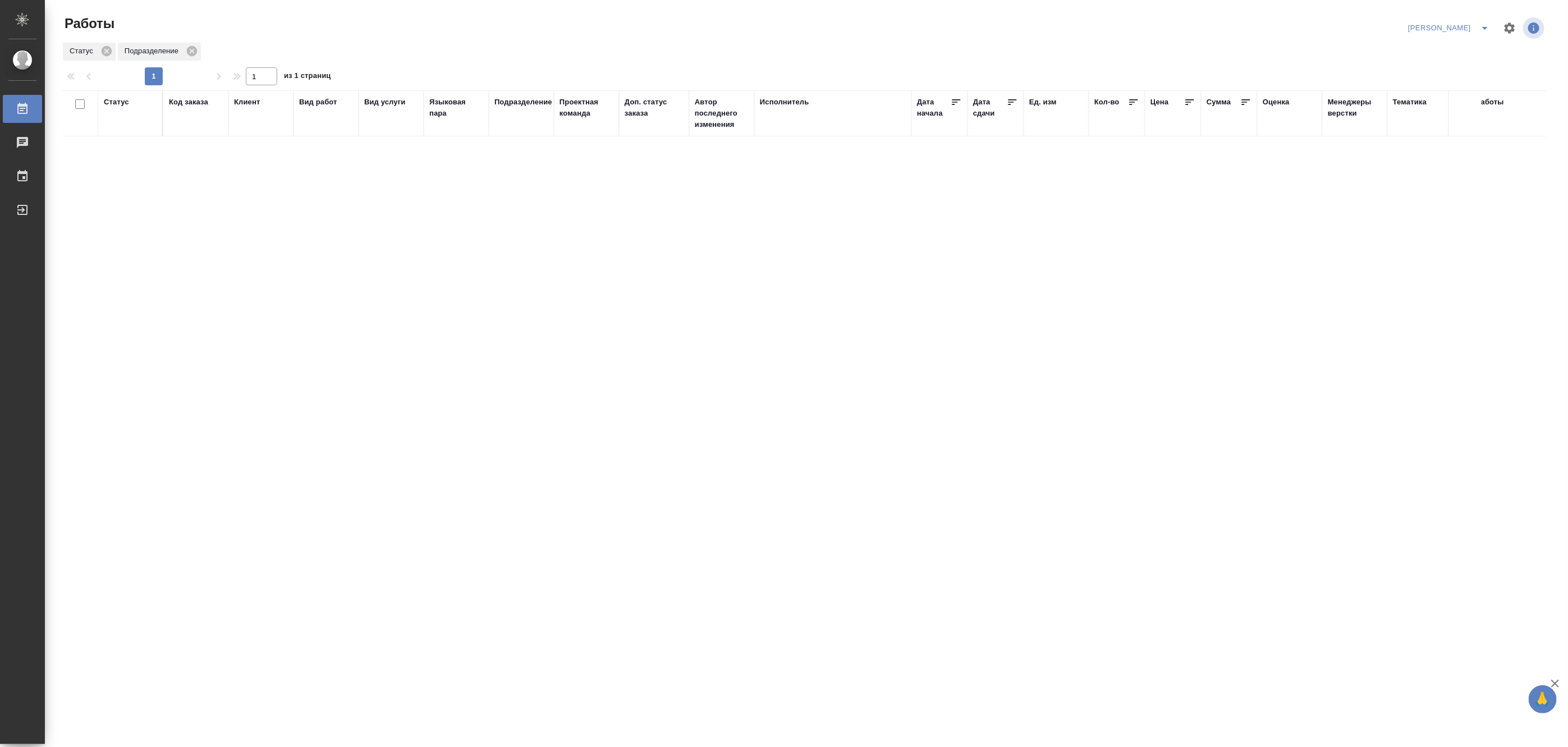
click at [1481, 19] on button "split button" at bounding box center [1485, 27] width 23 height 18
click at [1448, 49] on li "[PERSON_NAME] работе" at bounding box center [1443, 50] width 108 height 18
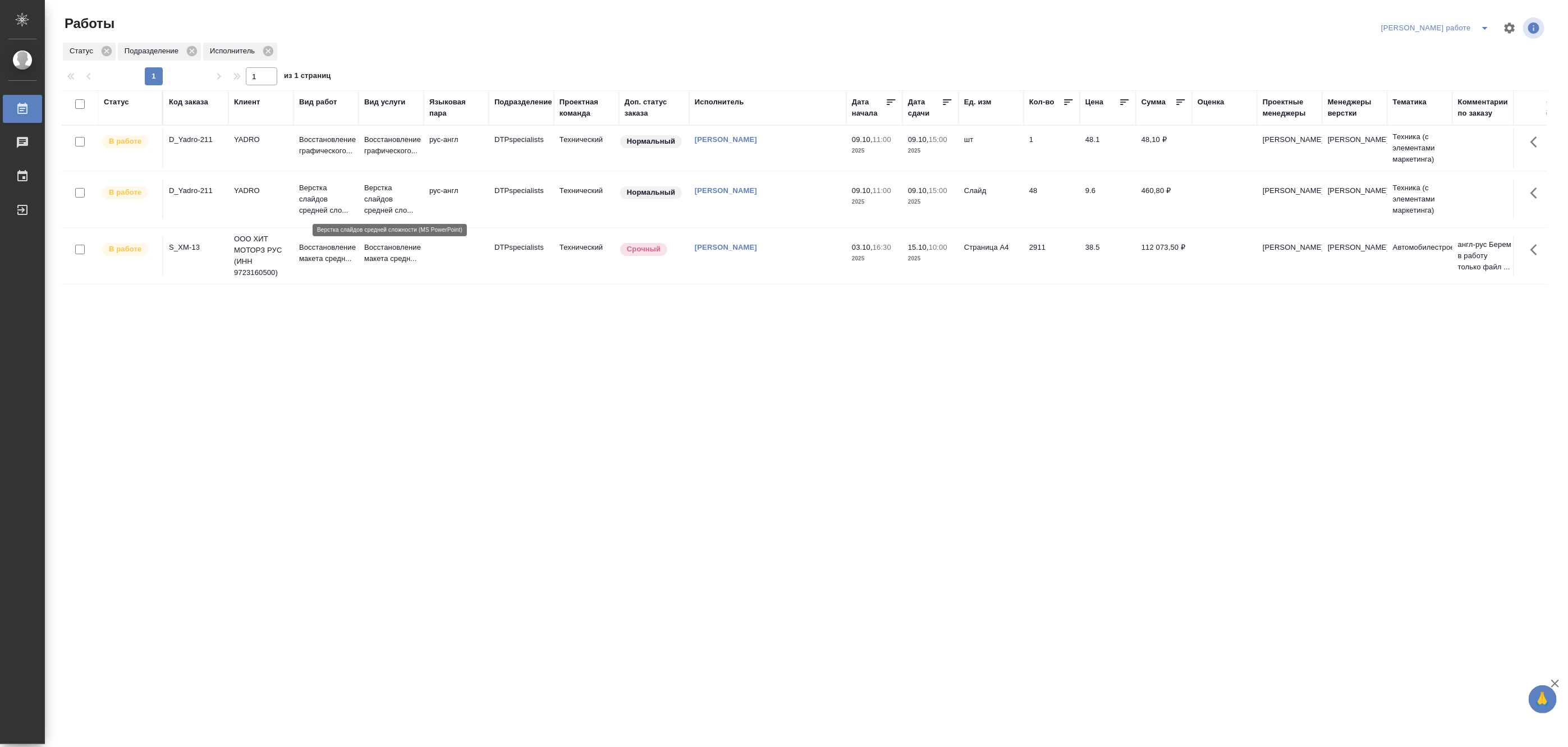
click at [369, 200] on p "Верстка слайдов средней сло..." at bounding box center [391, 199] width 54 height 34
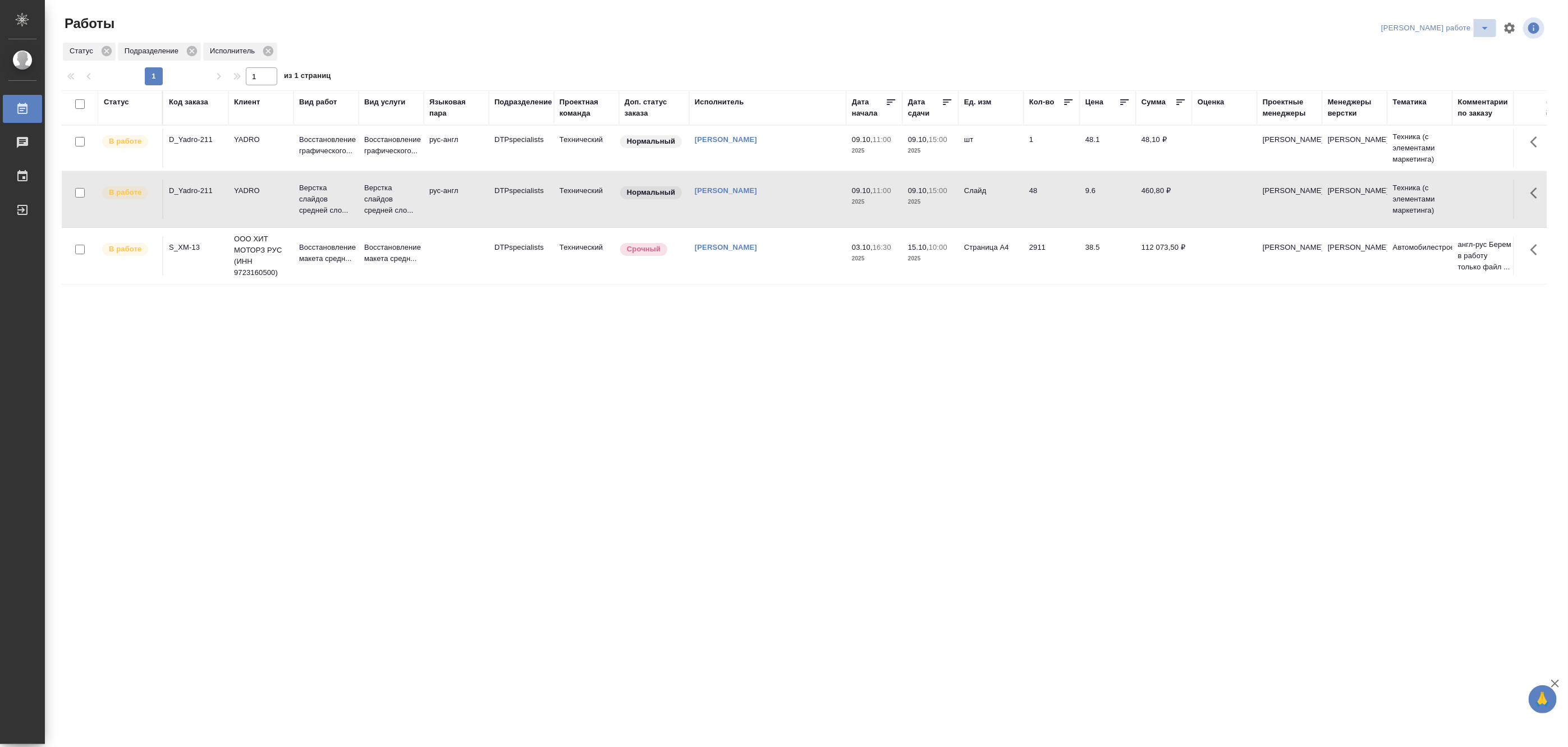
click at [1487, 21] on icon "split button" at bounding box center [1485, 27] width 13 height 13
click at [1487, 67] on li "[PERSON_NAME]" at bounding box center [1445, 68] width 102 height 18
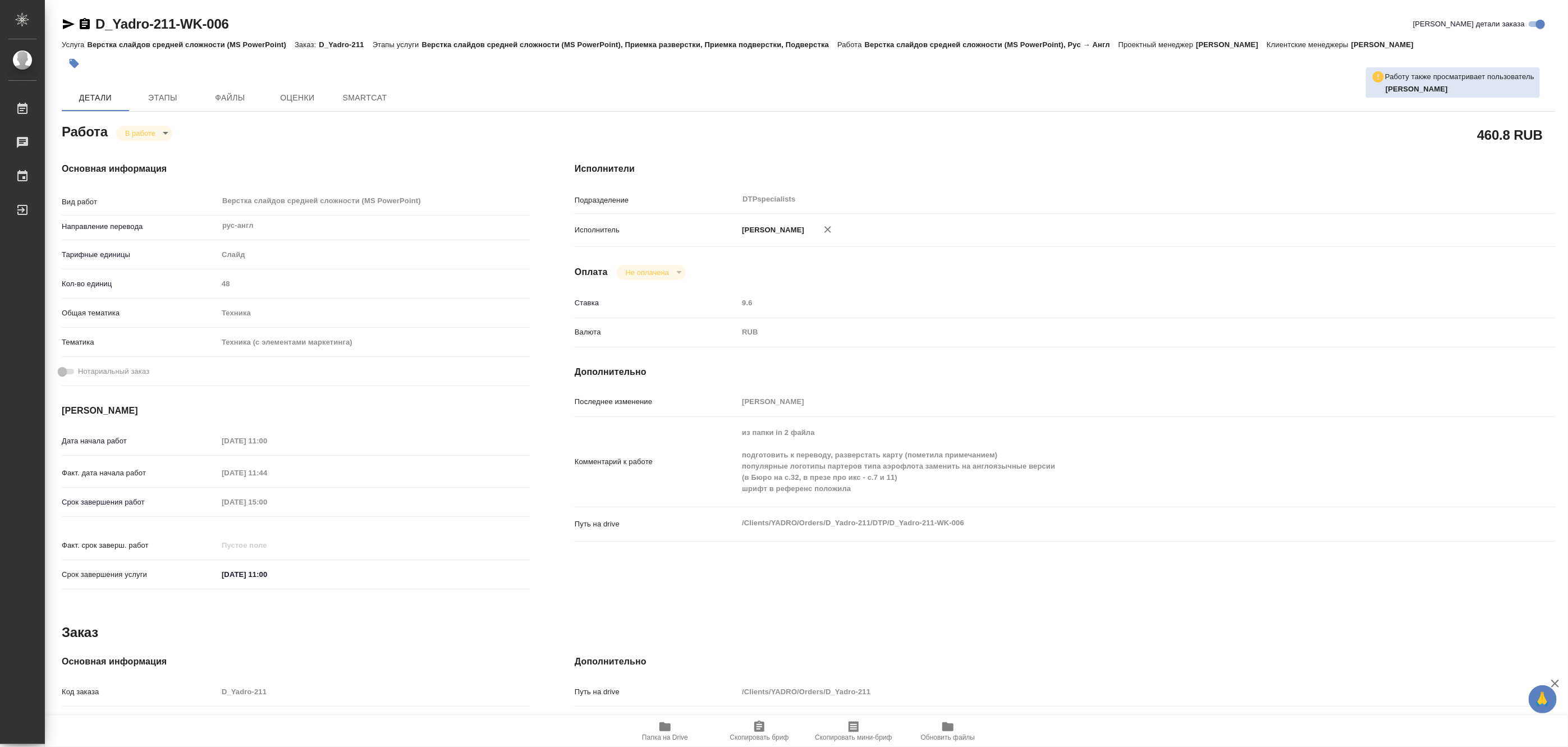
type textarea "x"
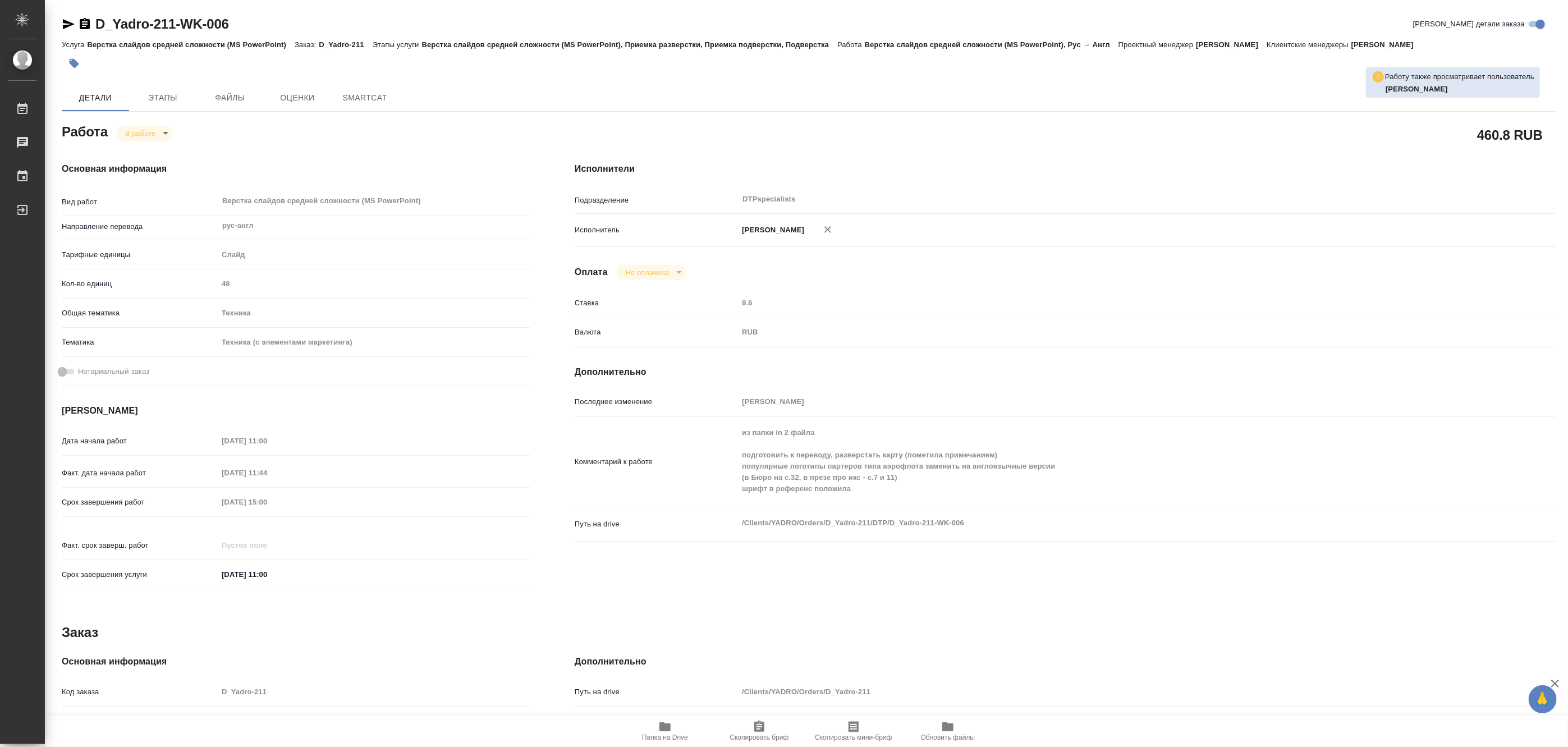
type textarea "x"
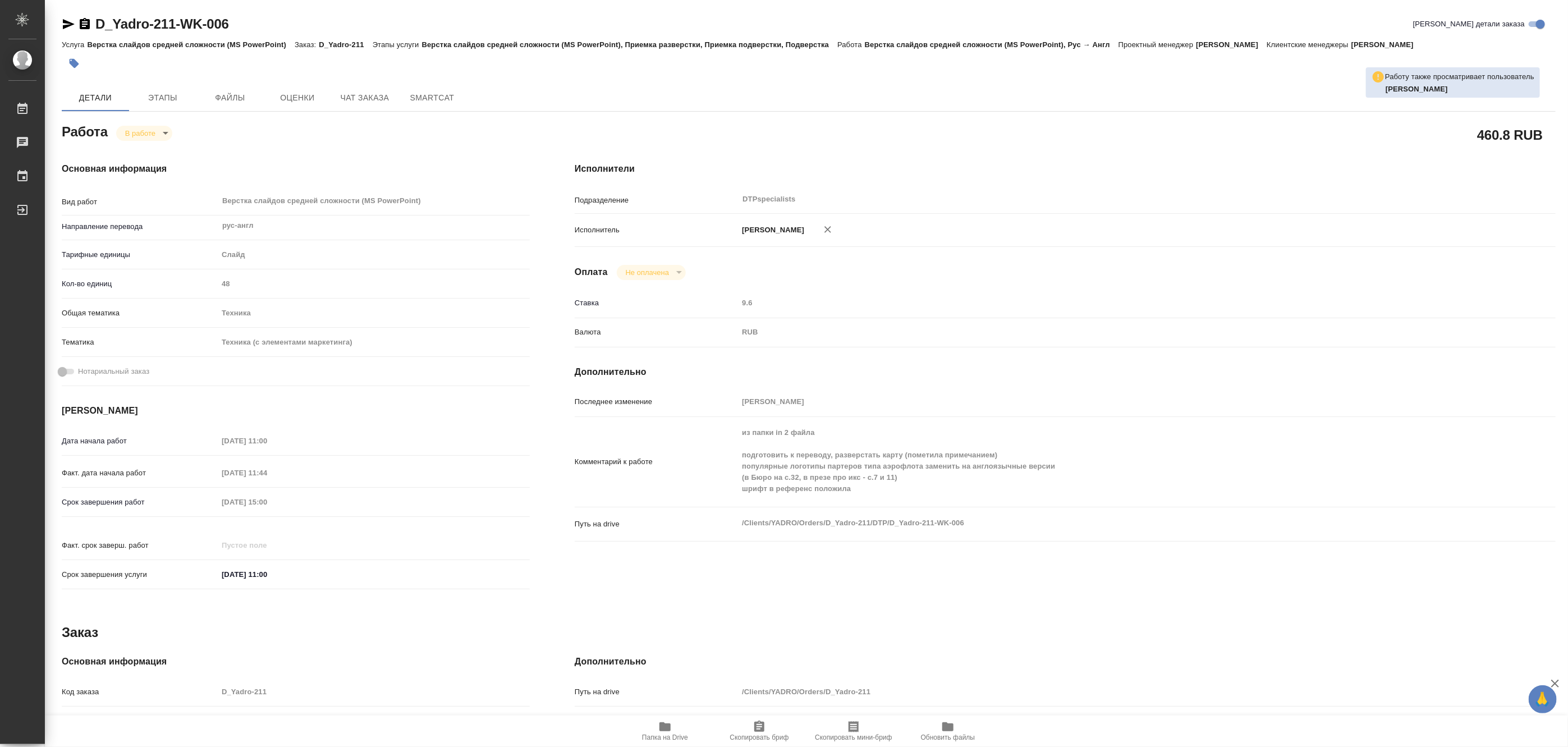
type textarea "x"
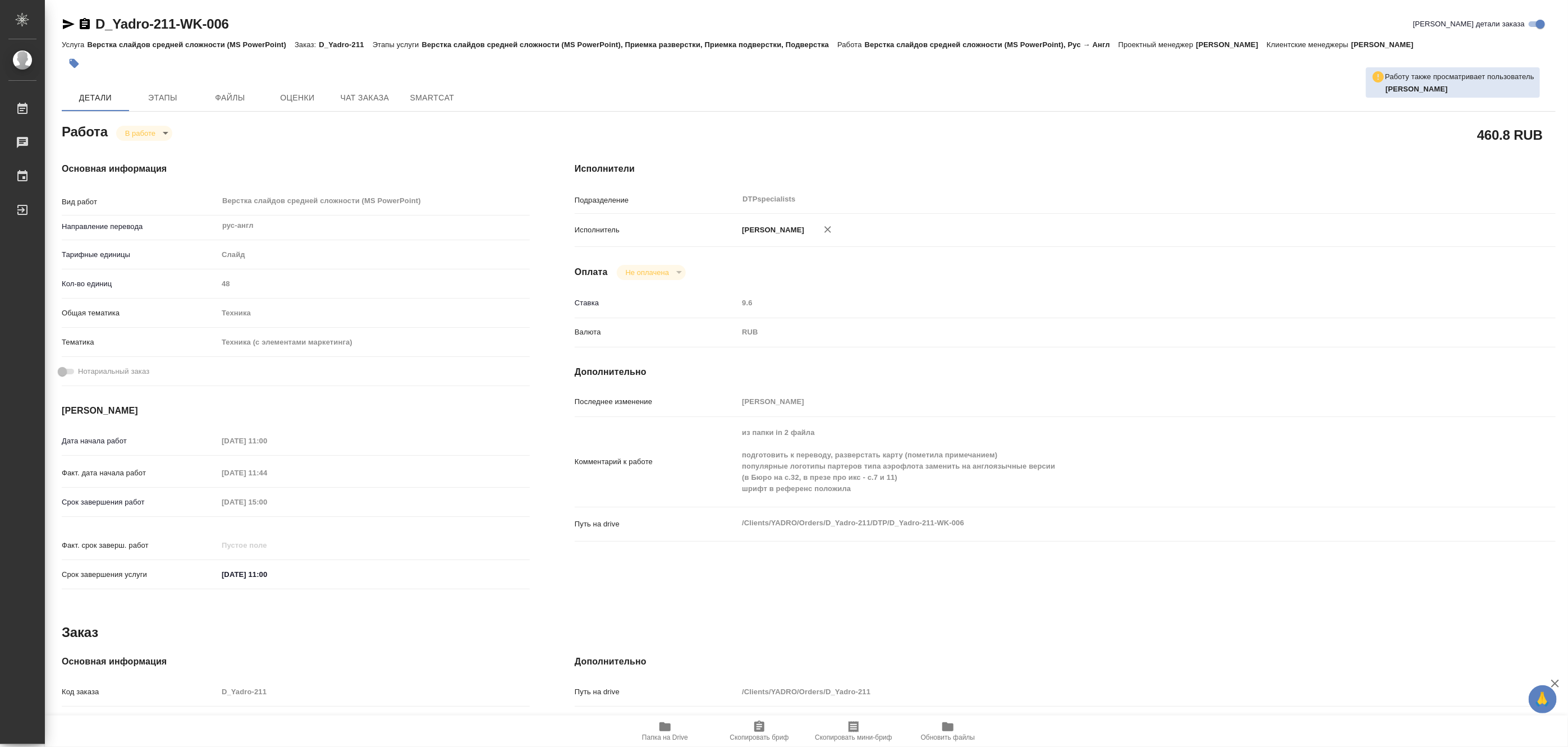
type textarea "x"
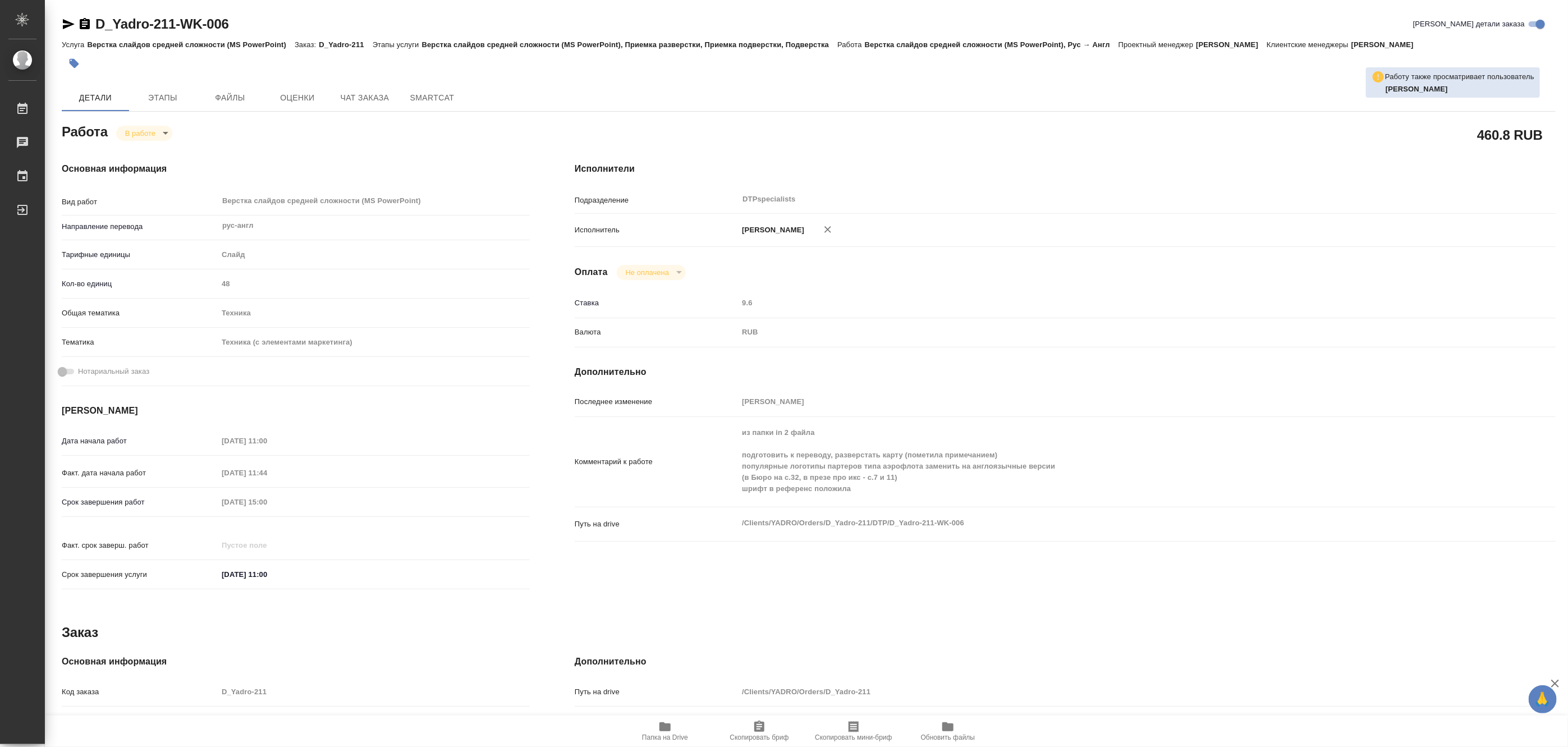
click at [1186, 341] on div "RUB" at bounding box center [1106, 332] width 736 height 19
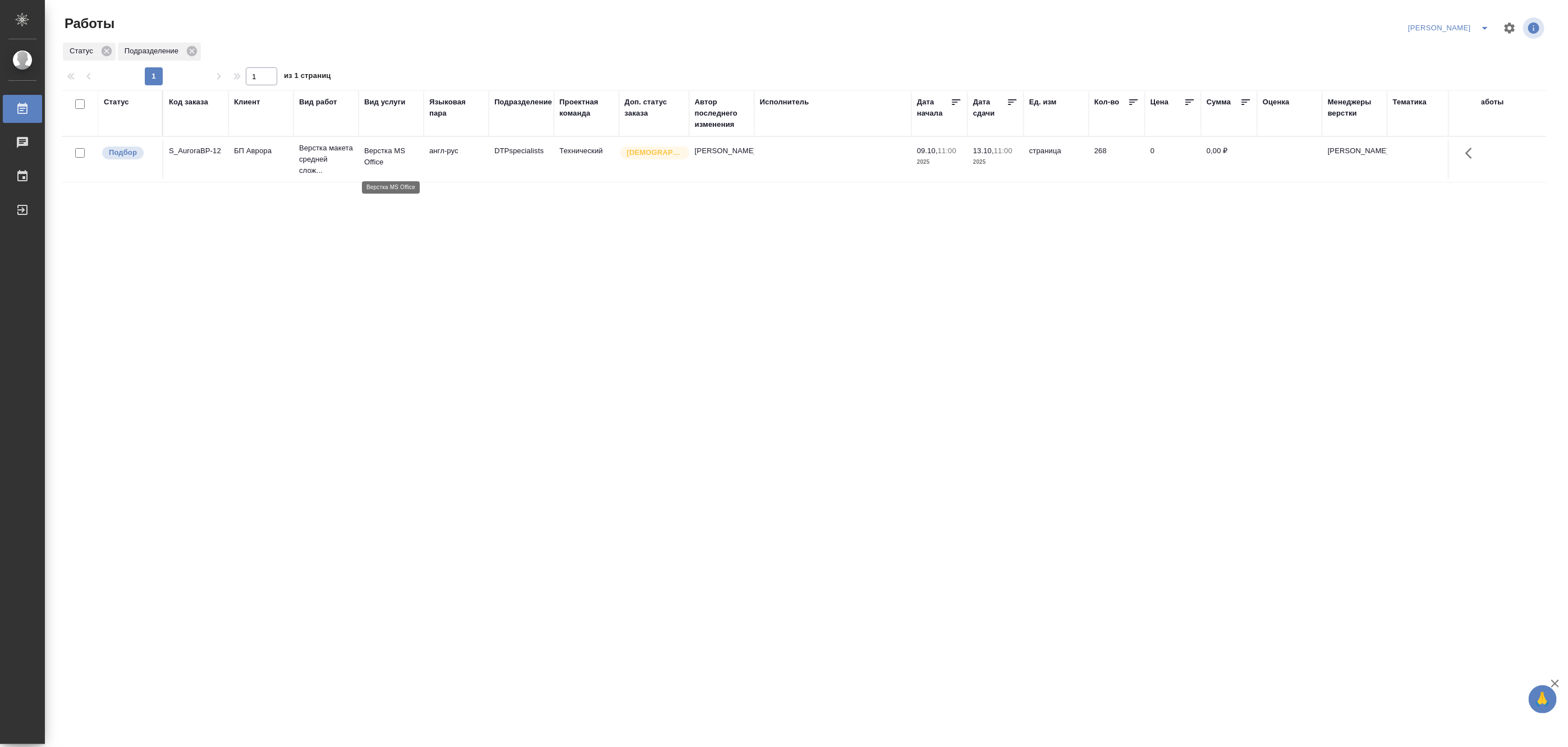
click at [392, 163] on p "Верстка MS Office" at bounding box center [391, 157] width 54 height 23
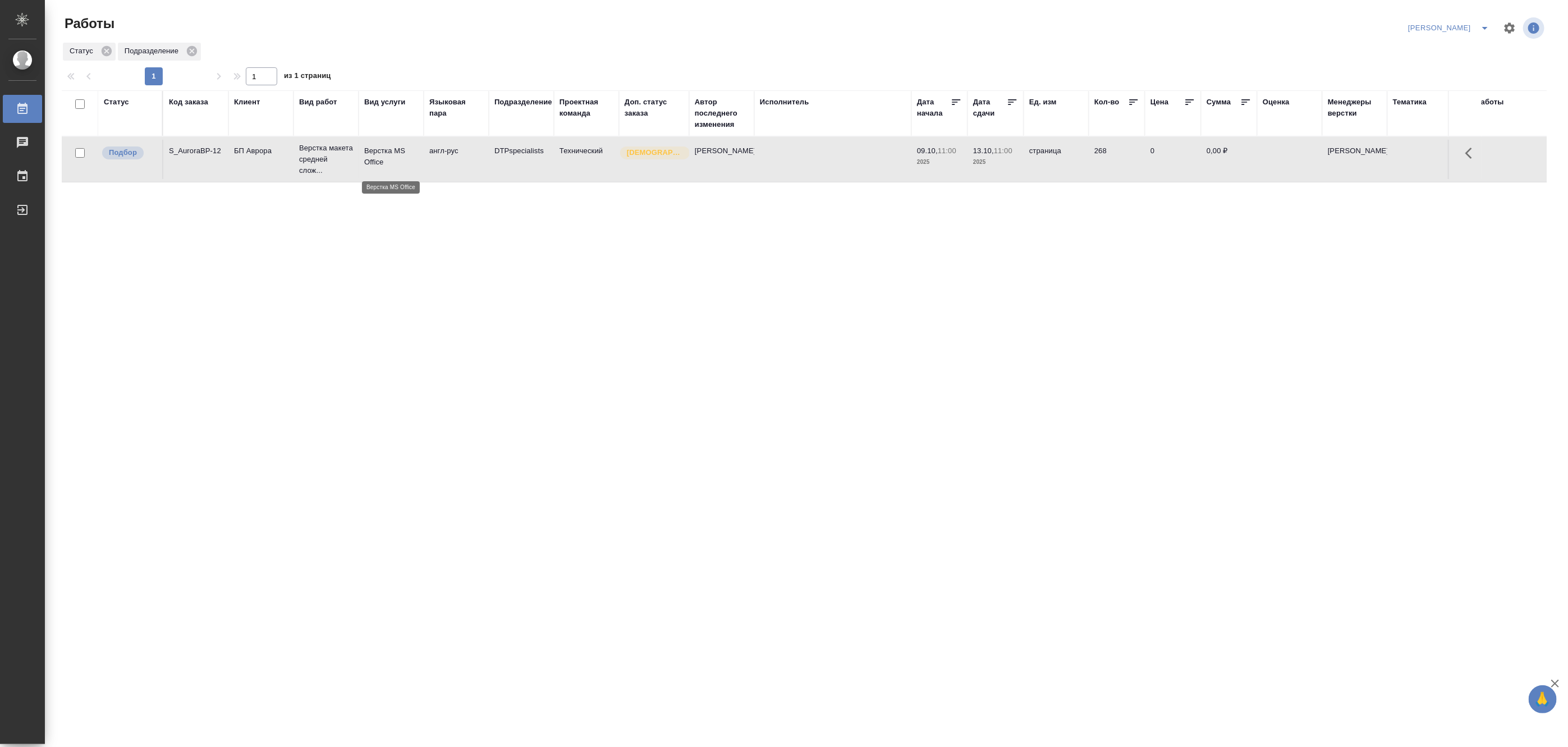
click at [392, 163] on p "Верстка MS Office" at bounding box center [391, 157] width 54 height 23
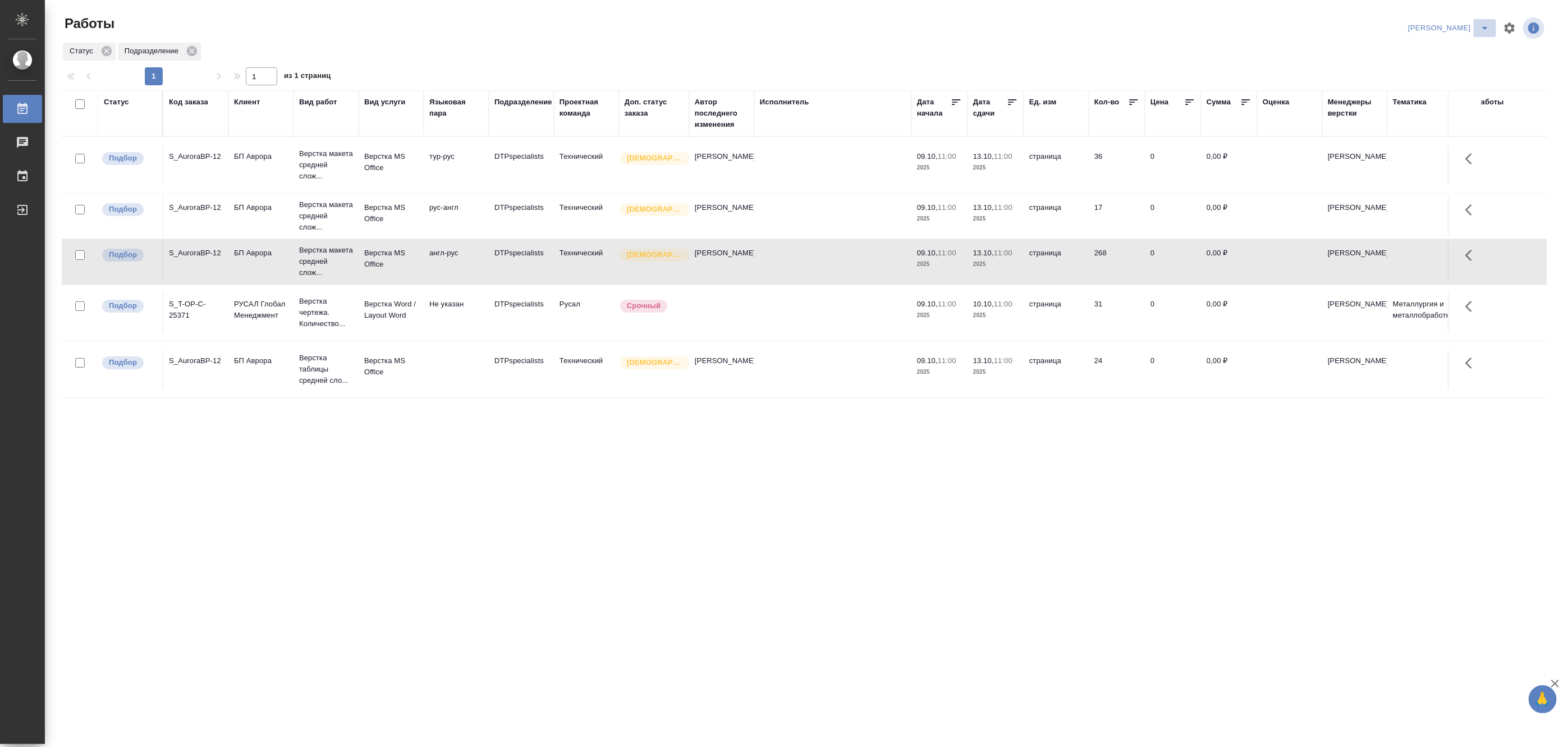
click at [1487, 24] on icon "split button" at bounding box center [1485, 27] width 13 height 13
click at [1415, 86] on li "Ждемс" at bounding box center [1443, 86] width 108 height 18
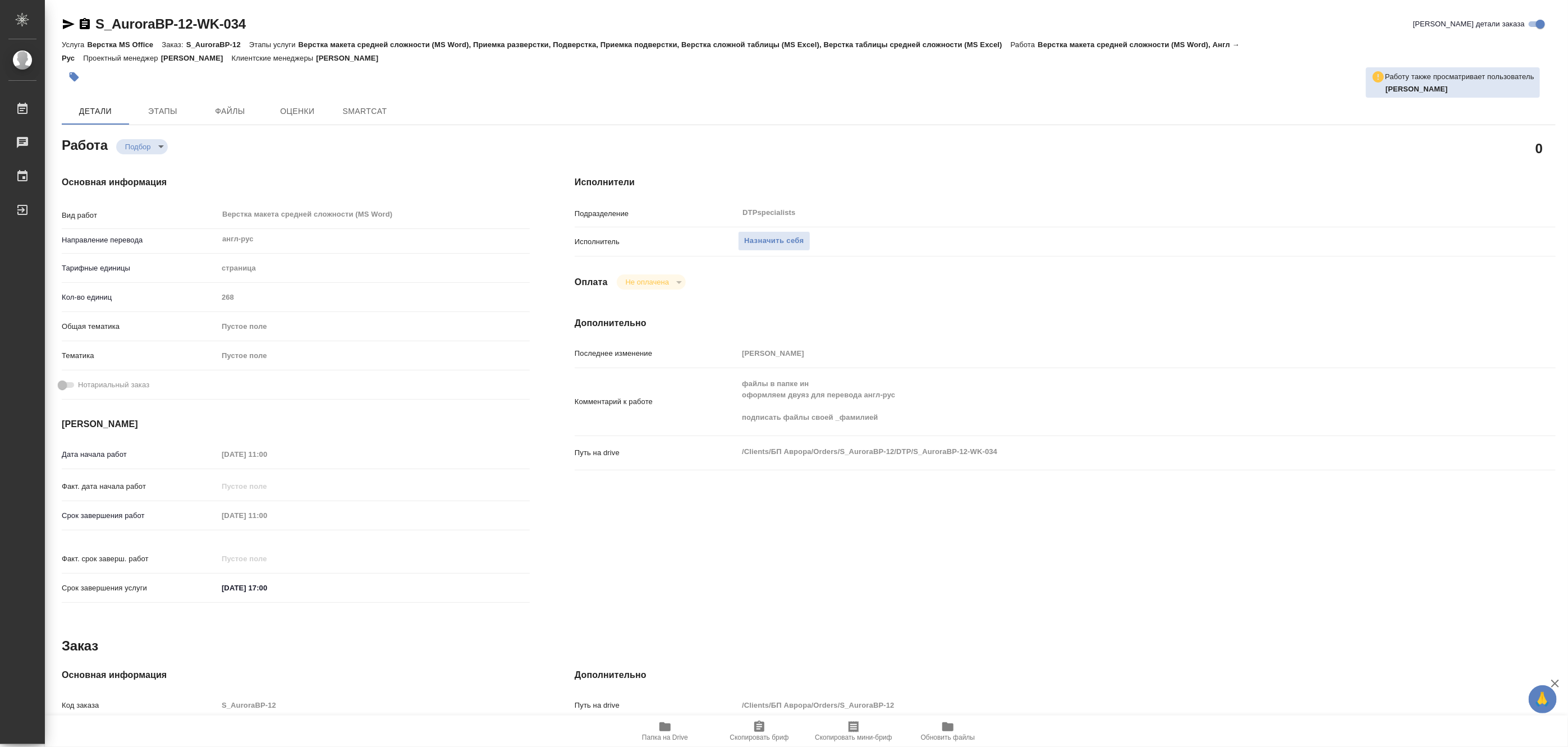
type textarea "x"
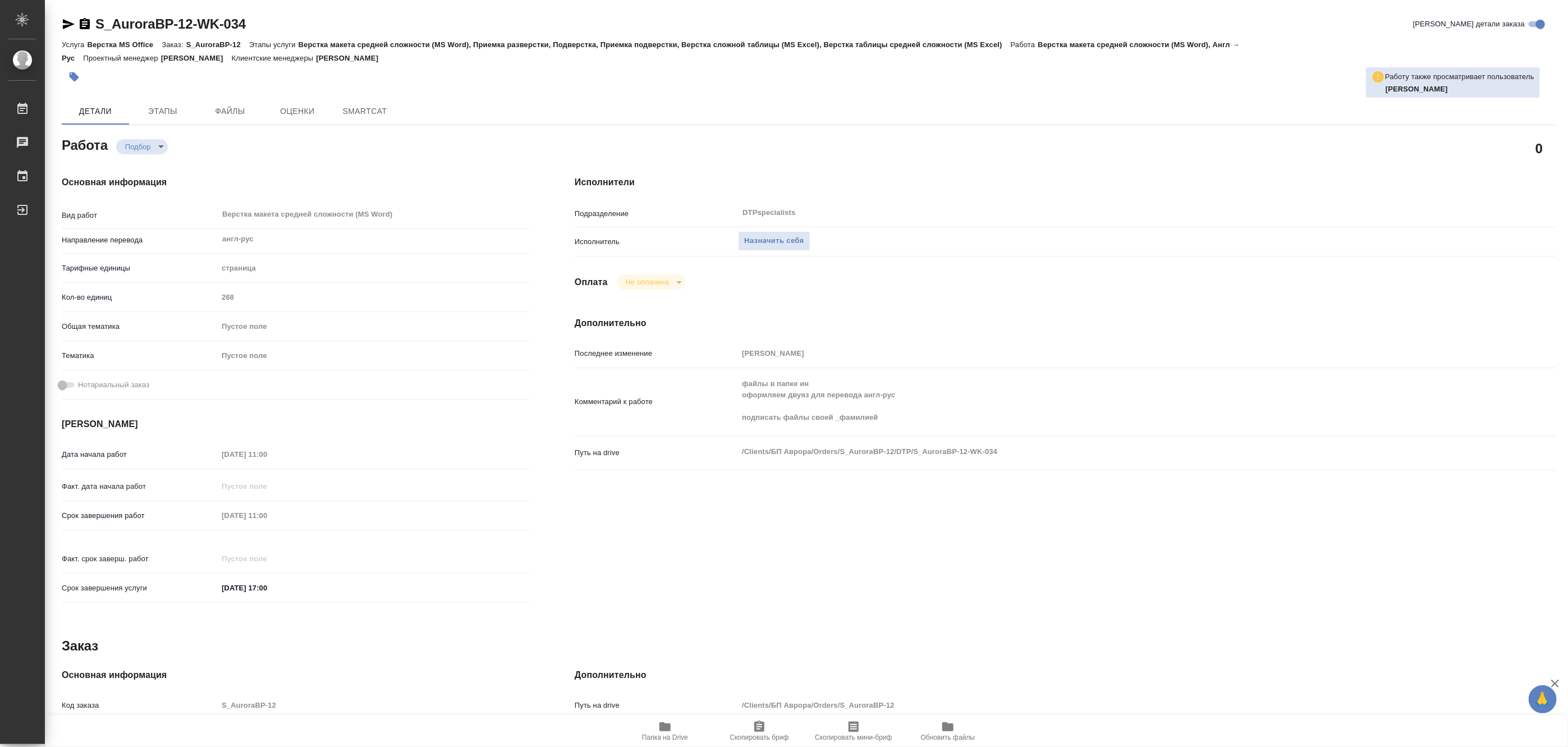
type textarea "x"
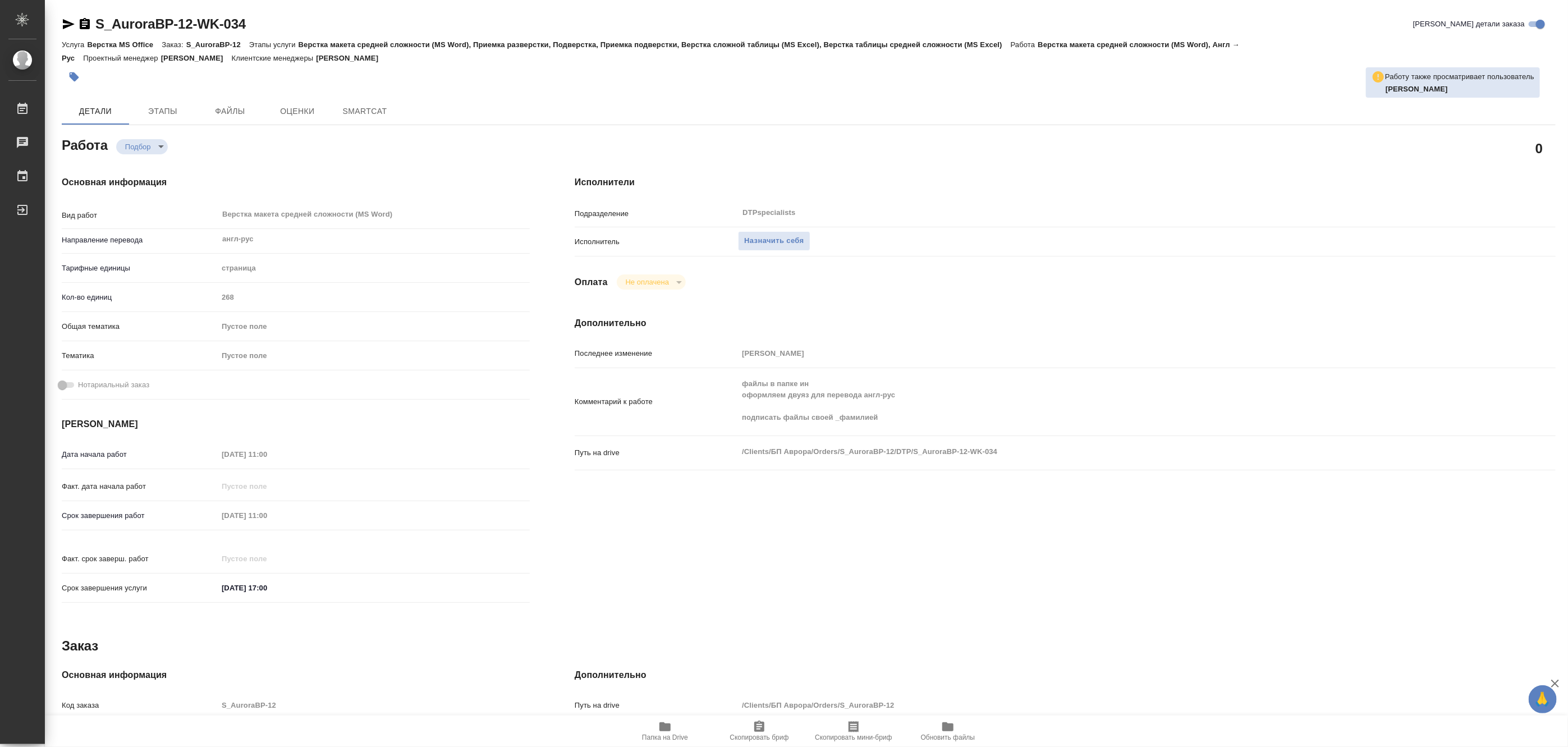
type textarea "x"
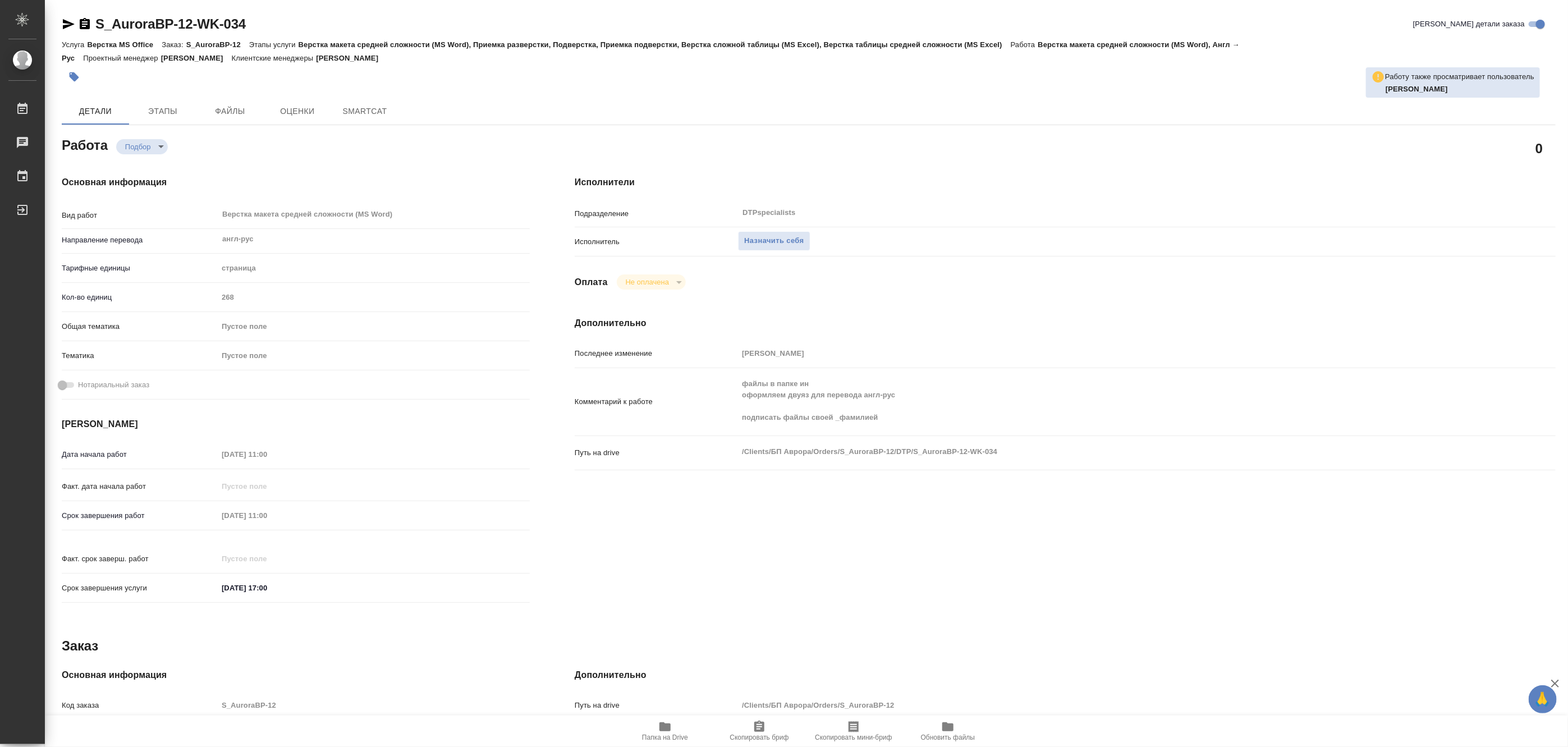
type textarea "x"
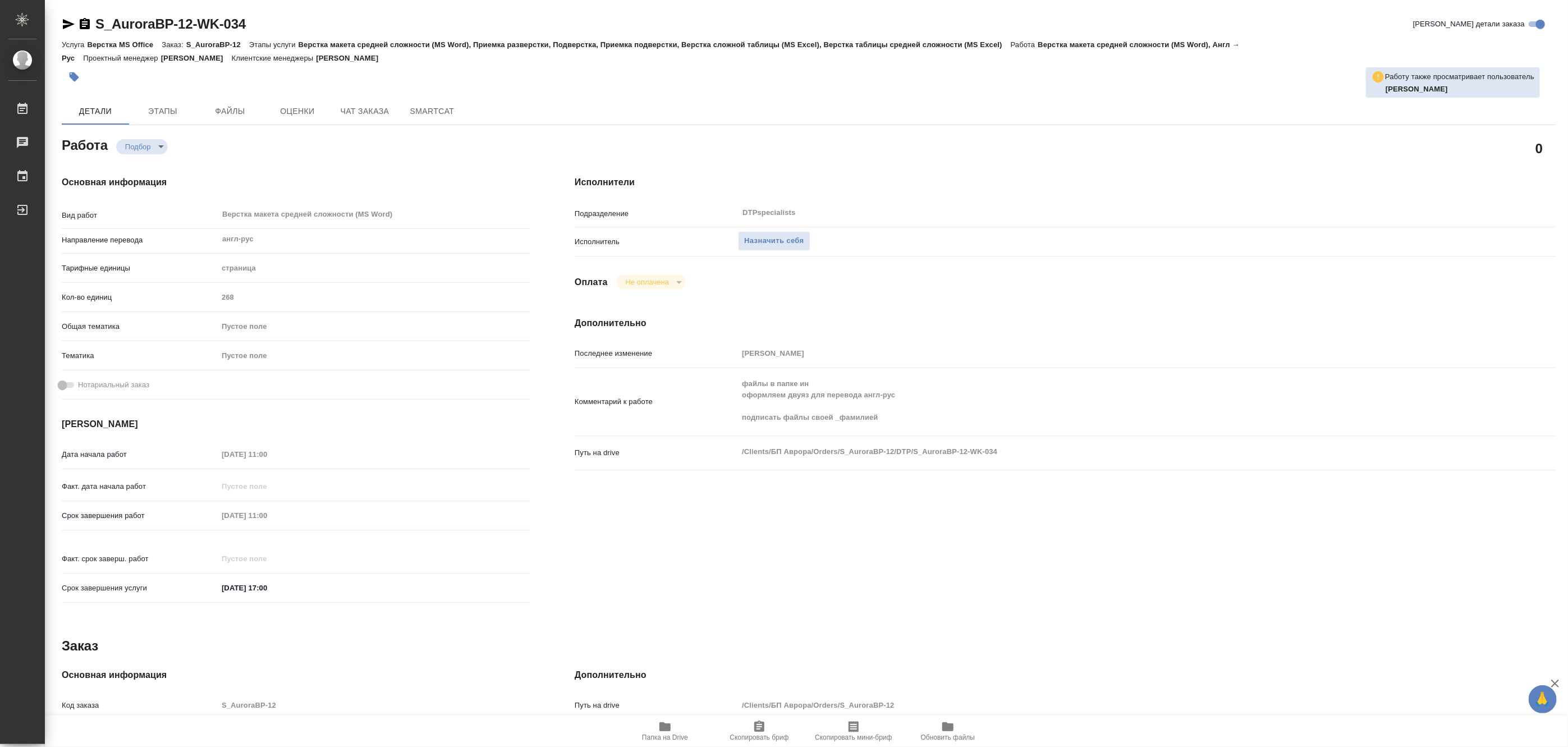
type textarea "x"
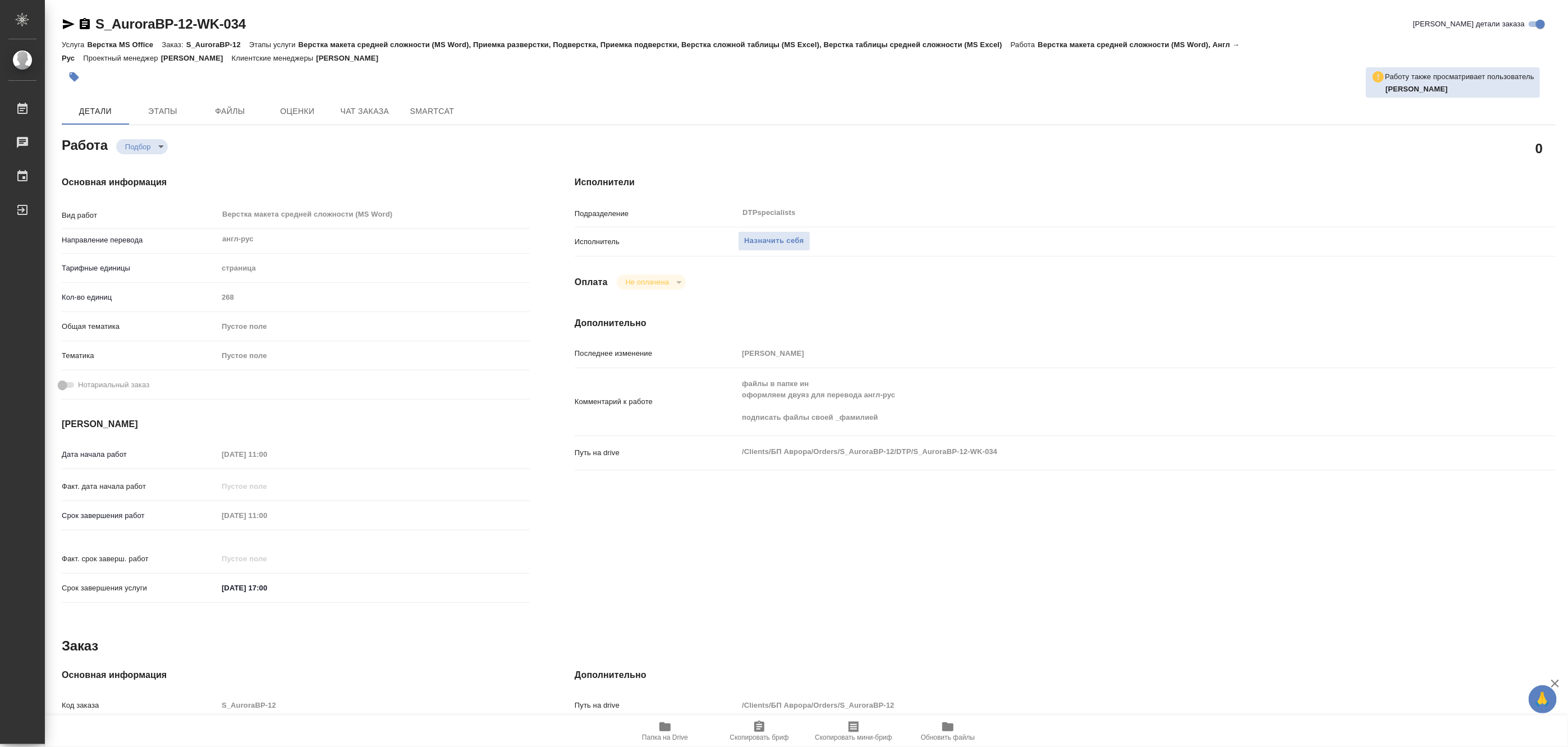
type textarea "x"
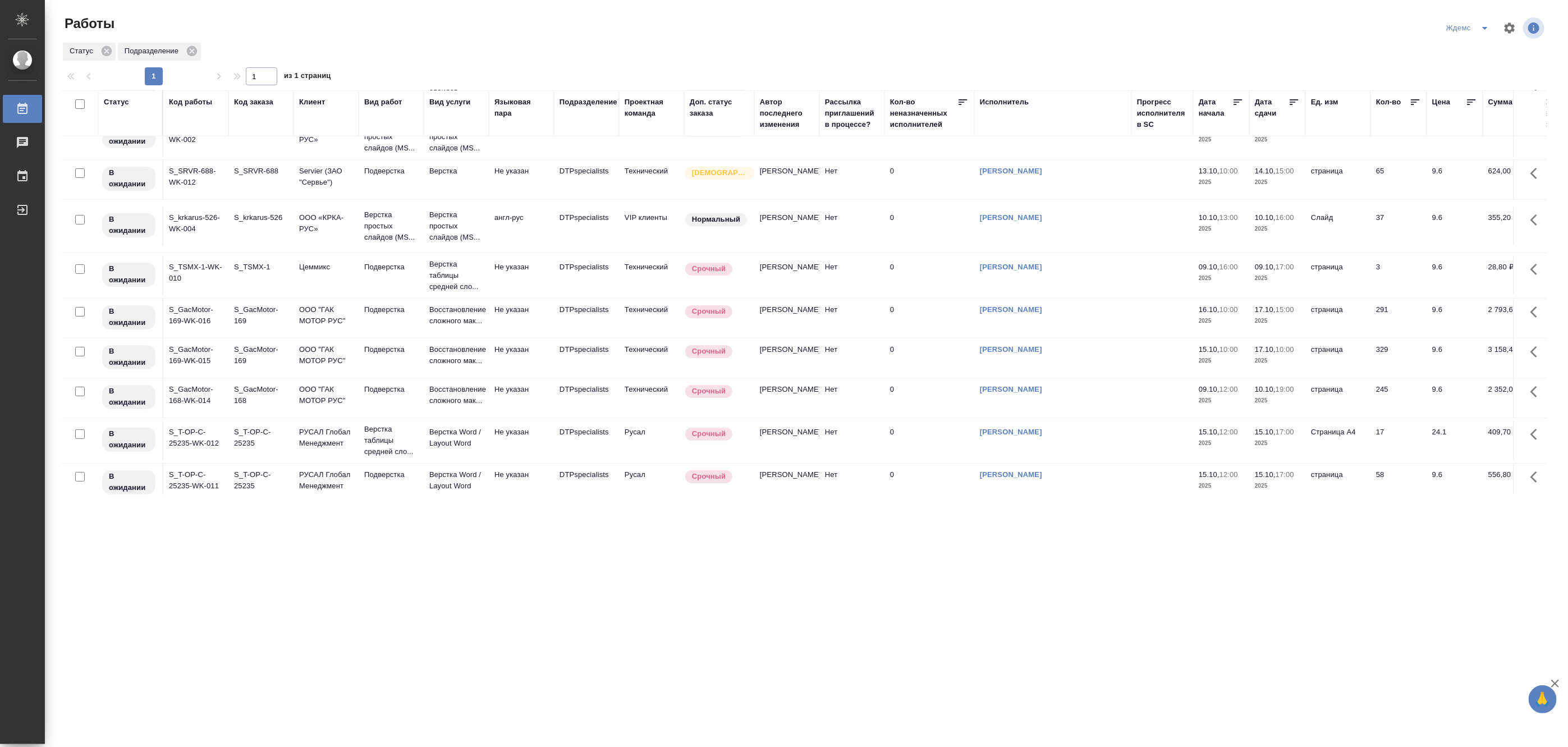
scroll to position [125, 0]
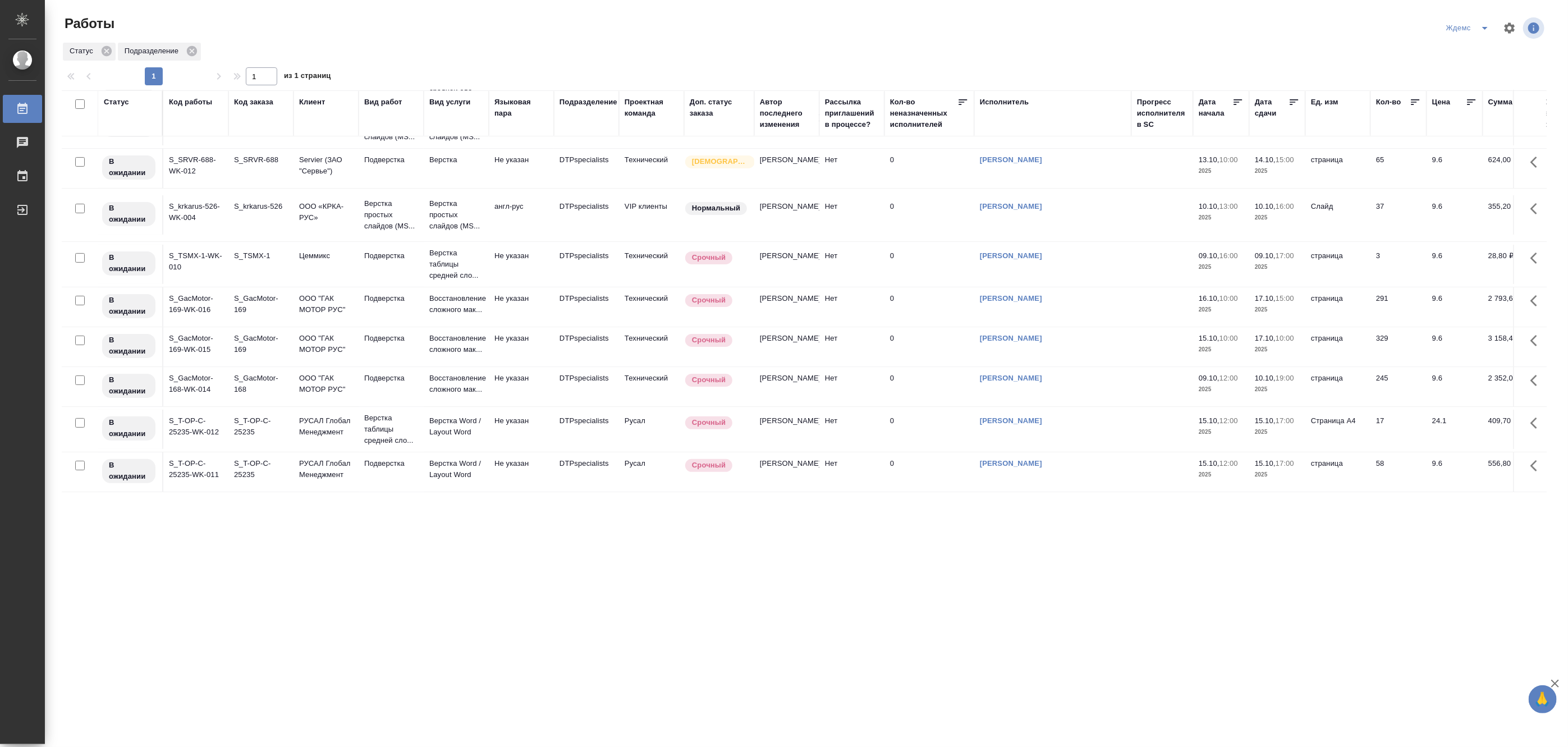
click at [1207, 395] on p "2025" at bounding box center [1221, 389] width 45 height 11
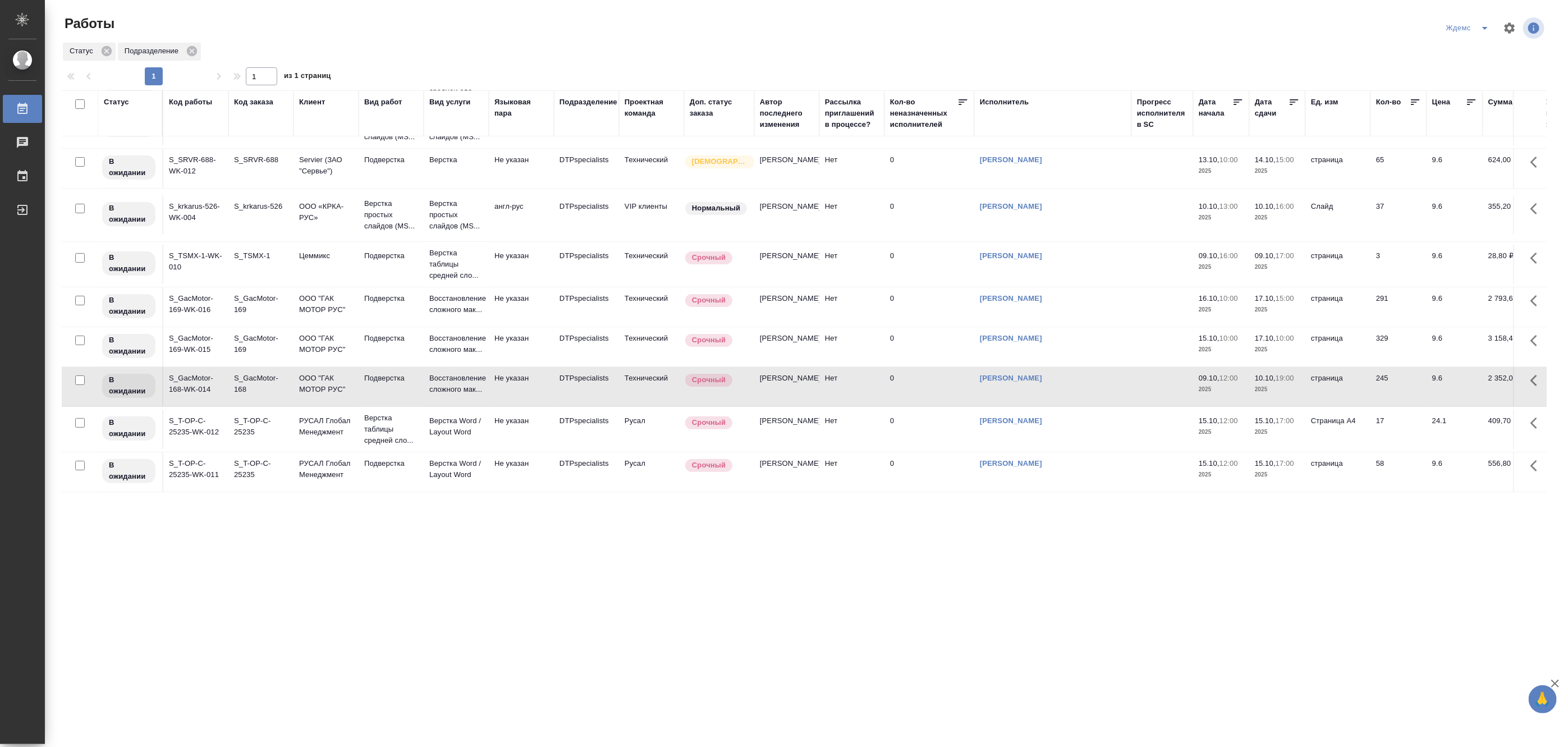
click at [1207, 395] on p "2025" at bounding box center [1221, 389] width 45 height 11
click at [372, 402] on td "Подверстка" at bounding box center [391, 387] width 65 height 39
click at [1483, 23] on icon "split button" at bounding box center [1485, 27] width 13 height 13
click at [1472, 88] on li "Матвеева_назначено" at bounding box center [1476, 86] width 108 height 18
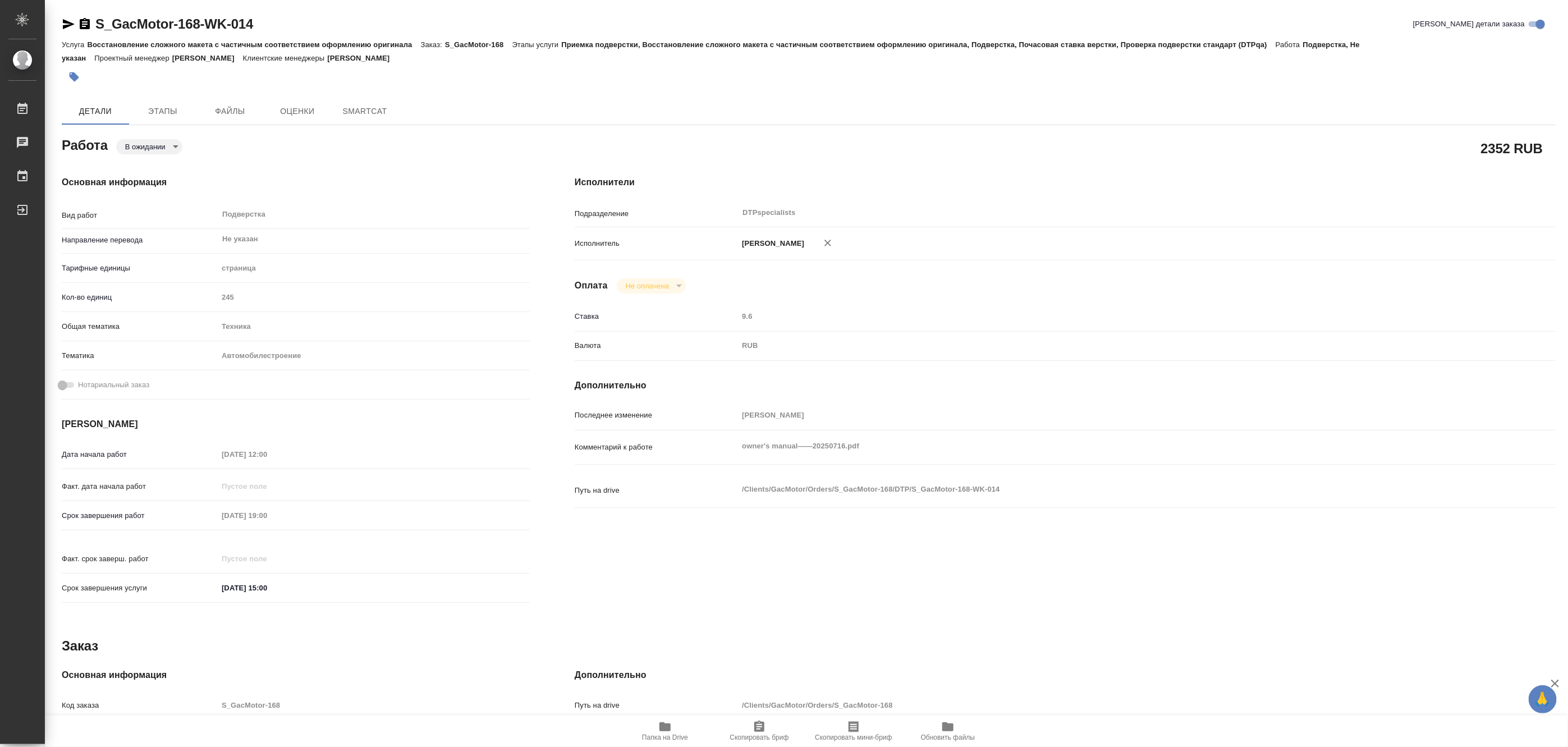
type textarea "x"
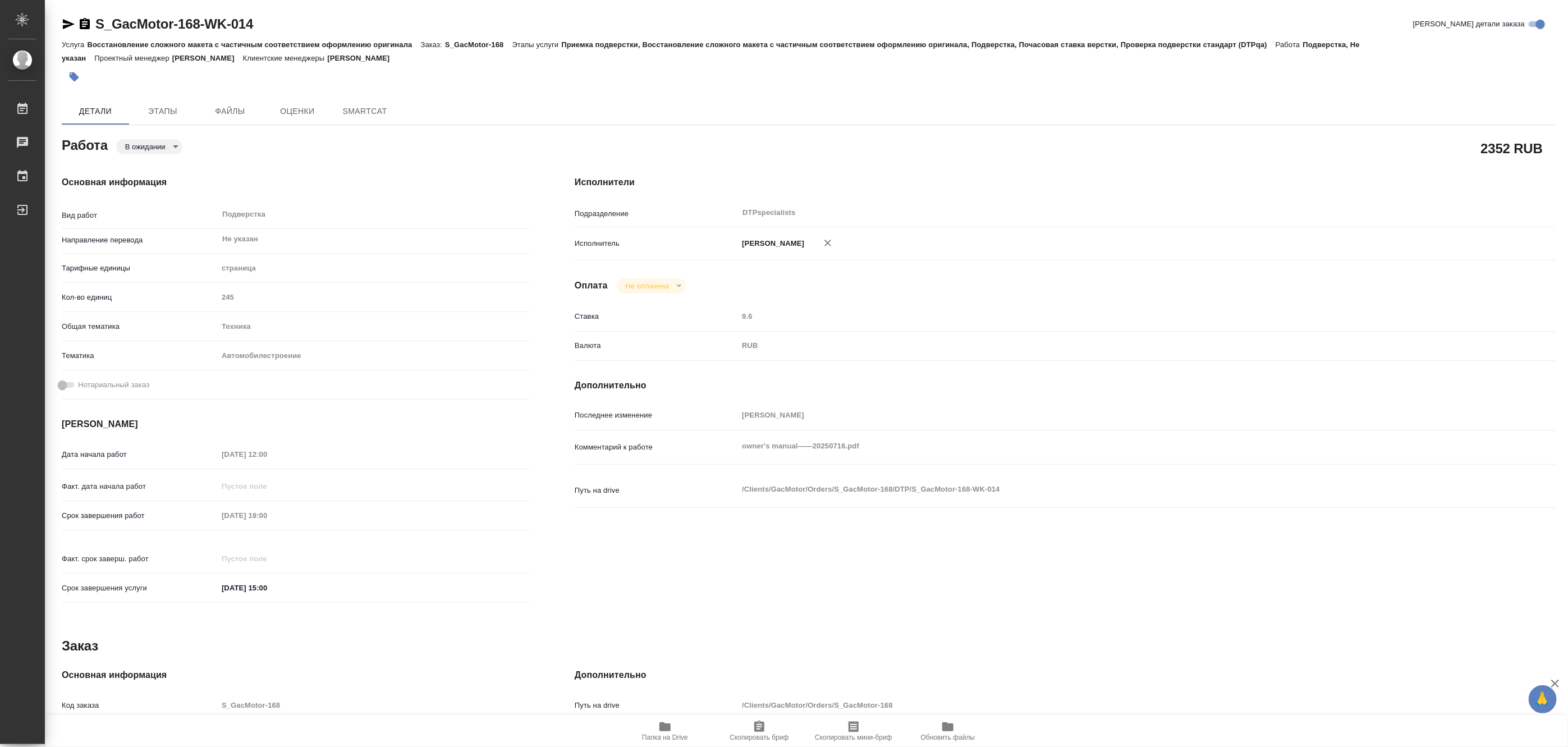
type textarea "x"
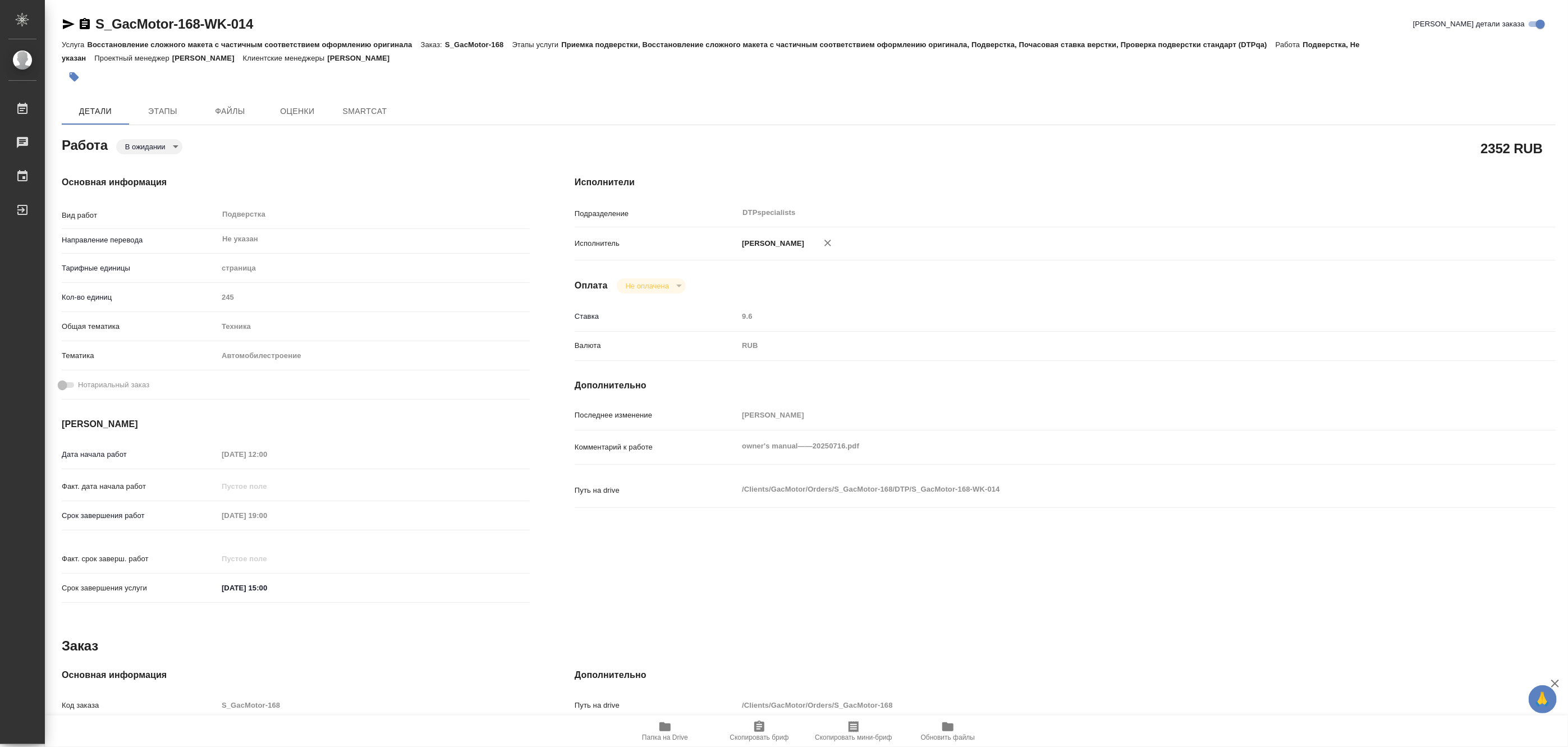
type textarea "x"
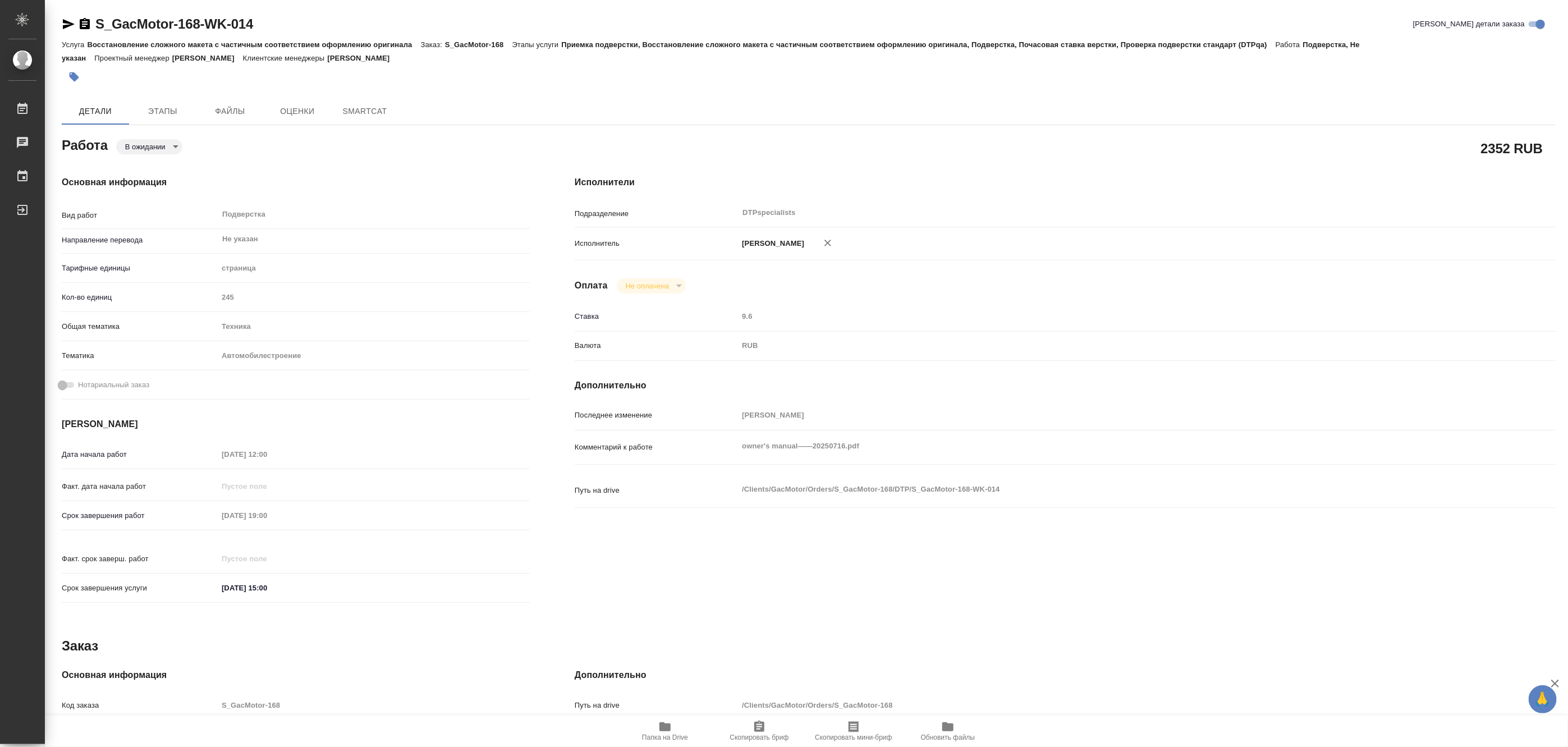
type textarea "x"
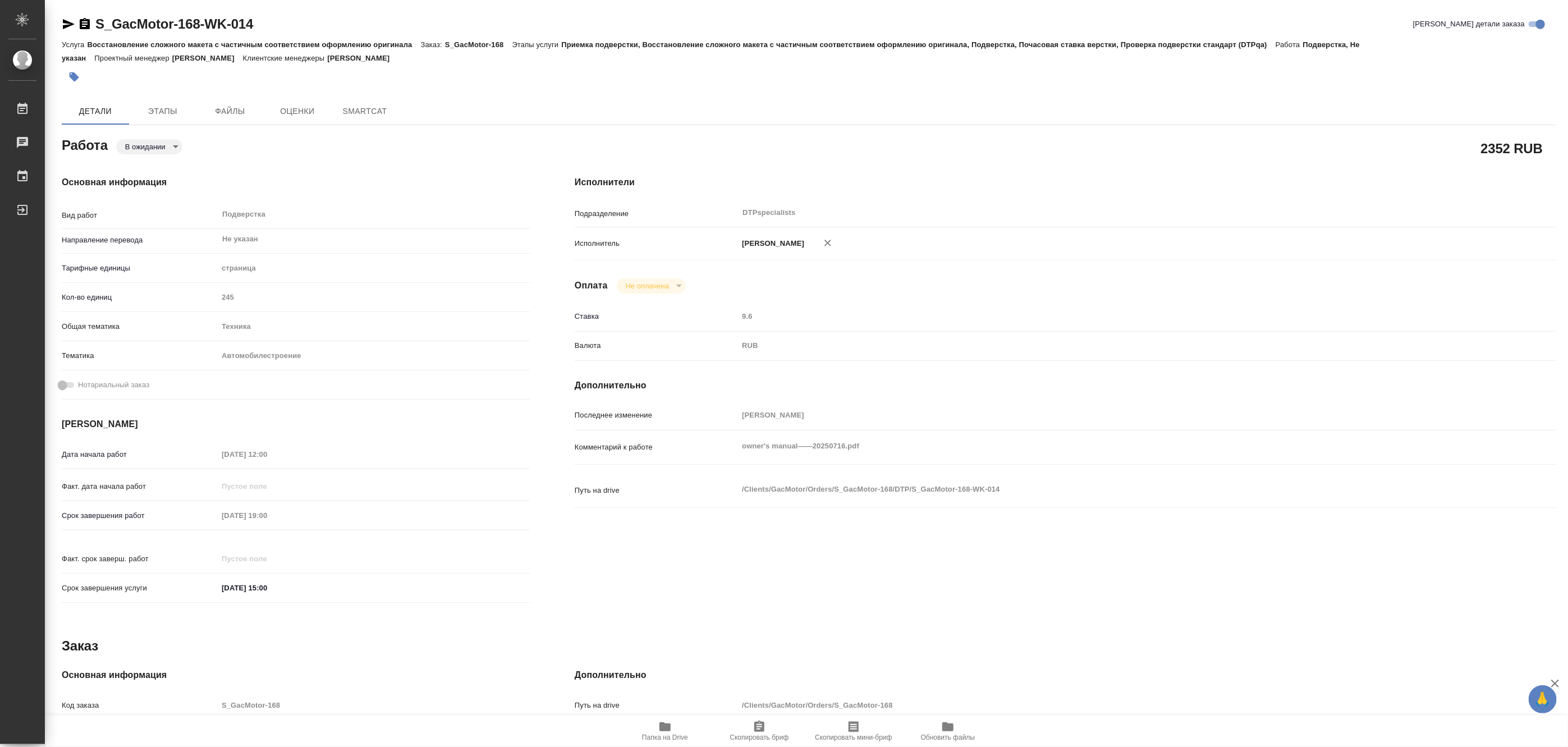
type textarea "x"
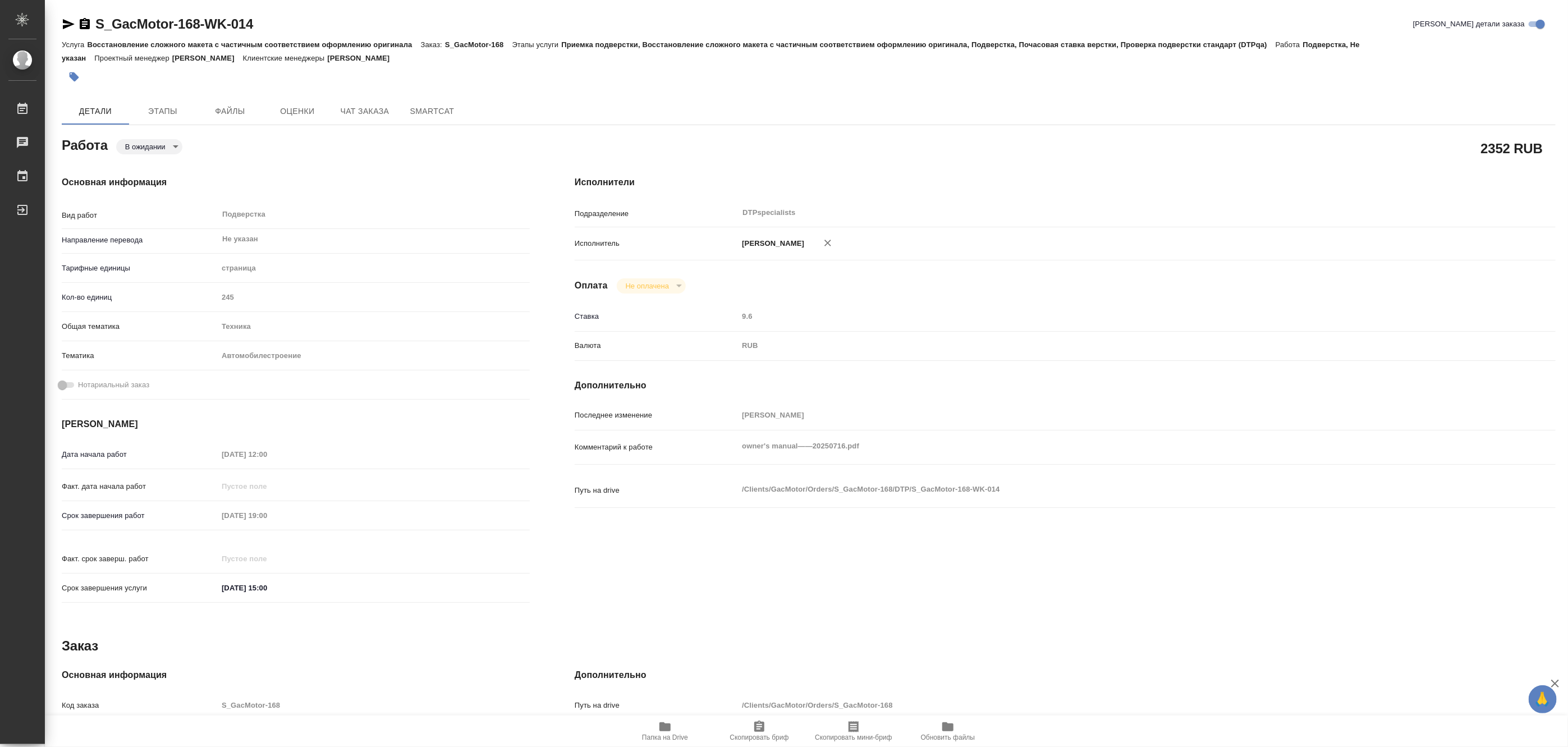
type textarea "x"
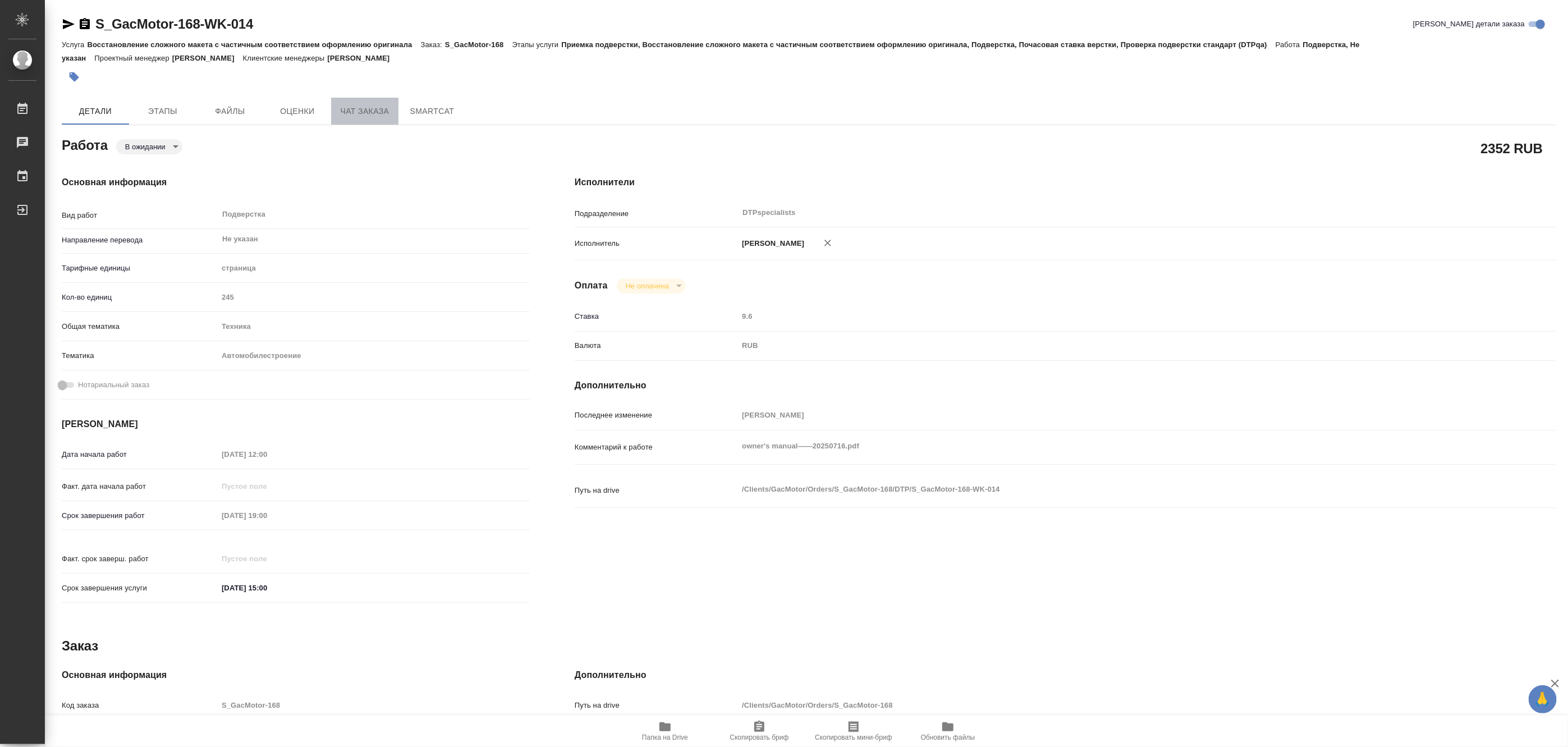
click at [347, 114] on span "Чат заказа" at bounding box center [364, 111] width 54 height 14
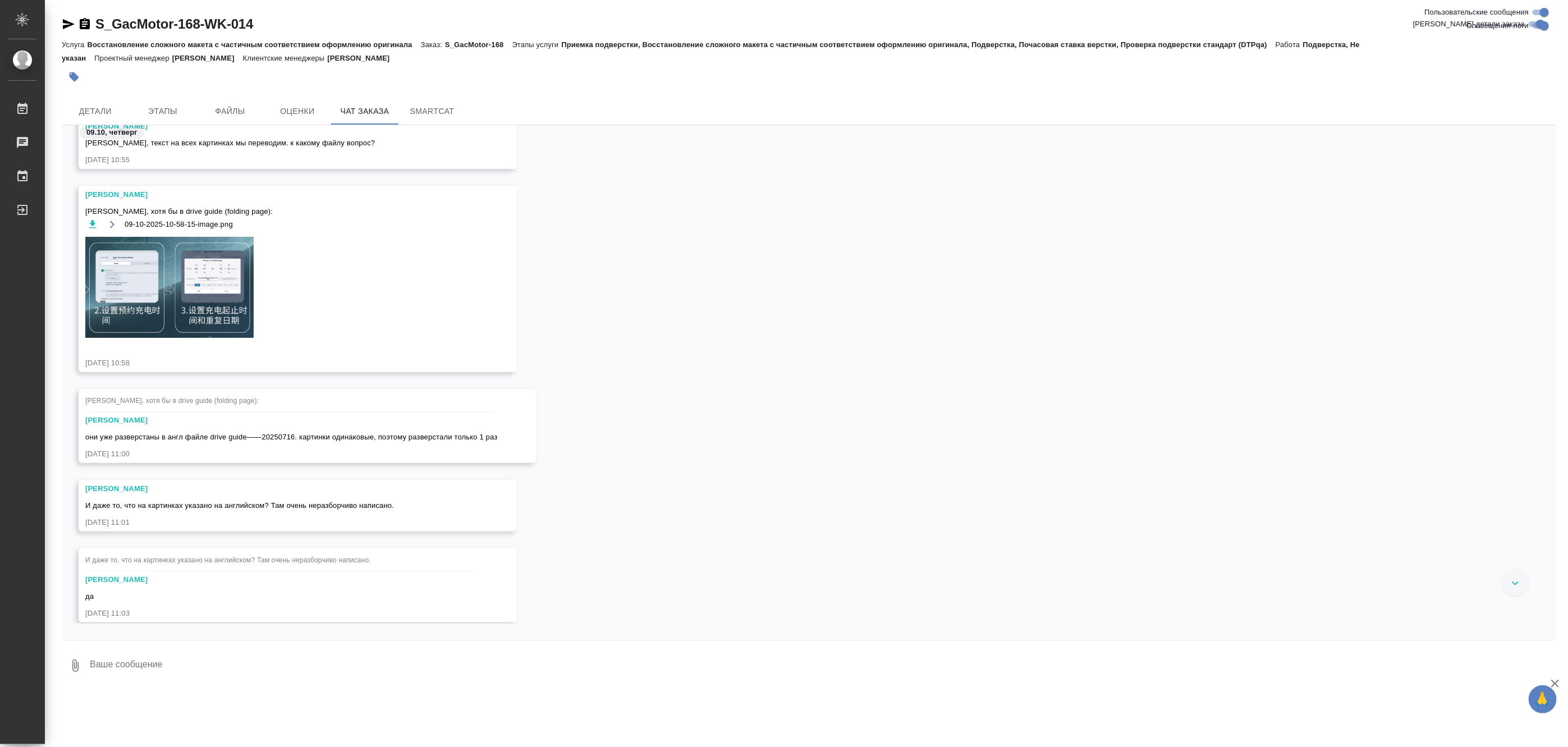
scroll to position [35598, 0]
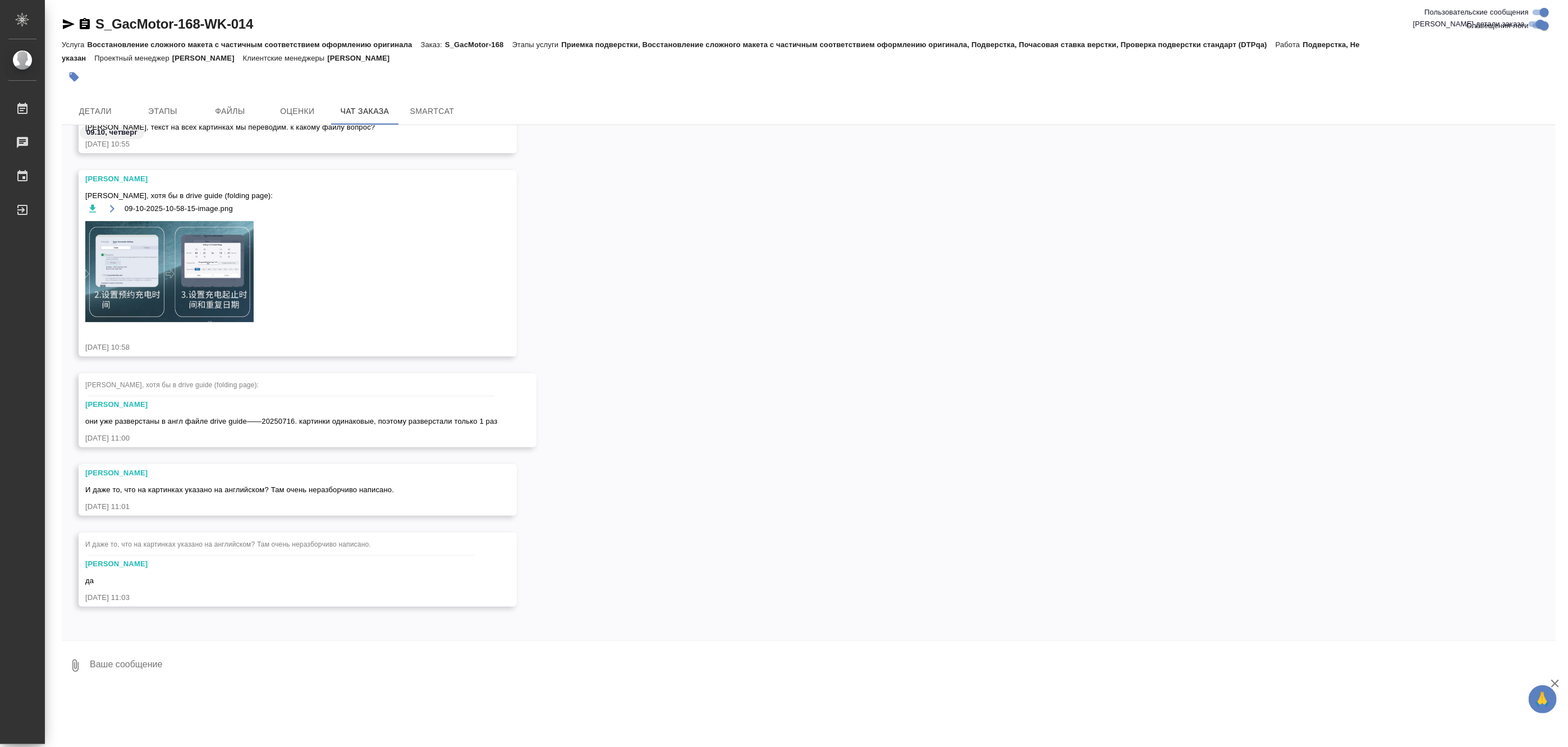
click at [139, 266] on img at bounding box center [169, 271] width 168 height 101
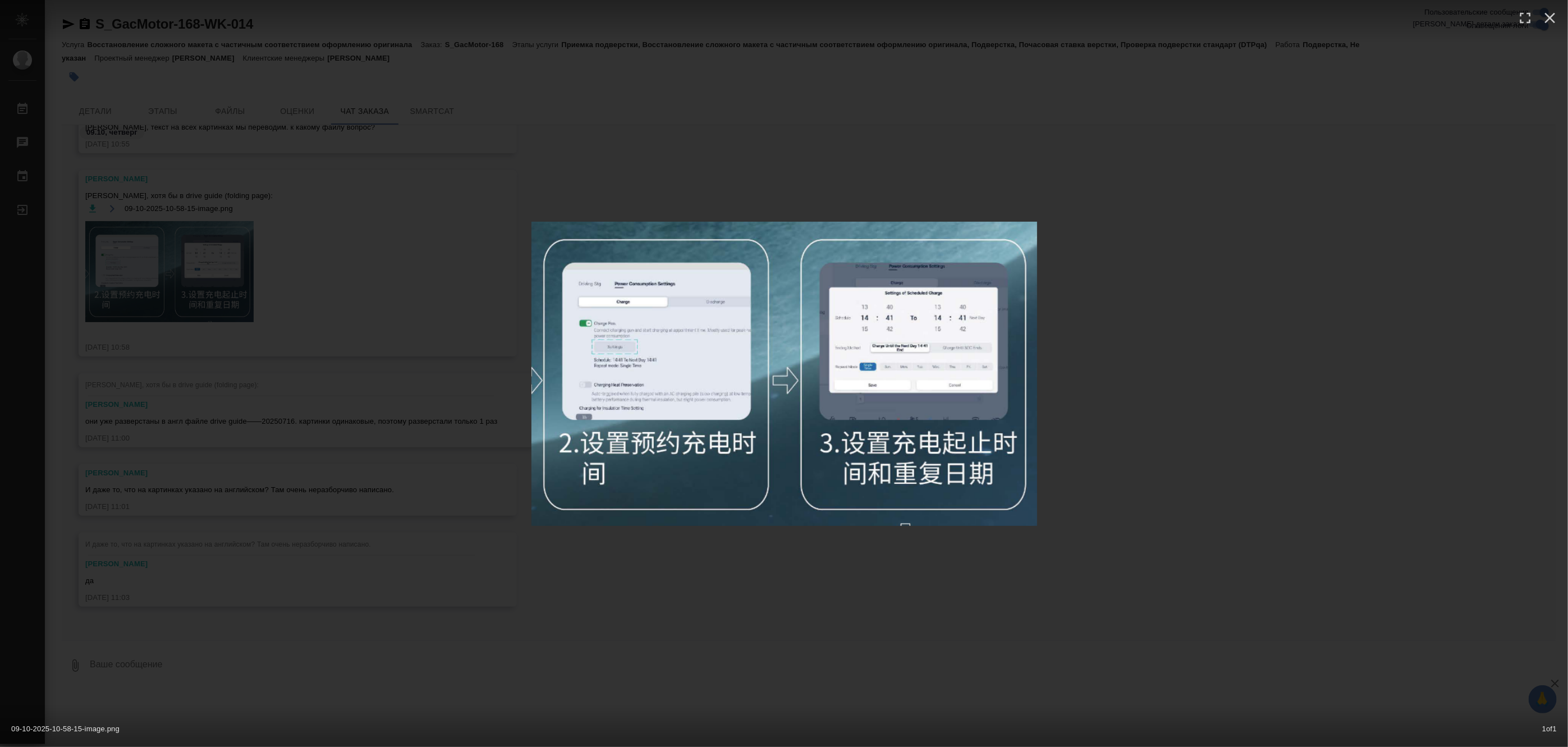
click at [320, 272] on div "09-10-2025-10-58-15-image.png 1 of 1" at bounding box center [784, 374] width 1568 height 747
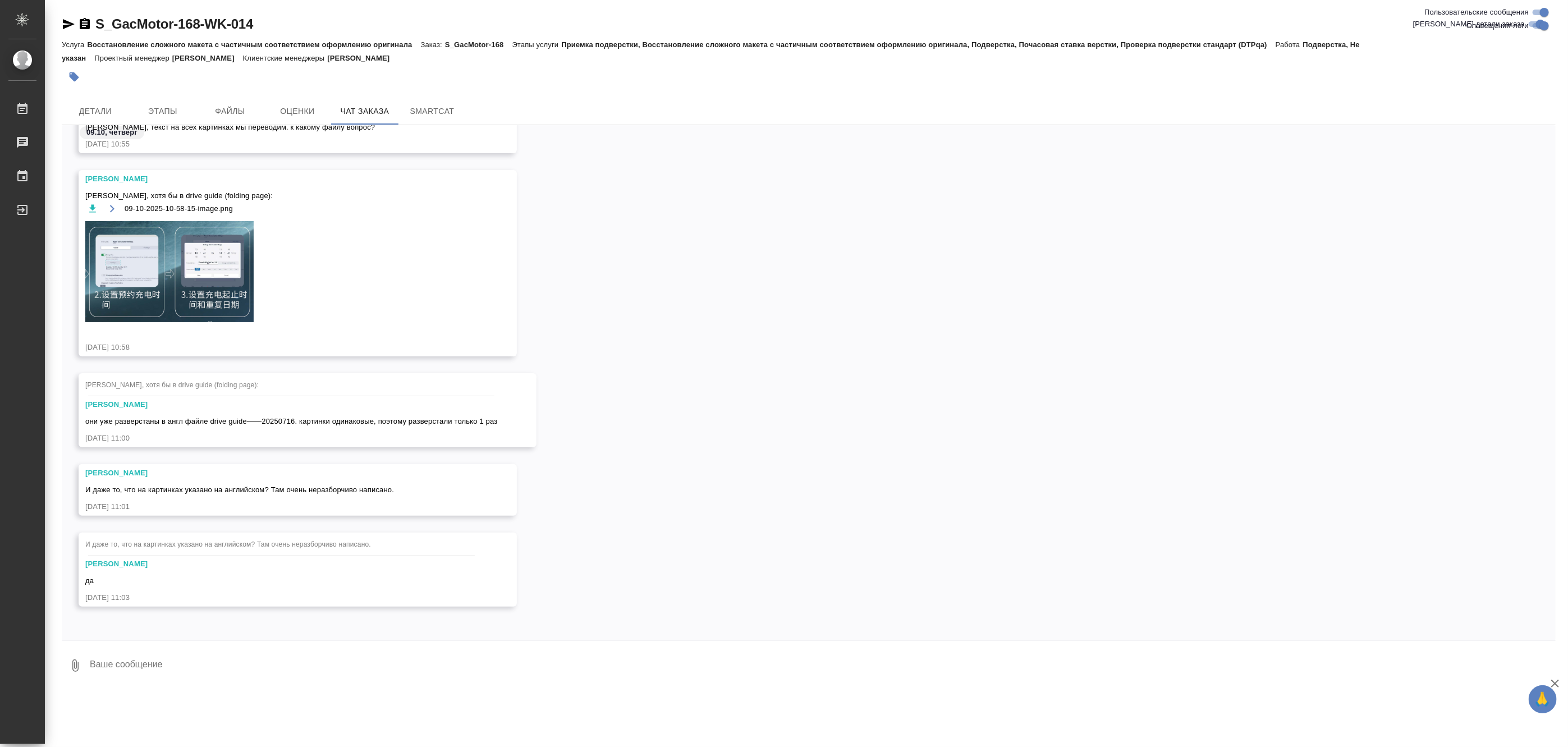
click at [66, 21] on icon "button" at bounding box center [68, 23] width 12 height 10
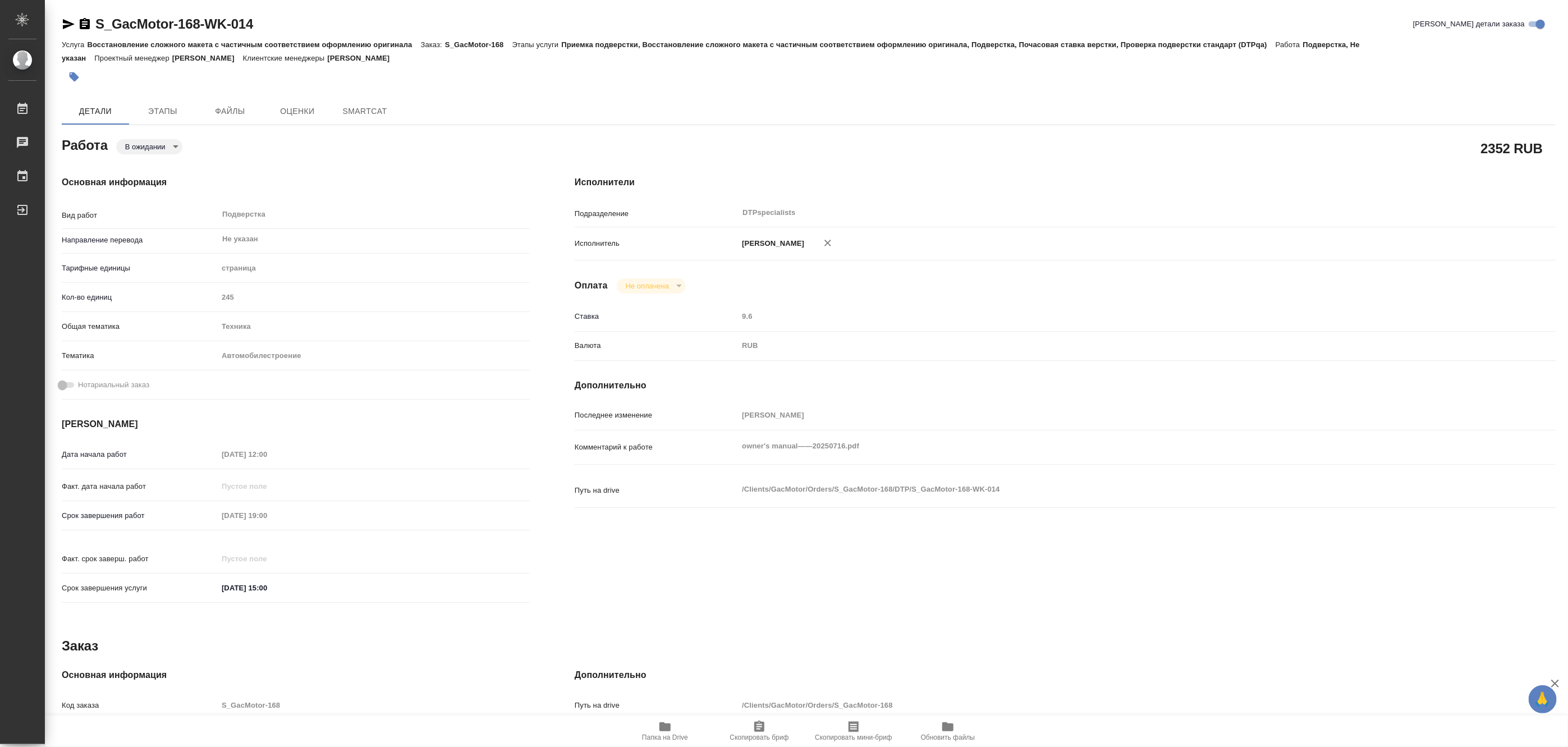
type textarea "x"
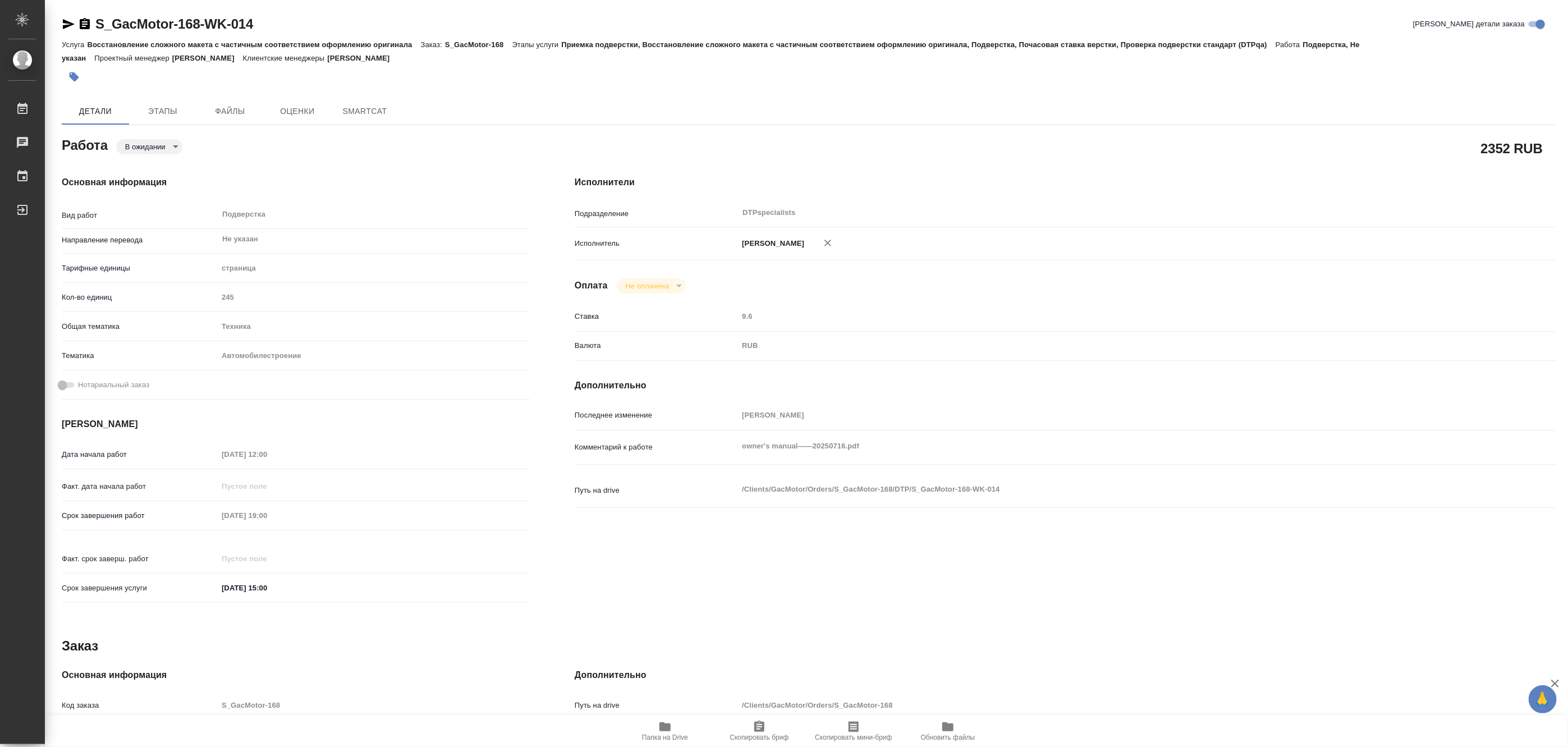
type textarea "x"
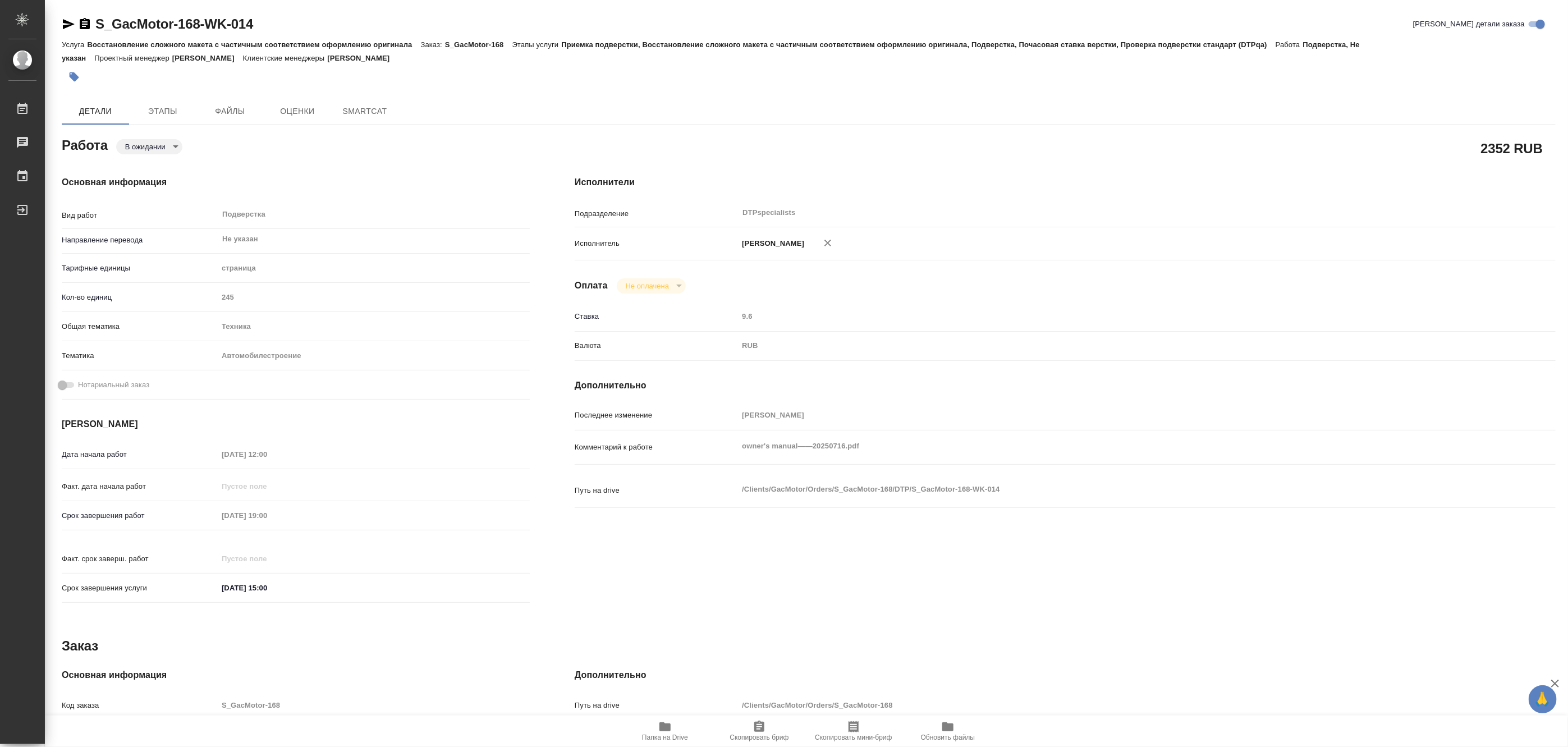
type textarea "x"
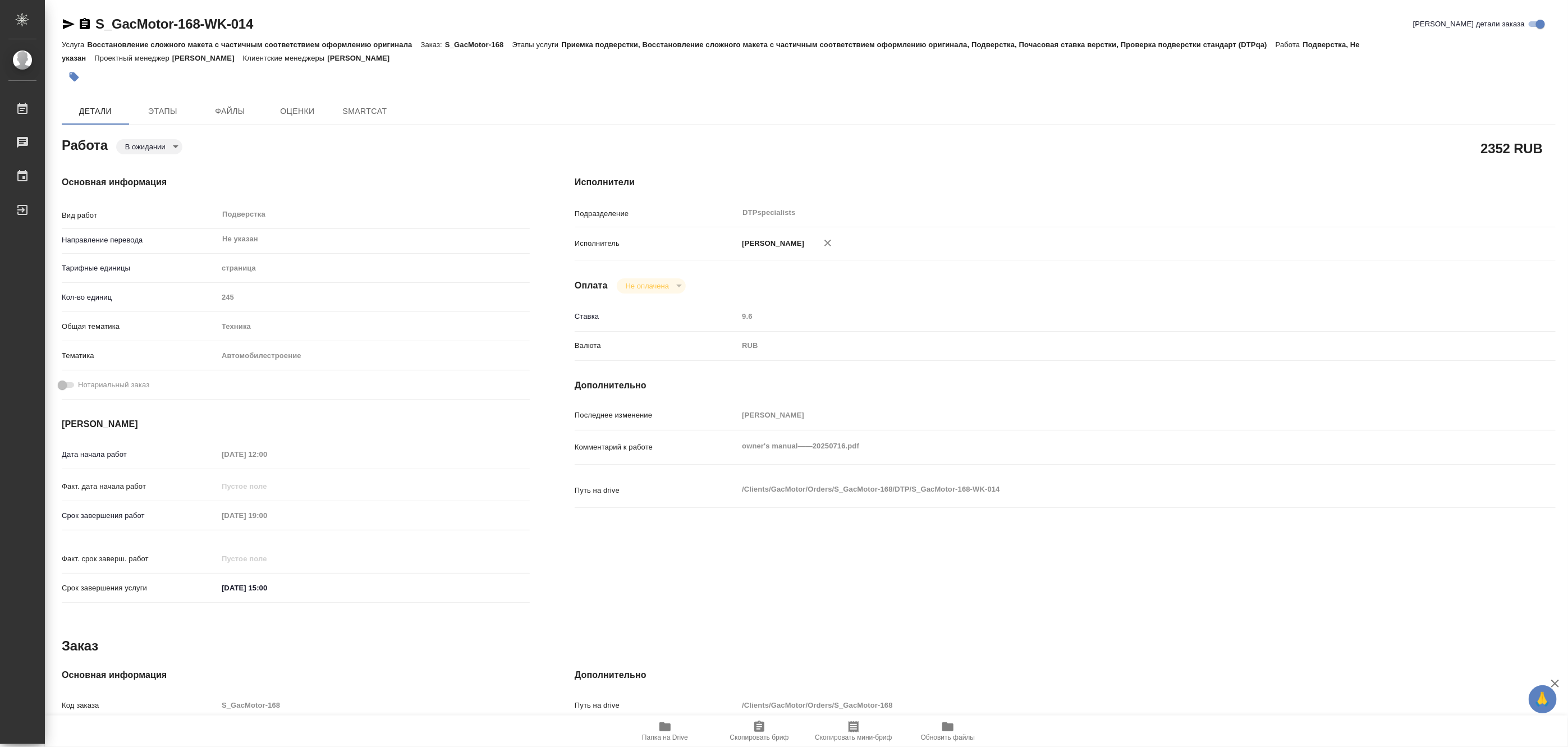
type textarea "x"
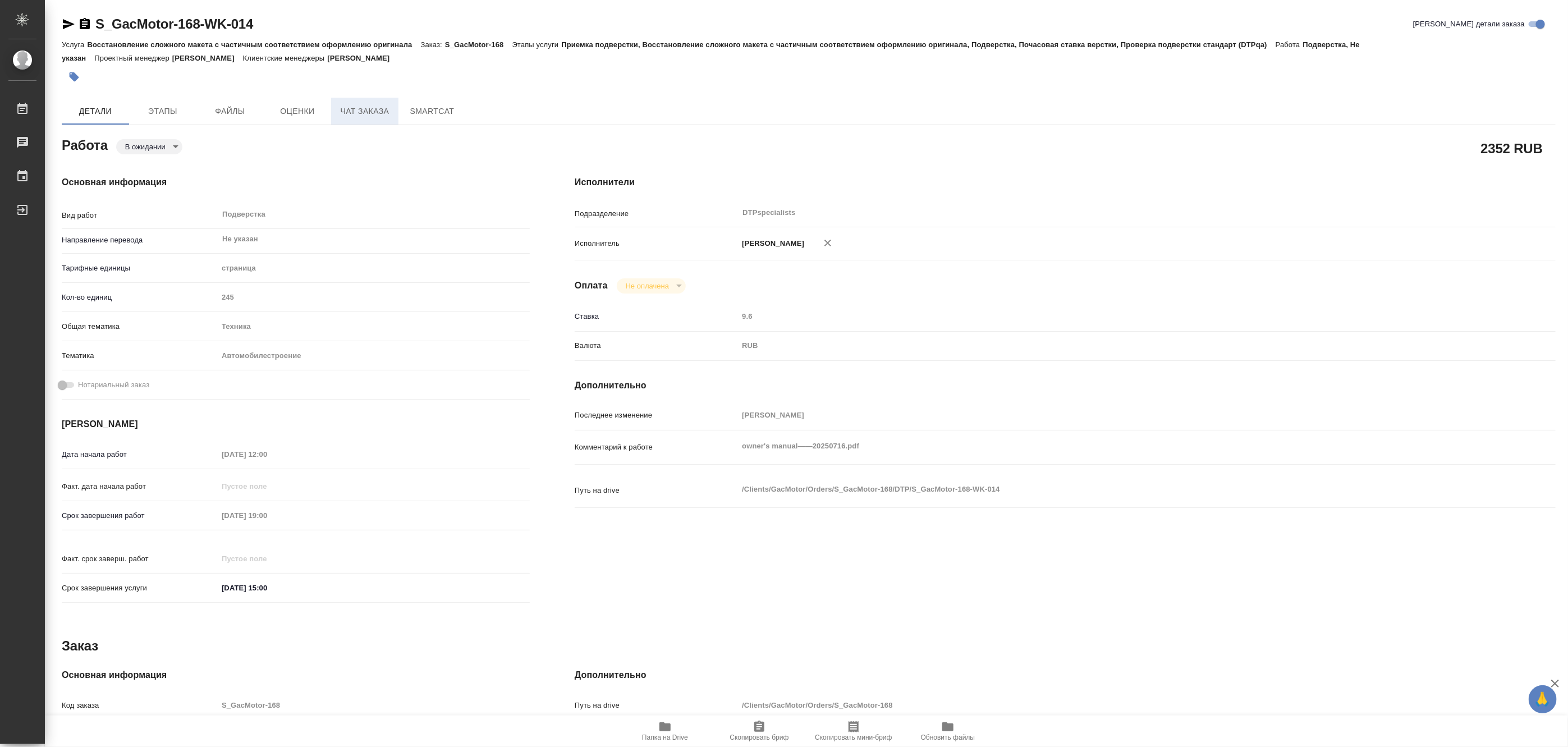
click at [369, 116] on span "Чат заказа" at bounding box center [364, 111] width 54 height 14
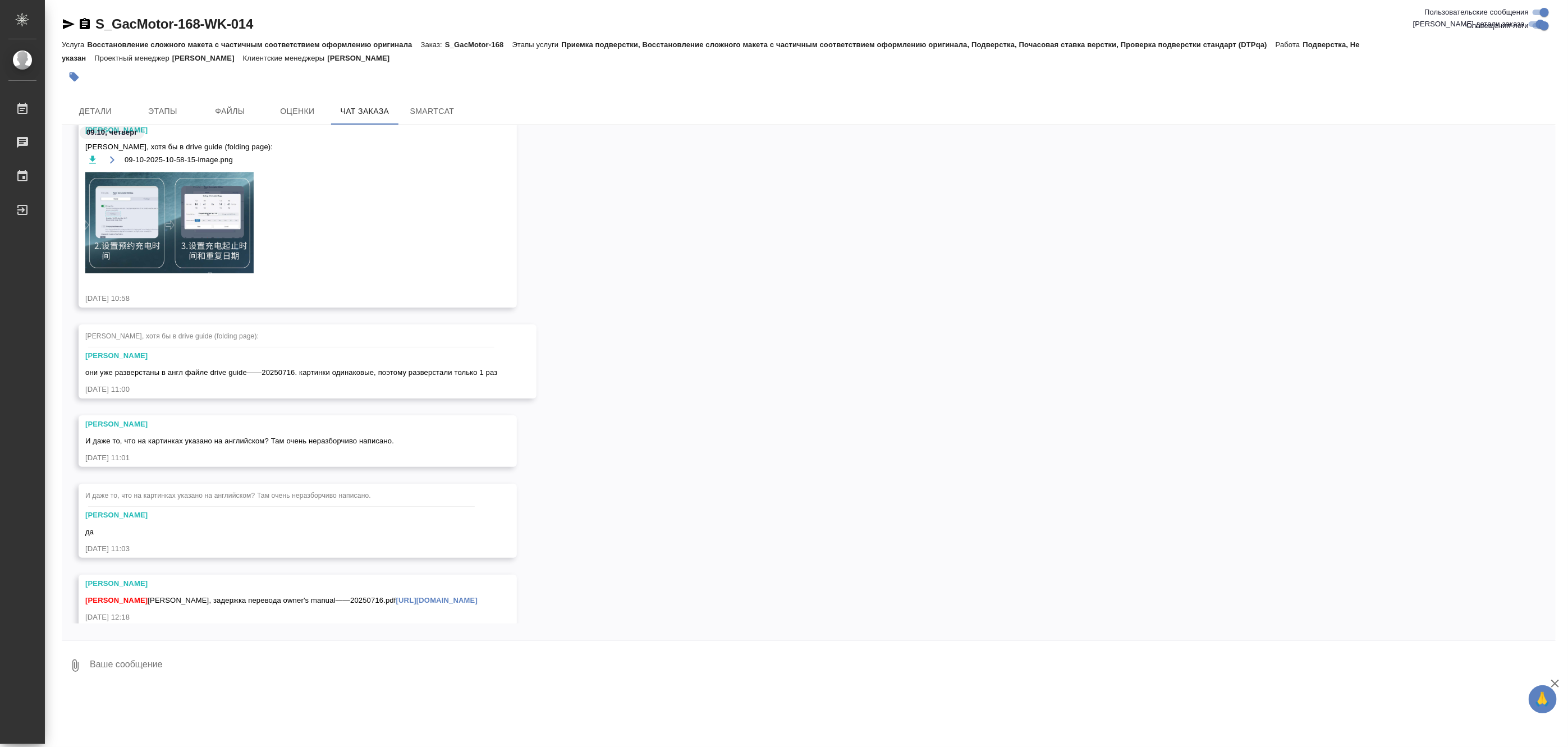
scroll to position [35485, 0]
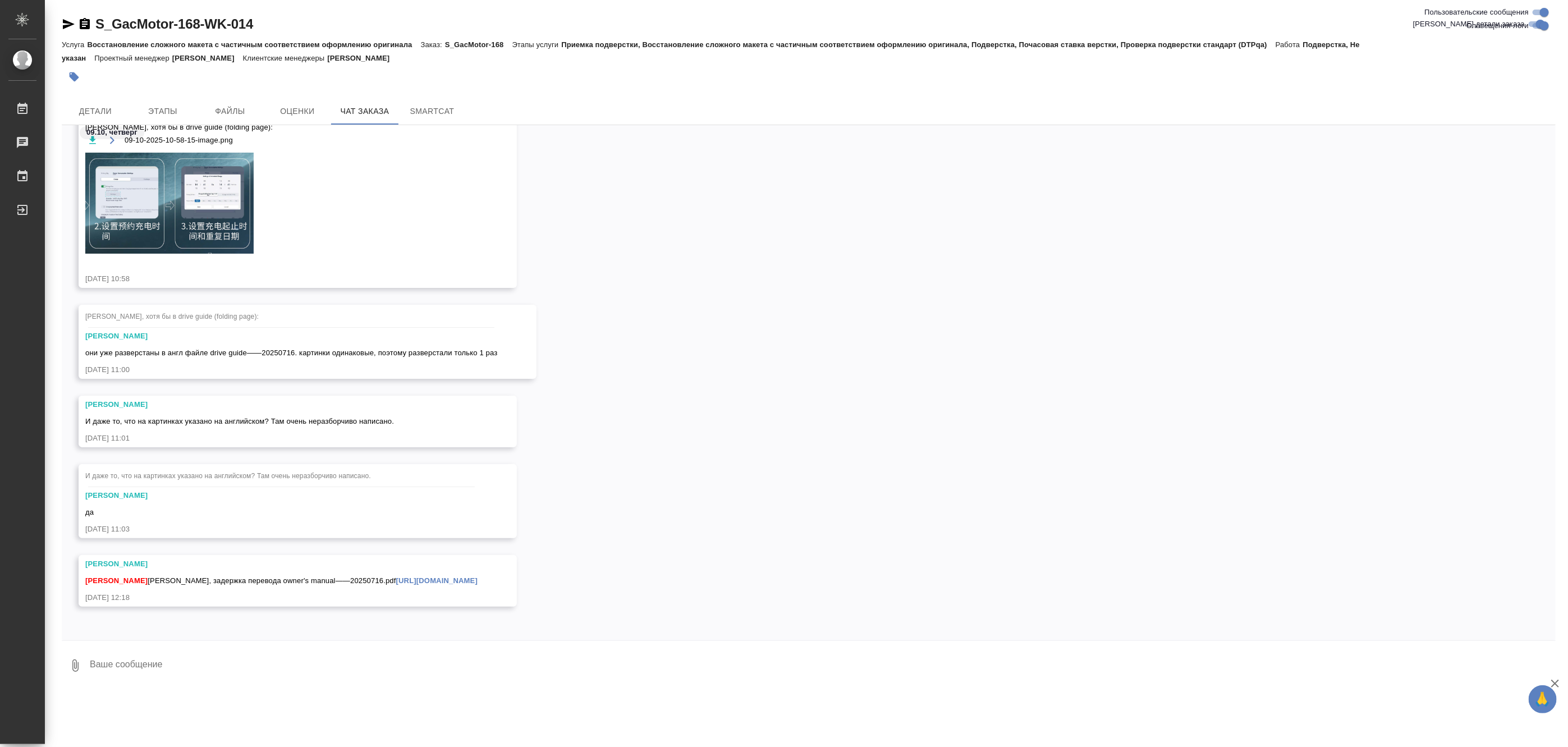
click at [478, 582] on link "[URL][DOMAIN_NAME]" at bounding box center [437, 580] width 81 height 9
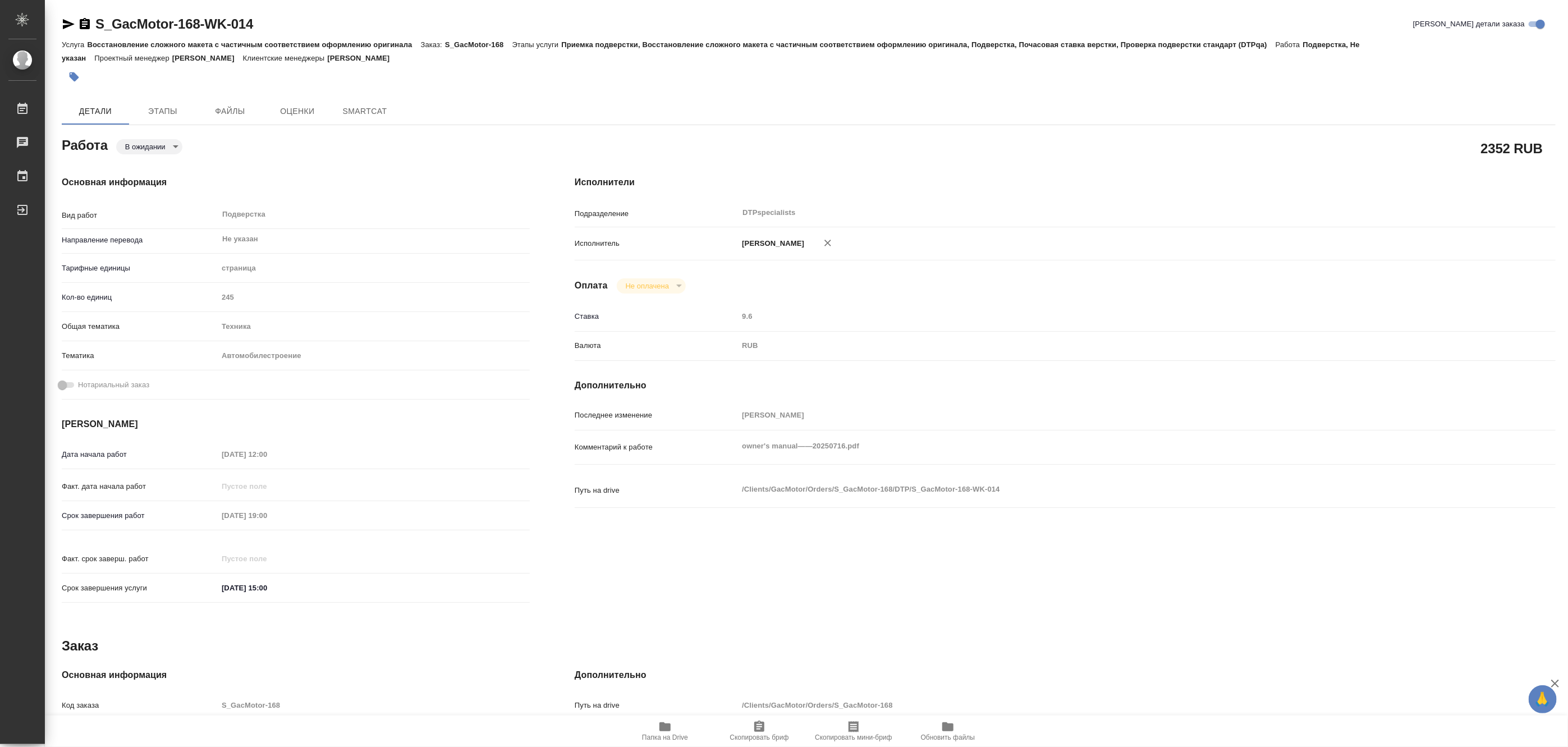
type textarea "x"
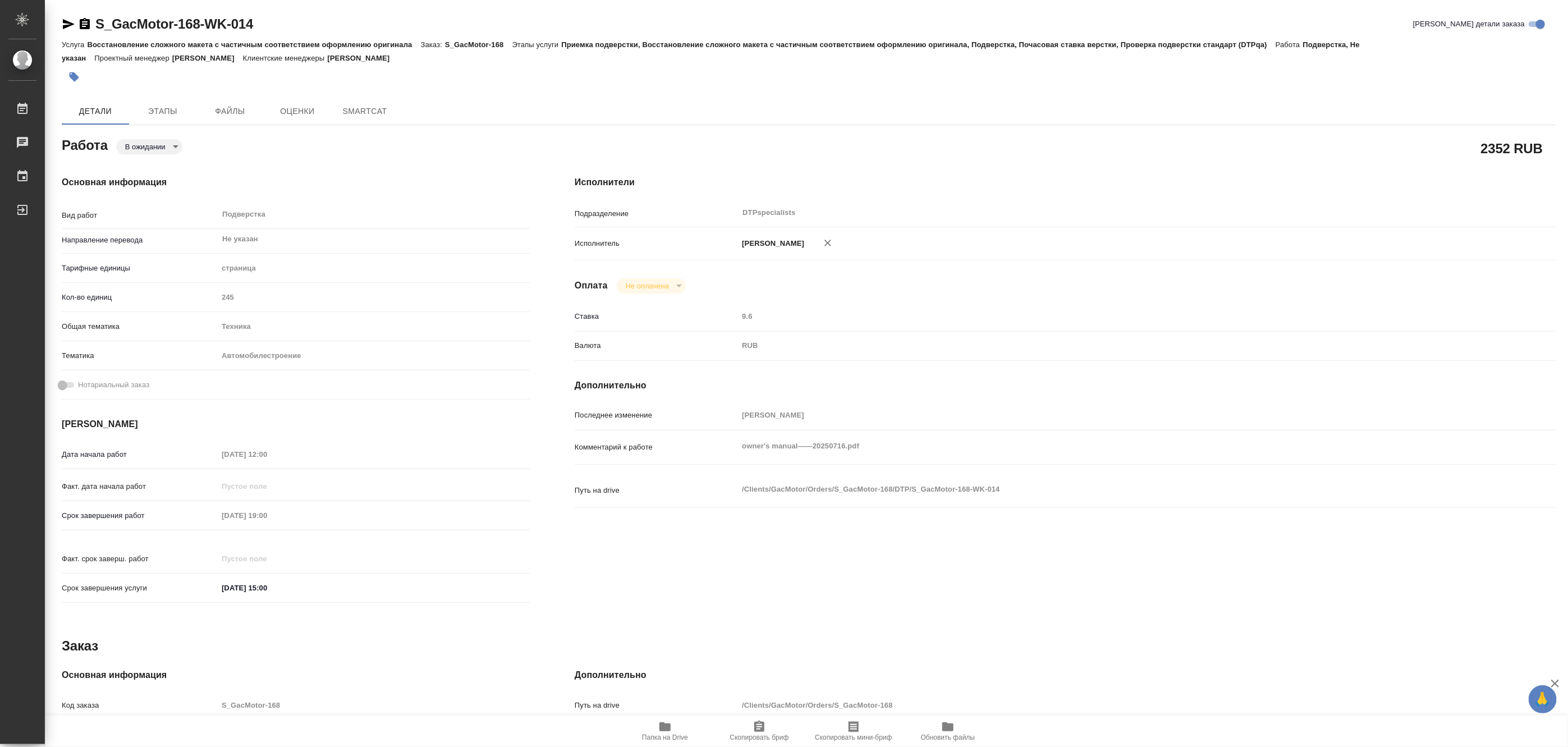
type textarea "x"
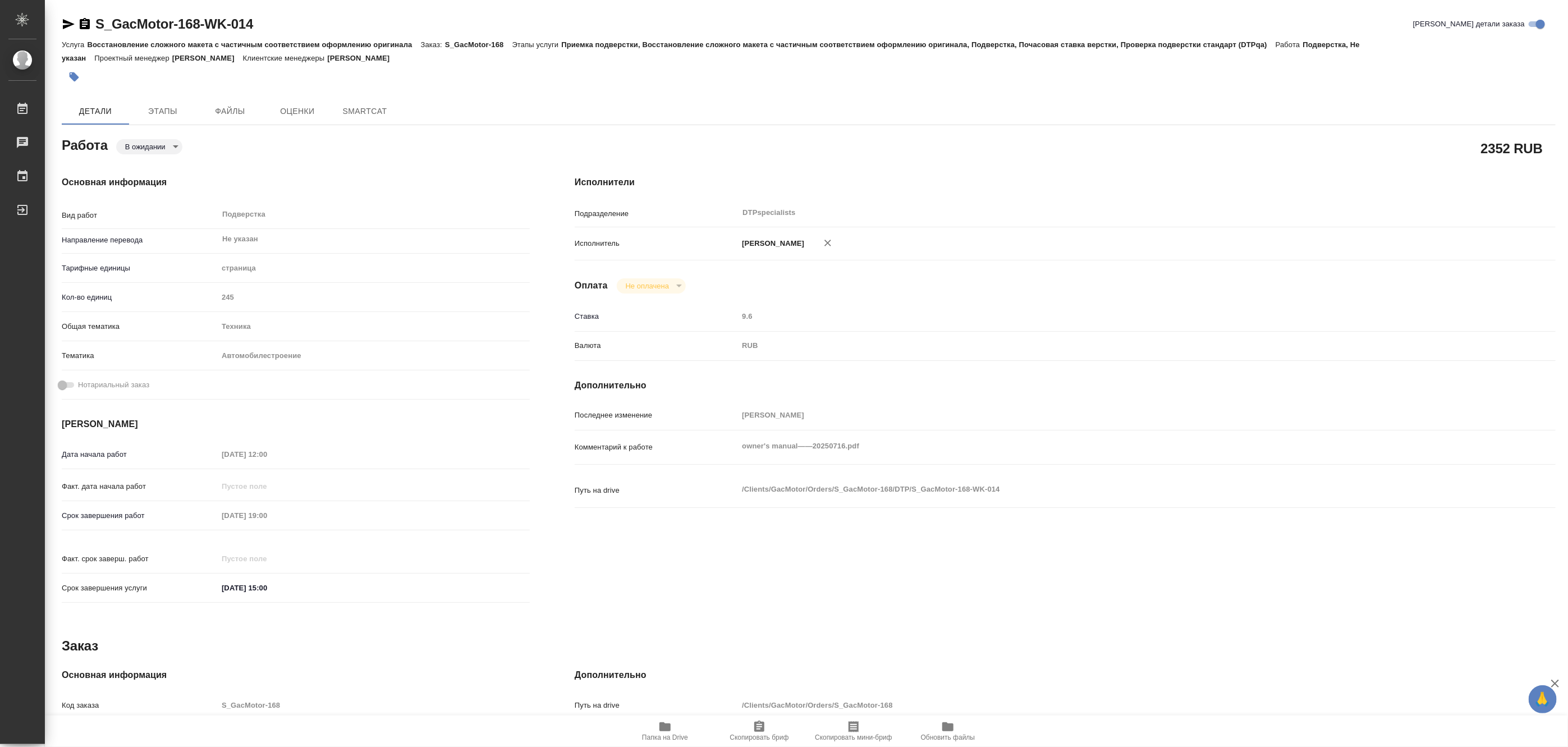
type textarea "x"
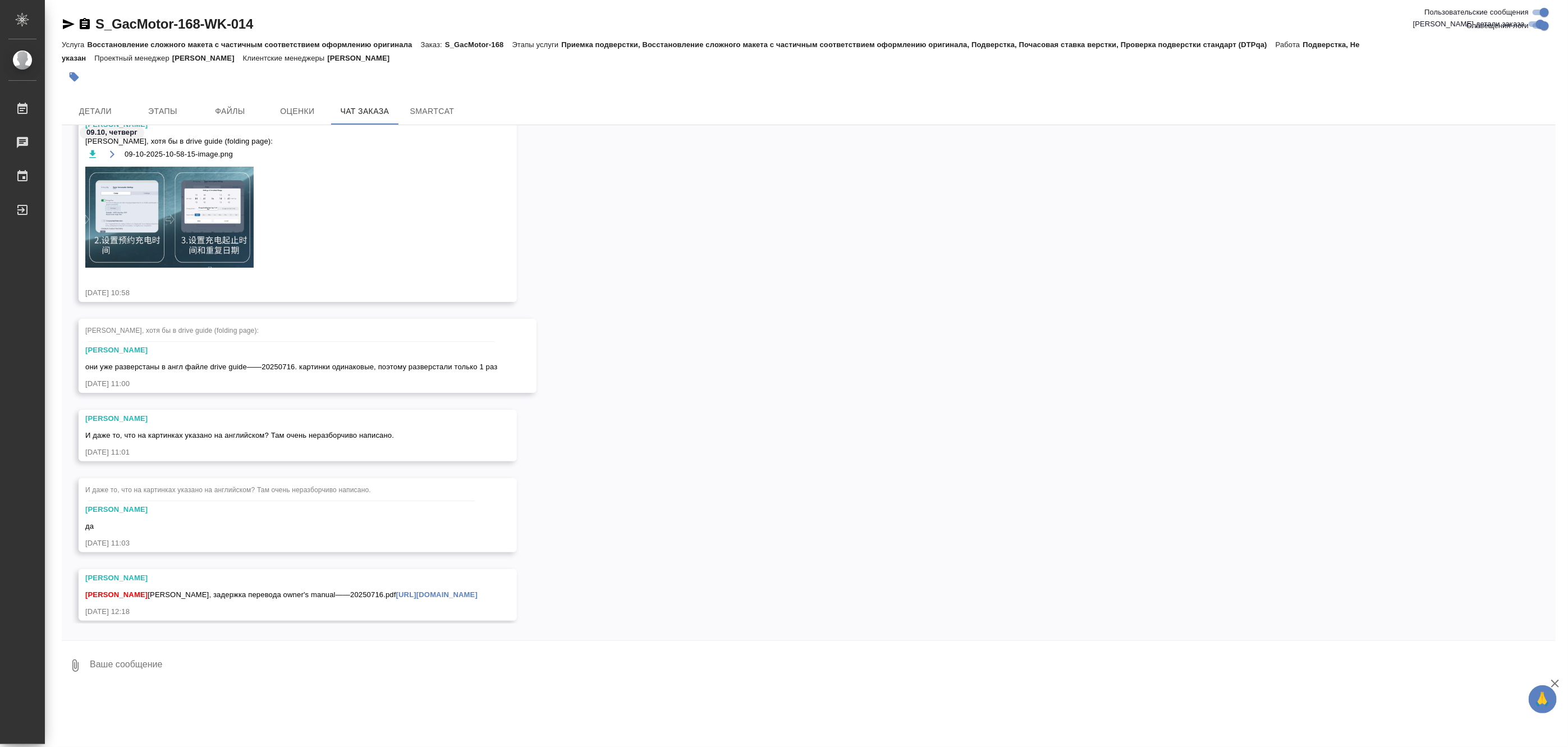
scroll to position [35485, 0]
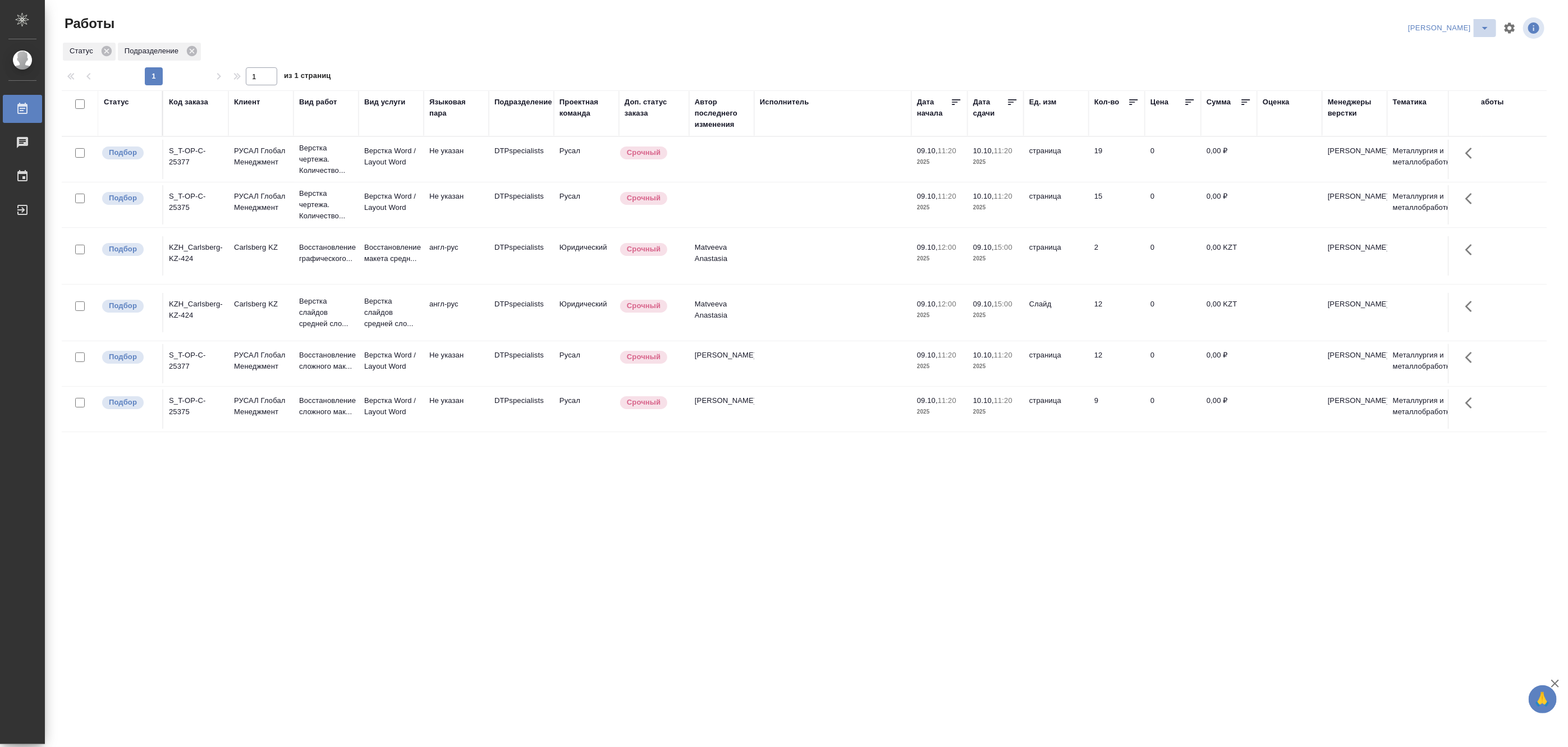
click at [1490, 31] on icon "split button" at bounding box center [1485, 27] width 13 height 13
click at [1406, 86] on li "Ждемс" at bounding box center [1443, 86] width 108 height 18
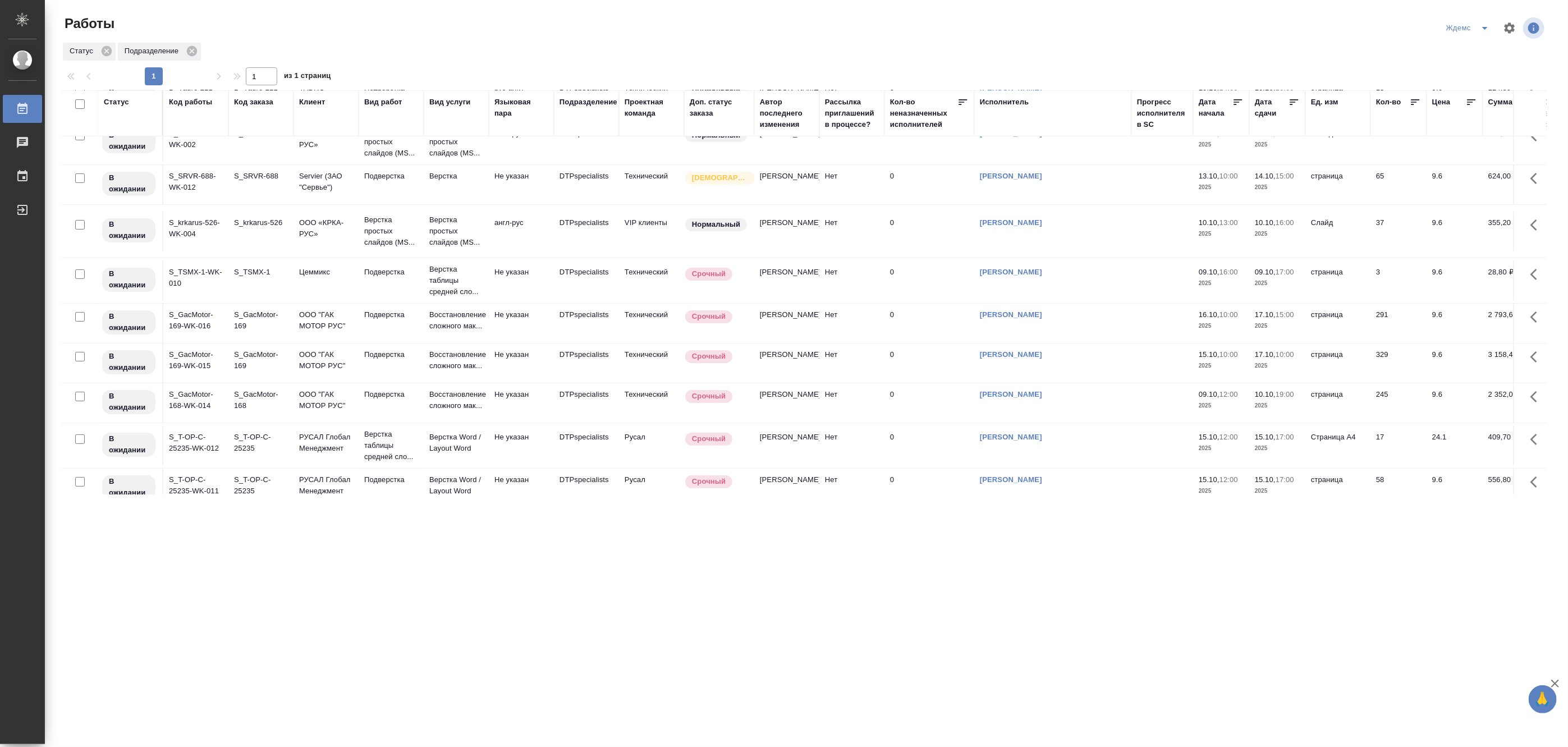
scroll to position [125, 0]
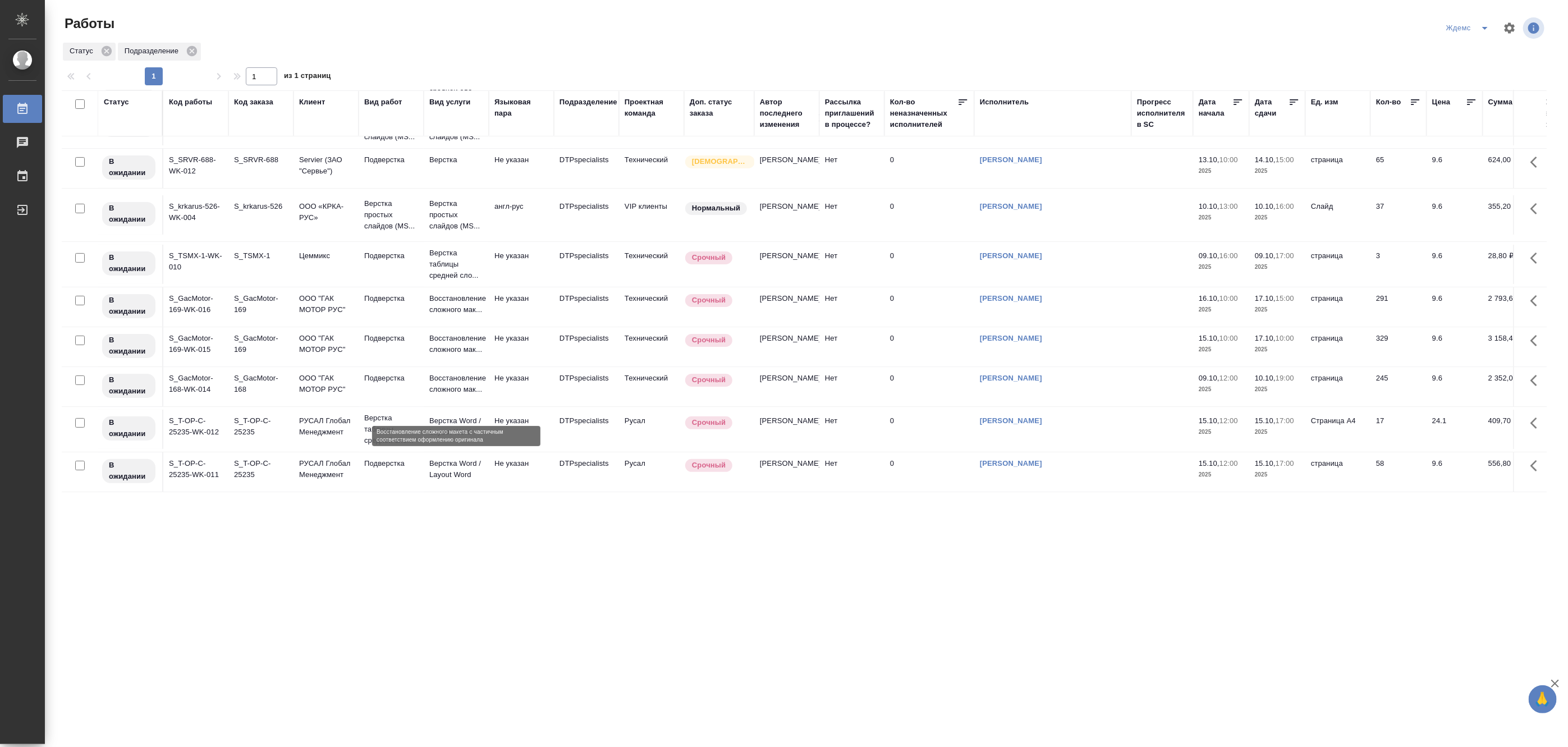
click at [446, 395] on p "Восстановление сложного мак..." at bounding box center [456, 384] width 54 height 23
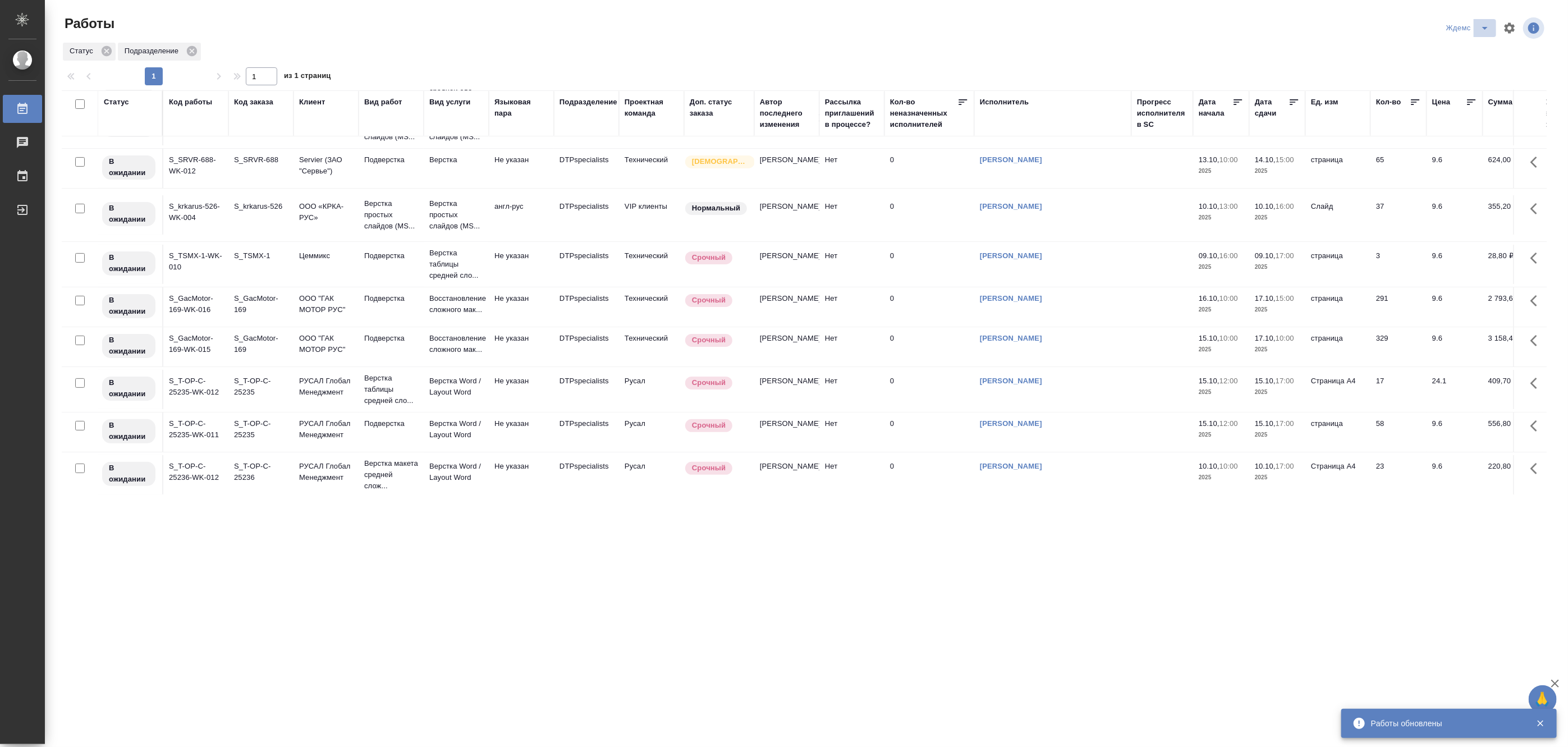
click at [1486, 23] on icon "split button" at bounding box center [1485, 27] width 13 height 13
click at [1469, 88] on li "Матвеева_назначено" at bounding box center [1476, 86] width 108 height 18
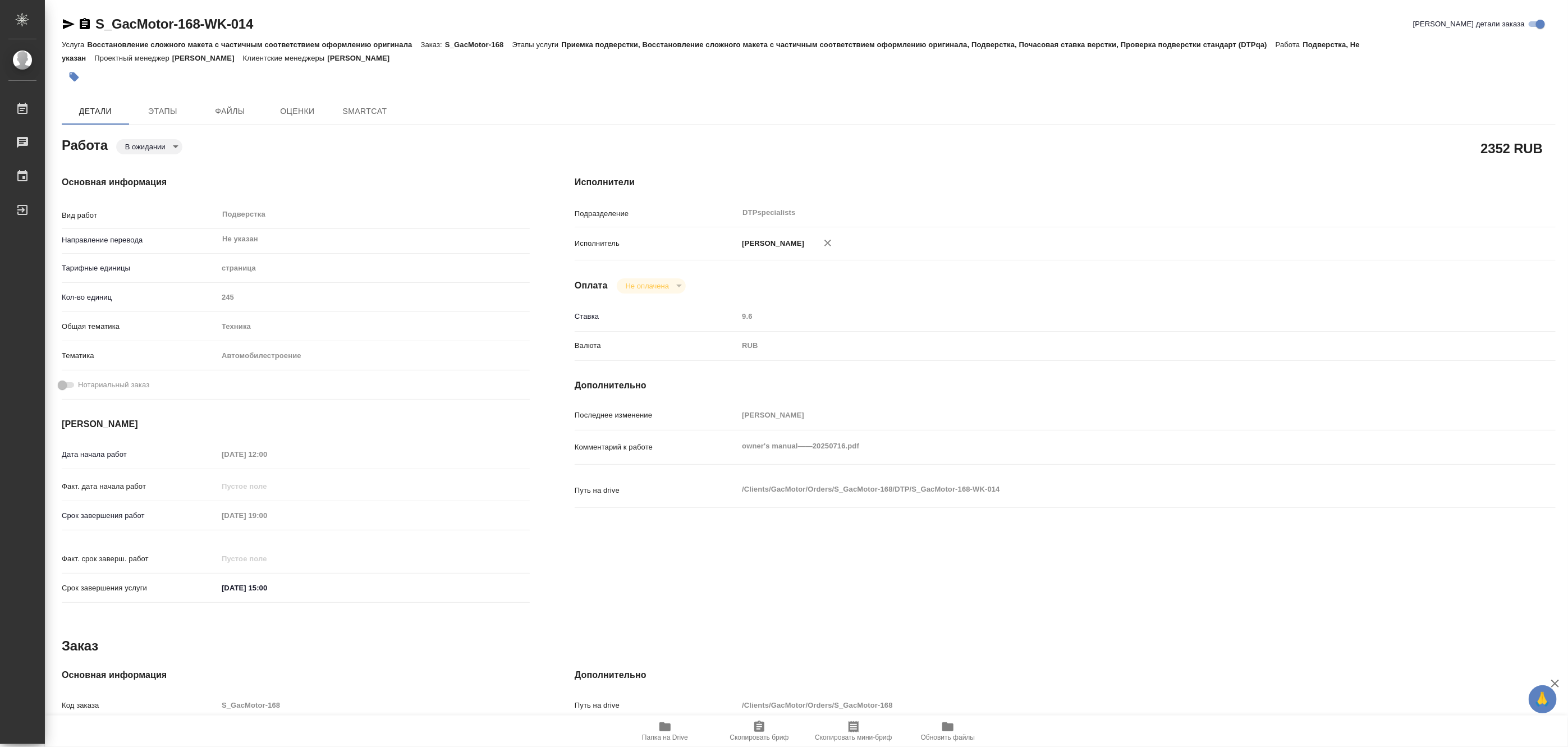
type textarea "x"
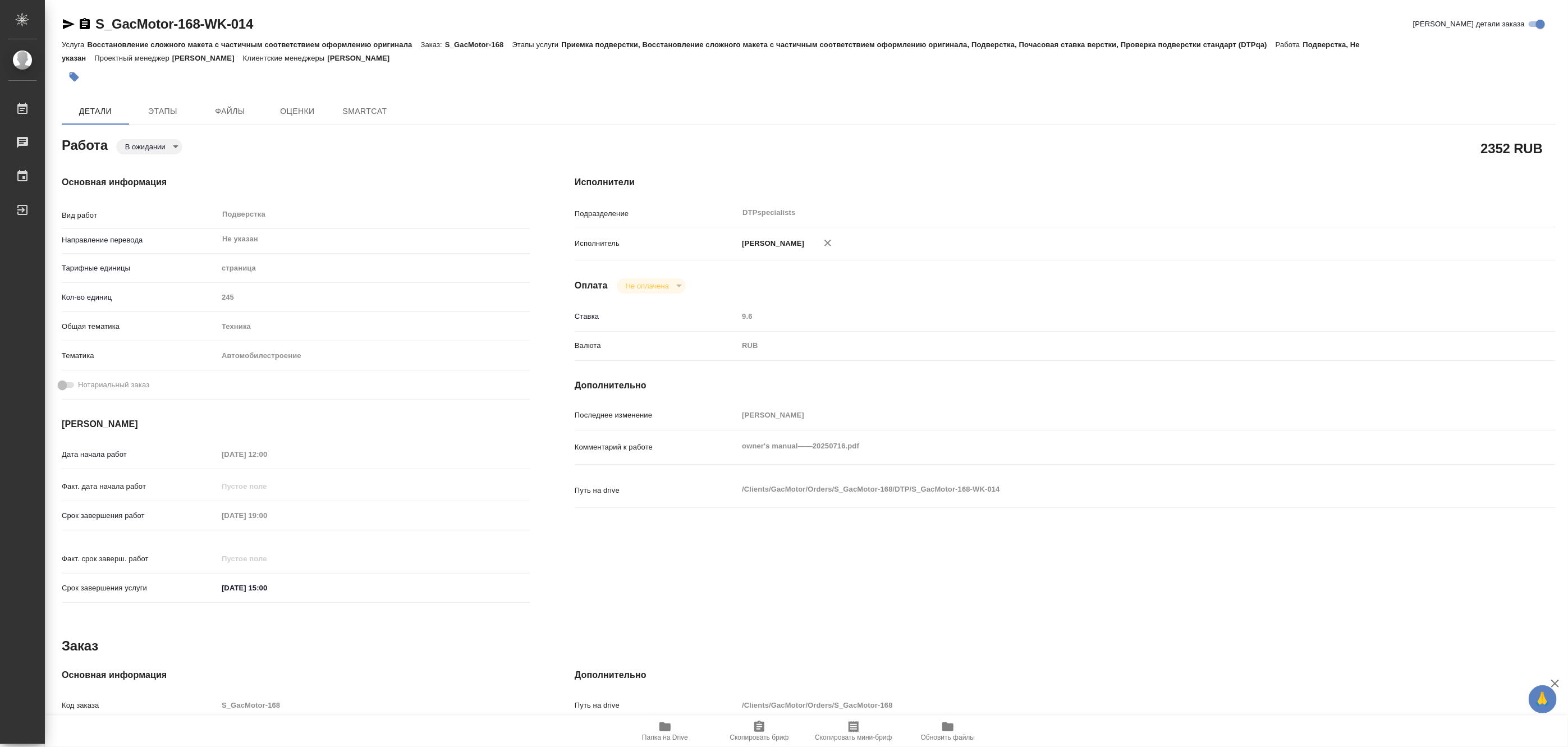
type textarea "x"
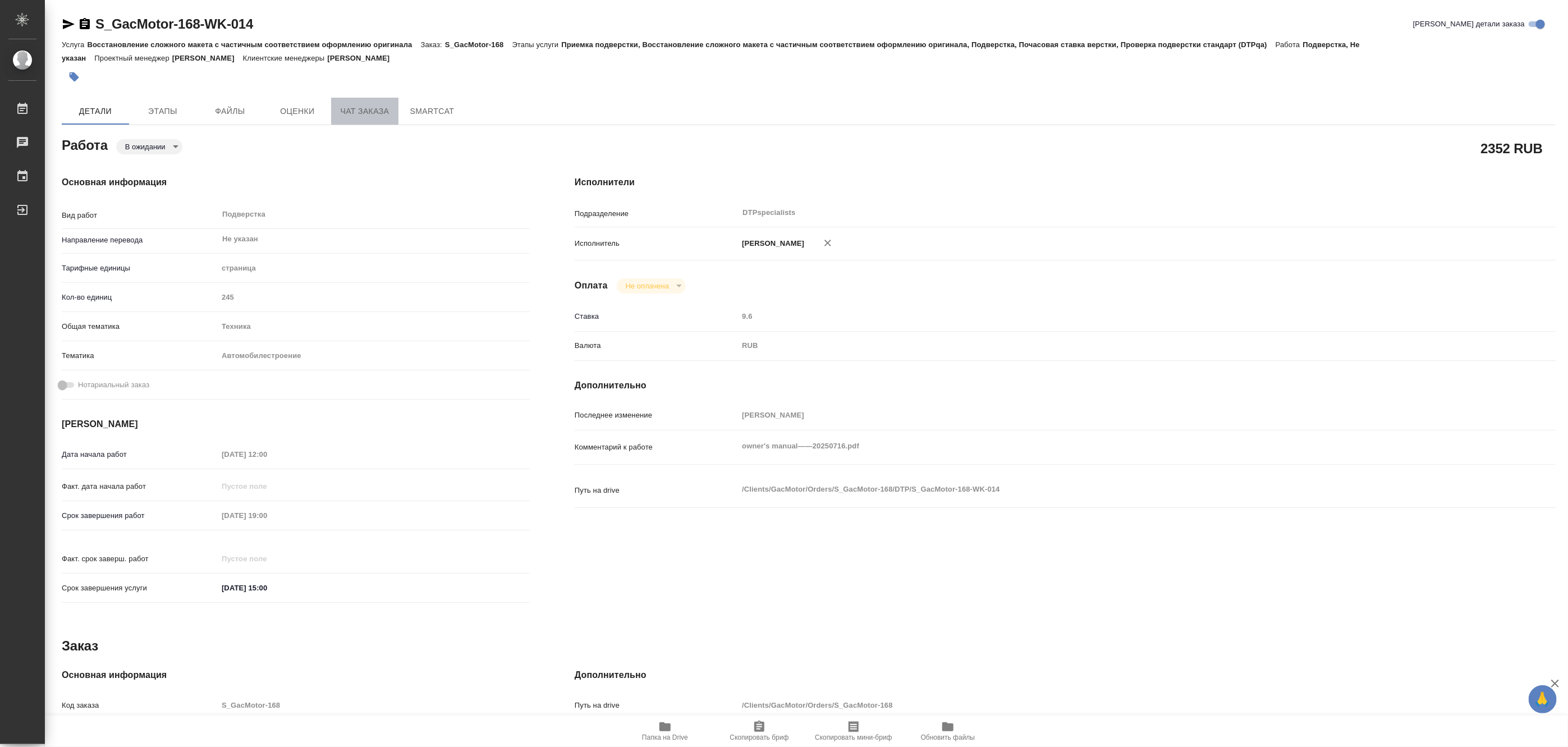
click at [356, 110] on span "Чат заказа" at bounding box center [364, 111] width 54 height 14
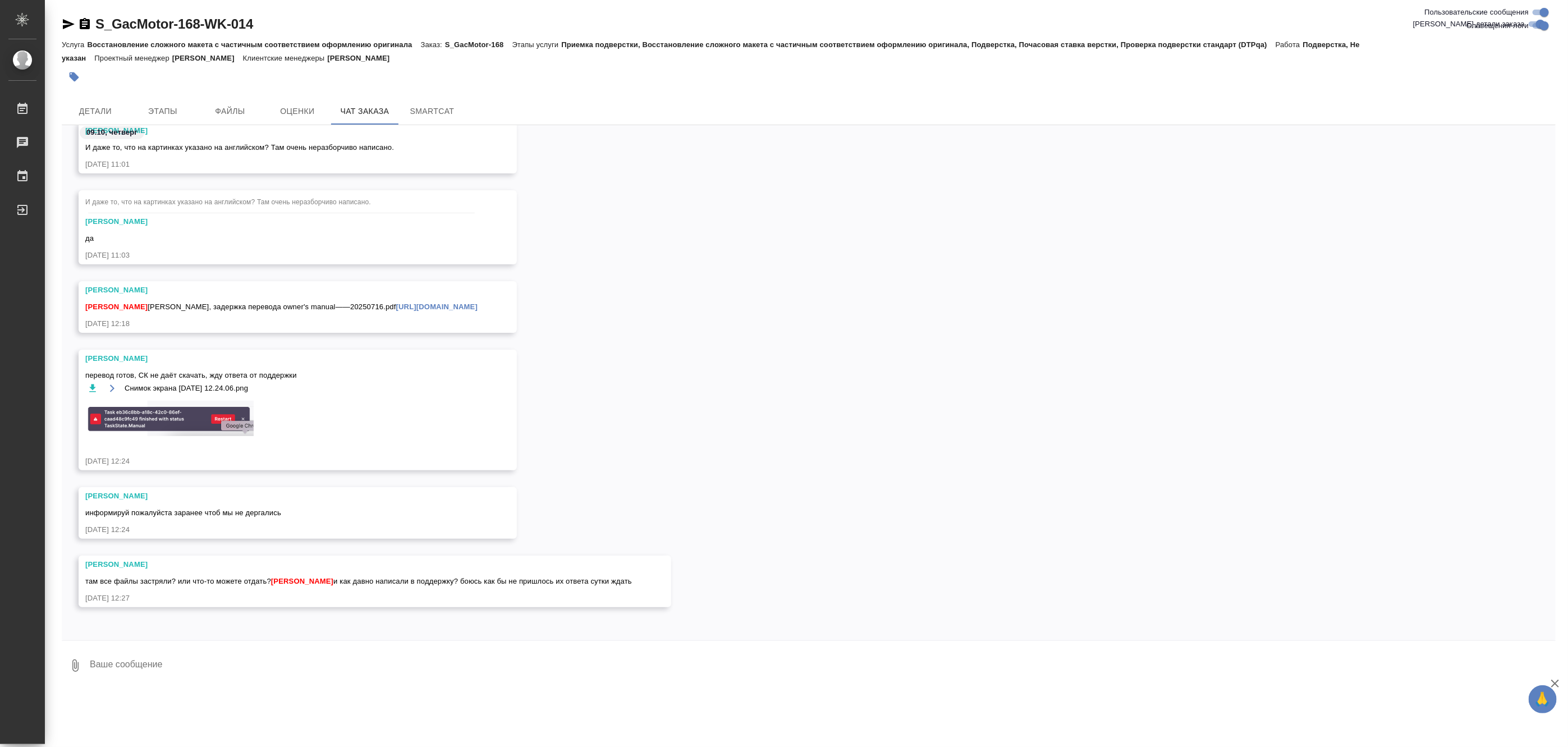
scroll to position [35750, 0]
click at [181, 418] on img at bounding box center [169, 417] width 168 height 35
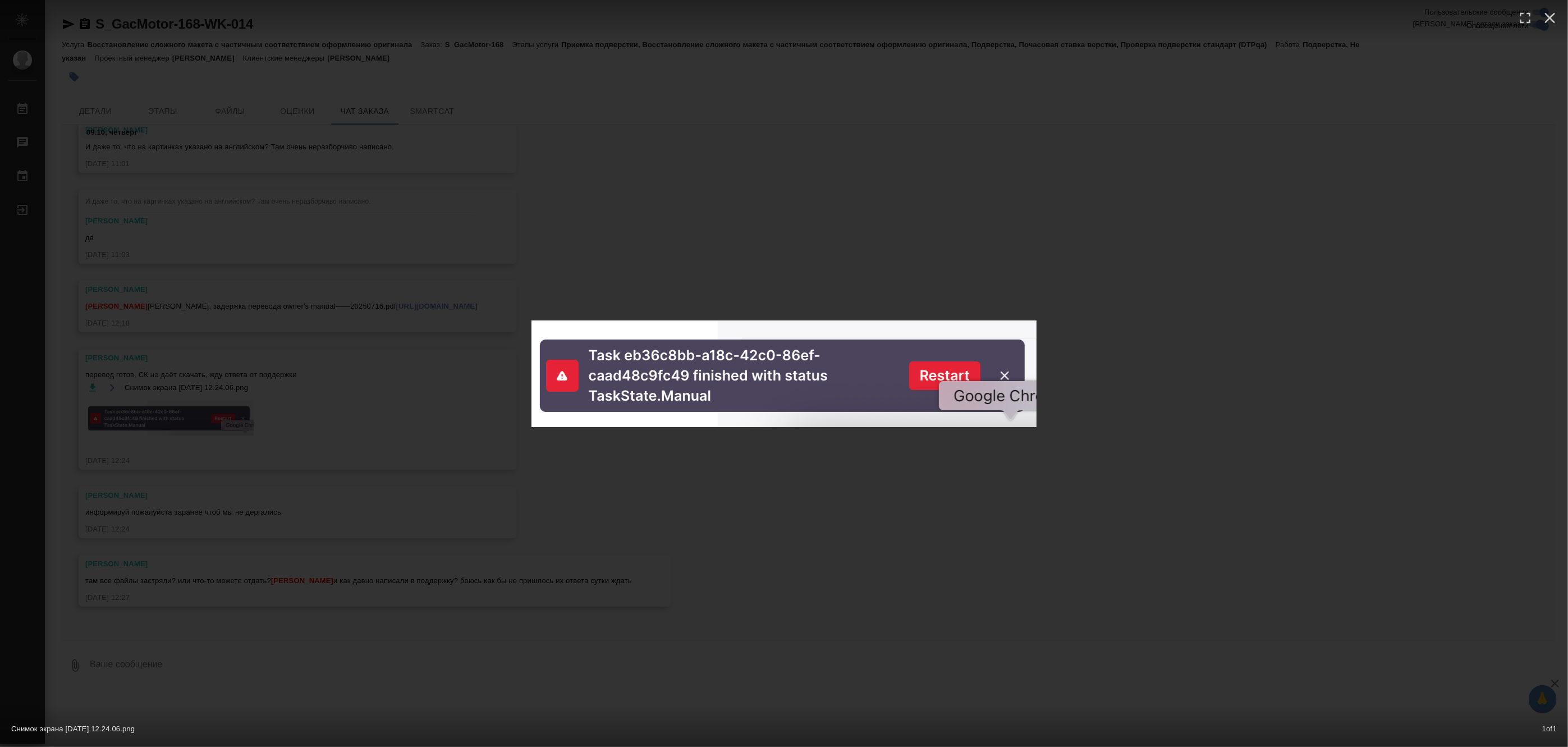
click at [181, 418] on div "Снимок экрана [DATE] 12.24.06.png 1 of 1" at bounding box center [784, 374] width 1568 height 747
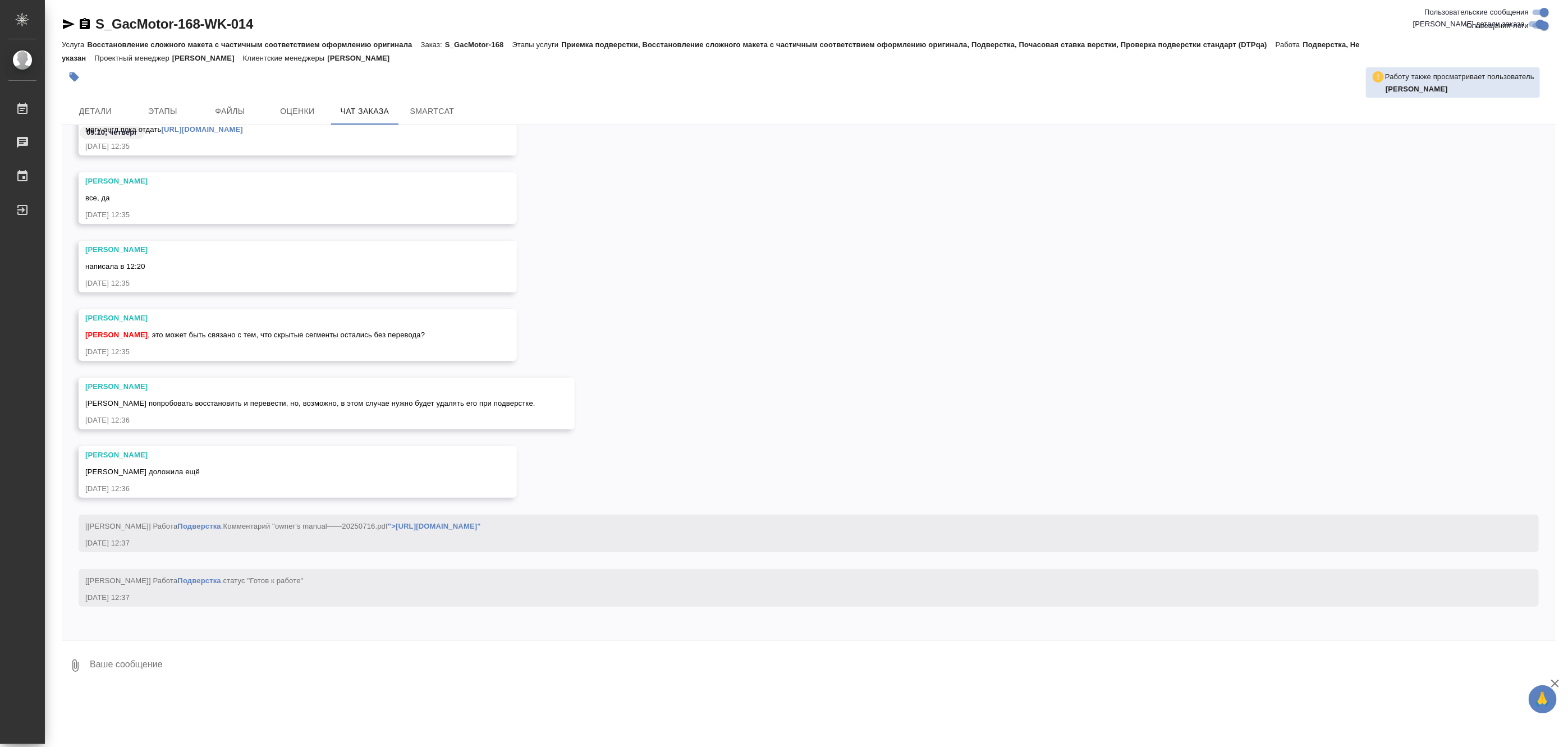
scroll to position [36223, 0]
click at [388, 524] on link "">[URL][DOMAIN_NAME]"" at bounding box center [434, 526] width 93 height 9
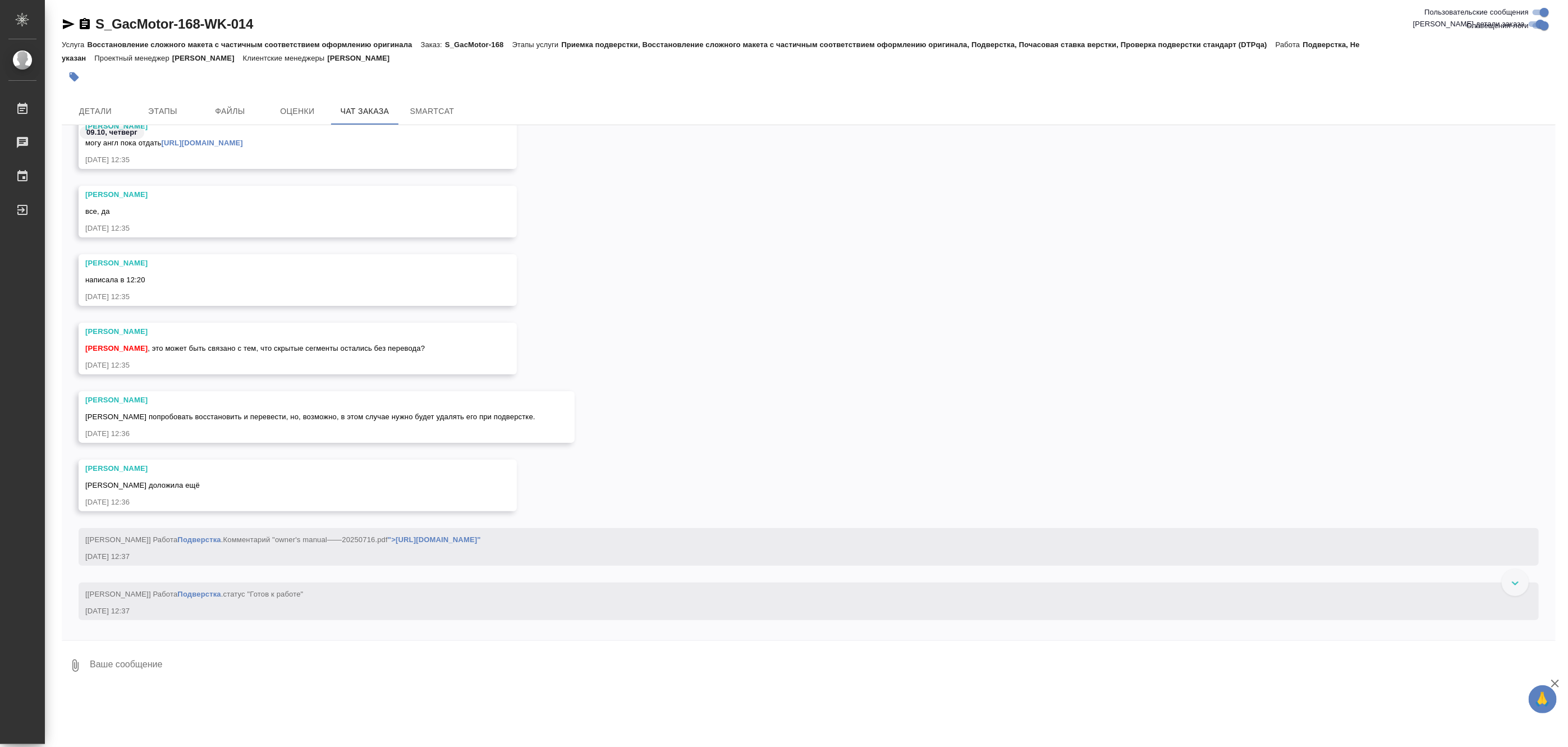
scroll to position [36352, 0]
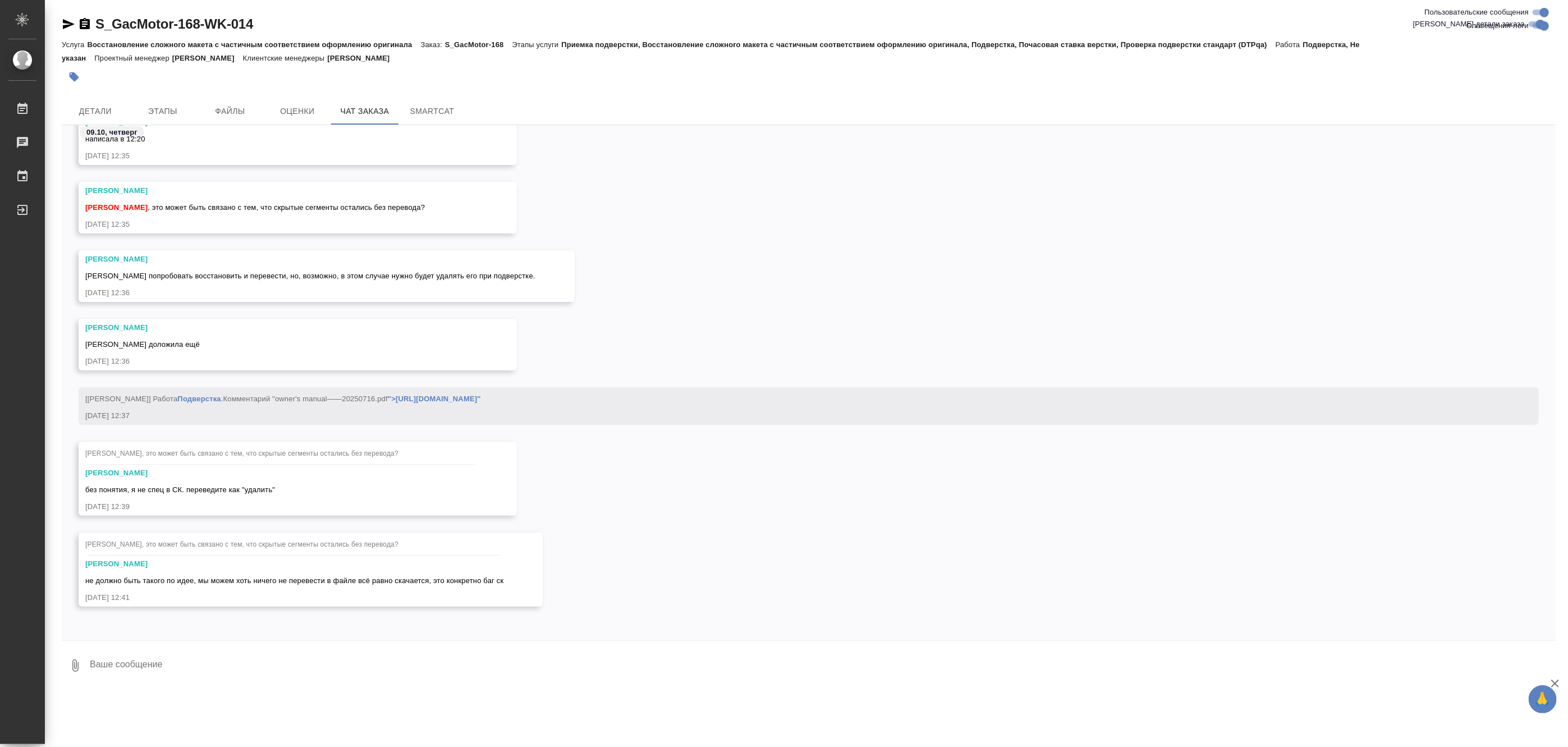
click at [367, 491] on div "без понятия, я не спец в СК. переведите как "удалить"" at bounding box center [281, 489] width 392 height 14
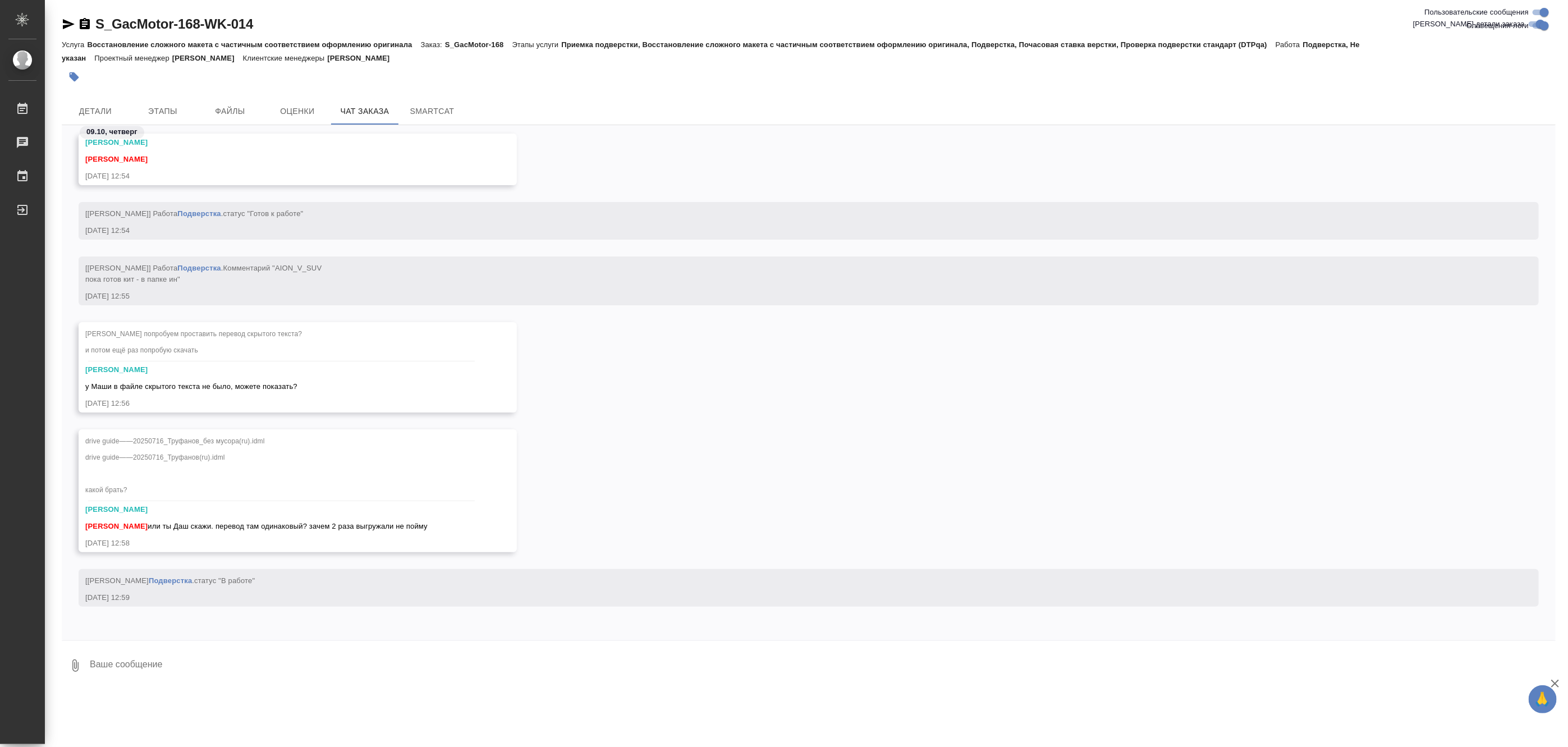
scroll to position [37467, 0]
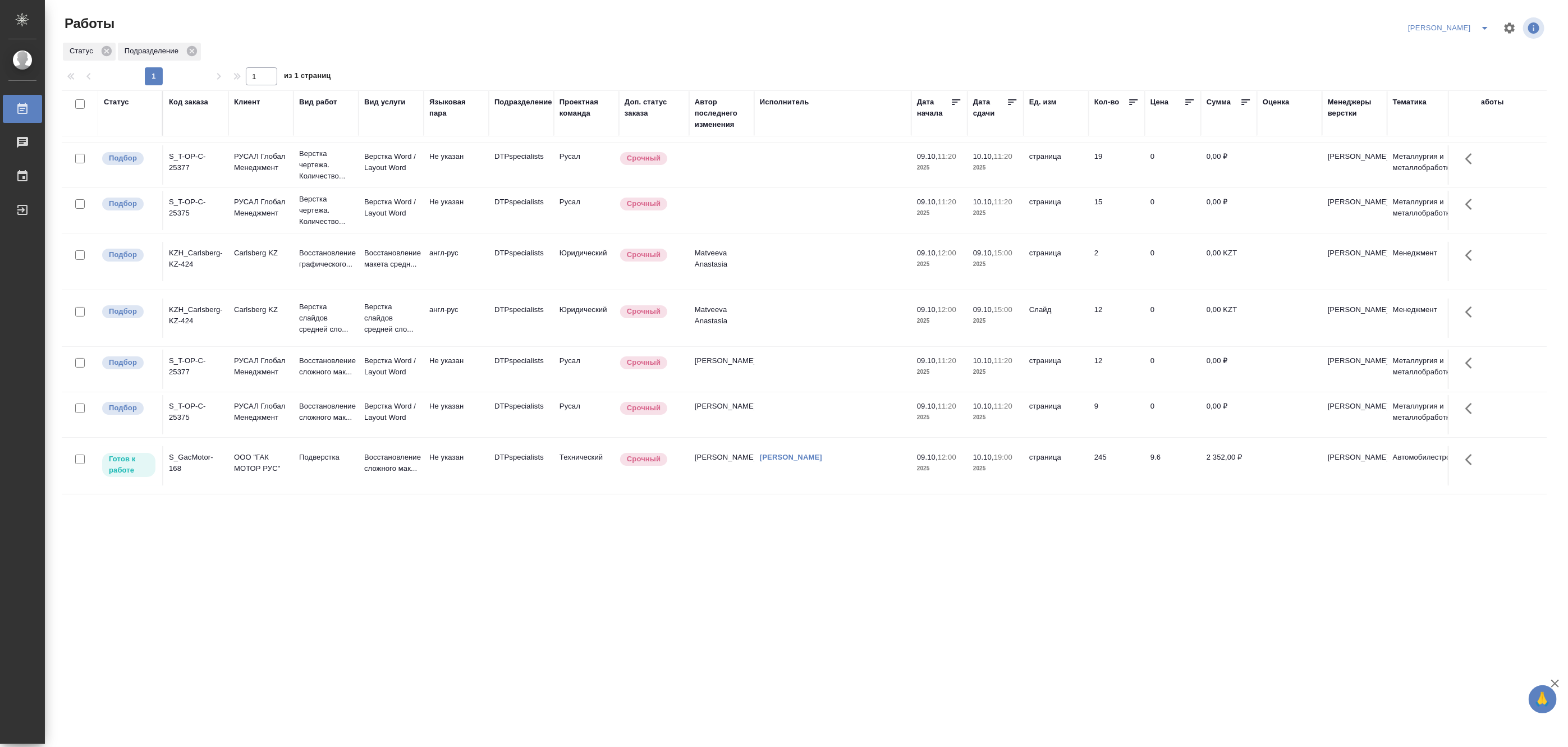
scroll to position [106, 0]
click at [381, 301] on p "Верстка слайдов средней сло..." at bounding box center [391, 318] width 54 height 34
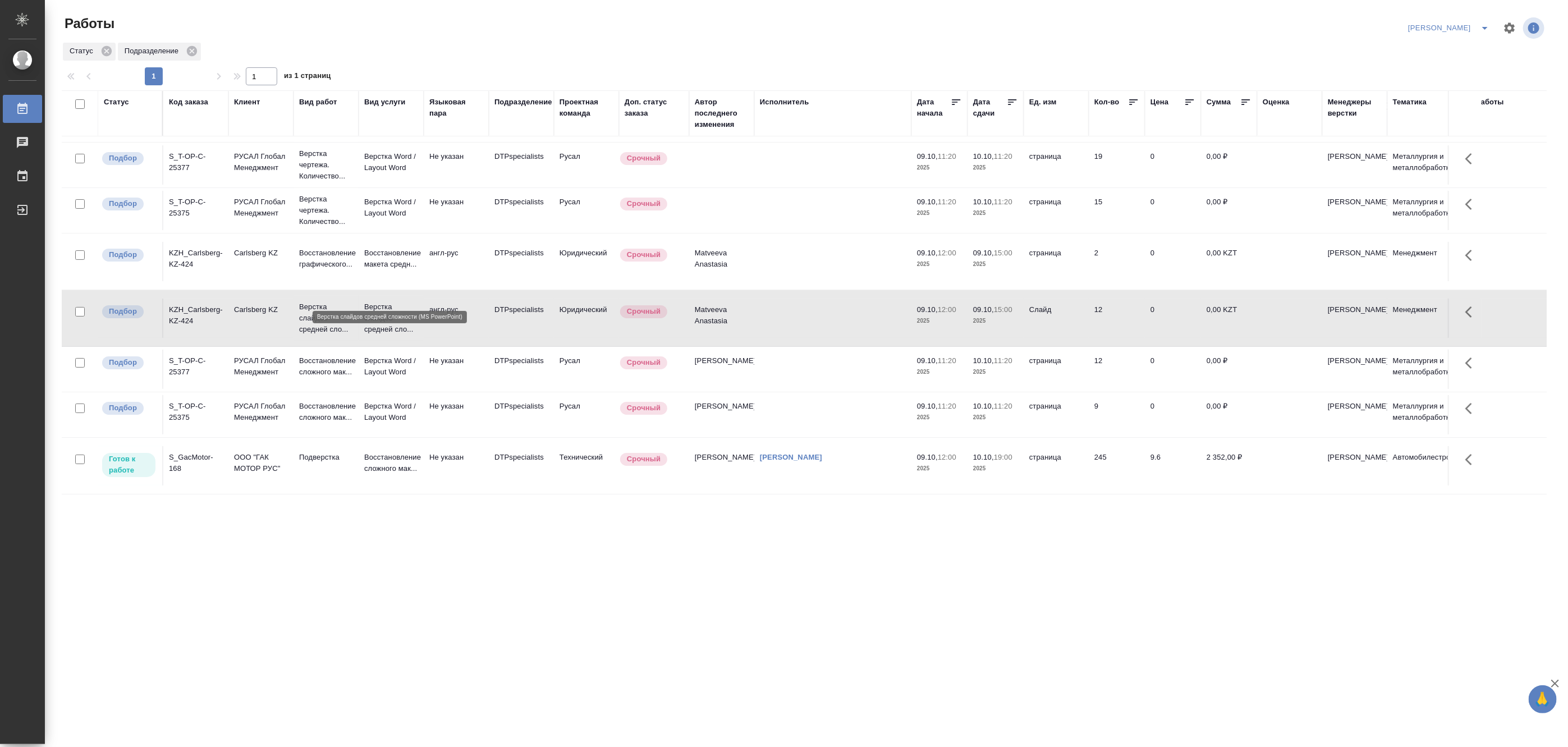
click at [381, 301] on p "Верстка слайдов средней сло..." at bounding box center [391, 318] width 54 height 34
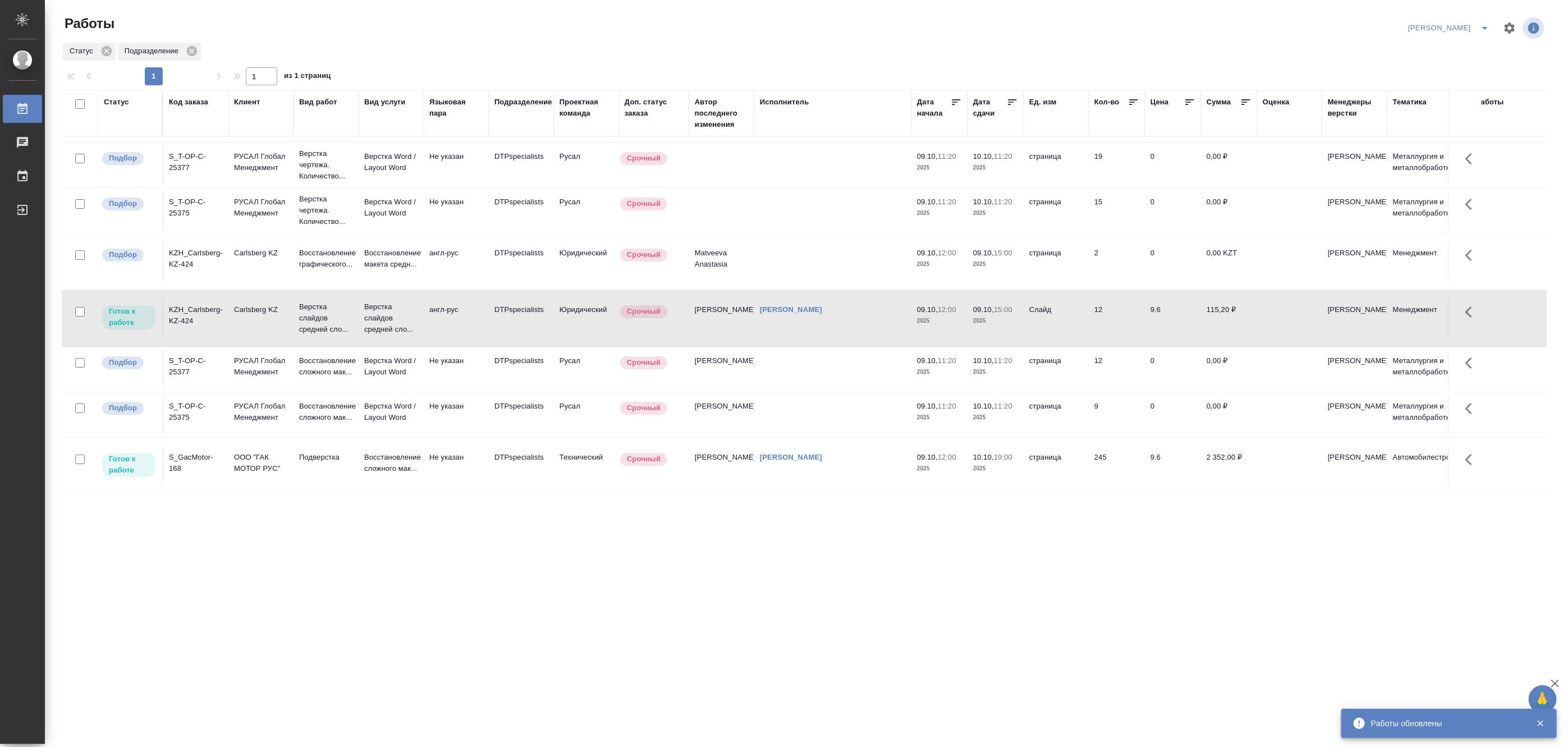
click at [330, 247] on p "Восстановление графического..." at bounding box center [326, 258] width 54 height 23
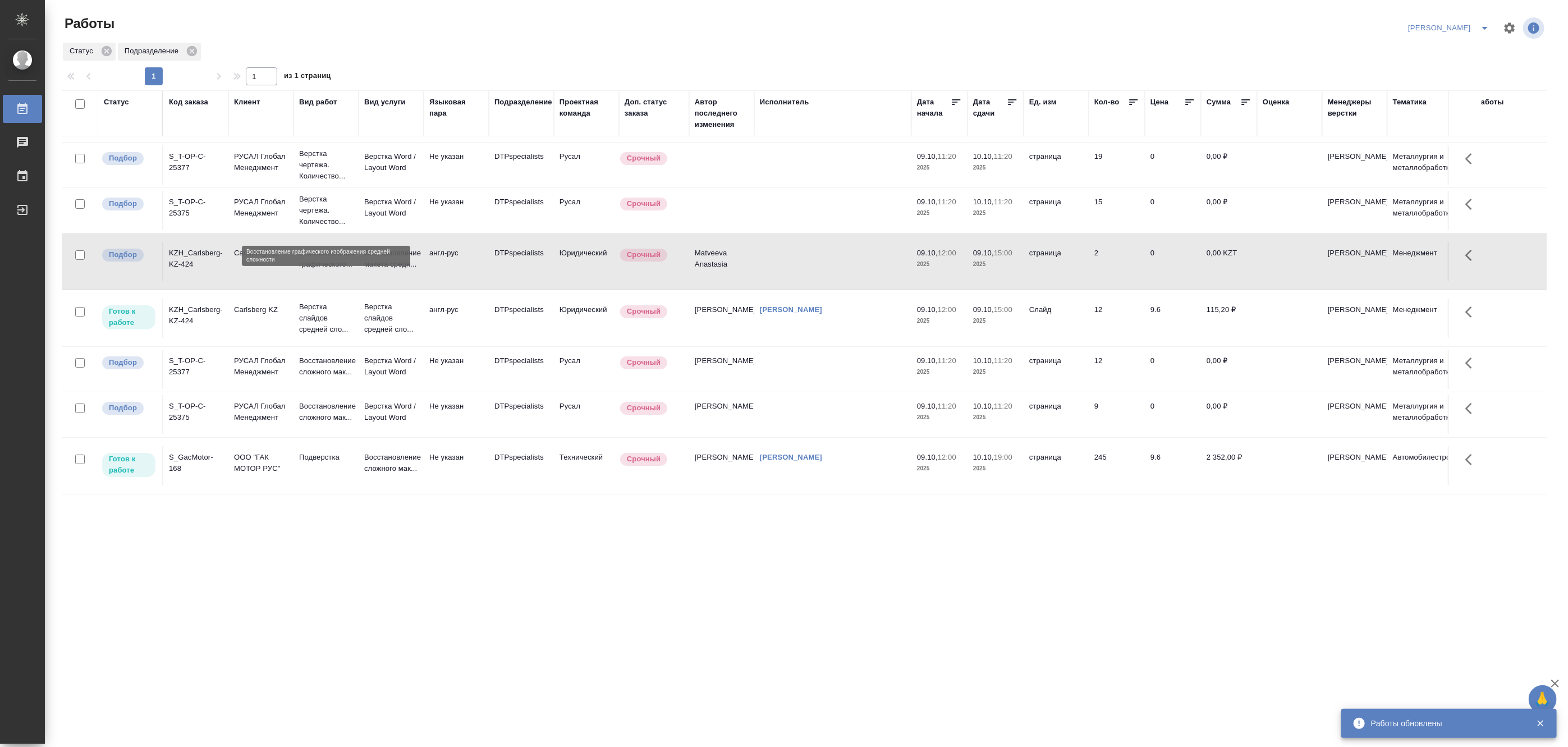
click at [330, 247] on p "Восстановление графического..." at bounding box center [326, 258] width 54 height 23
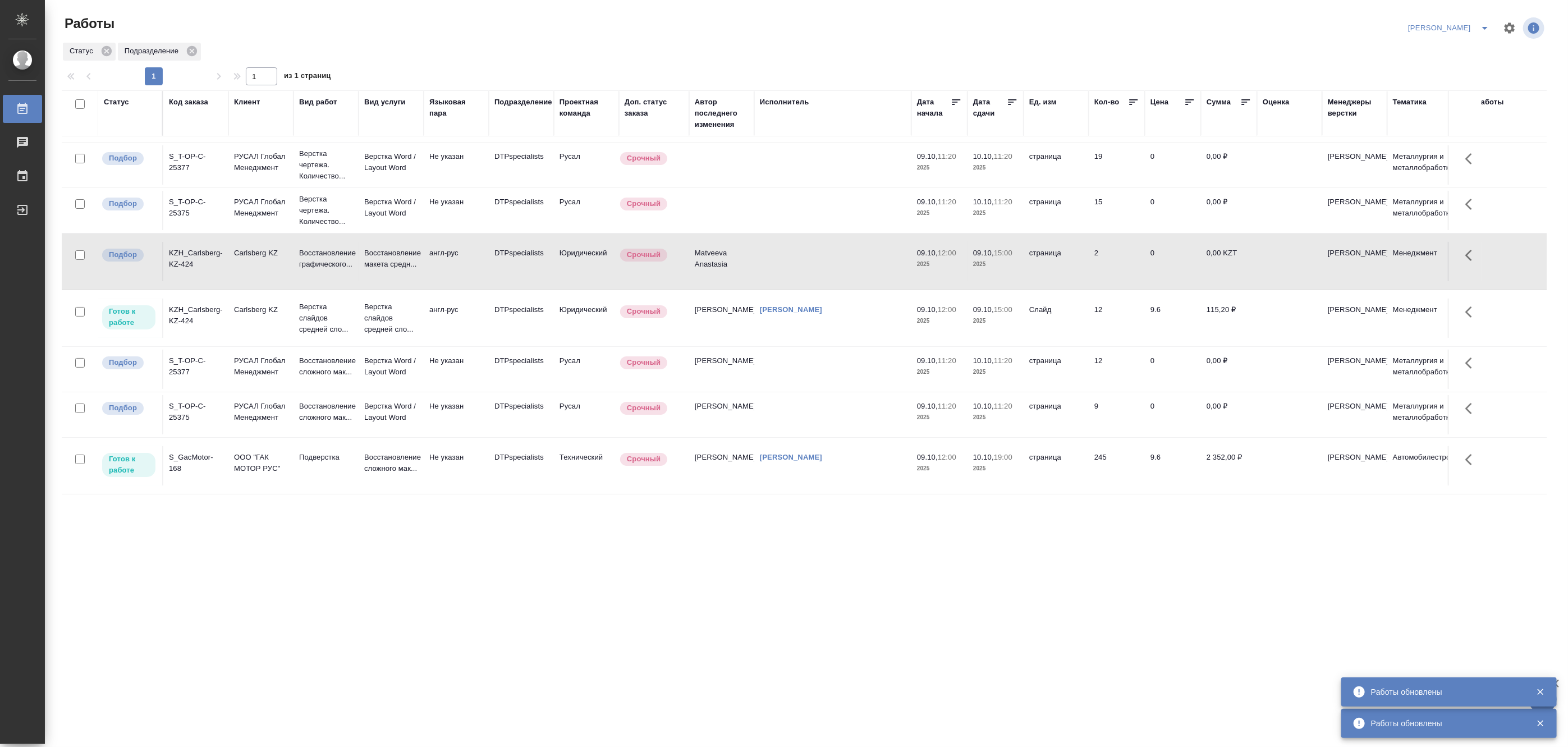
scroll to position [0, 0]
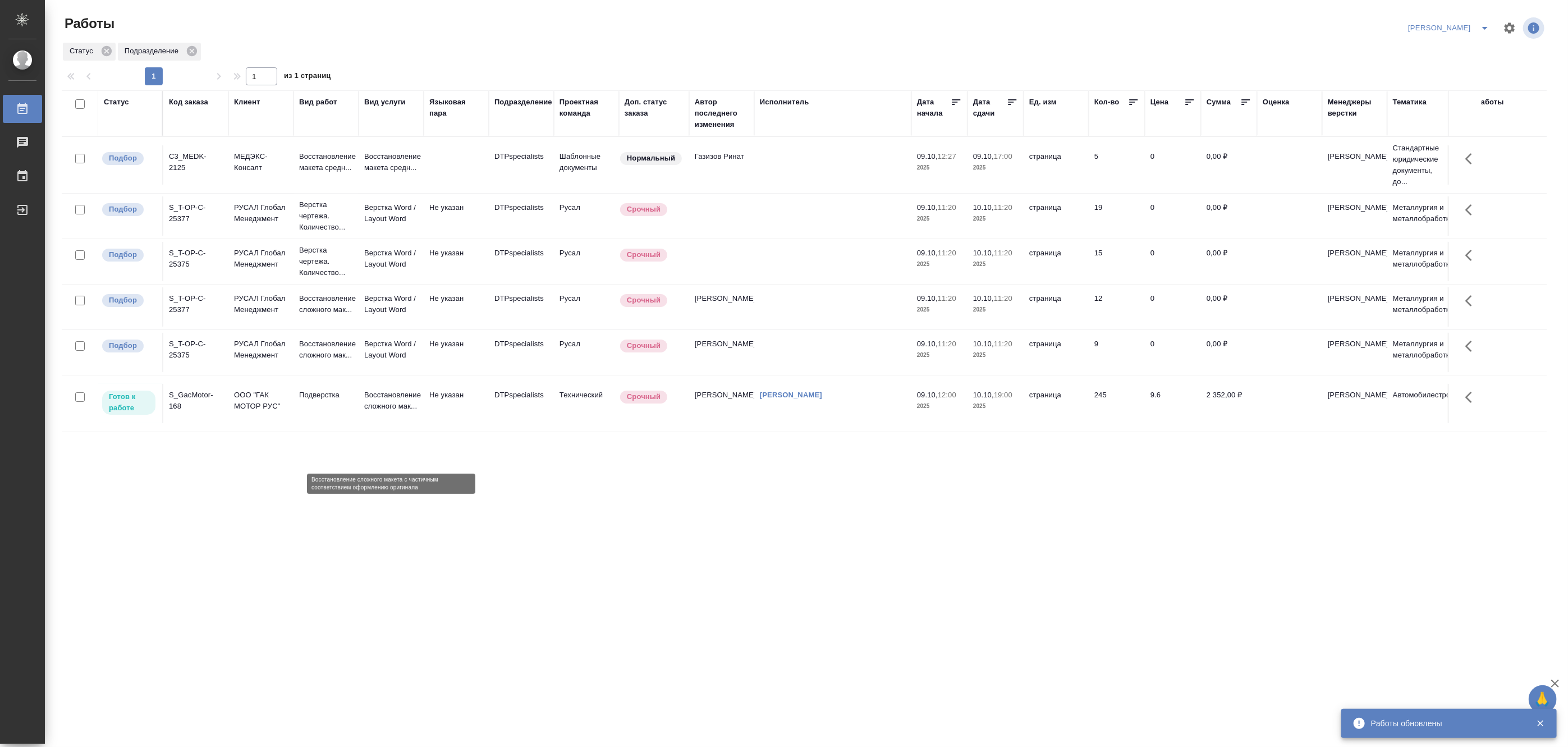
click at [410, 412] on p "Восстановление сложного мак..." at bounding box center [391, 400] width 54 height 23
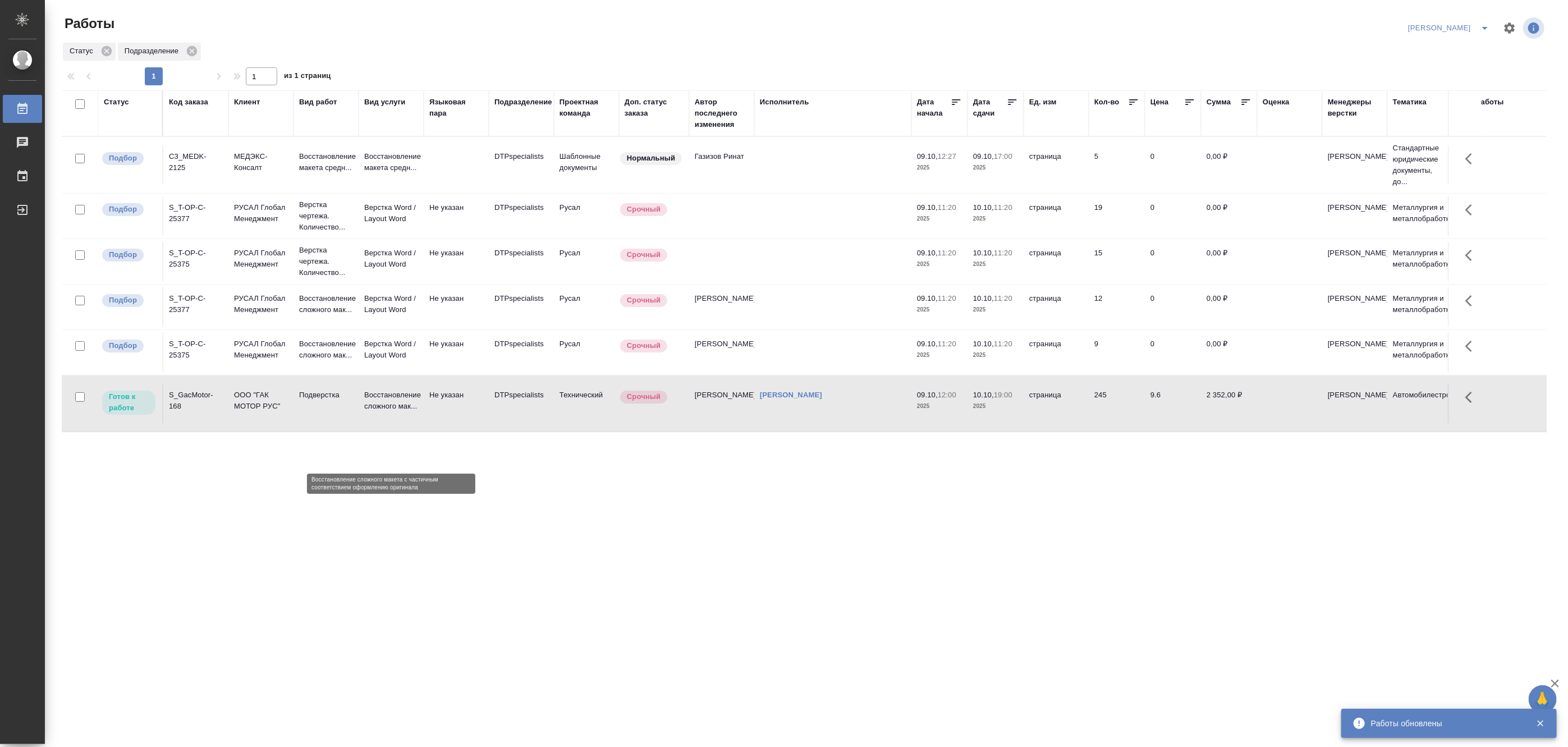
click at [410, 412] on p "Восстановление сложного мак..." at bounding box center [391, 400] width 54 height 23
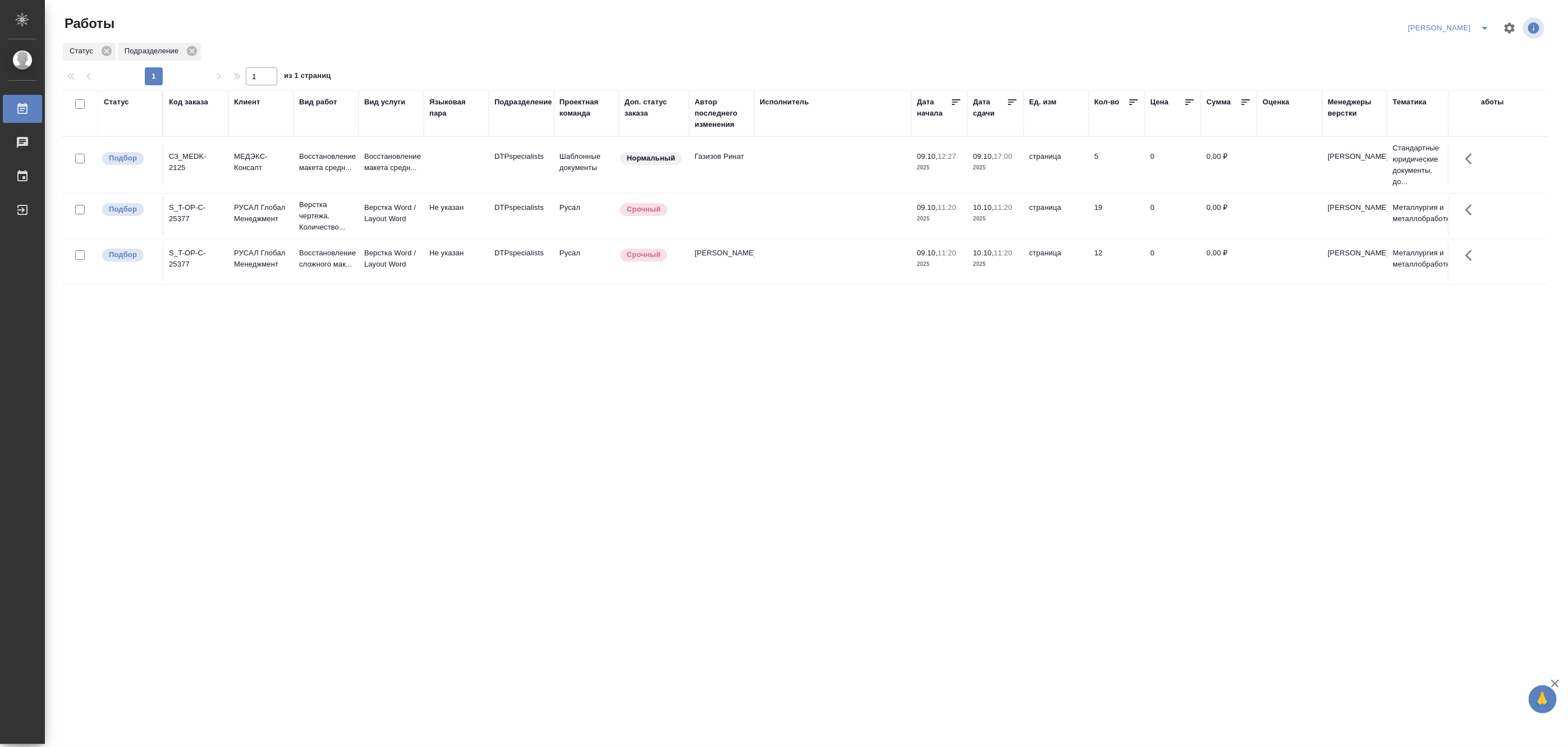
click at [1487, 21] on icon "split button" at bounding box center [1485, 27] width 13 height 13
click at [1451, 45] on li "Матвеева_В работе" at bounding box center [1443, 50] width 108 height 18
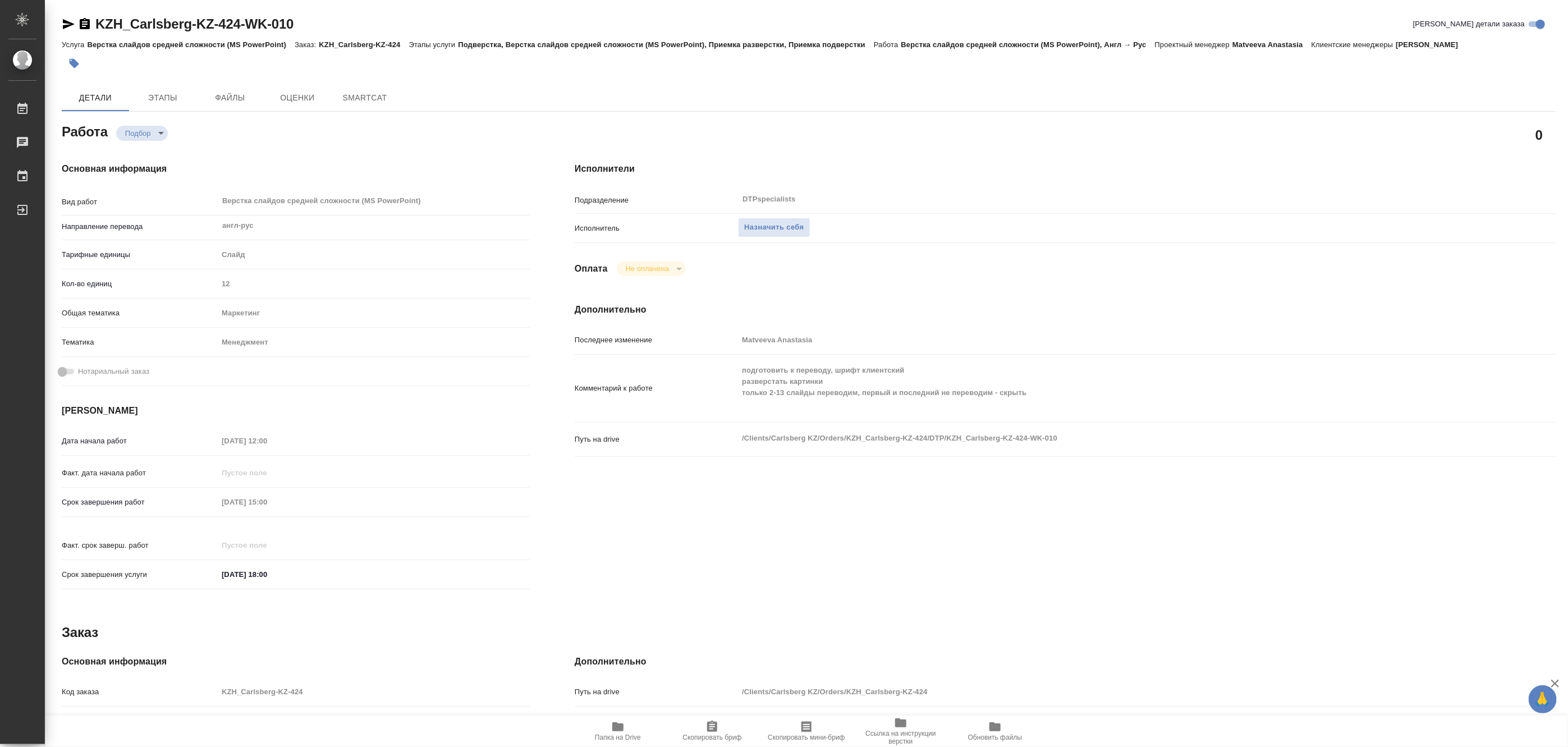
type textarea "x"
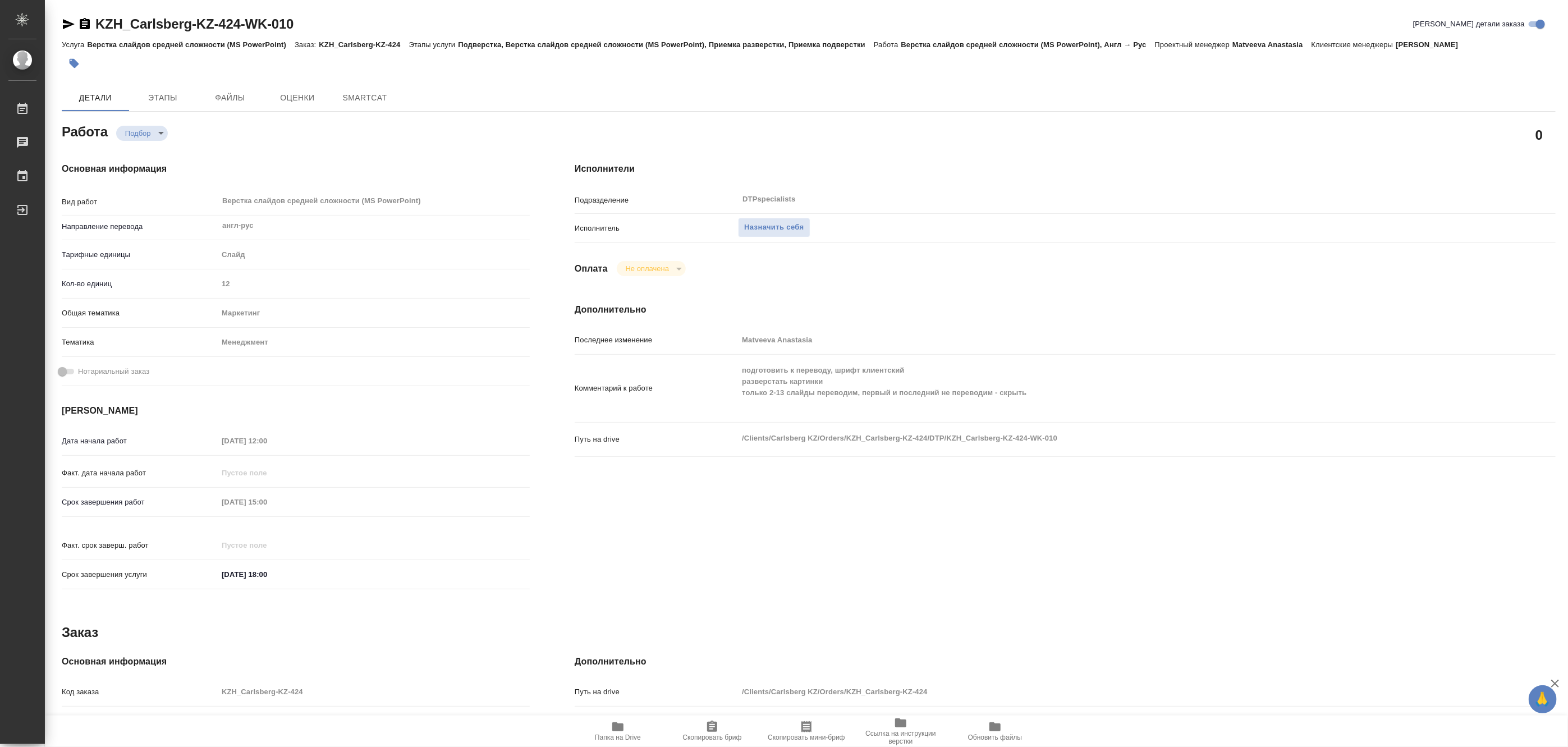
type textarea "x"
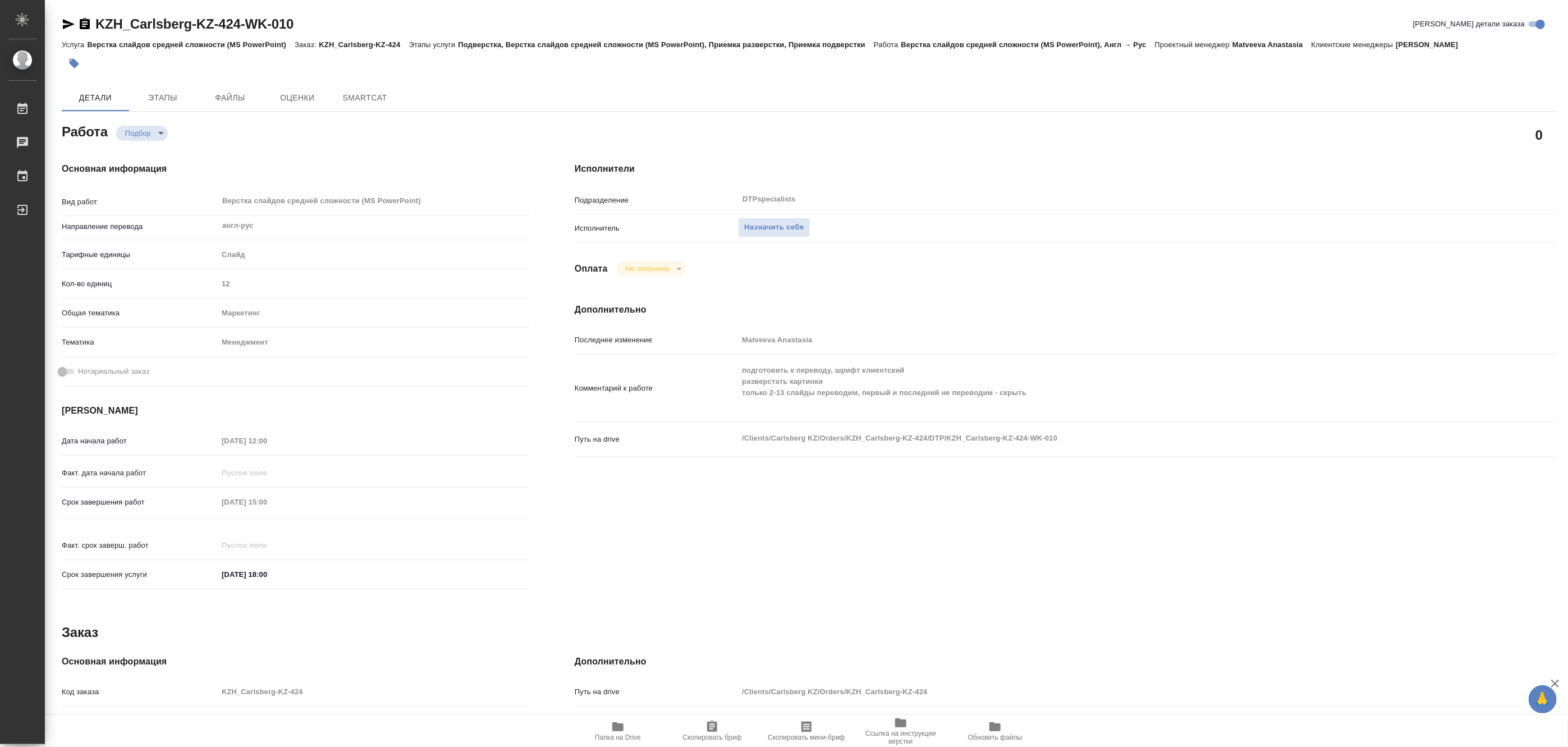
type textarea "x"
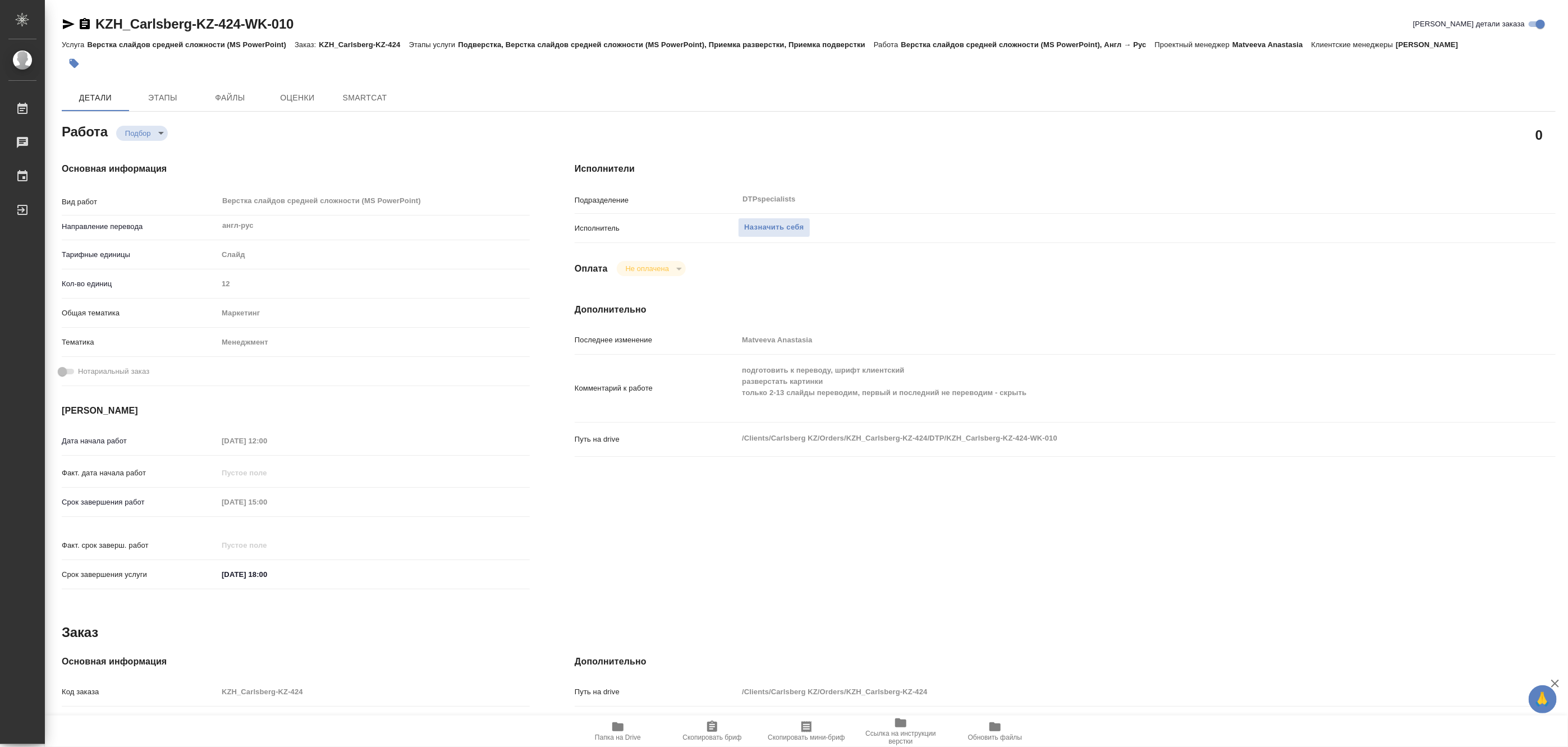
type textarea "x"
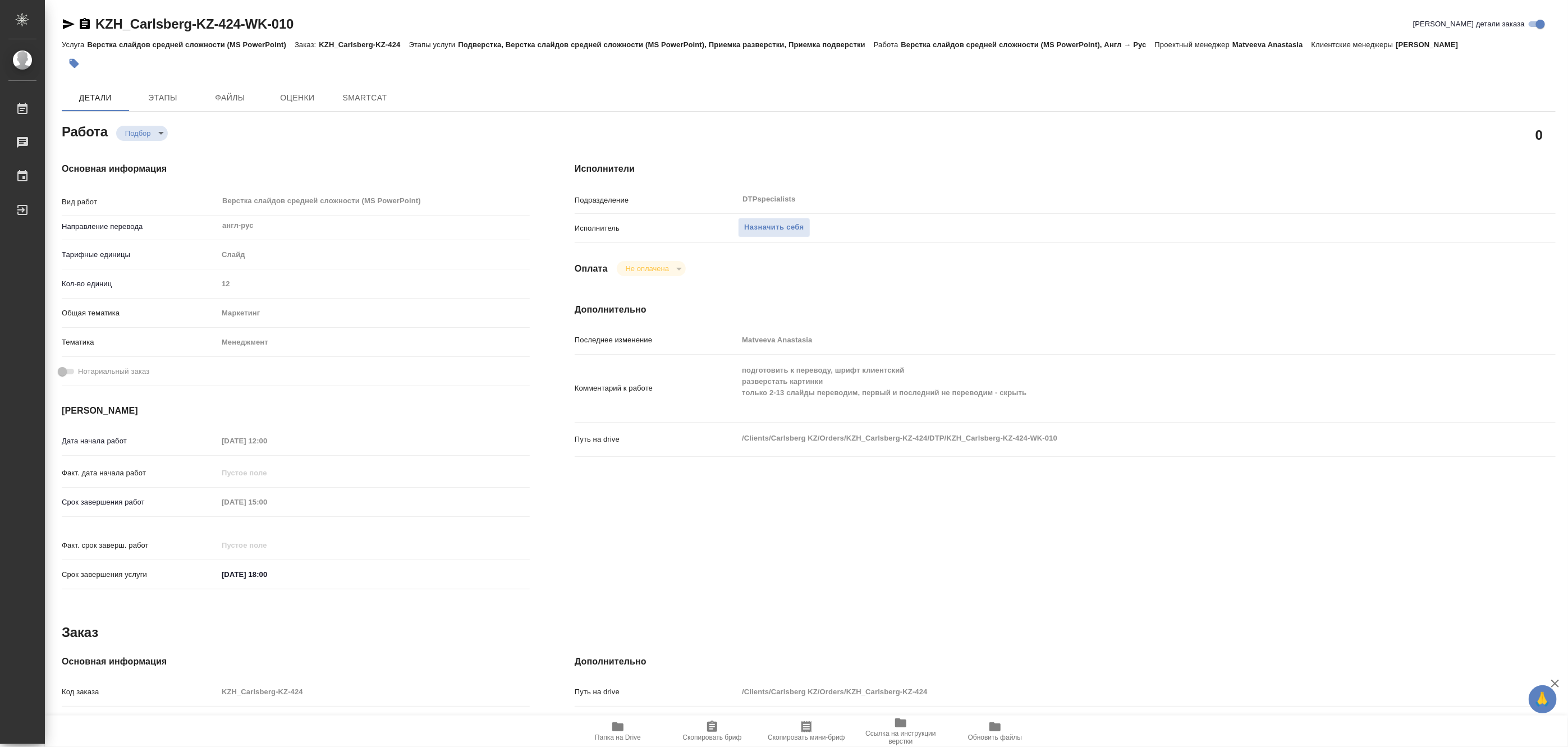
type textarea "x"
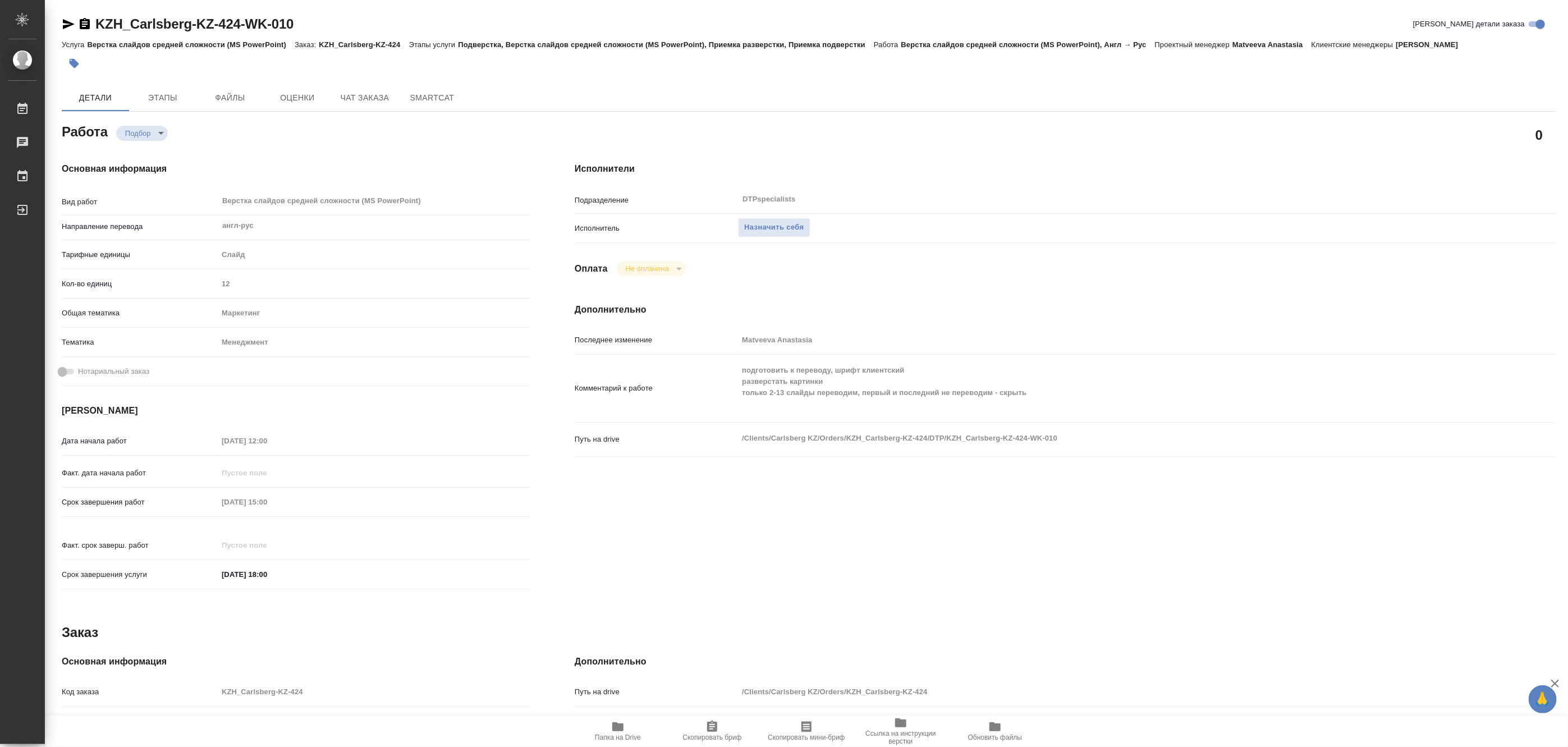
type textarea "x"
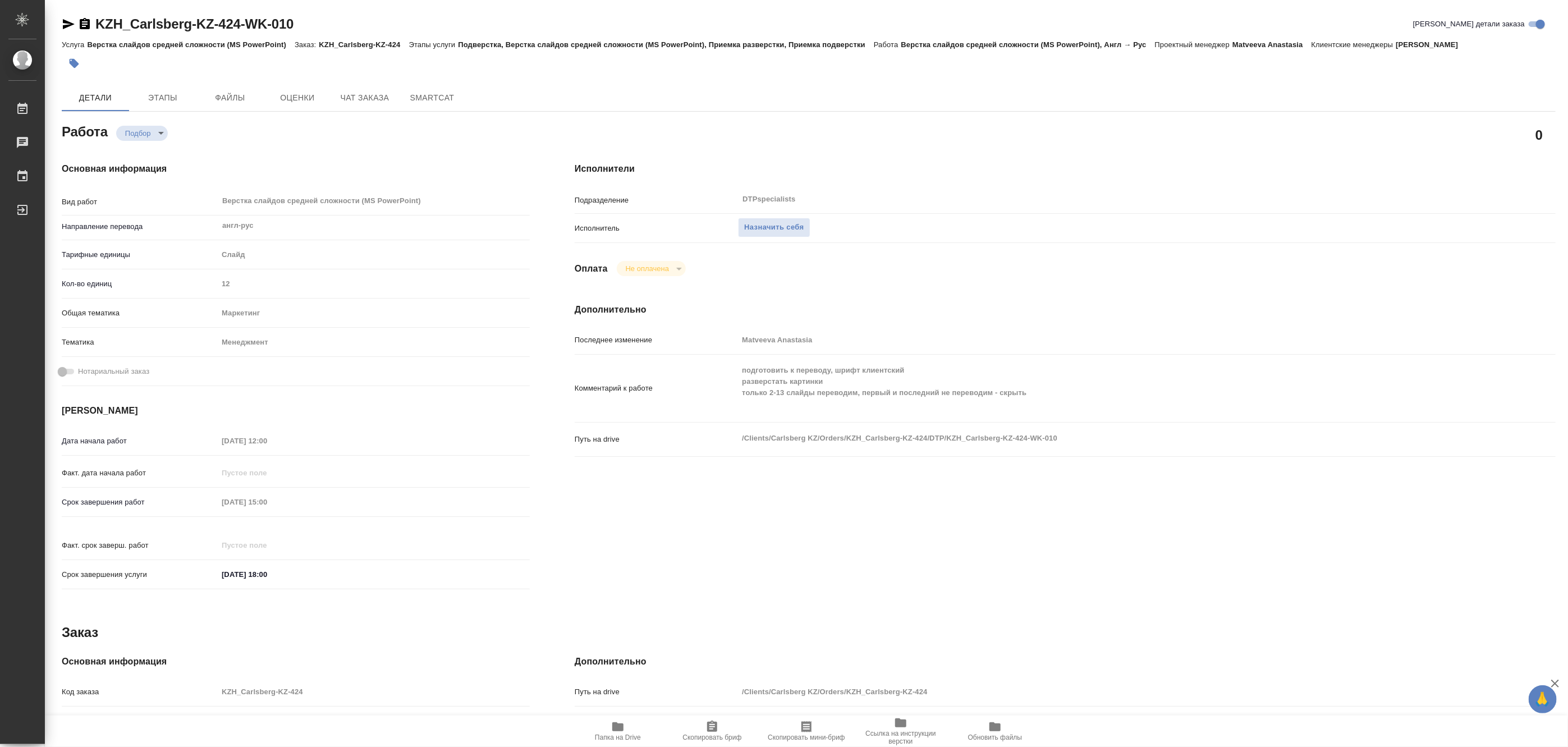
type textarea "x"
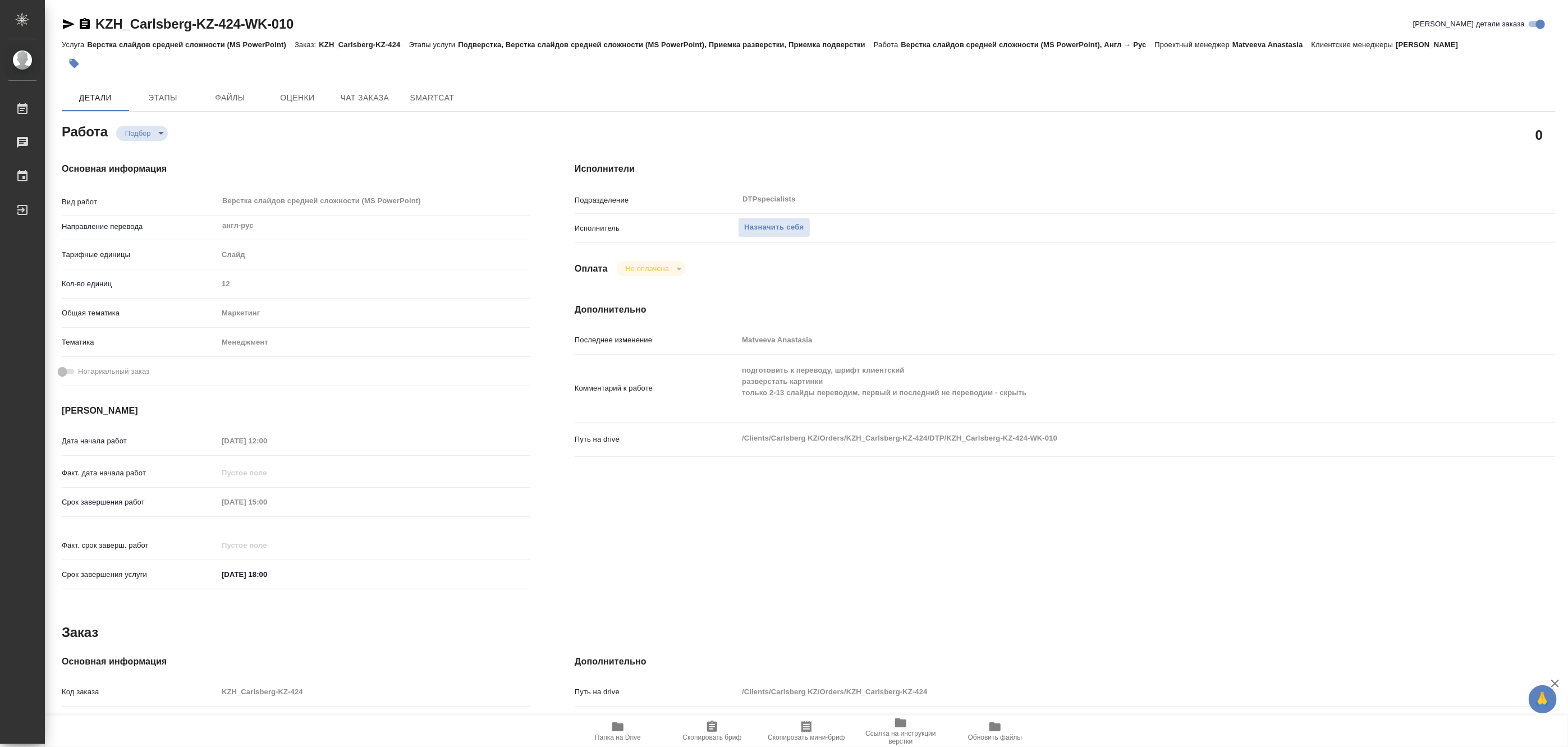
click at [627, 731] on span "Папка на Drive" at bounding box center [617, 731] width 81 height 21
click at [1252, 327] on div "Исполнители Подразделение DTPspecialists ​ Исполнитель Назначить себя Оплата Не…" at bounding box center [1065, 379] width 1026 height 479
type textarea "x"
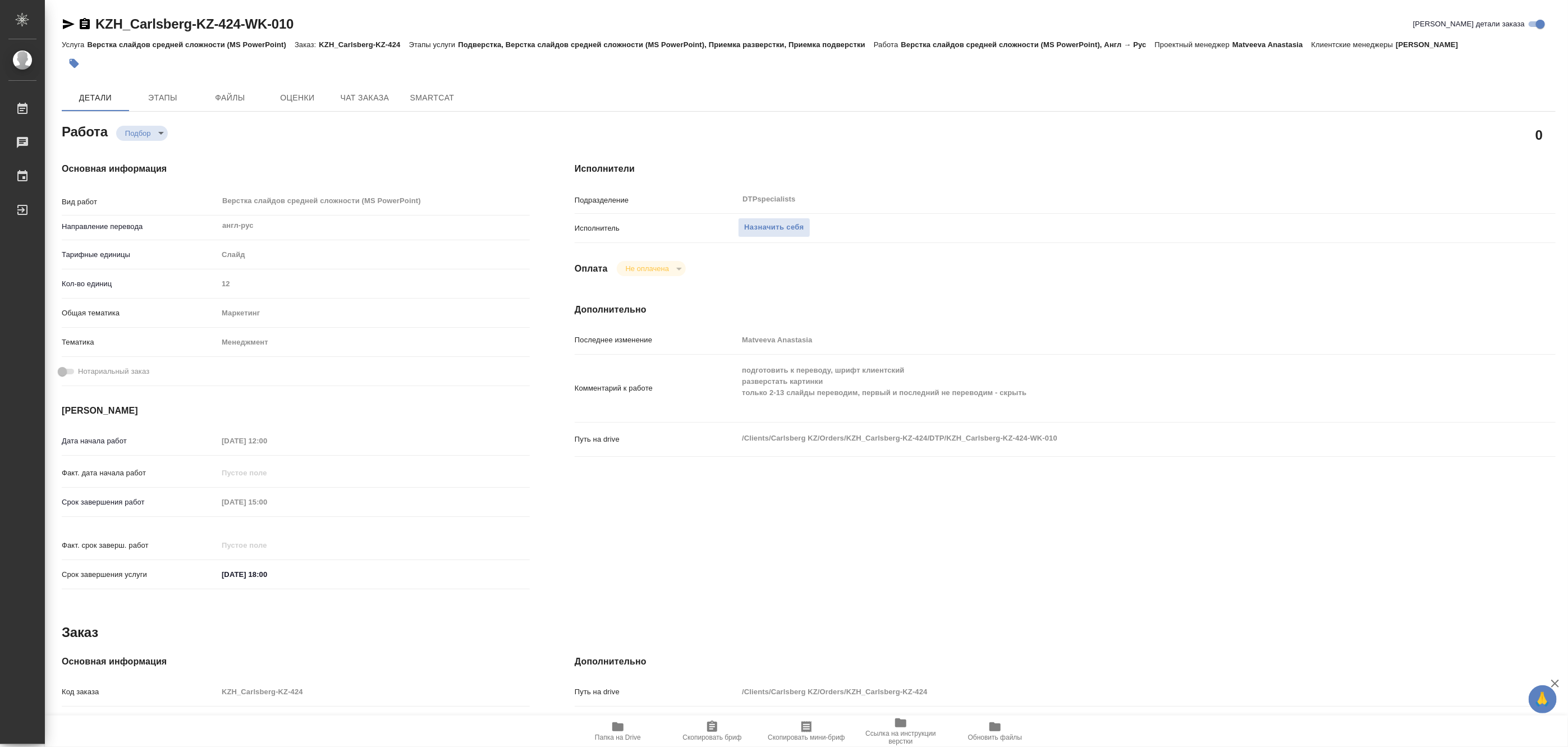
type textarea "x"
click at [779, 226] on span "Назначить себя" at bounding box center [774, 227] width 60 height 13
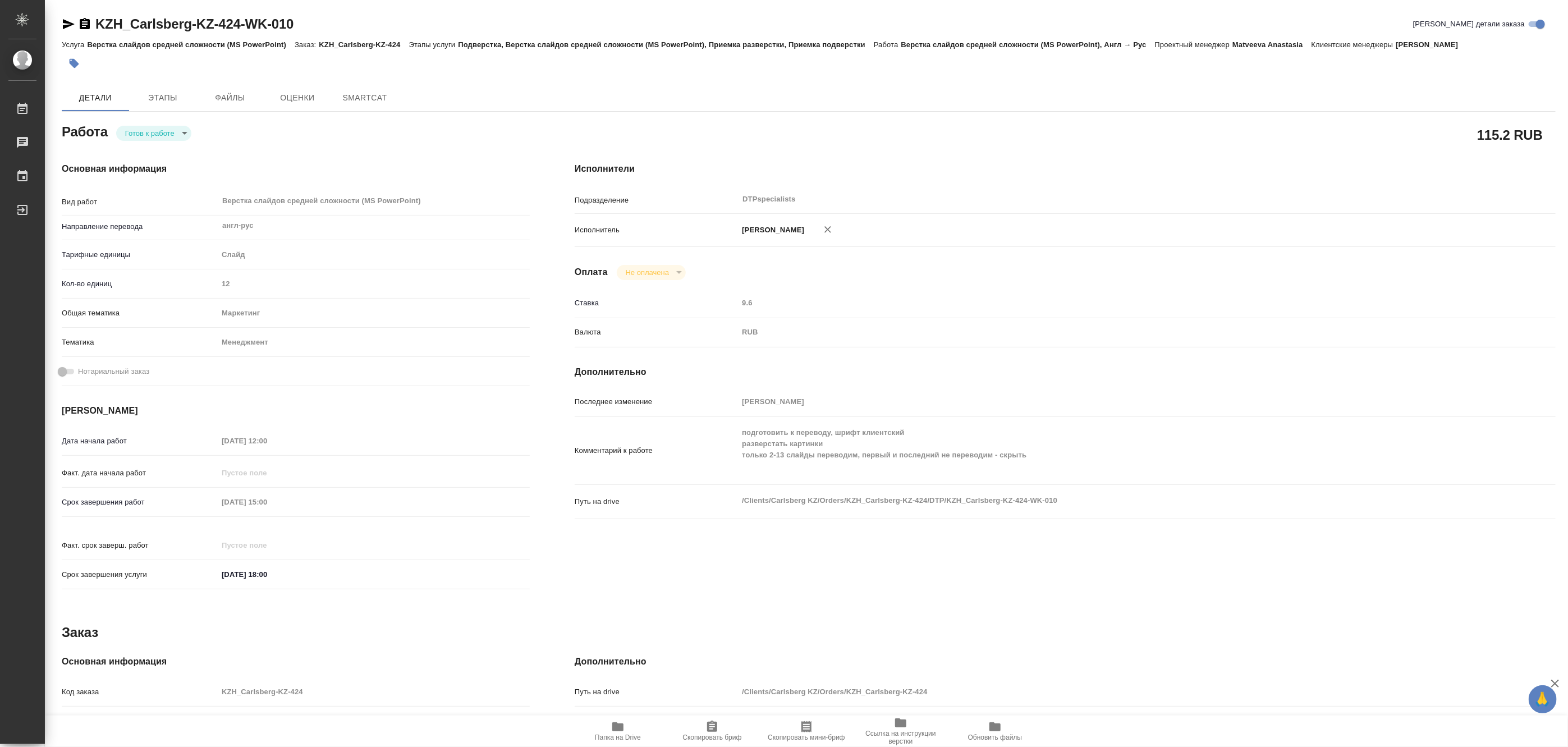
type textarea "x"
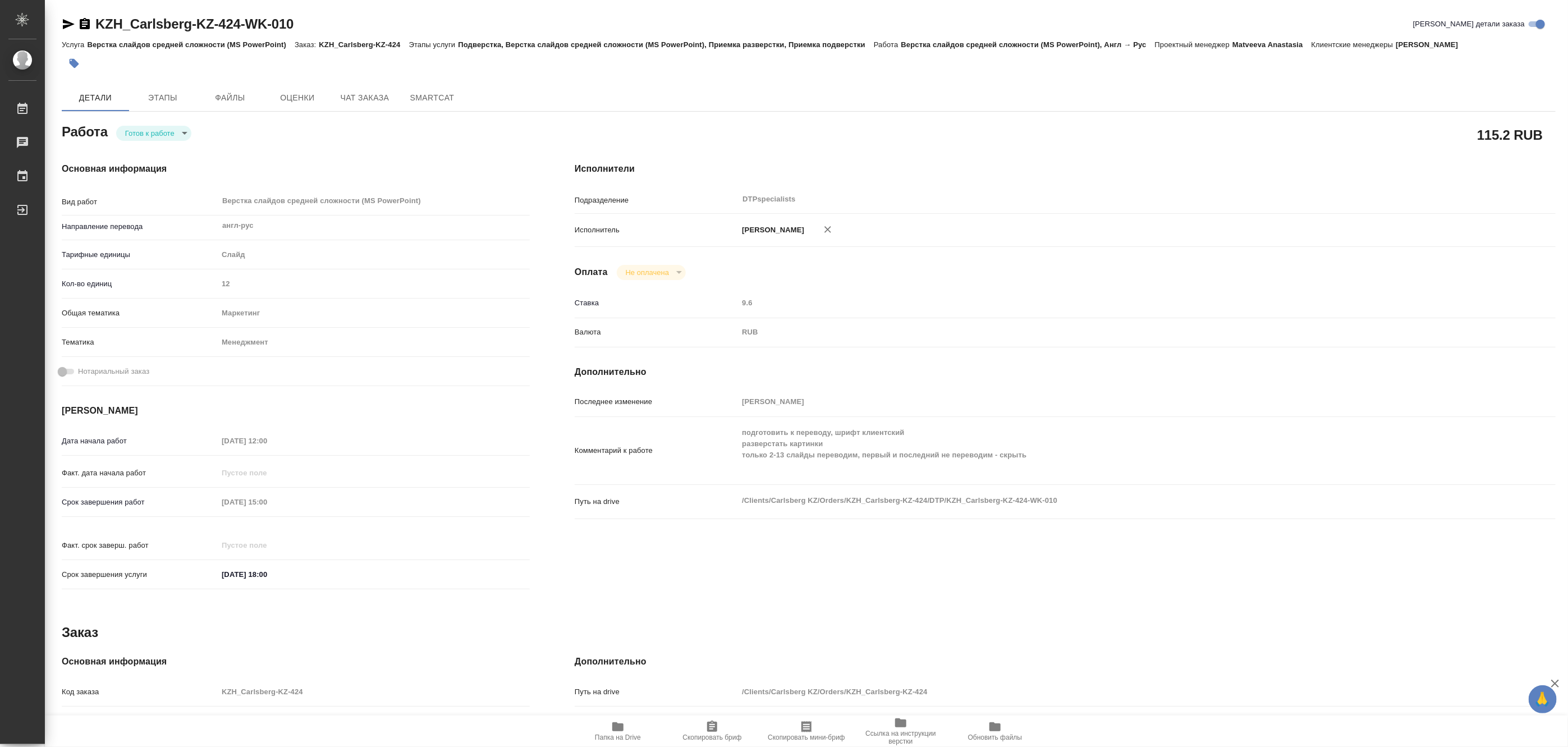
type textarea "x"
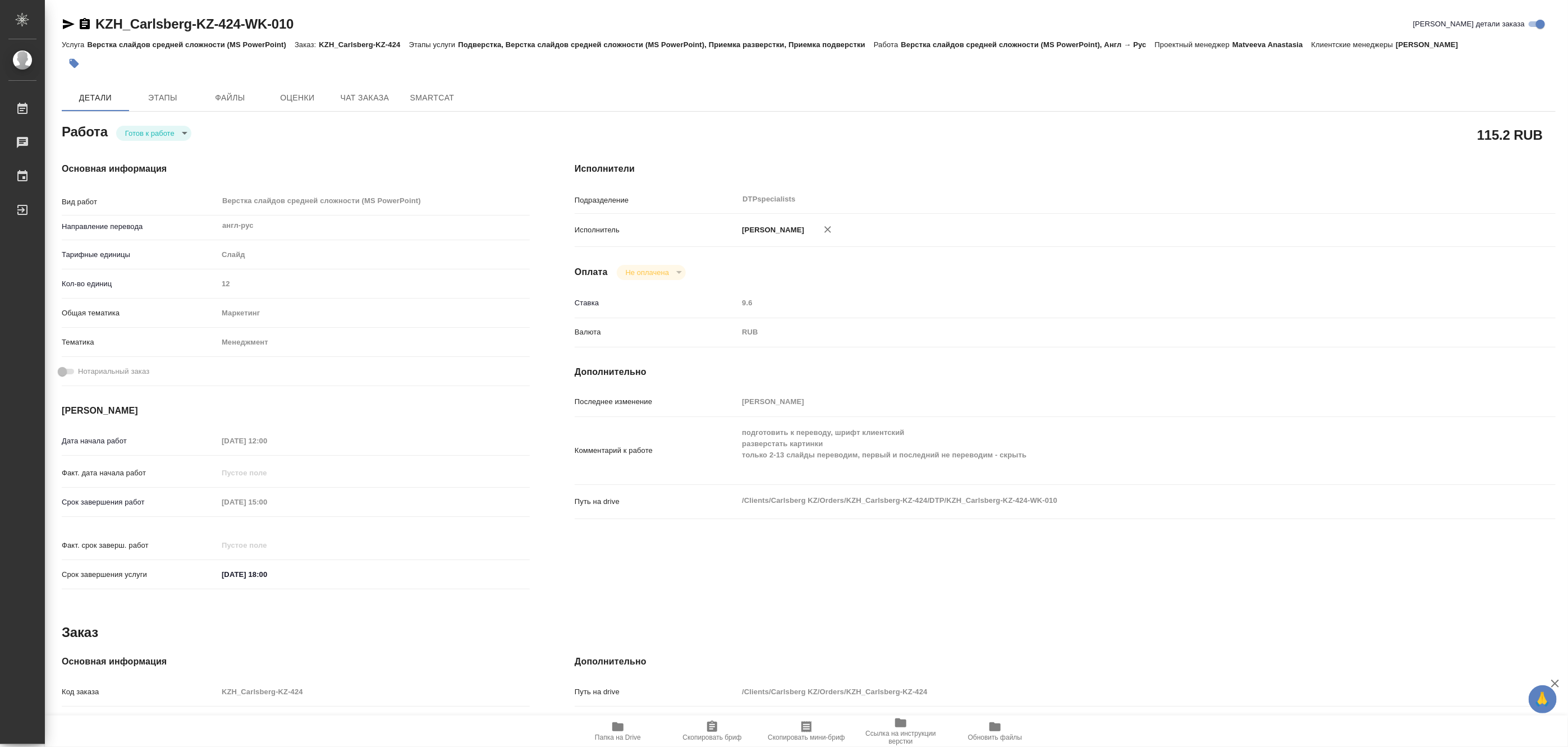
type textarea "x"
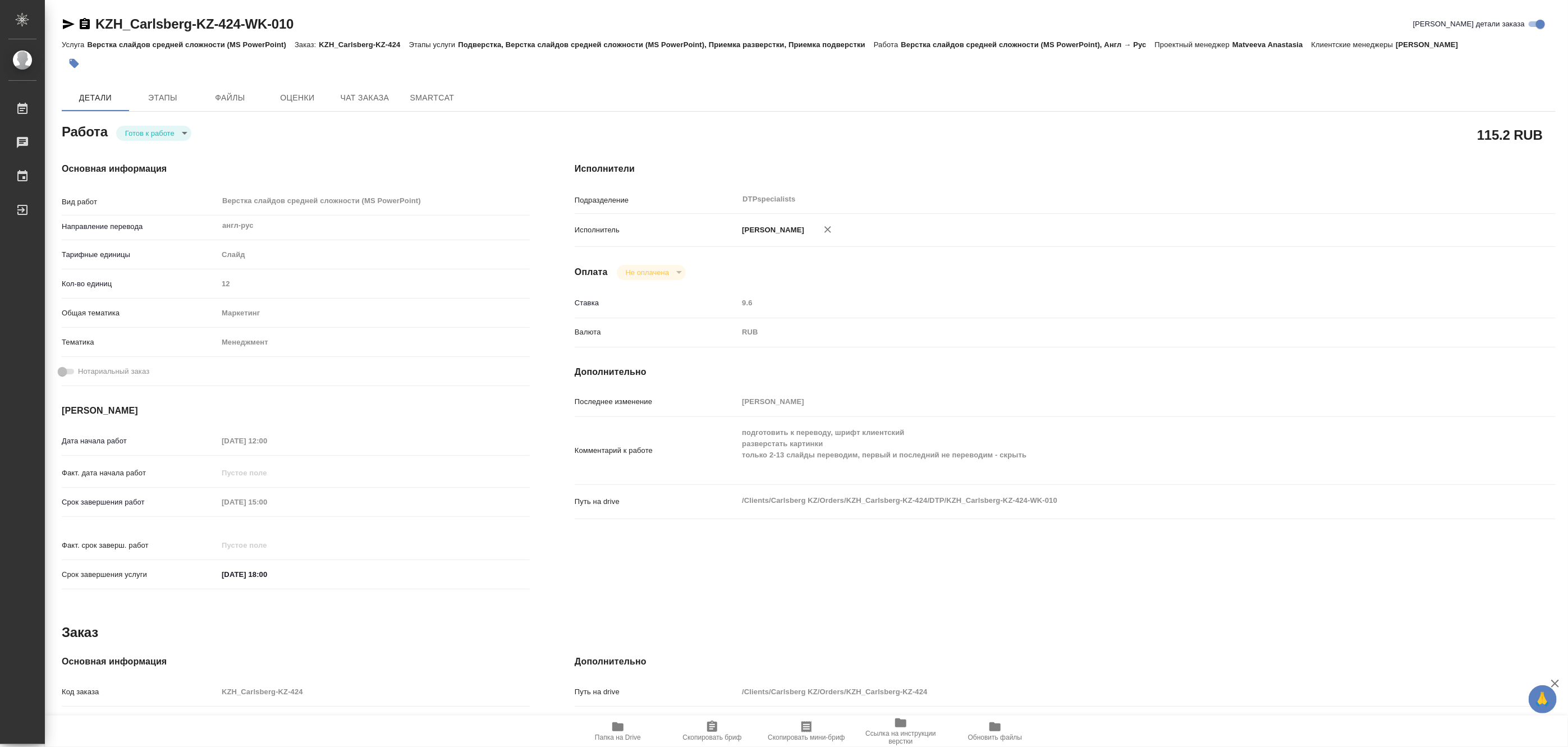
click at [140, 134] on body "🙏 .cls-1 fill:#fff; AWATERA [PERSON_NAME] 0 Чаты График Выйти KZH_Carlsberg-KZ-…" at bounding box center [784, 374] width 1568 height 747
click at [133, 133] on button "В работе" at bounding box center [143, 133] width 37 height 13
type textarea "x"
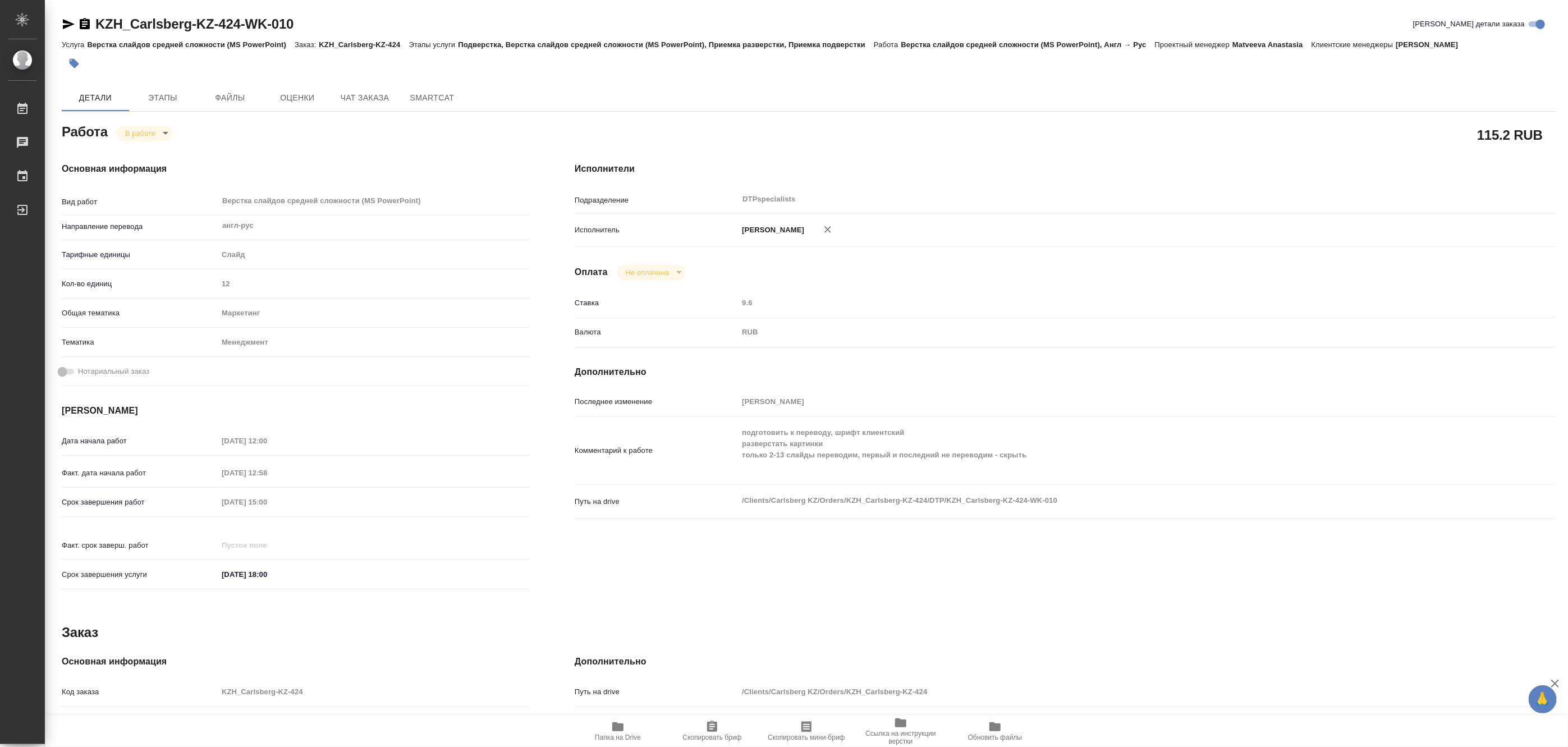
type textarea "x"
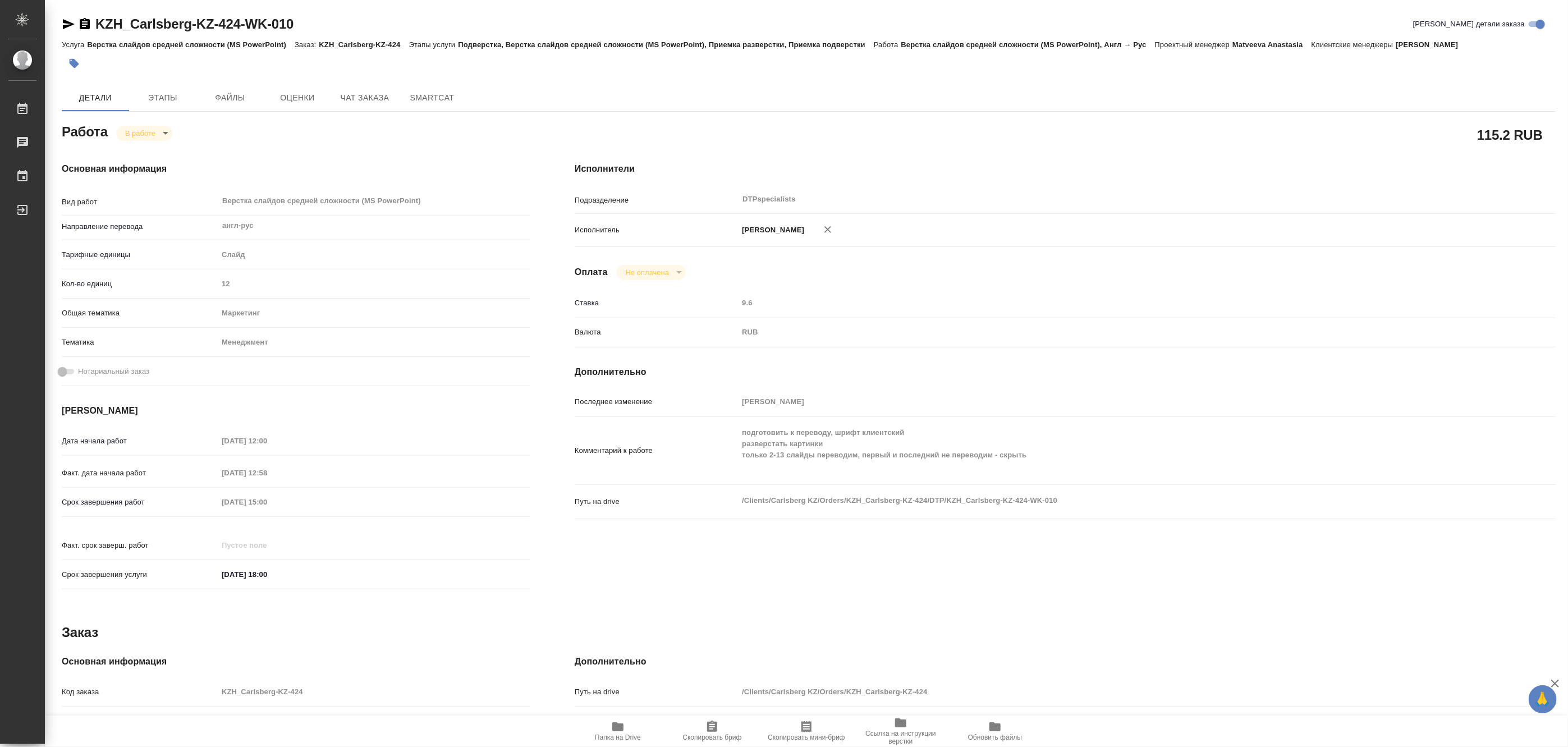
type textarea "x"
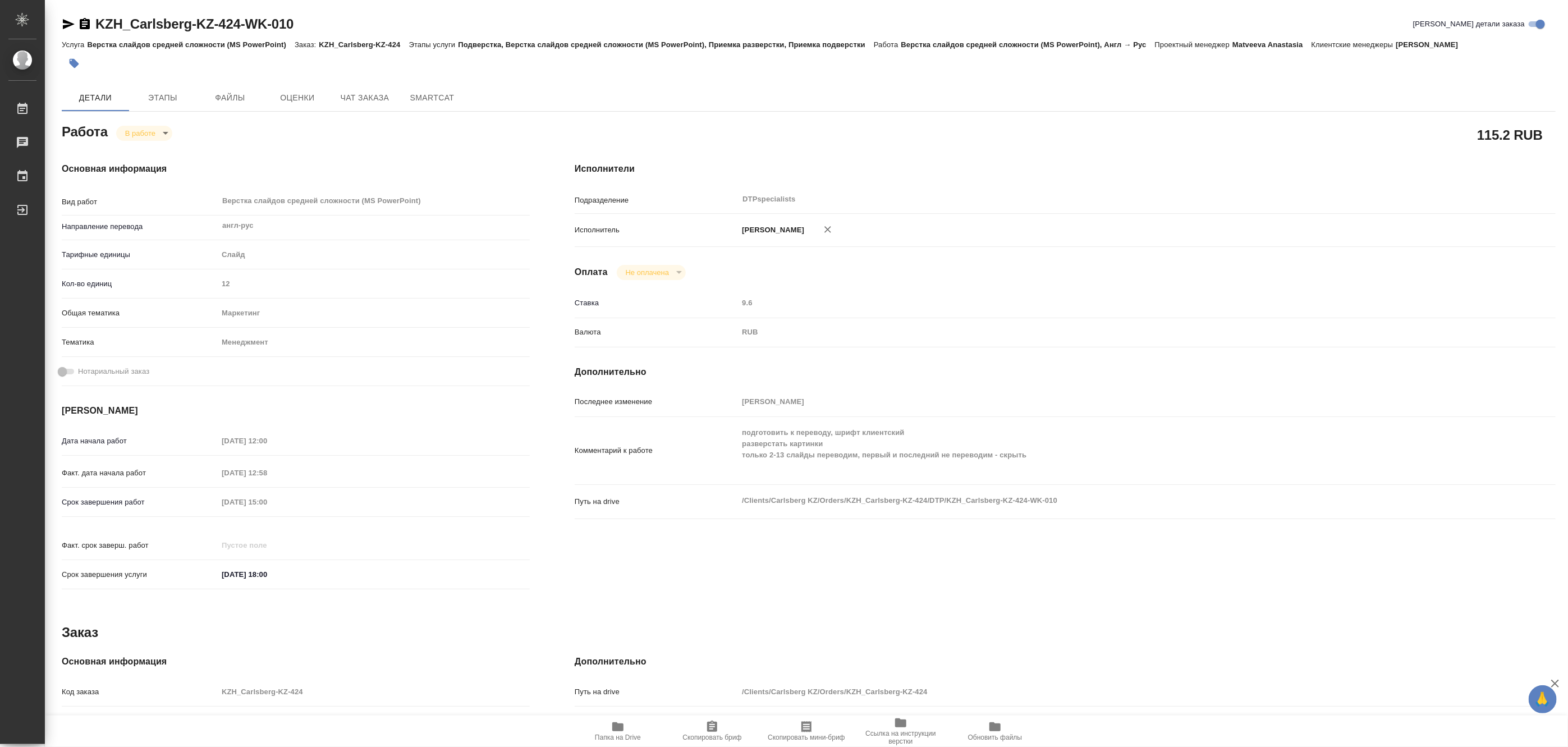
type textarea "x"
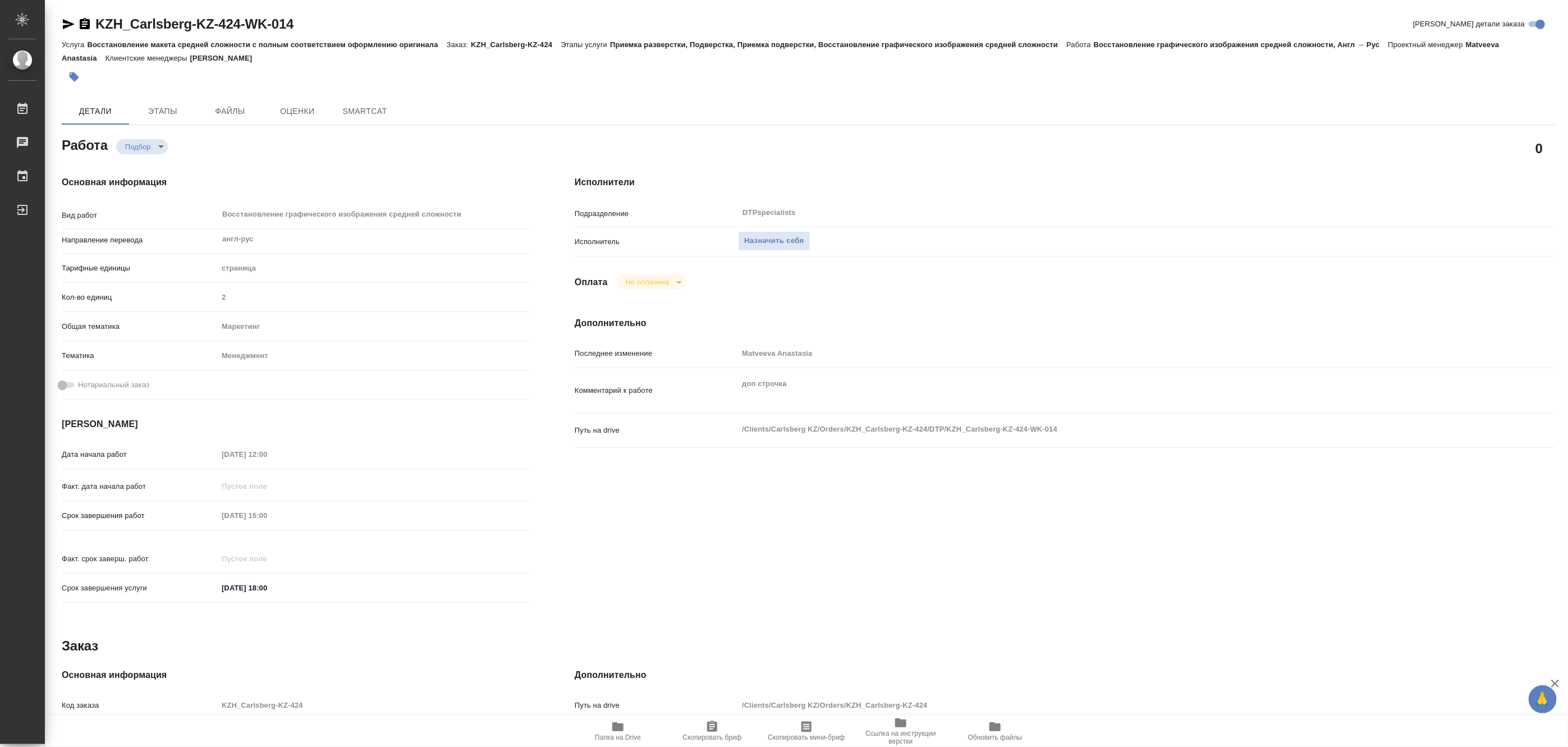
type textarea "x"
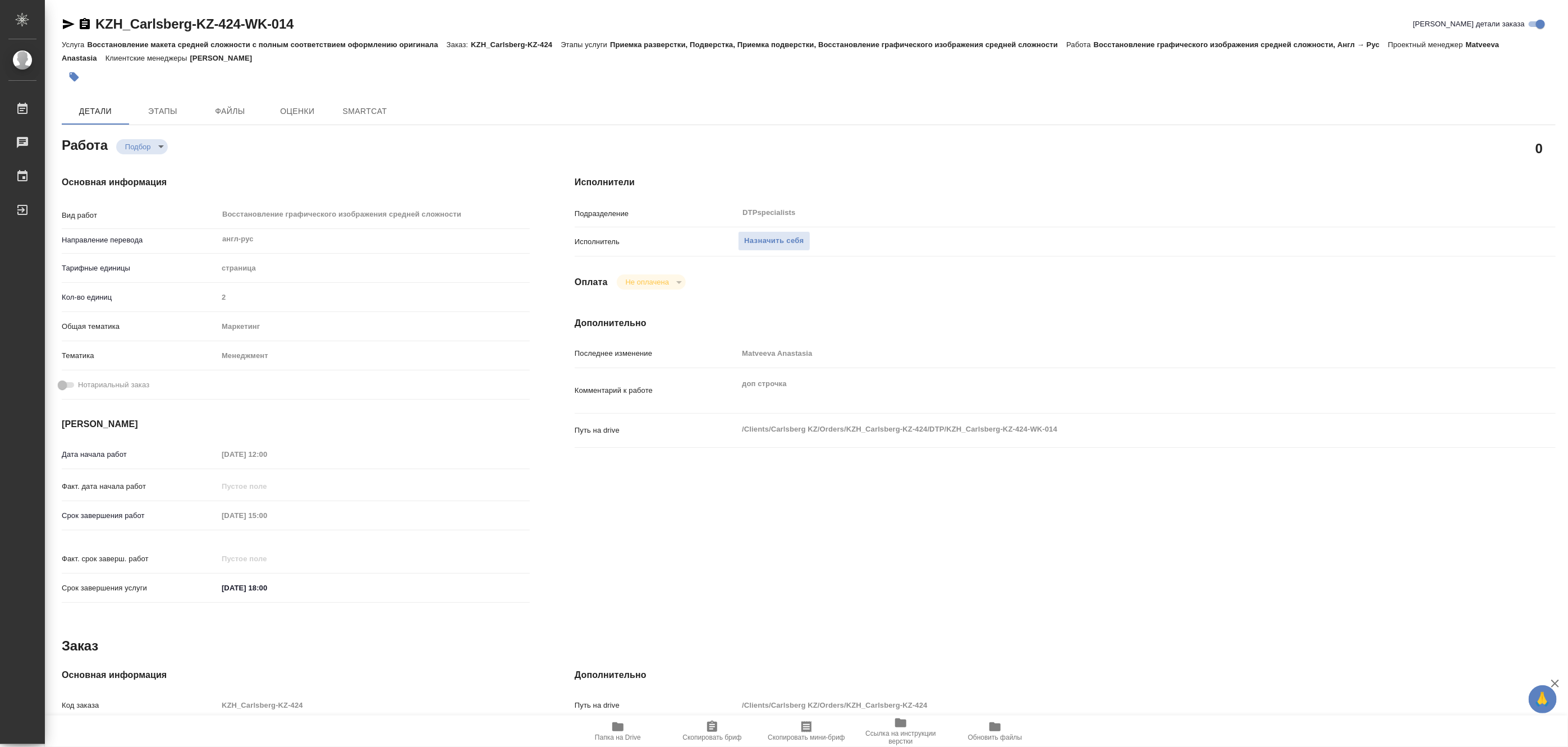
type textarea "x"
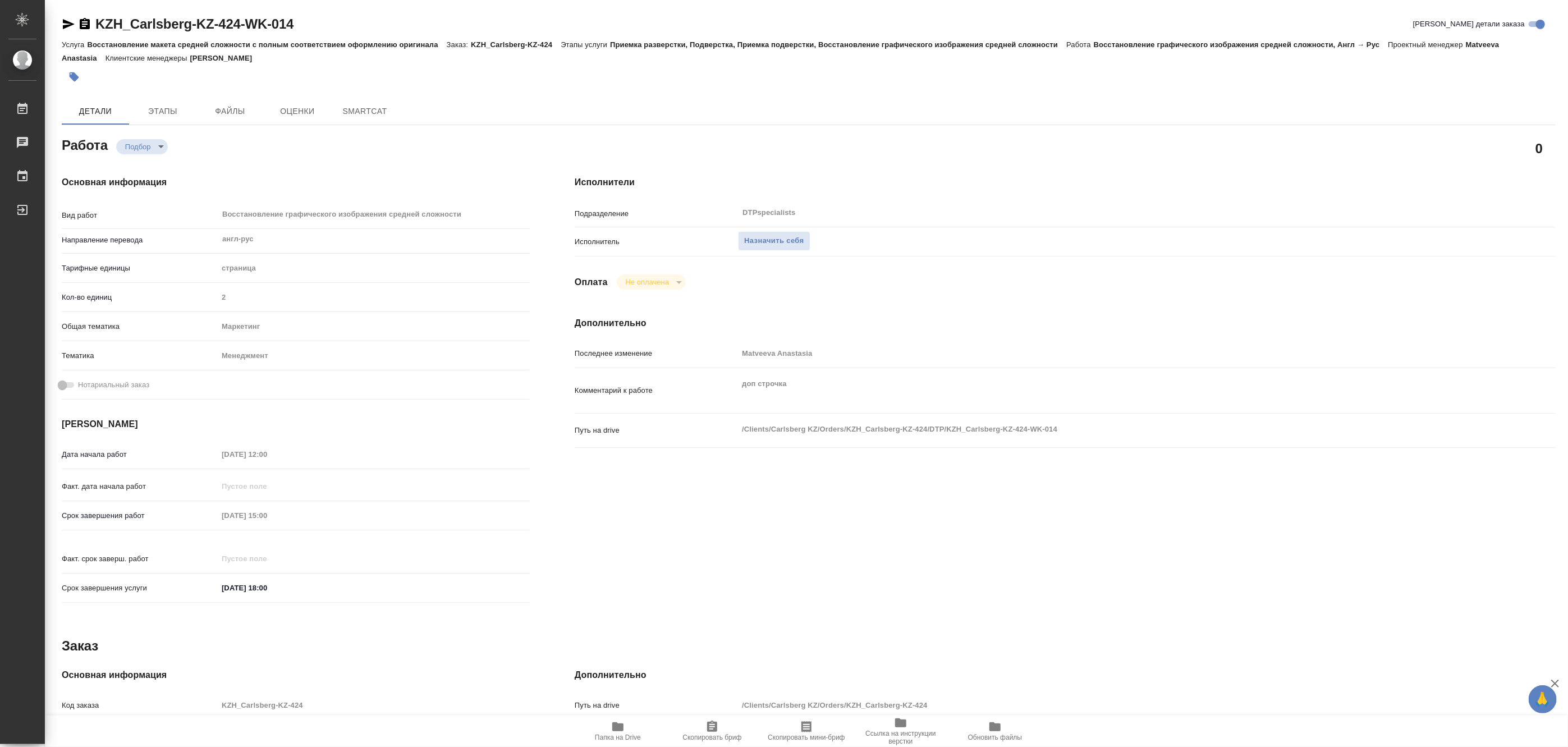
type textarea "x"
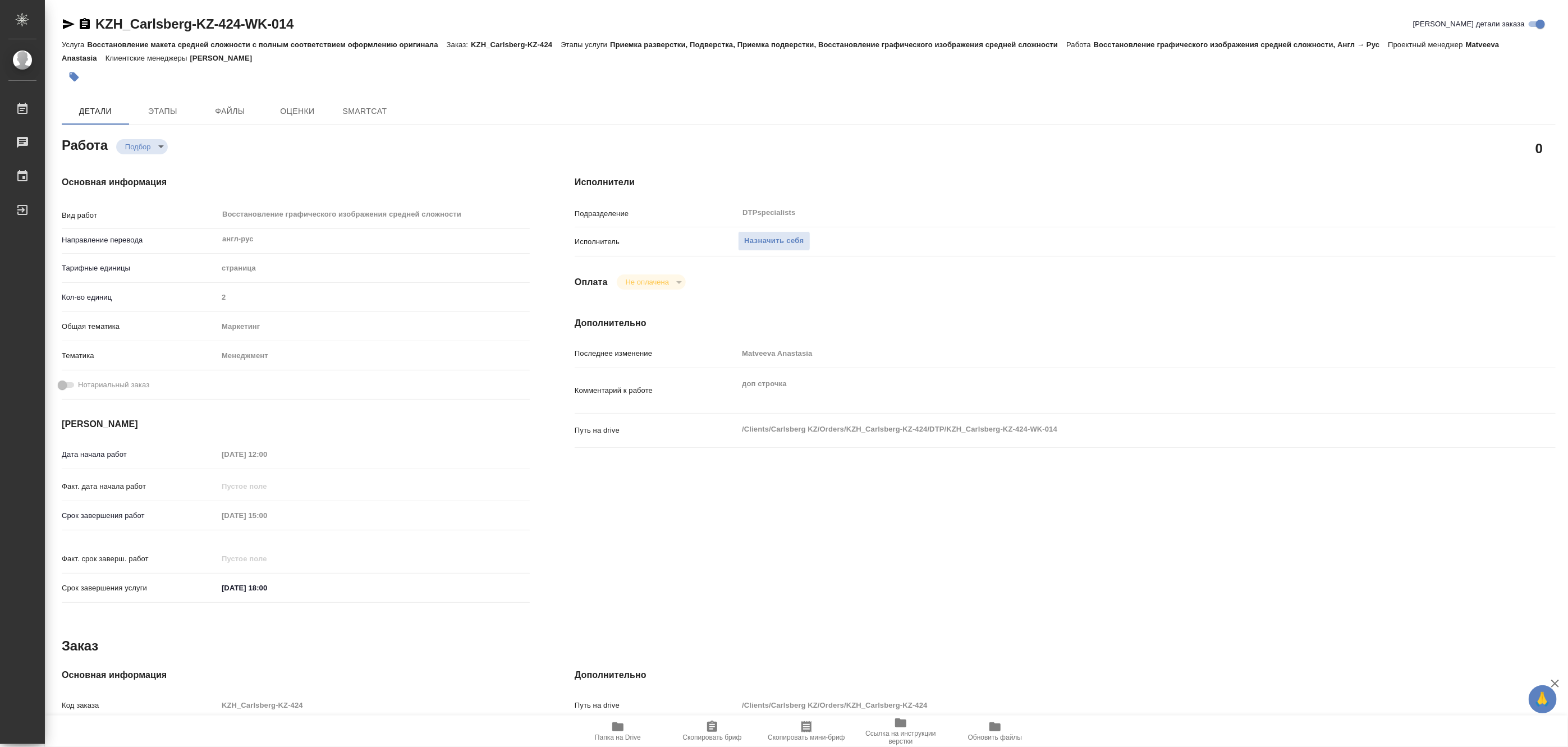
type textarea "x"
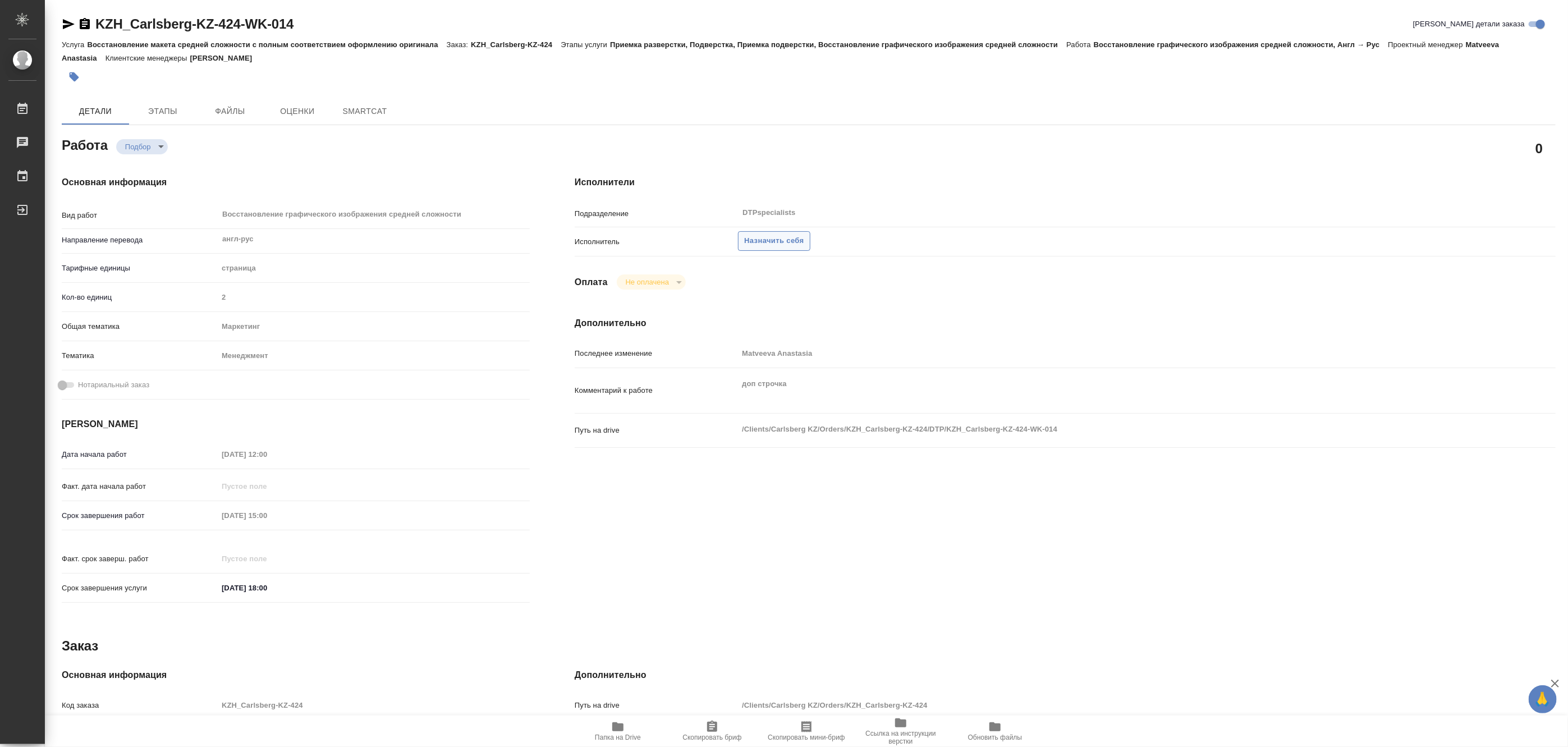
click at [760, 242] on span "Назначить себя" at bounding box center [774, 241] width 60 height 13
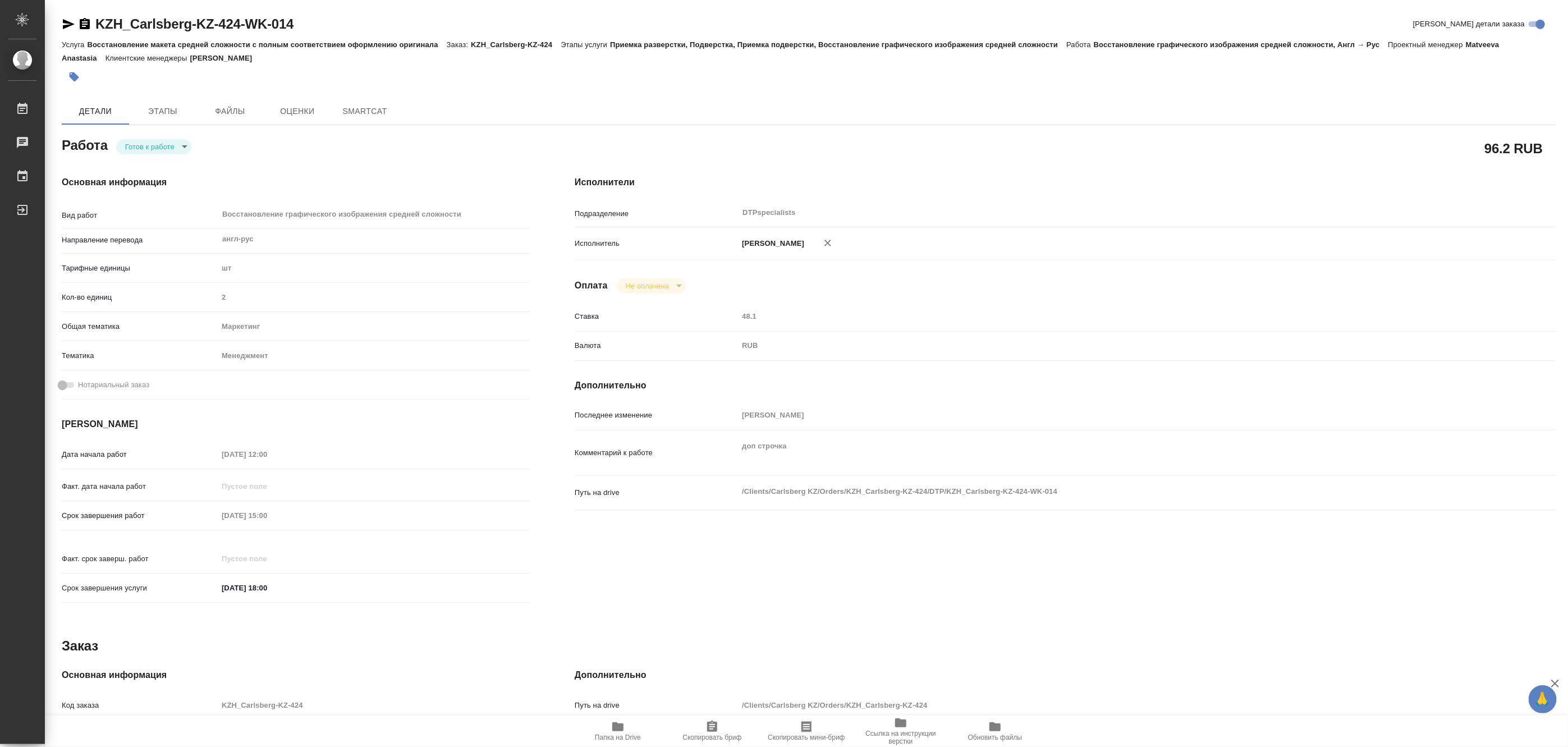
type textarea "x"
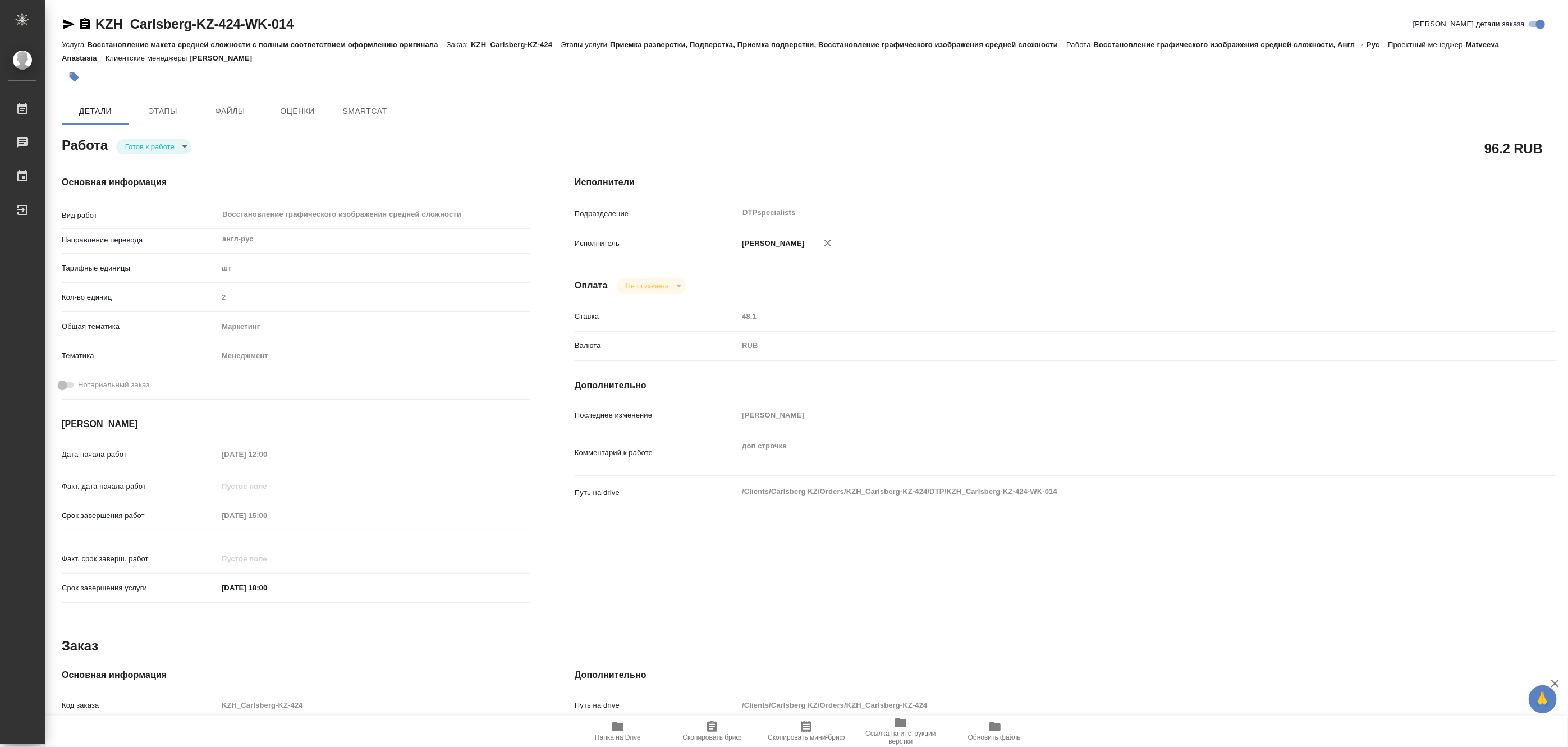
type textarea "x"
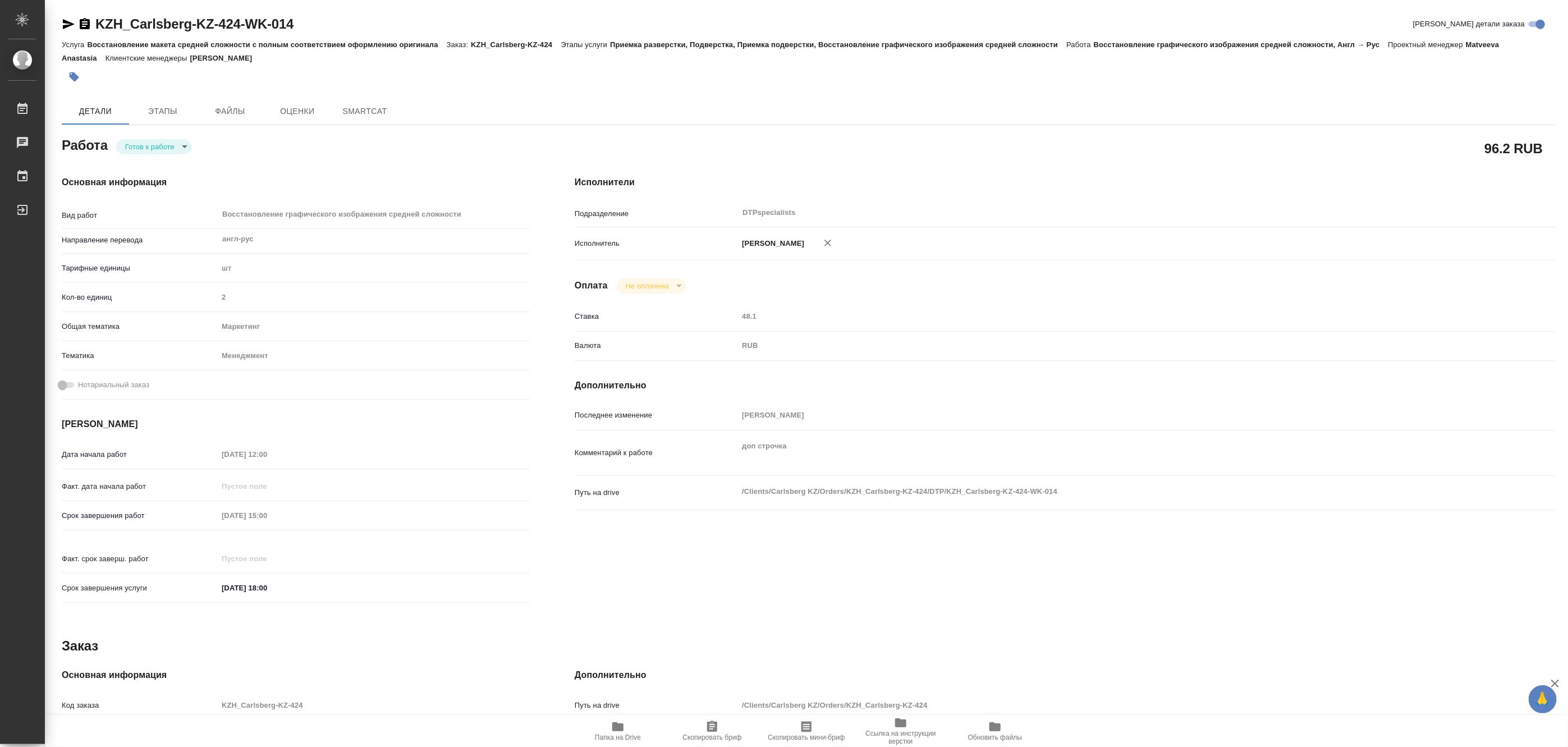
type textarea "x"
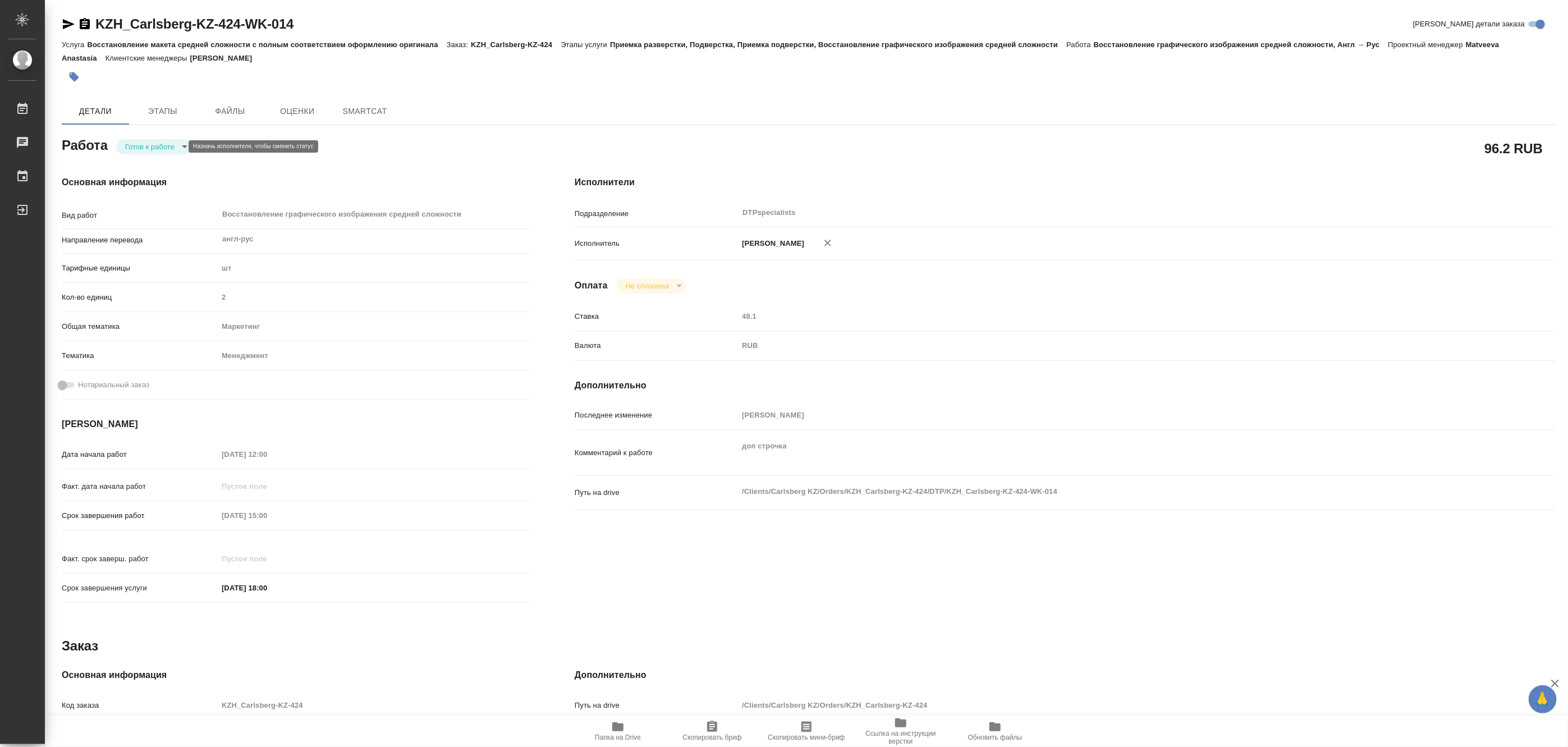
click at [132, 144] on body "🙏 .cls-1 fill:#fff; AWATERA Matveeva Maria Работы Чаты График Выйти KZH_Carlsbe…" at bounding box center [784, 374] width 1568 height 747
type textarea "x"
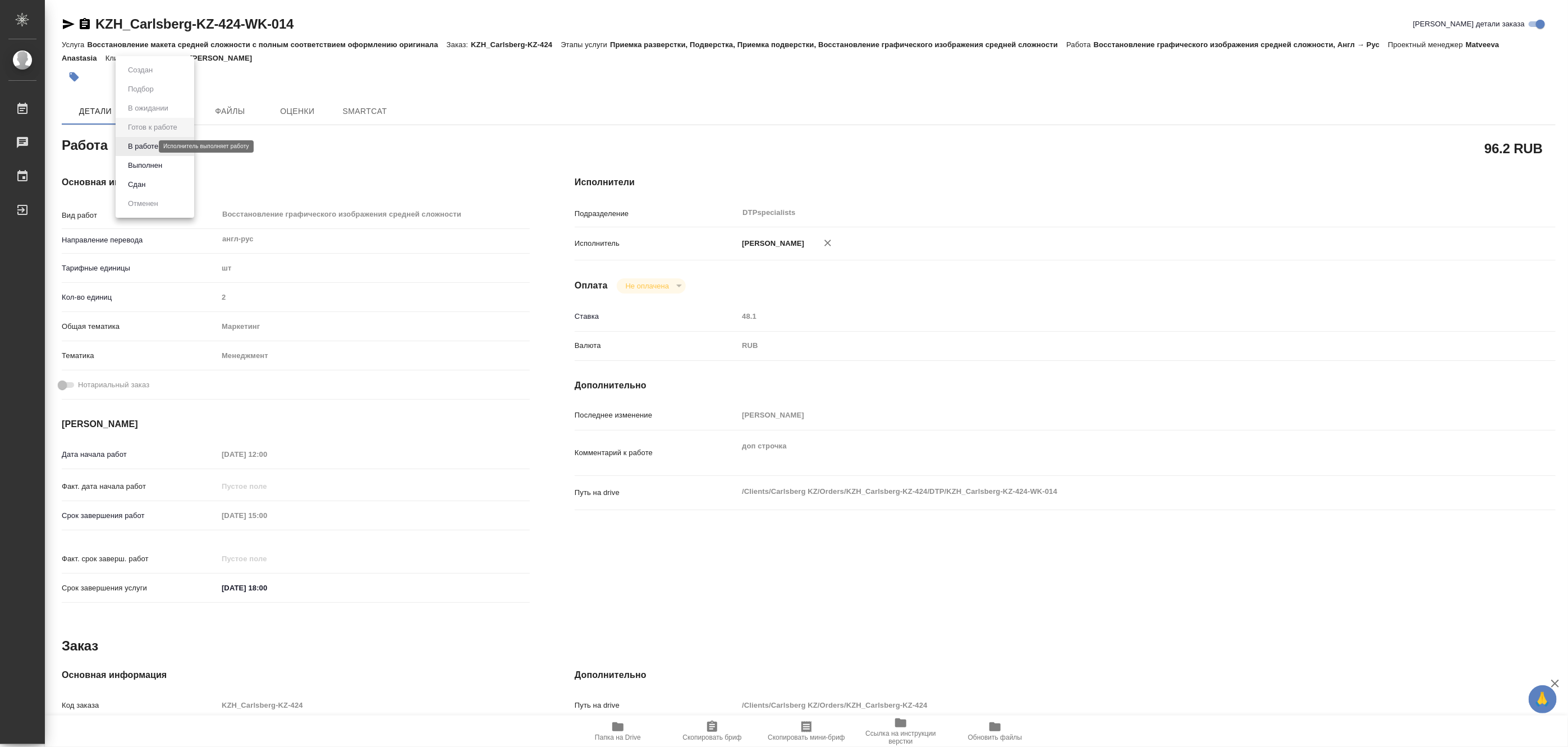
type textarea "x"
click at [132, 148] on button "В работе" at bounding box center [143, 146] width 37 height 13
type textarea "x"
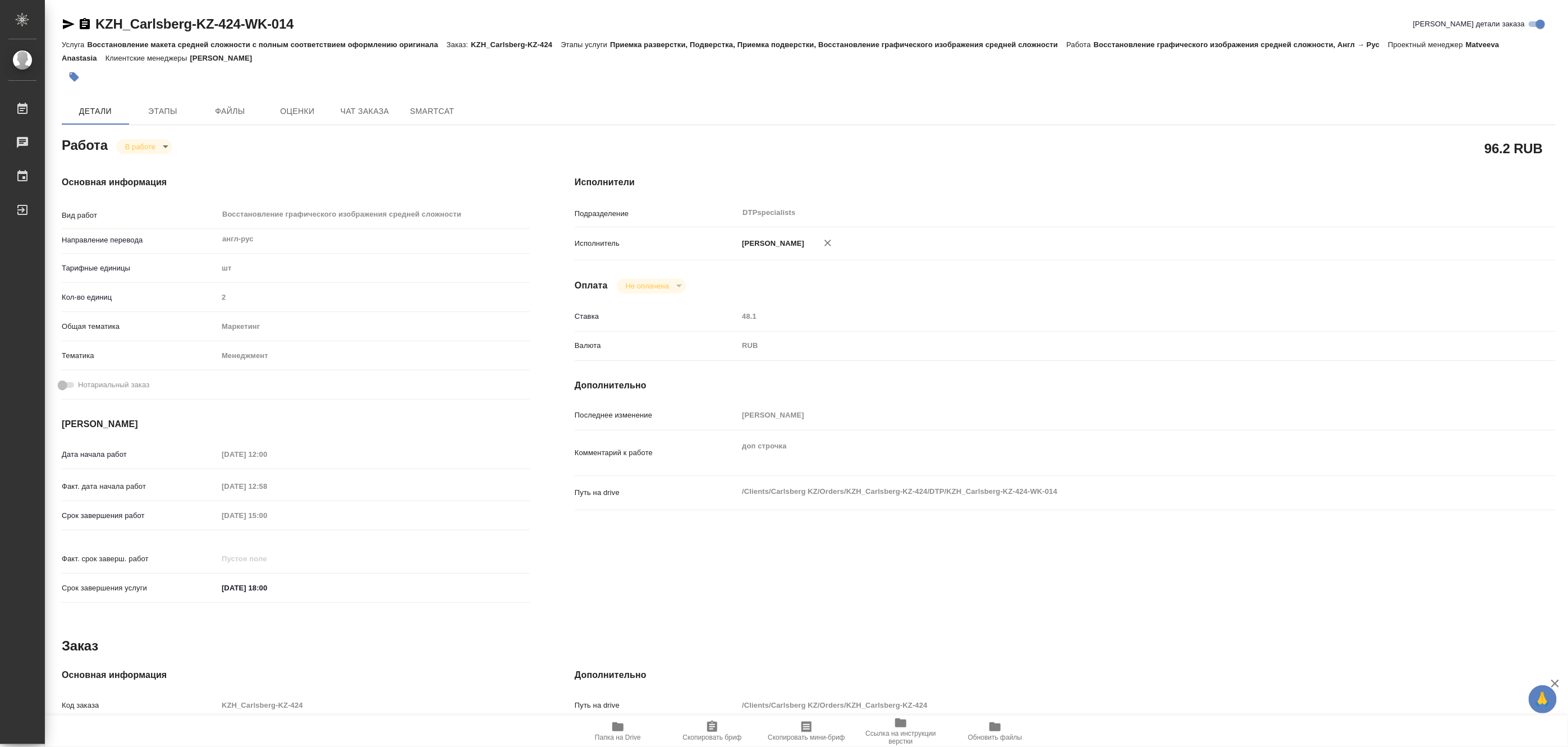
type textarea "x"
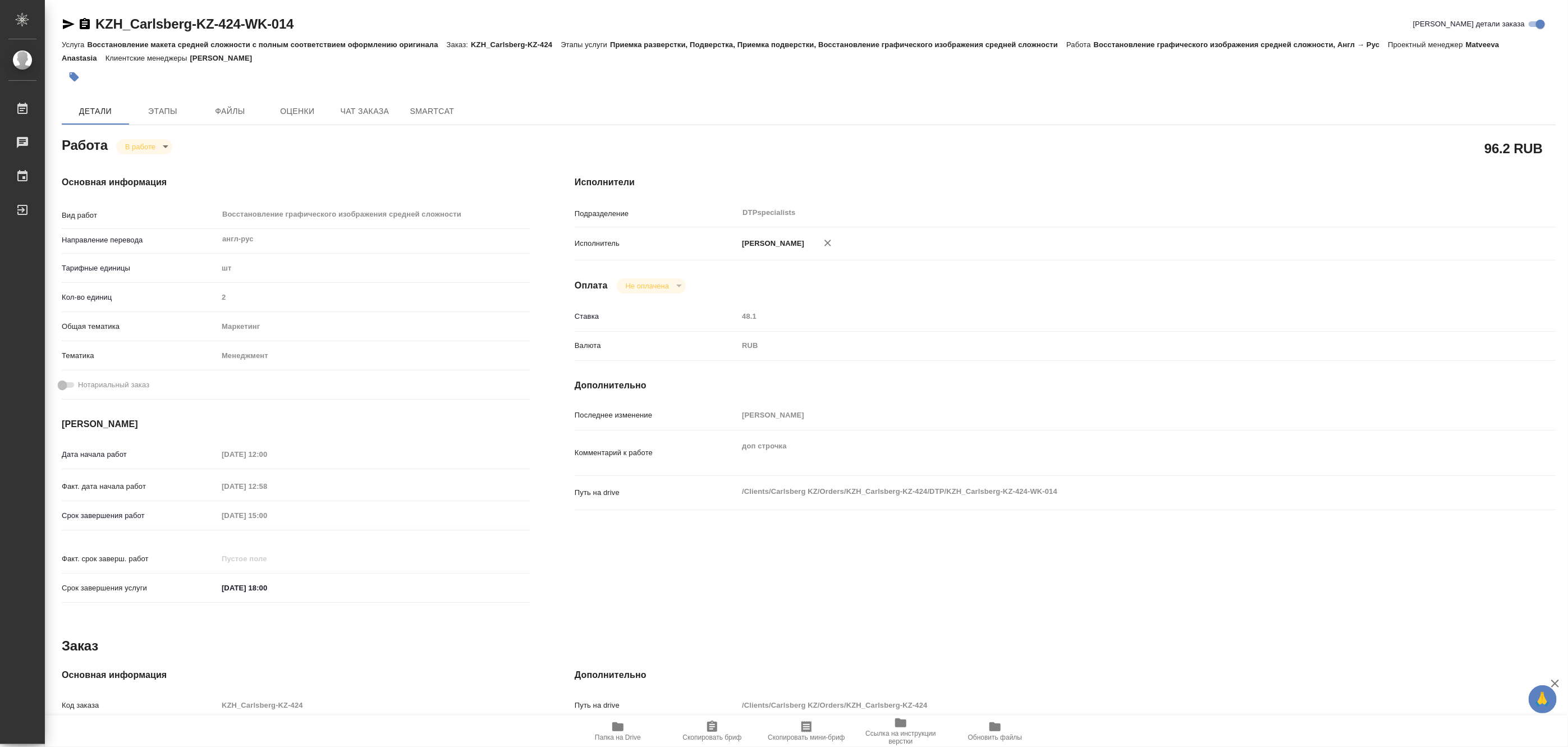
type textarea "x"
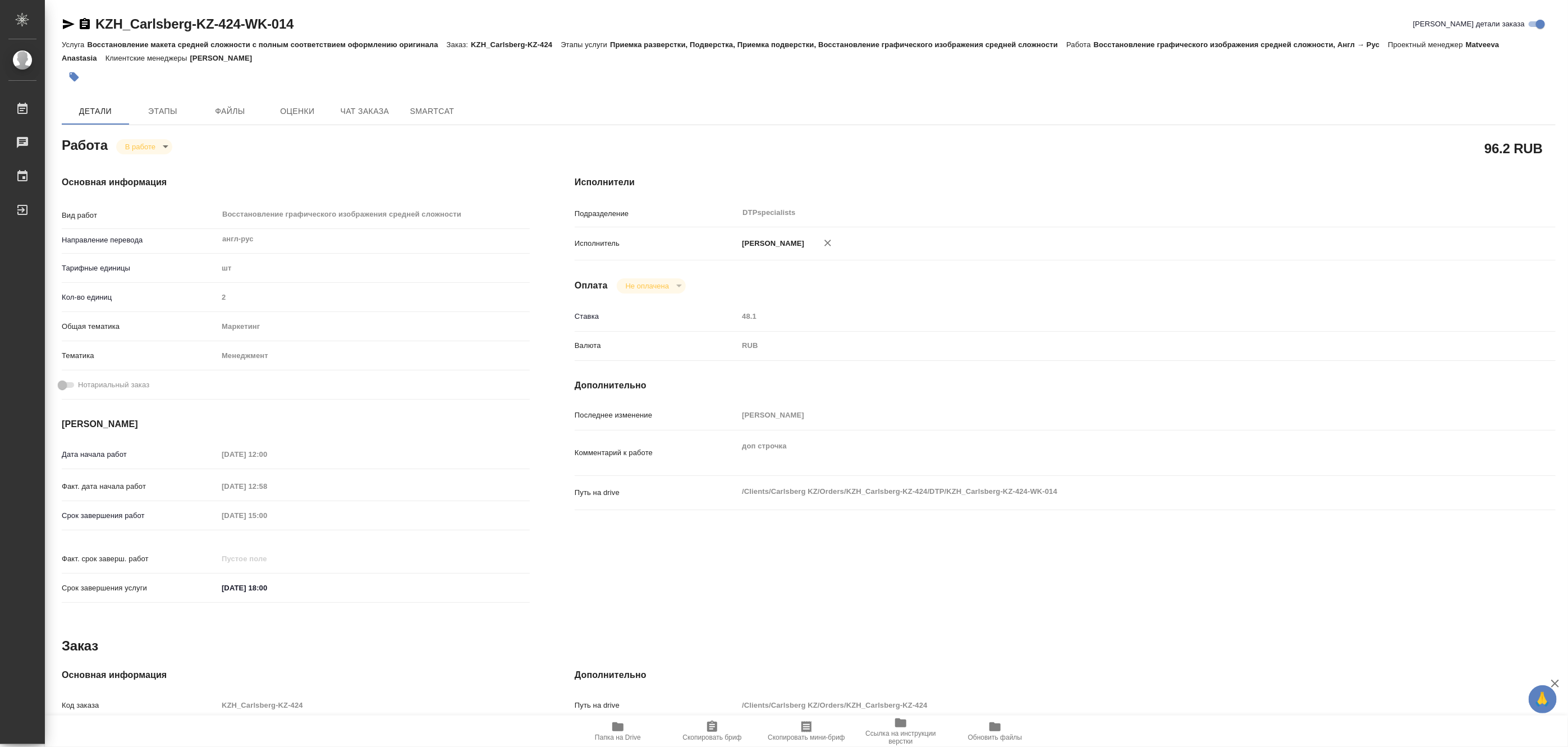
type textarea "x"
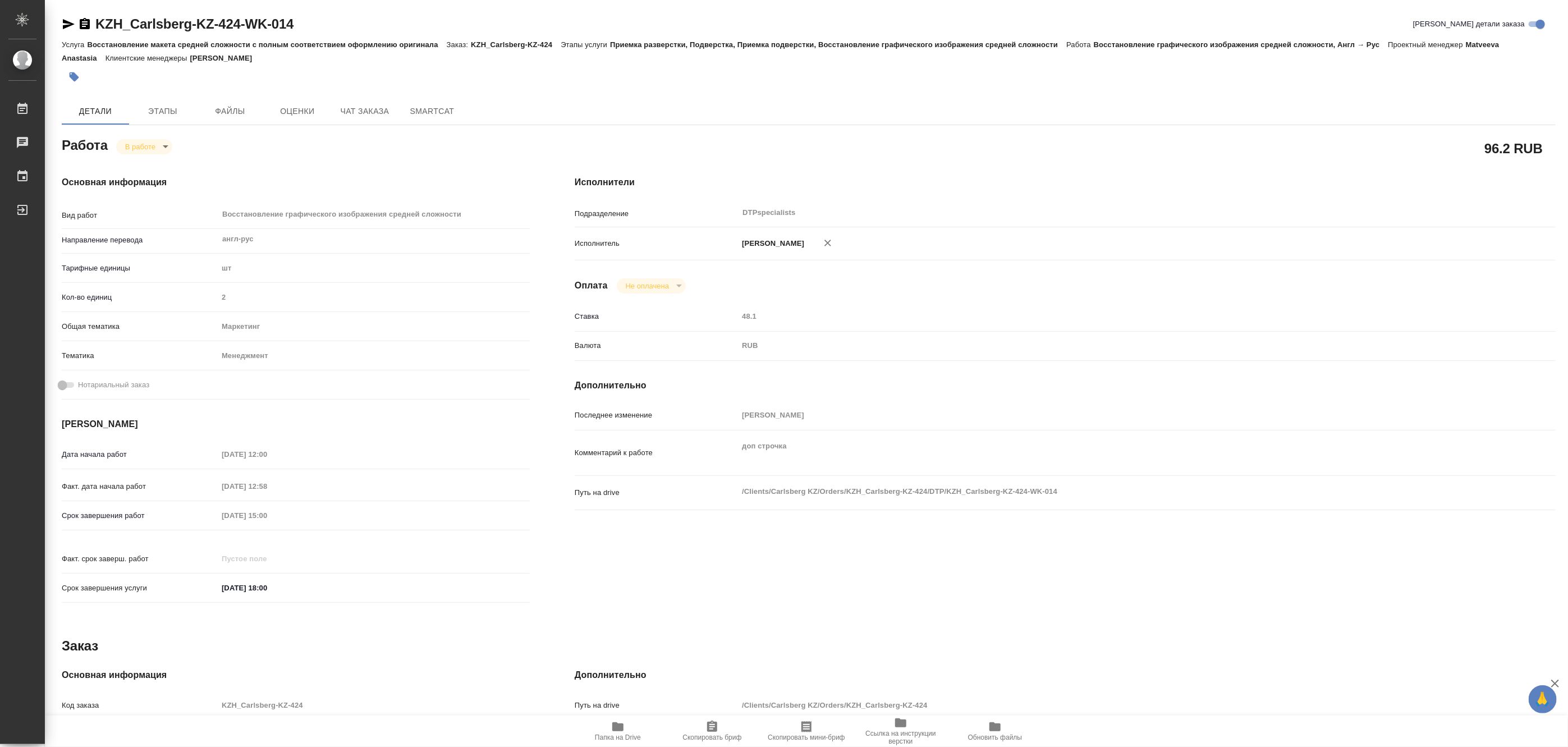
type textarea "x"
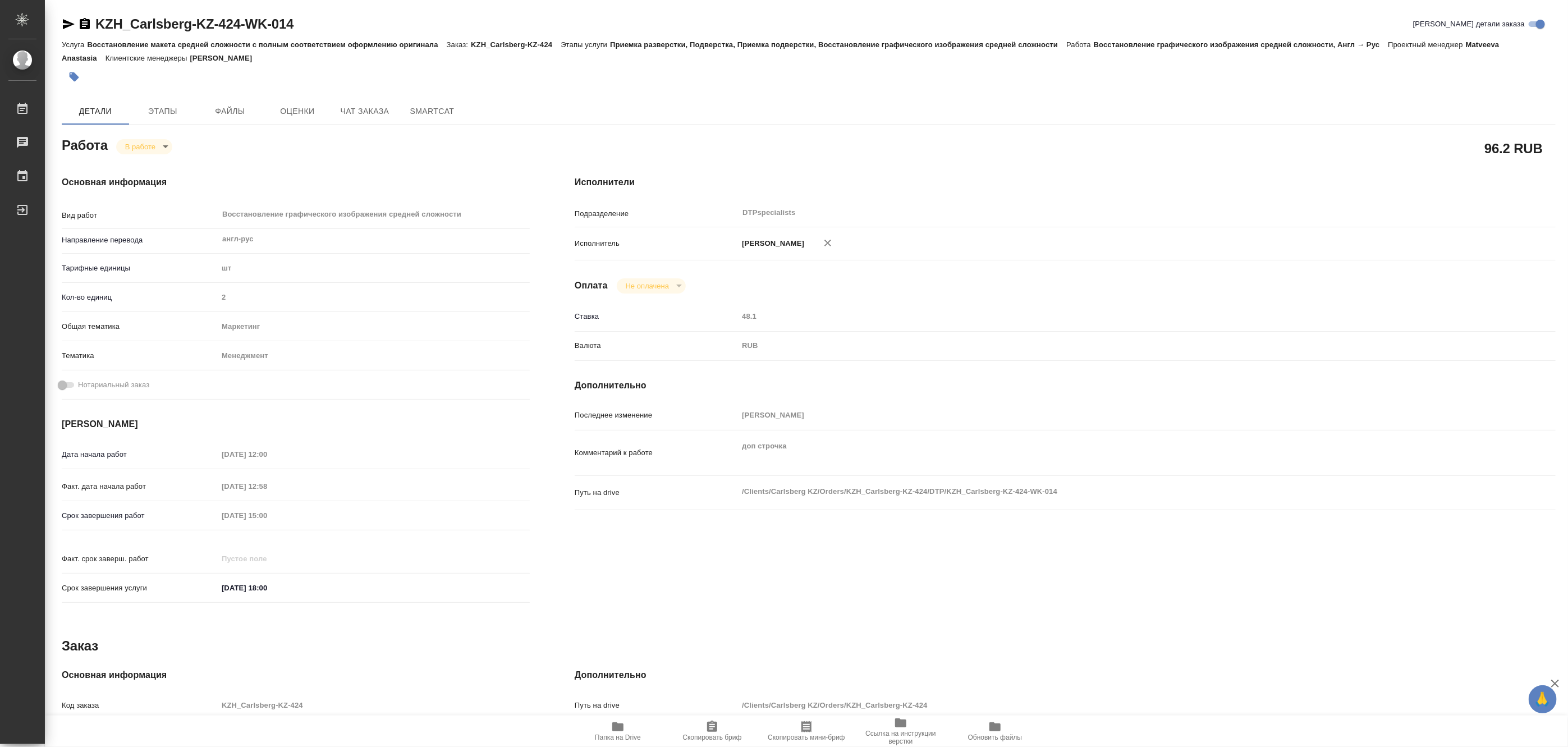
type textarea "x"
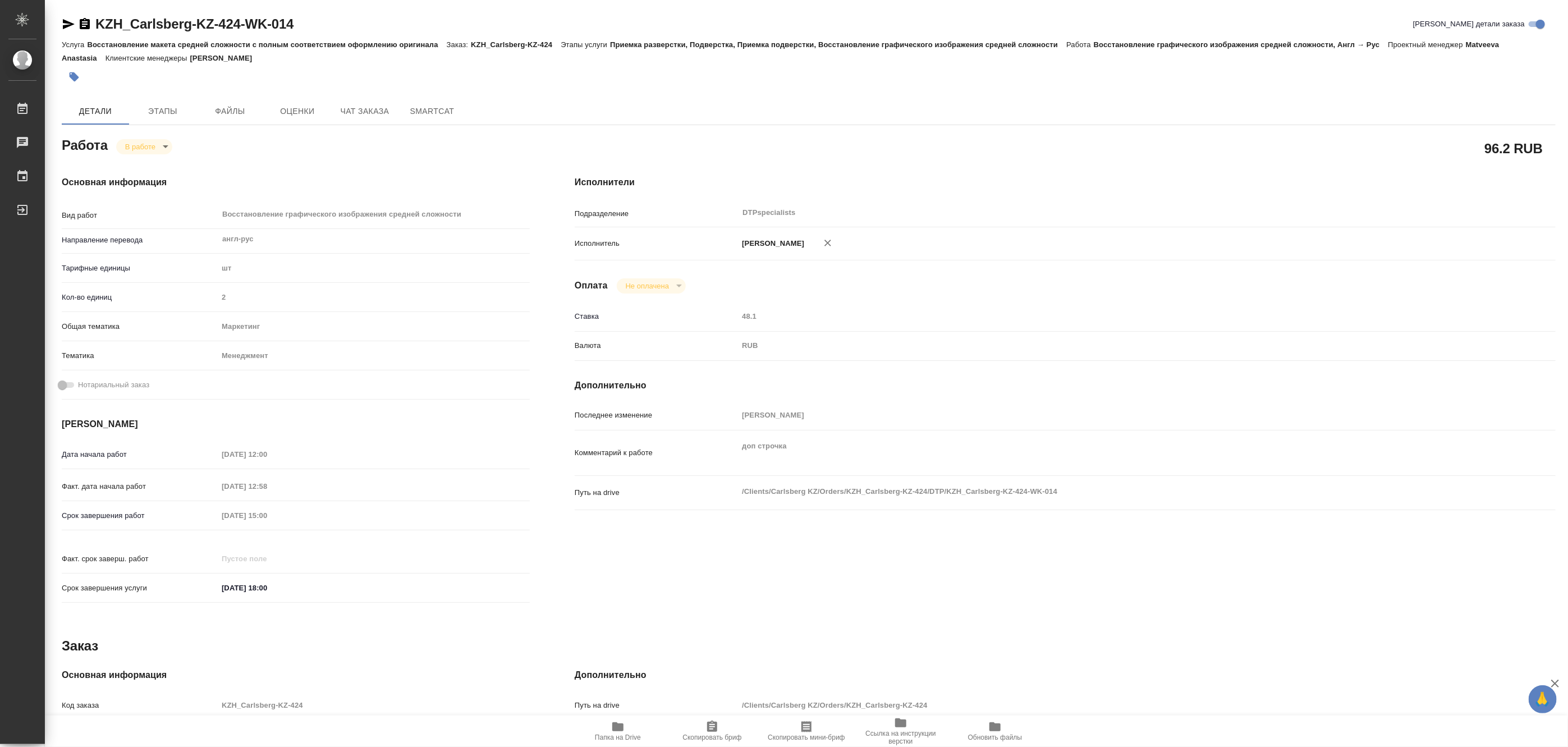
type textarea "x"
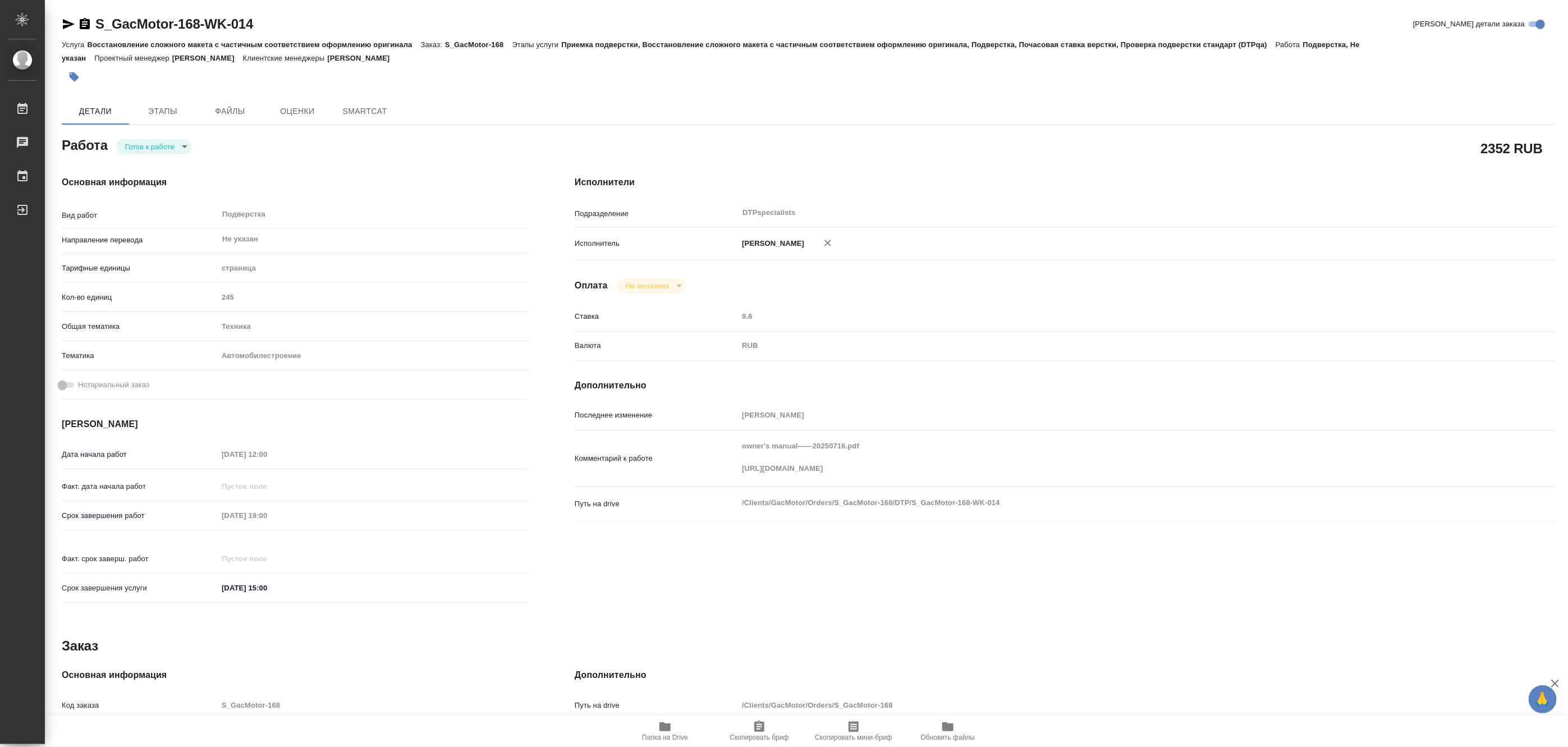
type textarea "x"
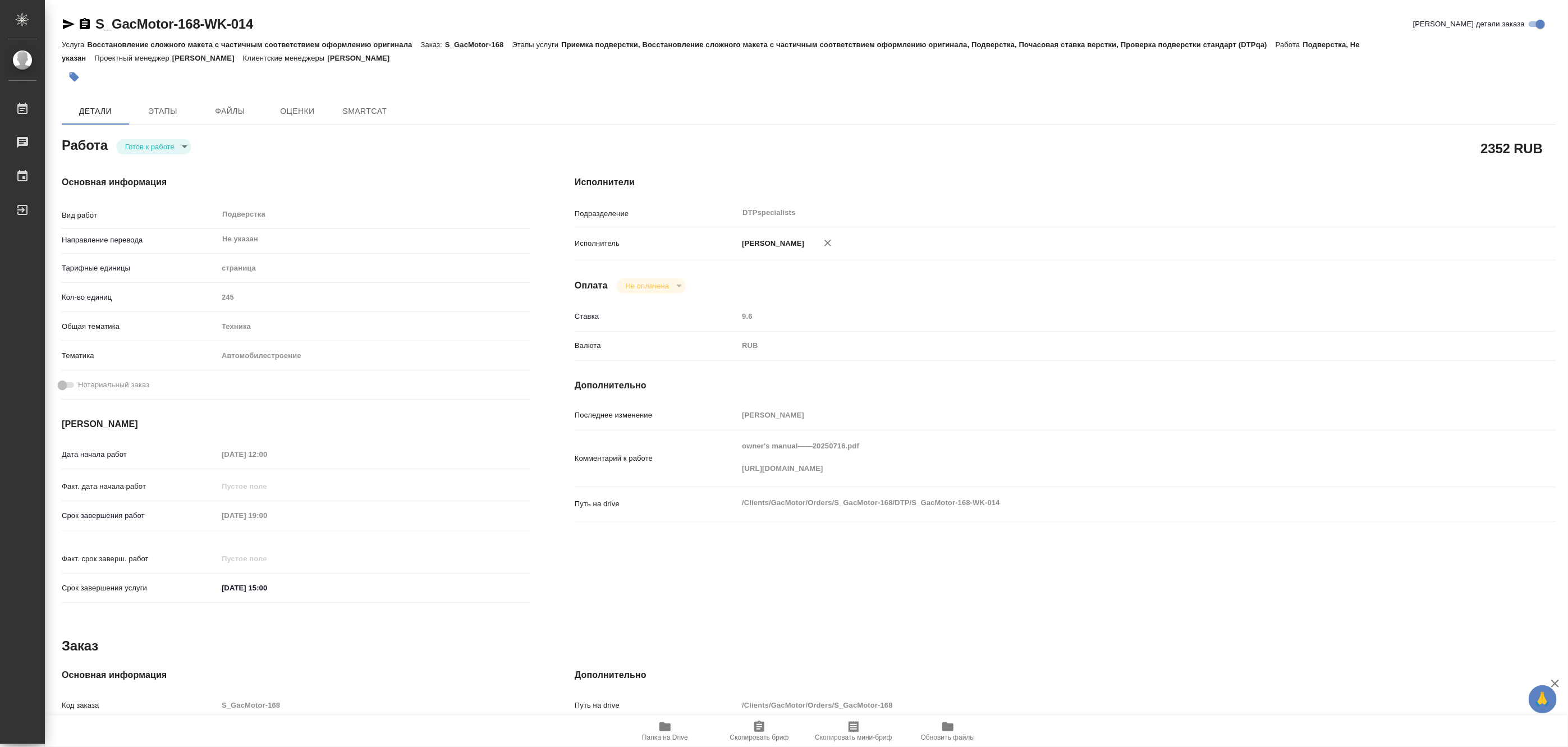
type textarea "x"
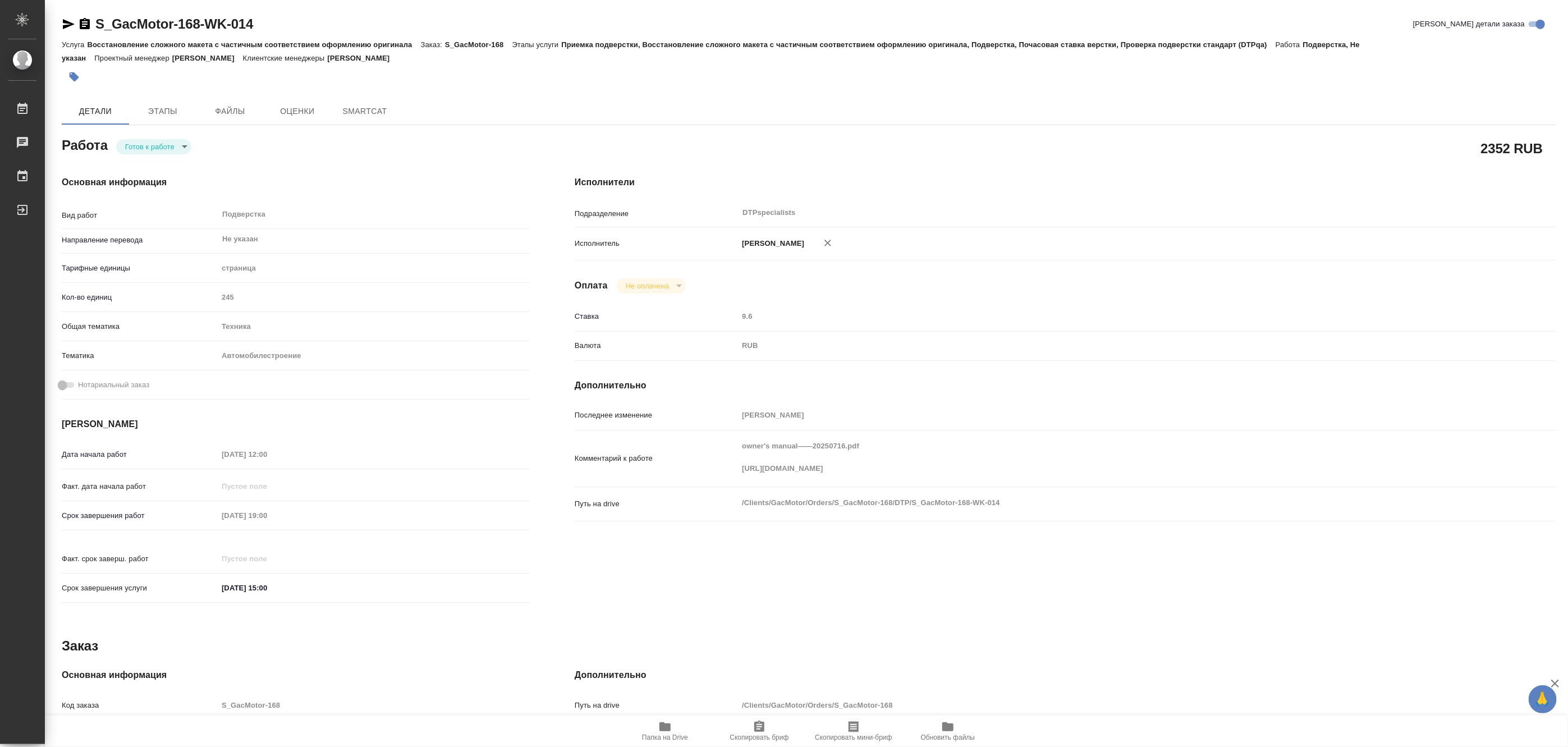
type textarea "x"
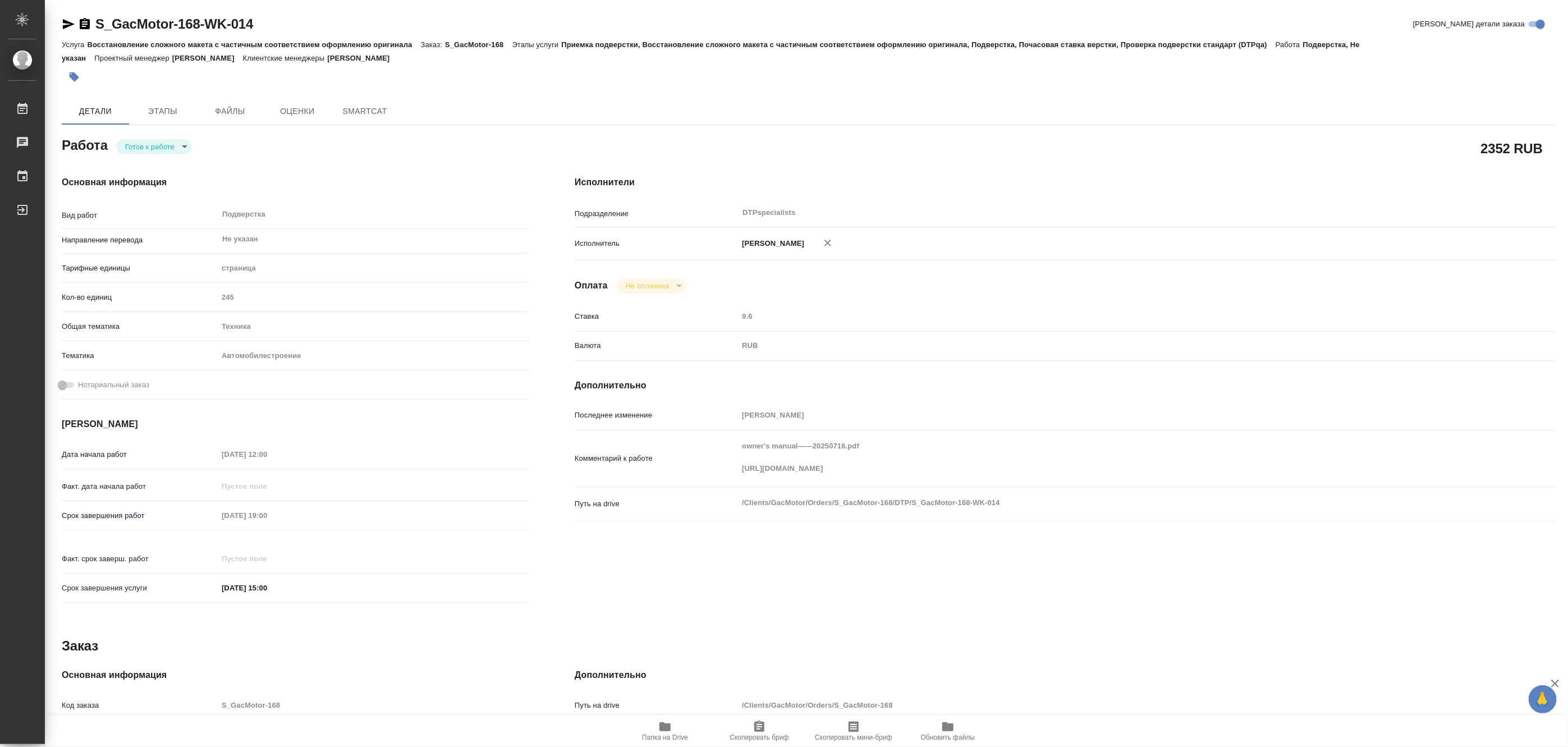
type textarea "x"
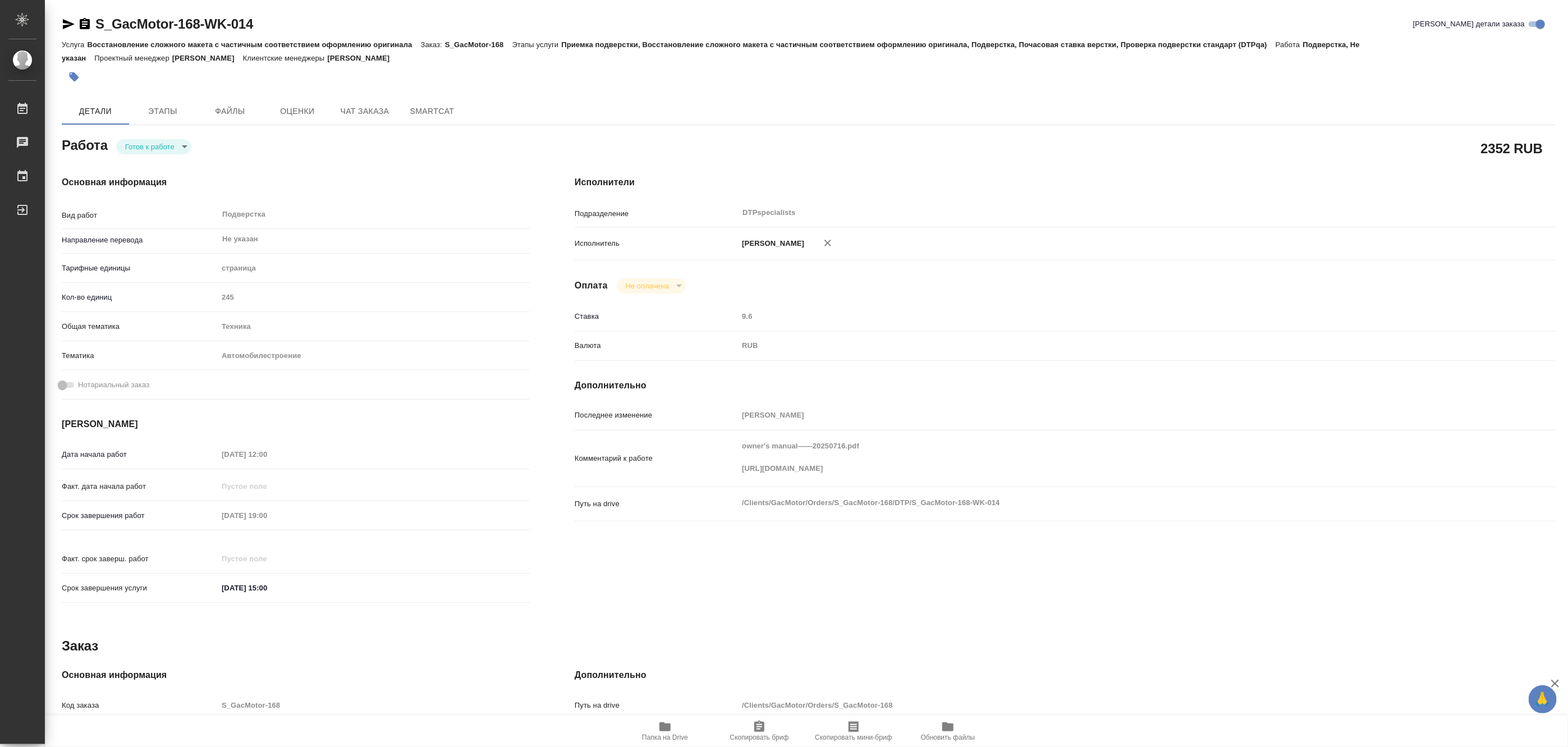
type textarea "x"
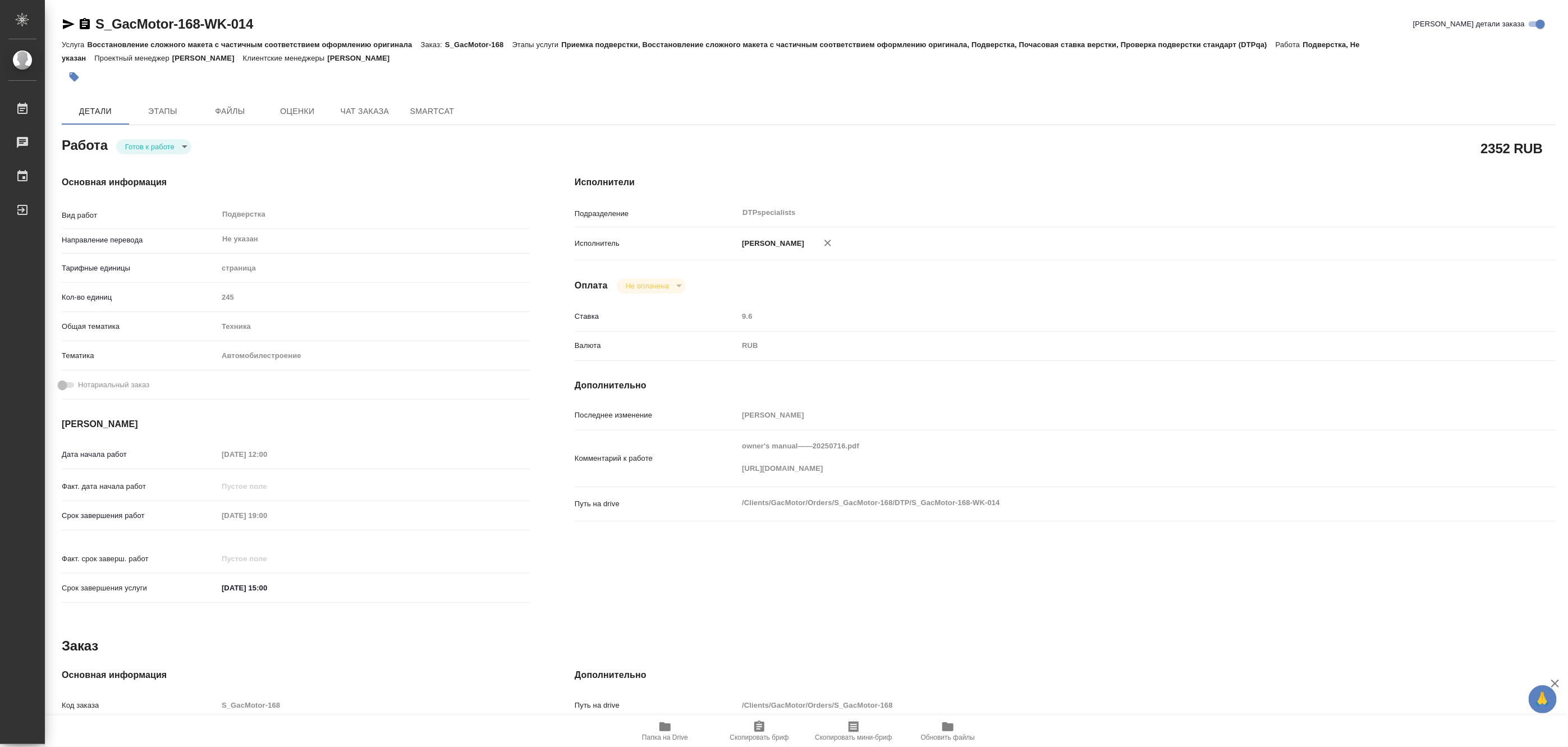
click at [730, 482] on div "Комментарий к работе owner's manual——20250716.pdf https://drive.awatera.com/s/f…" at bounding box center [1065, 458] width 981 height 47
type textarea "x"
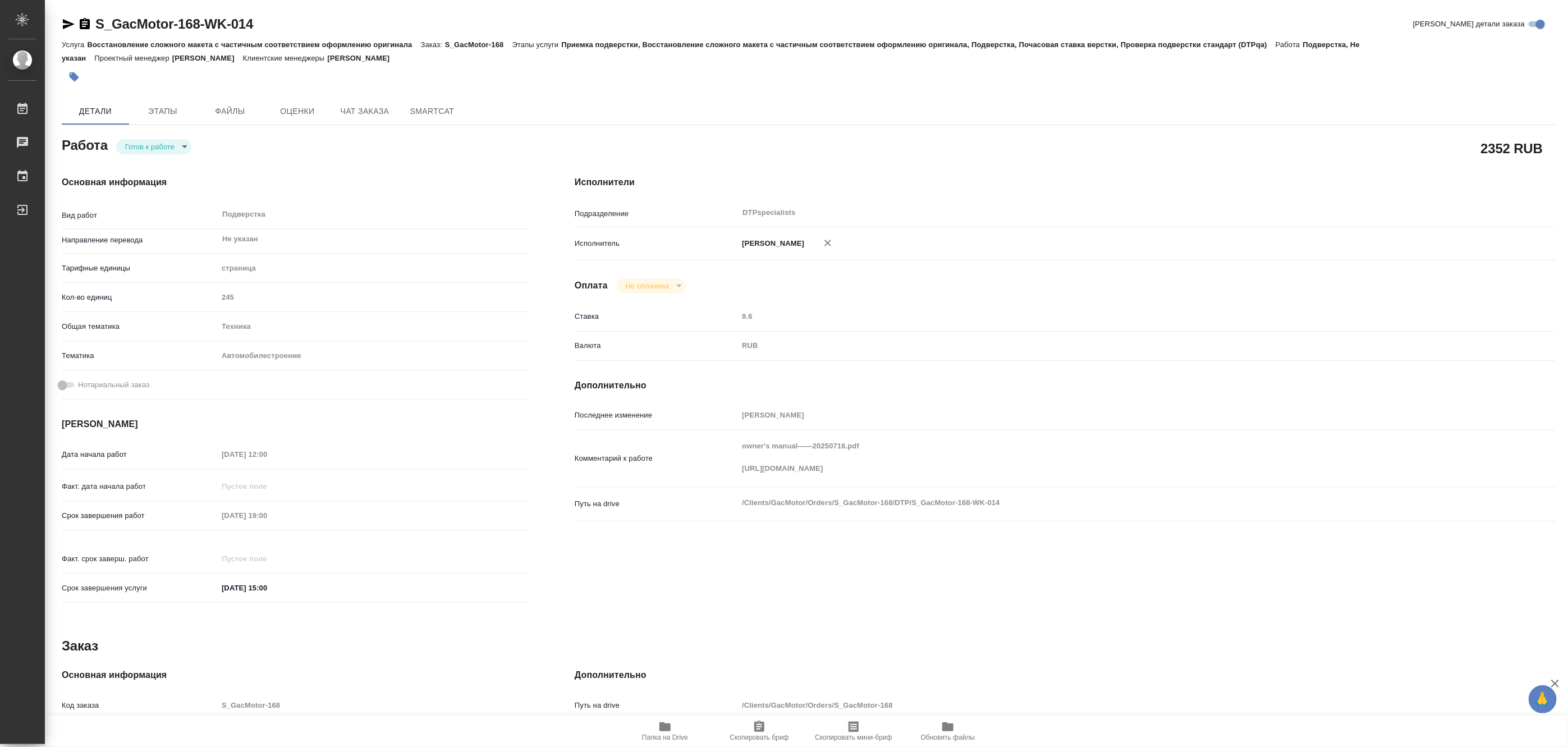
type textarea "x"
click at [139, 148] on body "🙏 .cls-1 fill:#fff; AWATERA Matveeva Maria Работы 0 Чаты График Выйти S_GacMoto…" at bounding box center [784, 374] width 1568 height 747
click at [132, 147] on button "В работе" at bounding box center [143, 146] width 37 height 13
type textarea "x"
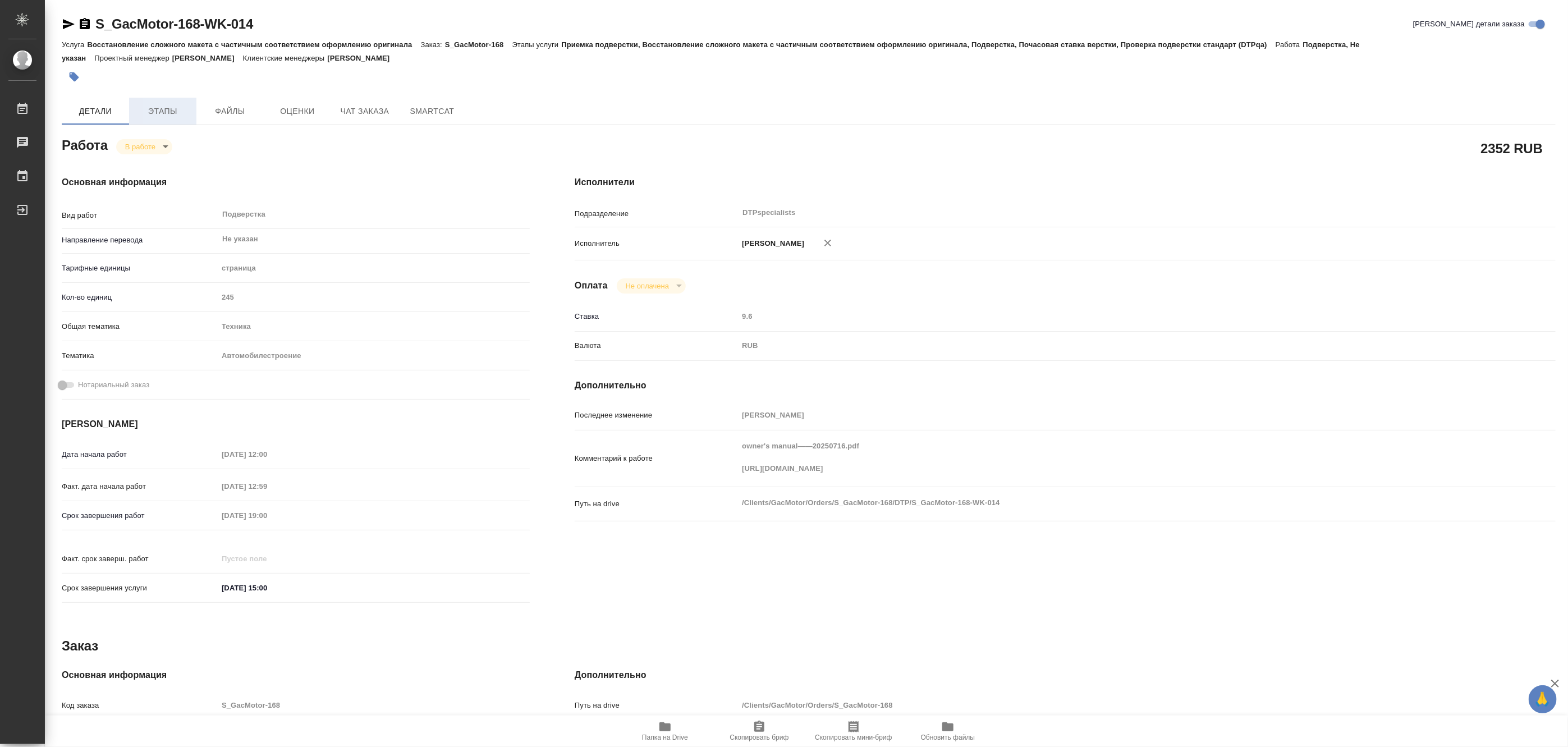
type textarea "x"
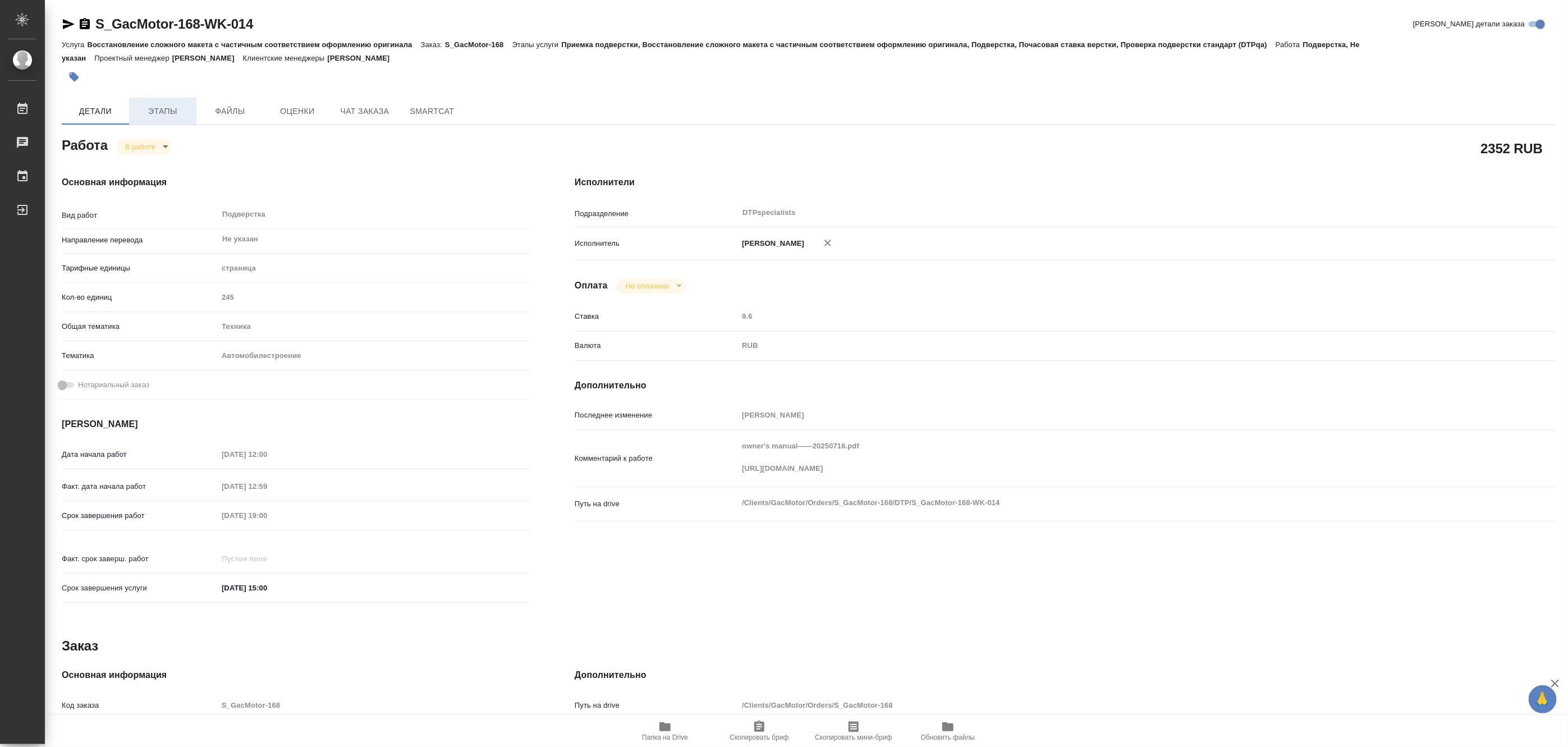
type textarea "x"
click at [150, 114] on span "Этапы" at bounding box center [162, 111] width 54 height 14
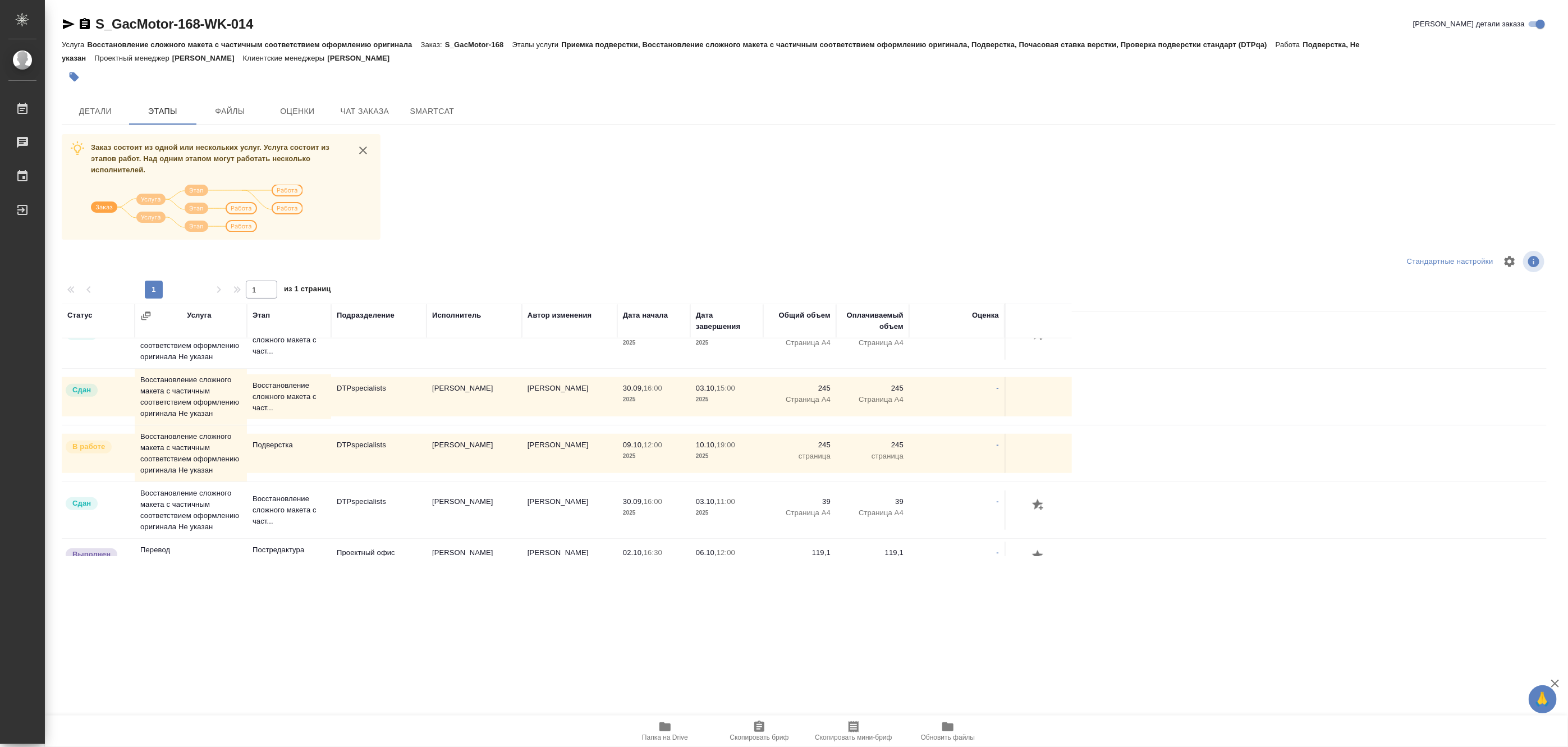
scroll to position [662, 0]
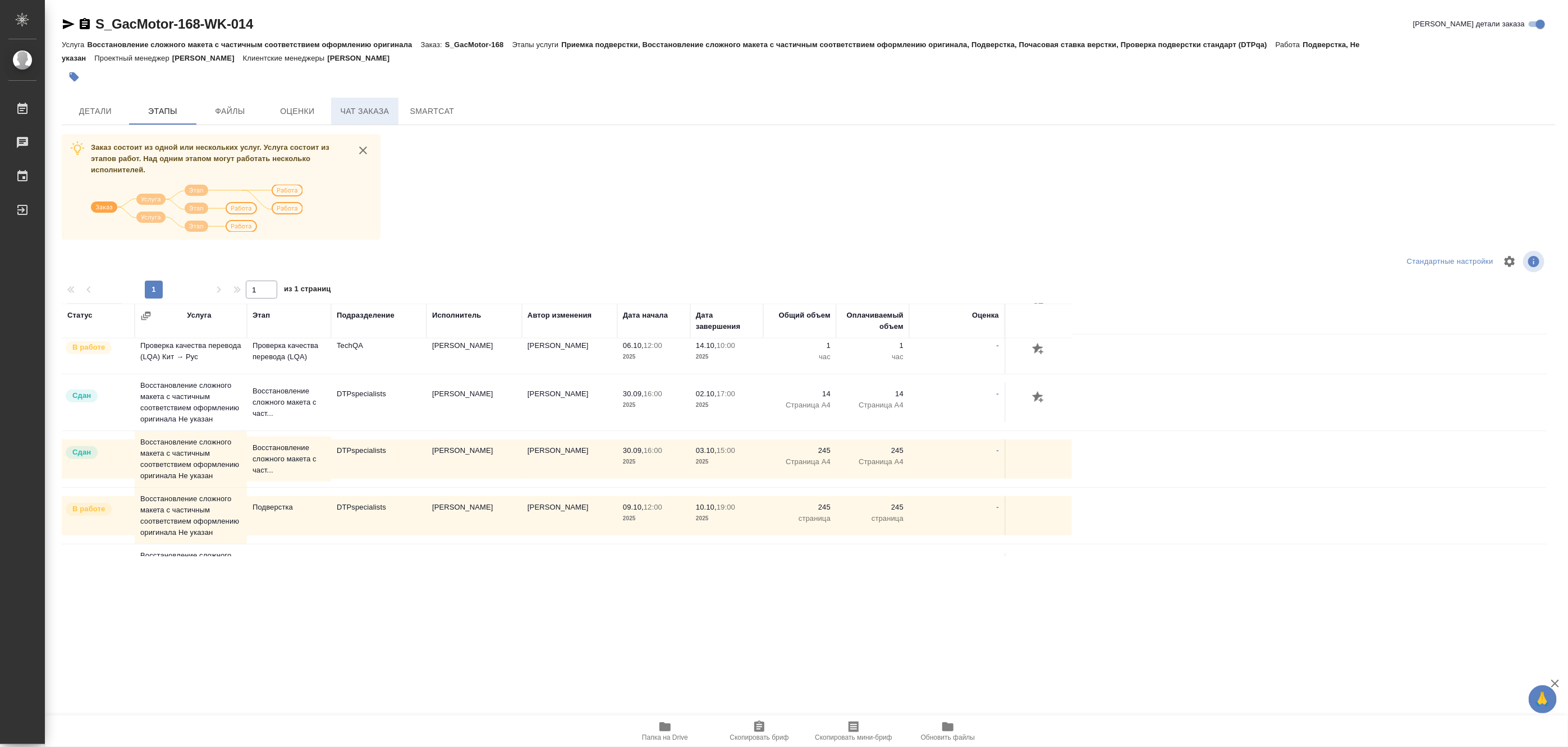
click at [374, 114] on span "Чат заказа" at bounding box center [364, 111] width 54 height 14
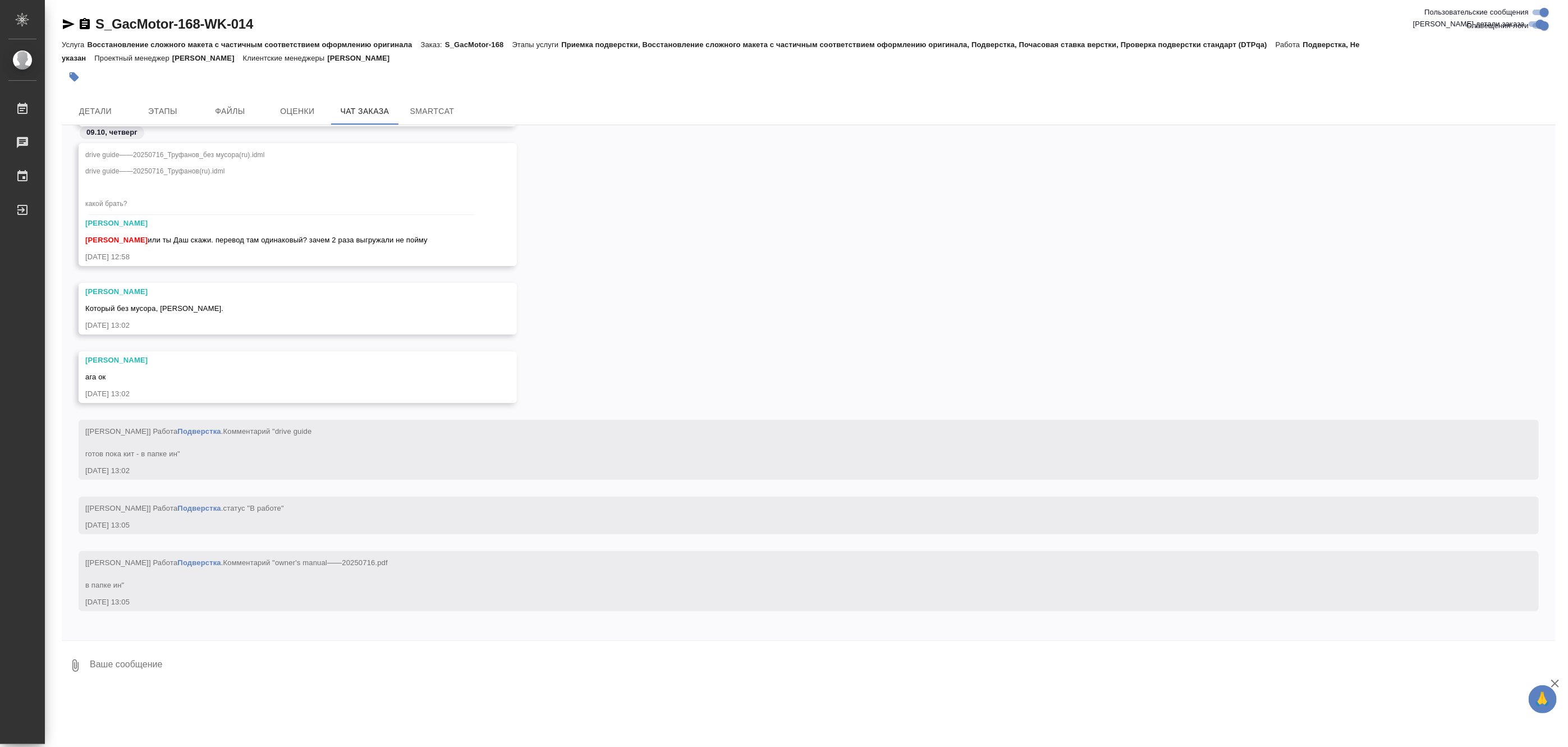
scroll to position [38367, 0]
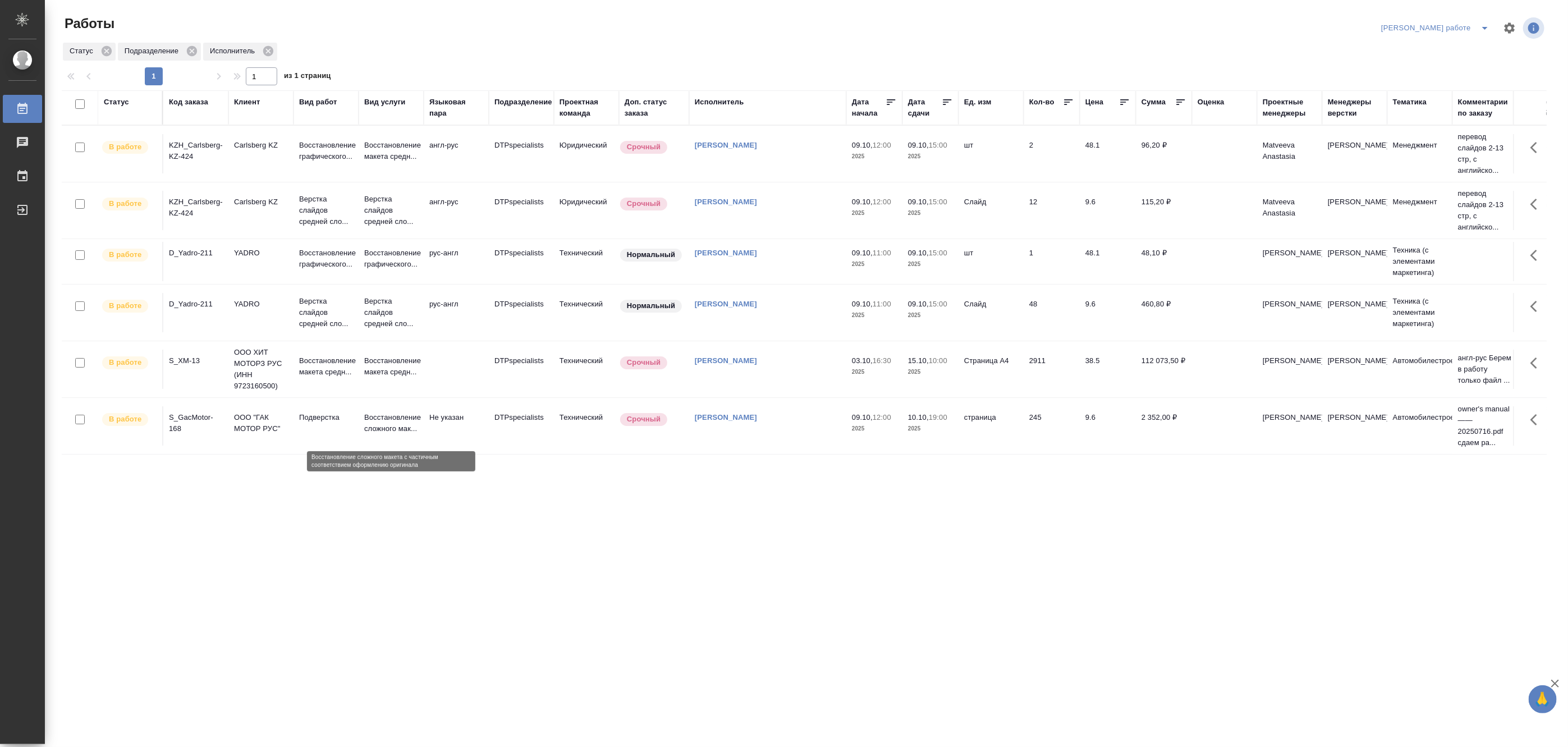
click at [388, 425] on p "Восстановление сложного мак..." at bounding box center [391, 423] width 54 height 23
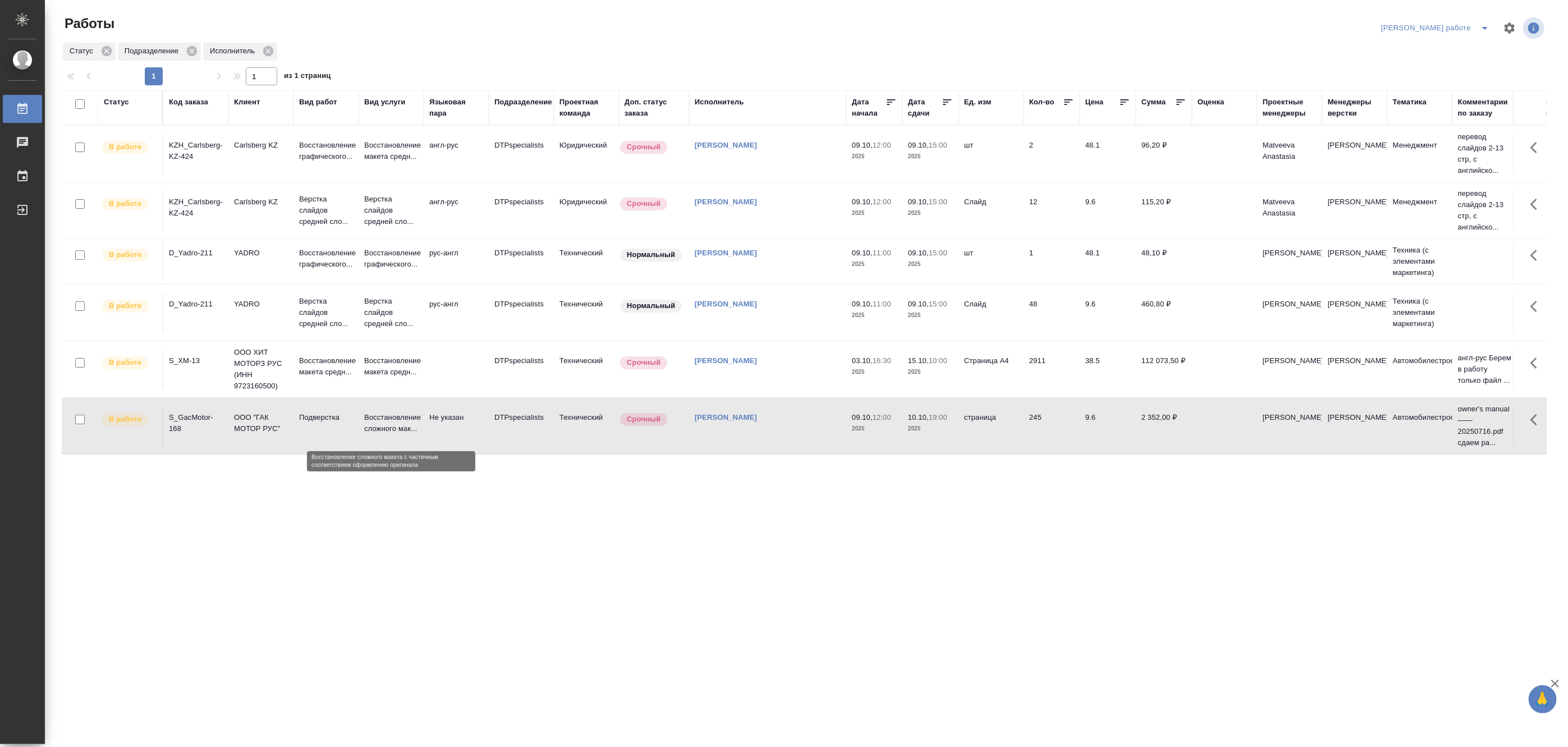
click at [388, 425] on p "Восстановление сложного мак..." at bounding box center [391, 423] width 54 height 23
click at [1487, 23] on icon "split button" at bounding box center [1485, 27] width 13 height 13
click at [1459, 70] on li "[PERSON_NAME]" at bounding box center [1445, 68] width 102 height 18
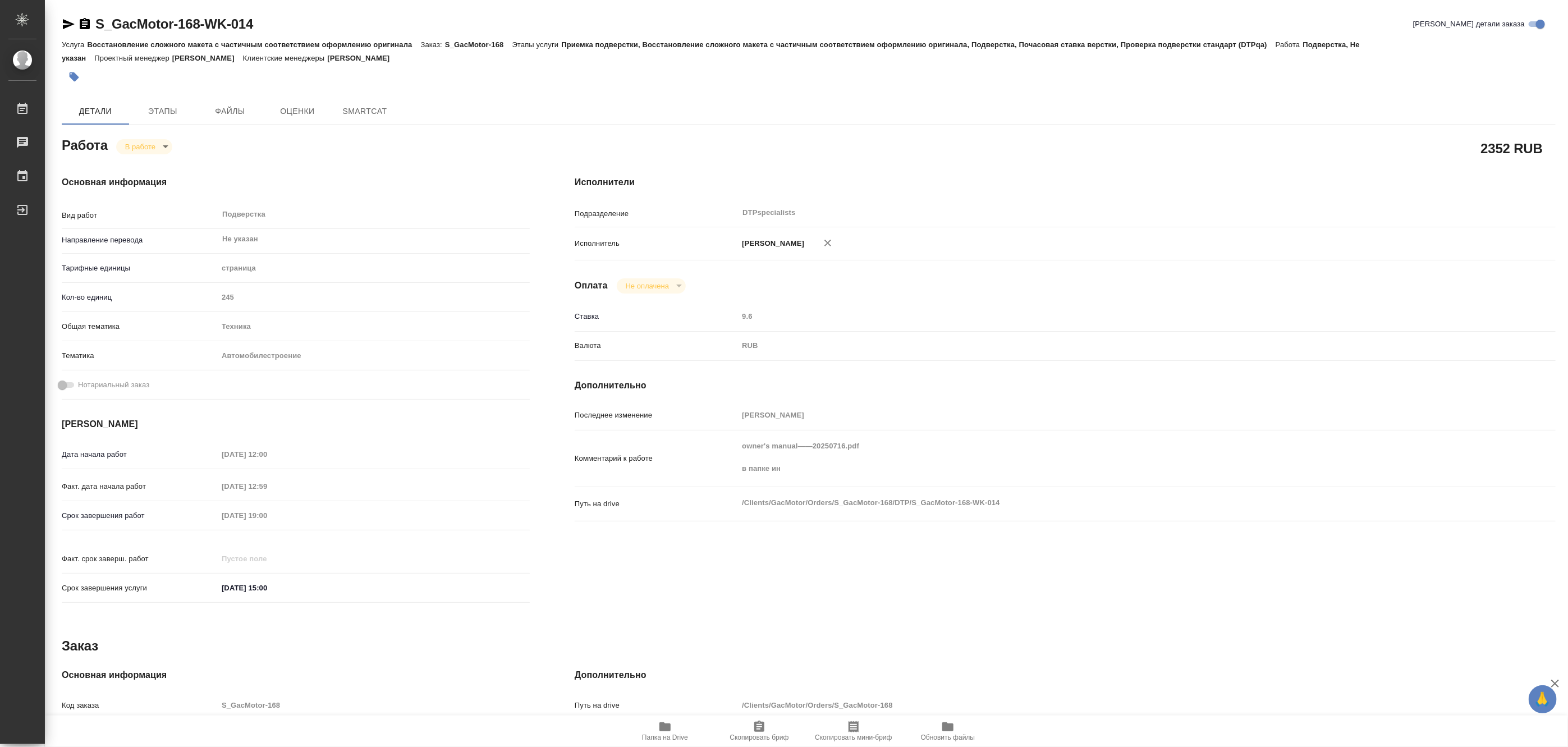
type textarea "x"
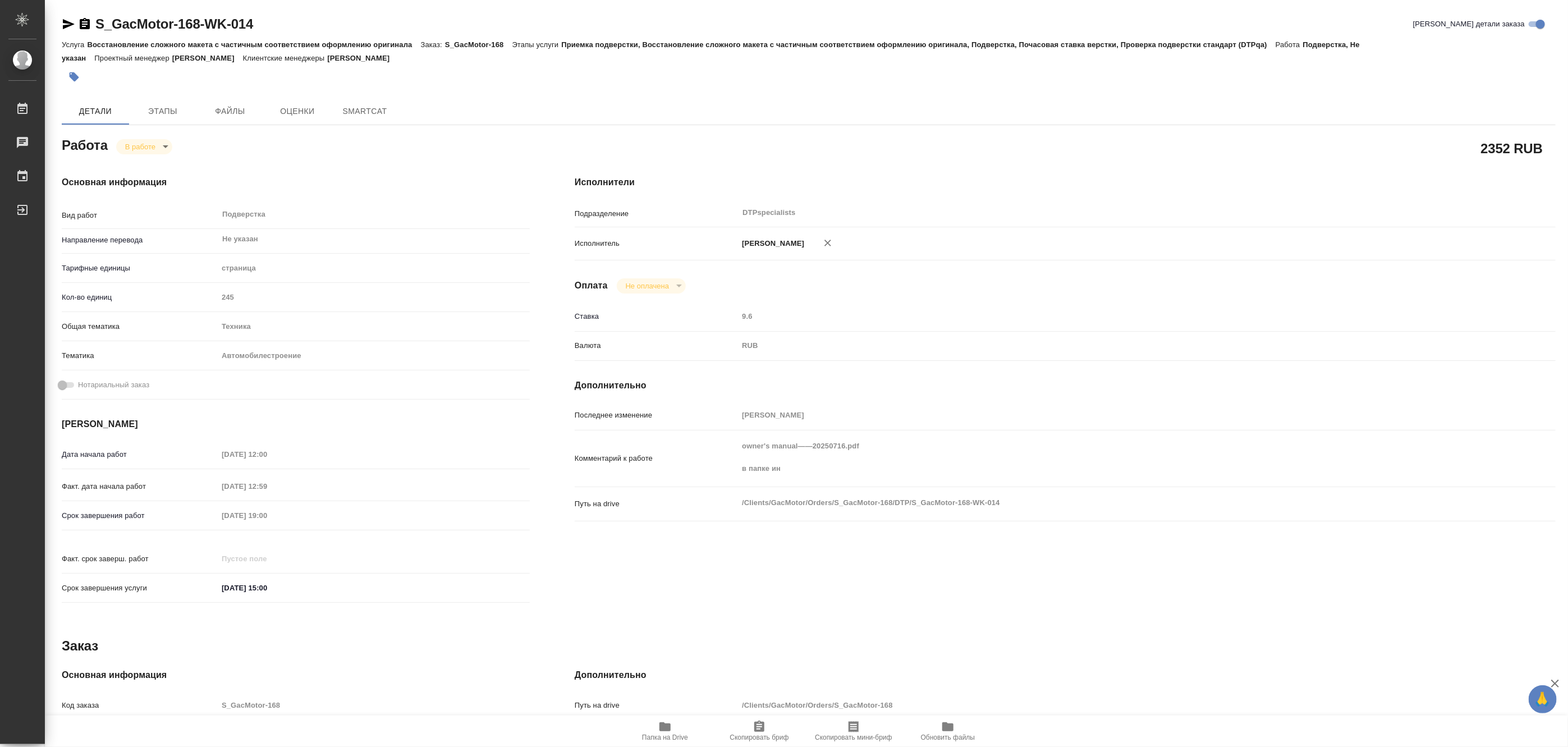
type textarea "x"
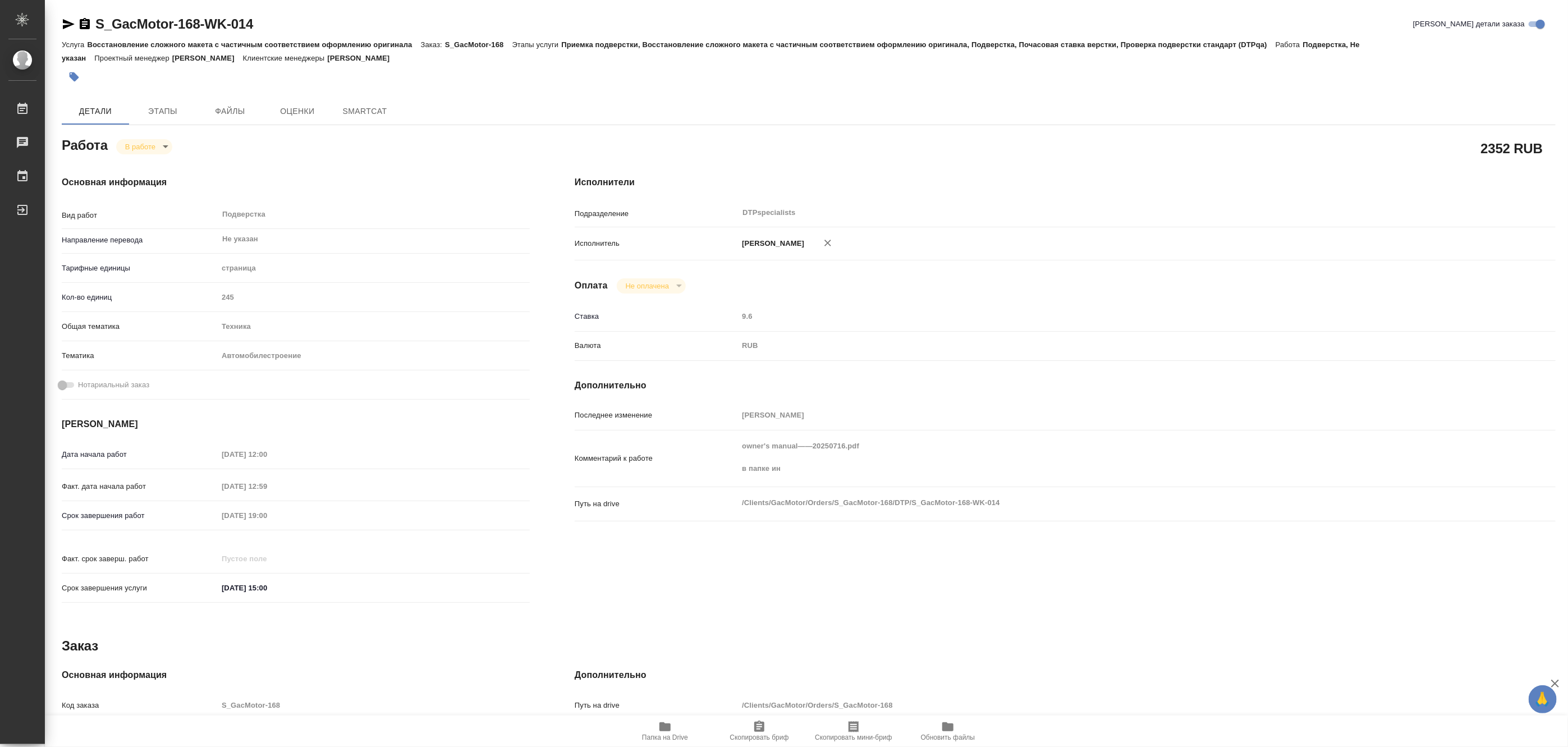
type textarea "x"
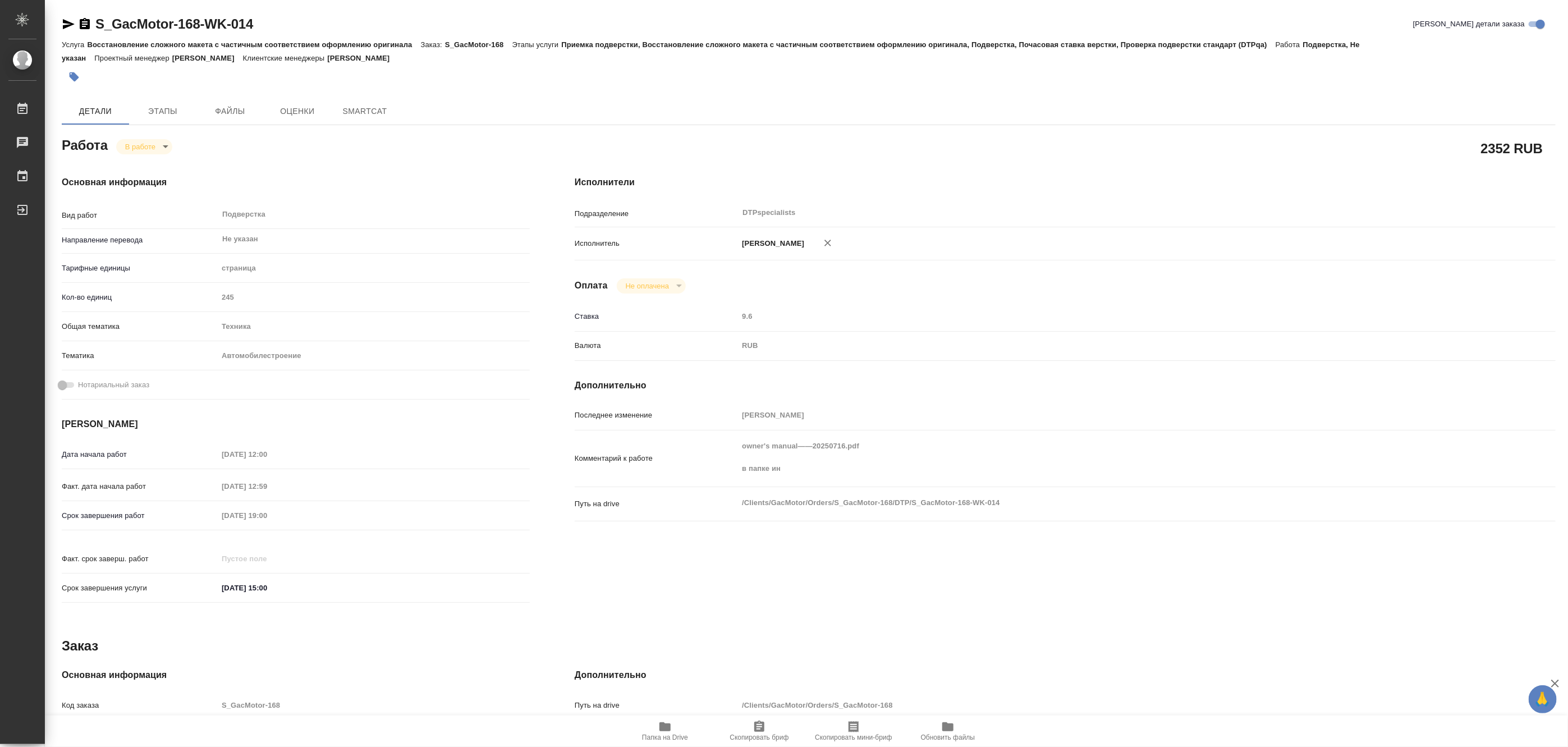
type textarea "x"
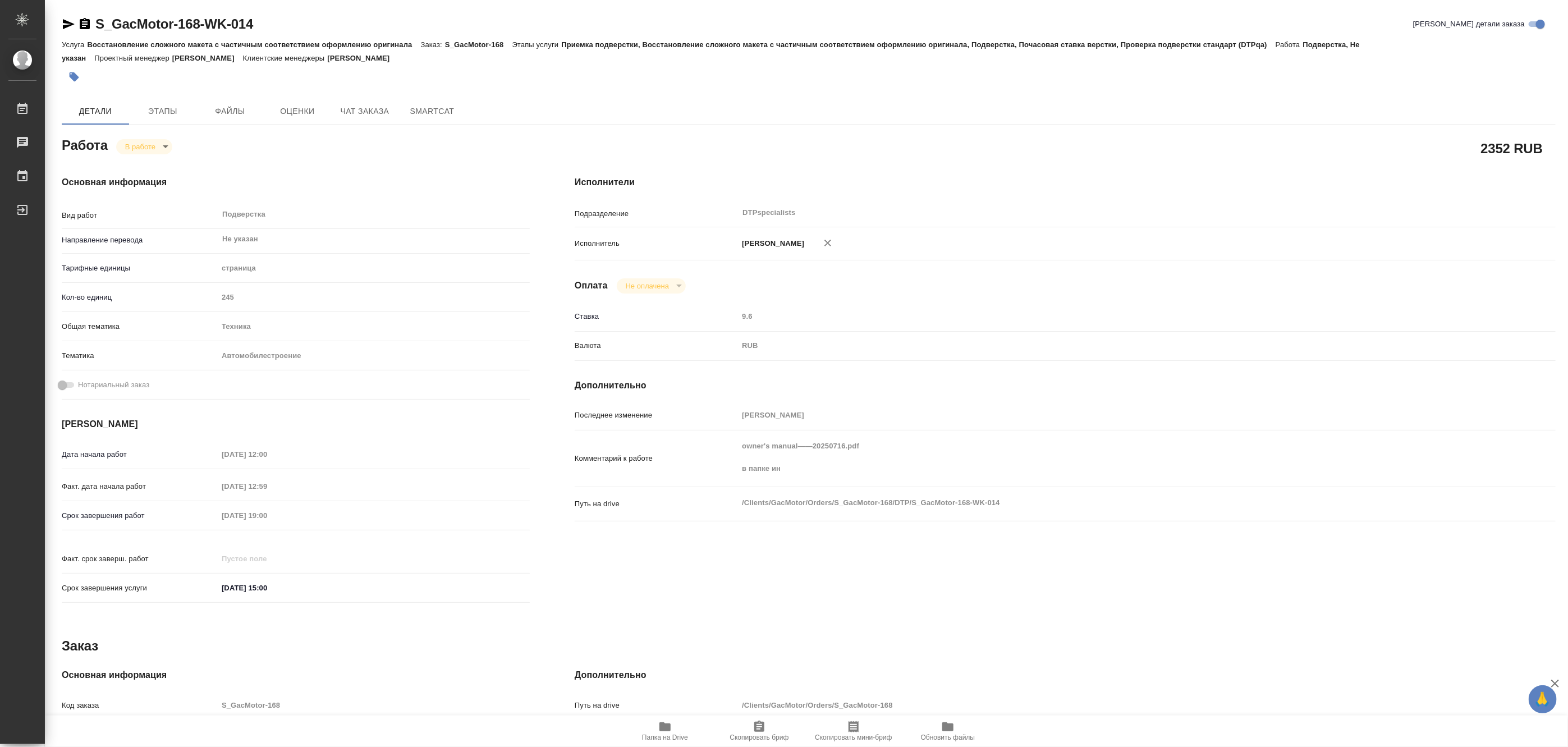
click at [659, 728] on icon "button" at bounding box center [665, 727] width 13 height 13
type textarea "x"
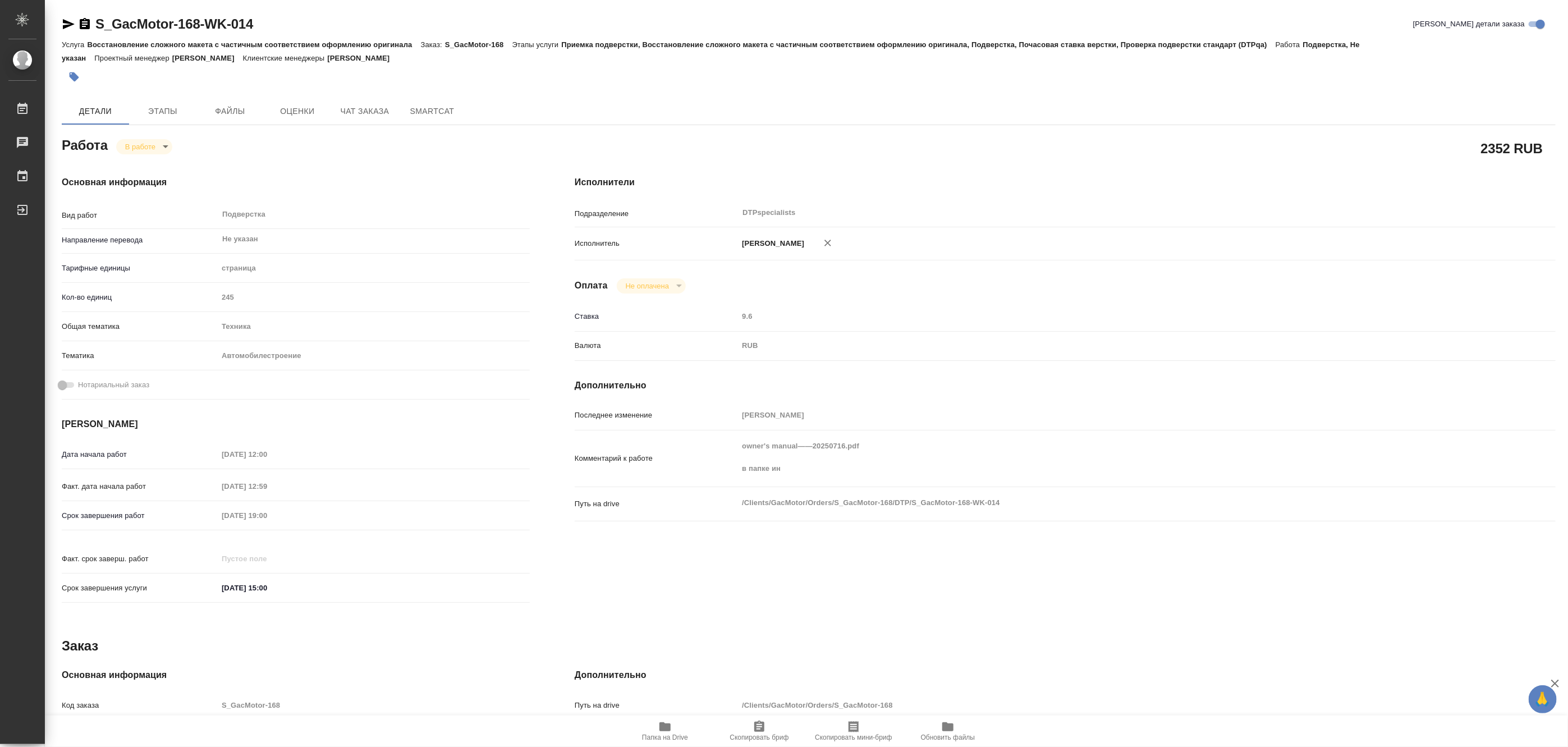
type textarea "x"
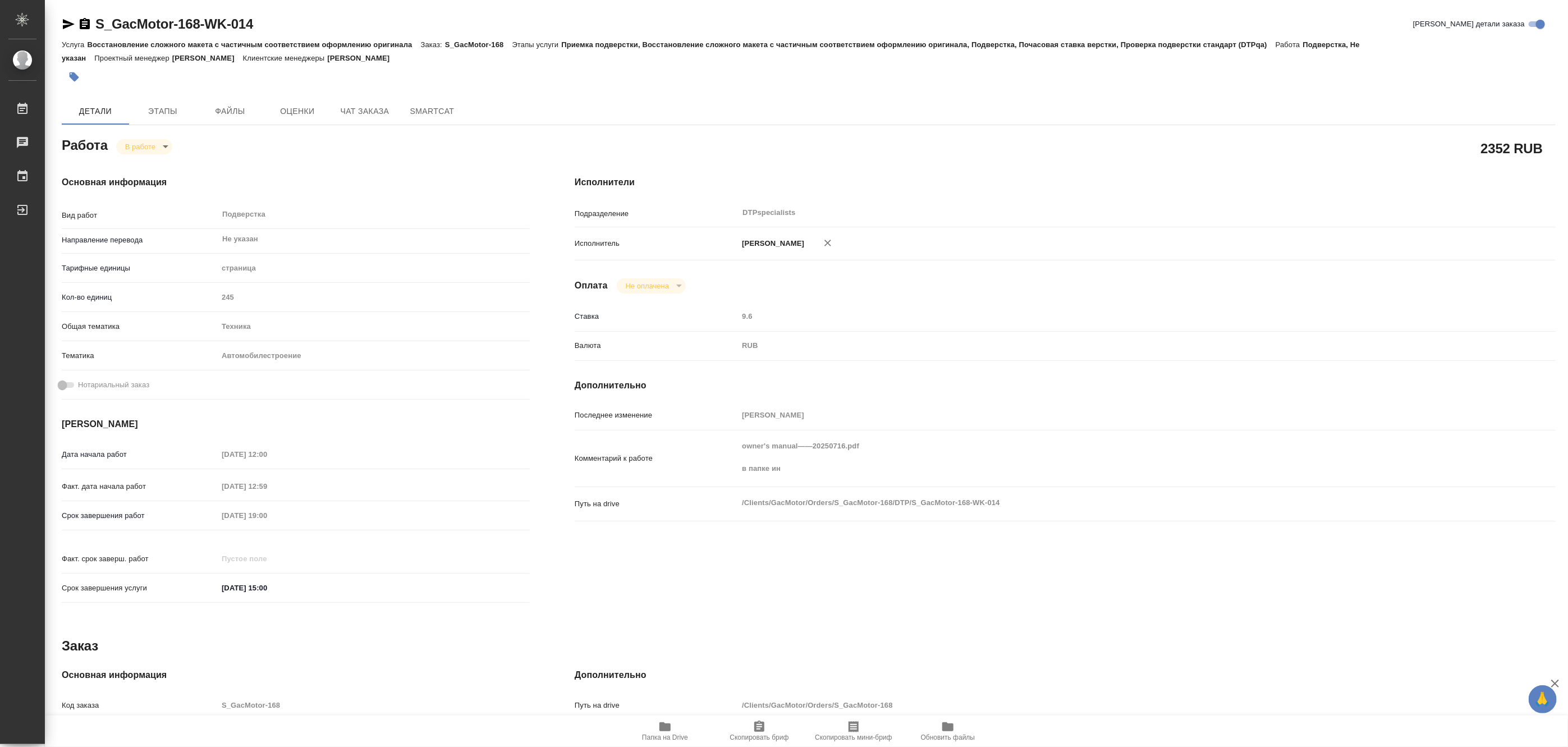
type textarea "x"
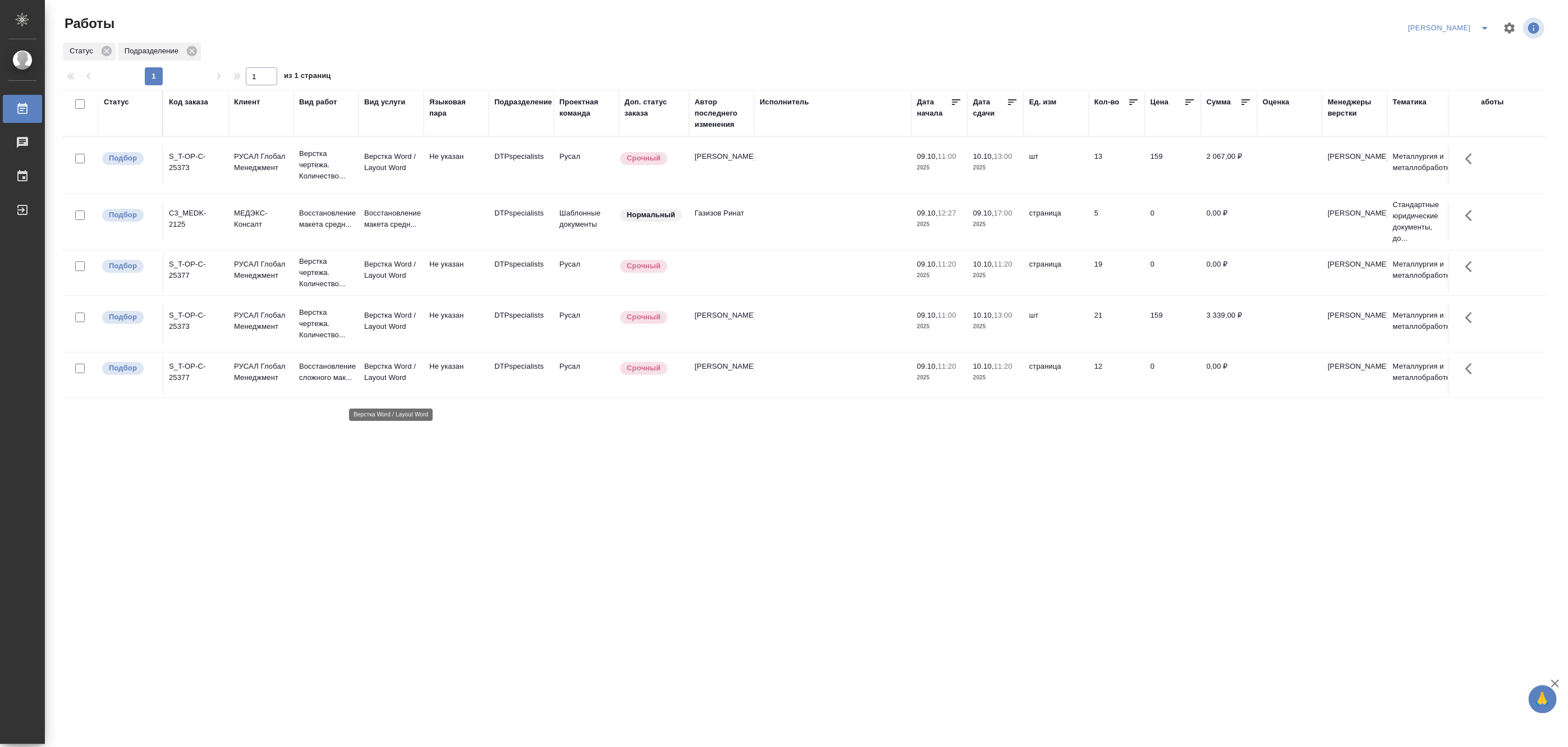
click at [393, 384] on p "Верстка Word / Layout Word" at bounding box center [391, 372] width 54 height 23
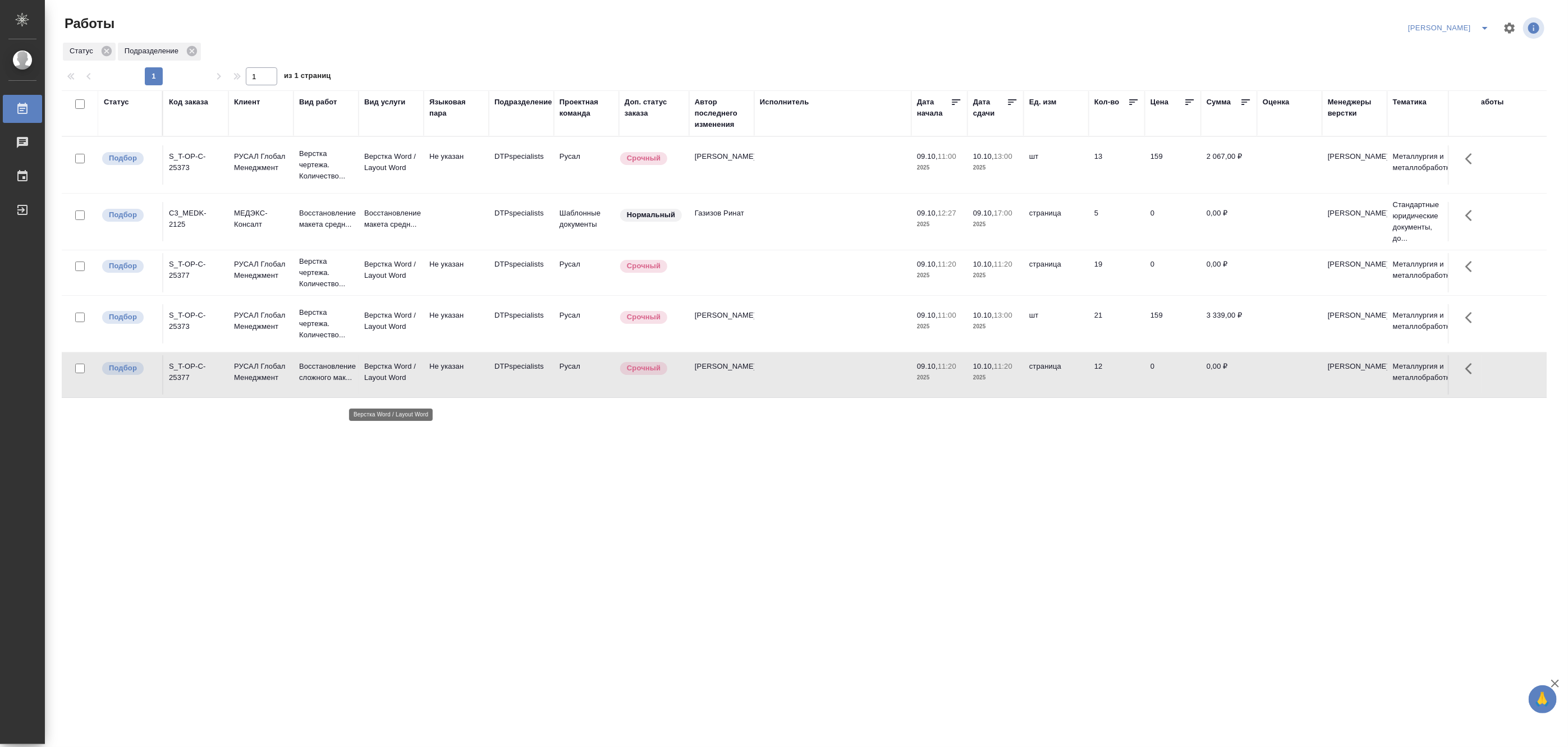
click at [393, 384] on p "Верстка Word / Layout Word" at bounding box center [391, 372] width 54 height 23
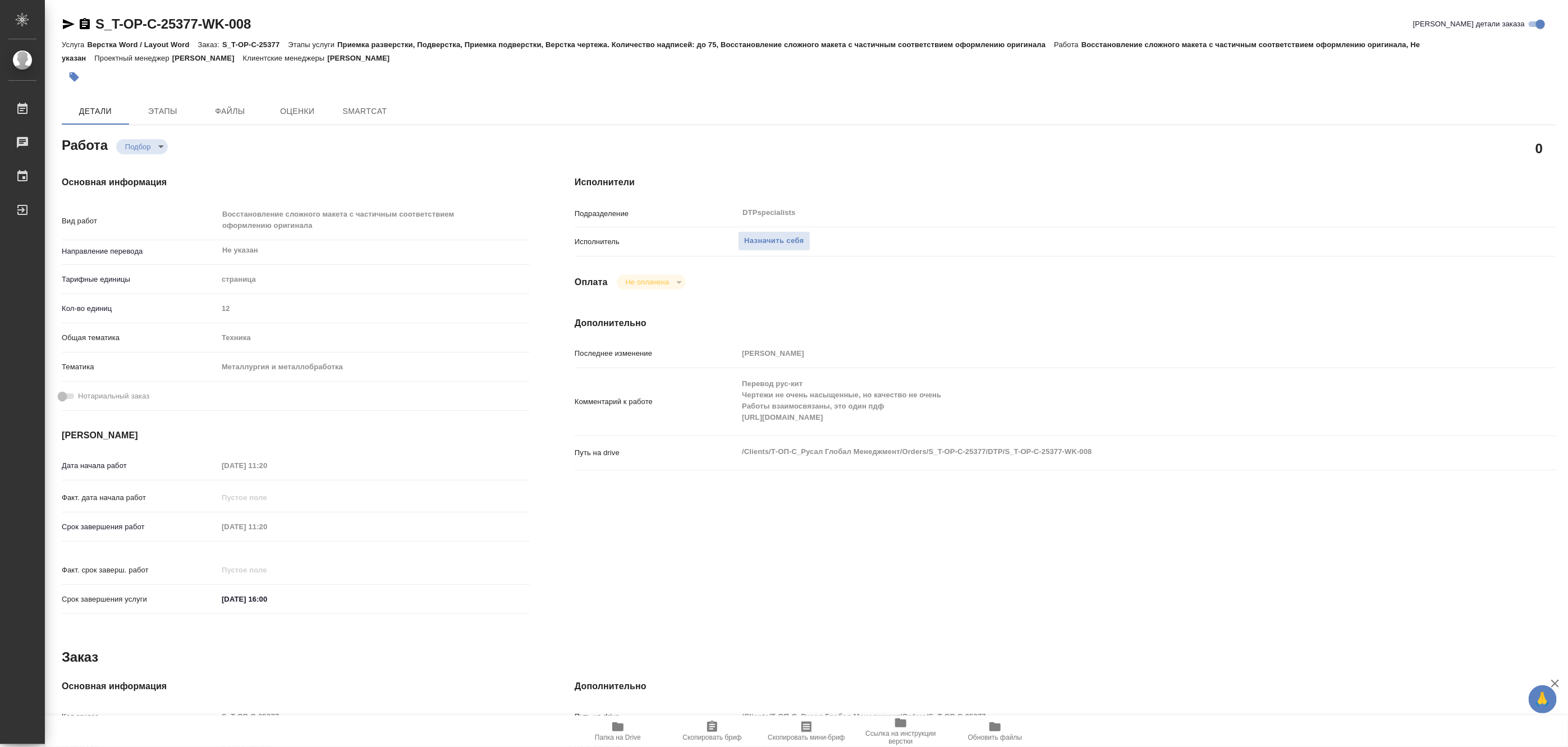
type textarea "x"
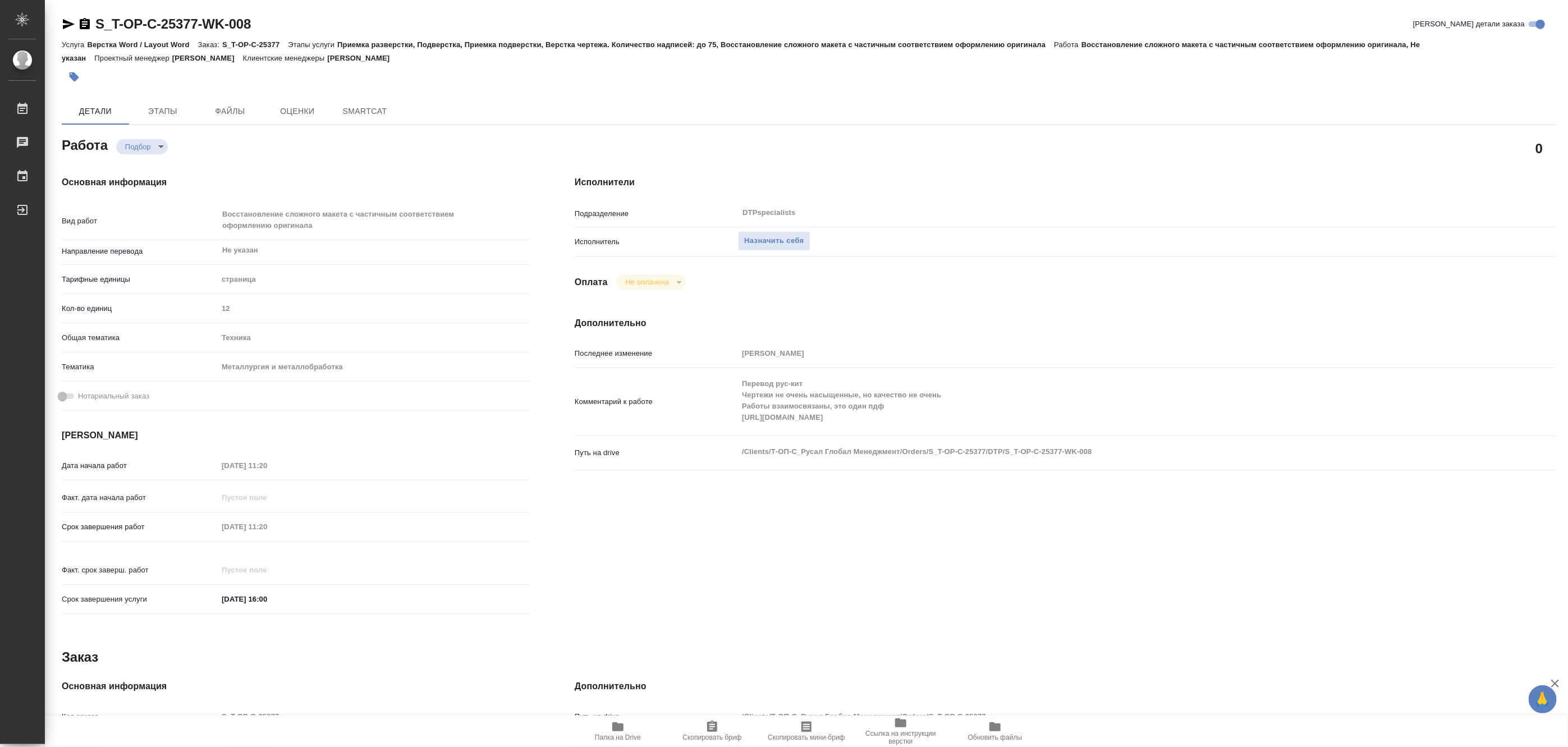
type textarea "x"
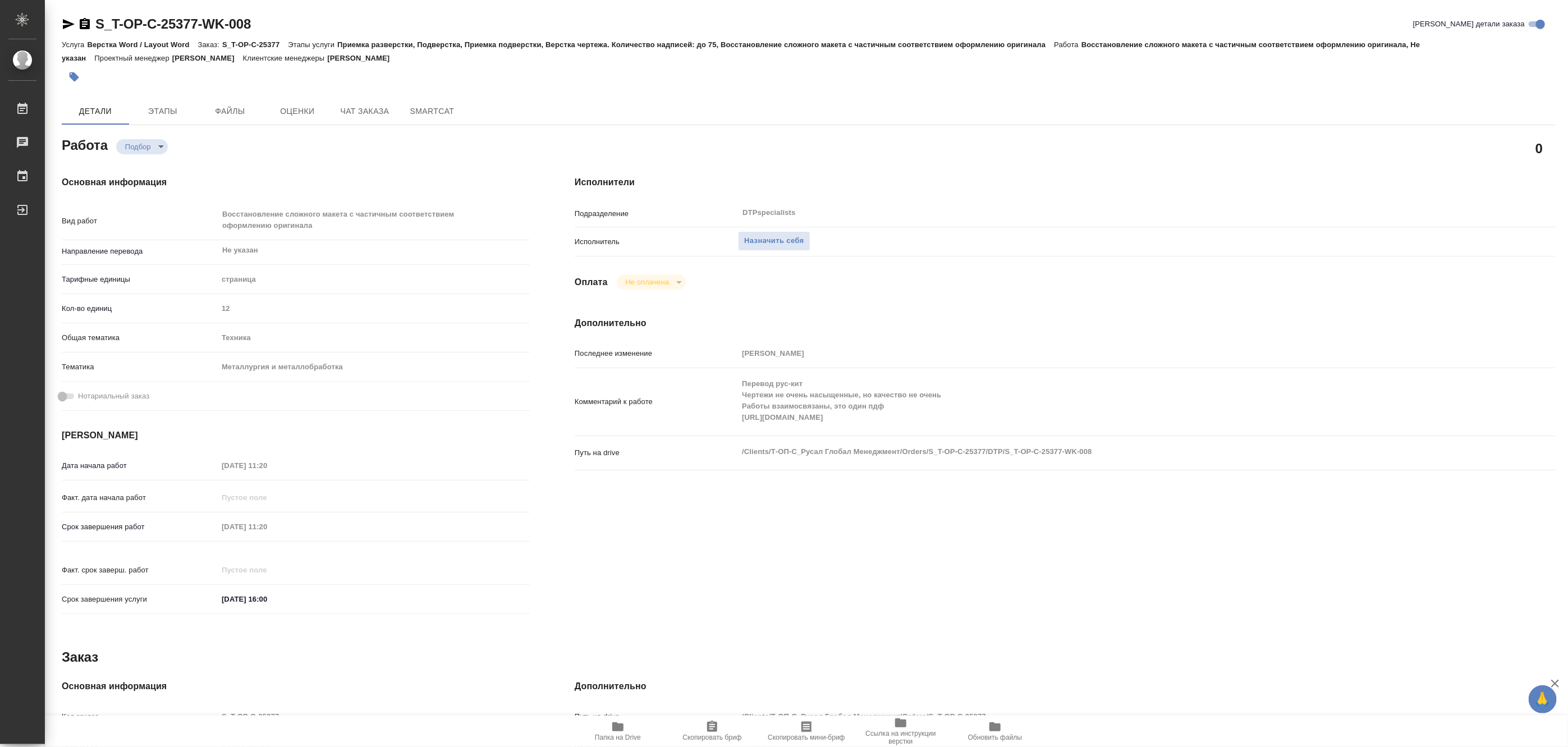
type textarea "x"
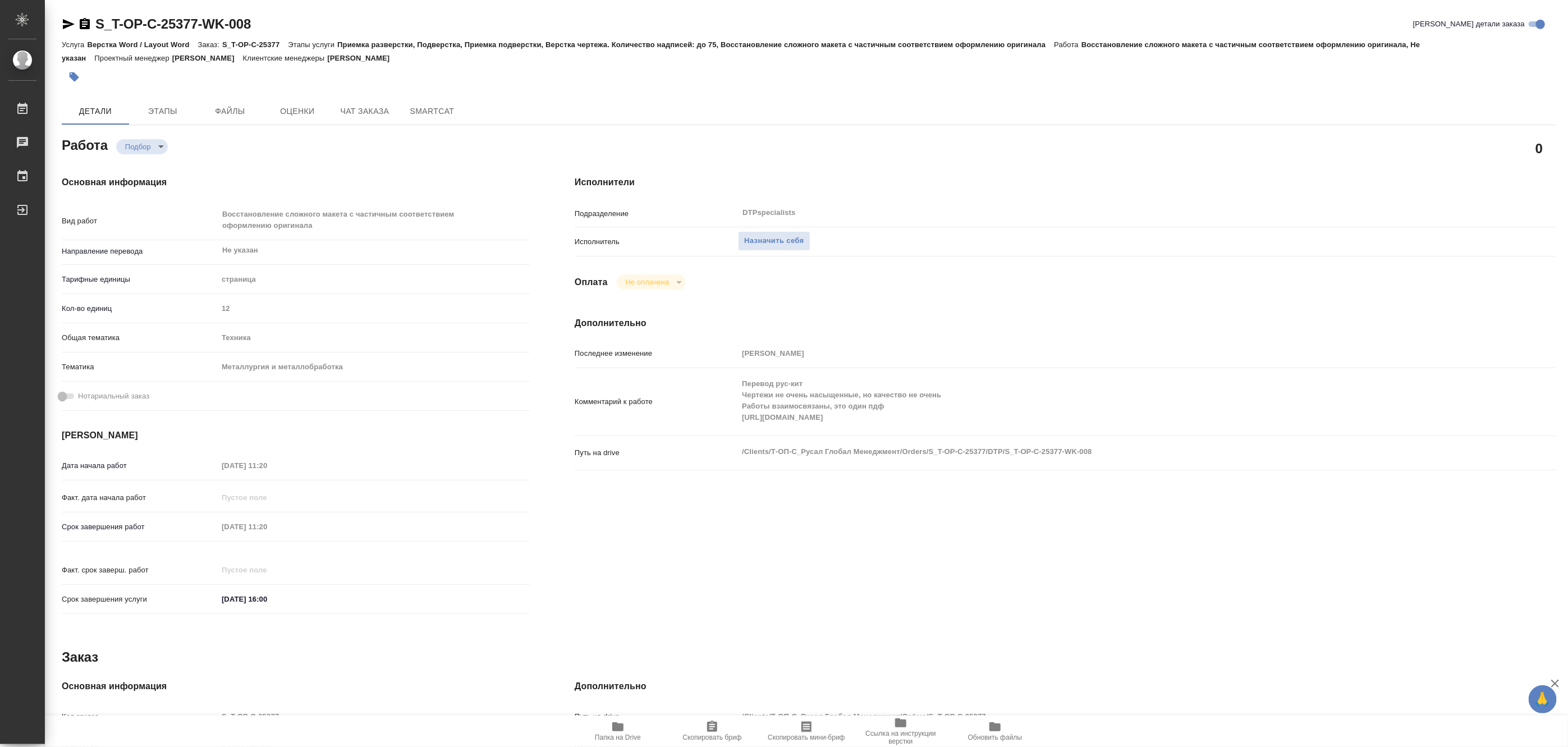
type textarea "x"
